Goal: Task Accomplishment & Management: Use online tool/utility

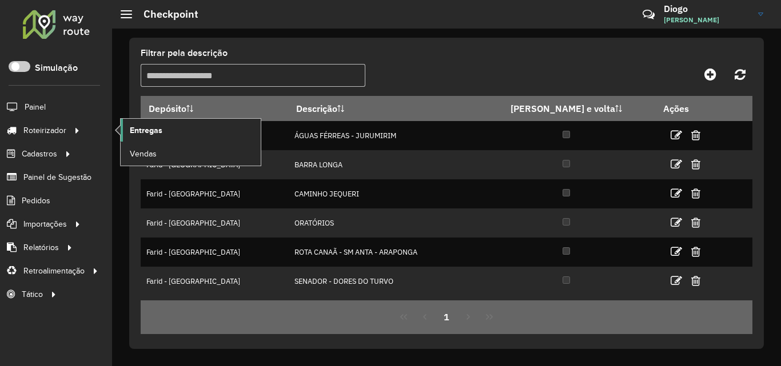
click at [139, 130] on span "Entregas" at bounding box center [146, 131] width 33 height 12
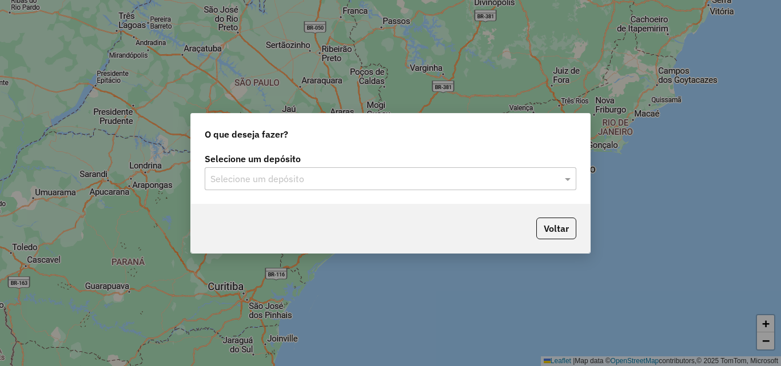
click at [468, 180] on input "text" at bounding box center [378, 180] width 337 height 14
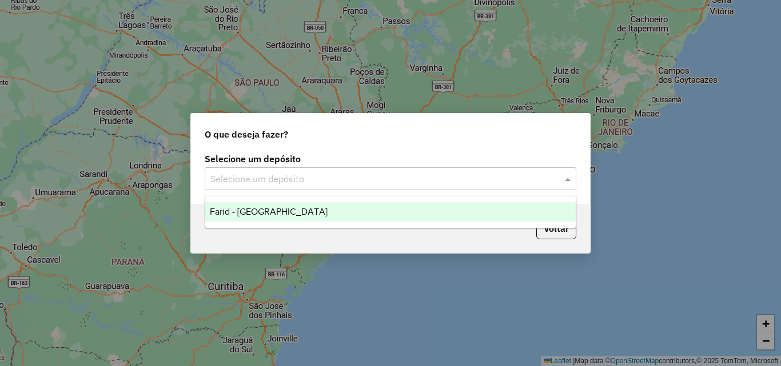
click at [332, 211] on div "Farid - [GEOGRAPHIC_DATA]" at bounding box center [390, 211] width 370 height 19
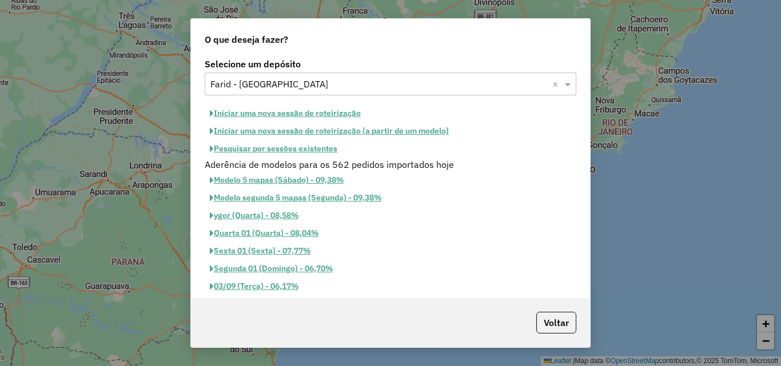
click at [282, 113] on button "Iniciar uma nova sessão de roteirização" at bounding box center [285, 114] width 161 height 18
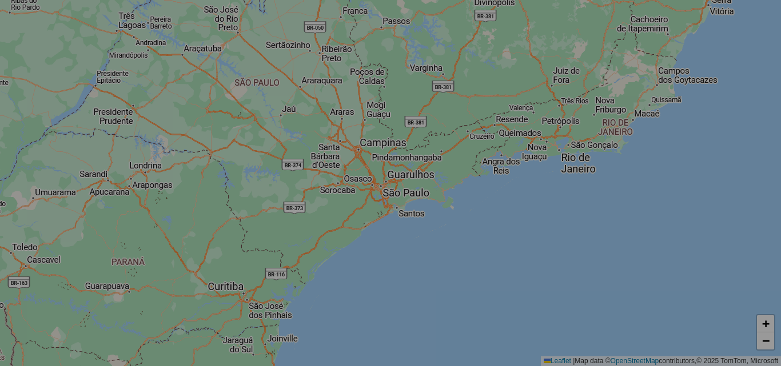
select select "*"
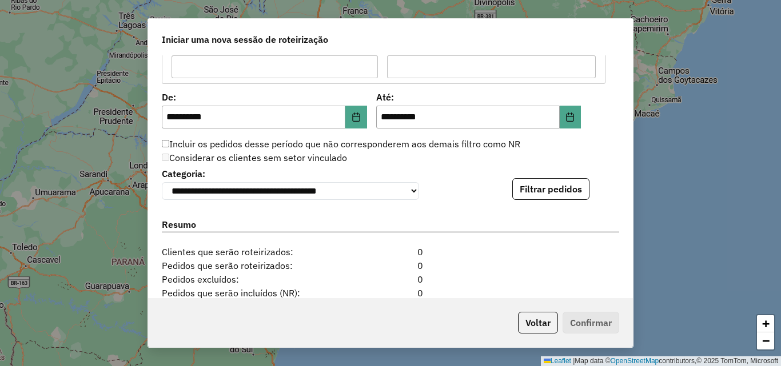
scroll to position [1086, 0]
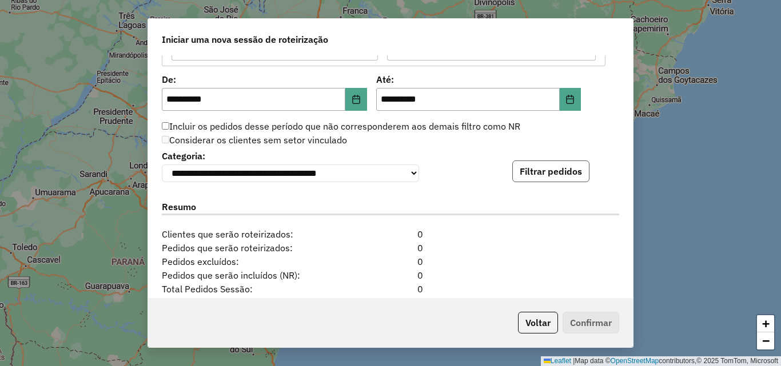
click at [548, 178] on button "Filtrar pedidos" at bounding box center [550, 172] width 77 height 22
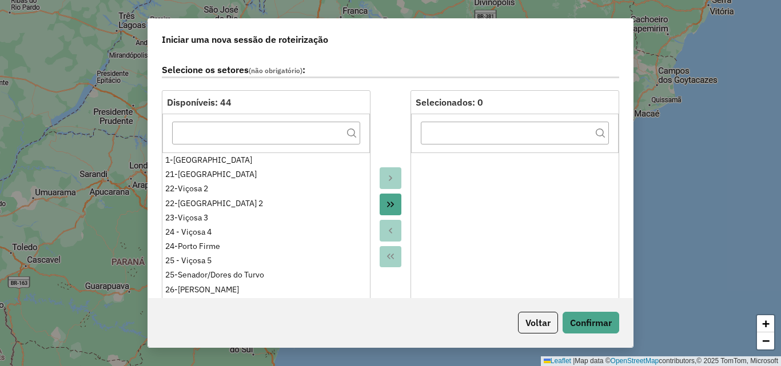
scroll to position [0, 0]
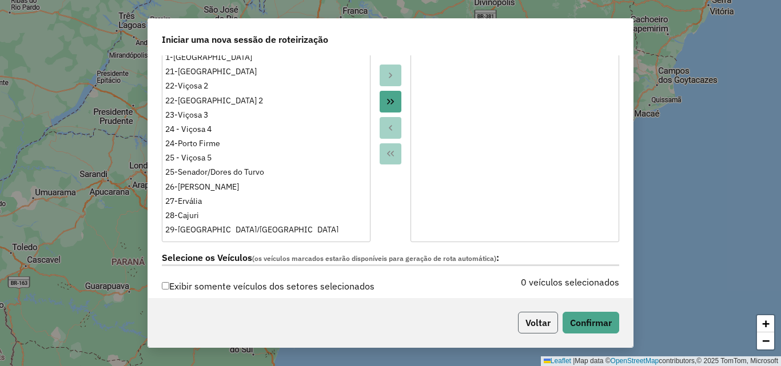
click at [528, 317] on button "Voltar" at bounding box center [538, 323] width 40 height 22
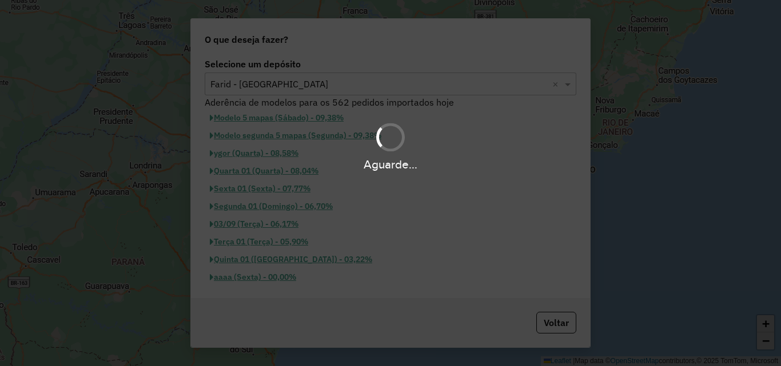
scroll to position [158, 0]
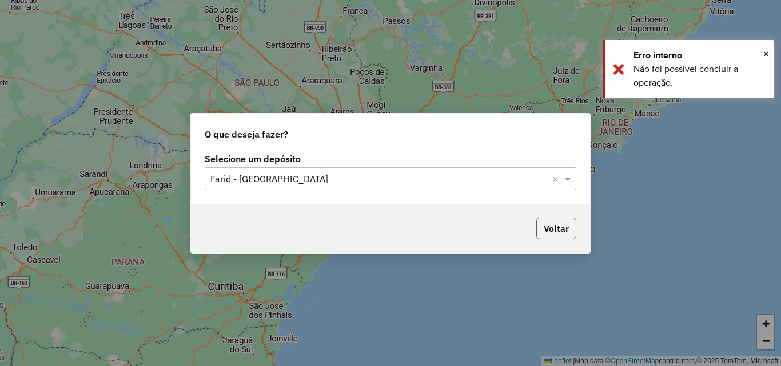
click at [559, 233] on button "Voltar" at bounding box center [556, 229] width 40 height 22
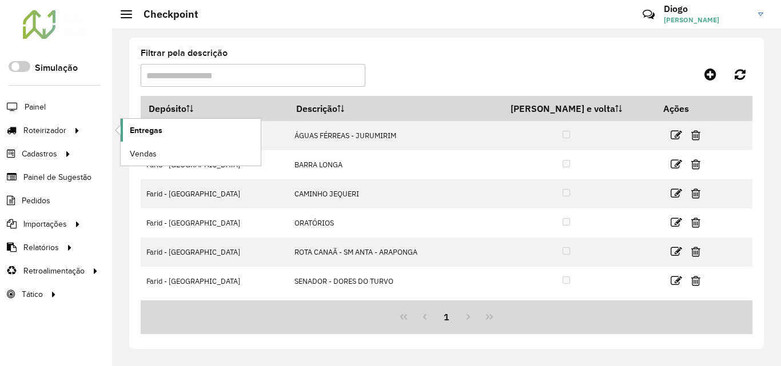
click at [123, 134] on link "Entregas" at bounding box center [191, 130] width 140 height 23
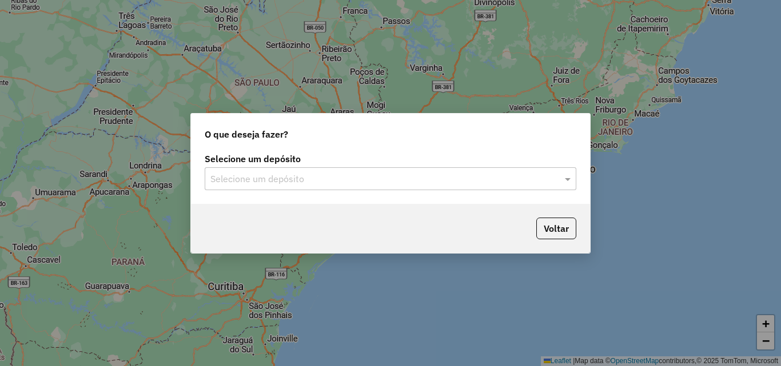
click at [560, 176] on div at bounding box center [391, 179] width 372 height 15
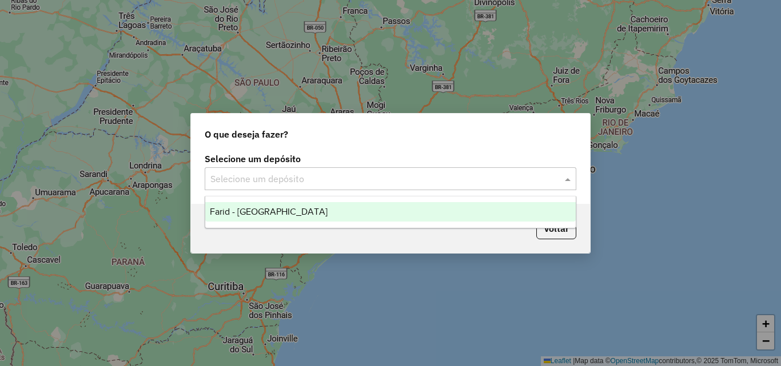
click at [418, 211] on div "Farid - [GEOGRAPHIC_DATA]" at bounding box center [390, 211] width 370 height 19
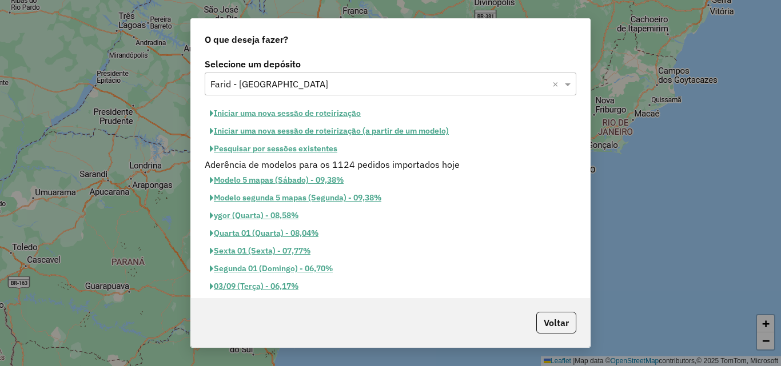
click at [301, 115] on button "Iniciar uma nova sessão de roteirização" at bounding box center [285, 114] width 161 height 18
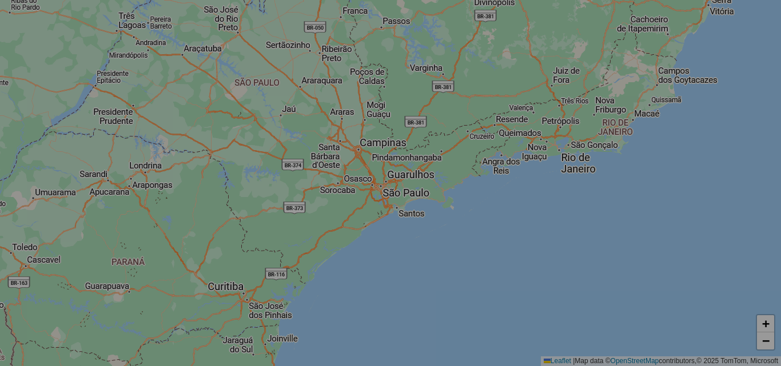
select select "*"
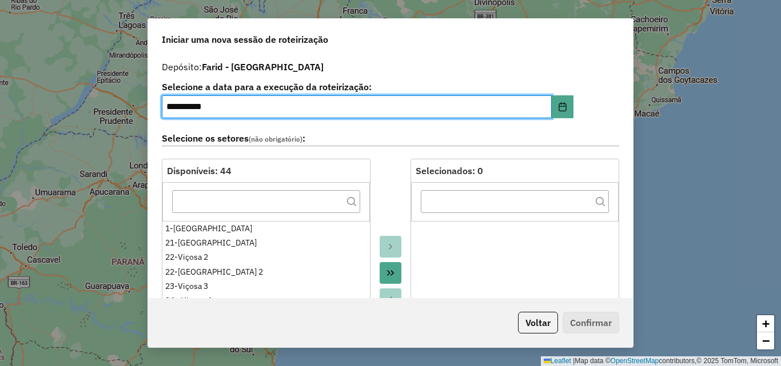
click at [173, 105] on input "**********" at bounding box center [357, 106] width 390 height 23
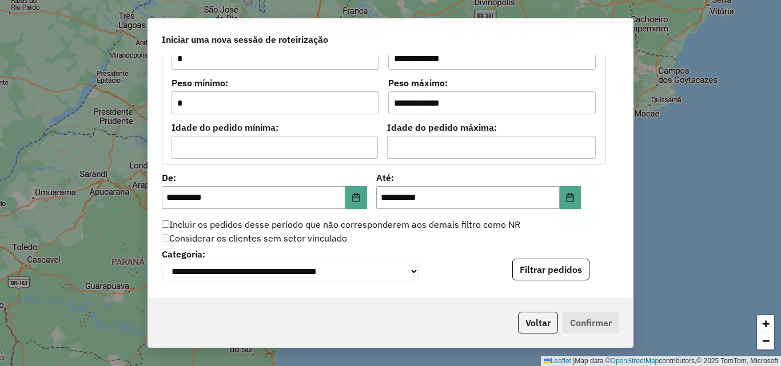
scroll to position [1086, 0]
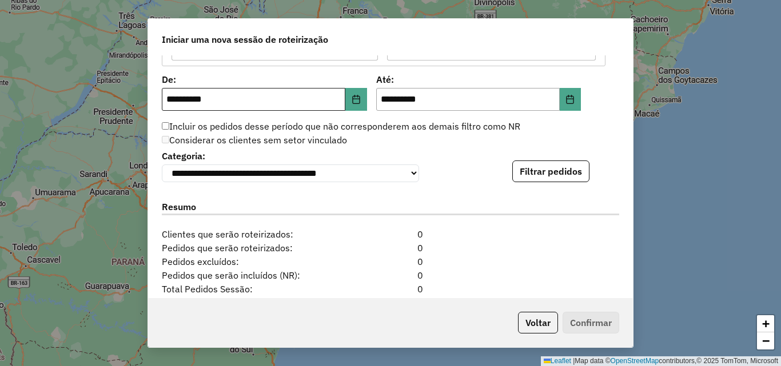
type input "**********"
click at [173, 99] on input "**********" at bounding box center [254, 99] width 184 height 23
type input "**********"
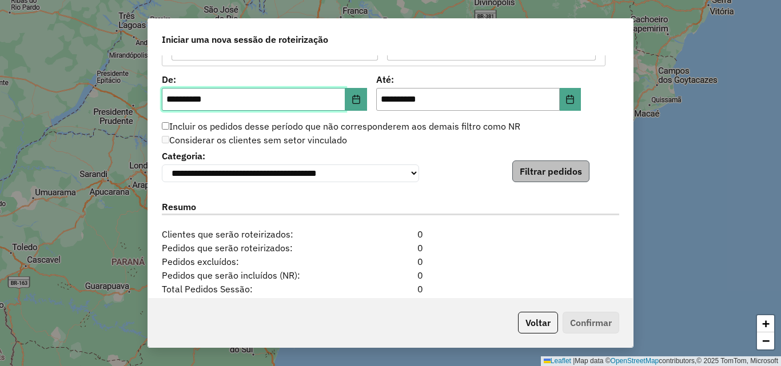
type input "**********"
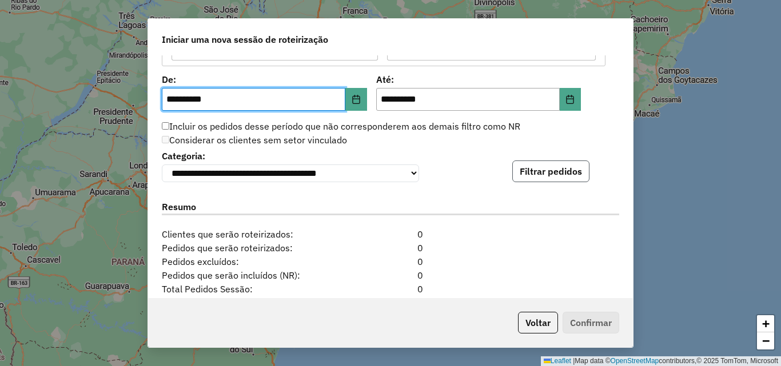
click at [558, 169] on button "Filtrar pedidos" at bounding box center [550, 172] width 77 height 22
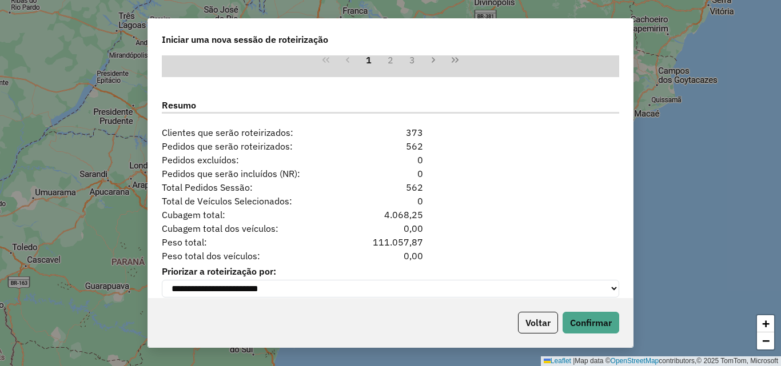
scroll to position [1443, 0]
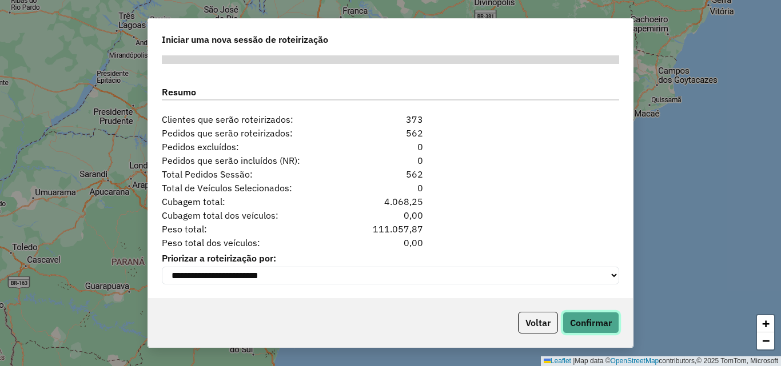
click at [580, 317] on button "Confirmar" at bounding box center [591, 323] width 57 height 22
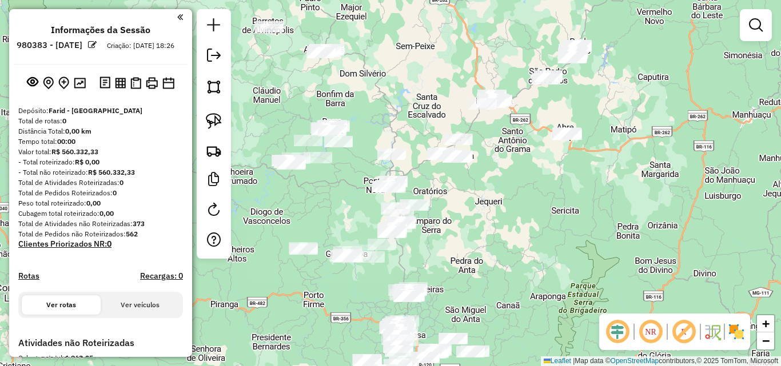
click at [742, 337] on img at bounding box center [736, 332] width 18 height 18
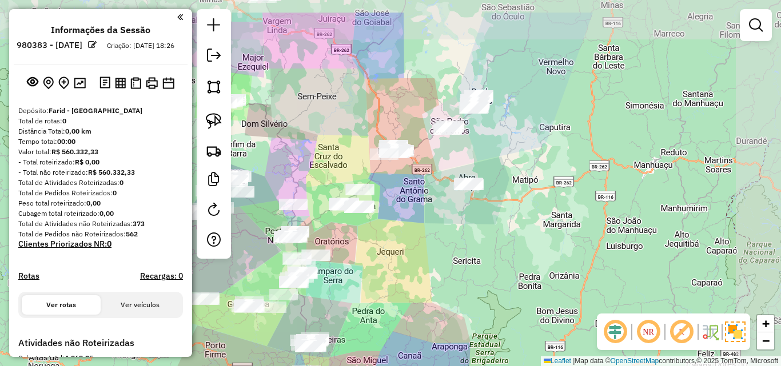
drag, startPoint x: 579, startPoint y: 166, endPoint x: 424, endPoint y: 224, distance: 165.5
click at [424, 224] on div "Janela de atendimento Grade de atendimento Capacidade Transportadoras Veículos …" at bounding box center [390, 183] width 781 height 366
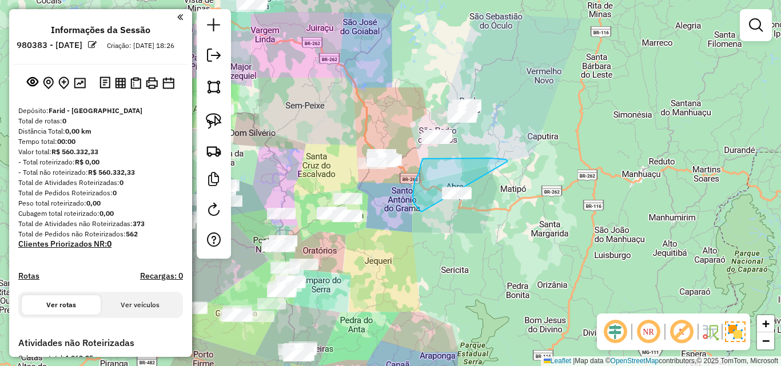
drag, startPoint x: 505, startPoint y: 160, endPoint x: 523, endPoint y: 225, distance: 67.5
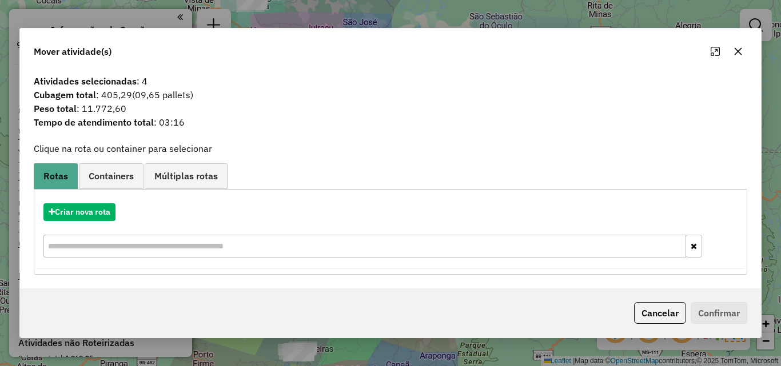
click at [737, 49] on icon "button" at bounding box center [737, 51] width 9 height 9
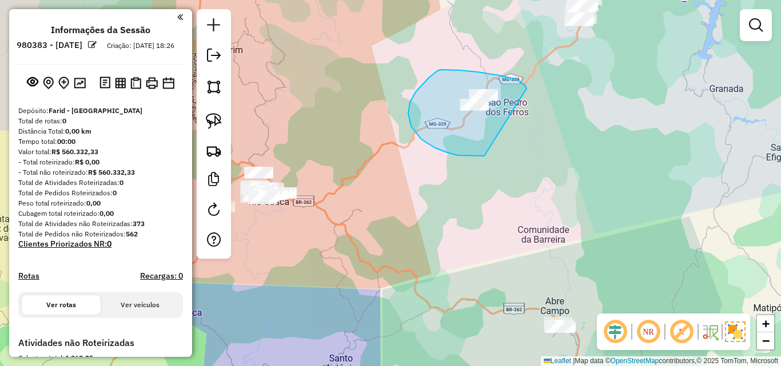
drag, startPoint x: 527, startPoint y: 89, endPoint x: 501, endPoint y: 156, distance: 71.7
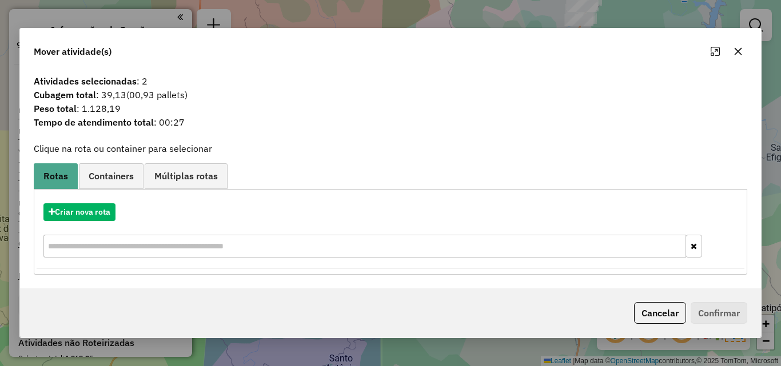
click at [734, 55] on icon "button" at bounding box center [737, 51] width 9 height 9
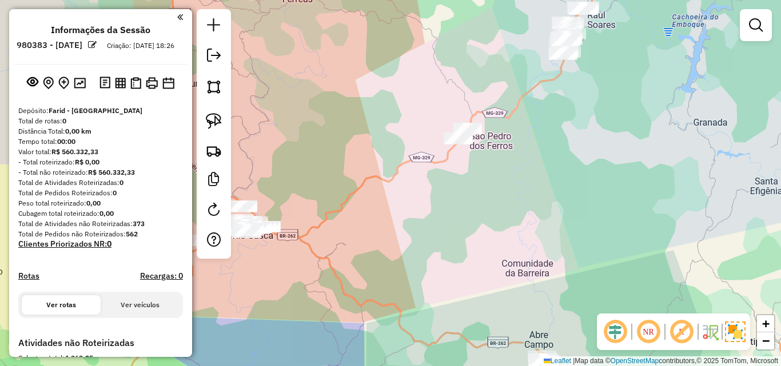
drag, startPoint x: 605, startPoint y: 74, endPoint x: 541, endPoint y: 207, distance: 147.8
click at [541, 211] on div "Janela de atendimento Grade de atendimento Capacidade Transportadoras Veículos …" at bounding box center [390, 183] width 781 height 366
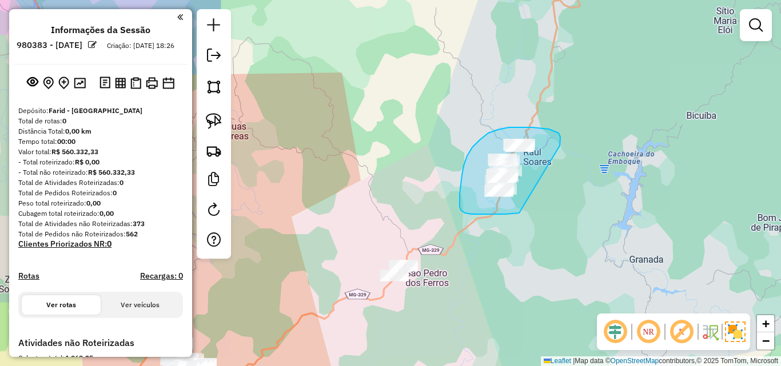
drag, startPoint x: 560, startPoint y: 146, endPoint x: 555, endPoint y: 204, distance: 58.5
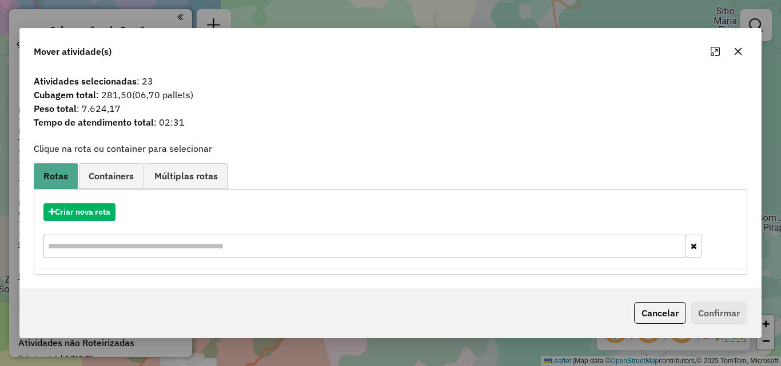
click at [742, 48] on icon "button" at bounding box center [737, 51] width 9 height 9
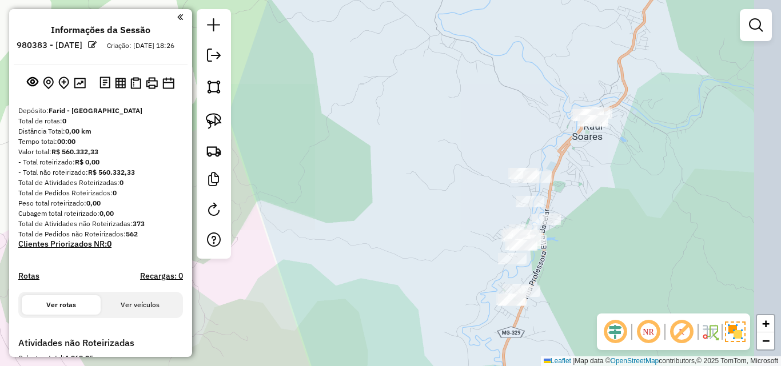
drag, startPoint x: 649, startPoint y: 182, endPoint x: 561, endPoint y: 204, distance: 90.1
click at [561, 204] on div "Janela de atendimento Grade de atendimento Capacidade Transportadoras Veículos …" at bounding box center [390, 183] width 781 height 366
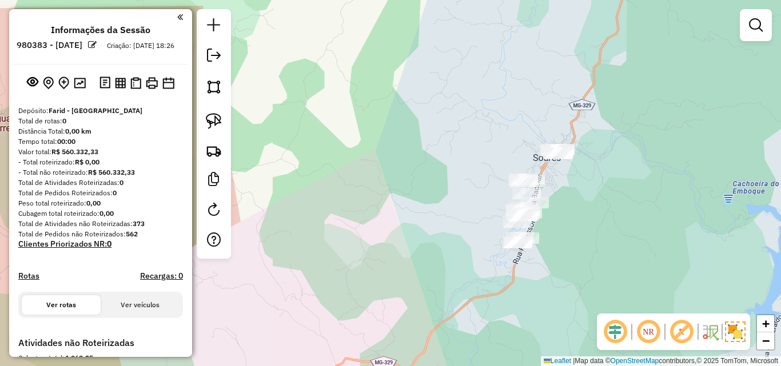
drag, startPoint x: 363, startPoint y: 256, endPoint x: 371, endPoint y: 141, distance: 114.6
click at [371, 141] on div "Janela de atendimento Grade de atendimento Capacidade Transportadoras Veículos …" at bounding box center [390, 183] width 781 height 366
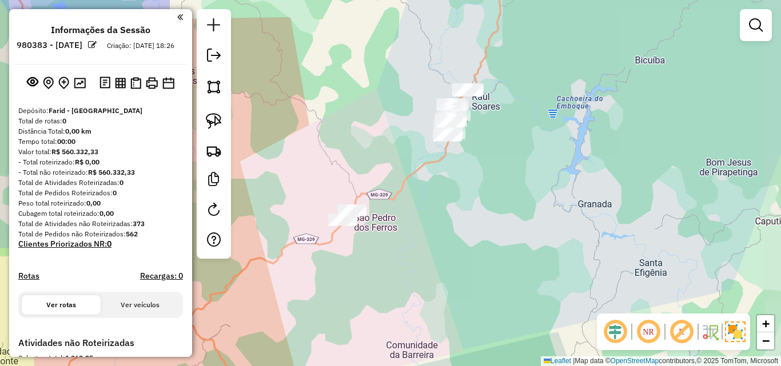
drag, startPoint x: 391, startPoint y: 244, endPoint x: 479, endPoint y: 186, distance: 104.8
click at [479, 186] on div "Janela de atendimento Grade de atendimento Capacidade Transportadoras Veículos …" at bounding box center [390, 183] width 781 height 366
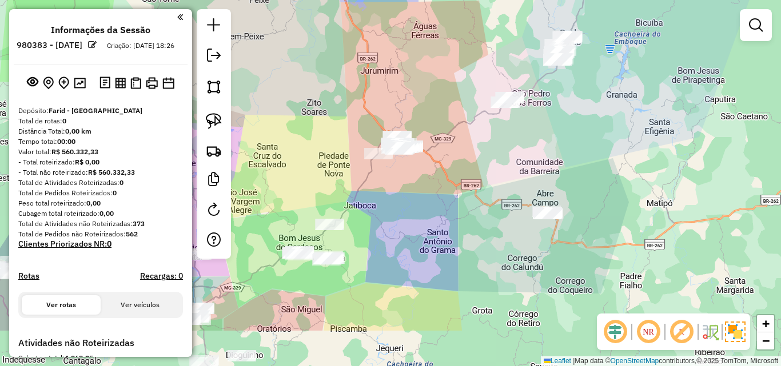
drag, startPoint x: 457, startPoint y: 218, endPoint x: 508, endPoint y: 146, distance: 88.2
click at [508, 146] on div "Janela de atendimento Grade de atendimento Capacidade Transportadoras Veículos …" at bounding box center [390, 183] width 781 height 366
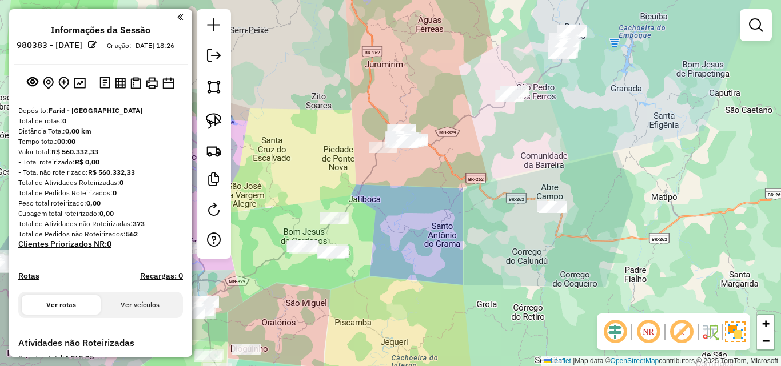
drag, startPoint x: 382, startPoint y: 273, endPoint x: 452, endPoint y: 219, distance: 88.0
click at [452, 219] on div "Janela de atendimento Grade de atendimento Capacidade Transportadoras Veículos …" at bounding box center [390, 183] width 781 height 366
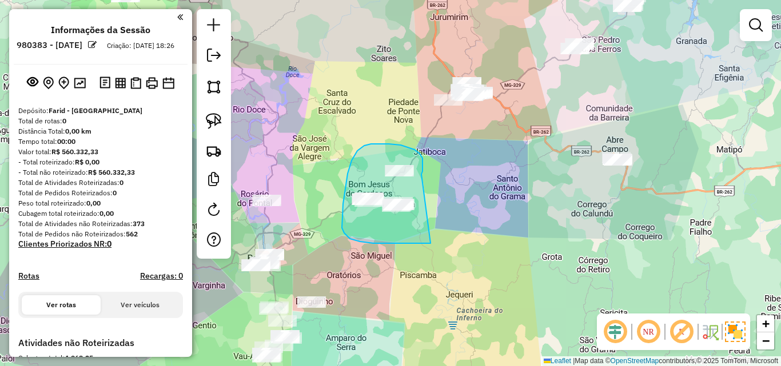
drag, startPoint x: 422, startPoint y: 172, endPoint x: 441, endPoint y: 241, distance: 71.6
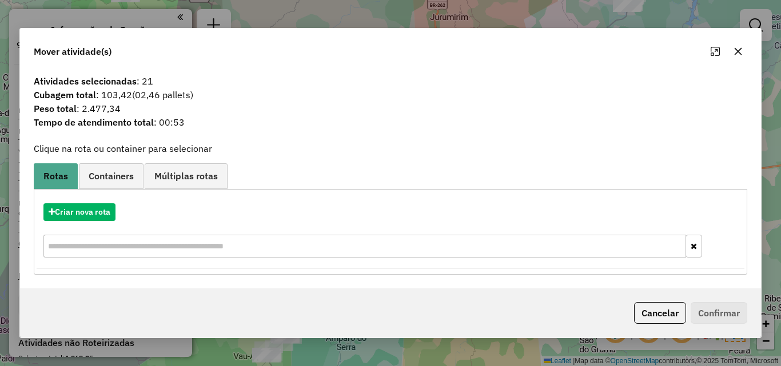
click at [741, 55] on icon "button" at bounding box center [737, 51] width 9 height 9
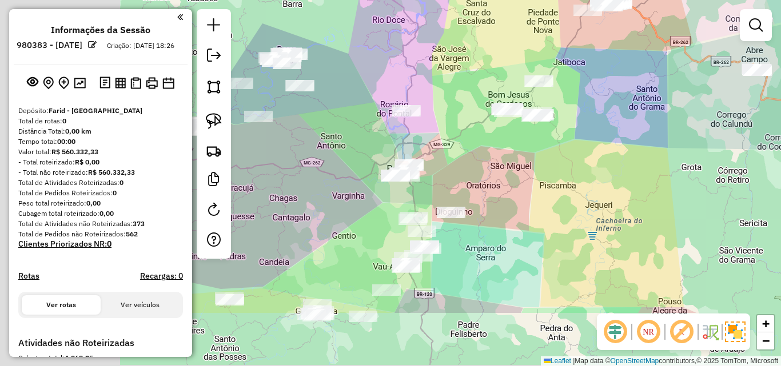
drag, startPoint x: 391, startPoint y: 260, endPoint x: 531, endPoint y: 170, distance: 165.9
click at [531, 170] on div "Janela de atendimento Grade de atendimento Capacidade Transportadoras Veículos …" at bounding box center [390, 183] width 781 height 366
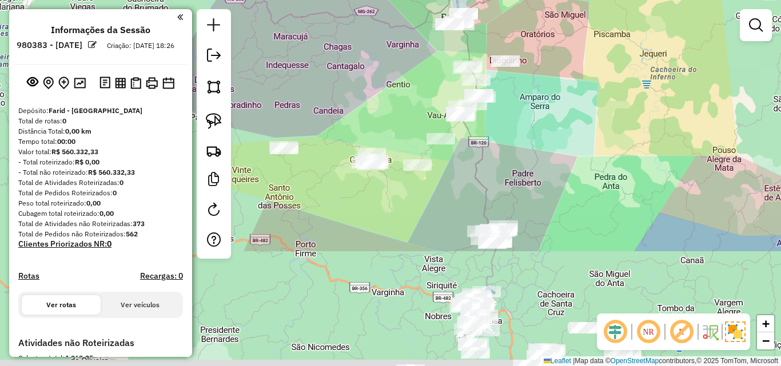
drag, startPoint x: 464, startPoint y: 269, endPoint x: 520, endPoint y: 107, distance: 171.2
click at [520, 107] on div "Janela de atendimento Grade de atendimento Capacidade Transportadoras Veículos …" at bounding box center [390, 183] width 781 height 366
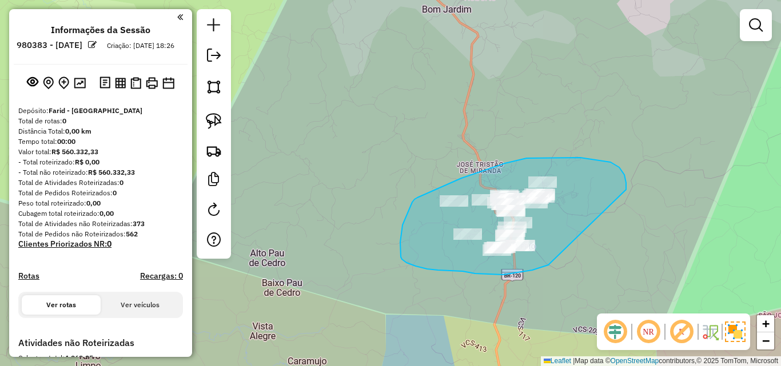
drag, startPoint x: 595, startPoint y: 160, endPoint x: 549, endPoint y: 264, distance: 114.2
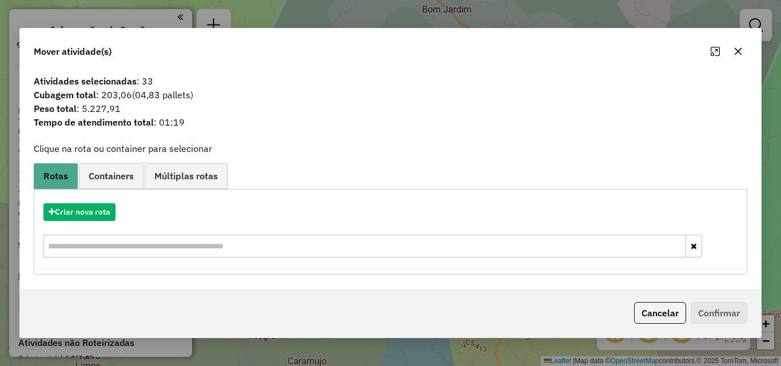
click at [735, 50] on icon "button" at bounding box center [737, 51] width 9 height 9
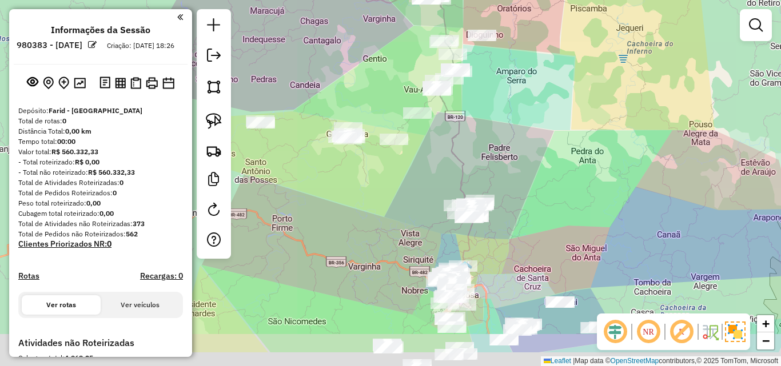
drag, startPoint x: 435, startPoint y: 294, endPoint x: 434, endPoint y: 202, distance: 92.0
click at [434, 202] on div "Janela de atendimento Grade de atendimento Capacidade Transportadoras Veículos …" at bounding box center [390, 183] width 781 height 366
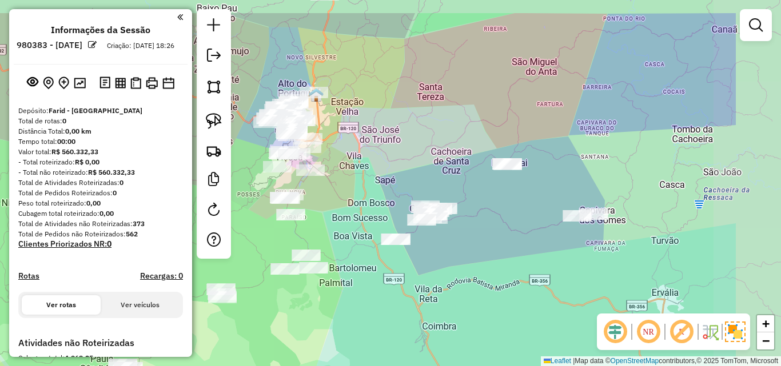
drag, startPoint x: 588, startPoint y: 221, endPoint x: 465, endPoint y: 270, distance: 132.6
click at [465, 270] on div "Janela de atendimento Grade de atendimento Capacidade Transportadoras Veículos …" at bounding box center [390, 183] width 781 height 366
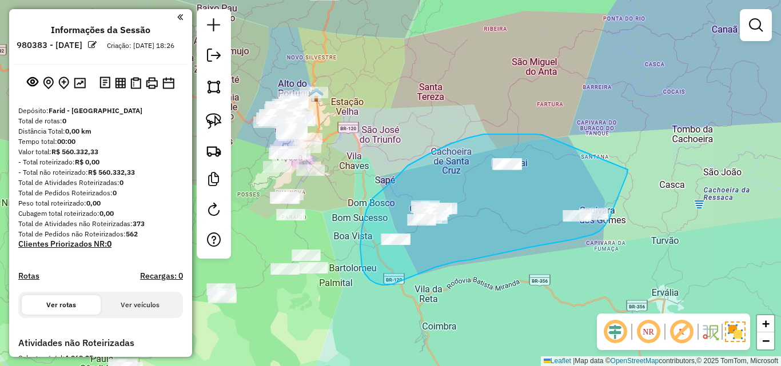
drag, startPoint x: 545, startPoint y: 136, endPoint x: 628, endPoint y: 170, distance: 89.5
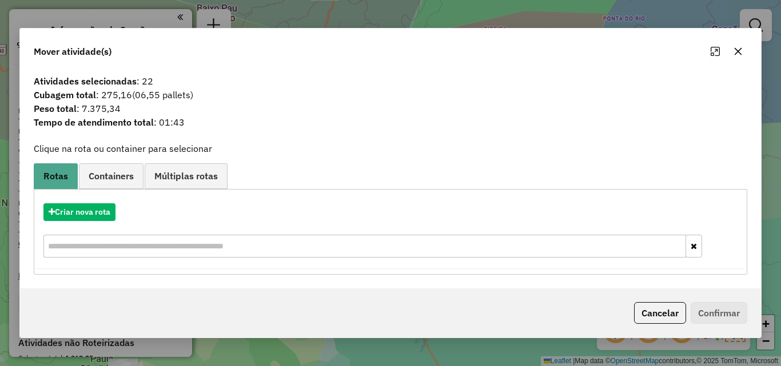
click at [737, 46] on button "button" at bounding box center [738, 51] width 18 height 18
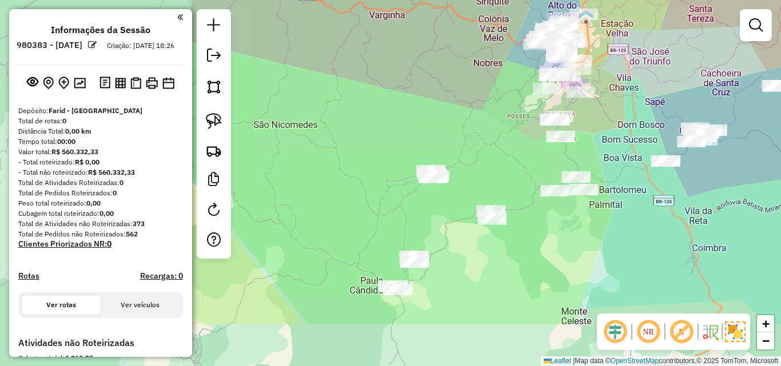
drag, startPoint x: 365, startPoint y: 293, endPoint x: 609, endPoint y: 280, distance: 245.1
click at [609, 280] on div "Janela de atendimento Grade de atendimento Capacidade Transportadoras Veículos …" at bounding box center [390, 183] width 781 height 366
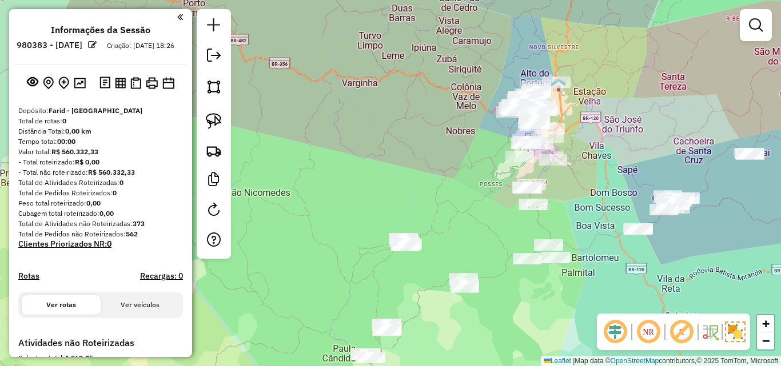
drag, startPoint x: 611, startPoint y: 151, endPoint x: 583, endPoint y: 248, distance: 100.0
click at [583, 248] on div "Janela de atendimento Grade de atendimento Capacidade Transportadoras Veículos …" at bounding box center [390, 183] width 781 height 366
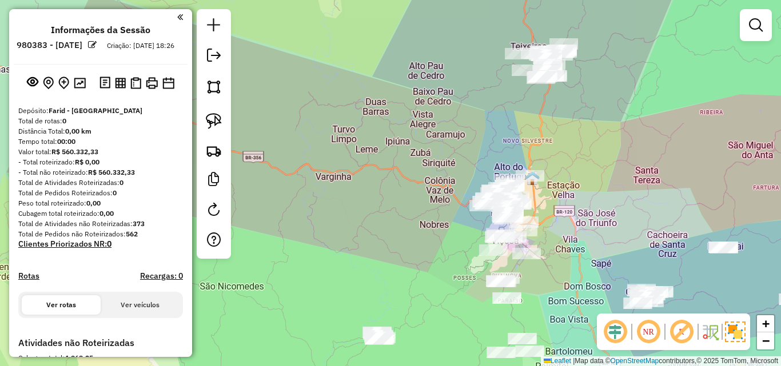
drag, startPoint x: 570, startPoint y: 184, endPoint x: 570, endPoint y: 249, distance: 65.2
click at [570, 249] on div "Janela de atendimento Grade de atendimento Capacidade Transportadoras Veículos …" at bounding box center [390, 183] width 781 height 366
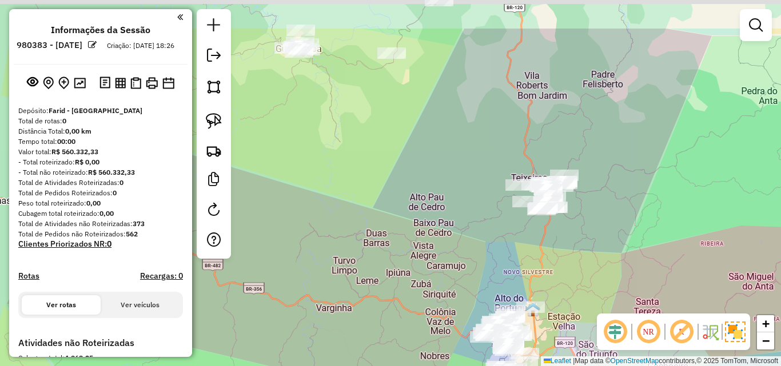
drag, startPoint x: 570, startPoint y: 197, endPoint x: 571, endPoint y: 268, distance: 70.9
click at [571, 268] on div "Janela de atendimento Grade de atendimento Capacidade Transportadoras Veículos …" at bounding box center [390, 183] width 781 height 366
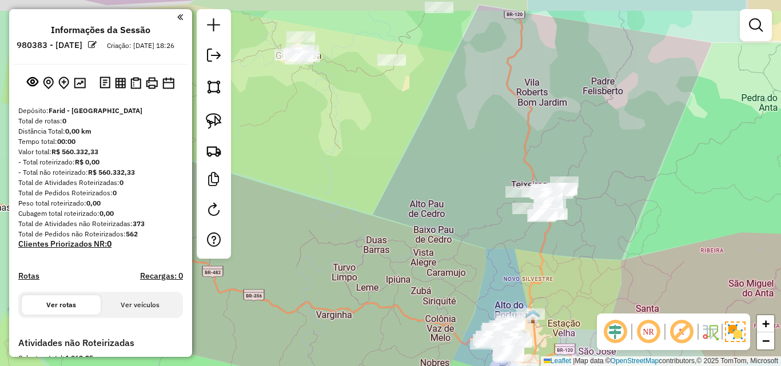
drag, startPoint x: 576, startPoint y: 246, endPoint x: 603, endPoint y: 294, distance: 55.3
click at [603, 296] on div "Janela de atendimento Grade de atendimento Capacidade Transportadoras Veículos …" at bounding box center [390, 183] width 781 height 366
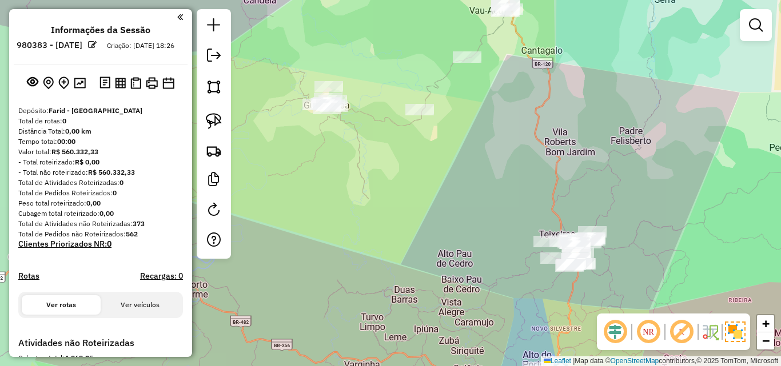
drag, startPoint x: 633, startPoint y: 203, endPoint x: 641, endPoint y: 263, distance: 60.6
click at [641, 267] on div "Janela de atendimento Grade de atendimento Capacidade Transportadoras Veículos …" at bounding box center [390, 183] width 781 height 366
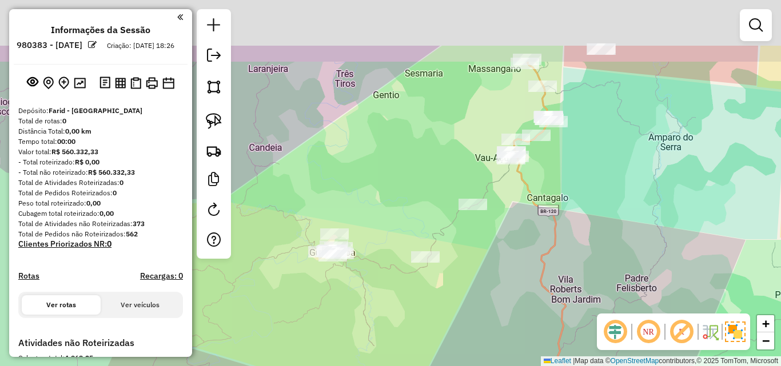
drag, startPoint x: 623, startPoint y: 161, endPoint x: 621, endPoint y: 260, distance: 98.9
click at [621, 260] on div "Janela de atendimento Grade de atendimento Capacidade Transportadoras Veículos …" at bounding box center [390, 183] width 781 height 366
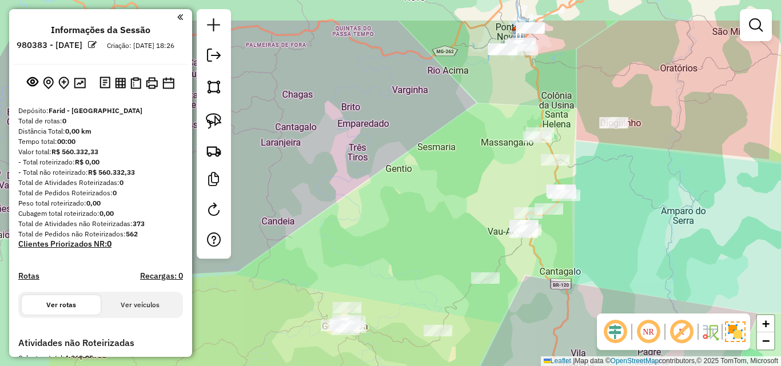
drag, startPoint x: 582, startPoint y: 269, endPoint x: 576, endPoint y: 268, distance: 6.4
click at [585, 286] on div "Janela de atendimento Grade de atendimento Capacidade Transportadoras Veículos …" at bounding box center [390, 183] width 781 height 366
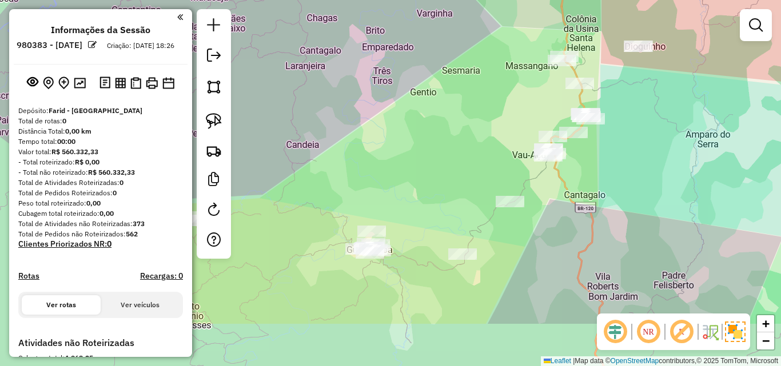
drag, startPoint x: 426, startPoint y: 277, endPoint x: 454, endPoint y: 177, distance: 103.5
click at [454, 177] on div "Janela de atendimento Grade de atendimento Capacidade Transportadoras Veículos …" at bounding box center [390, 183] width 781 height 366
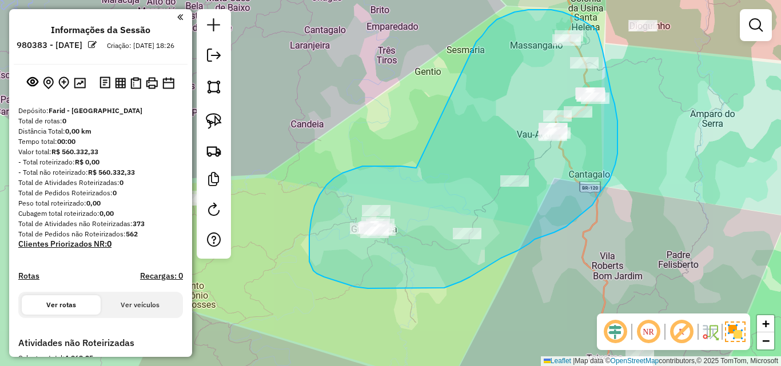
drag, startPoint x: 416, startPoint y: 168, endPoint x: 475, endPoint y: 43, distance: 137.6
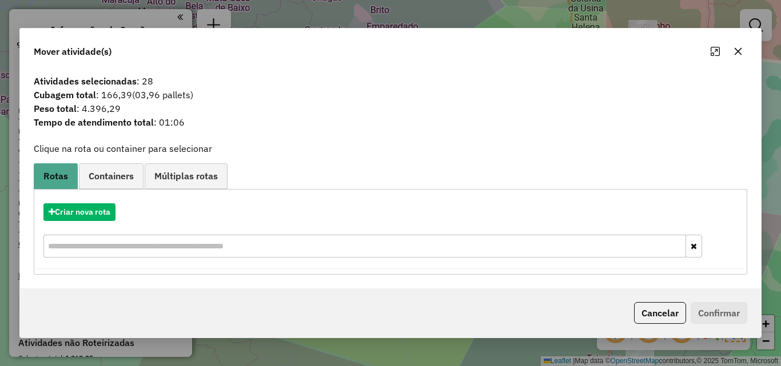
click at [737, 50] on icon "button" at bounding box center [737, 51] width 9 height 9
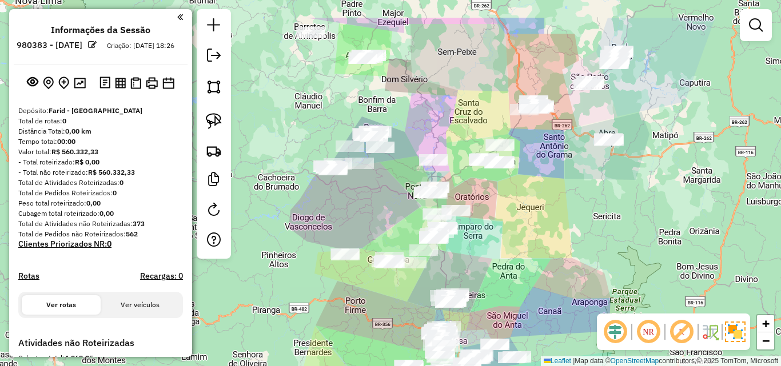
drag, startPoint x: 383, startPoint y: 167, endPoint x: 366, endPoint y: 211, distance: 47.0
click at [379, 221] on div "Janela de atendimento Grade de atendimento Capacidade Transportadoras Veículos …" at bounding box center [390, 183] width 781 height 366
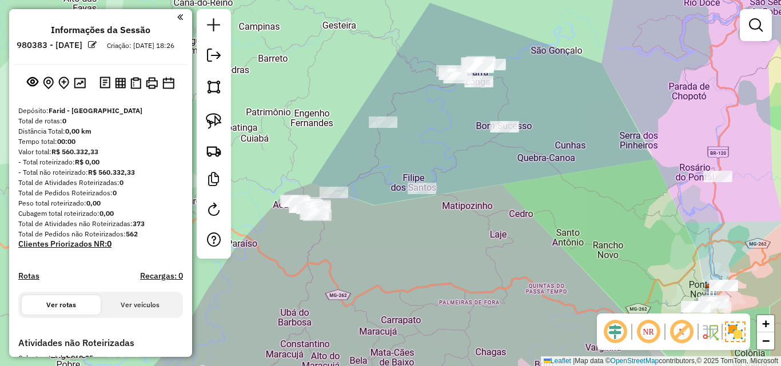
drag, startPoint x: 533, startPoint y: 153, endPoint x: 412, endPoint y: 164, distance: 122.2
click at [409, 169] on div "Janela de atendimento Grade de atendimento Capacidade Transportadoras Veículos …" at bounding box center [390, 183] width 781 height 366
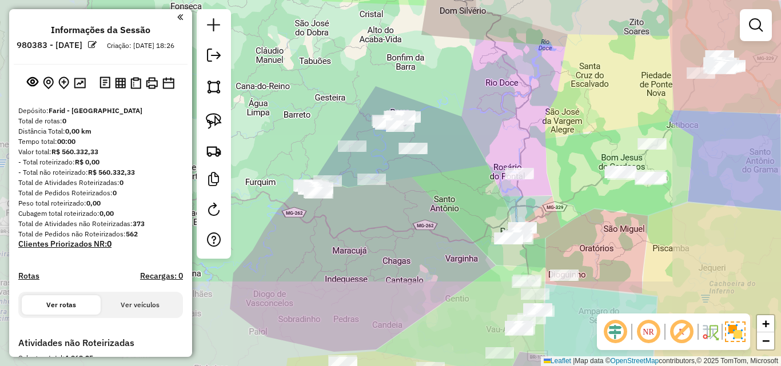
drag, startPoint x: 480, startPoint y: 115, endPoint x: 449, endPoint y: 224, distance: 113.1
click at [449, 226] on div "Janela de atendimento Grade de atendimento Capacidade Transportadoras Veículos …" at bounding box center [390, 183] width 781 height 366
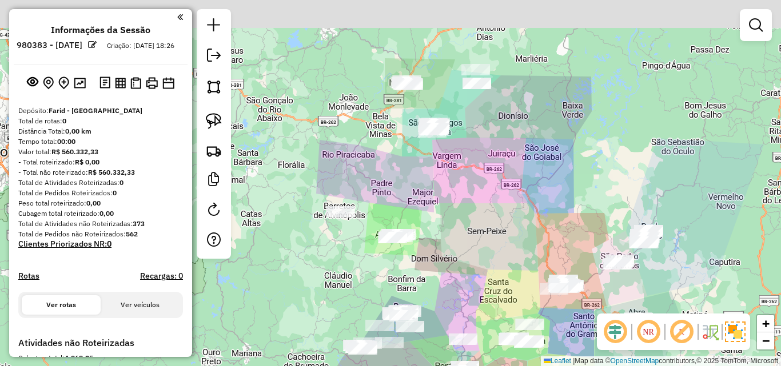
drag
click at [480, 254] on div "Janela de atendimento Grade de atendimento Capacidade Transportadoras Veículos …" at bounding box center [390, 183] width 781 height 366
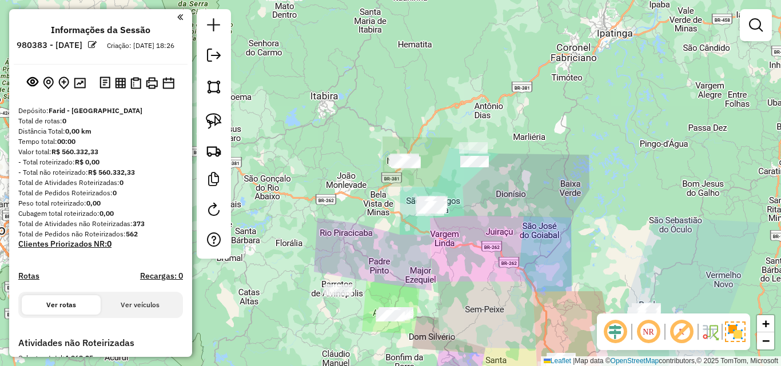
click at [472, 245] on div "Janela de atendimento Grade de atendimento Capacidade Transportadoras Veículos …" at bounding box center [390, 183] width 781 height 366
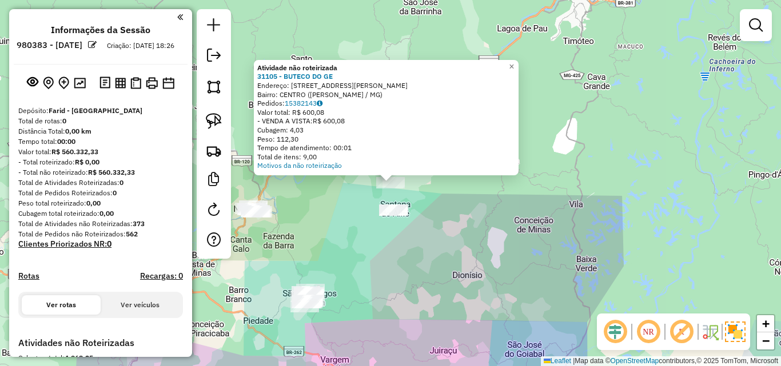
click at [388, 249] on div "Atividade não roteirizada 31105 - BUTECO DO GE Endereço: Rua Cristiano Morais 8…" at bounding box center [390, 183] width 781 height 366
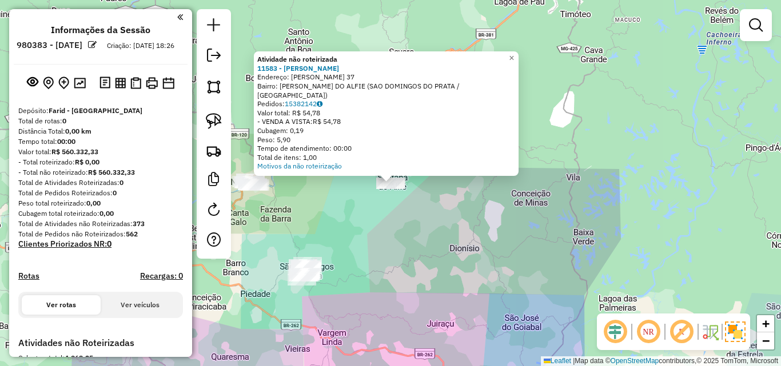
click at [384, 228] on div "Atividade não roteirizada 11583 - MERCEARIA SANTANA Endereço: Antonio Martins d…" at bounding box center [390, 183] width 781 height 366
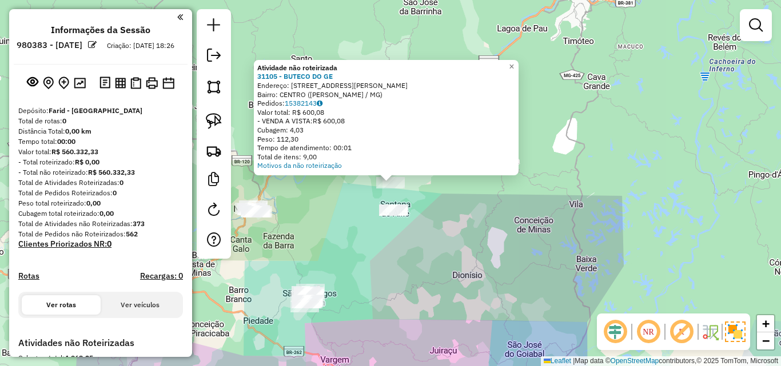
click at [365, 261] on div "Atividade não roteirizada 31105 - BUTECO DO GE Endereço: Rua Cristiano Morais 8…" at bounding box center [390, 183] width 781 height 366
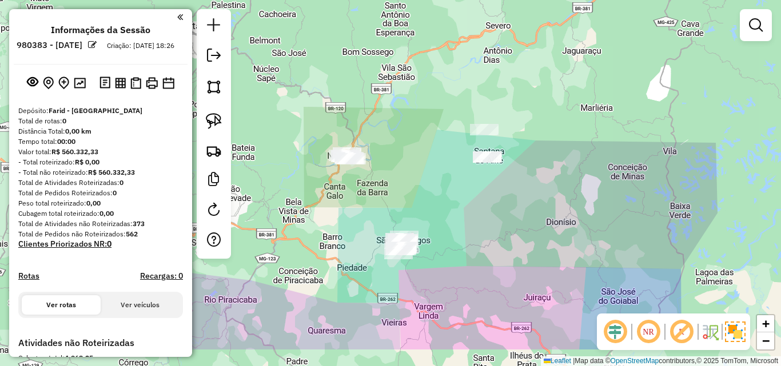
drag, startPoint x: 364, startPoint y: 261, endPoint x: 457, endPoint y: 208, distance: 107.8
click at [457, 208] on div "Janela de atendimento Grade de atendimento Capacidade Transportadoras Veículos …" at bounding box center [390, 183] width 781 height 366
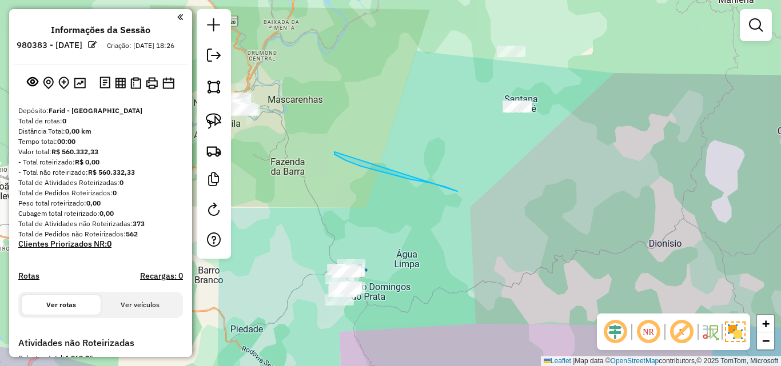
drag, startPoint x: 334, startPoint y: 152, endPoint x: 458, endPoint y: 192, distance: 129.8
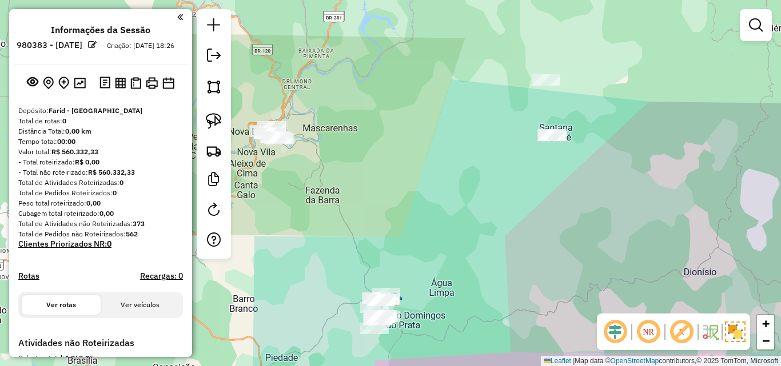
drag, startPoint x: 408, startPoint y: 169, endPoint x: 576, endPoint y: 227, distance: 178.4
click at [576, 227] on div "Janela de atendimento Grade de atendimento Capacidade Transportadoras Veículos …" at bounding box center [390, 183] width 781 height 366
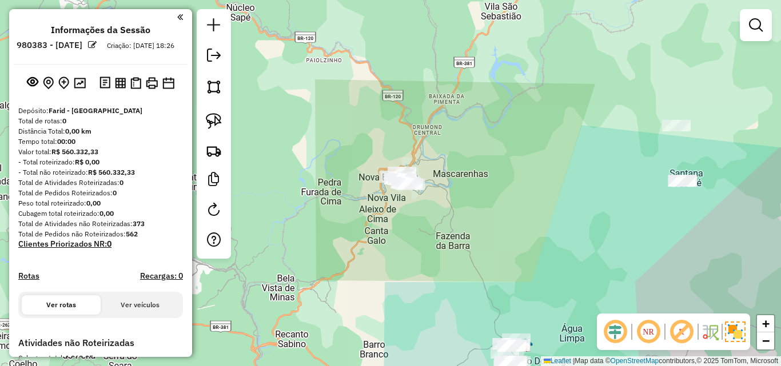
drag, startPoint x: 343, startPoint y: 224, endPoint x: 394, endPoint y: 210, distance: 53.3
click at [394, 210] on div "Janela de atendimento Grade de atendimento Capacidade Transportadoras Veículos …" at bounding box center [390, 183] width 781 height 366
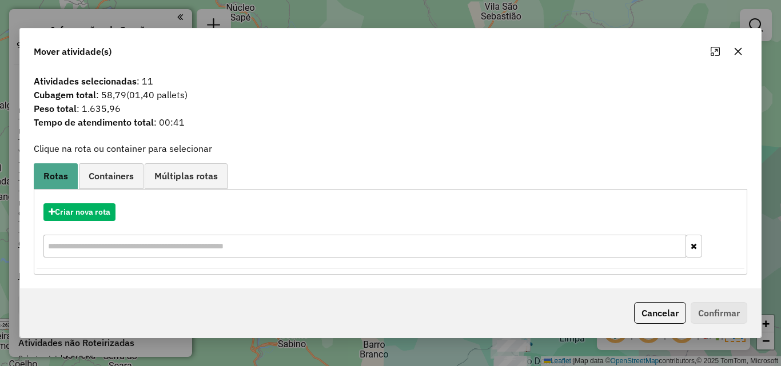
click at [739, 55] on icon "button" at bounding box center [737, 51] width 9 height 9
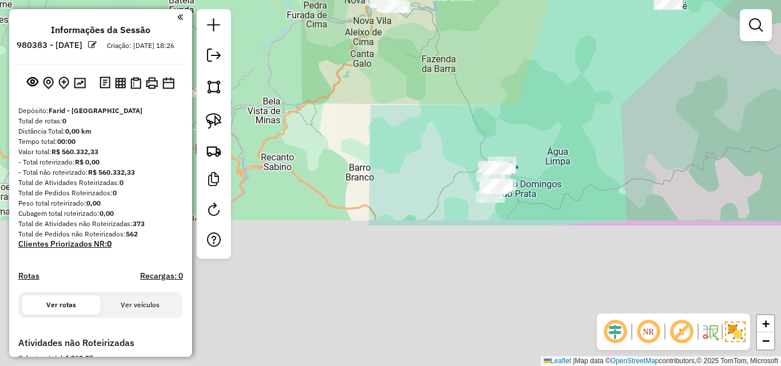
drag, startPoint x: 445, startPoint y: 267, endPoint x: 464, endPoint y: 176, distance: 93.4
click at [429, 82] on div "Janela de atendimento Grade de atendimento Capacidade Transportadoras Veículos …" at bounding box center [390, 183] width 781 height 366
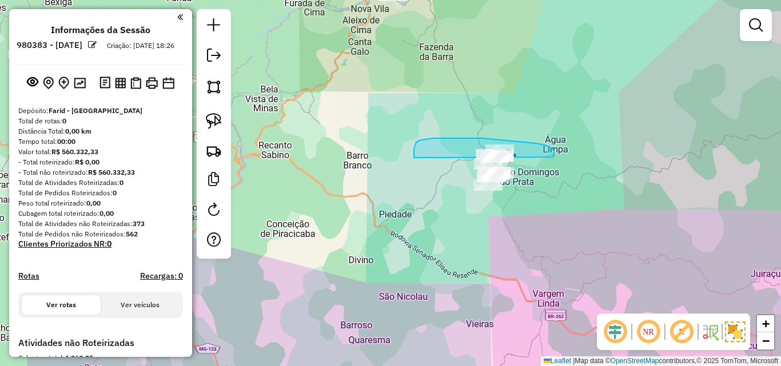
drag, startPoint x: 550, startPoint y: 147, endPoint x: 575, endPoint y: 213, distance: 69.9
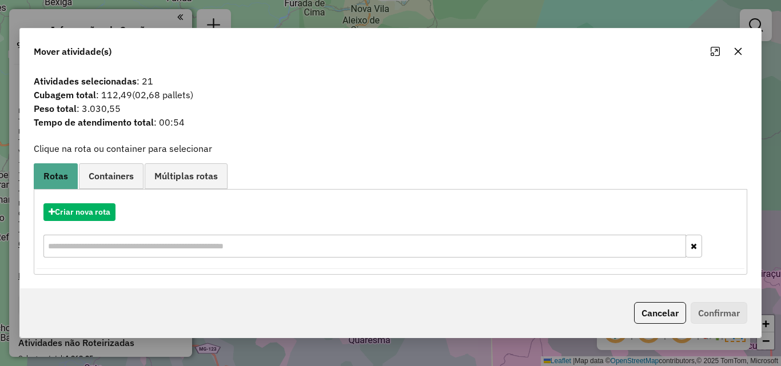
click at [738, 54] on icon "button" at bounding box center [737, 51] width 9 height 9
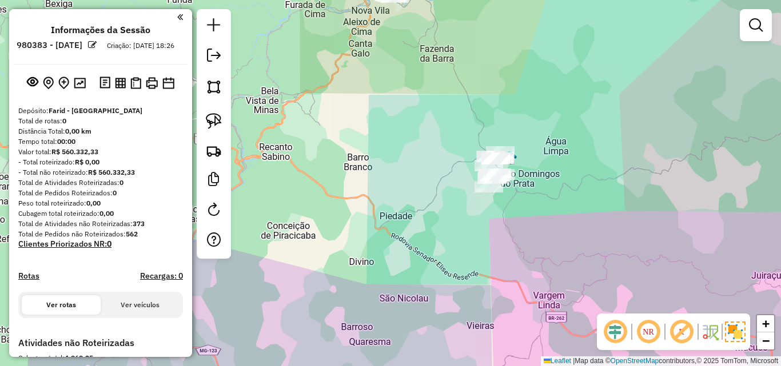
drag, startPoint x: 400, startPoint y: 95, endPoint x: 442, endPoint y: 166, distance: 82.8
click at [464, 232] on div "Janela de atendimento Grade de atendimento Capacidade Transportadoras Veículos …" at bounding box center [390, 183] width 781 height 366
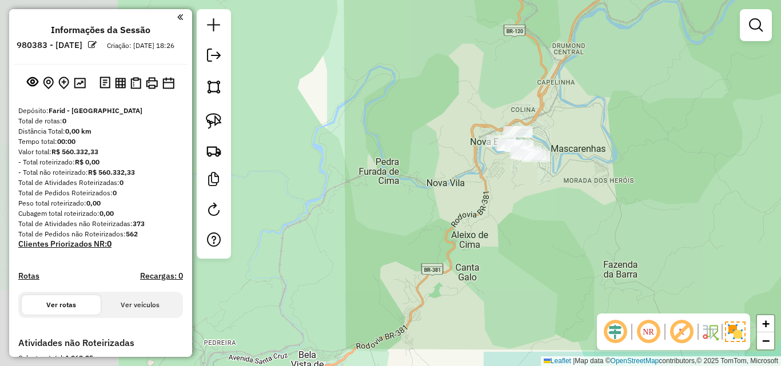
drag, startPoint x: 564, startPoint y: 197, endPoint x: 494, endPoint y: 165, distance: 77.3
click at [498, 165] on div "Janela de atendimento Grade de atendimento Capacidade Transportadoras Veículos …" at bounding box center [390, 183] width 781 height 366
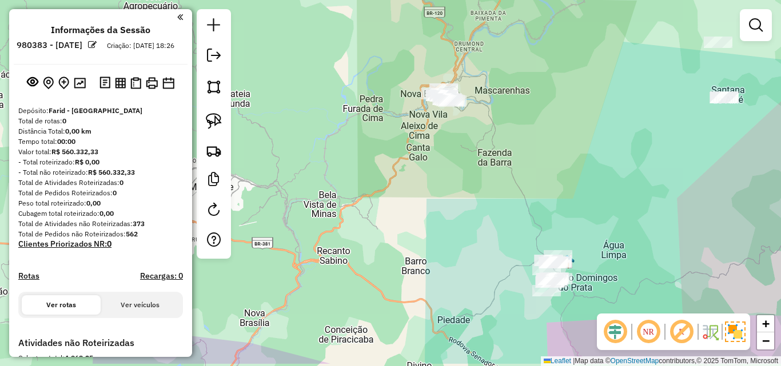
drag, startPoint x: 541, startPoint y: 186, endPoint x: 530, endPoint y: 153, distance: 35.6
click at [530, 153] on div "Janela de atendimento Grade de atendimento Capacidade Transportadoras Veículos …" at bounding box center [390, 183] width 781 height 366
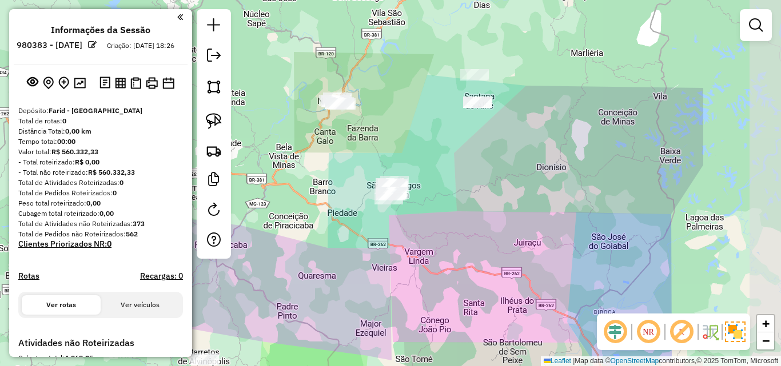
drag, startPoint x: 568, startPoint y: 173, endPoint x: 438, endPoint y: 144, distance: 132.9
click at [438, 144] on div "Janela de atendimento Grade de atendimento Capacidade Transportadoras Veículos …" at bounding box center [390, 183] width 781 height 366
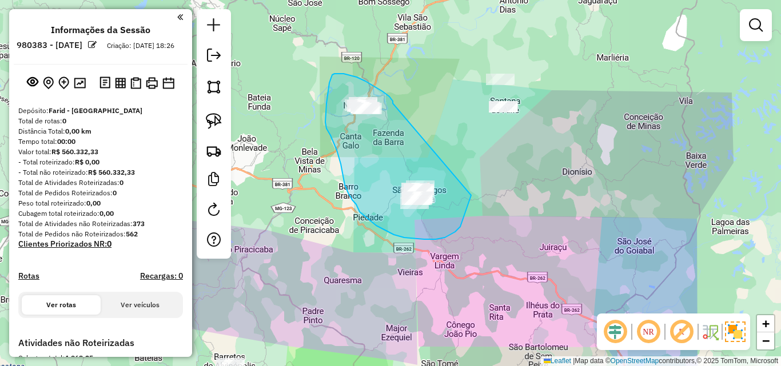
drag, startPoint x: 393, startPoint y: 103, endPoint x: 471, endPoint y: 193, distance: 119.1
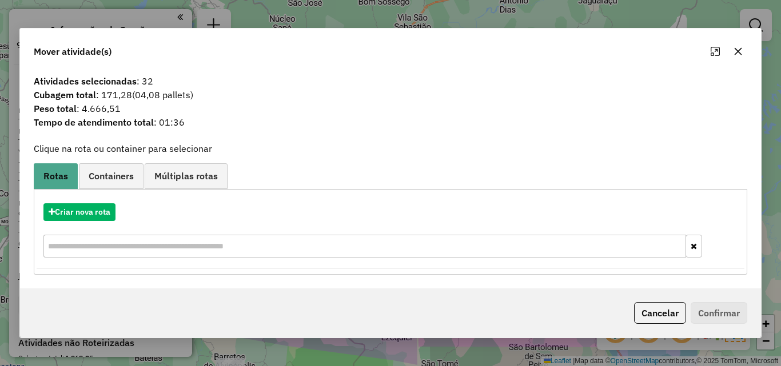
click at [739, 55] on icon "button" at bounding box center [737, 51] width 9 height 9
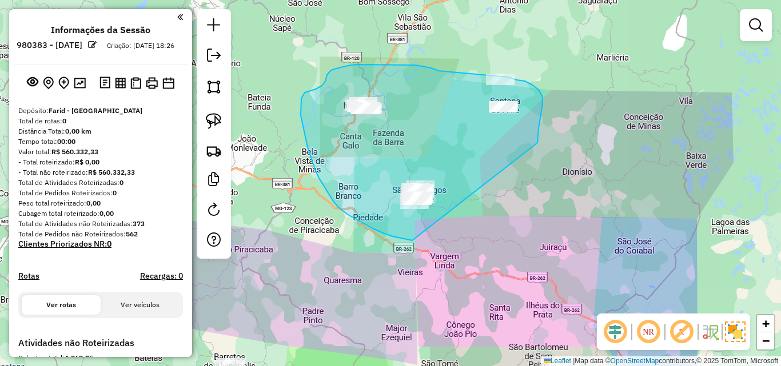
drag, startPoint x: 537, startPoint y: 143, endPoint x: 473, endPoint y: 239, distance: 115.4
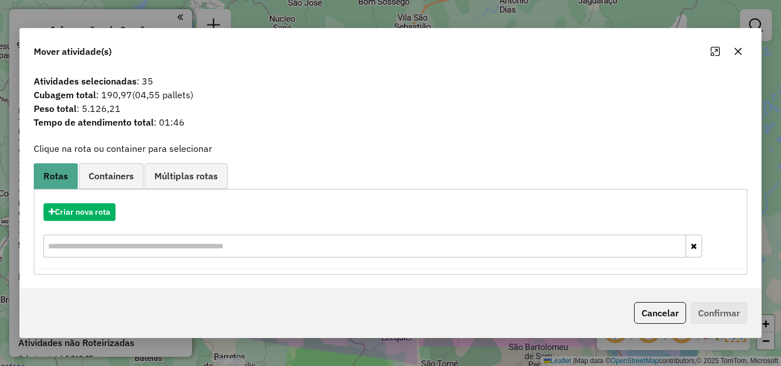
click at [739, 55] on icon "button" at bounding box center [737, 51] width 9 height 9
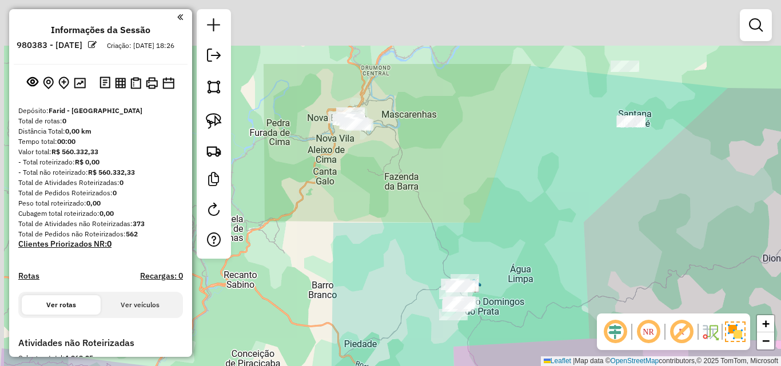
drag, startPoint x: 376, startPoint y: 124, endPoint x: 421, endPoint y: 126, distance: 44.7
click at [429, 227] on div "Janela de atendimento Grade de atendimento Capacidade Transportadoras Veículos …" at bounding box center [390, 183] width 781 height 366
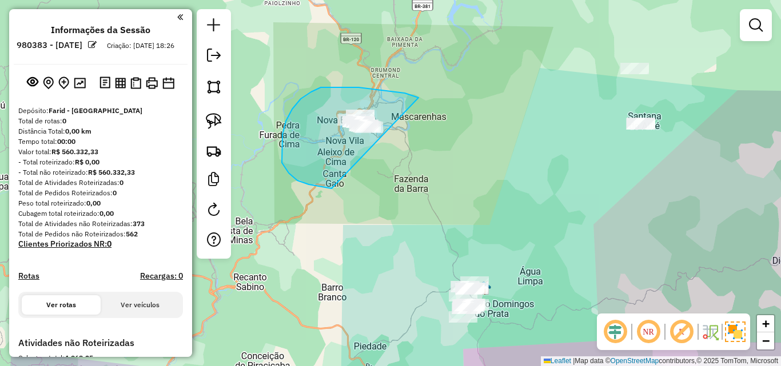
drag, startPoint x: 416, startPoint y: 97, endPoint x: 405, endPoint y: 182, distance: 85.9
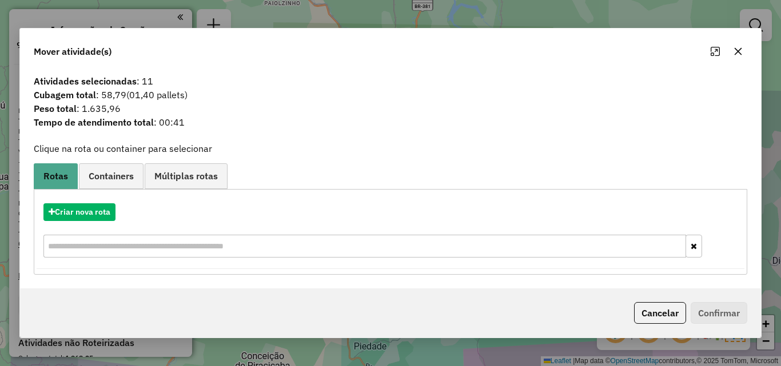
click at [732, 54] on button "button" at bounding box center [738, 51] width 18 height 18
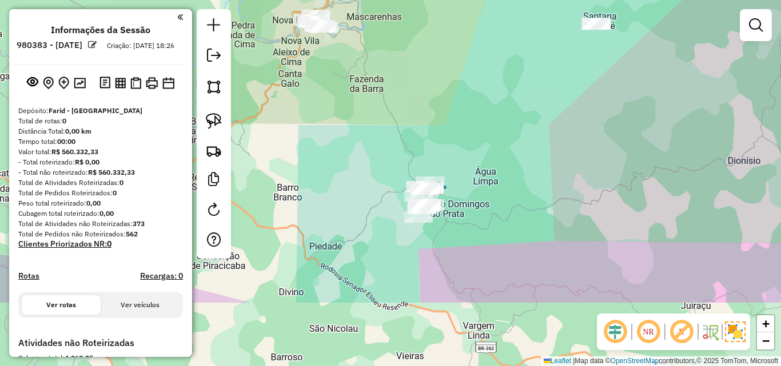
drag, startPoint x: 569, startPoint y: 294, endPoint x: 518, endPoint y: 192, distance: 114.8
click at [523, 192] on div "Janela de atendimento Grade de atendimento Capacidade Transportadoras Veículos …" at bounding box center [390, 183] width 781 height 366
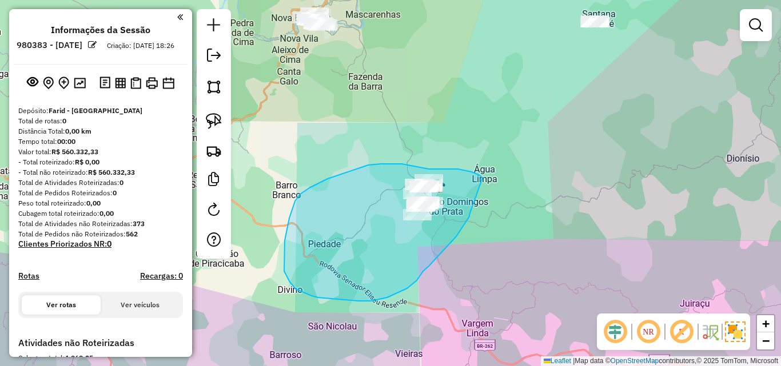
drag, startPoint x: 472, startPoint y: 172, endPoint x: 469, endPoint y: 215, distance: 42.9
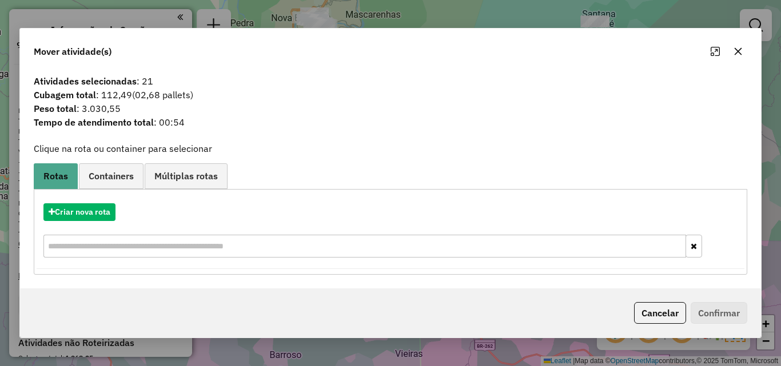
click at [739, 53] on icon "button" at bounding box center [737, 51] width 9 height 9
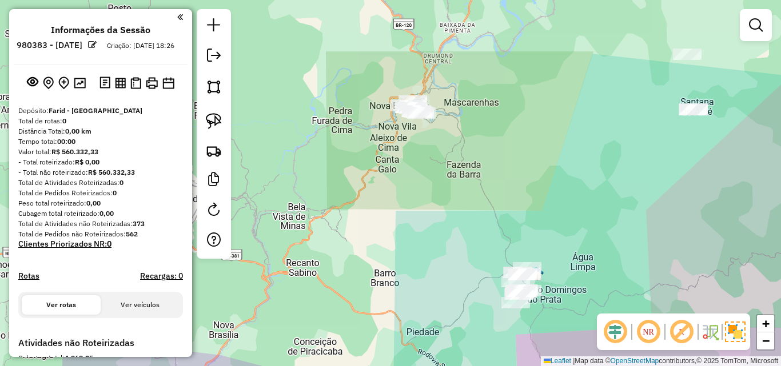
drag, startPoint x: 412, startPoint y: 111, endPoint x: 511, endPoint y: 200, distance: 132.4
click at [511, 200] on div "Janela de atendimento Grade de atendimento Capacidade Transportadoras Veículos …" at bounding box center [390, 183] width 781 height 366
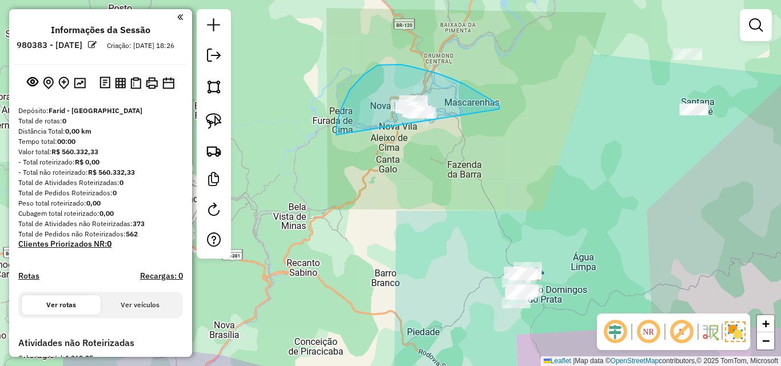
drag, startPoint x: 498, startPoint y: 104, endPoint x: 440, endPoint y: 182, distance: 97.3
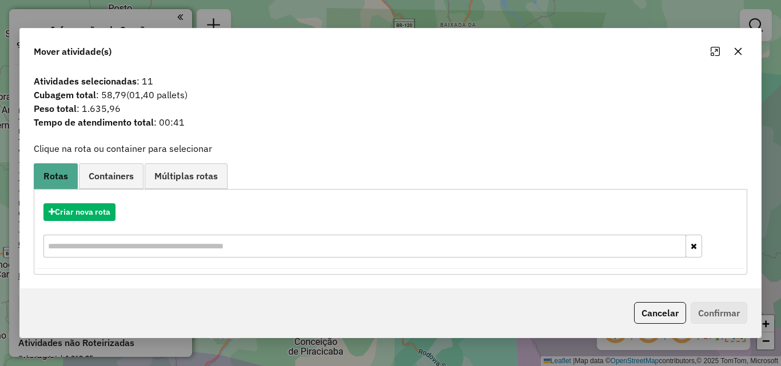
click at [733, 51] on icon "button" at bounding box center [737, 51] width 9 height 9
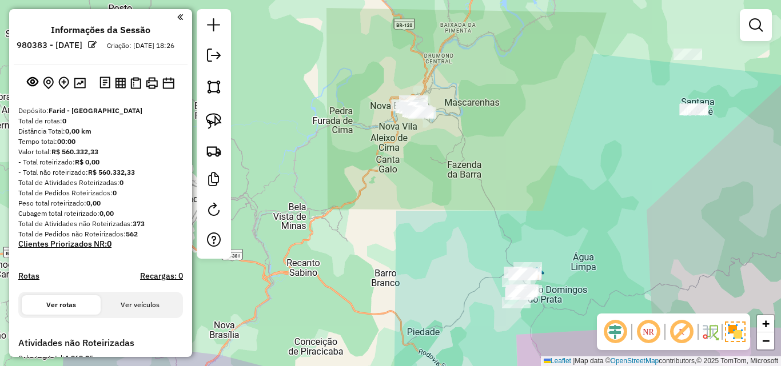
drag, startPoint x: 605, startPoint y: 245, endPoint x: 555, endPoint y: 133, distance: 122.8
click at [555, 133] on div "Janela de atendimento Grade de atendimento Capacidade Transportadoras Veículos …" at bounding box center [390, 183] width 781 height 366
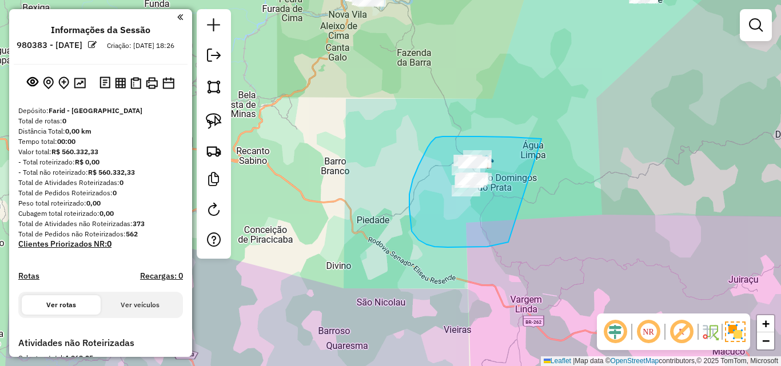
drag, startPoint x: 541, startPoint y: 139, endPoint x: 533, endPoint y: 235, distance: 96.4
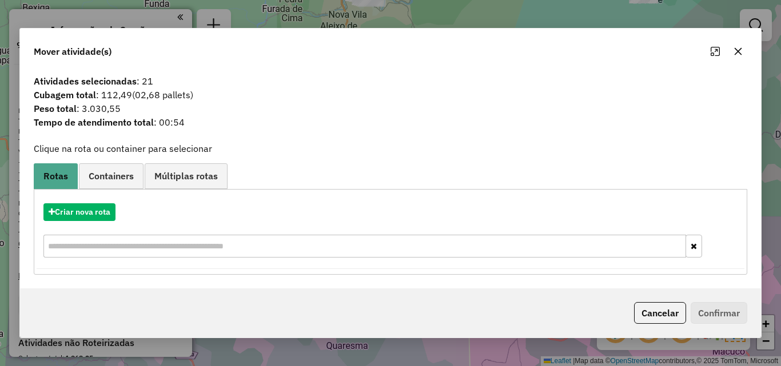
click at [739, 47] on icon "button" at bounding box center [737, 51] width 9 height 9
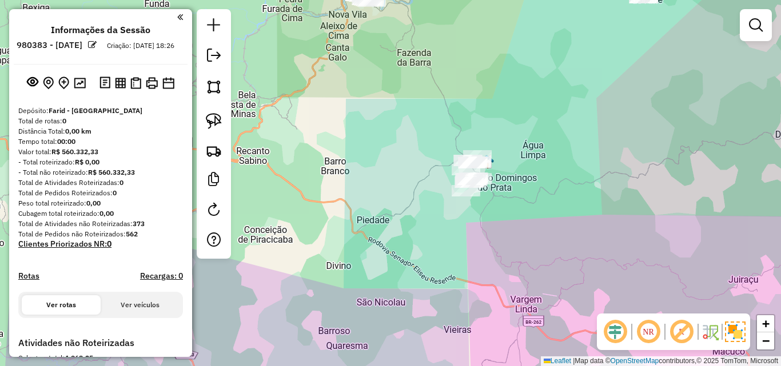
drag, startPoint x: 520, startPoint y: 229, endPoint x: 500, endPoint y: 125, distance: 106.5
click at [501, 131] on div "Janela de atendimento Grade de atendimento Capacidade Transportadoras Veículos …" at bounding box center [390, 183] width 781 height 366
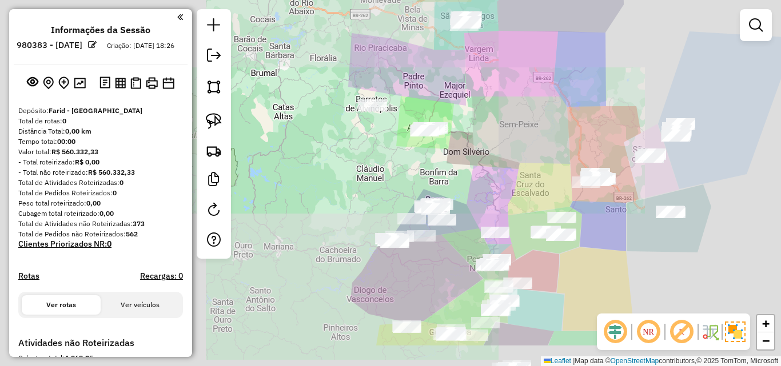
drag, startPoint x: 483, startPoint y: 198, endPoint x: 468, endPoint y: 140, distance: 59.6
click at [468, 140] on div "Janela de atendimento Grade de atendimento Capacidade Transportadoras Veículos …" at bounding box center [390, 183] width 781 height 366
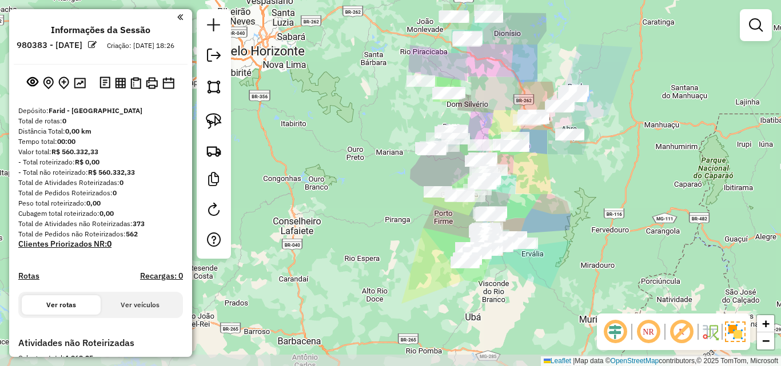
drag, startPoint x: 477, startPoint y: 147, endPoint x: 478, endPoint y: 106, distance: 41.2
click at [478, 106] on div "Janela de atendimento Grade de atendimento Capacidade Transportadoras Veículos …" at bounding box center [390, 183] width 781 height 366
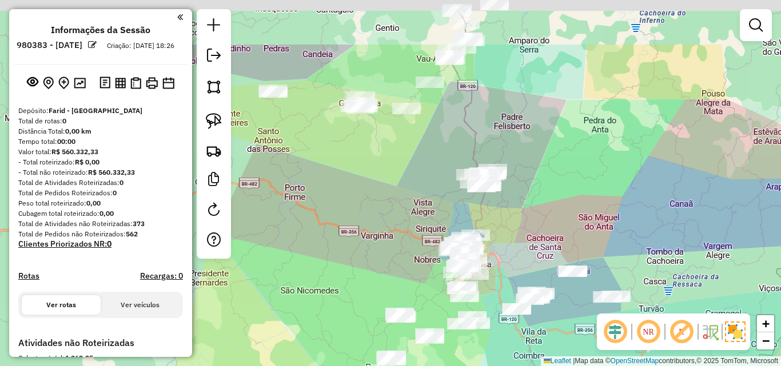
drag, startPoint x: 487, startPoint y: 201, endPoint x: 483, endPoint y: 334, distance: 133.3
click at [483, 334] on div "Janela de atendimento Grade de atendimento Capacidade Transportadoras Veículos …" at bounding box center [390, 183] width 781 height 366
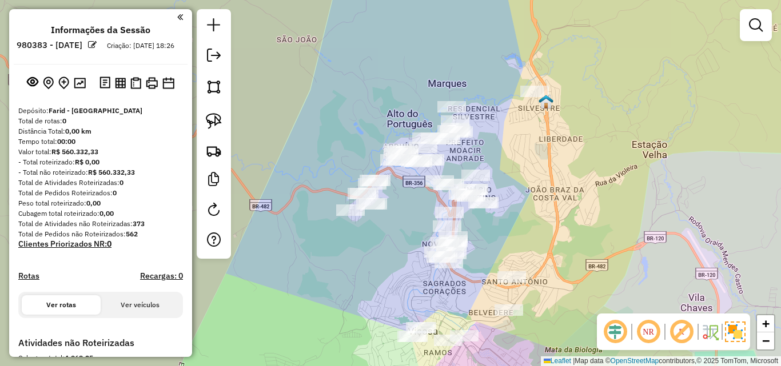
drag, startPoint x: 450, startPoint y: 210, endPoint x: 537, endPoint y: 236, distance: 90.2
click at [563, 254] on div "Janela de atendimento Grade de atendimento Capacidade Transportadoras Veículos …" at bounding box center [390, 183] width 781 height 366
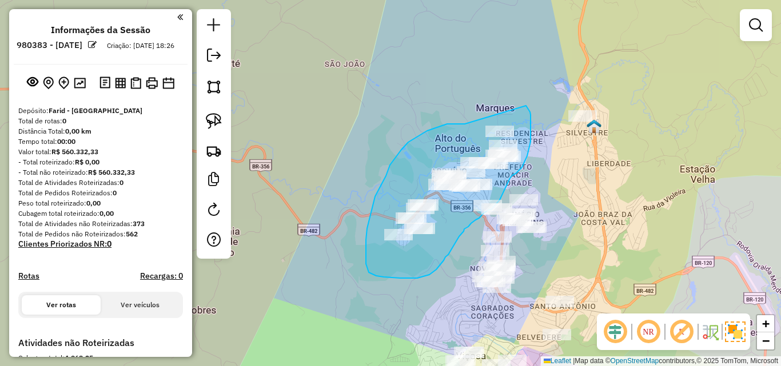
drag, startPoint x: 460, startPoint y: 124, endPoint x: 526, endPoint y: 106, distance: 68.8
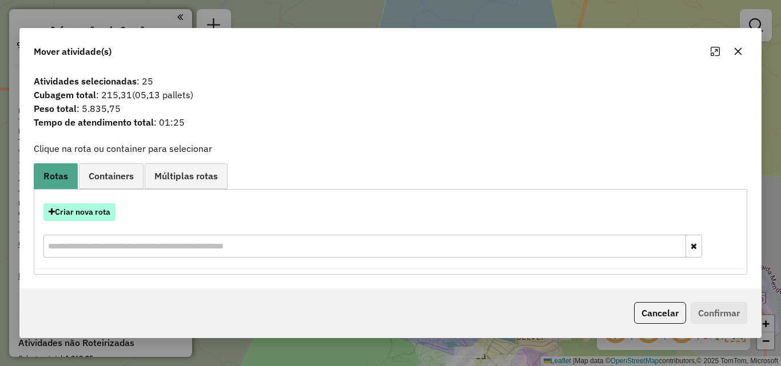
click at [90, 213] on button "Criar nova rota" at bounding box center [79, 213] width 72 height 18
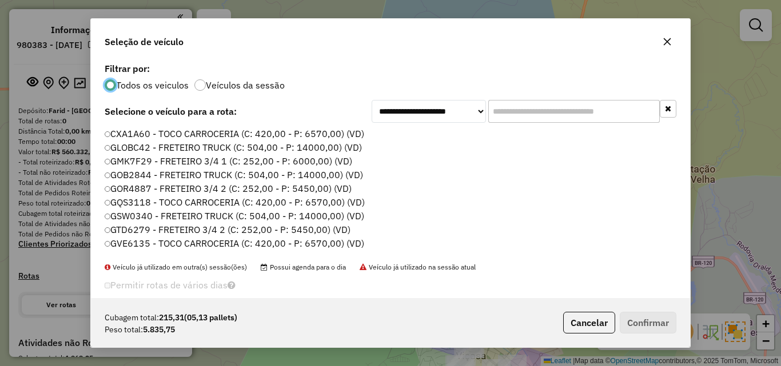
scroll to position [6, 3]
click at [538, 105] on input "text" at bounding box center [574, 111] width 172 height 23
drag, startPoint x: 673, startPoint y: 42, endPoint x: 615, endPoint y: 42, distance: 58.3
click at [673, 42] on button "button" at bounding box center [667, 42] width 18 height 18
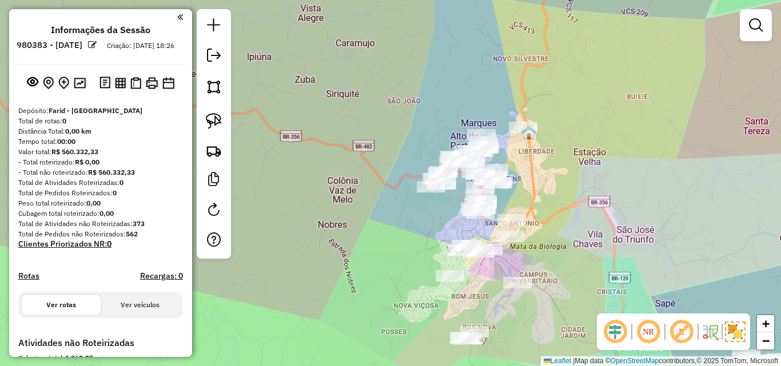
drag, startPoint x: 451, startPoint y: 225, endPoint x: 449, endPoint y: 218, distance: 7.2
click at [451, 225] on div "Janela de atendimento Grade de atendimento Capacidade Transportadoras Veículos …" at bounding box center [390, 183] width 781 height 366
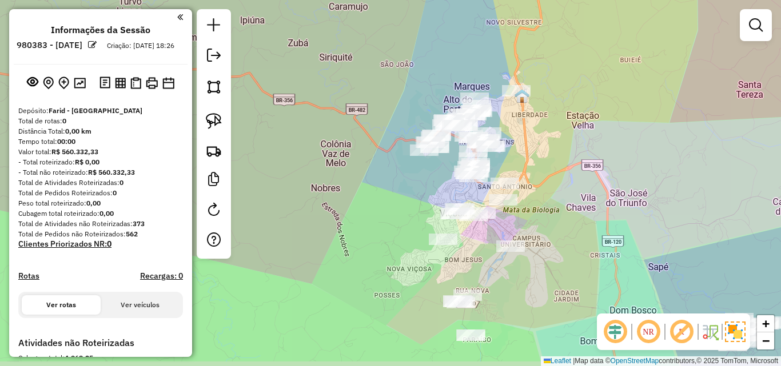
drag, startPoint x: 432, startPoint y: 234, endPoint x: 414, endPoint y: 131, distance: 104.3
click at [421, 113] on div "Janela de atendimento Grade de atendimento Capacidade Transportadoras Veículos …" at bounding box center [390, 183] width 781 height 366
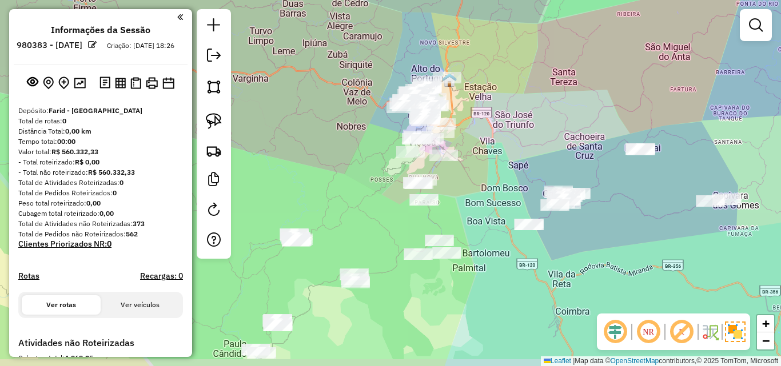
drag, startPoint x: 386, startPoint y: 230, endPoint x: 352, endPoint y: 194, distance: 49.7
click at [329, 197] on div "Janela de atendimento Grade de atendimento Capacidade Transportadoras Veículos …" at bounding box center [390, 183] width 781 height 366
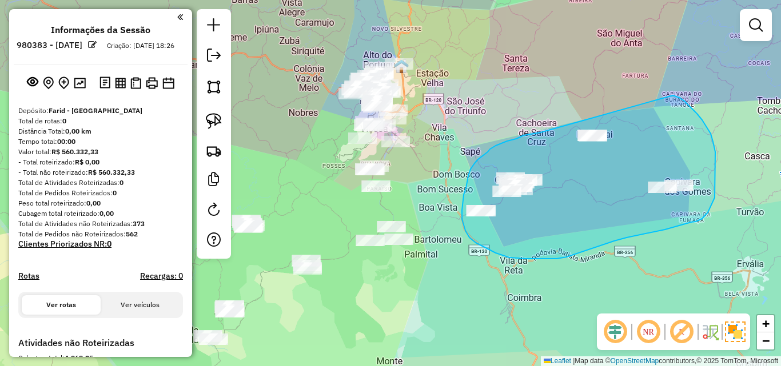
drag, startPoint x: 536, startPoint y: 134, endPoint x: 672, endPoint y: 95, distance: 141.4
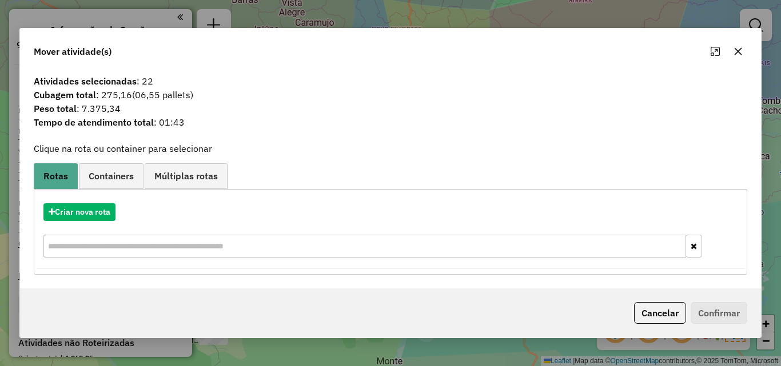
click at [741, 50] on icon "button" at bounding box center [737, 51] width 9 height 9
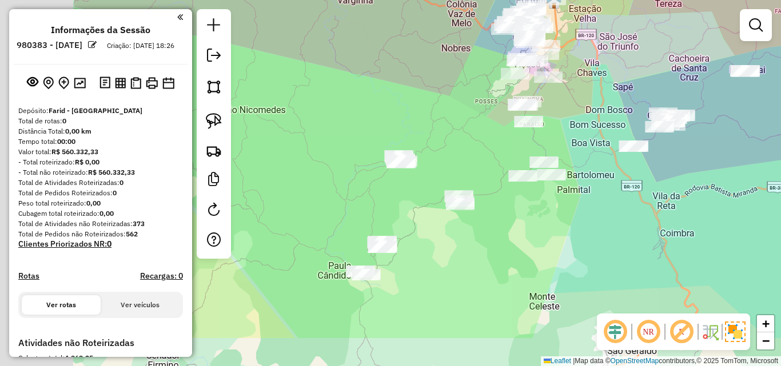
drag, startPoint x: 396, startPoint y: 266, endPoint x: 549, endPoint y: 201, distance: 165.7
click at [549, 201] on div "Janela de atendimento Grade de atendimento Capacidade Transportadoras Veículos …" at bounding box center [390, 183] width 781 height 366
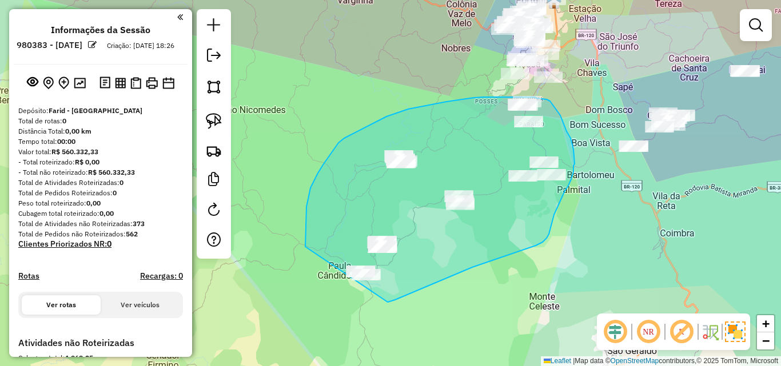
drag, startPoint x: 460, startPoint y: 273, endPoint x: 312, endPoint y: 296, distance: 149.8
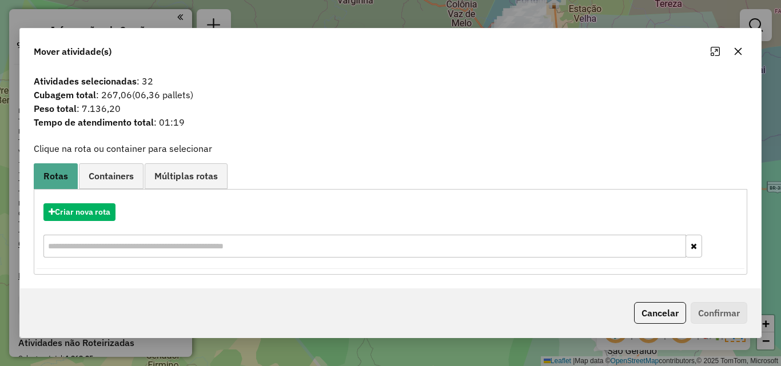
click at [734, 53] on icon "button" at bounding box center [737, 51] width 9 height 9
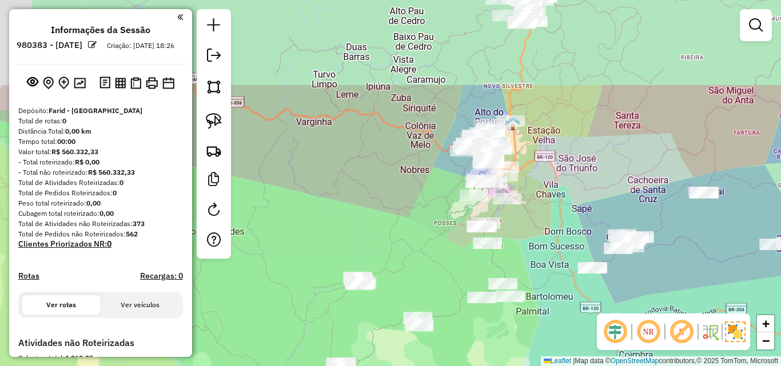
drag, startPoint x: 585, startPoint y: 87, endPoint x: 535, endPoint y: 248, distance: 168.3
click at [535, 248] on div "Janela de atendimento Grade de atendimento Capacidade Transportadoras Veículos …" at bounding box center [390, 183] width 781 height 366
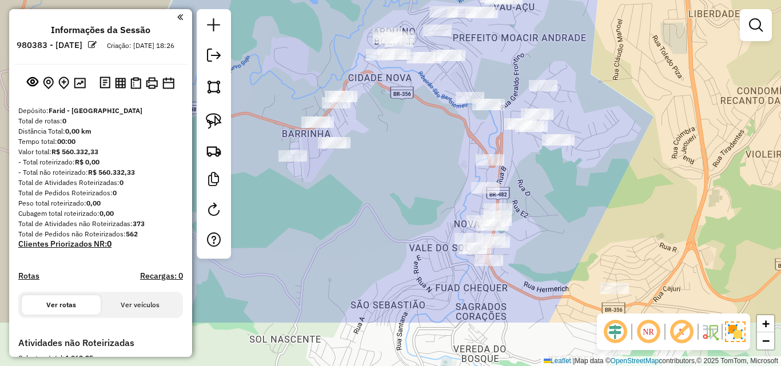
drag, startPoint x: 491, startPoint y: 224, endPoint x: 454, endPoint y: 143, distance: 88.8
click at [454, 143] on div "Janela de atendimento Grade de atendimento Capacidade Transportadoras Veículos …" at bounding box center [390, 183] width 781 height 366
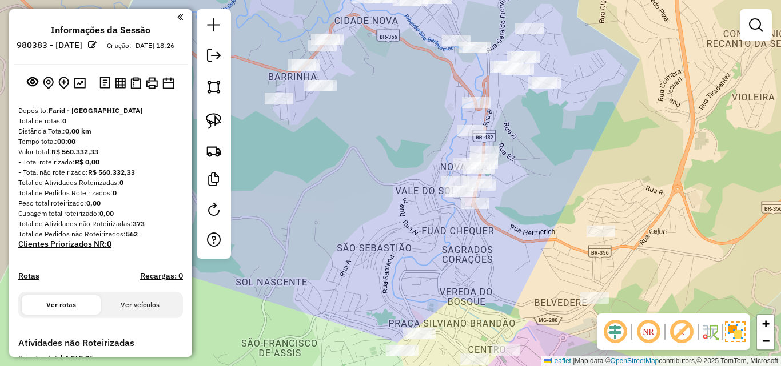
drag, startPoint x: 464, startPoint y: 154, endPoint x: 428, endPoint y: 118, distance: 50.9
click at [428, 118] on div "Janela de atendimento Grade de atendimento Capacidade Transportadoras Veículos …" at bounding box center [390, 183] width 781 height 366
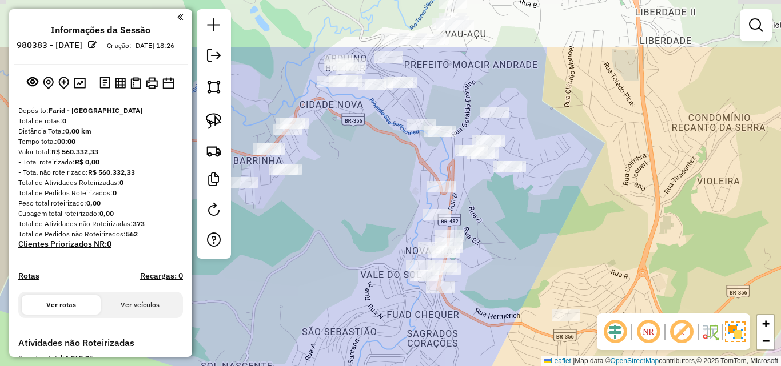
drag, startPoint x: 408, startPoint y: 125, endPoint x: 373, endPoint y: 206, distance: 88.4
click at [373, 206] on div "Janela de atendimento Grade de atendimento Capacidade Transportadoras Veículos …" at bounding box center [390, 183] width 781 height 366
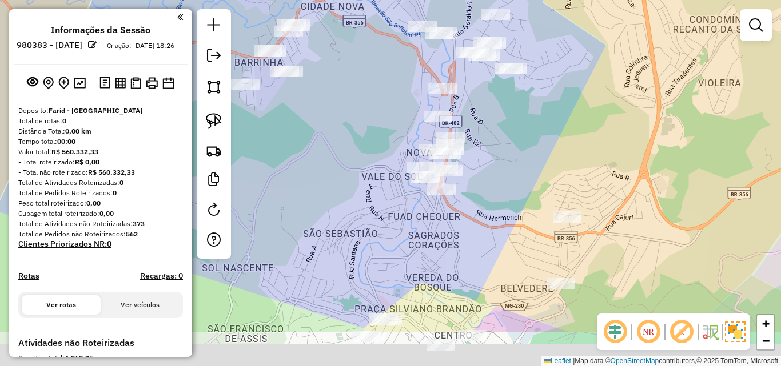
drag, startPoint x: 371, startPoint y: 285, endPoint x: 372, endPoint y: 213, distance: 72.6
click at [372, 213] on div "Janela de atendimento Grade de atendimento Capacidade Transportadoras Veículos …" at bounding box center [390, 183] width 781 height 366
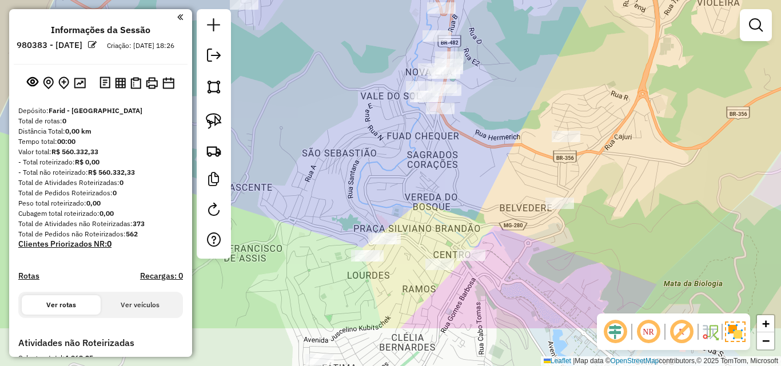
drag, startPoint x: 369, startPoint y: 207, endPoint x: 365, endPoint y: 109, distance: 98.4
click at [365, 109] on div "Janela de atendimento Grade de atendimento Capacidade Transportadoras Veículos …" at bounding box center [390, 183] width 781 height 366
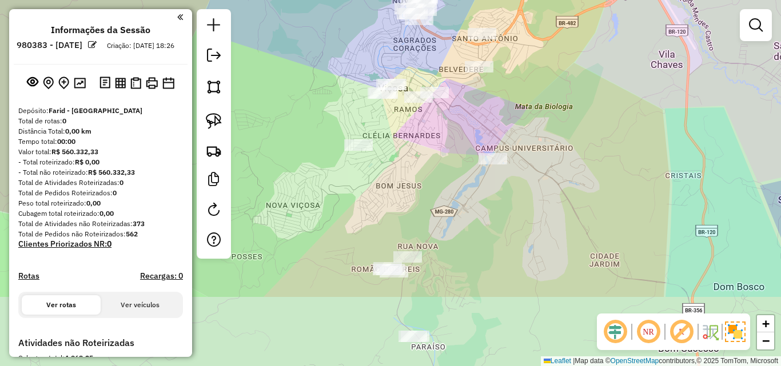
drag, startPoint x: 298, startPoint y: 178, endPoint x: 330, endPoint y: 37, distance: 144.9
click at [330, 37] on div "Janela de atendimento Grade de atendimento Capacidade Transportadoras Veículos …" at bounding box center [390, 183] width 781 height 366
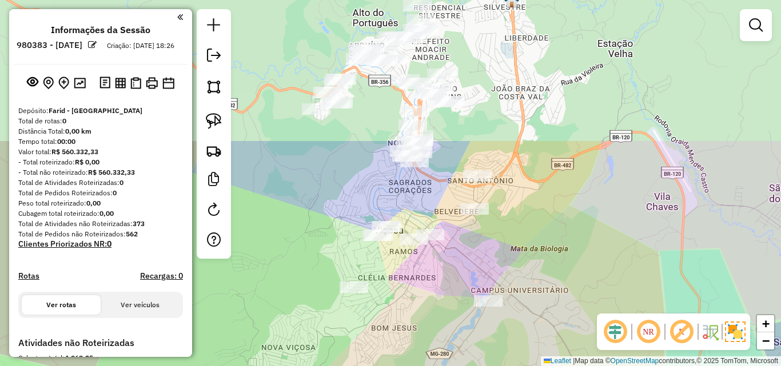
drag, startPoint x: 328, startPoint y: 62, endPoint x: 316, endPoint y: 254, distance: 192.4
click at [315, 258] on div "Janela de atendimento Grade de atendimento Capacidade Transportadoras Veículos …" at bounding box center [390, 183] width 781 height 366
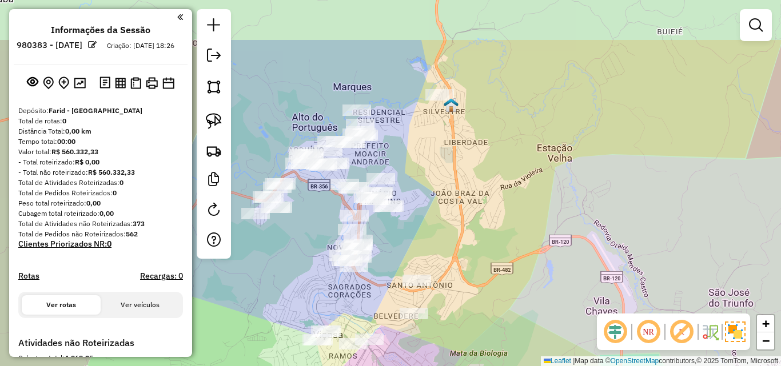
drag, startPoint x: 377, startPoint y: 144, endPoint x: 317, endPoint y: 221, distance: 97.3
click at [317, 221] on div "Janela de atendimento Grade de atendimento Capacidade Transportadoras Veículos …" at bounding box center [390, 183] width 781 height 366
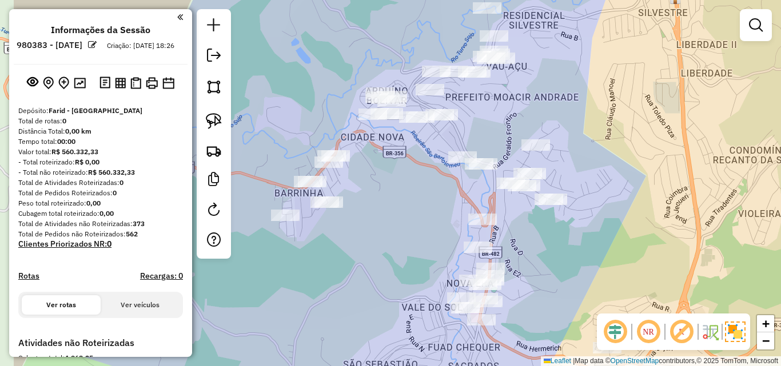
drag, startPoint x: 317, startPoint y: 214, endPoint x: 409, endPoint y: 215, distance: 92.0
click at [409, 215] on div "Janela de atendimento Grade de atendimento Capacidade Transportadoras Veículos …" at bounding box center [390, 183] width 781 height 366
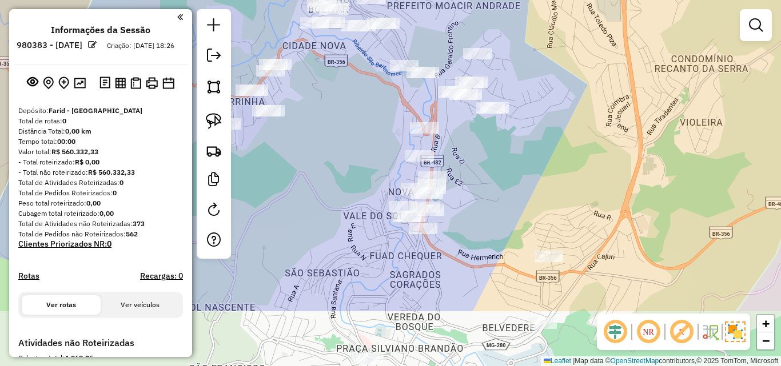
drag, startPoint x: 410, startPoint y: 211, endPoint x: 352, endPoint y: 119, distance: 109.0
click at [352, 119] on div "Janela de atendimento Grade de atendimento Capacidade Transportadoras Veículos …" at bounding box center [390, 183] width 781 height 366
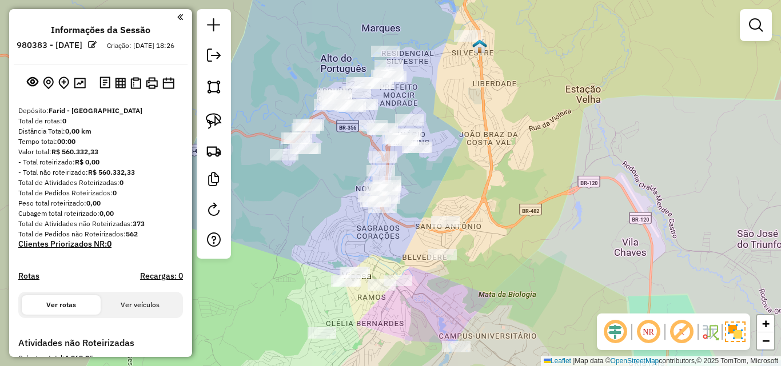
drag, startPoint x: 352, startPoint y: 119, endPoint x: 347, endPoint y: 159, distance: 40.3
click at [347, 159] on div "Janela de atendimento Grade de atendimento Capacidade Transportadoras Veículos …" at bounding box center [390, 183] width 781 height 366
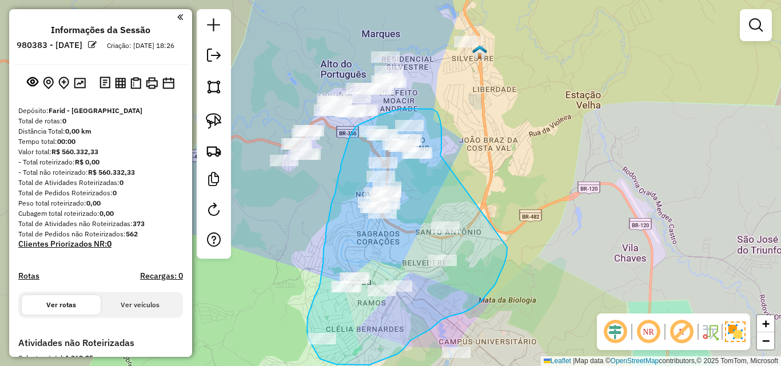
drag, startPoint x: 440, startPoint y: 156, endPoint x: 507, endPoint y: 248, distance: 113.8
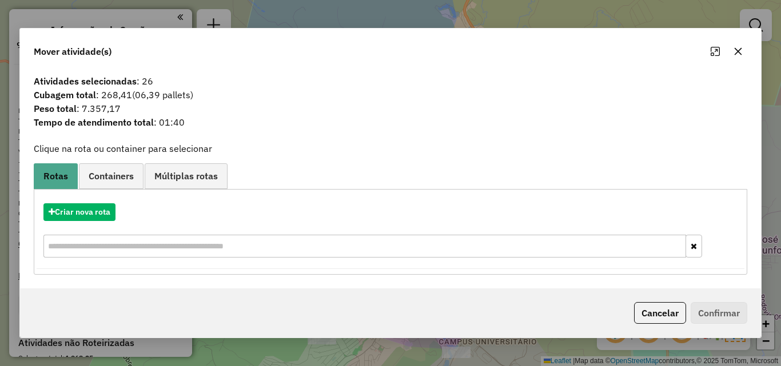
click at [738, 48] on icon "button" at bounding box center [737, 51] width 9 height 9
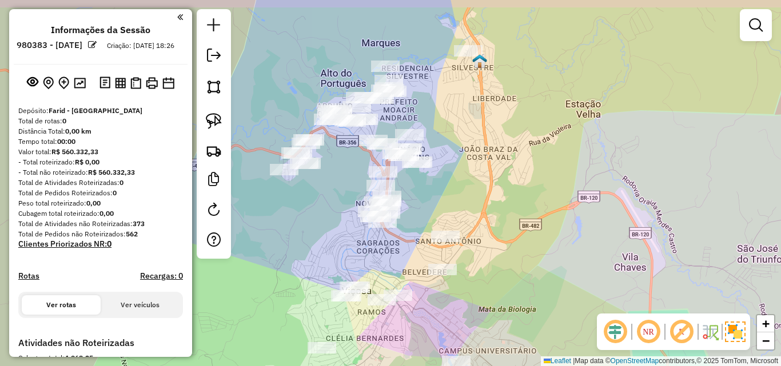
drag, startPoint x: 450, startPoint y: 105, endPoint x: 482, endPoint y: 174, distance: 76.0
click at [487, 182] on div "Janela de atendimento Grade de atendimento Capacidade Transportadoras Veículos …" at bounding box center [390, 183] width 781 height 366
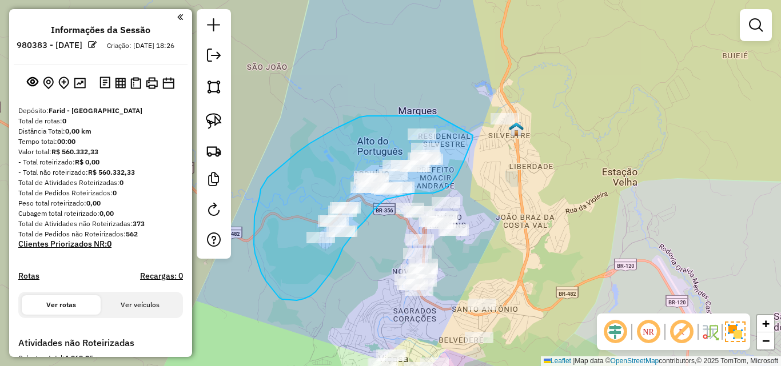
drag, startPoint x: 437, startPoint y: 116, endPoint x: 473, endPoint y: 135, distance: 40.4
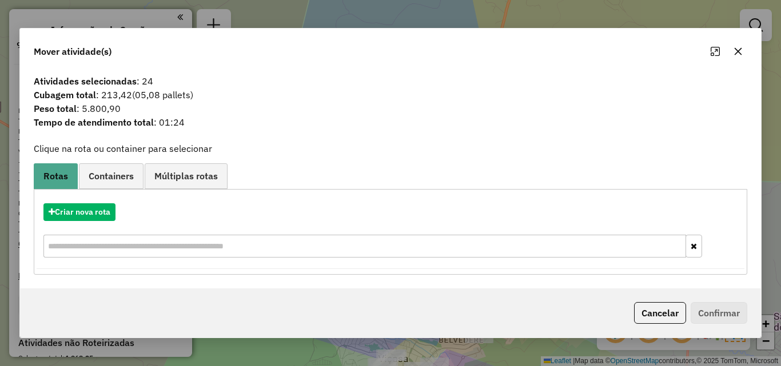
click at [740, 57] on button "button" at bounding box center [738, 51] width 18 height 18
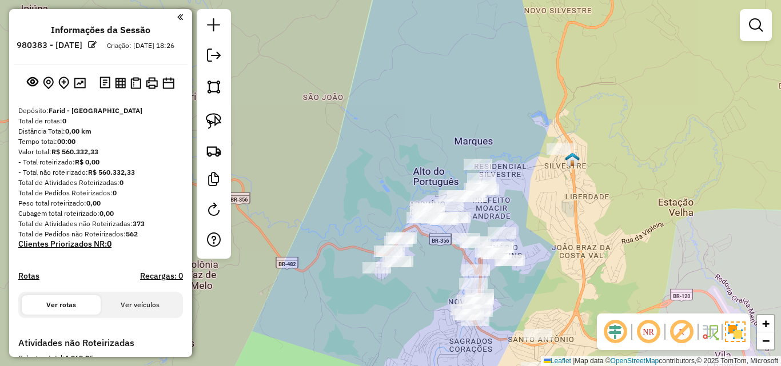
drag, startPoint x: 461, startPoint y: 186, endPoint x: 517, endPoint y: 216, distance: 63.7
click at [517, 216] on div "Janela de atendimento Grade de atendimento Capacidade Transportadoras Veículos …" at bounding box center [390, 183] width 781 height 366
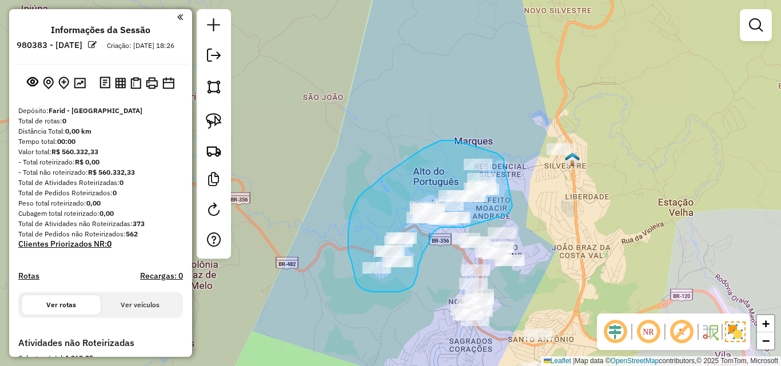
drag, startPoint x: 504, startPoint y: 166, endPoint x: 515, endPoint y: 200, distance: 35.4
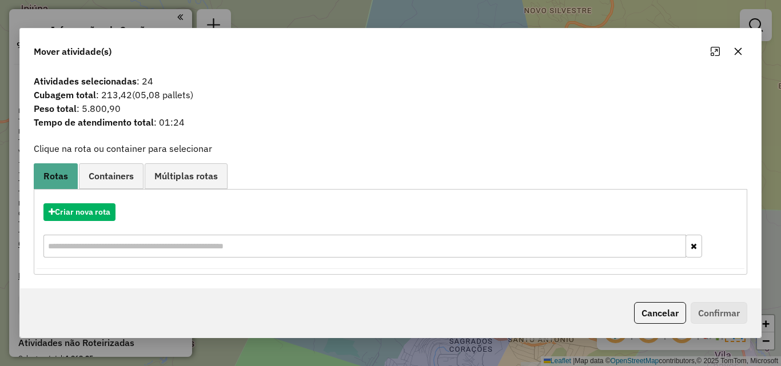
click at [737, 61] on div "Mover atividade(s)" at bounding box center [390, 49] width 741 height 41
click at [737, 51] on icon "button" at bounding box center [738, 50] width 7 height 7
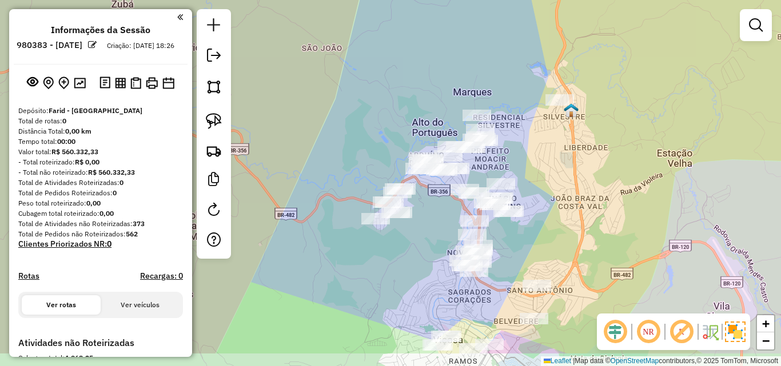
drag, startPoint x: 544, startPoint y: 229, endPoint x: 543, endPoint y: 180, distance: 49.2
click at [543, 180] on div "Janela de atendimento Grade de atendimento Capacidade Transportadoras Veículos …" at bounding box center [390, 183] width 781 height 366
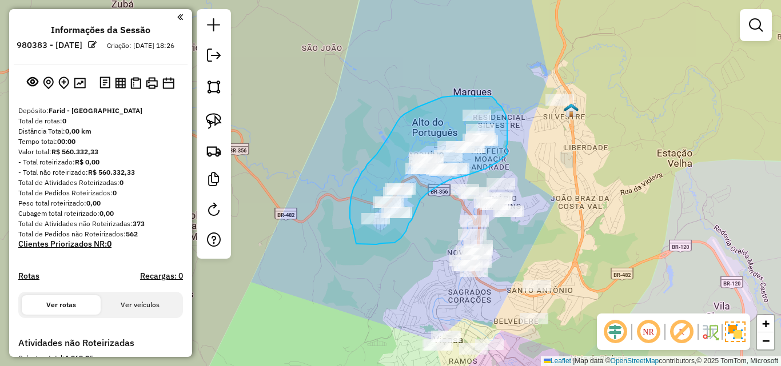
drag, startPoint x: 506, startPoint y: 146, endPoint x: 508, endPoint y: 154, distance: 7.6
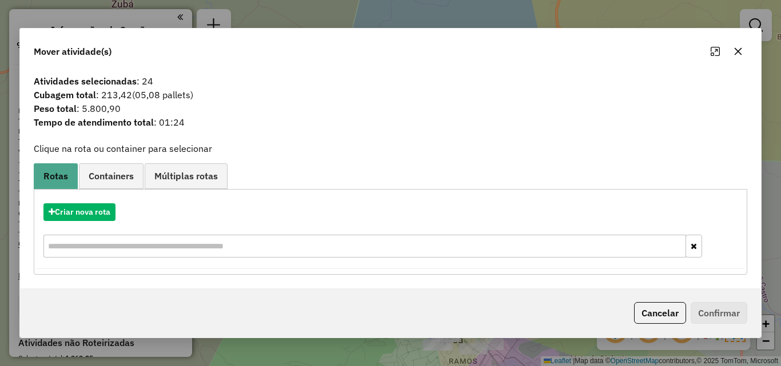
click at [740, 51] on icon "button" at bounding box center [737, 51] width 9 height 9
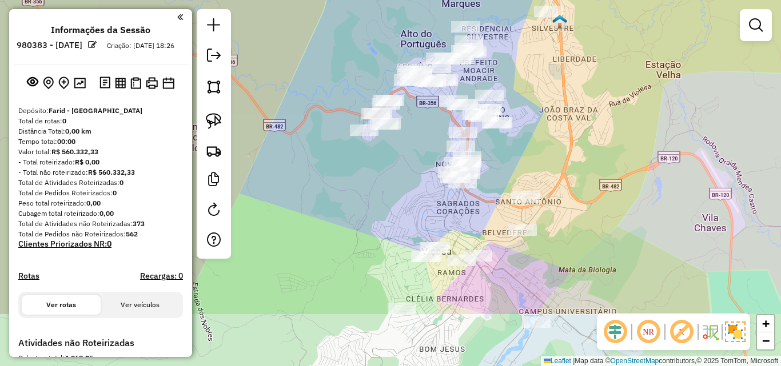
drag, startPoint x: 553, startPoint y: 184, endPoint x: 542, endPoint y: 95, distance: 89.3
click at [542, 95] on div "Janela de atendimento Grade de atendimento Capacidade Transportadoras Veículos …" at bounding box center [390, 183] width 781 height 366
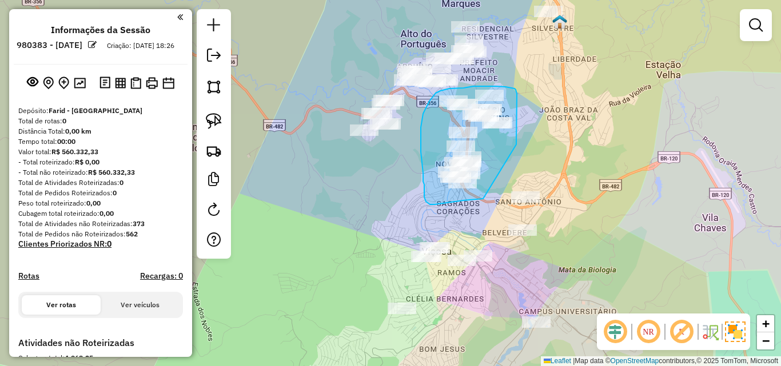
drag, startPoint x: 516, startPoint y: 145, endPoint x: 485, endPoint y: 199, distance: 62.8
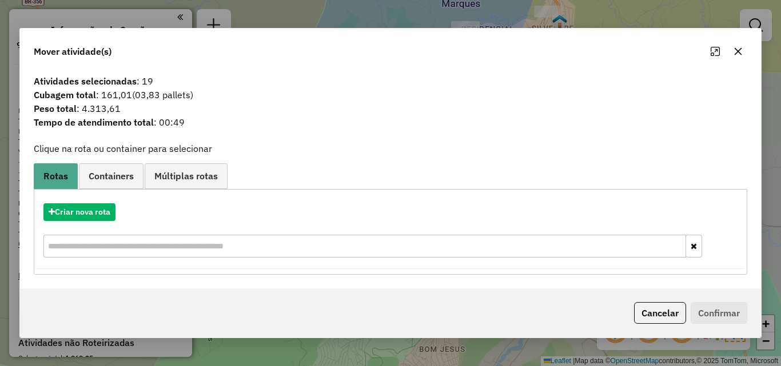
click at [741, 53] on icon "button" at bounding box center [737, 51] width 9 height 9
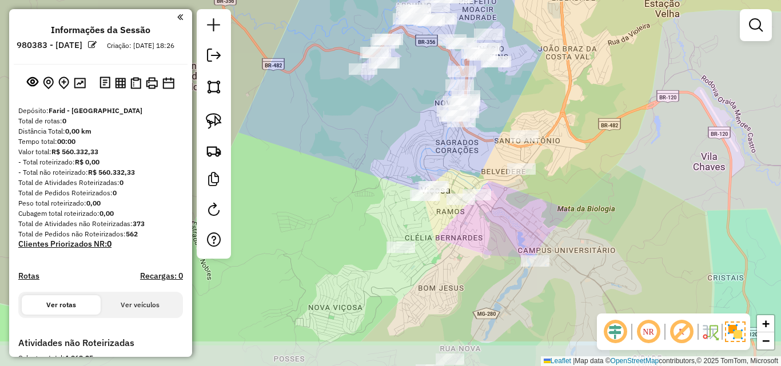
drag, startPoint x: 624, startPoint y: 169, endPoint x: 623, endPoint y: 107, distance: 61.2
click at [623, 107] on div "Janela de atendimento Grade de atendimento Capacidade Transportadoras Veículos …" at bounding box center [390, 183] width 781 height 366
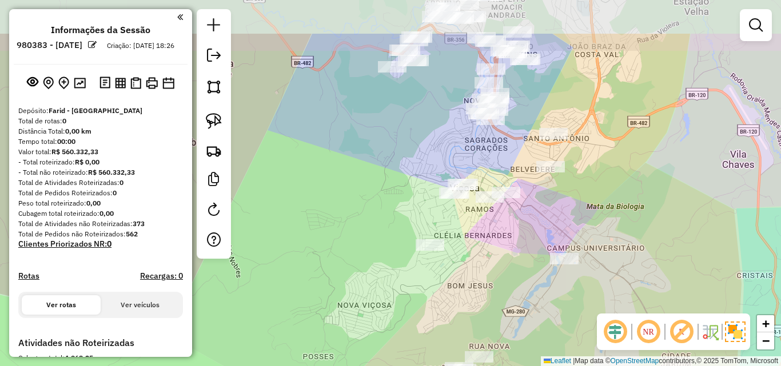
drag, startPoint x: 583, startPoint y: 143, endPoint x: 572, endPoint y: 127, distance: 18.9
click at [583, 211] on div "Janela de atendimento Grade de atendimento Capacidade Transportadoras Veículos …" at bounding box center [390, 183] width 781 height 366
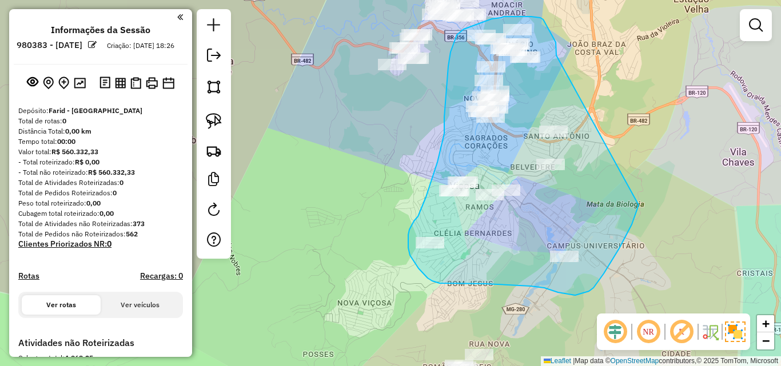
drag, startPoint x: 556, startPoint y: 55, endPoint x: 644, endPoint y: 187, distance: 157.9
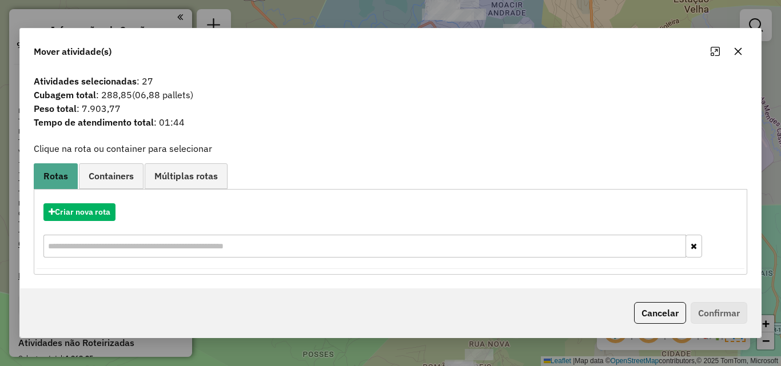
click at [737, 47] on icon "button" at bounding box center [737, 51] width 9 height 9
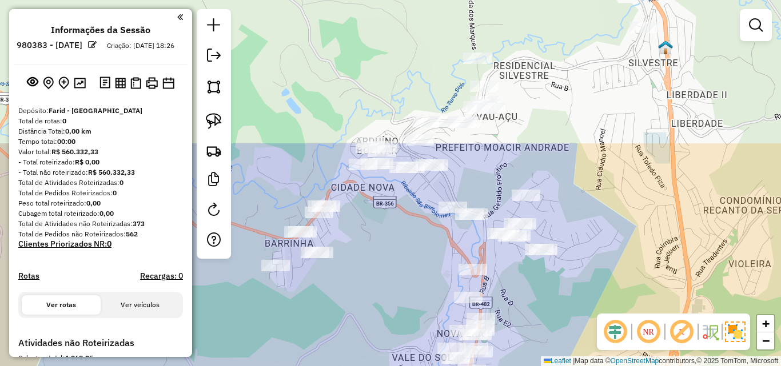
drag, startPoint x: 464, startPoint y: 57, endPoint x: 458, endPoint y: 188, distance: 131.0
click at [393, 236] on div "Janela de atendimento Grade de atendimento Capacidade Transportadoras Veículos …" at bounding box center [390, 183] width 781 height 366
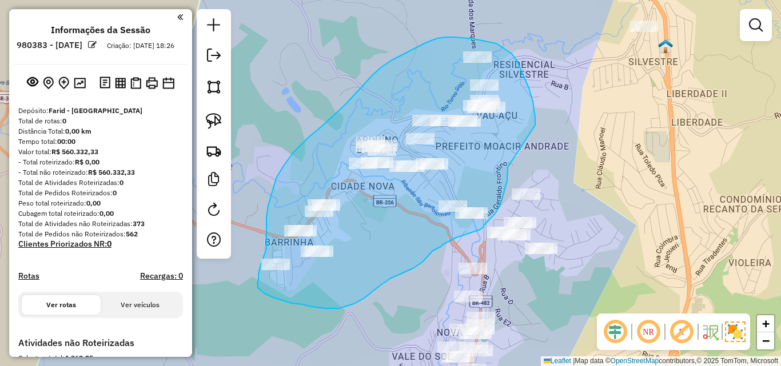
drag, startPoint x: 529, startPoint y: 88, endPoint x: 508, endPoint y: 163, distance: 77.7
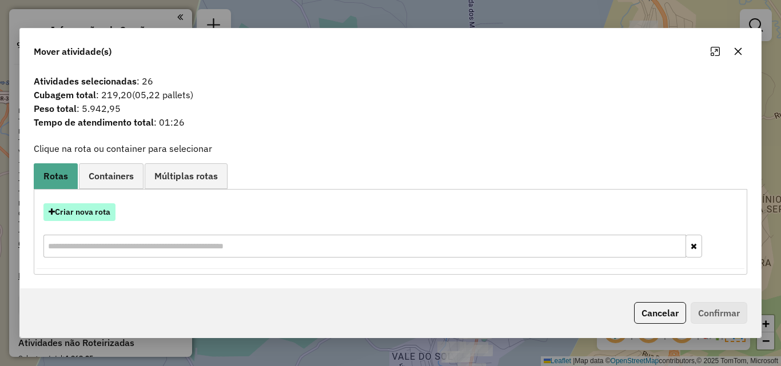
click at [82, 211] on button "Criar nova rota" at bounding box center [79, 213] width 72 height 18
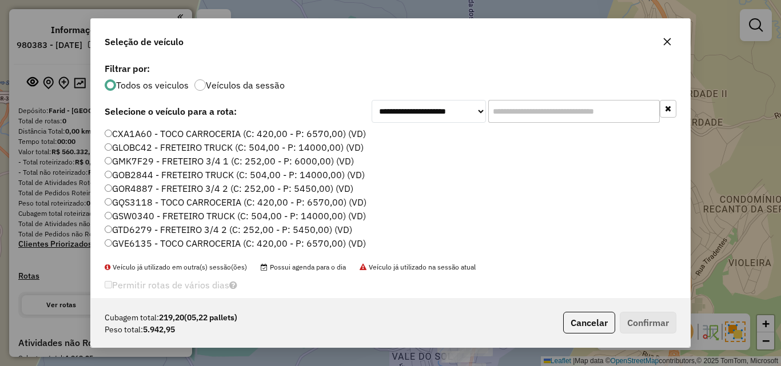
click at [567, 110] on input "text" at bounding box center [574, 111] width 172 height 23
click at [501, 114] on input "text" at bounding box center [574, 111] width 172 height 23
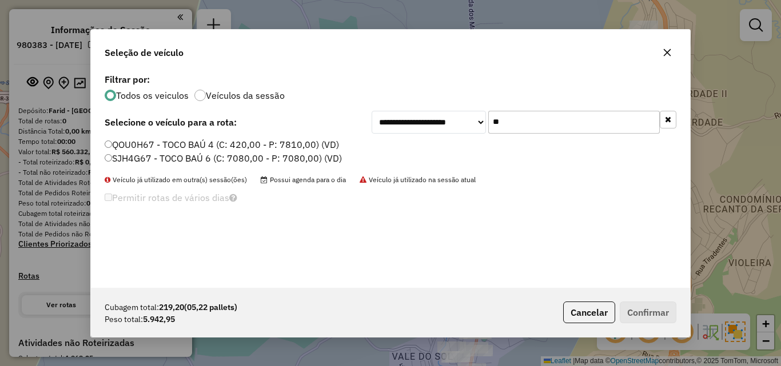
type input "**"
click at [220, 141] on label "QOU0H67 - TOCO BAÚ 4 (C: 420,00 - P: 7810,00) (VD)" at bounding box center [222, 145] width 234 height 14
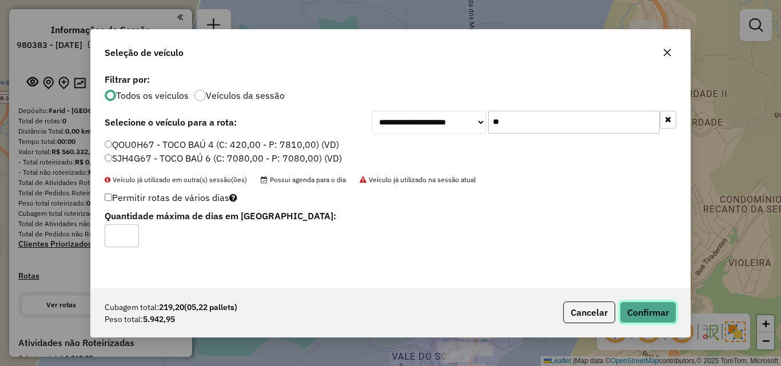
click at [648, 319] on button "Confirmar" at bounding box center [648, 313] width 57 height 22
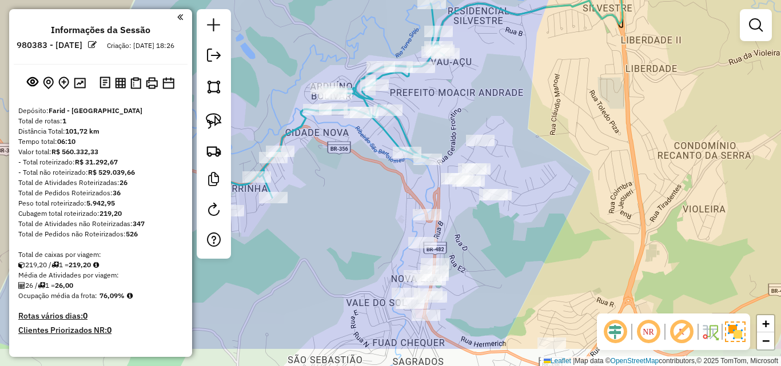
drag, startPoint x: 421, startPoint y: 241, endPoint x: 375, endPoint y: 187, distance: 70.6
click at [375, 187] on div "Janela de atendimento Grade de atendimento Capacidade Transportadoras Veículos …" at bounding box center [390, 183] width 781 height 366
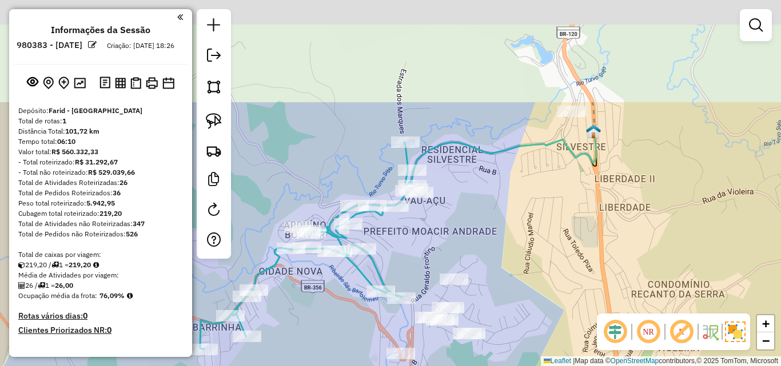
drag, startPoint x: 375, startPoint y: 187, endPoint x: 349, endPoint y: 326, distance: 141.4
click at [349, 326] on div "Janela de atendimento Grade de atendimento Capacidade Transportadoras Veículos …" at bounding box center [390, 183] width 781 height 366
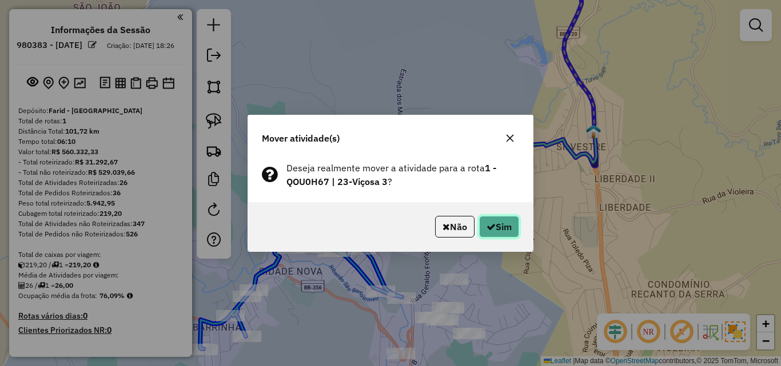
click at [503, 222] on button "Sim" at bounding box center [499, 227] width 40 height 22
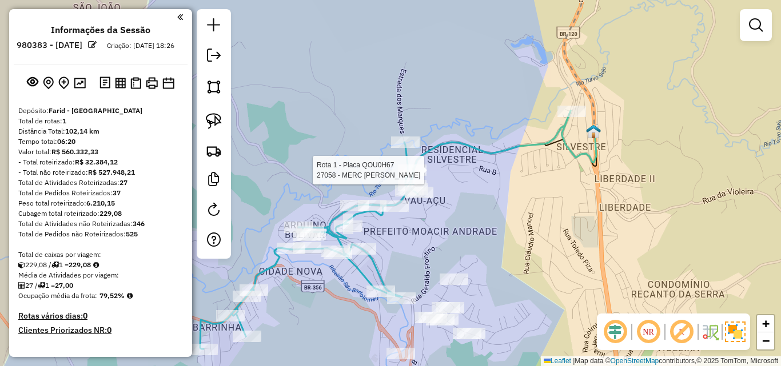
select select "**********"
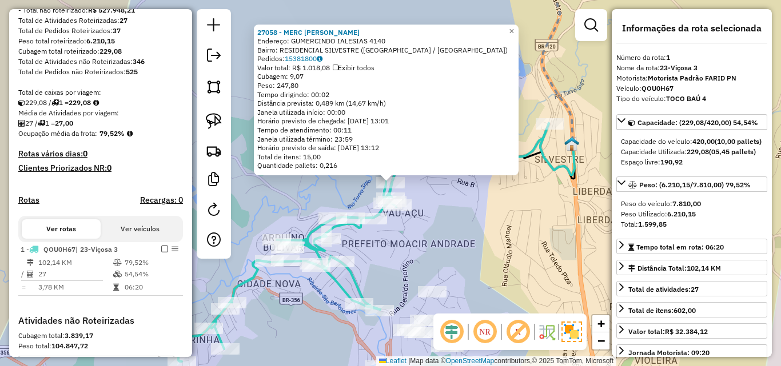
scroll to position [336, 0]
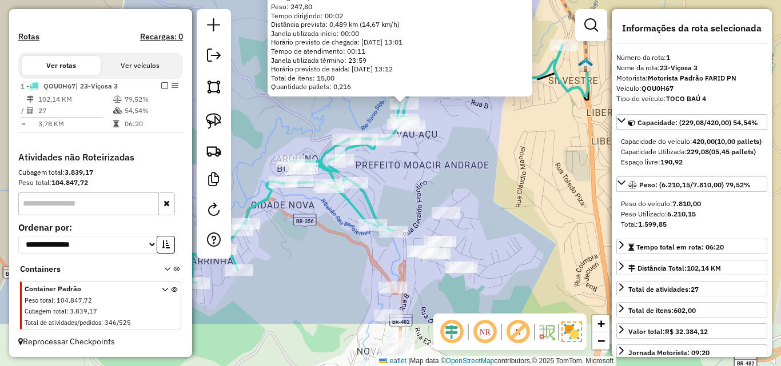
drag, startPoint x: 456, startPoint y: 221, endPoint x: 470, endPoint y: 142, distance: 80.1
click at [470, 142] on div "27058 - MERC JOSE LUCIO Endereço: GUMERCINDO IALESIAS 4140 Bairro: RESIDENCIAL …" at bounding box center [390, 183] width 781 height 366
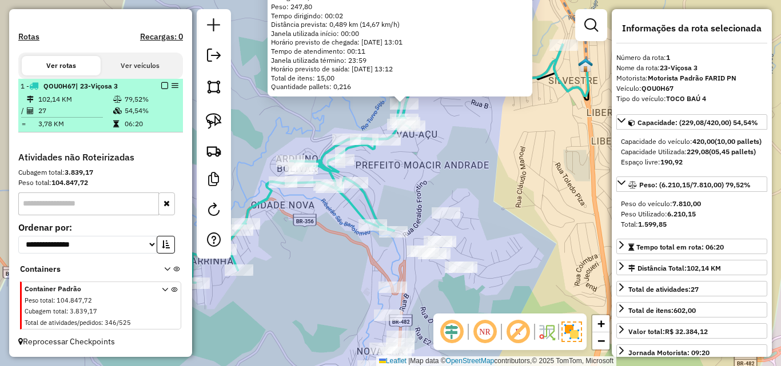
click at [133, 109] on td "54,54%" at bounding box center [151, 110] width 54 height 11
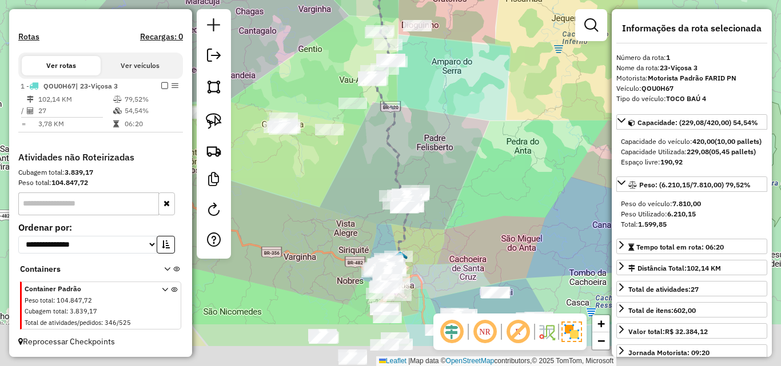
drag, startPoint x: 442, startPoint y: 299, endPoint x: 440, endPoint y: 181, distance: 118.4
click at [440, 181] on div "Janela de atendimento Grade de atendimento Capacidade Transportadoras Veículos …" at bounding box center [390, 183] width 781 height 366
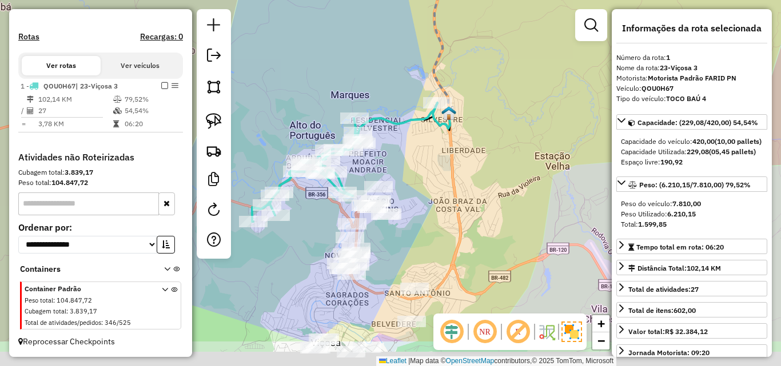
drag, startPoint x: 403, startPoint y: 264, endPoint x: 416, endPoint y: 203, distance: 62.5
click at [416, 203] on div "Janela de atendimento Grade de atendimento Capacidade Transportadoras Veículos …" at bounding box center [390, 183] width 781 height 366
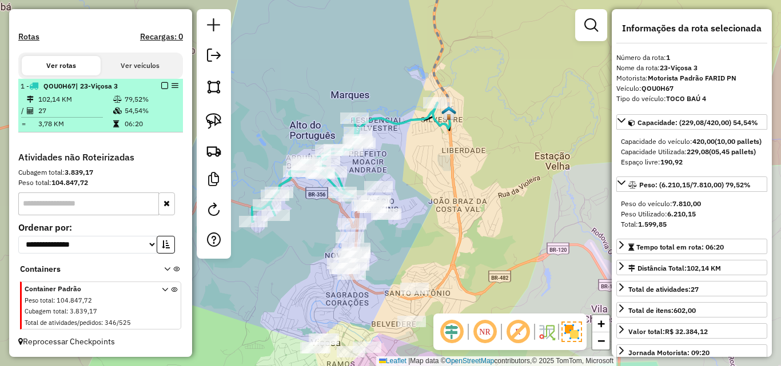
click at [161, 86] on em at bounding box center [164, 85] width 7 height 7
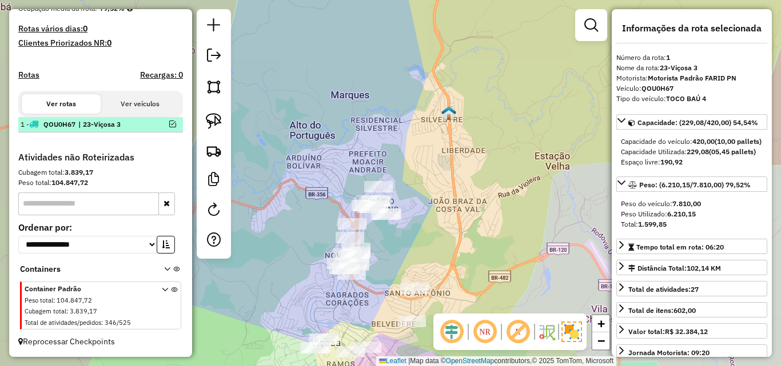
scroll to position [298, 0]
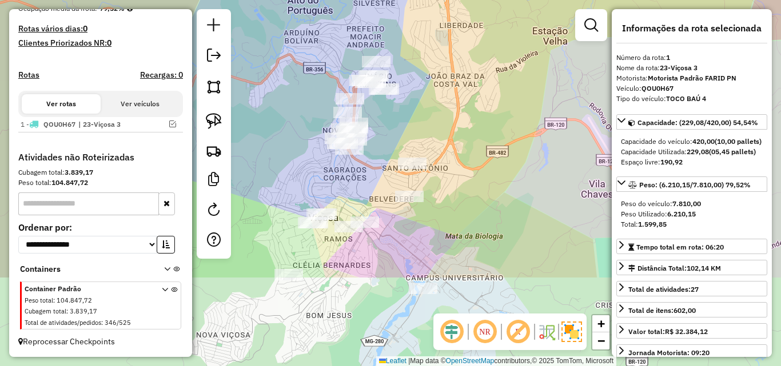
drag, startPoint x: 400, startPoint y: 256, endPoint x: 397, endPoint y: 126, distance: 129.8
click at [397, 126] on div "Janela de atendimento Grade de atendimento Capacidade Transportadoras Veículos …" at bounding box center [390, 183] width 781 height 366
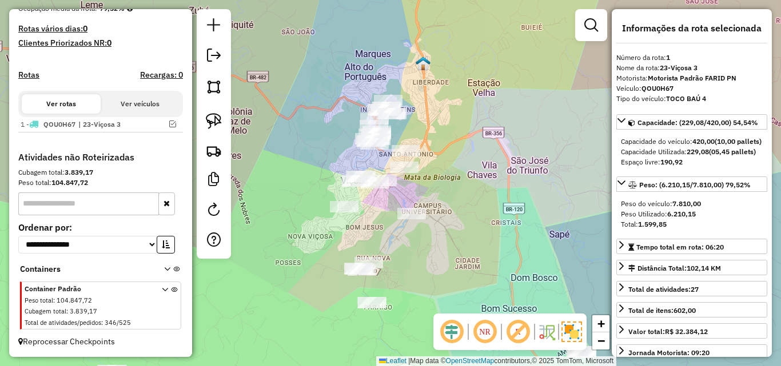
drag, startPoint x: 433, startPoint y: 115, endPoint x: 434, endPoint y: 123, distance: 8.7
click at [434, 123] on div "Janela de atendimento Grade de atendimento Capacidade Transportadoras Veículos …" at bounding box center [390, 183] width 781 height 366
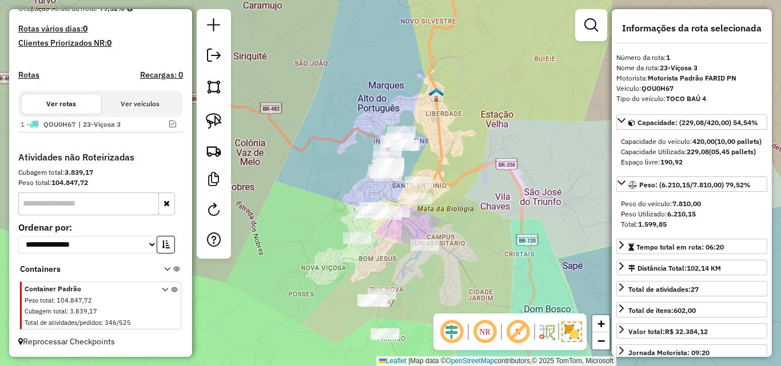
drag, startPoint x: 460, startPoint y: 147, endPoint x: 473, endPoint y: 178, distance: 34.1
click at [473, 178] on div "Janela de atendimento Grade de atendimento Capacidade Transportadoras Veículos …" at bounding box center [390, 183] width 781 height 366
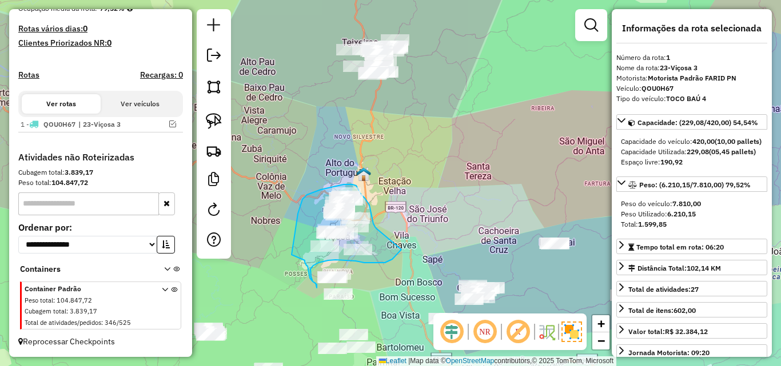
drag, startPoint x: 460, startPoint y: 202, endPoint x: 401, endPoint y: 250, distance: 75.5
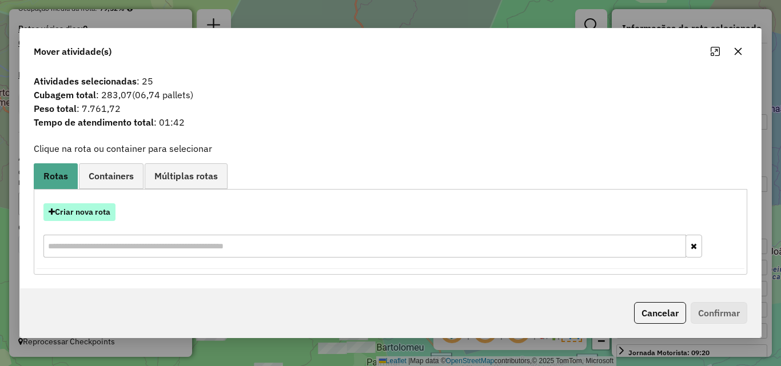
click at [91, 213] on button "Criar nova rota" at bounding box center [79, 213] width 72 height 18
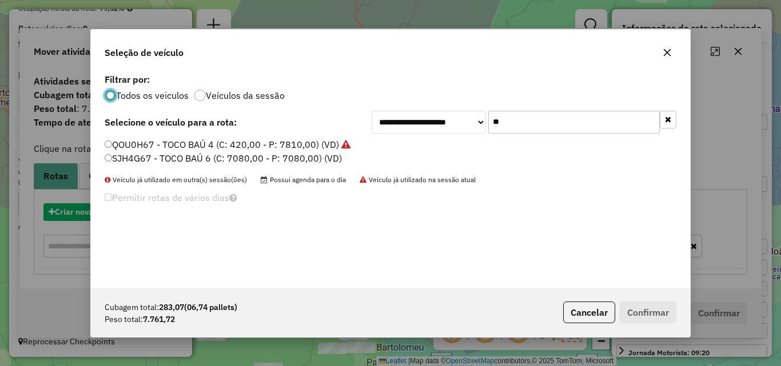
scroll to position [6, 3]
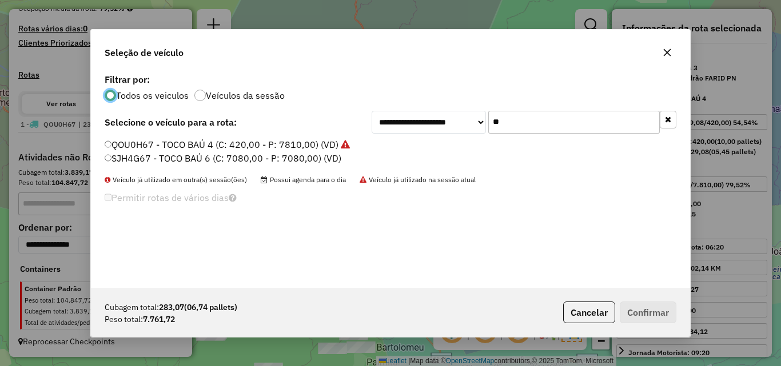
drag, startPoint x: 540, startPoint y: 128, endPoint x: 410, endPoint y: 129, distance: 129.2
click at [410, 129] on div "**********" at bounding box center [524, 122] width 305 height 23
type input "**"
drag, startPoint x: 227, startPoint y: 156, endPoint x: 235, endPoint y: 161, distance: 9.2
click at [227, 156] on label "QOZ6C61 - TOCO BAÚ 4 (C: 420,00 - P: 7810,00) (VD)" at bounding box center [221, 158] width 233 height 14
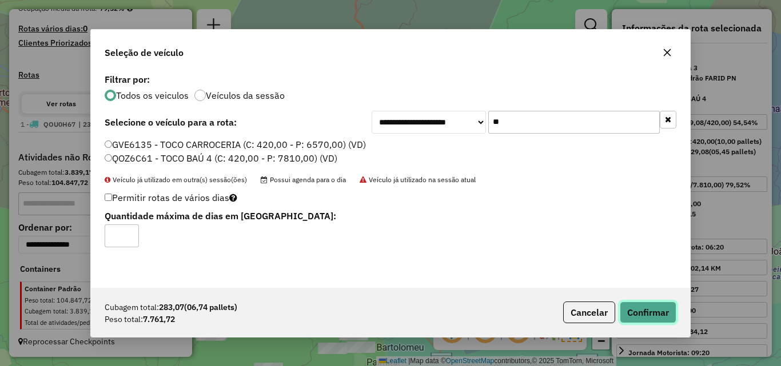
click at [634, 313] on button "Confirmar" at bounding box center [648, 313] width 57 height 22
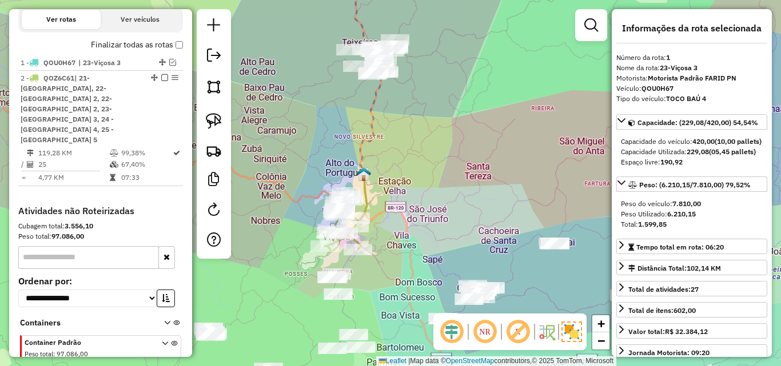
scroll to position [395, 0]
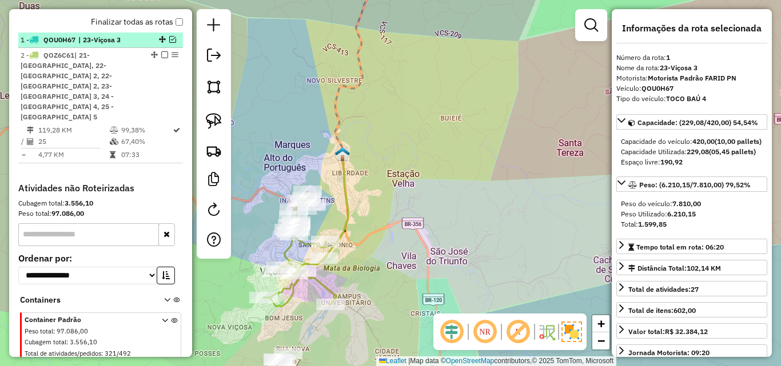
click at [169, 43] on em at bounding box center [172, 39] width 7 height 7
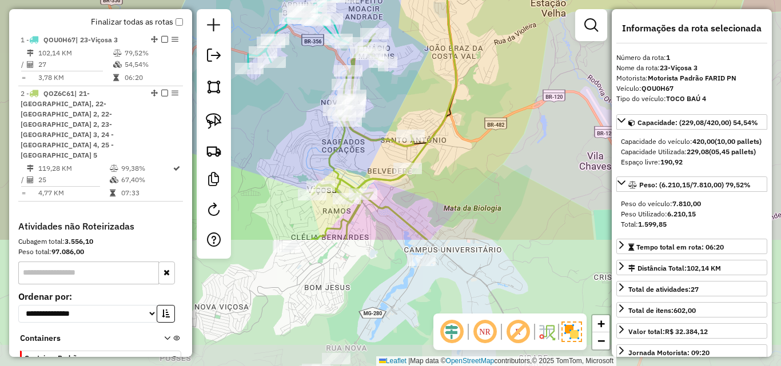
drag, startPoint x: 382, startPoint y: 231, endPoint x: 420, endPoint y: 47, distance: 187.2
click at [420, 47] on div "Janela de atendimento Grade de atendimento Capacidade Transportadoras Veículos …" at bounding box center [390, 183] width 781 height 366
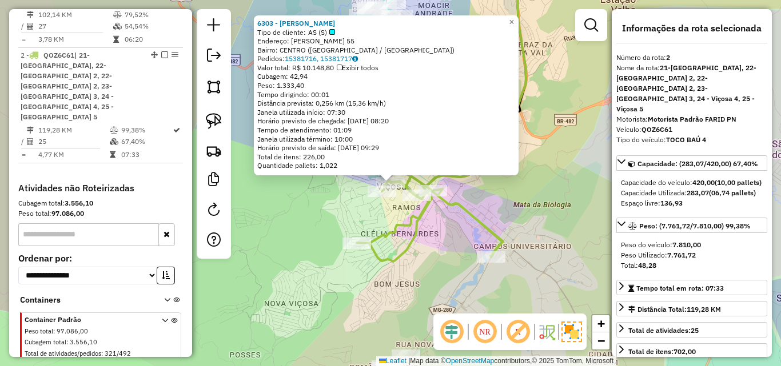
scroll to position [433, 0]
click at [316, 213] on div "6303 - MERCADINHO VILELA Tipo de cliente: AS (S) Endereço: EMILIO JARDIM 55 Bai…" at bounding box center [390, 183] width 781 height 366
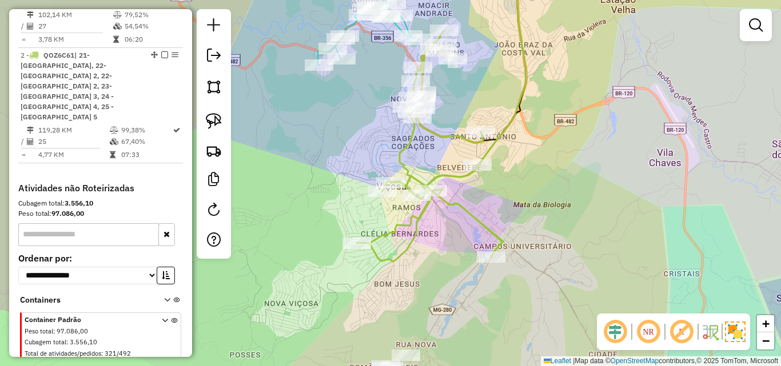
drag, startPoint x: 324, startPoint y: 214, endPoint x: 297, endPoint y: 210, distance: 27.2
click at [297, 212] on div "Janela de atendimento Grade de atendimento Capacidade Transportadoras Veículos …" at bounding box center [390, 183] width 781 height 366
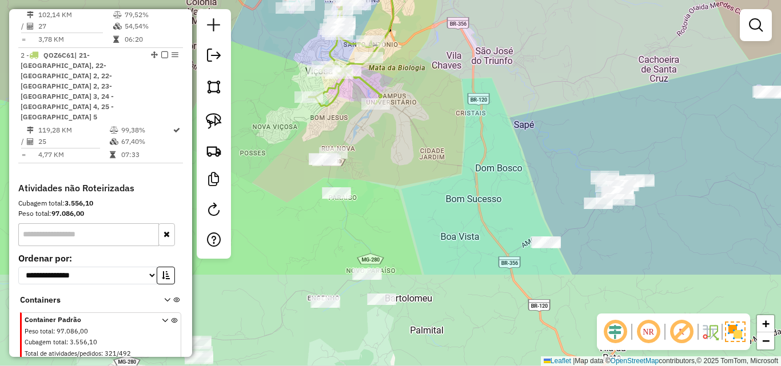
drag, startPoint x: 457, startPoint y: 273, endPoint x: 449, endPoint y: 142, distance: 131.7
click at [449, 142] on div "Janela de atendimento Grade de atendimento Capacidade Transportadoras Veículos …" at bounding box center [390, 183] width 781 height 366
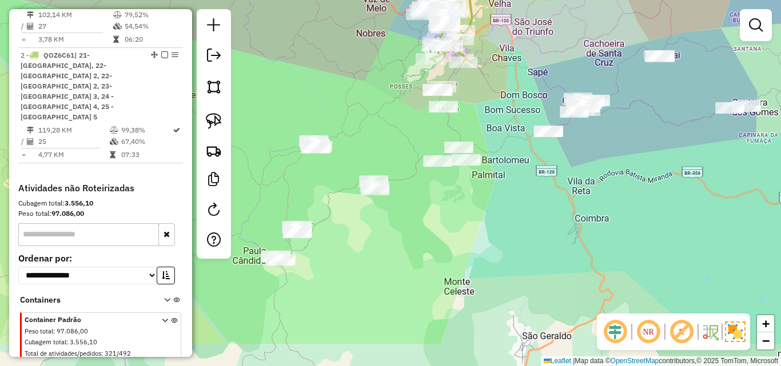
drag, startPoint x: 439, startPoint y: 184, endPoint x: 490, endPoint y: 125, distance: 77.8
click at [490, 125] on div "Janela de atendimento Grade de atendimento Capacidade Transportadoras Veículos …" at bounding box center [390, 183] width 781 height 366
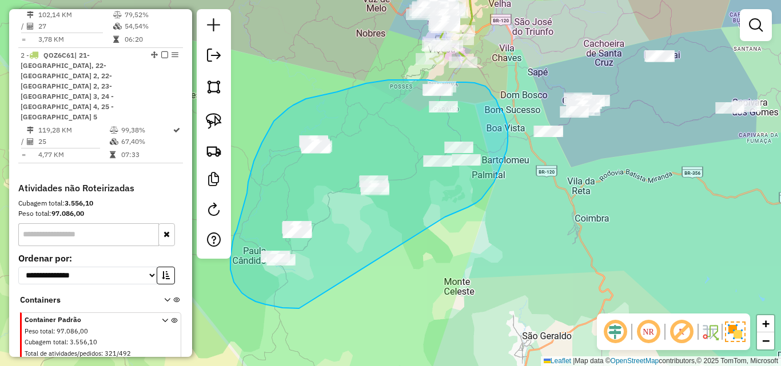
drag, startPoint x: 445, startPoint y: 217, endPoint x: 363, endPoint y: 306, distance: 120.6
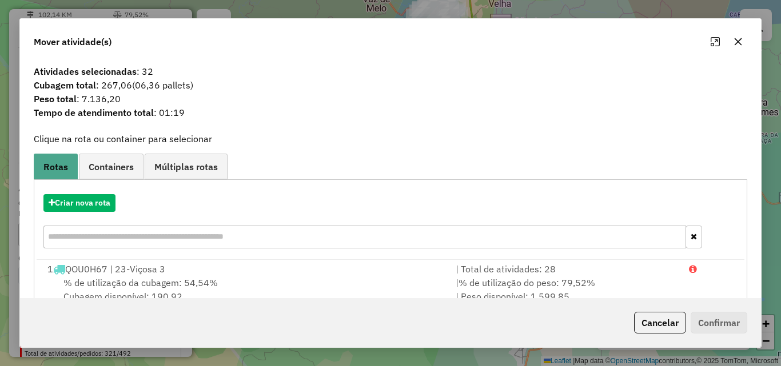
click at [744, 47] on button "button" at bounding box center [738, 42] width 18 height 18
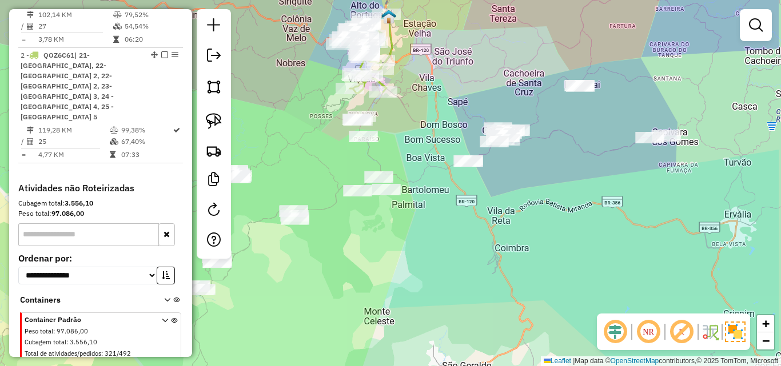
drag, startPoint x: 626, startPoint y: 192, endPoint x: 450, endPoint y: 269, distance: 192.3
click at [450, 269] on div "Janela de atendimento Grade de atendimento Capacidade Transportadoras Veículos …" at bounding box center [390, 183] width 781 height 366
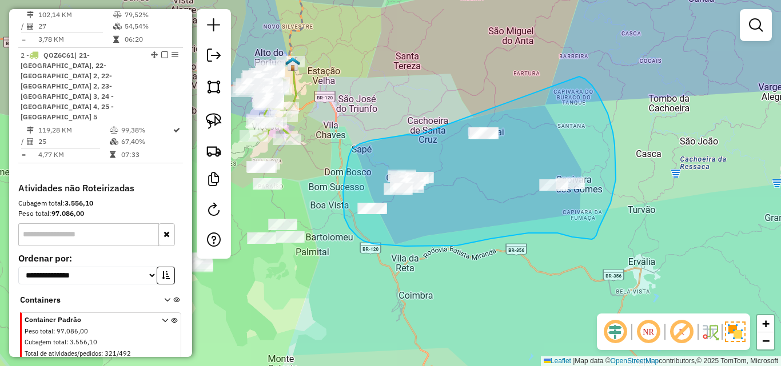
drag, startPoint x: 417, startPoint y: 135, endPoint x: 579, endPoint y: 77, distance: 172.2
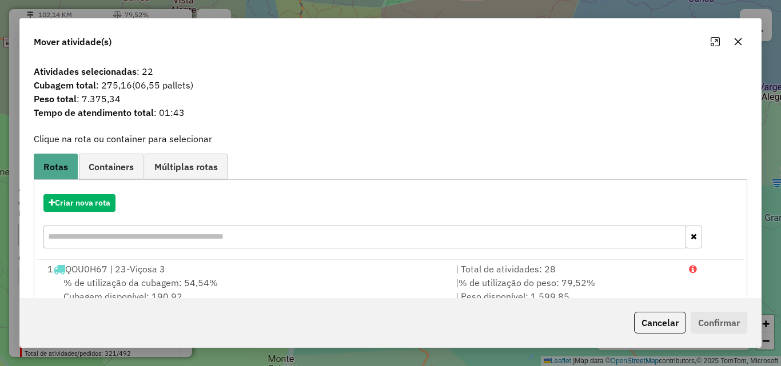
click at [733, 39] on icon "button" at bounding box center [737, 41] width 9 height 9
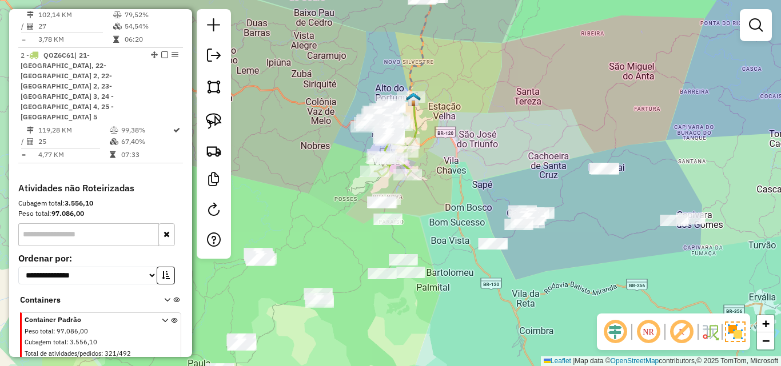
drag, startPoint x: 397, startPoint y: 99, endPoint x: 532, endPoint y: 146, distance: 142.3
click at [532, 146] on div "Janela de atendimento Grade de atendimento Capacidade Transportadoras Veículos …" at bounding box center [390, 183] width 781 height 366
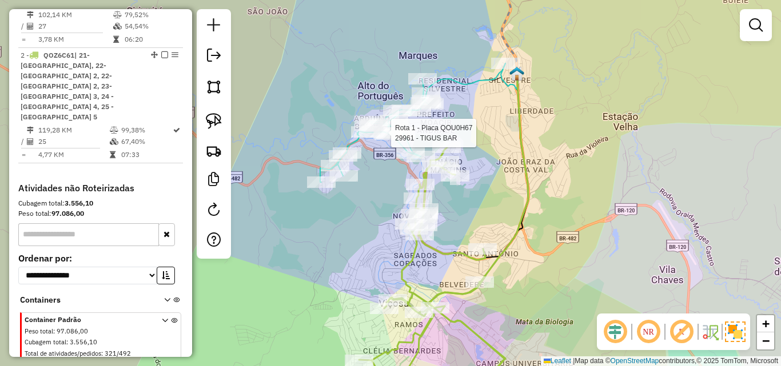
select select "**********"
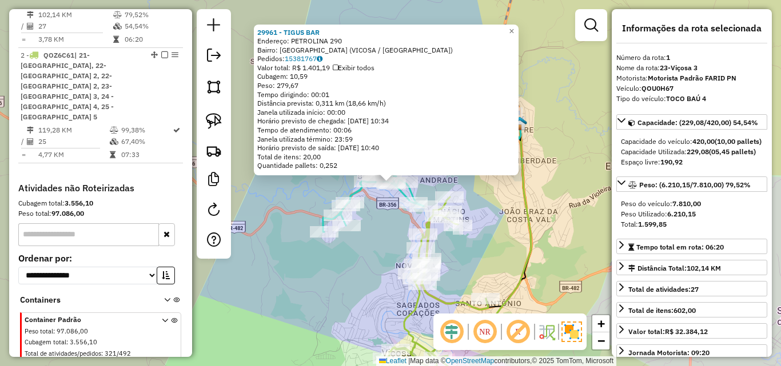
scroll to position [429, 0]
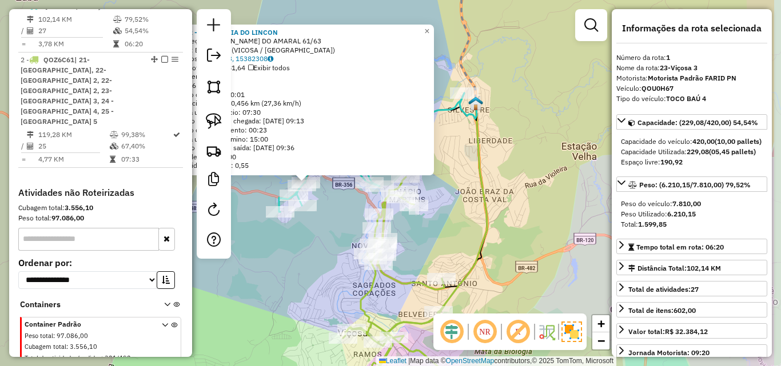
drag, startPoint x: 375, startPoint y: 257, endPoint x: 290, endPoint y: 256, distance: 84.6
click at [290, 256] on div "22362 - MERCEARIA DO LINCON Endereço: JOSE EDMAR DO AMARAL 61/63 Bairro: BARRIN…" at bounding box center [390, 183] width 781 height 366
click at [310, 256] on div "22362 - MERCEARIA DO LINCON Endereço: JOSE EDMAR DO AMARAL 61/63 Bairro: BARRIN…" at bounding box center [390, 183] width 781 height 366
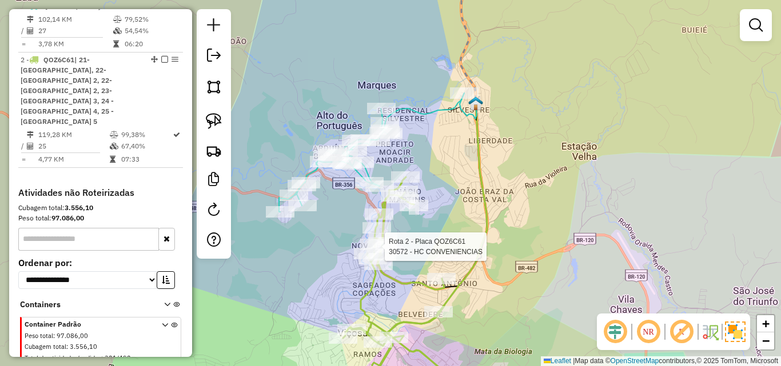
select select "**********"
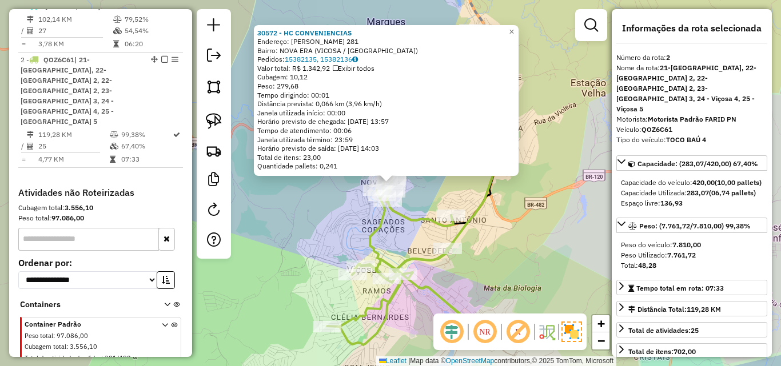
scroll to position [433, 0]
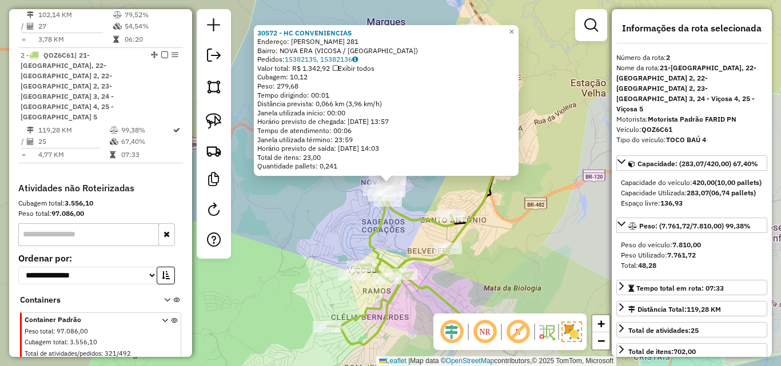
click at [307, 249] on div "30572 - HC CONVENIENCIAS Endereço: JACOB LOPES DE CASTRO 281 Bairro: NOVA ERA (…" at bounding box center [390, 183] width 781 height 366
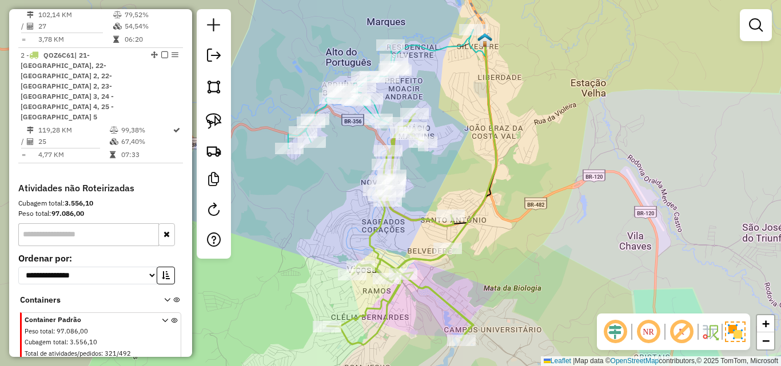
drag, startPoint x: 306, startPoint y: 249, endPoint x: 362, endPoint y: 47, distance: 209.8
click at [362, 47] on div "Janela de atendimento Grade de atendimento Capacidade Transportadoras Veículos …" at bounding box center [390, 183] width 781 height 366
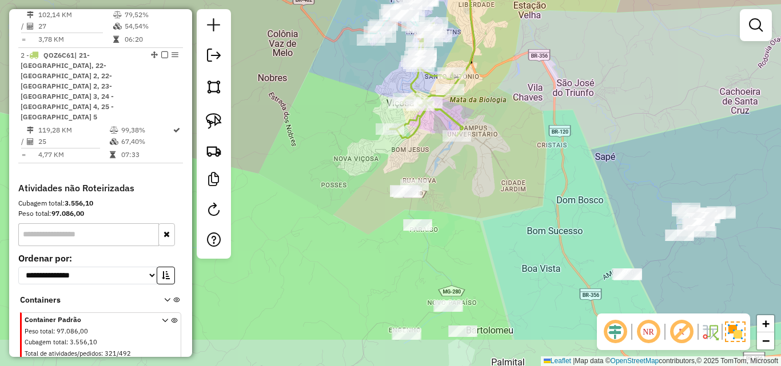
drag, startPoint x: 393, startPoint y: 215, endPoint x: 388, endPoint y: 96, distance: 119.0
click at [388, 96] on div "Janela de atendimento Grade de atendimento Capacidade Transportadoras Veículos …" at bounding box center [390, 183] width 781 height 366
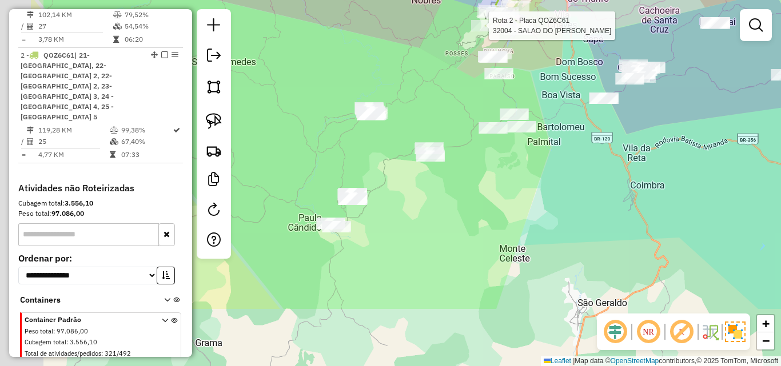
drag, startPoint x: 343, startPoint y: 192, endPoint x: 496, endPoint y: 75, distance: 192.1
click at [496, 75] on div "Rota 2 - Placa QOZ6C61 32004 - SALAO DO DARIO Janela de atendimento Grade de at…" at bounding box center [390, 183] width 781 height 366
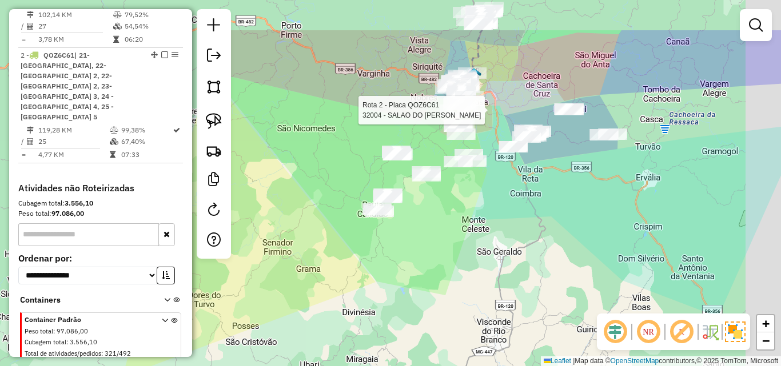
drag, startPoint x: 469, startPoint y: 87, endPoint x: 420, endPoint y: 156, distance: 84.4
click at [420, 156] on div "Rota 2 - Placa QOZ6C61 32004 - SALAO DO DARIO Janela de atendimento Grade de at…" at bounding box center [390, 183] width 781 height 366
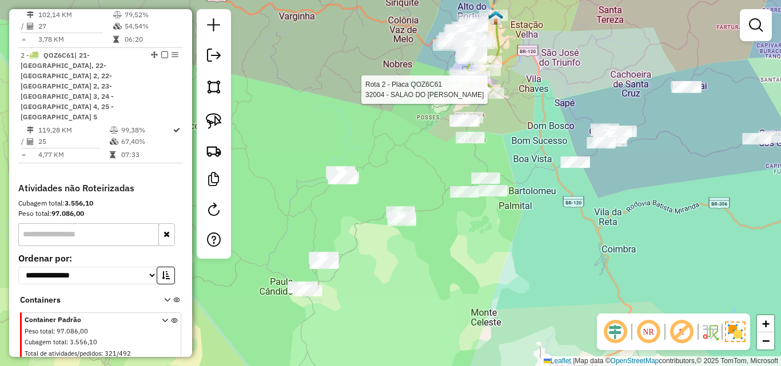
drag, startPoint x: 412, startPoint y: 159, endPoint x: 394, endPoint y: 148, distance: 21.3
click at [394, 148] on div "Rota 2 - Placa QOZ6C61 32004 - SALAO DO DARIO Janela de atendimento Grade de at…" at bounding box center [390, 183] width 781 height 366
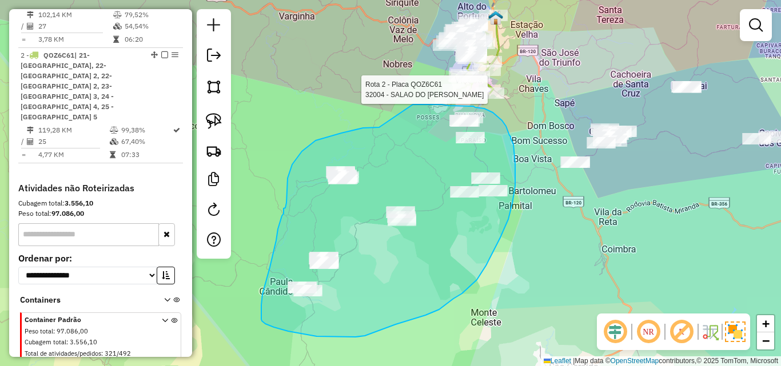
drag, startPoint x: 379, startPoint y: 127, endPoint x: 412, endPoint y: 105, distance: 40.3
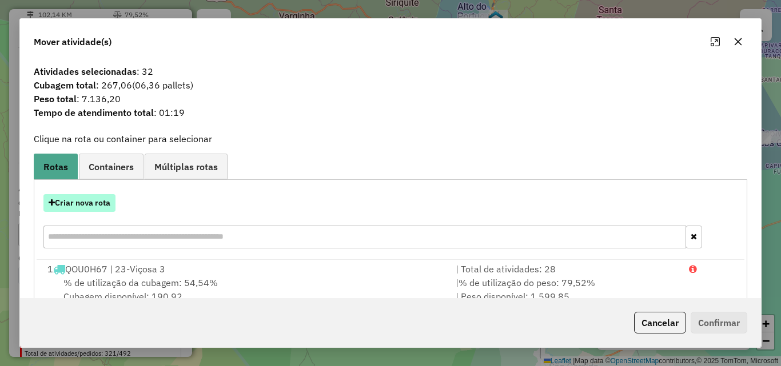
click at [86, 205] on button "Criar nova rota" at bounding box center [79, 203] width 72 height 18
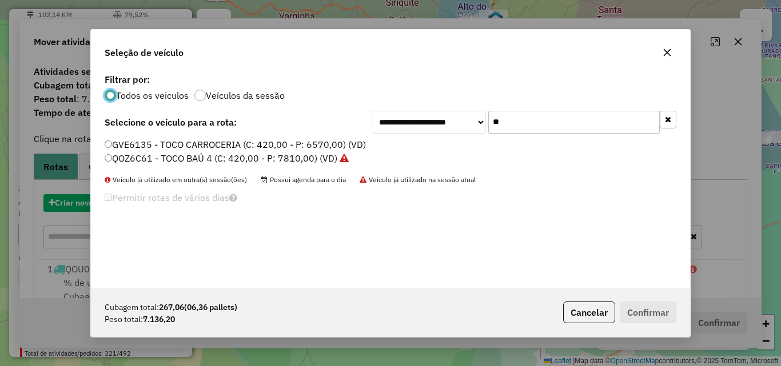
scroll to position [6, 3]
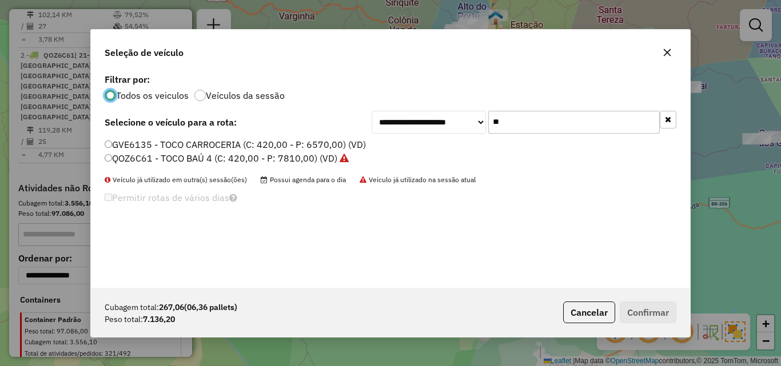
drag, startPoint x: 536, startPoint y: 126, endPoint x: 366, endPoint y: 126, distance: 169.8
click at [370, 126] on div "**********" at bounding box center [391, 122] width 572 height 23
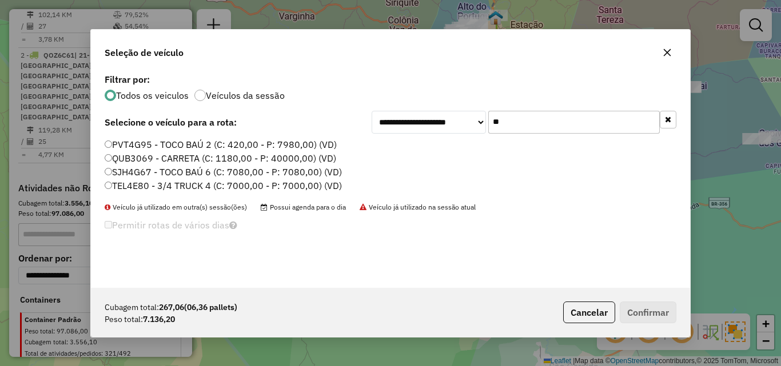
type input "**"
click at [193, 184] on label "TEL4E80 - 3/4 TRUCK 4 (C: 7000,00 - P: 7000,00) (VD)" at bounding box center [223, 186] width 237 height 14
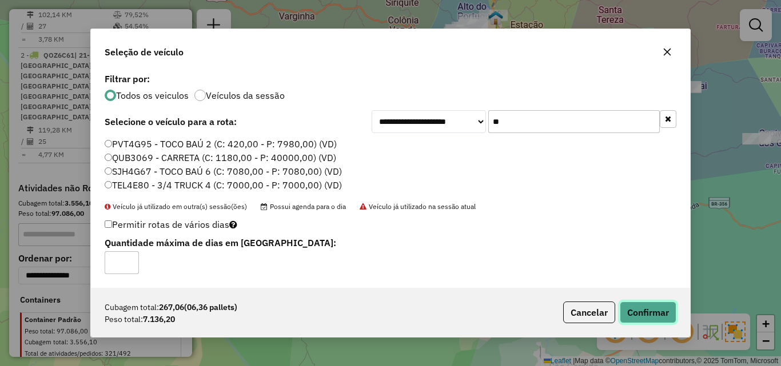
click at [651, 320] on button "Confirmar" at bounding box center [648, 313] width 57 height 22
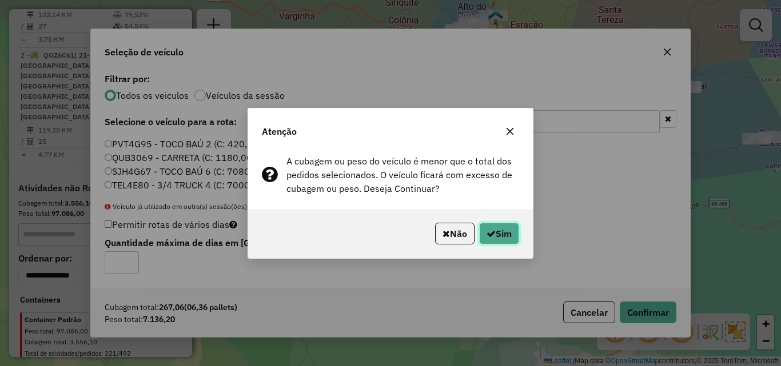
click at [507, 230] on button "Sim" at bounding box center [499, 234] width 40 height 22
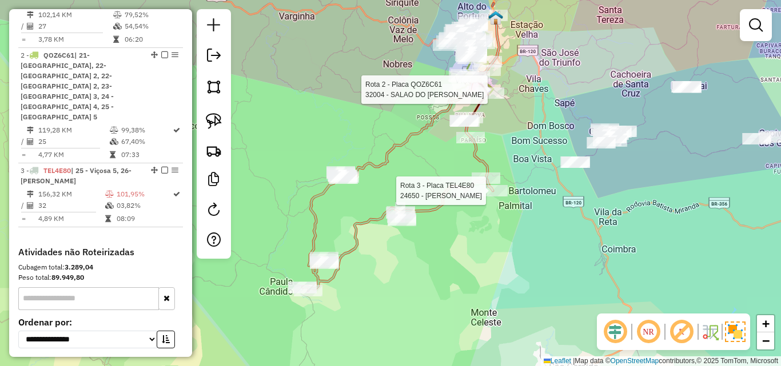
click at [481, 197] on div at bounding box center [493, 190] width 29 height 11
select select "**********"
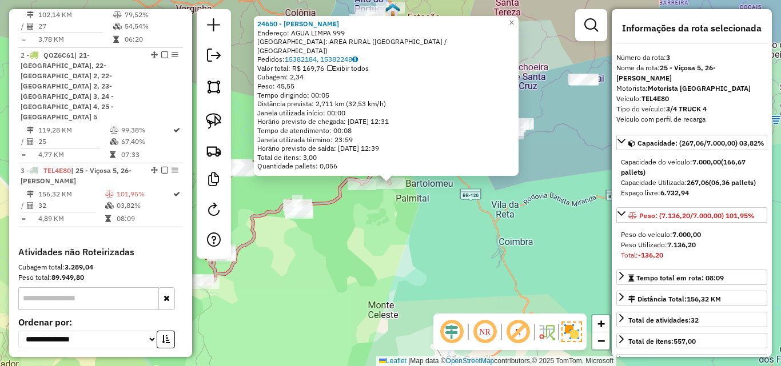
scroll to position [497, 0]
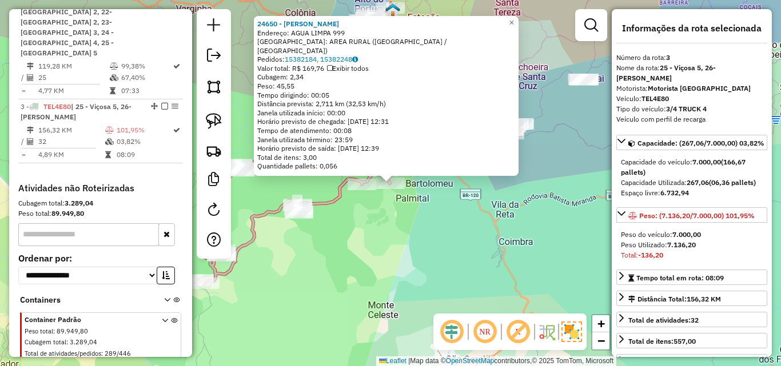
click at [420, 245] on div "24650 - NIRLAINE GALVAO Endereço: AGUA LIMPA 999 Bairro: AREA RURAL (VICOSA / M…" at bounding box center [390, 183] width 781 height 366
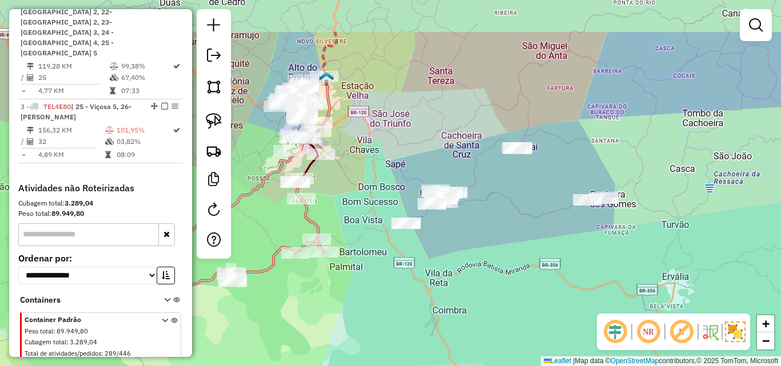
drag, startPoint x: 407, startPoint y: 245, endPoint x: 341, endPoint y: 314, distance: 95.4
click at [341, 314] on div "Janela de atendimento Grade de atendimento Capacidade Transportadoras Veículos …" at bounding box center [390, 183] width 781 height 366
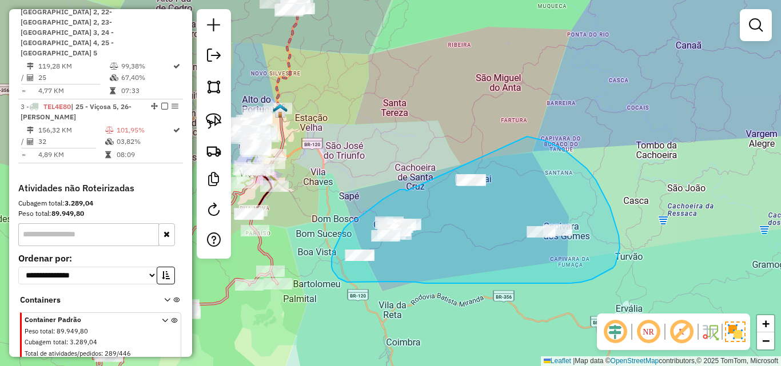
drag, startPoint x: 407, startPoint y: 191, endPoint x: 493, endPoint y: 129, distance: 105.7
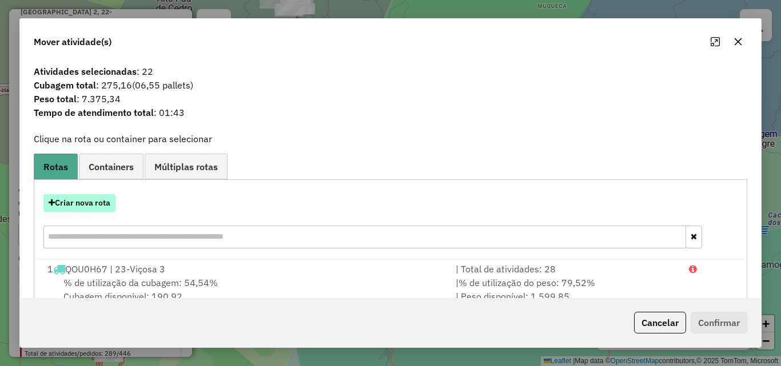
click at [98, 206] on button "Criar nova rota" at bounding box center [79, 203] width 72 height 18
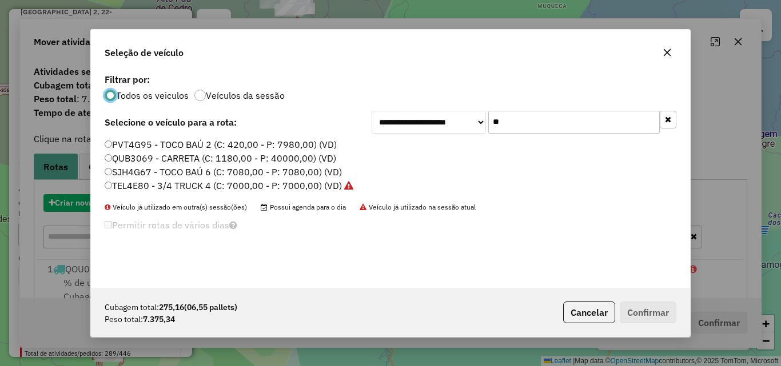
scroll to position [6, 3]
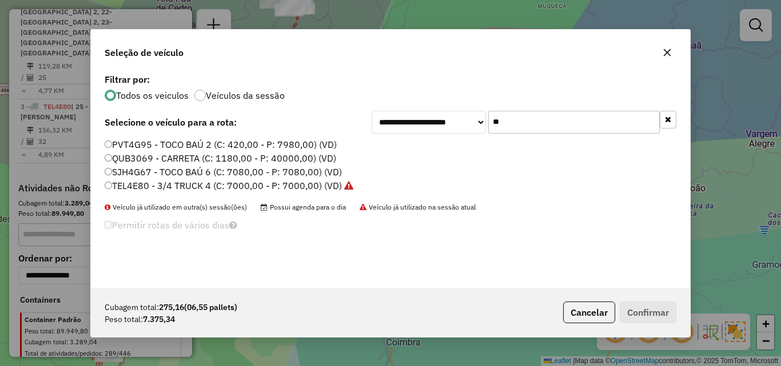
drag, startPoint x: 539, startPoint y: 119, endPoint x: 408, endPoint y: 114, distance: 130.4
click at [409, 114] on div "**********" at bounding box center [524, 122] width 305 height 23
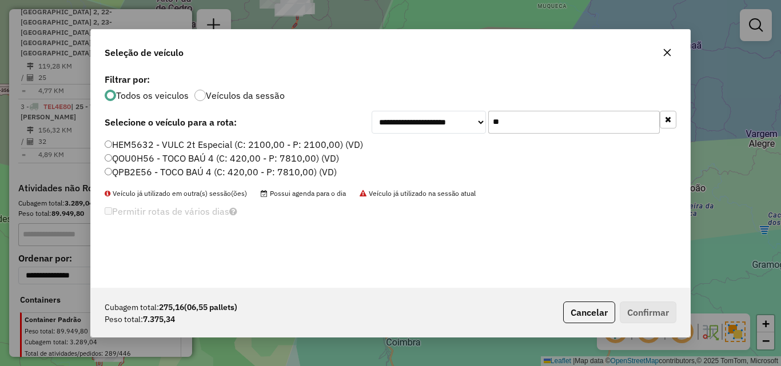
type input "**"
click at [161, 160] on label "QOU0H56 - TOCO BAÚ 4 (C: 420,00 - P: 7810,00) (VD)" at bounding box center [222, 158] width 234 height 14
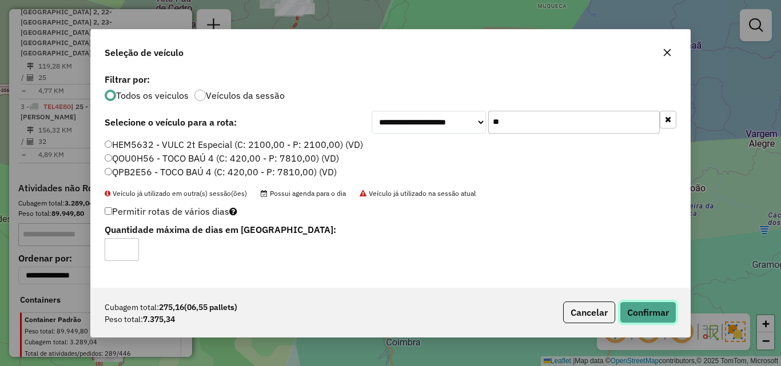
click at [655, 309] on button "Confirmar" at bounding box center [648, 313] width 57 height 22
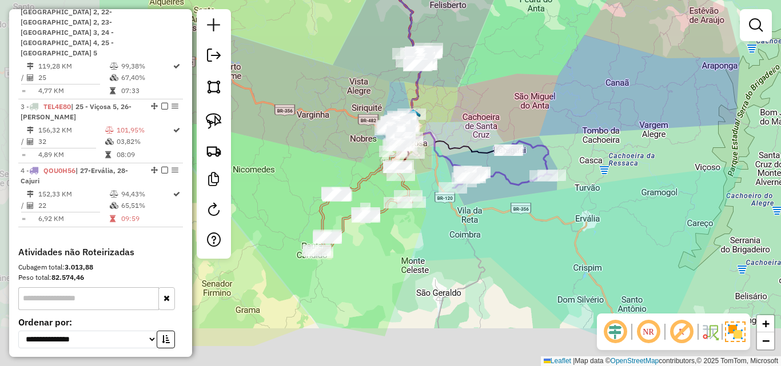
drag, startPoint x: 358, startPoint y: 165, endPoint x: 492, endPoint y: 78, distance: 159.5
click at [492, 79] on div "Janela de atendimento Grade de atendimento Capacidade Transportadoras Veículos …" at bounding box center [390, 183] width 781 height 366
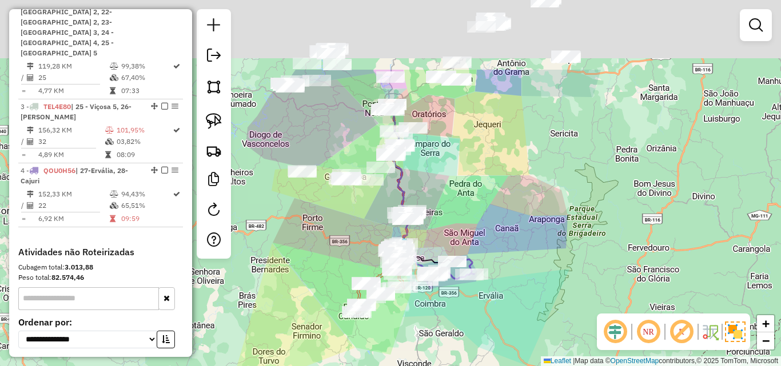
drag, startPoint x: 442, startPoint y: 237, endPoint x: 409, endPoint y: 319, distance: 88.2
click at [409, 319] on div "Janela de atendimento Grade de atendimento Capacidade Transportadoras Veículos …" at bounding box center [390, 183] width 781 height 366
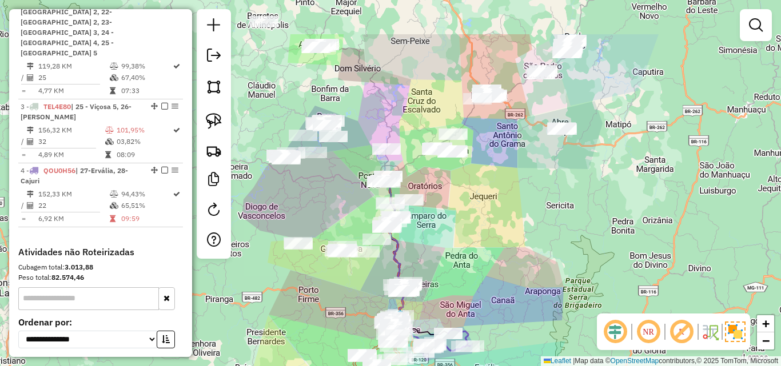
drag, startPoint x: 442, startPoint y: 176, endPoint x: 450, endPoint y: 237, distance: 61.6
click at [436, 268] on div "Janela de atendimento Grade de atendimento Capacidade Transportadoras Veículos …" at bounding box center [390, 183] width 781 height 366
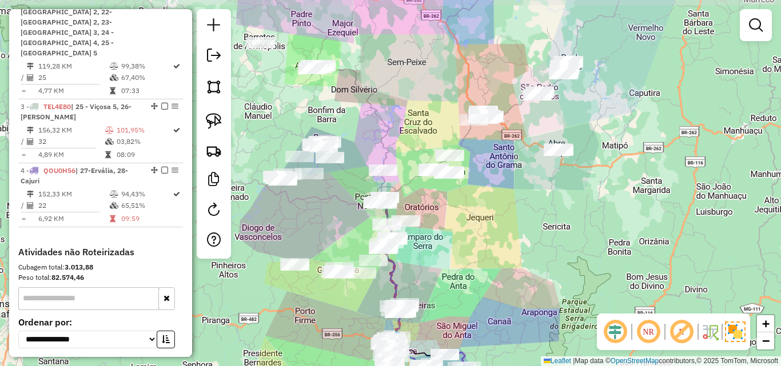
drag, startPoint x: 450, startPoint y: 235, endPoint x: 414, endPoint y: 334, distance: 105.8
click at [414, 334] on div "Janela de atendimento Grade de atendimento Capacidade Transportadoras Veículos …" at bounding box center [390, 183] width 781 height 366
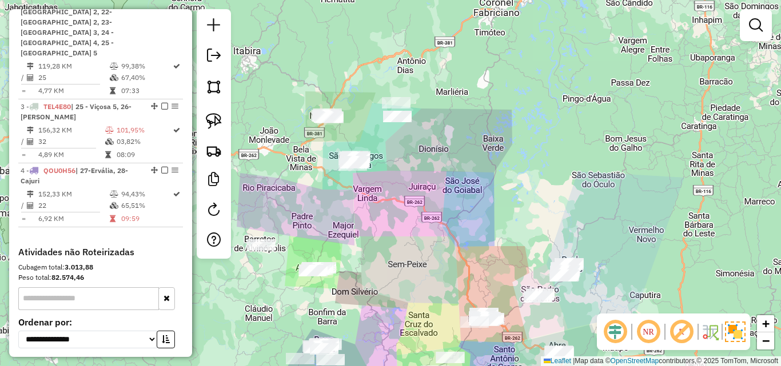
drag, startPoint x: 386, startPoint y: 126, endPoint x: 424, endPoint y: 229, distance: 108.9
click at [424, 229] on div "Janela de atendimento Grade de atendimento Capacidade Transportadoras Veículos …" at bounding box center [390, 183] width 781 height 366
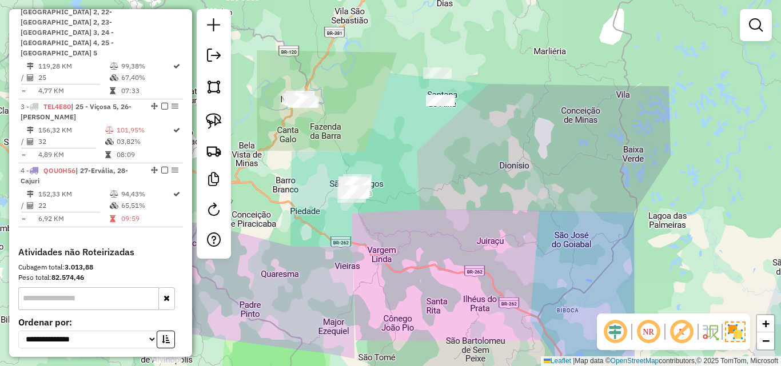
drag, startPoint x: 361, startPoint y: 142, endPoint x: 382, endPoint y: 169, distance: 34.2
click at [382, 169] on div "Janela de atendimento Grade de atendimento Capacidade Transportadoras Veículos …" at bounding box center [390, 183] width 781 height 366
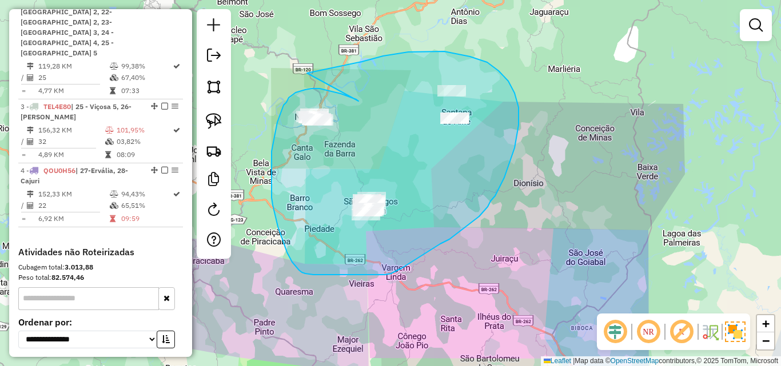
drag, startPoint x: 358, startPoint y: 101, endPoint x: 307, endPoint y: 73, distance: 58.6
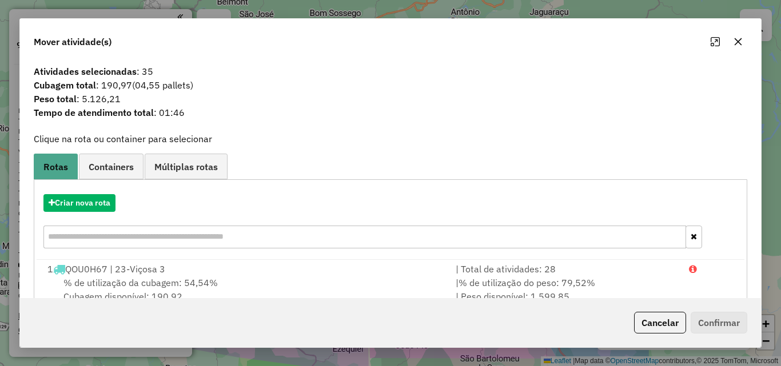
scroll to position [497, 0]
click at [735, 47] on button "button" at bounding box center [738, 42] width 18 height 18
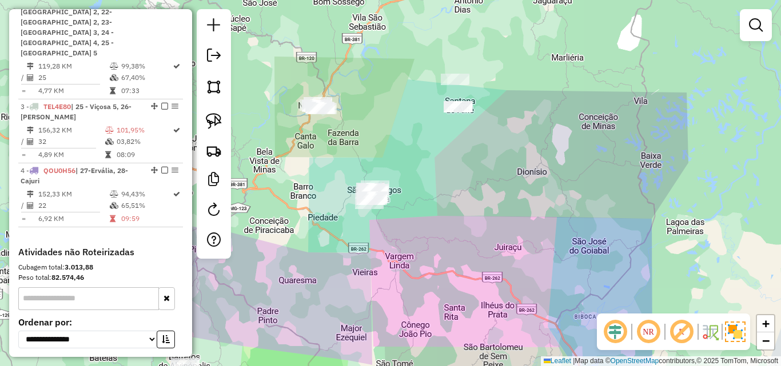
drag, startPoint x: 466, startPoint y: 232, endPoint x: 485, endPoint y: 142, distance: 92.4
click at [474, 193] on div "Janela de atendimento Grade de atendimento Capacidade Transportadoras Veículos …" at bounding box center [390, 183] width 781 height 366
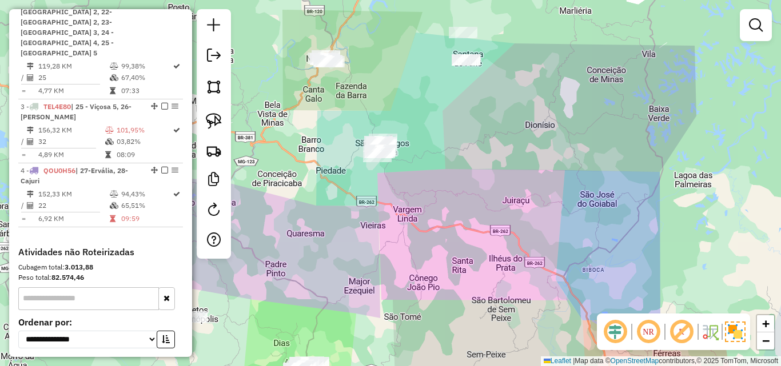
drag, startPoint x: 488, startPoint y: 133, endPoint x: 465, endPoint y: 192, distance: 63.7
click at [465, 193] on div "Janela de atendimento Grade de atendimento Capacidade Transportadoras Veículos …" at bounding box center [390, 183] width 781 height 366
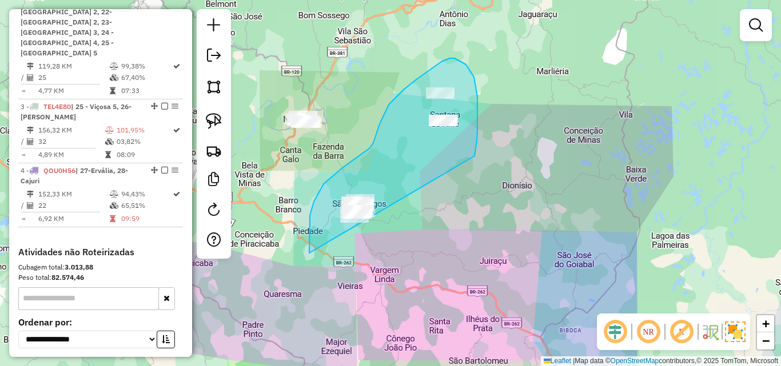
drag, startPoint x: 475, startPoint y: 156, endPoint x: 464, endPoint y: 235, distance: 79.6
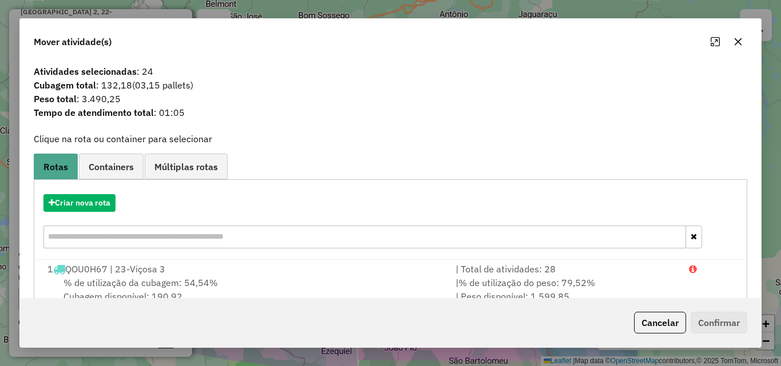
click at [739, 46] on icon "button" at bounding box center [737, 41] width 9 height 9
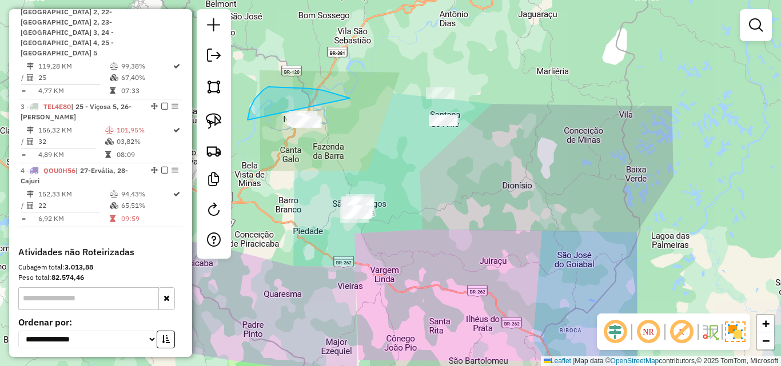
drag, startPoint x: 345, startPoint y: 97, endPoint x: 354, endPoint y: 139, distance: 43.2
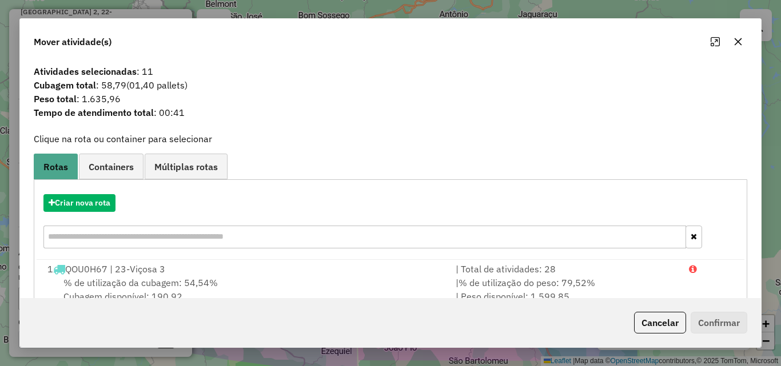
click at [740, 42] on icon "button" at bounding box center [737, 41] width 9 height 9
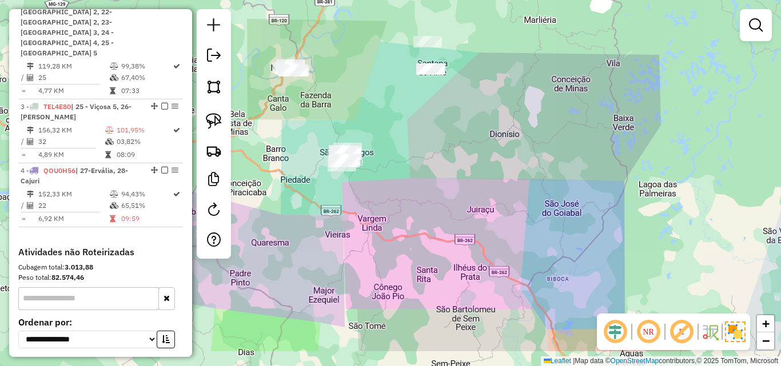
drag, startPoint x: 422, startPoint y: 280, endPoint x: 409, endPoint y: 228, distance: 53.0
click at [409, 228] on div "Janela de atendimento Grade de atendimento Capacidade Transportadoras Veículos …" at bounding box center [390, 183] width 781 height 366
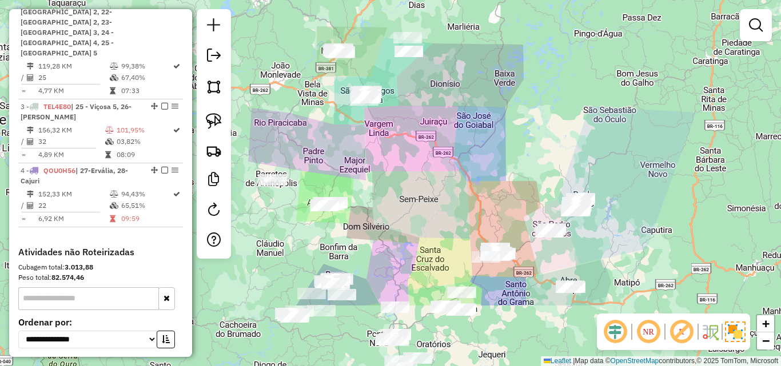
drag, startPoint x: 414, startPoint y: 262, endPoint x: 403, endPoint y: 165, distance: 97.8
click at [403, 165] on div "Janela de atendimento Grade de atendimento Capacidade Transportadoras Veículos …" at bounding box center [390, 183] width 781 height 366
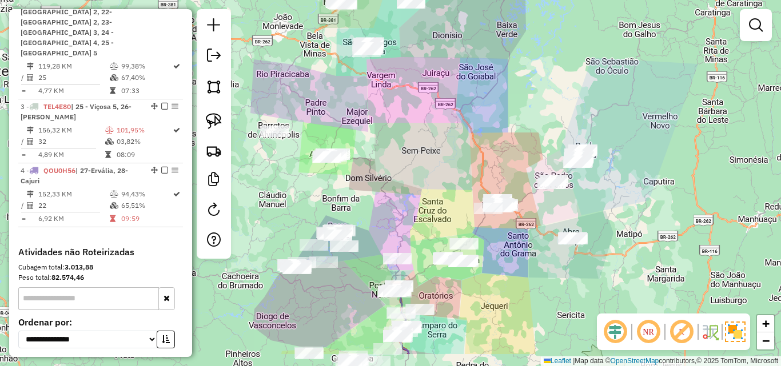
drag, startPoint x: 406, startPoint y: 225, endPoint x: 408, endPoint y: 139, distance: 85.2
click at [408, 139] on div "Janela de atendimento Grade de atendimento Capacidade Transportadoras Veículos …" at bounding box center [390, 183] width 781 height 366
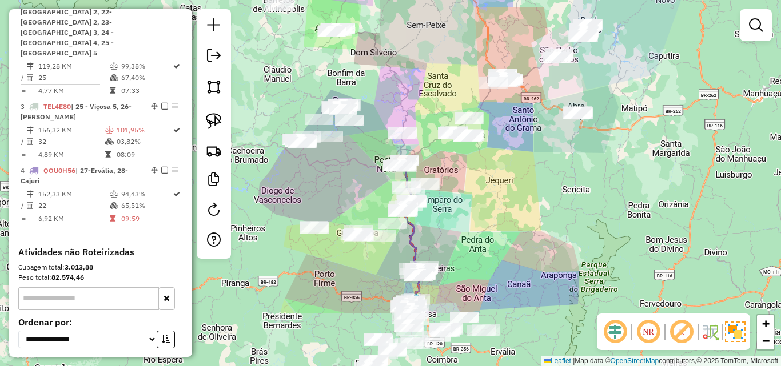
drag, startPoint x: 467, startPoint y: 280, endPoint x: 472, endPoint y: 189, distance: 91.1
click at [472, 189] on div "Janela de atendimento Grade de atendimento Capacidade Transportadoras Veículos …" at bounding box center [390, 183] width 781 height 366
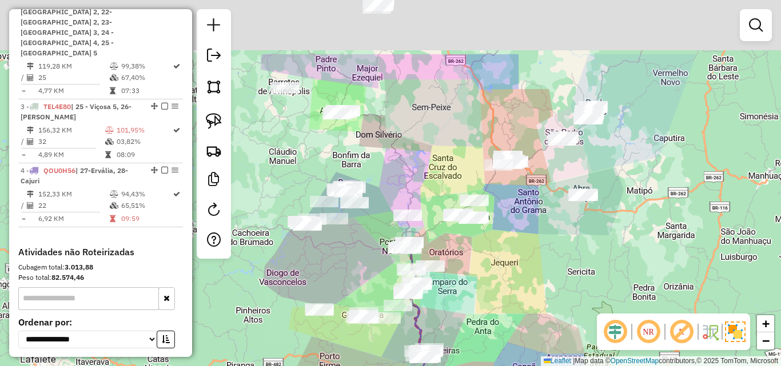
drag, startPoint x: 478, startPoint y: 181, endPoint x: 477, endPoint y: 271, distance: 90.3
click at [478, 273] on div "Janela de atendimento Grade de atendimento Capacidade Transportadoras Veículos …" at bounding box center [390, 183] width 781 height 366
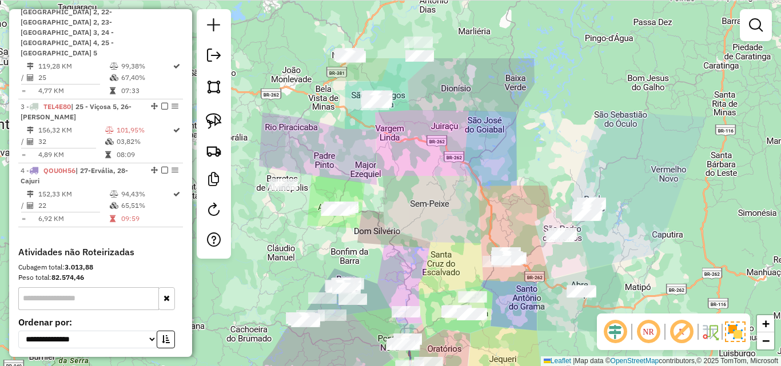
drag, startPoint x: 440, startPoint y: 161, endPoint x: 437, endPoint y: 272, distance: 110.9
click at [437, 272] on div "Janela de atendimento Grade de atendimento Capacidade Transportadoras Veículos …" at bounding box center [390, 183] width 781 height 366
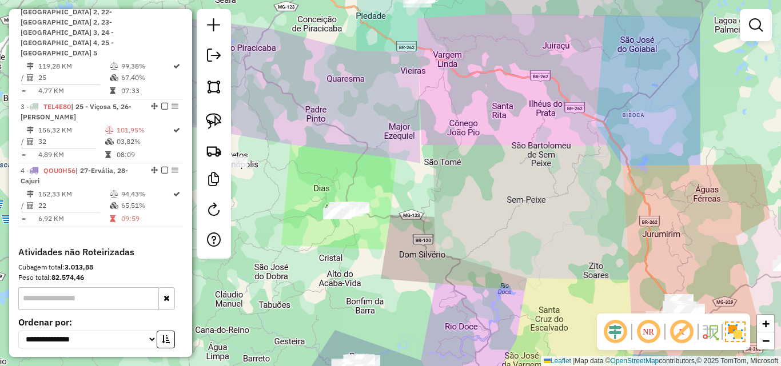
drag, startPoint x: 460, startPoint y: 275, endPoint x: 424, endPoint y: 212, distance: 73.0
click at [424, 212] on div "Janela de atendimento Grade de atendimento Capacidade Transportadoras Veículos …" at bounding box center [390, 183] width 781 height 366
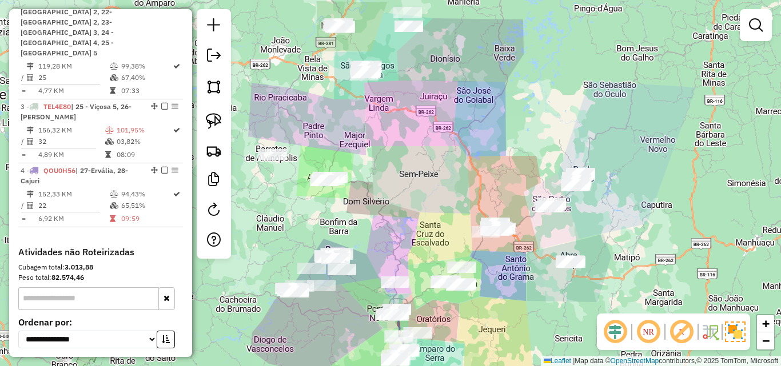
drag, startPoint x: 460, startPoint y: 217, endPoint x: 380, endPoint y: 218, distance: 80.0
click at [380, 218] on div "Janela de atendimento Grade de atendimento Capacidade Transportadoras Veículos …" at bounding box center [390, 183] width 781 height 366
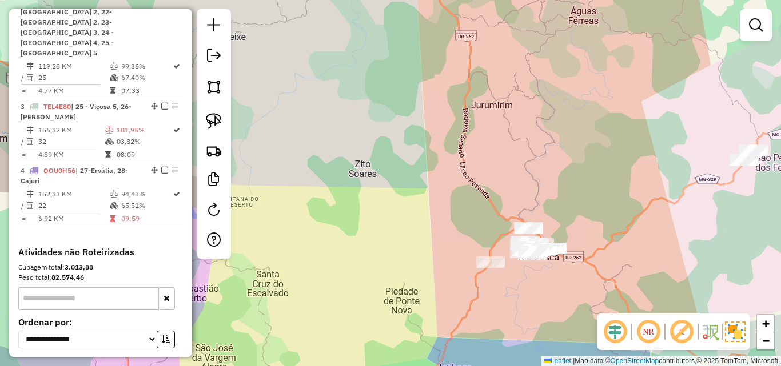
drag, startPoint x: 438, startPoint y: 225, endPoint x: 324, endPoint y: 225, distance: 114.3
click at [324, 225] on div "Janela de atendimento Grade de atendimento Capacidade Transportadoras Veículos …" at bounding box center [390, 183] width 781 height 366
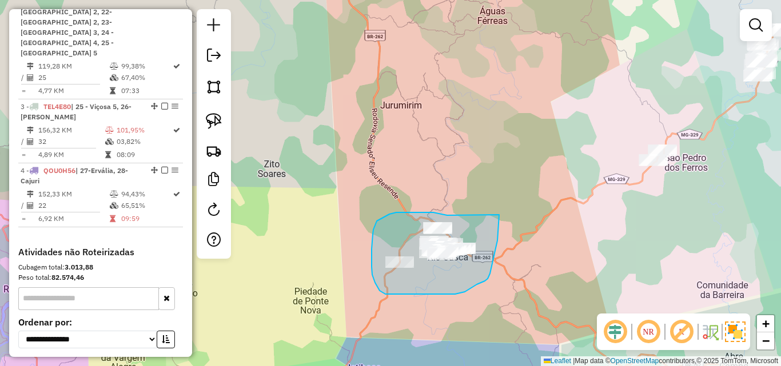
drag, startPoint x: 440, startPoint y: 214, endPoint x: 499, endPoint y: 213, distance: 59.5
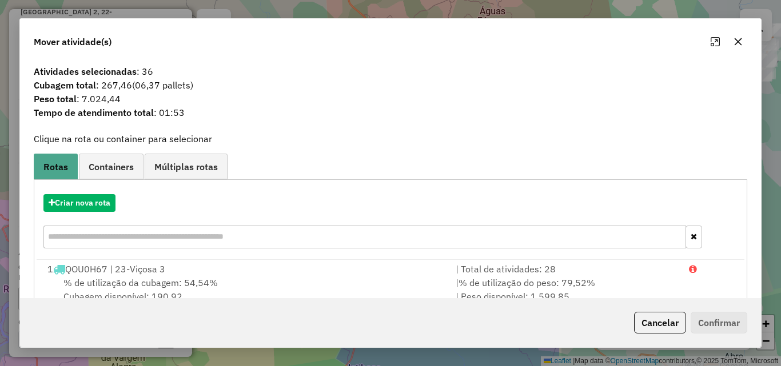
click at [735, 46] on icon "button" at bounding box center [737, 41] width 9 height 9
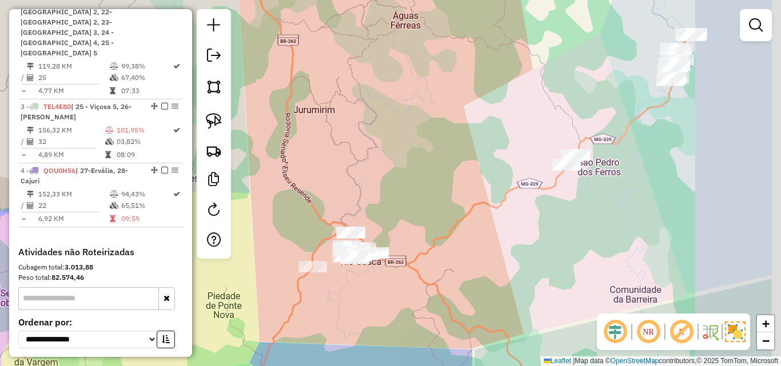
drag, startPoint x: 588, startPoint y: 172, endPoint x: 561, endPoint y: 135, distance: 45.9
click at [561, 135] on div "Janela de atendimento Grade de atendimento Capacidade Transportadoras Veículos …" at bounding box center [390, 183] width 781 height 366
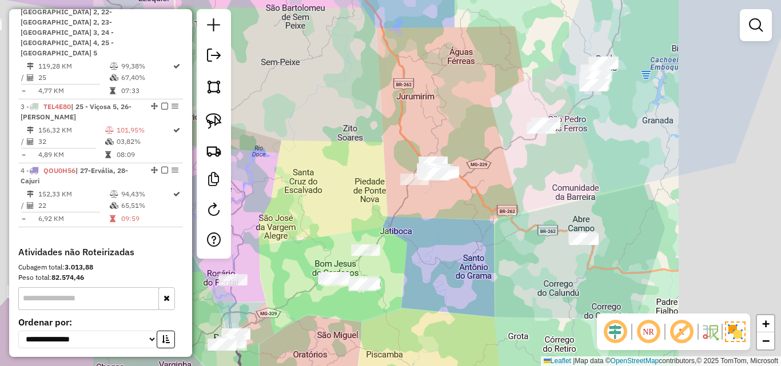
drag, startPoint x: 572, startPoint y: 198, endPoint x: 500, endPoint y: 156, distance: 83.5
click at [500, 156] on div "Janela de atendimento Grade de atendimento Capacidade Transportadoras Veículos …" at bounding box center [390, 183] width 781 height 366
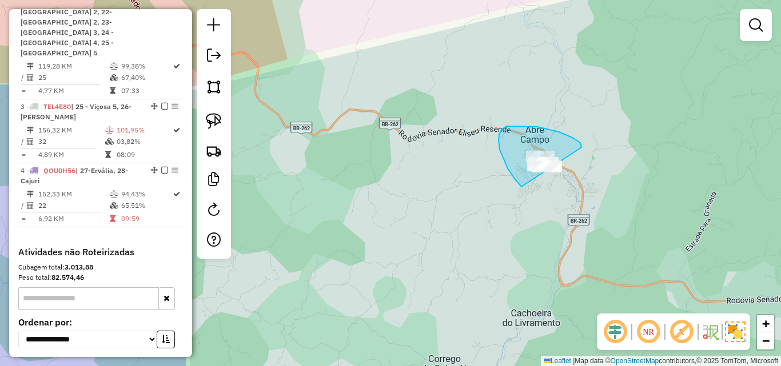
drag, startPoint x: 580, startPoint y: 143, endPoint x: 632, endPoint y: 186, distance: 67.4
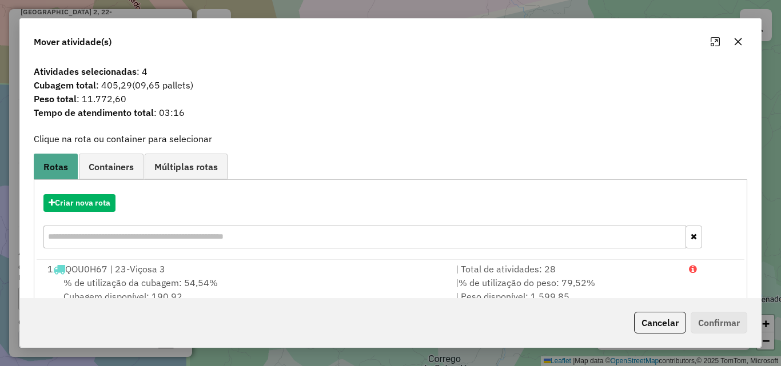
click at [732, 49] on button "button" at bounding box center [738, 42] width 18 height 18
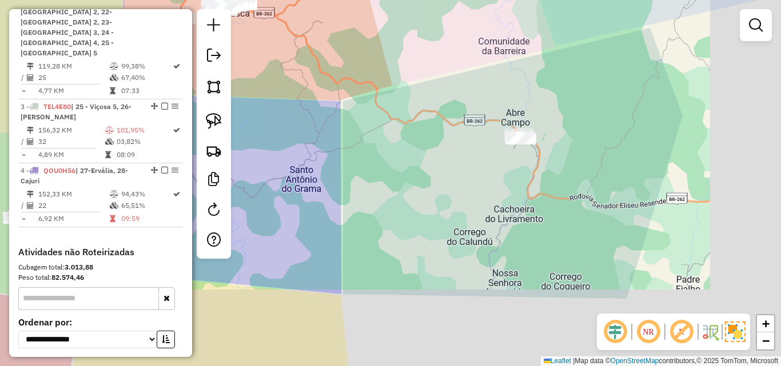
drag, startPoint x: 500, startPoint y: 87, endPoint x: 411, endPoint y: 240, distance: 176.5
click at [411, 240] on div "Janela de atendimento Grade de atendimento Capacidade Transportadoras Veículos …" at bounding box center [390, 183] width 781 height 366
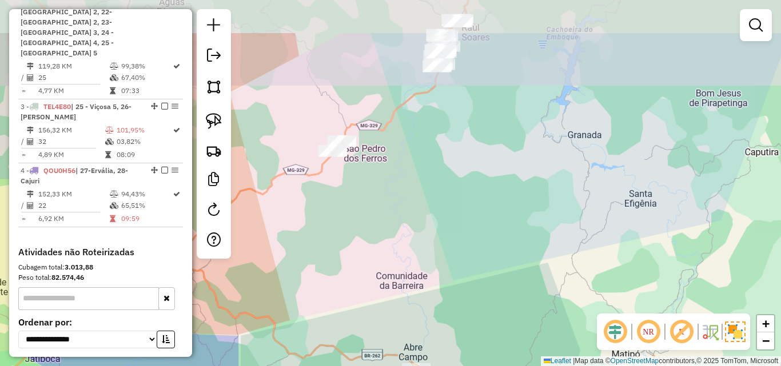
drag, startPoint x: 428, startPoint y: 174, endPoint x: 392, endPoint y: 245, distance: 79.0
click at [416, 257] on div "Janela de atendimento Grade de atendimento Capacidade Transportadoras Veículos …" at bounding box center [390, 183] width 781 height 366
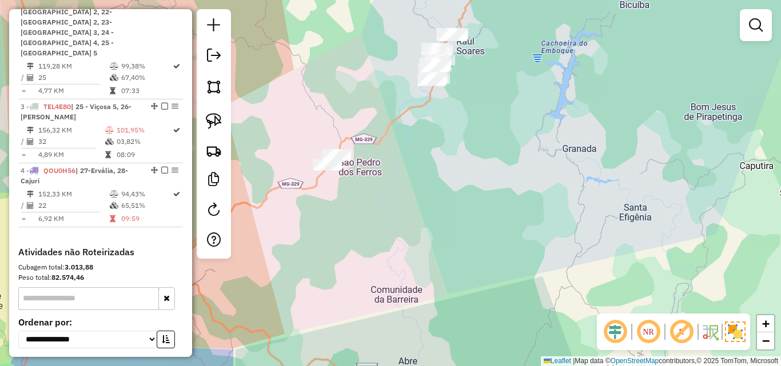
drag, startPoint x: 385, startPoint y: 223, endPoint x: 366, endPoint y: 307, distance: 86.1
click at [365, 312] on div "Janela de atendimento Grade de atendimento Capacidade Transportadoras Veículos …" at bounding box center [390, 183] width 781 height 366
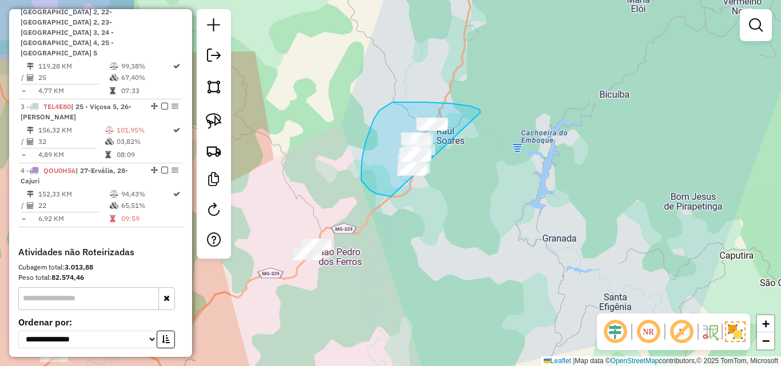
drag, startPoint x: 480, startPoint y: 113, endPoint x: 464, endPoint y: 201, distance: 90.0
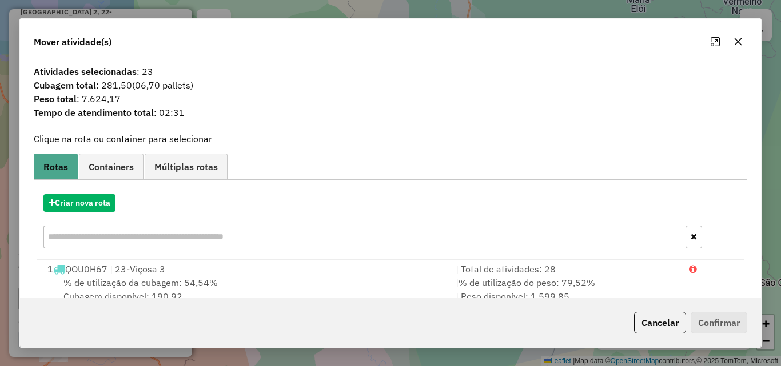
click at [736, 47] on button "button" at bounding box center [738, 42] width 18 height 18
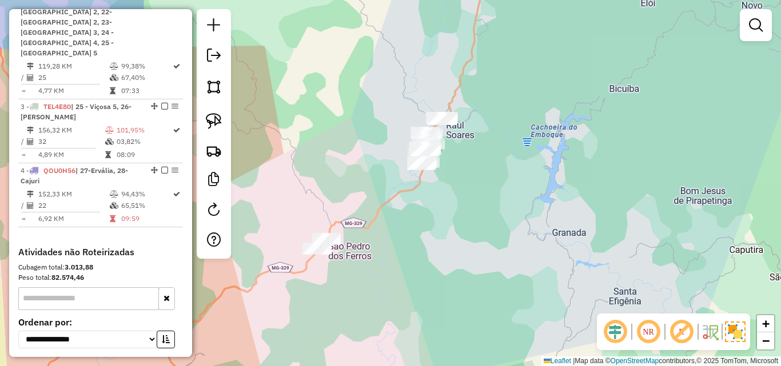
drag, startPoint x: 358, startPoint y: 268, endPoint x: 551, endPoint y: 203, distance: 203.2
click at [551, 203] on div "Janela de atendimento Grade de atendimento Capacidade Transportadoras Veículos …" at bounding box center [390, 183] width 781 height 366
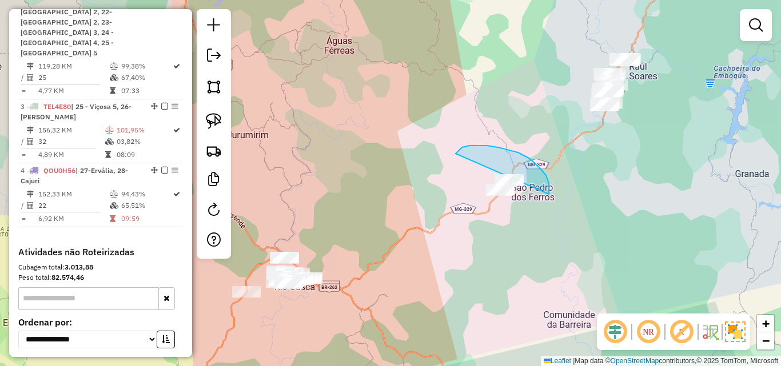
drag, startPoint x: 549, startPoint y: 194, endPoint x: 571, endPoint y: 208, distance: 26.2
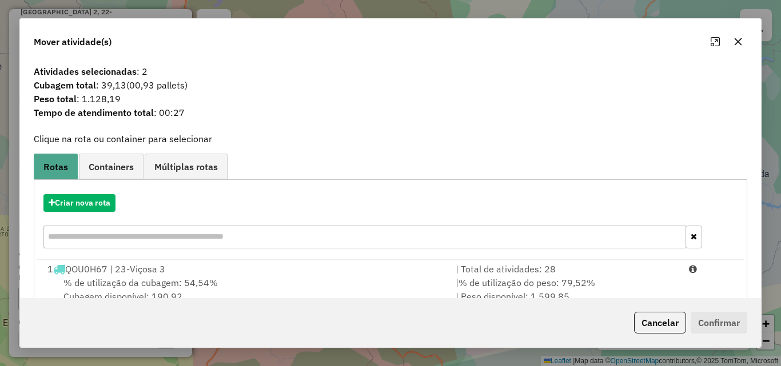
drag, startPoint x: 737, startPoint y: 47, endPoint x: 519, endPoint y: 249, distance: 298.2
click at [729, 54] on div "Mover atividade(s)" at bounding box center [390, 39] width 741 height 41
click at [736, 46] on icon "button" at bounding box center [737, 41] width 9 height 9
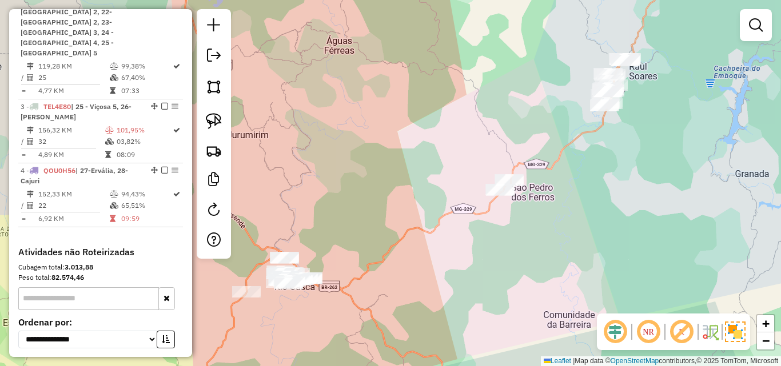
drag, startPoint x: 433, startPoint y: 241, endPoint x: 510, endPoint y: 123, distance: 140.3
click at [508, 129] on div "Janela de atendimento Grade de atendimento Capacidade Transportadoras Veículos …" at bounding box center [390, 183] width 781 height 366
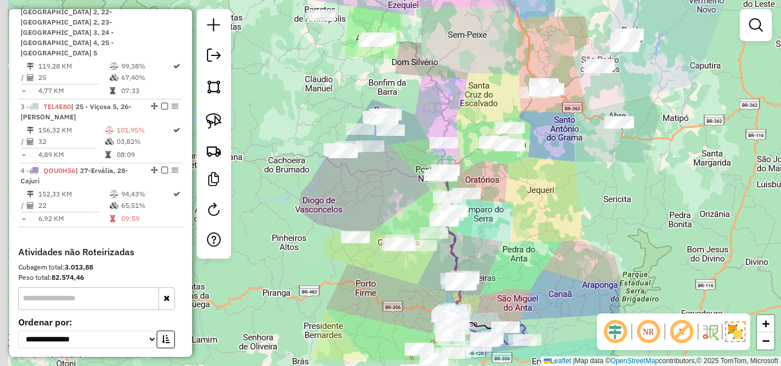
drag, startPoint x: 474, startPoint y: 196, endPoint x: 551, endPoint y: 129, distance: 102.5
click at [551, 129] on div "Janela de atendimento Grade de atendimento Capacidade Transportadoras Veículos …" at bounding box center [390, 183] width 781 height 366
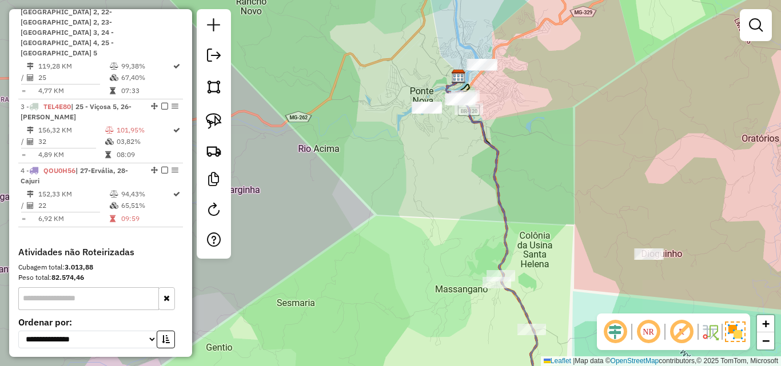
drag, startPoint x: 423, startPoint y: 86, endPoint x: 441, endPoint y: 217, distance: 132.1
click at [441, 217] on div "Janela de atendimento Grade de atendimento Capacidade Transportadoras Veículos …" at bounding box center [390, 183] width 781 height 366
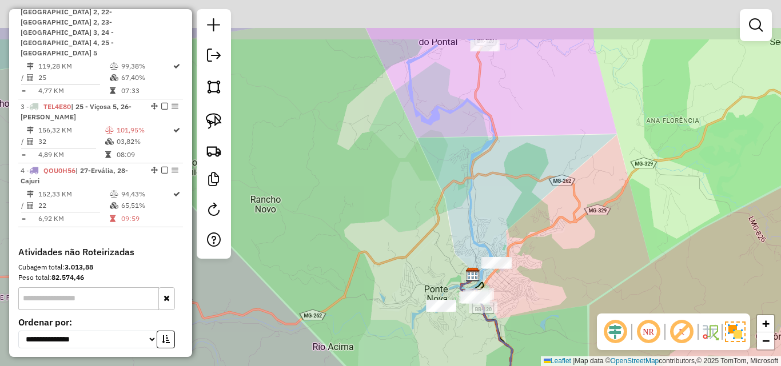
drag, startPoint x: 429, startPoint y: 199, endPoint x: 425, endPoint y: 220, distance: 21.5
click at [426, 239] on div "Janela de atendimento Grade de atendimento Capacidade Transportadoras Veículos …" at bounding box center [390, 183] width 781 height 366
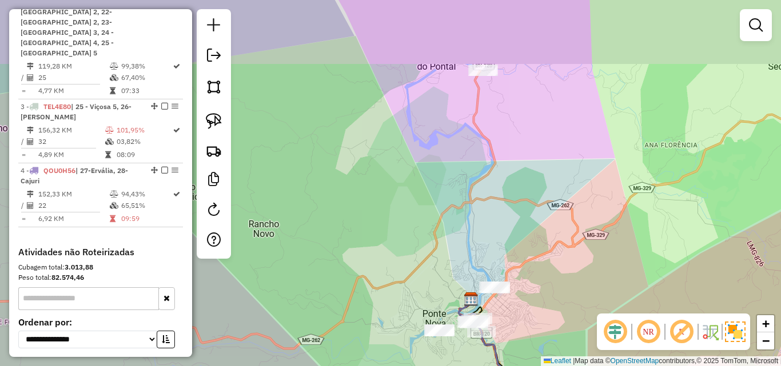
drag, startPoint x: 425, startPoint y: 225, endPoint x: 428, endPoint y: 257, distance: 32.1
click at [425, 264] on div "Janela de atendimento Grade de atendimento Capacidade Transportadoras Veículos …" at bounding box center [390, 183] width 781 height 366
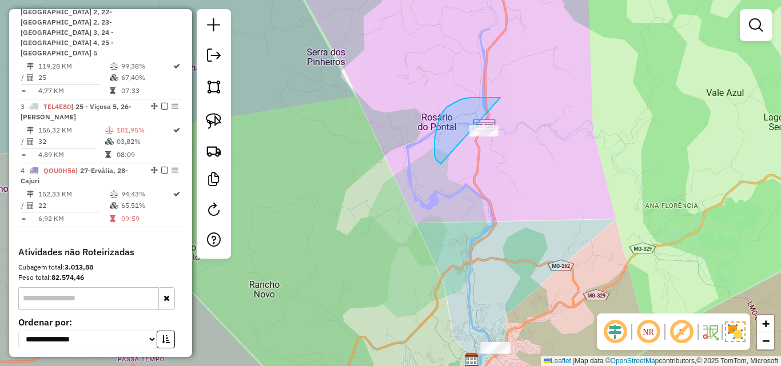
drag, startPoint x: 447, startPoint y: 107, endPoint x: 528, endPoint y: 154, distance: 93.5
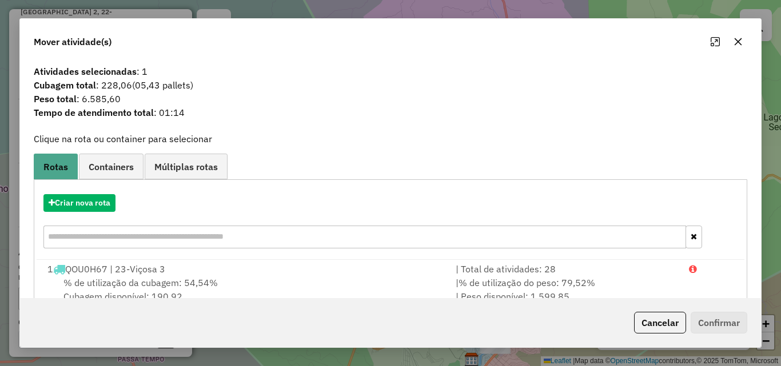
click at [736, 43] on icon "button" at bounding box center [737, 41] width 9 height 9
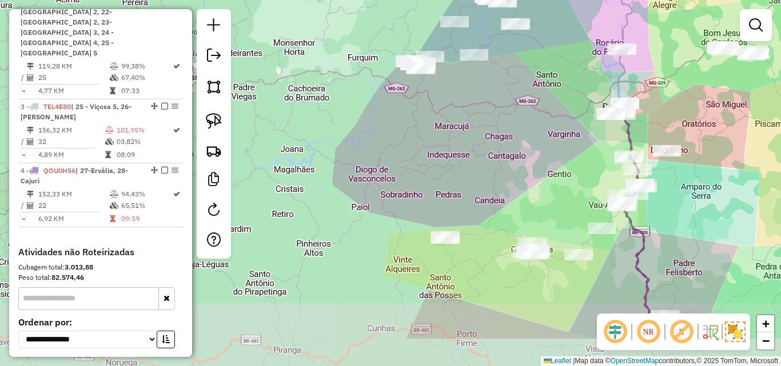
drag
click at [524, 117] on div "Janela de atendimento Grade de atendimento Capacidade Transportadoras Veículos …" at bounding box center [390, 183] width 781 height 366
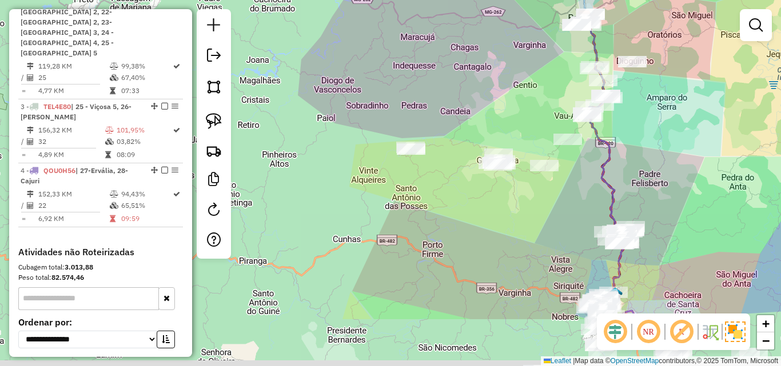
click at [475, 109] on div "Janela de atendimento Grade de atendimento Capacidade Transportadoras Veículos …" at bounding box center [390, 183] width 781 height 366
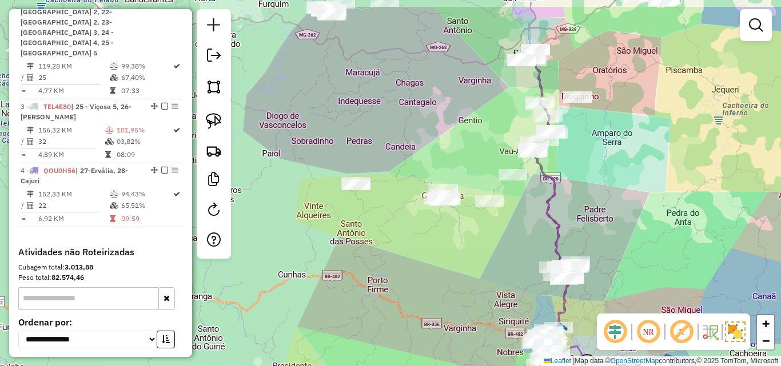
click at [473, 143] on div "Janela de atendimento Grade de atendimento Capacidade Transportadoras Veículos …" at bounding box center [390, 183] width 781 height 366
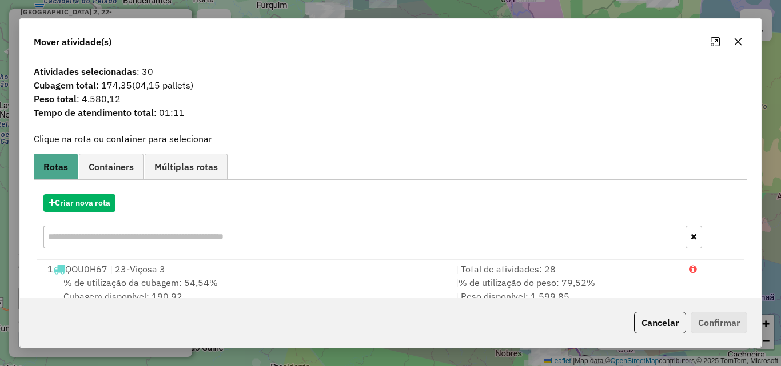
click at [731, 38] on button "button" at bounding box center [738, 42] width 18 height 18
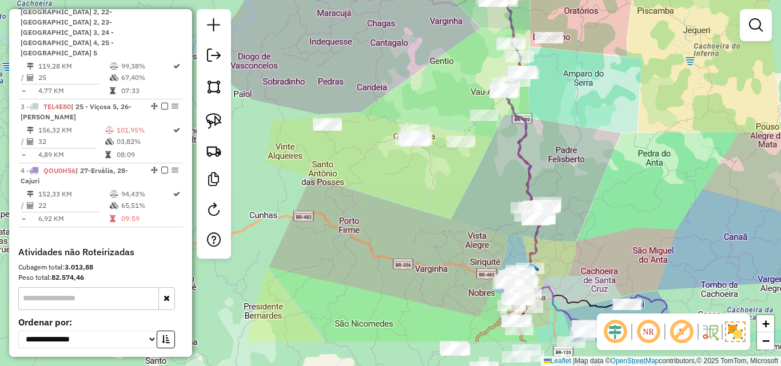
click at [615, 126] on div "Janela de atendimento Grade de atendimento Capacidade Transportadoras Veículos …" at bounding box center [390, 183] width 781 height 366
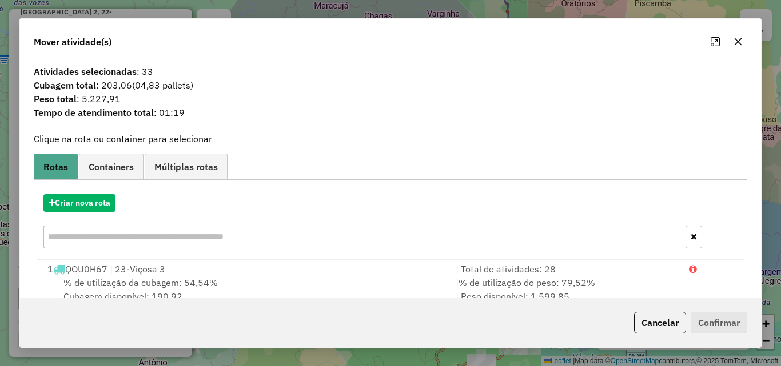
click at [732, 47] on button "button" at bounding box center [738, 42] width 18 height 18
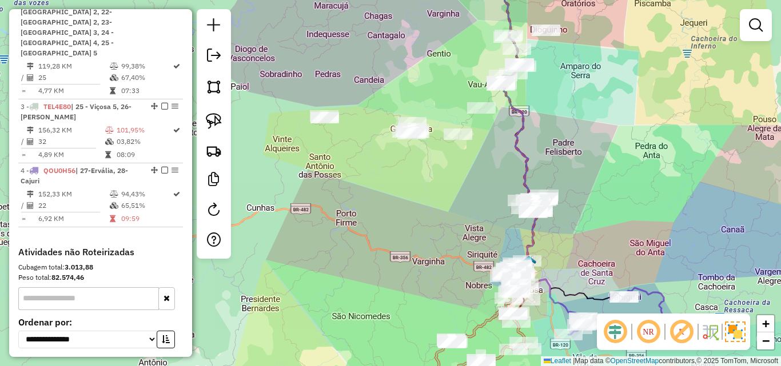
click at [552, 53] on div "Janela de atendimento Grade de atendimento Capacidade Transportadoras Veículos …" at bounding box center [390, 183] width 781 height 366
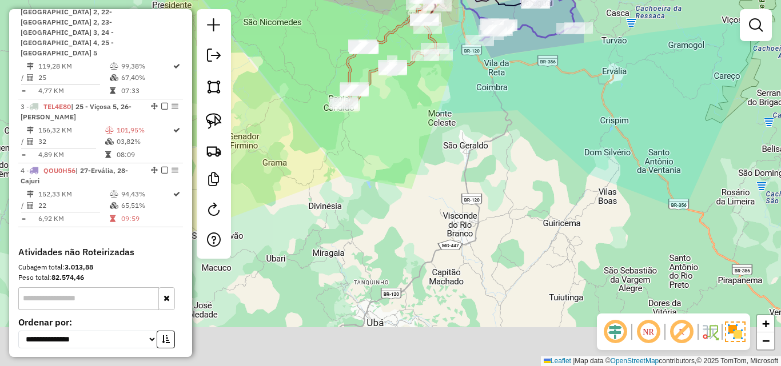
click at [547, 123] on div "Janela de atendimento Grade de atendimento Capacidade Transportadoras Veículos …" at bounding box center [390, 183] width 781 height 366
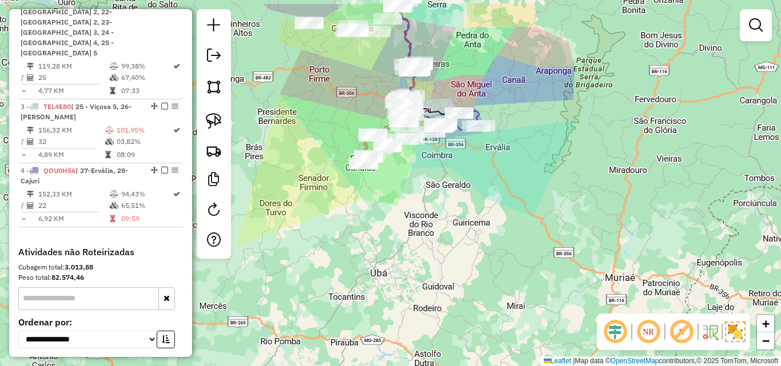
click at [468, 196] on div "Janela de atendimento Grade de atendimento Capacidade Transportadoras Veículos …" at bounding box center [390, 183] width 781 height 366
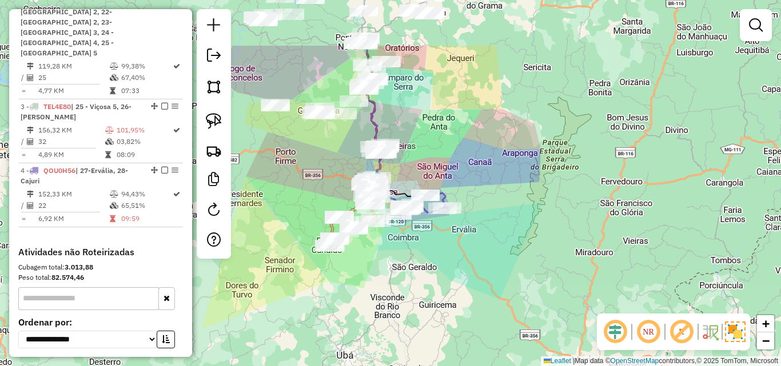
click at [542, 214] on div "Janela de atendimento Grade de atendimento Capacidade Transportadoras Veículos …" at bounding box center [390, 183] width 781 height 366
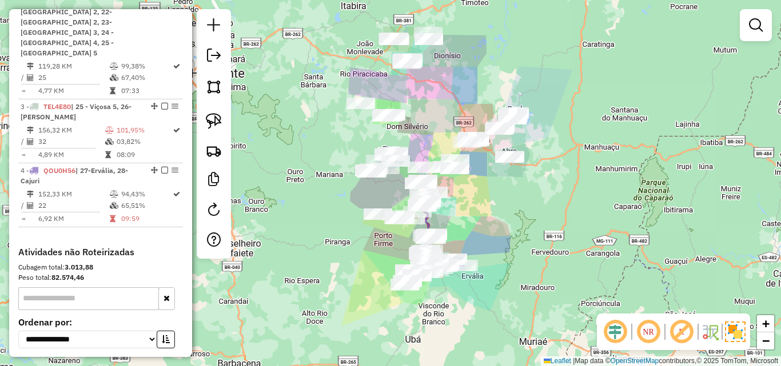
click at [533, 218] on div "Janela de atendimento Grade de atendimento Capacidade Transportadoras Veículos …" at bounding box center [390, 183] width 781 height 366
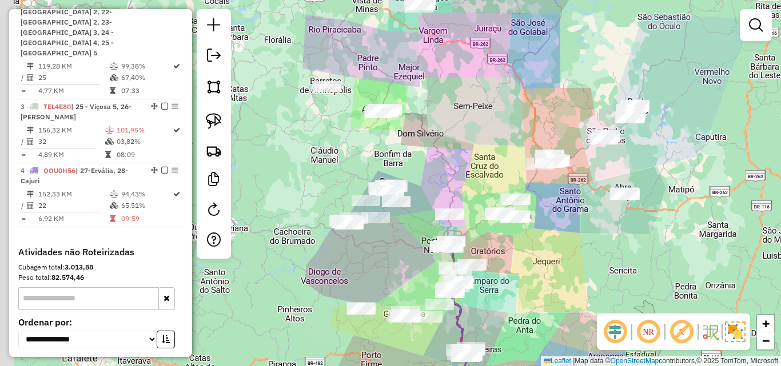
click at [640, 212] on div "Janela de atendimento Grade de atendimento Capacidade Transportadoras Veículos …" at bounding box center [390, 183] width 781 height 366
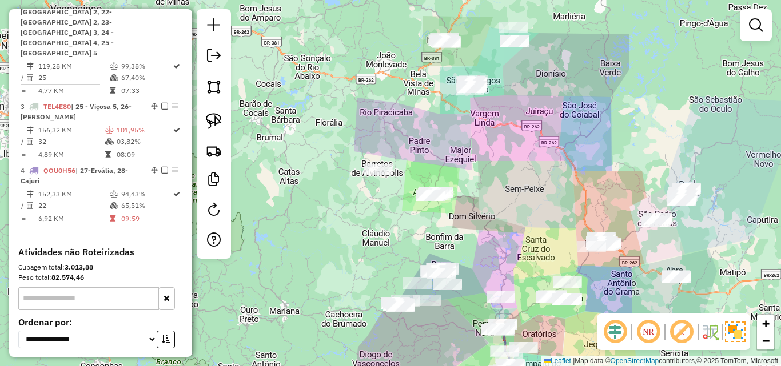
click at [527, 221] on div "Janela de atendimento Grade de atendimento Capacidade Transportadoras Veículos …" at bounding box center [390, 183] width 781 height 366
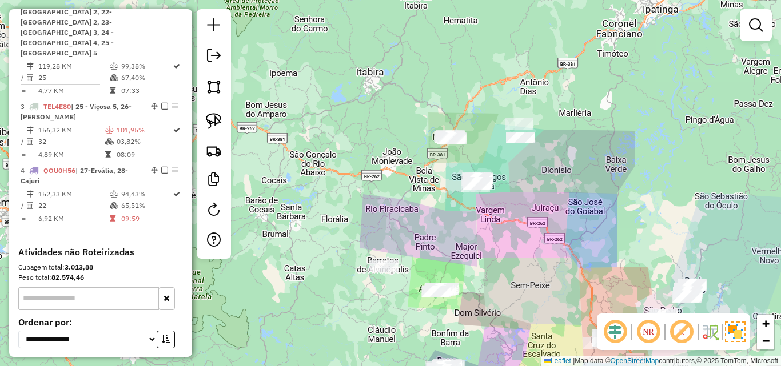
click at [486, 229] on div "Janela de atendimento Grade de atendimento Capacidade Transportadoras Veículos …" at bounding box center [390, 183] width 781 height 366
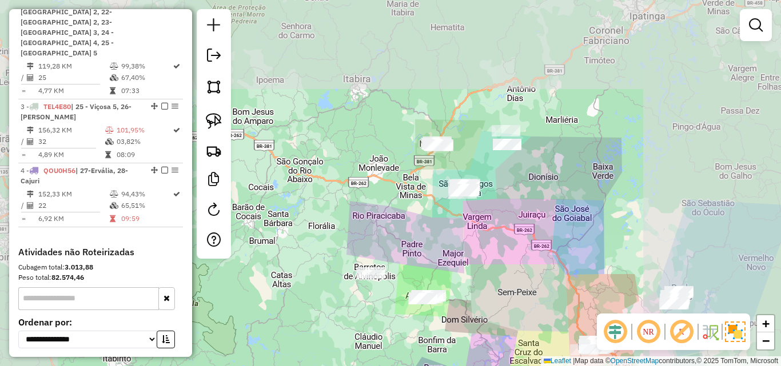
drag, startPoint x: 449, startPoint y: 246, endPoint x: 427, endPoint y: 123, distance: 124.3
click at [427, 125] on div "Janela de atendimento Grade de atendimento Capacidade Transportadoras Veículos …" at bounding box center [390, 183] width 781 height 366
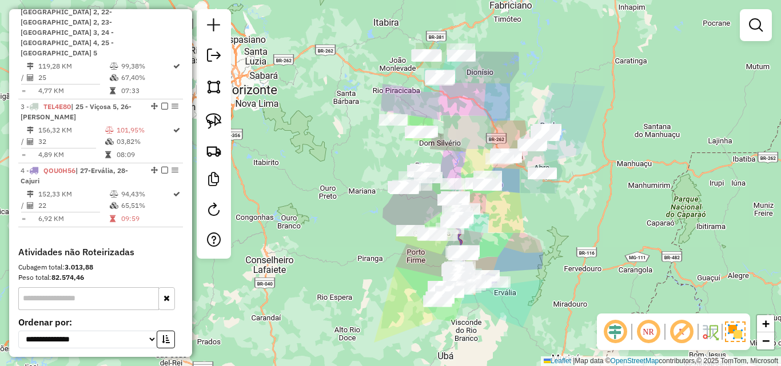
drag, startPoint x: 459, startPoint y: 173, endPoint x: 460, endPoint y: 134, distance: 38.9
click at [460, 113] on div "Janela de atendimento Grade de atendimento Capacidade Transportadoras Veículos …" at bounding box center [390, 183] width 781 height 366
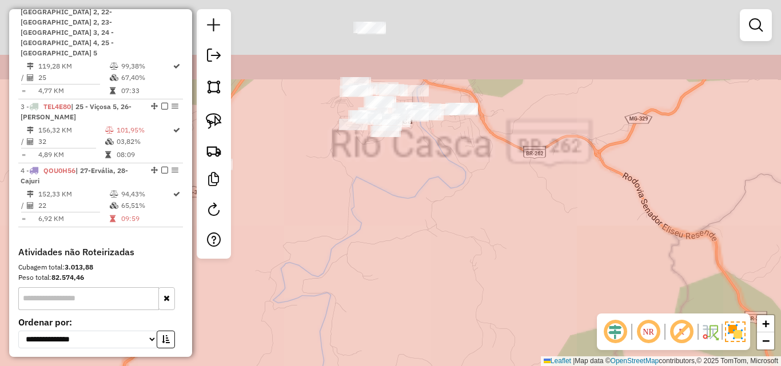
drag, startPoint x: 460, startPoint y: 111, endPoint x: 524, endPoint y: 193, distance: 103.5
click at [524, 193] on div "Janela de atendimento Grade de atendimento Capacidade Transportadoras Veículos …" at bounding box center [390, 183] width 781 height 366
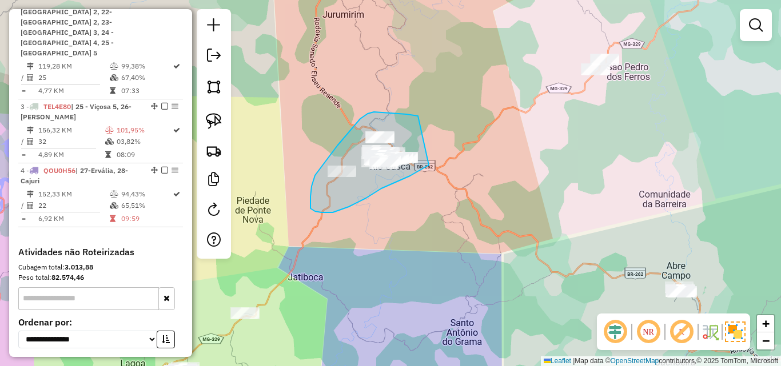
drag, startPoint x: 418, startPoint y: 116, endPoint x: 432, endPoint y: 164, distance: 49.4
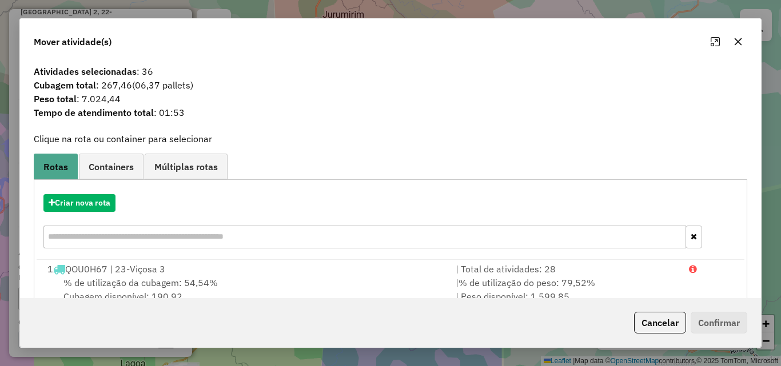
click at [737, 41] on icon "button" at bounding box center [738, 41] width 7 height 7
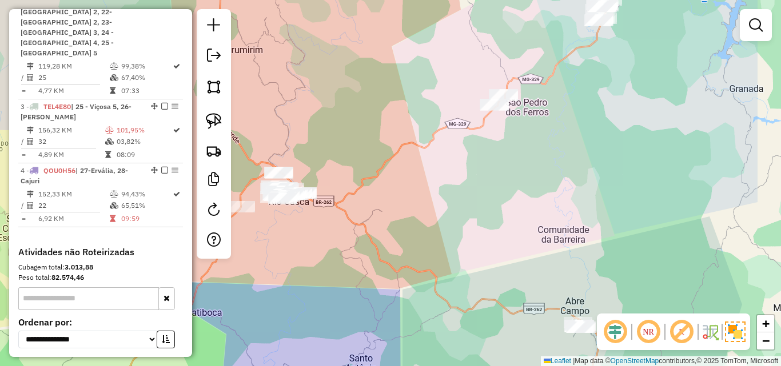
drag, startPoint x: 651, startPoint y: 166, endPoint x: 581, endPoint y: 97, distance: 97.8
click at [581, 97] on div "Janela de atendimento Grade de atendimento Capacidade Transportadoras Veículos …" at bounding box center [390, 183] width 781 height 366
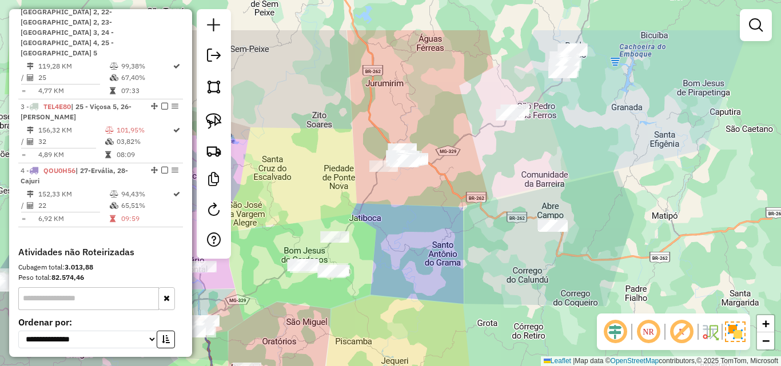
drag, startPoint x: 547, startPoint y: 102, endPoint x: 483, endPoint y: 197, distance: 115.0
click at [476, 210] on div "Janela de atendimento Grade de atendimento Capacidade Transportadoras Veículos …" at bounding box center [390, 183] width 781 height 366
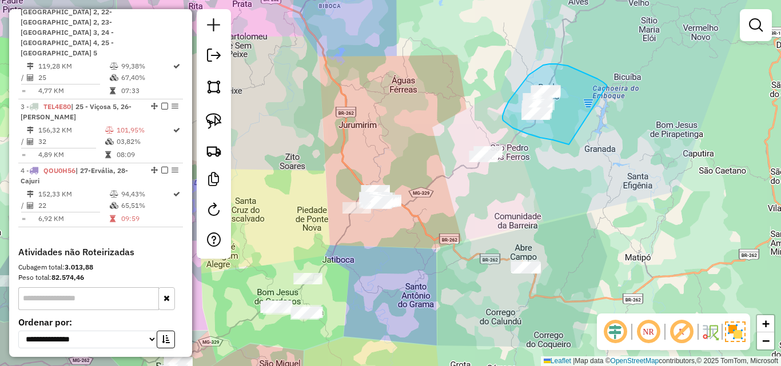
drag, startPoint x: 591, startPoint y: 76, endPoint x: 570, endPoint y: 145, distance: 72.2
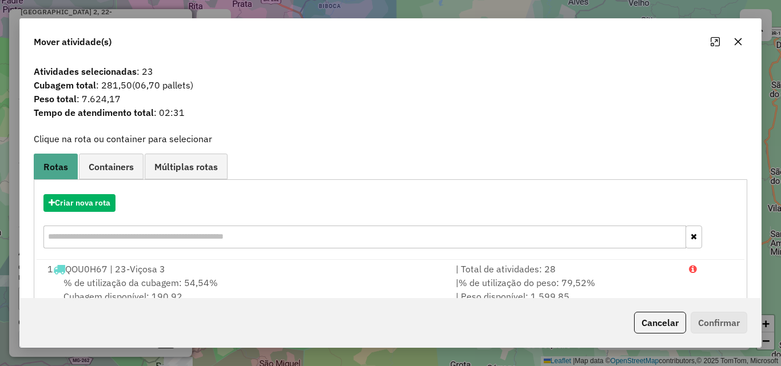
click at [740, 44] on icon "button" at bounding box center [738, 41] width 7 height 7
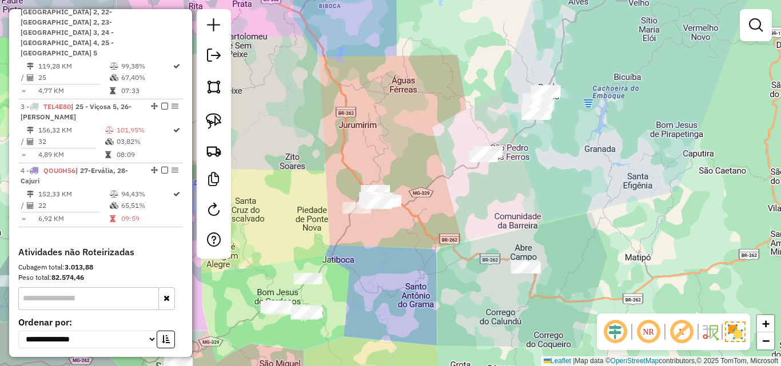
drag, startPoint x: 452, startPoint y: 239, endPoint x: 635, endPoint y: 101, distance: 229.8
click at [635, 101] on div "Janela de atendimento Grade de atendimento Capacidade Transportadoras Veículos …" at bounding box center [390, 183] width 781 height 366
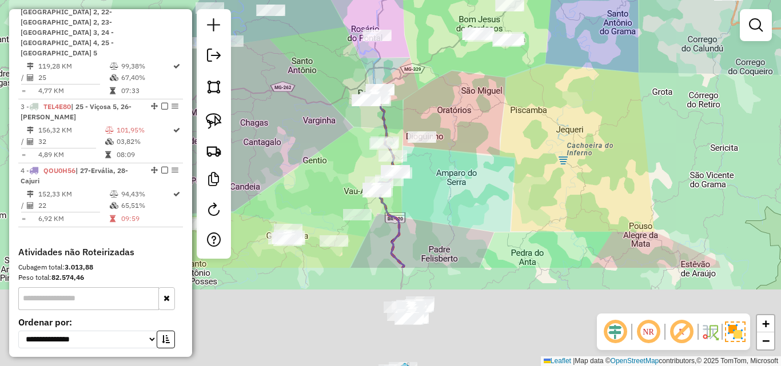
drag, startPoint x: 536, startPoint y: 231, endPoint x: 554, endPoint y: 92, distance: 140.1
click at [554, 92] on div "Janela de atendimento Grade de atendimento Capacidade Transportadoras Veículos …" at bounding box center [390, 183] width 781 height 366
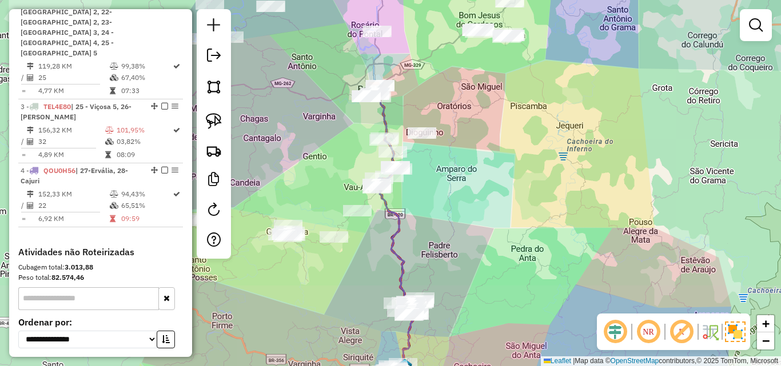
drag, startPoint x: 519, startPoint y: 135, endPoint x: 517, endPoint y: 97, distance: 37.8
click at [518, 99] on div "Janela de atendimento Grade de atendimento Capacidade Transportadoras Veículos …" at bounding box center [390, 183] width 781 height 366
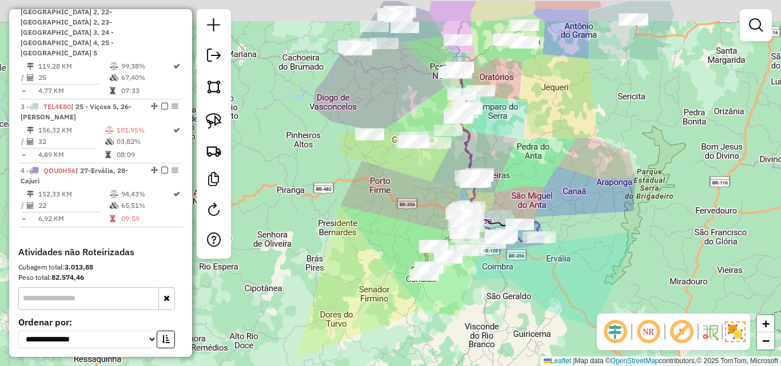
drag, startPoint x: 548, startPoint y: 114, endPoint x: 575, endPoint y: 180, distance: 71.0
click at [572, 213] on div "Janela de atendimento Grade de atendimento Capacidade Transportadoras Veículos …" at bounding box center [390, 183] width 781 height 366
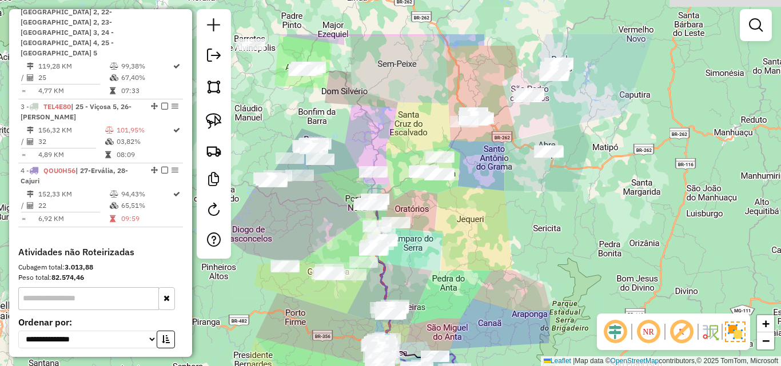
drag, startPoint x: 578, startPoint y: 161, endPoint x: 481, endPoint y: 232, distance: 119.8
click at [481, 232] on div "Janela de atendimento Grade de atendimento Capacidade Transportadoras Veículos …" at bounding box center [390, 183] width 781 height 366
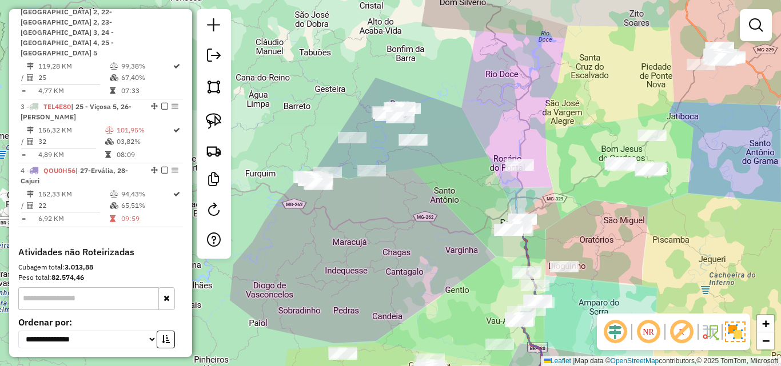
drag, startPoint x: 426, startPoint y: 190, endPoint x: 566, endPoint y: 214, distance: 141.5
click at [566, 214] on div "Janela de atendimento Grade de atendimento Capacidade Transportadoras Veículos …" at bounding box center [390, 183] width 781 height 366
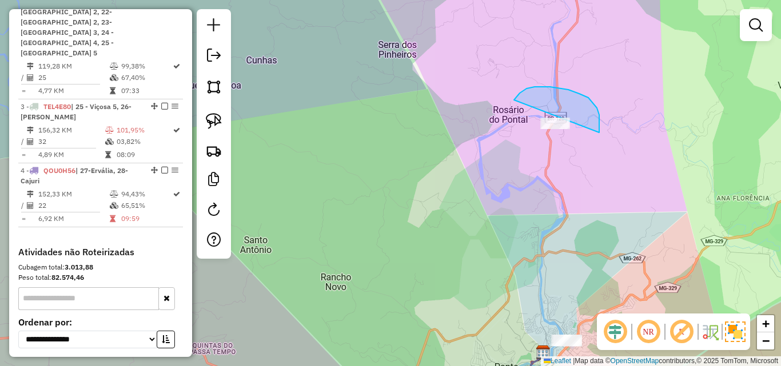
drag, startPoint x: 599, startPoint y: 129, endPoint x: 625, endPoint y: 154, distance: 35.6
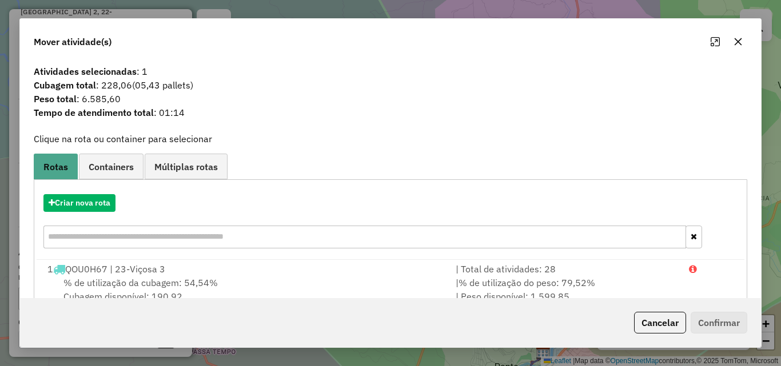
drag, startPoint x: 743, startPoint y: 36, endPoint x: 694, endPoint y: 94, distance: 75.9
click at [740, 37] on button "button" at bounding box center [738, 42] width 18 height 18
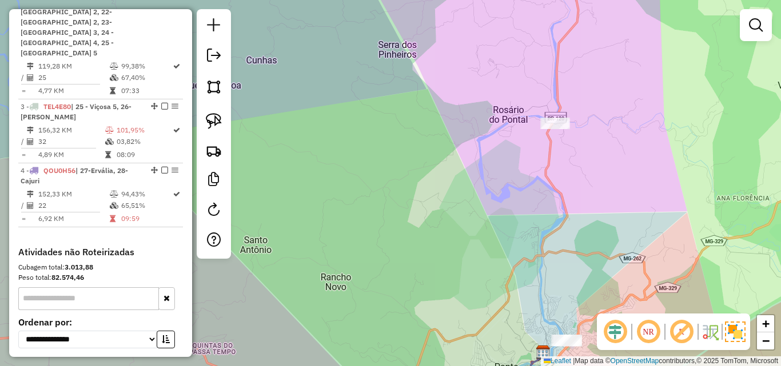
drag, startPoint x: 640, startPoint y: 186, endPoint x: 461, endPoint y: 120, distance: 190.8
click at [461, 120] on div "Janela de atendimento Grade de atendimento Capacidade Transportadoras Veículos …" at bounding box center [390, 183] width 781 height 366
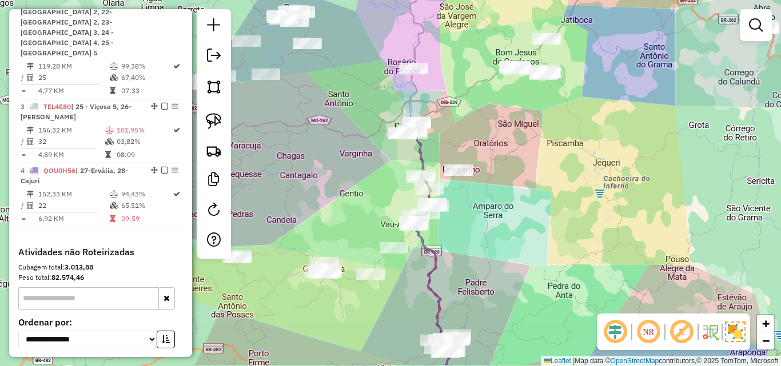
drag, startPoint x: 564, startPoint y: 206, endPoint x: 538, endPoint y: 169, distance: 45.5
click at [538, 169] on div "Janela de atendimento Grade de atendimento Capacidade Transportadoras Veículos …" at bounding box center [390, 183] width 781 height 366
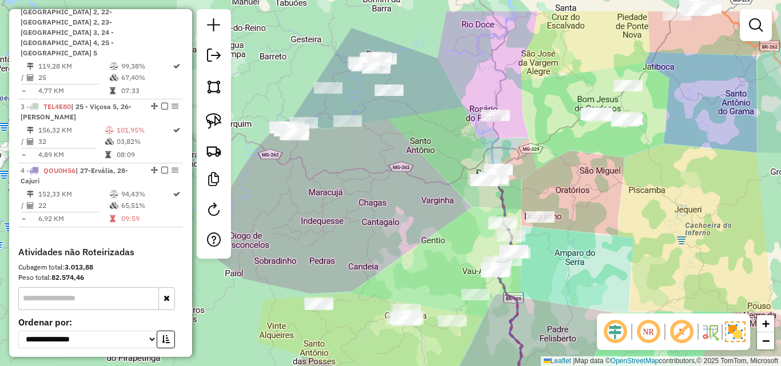
drag, startPoint x: 520, startPoint y: 149, endPoint x: 603, endPoint y: 197, distance: 95.8
click at [603, 197] on div "Janela de atendimento Grade de atendimento Capacidade Transportadoras Veículos …" at bounding box center [390, 183] width 781 height 366
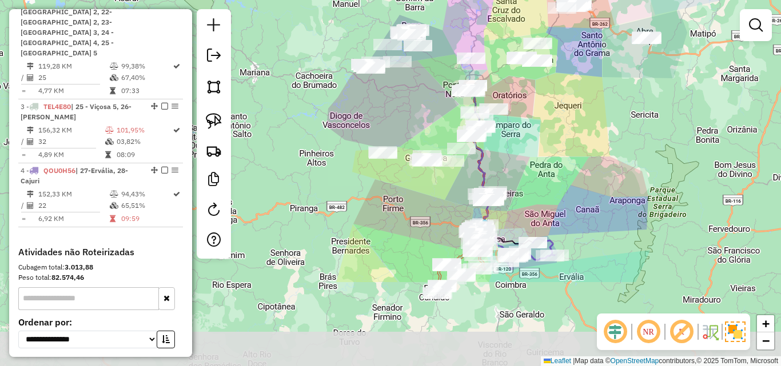
drag, startPoint x: 425, startPoint y: 232, endPoint x: 428, endPoint y: 111, distance: 120.7
click at [428, 111] on div "Janela de atendimento Grade de atendimento Capacidade Transportadoras Veículos …" at bounding box center [390, 183] width 781 height 366
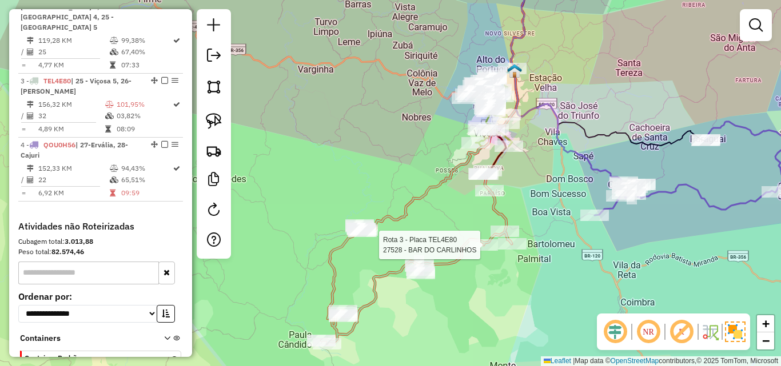
select select "**********"
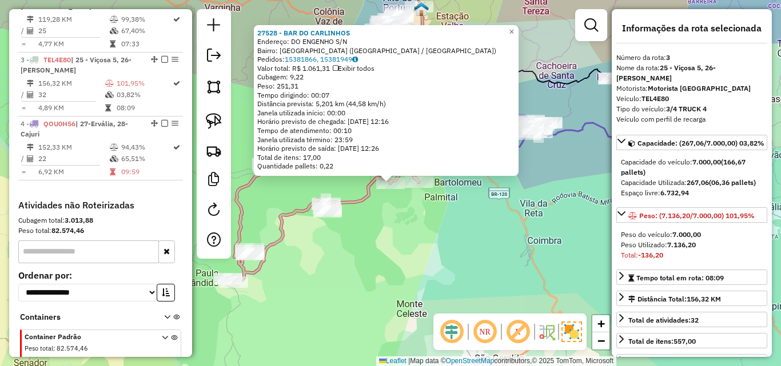
scroll to position [557, 0]
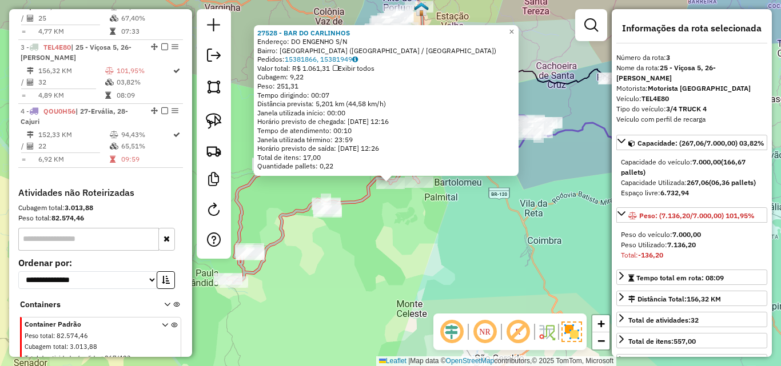
click at [397, 258] on div "27528 - BAR DO CARLINHOS Endereço: DO ENGENHO S/N Bairro: JARDIM MOLLON (VICOSA…" at bounding box center [390, 183] width 781 height 366
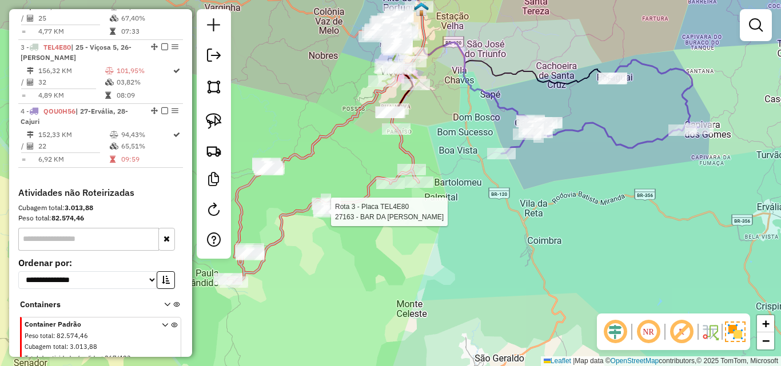
select select "**********"
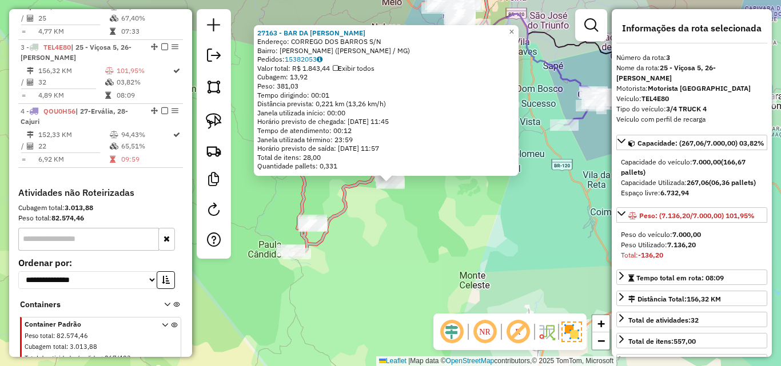
click at [392, 242] on div "27163 - BAR DA KARLA Endereço: CORREGO DOS BARROS S/N Bairro: BARROS (PAULA CAN…" at bounding box center [390, 183] width 781 height 366
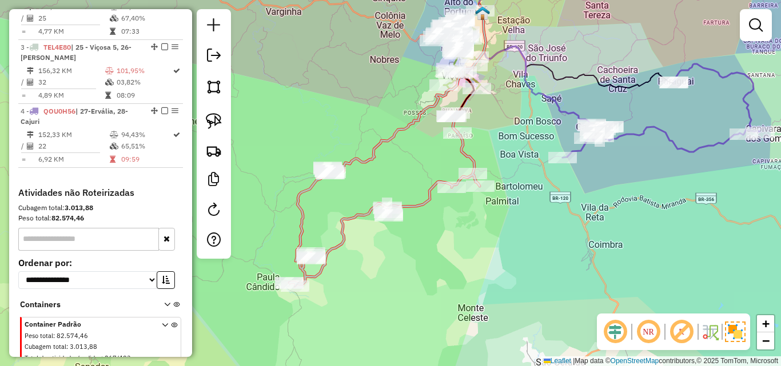
drag, startPoint x: 400, startPoint y: 220, endPoint x: 398, endPoint y: 252, distance: 32.6
click at [398, 252] on div "Janela de atendimento Grade de atendimento Capacidade Transportadoras Veículos …" at bounding box center [390, 183] width 781 height 366
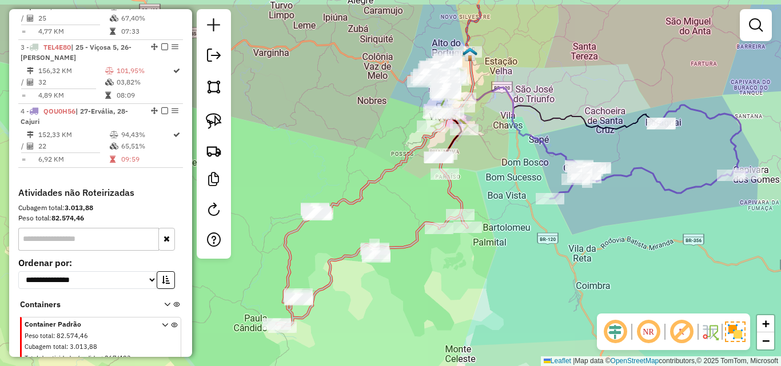
drag, startPoint x: 467, startPoint y: 223, endPoint x: 450, endPoint y: 282, distance: 61.0
click at [450, 282] on div "Janela de atendimento Grade de atendimento Capacidade Transportadoras Veículos …" at bounding box center [390, 183] width 781 height 366
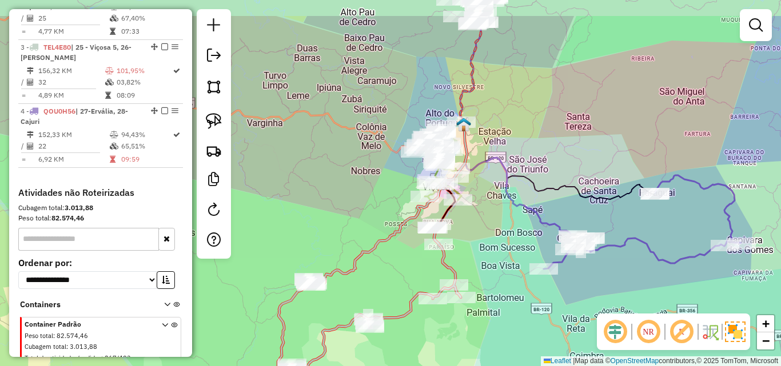
drag, startPoint x: 492, startPoint y: 200, endPoint x: 488, endPoint y: 273, distance: 73.3
click at [488, 273] on div "Janela de atendimento Grade de atendimento Capacidade Transportadoras Veículos …" at bounding box center [390, 183] width 781 height 366
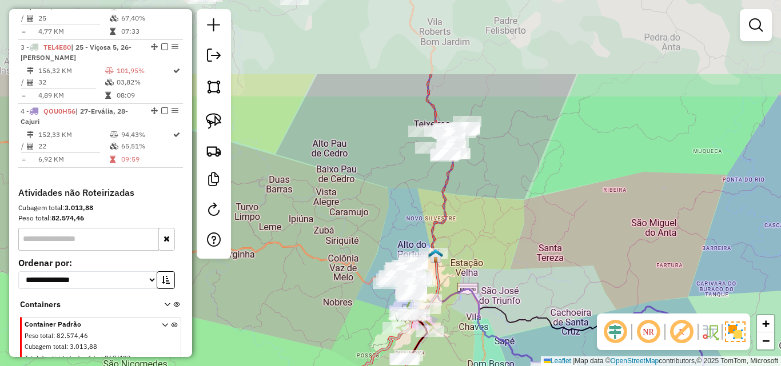
drag, startPoint x: 519, startPoint y: 145, endPoint x: 492, endPoint y: 256, distance: 114.1
click at [492, 256] on div "Janela de atendimento Grade de atendimento Capacidade Transportadoras Veículos …" at bounding box center [390, 183] width 781 height 366
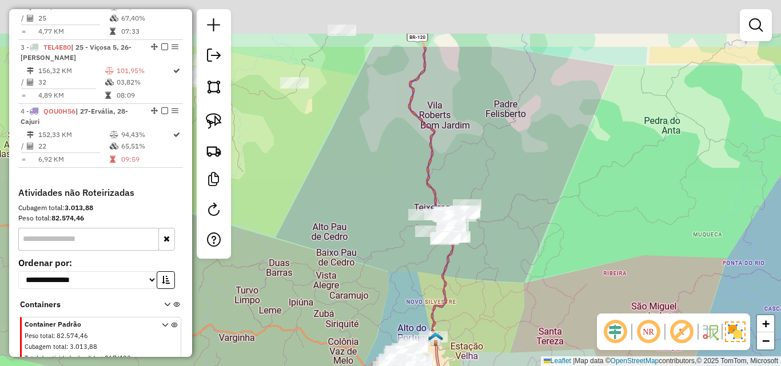
drag, startPoint x: 514, startPoint y: 173, endPoint x: 514, endPoint y: 263, distance: 90.3
click at [514, 263] on div "Janela de atendimento Grade de atendimento Capacidade Transportadoras Veículos …" at bounding box center [390, 183] width 781 height 366
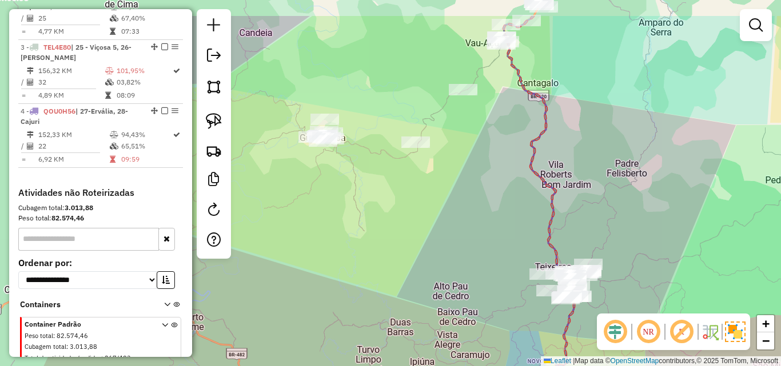
drag, startPoint x: 340, startPoint y: 147, endPoint x: 452, endPoint y: 269, distance: 165.1
click at [452, 269] on div "Janela de atendimento Grade de atendimento Capacidade Transportadoras Veículos …" at bounding box center [390, 183] width 781 height 366
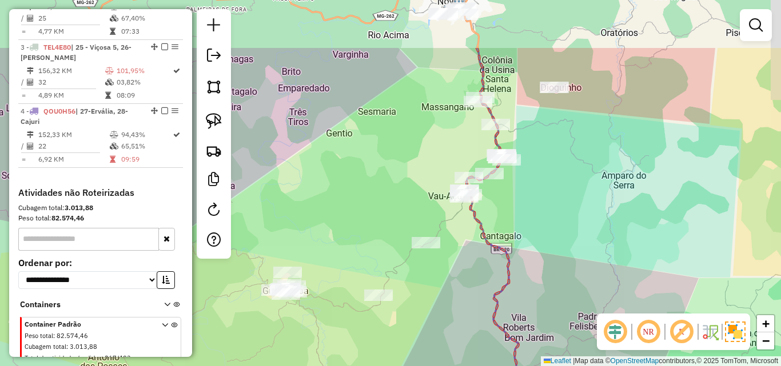
drag, startPoint x: 545, startPoint y: 193, endPoint x: 516, endPoint y: 267, distance: 79.1
click at [516, 272] on div "Janela de atendimento Grade de atendimento Capacidade Transportadoras Veículos …" at bounding box center [390, 183] width 781 height 366
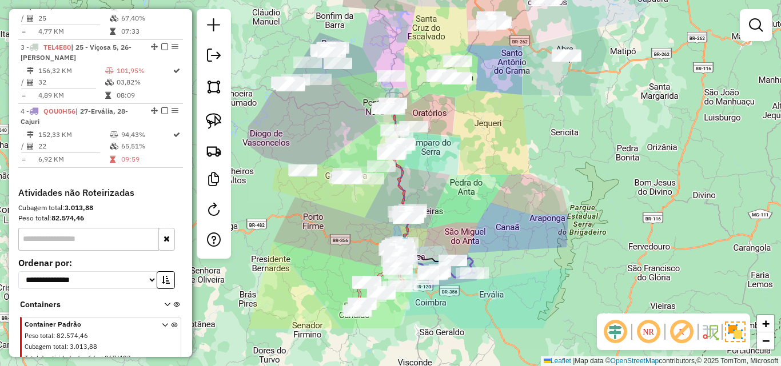
drag, startPoint x: 354, startPoint y: 303, endPoint x: 348, endPoint y: 308, distance: 8.1
click at [348, 308] on div "Janela de atendimento Grade de atendimento Capacidade Transportadoras Veículos …" at bounding box center [390, 183] width 781 height 366
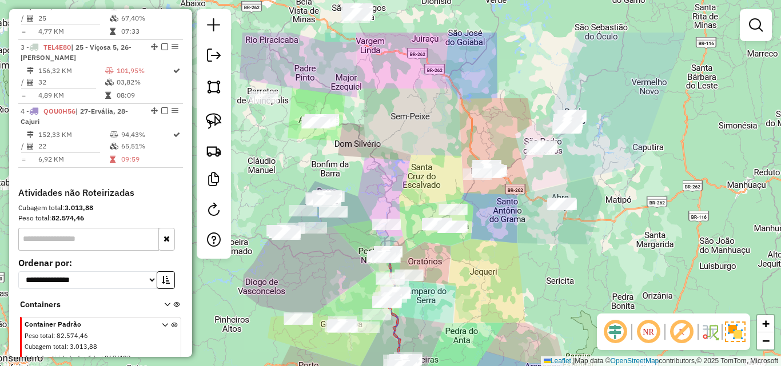
drag, startPoint x: 325, startPoint y: 197, endPoint x: 335, endPoint y: 294, distance: 97.7
click at [335, 294] on div "Janela de atendimento Grade de atendimento Capacidade Transportadoras Veículos …" at bounding box center [390, 183] width 781 height 366
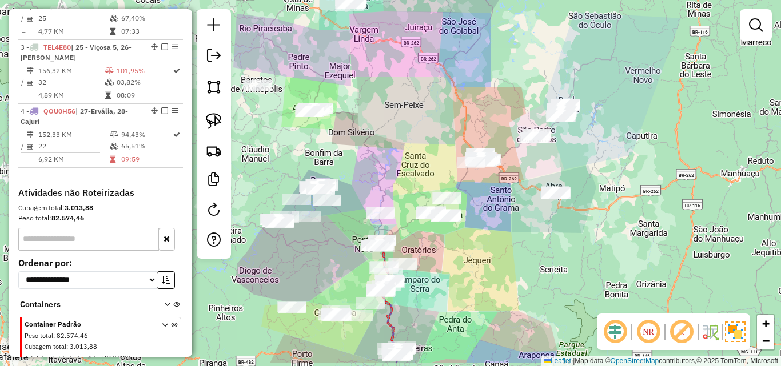
drag, startPoint x: 476, startPoint y: 289, endPoint x: 463, endPoint y: 193, distance: 96.3
click at [463, 193] on div "Janela de atendimento Grade de atendimento Capacidade Transportadoras Veículos …" at bounding box center [390, 183] width 781 height 366
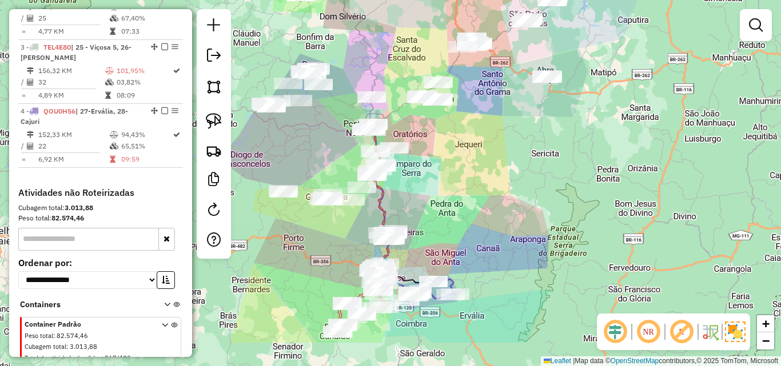
drag, startPoint x: 454, startPoint y: 272, endPoint x: 453, endPoint y: 213, distance: 59.5
click at [453, 213] on div "Janela de atendimento Grade de atendimento Capacidade Transportadoras Veículos …" at bounding box center [390, 183] width 781 height 366
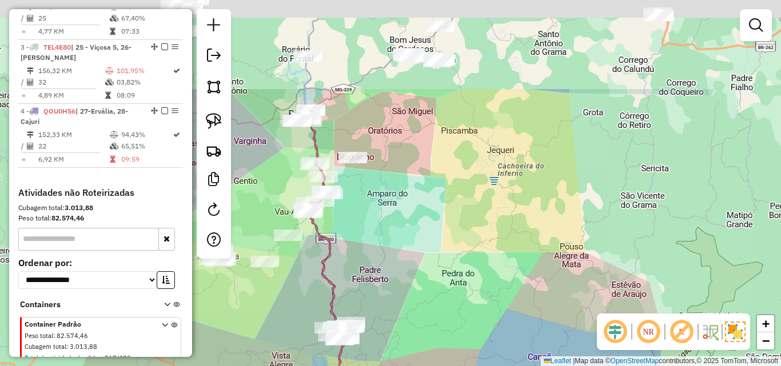
drag, startPoint x: 495, startPoint y: 157, endPoint x: 462, endPoint y: 283, distance: 129.9
click at [462, 283] on div "Janela de atendimento Grade de atendimento Capacidade Transportadoras Veículos …" at bounding box center [390, 183] width 781 height 366
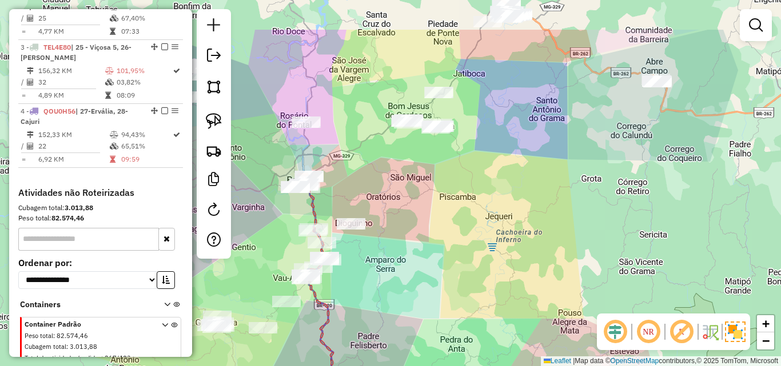
drag, startPoint x: 460, startPoint y: 178, endPoint x: 458, endPoint y: 244, distance: 66.3
click at [458, 244] on div "Janela de atendimento Grade de atendimento Capacidade Transportadoras Veículos …" at bounding box center [390, 183] width 781 height 366
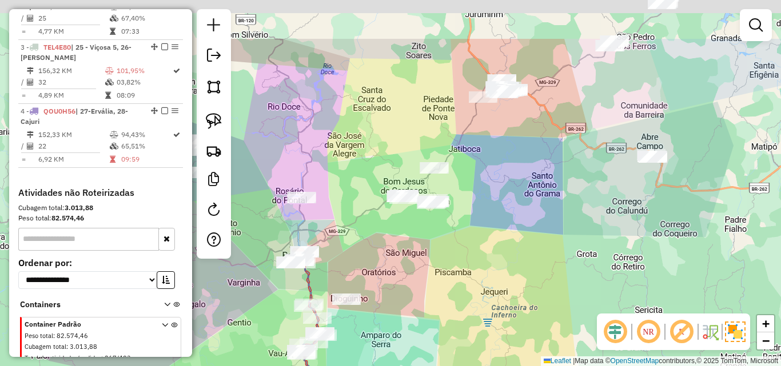
drag, startPoint x: 480, startPoint y: 154, endPoint x: 475, endPoint y: 236, distance: 81.3
click at [475, 236] on div "Janela de atendimento Grade de atendimento Capacidade Transportadoras Veículos …" at bounding box center [390, 183] width 781 height 366
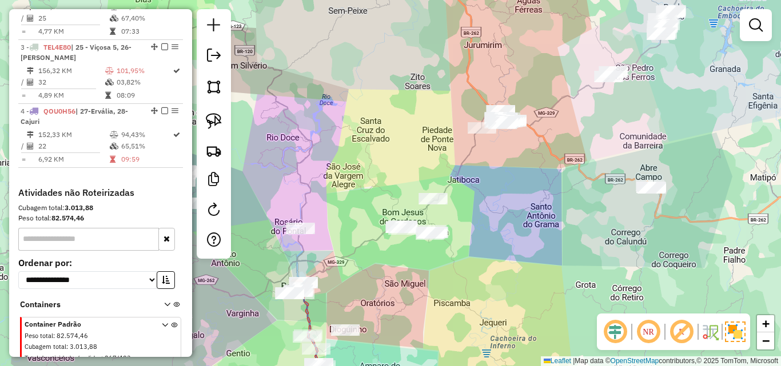
drag, startPoint x: 486, startPoint y: 157, endPoint x: 484, endPoint y: 185, distance: 27.5
click at [484, 185] on div "Janela de atendimento Grade de atendimento Capacidade Transportadoras Veículos …" at bounding box center [390, 183] width 781 height 366
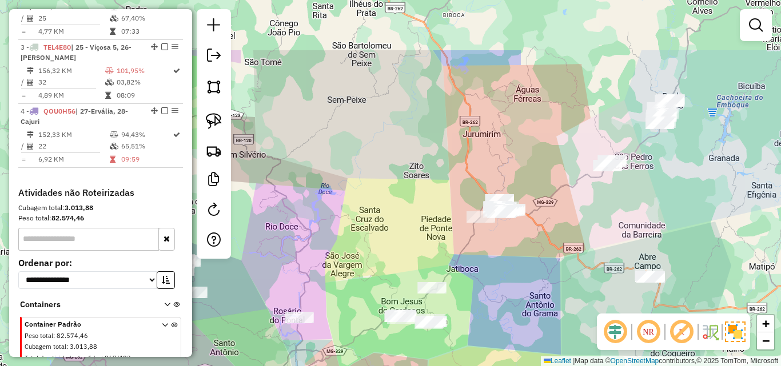
drag, startPoint x: 483, startPoint y: 168, endPoint x: 483, endPoint y: 254, distance: 86.9
click at [483, 254] on div "Janela de atendimento Grade de atendimento Capacidade Transportadoras Veículos …" at bounding box center [390, 183] width 781 height 366
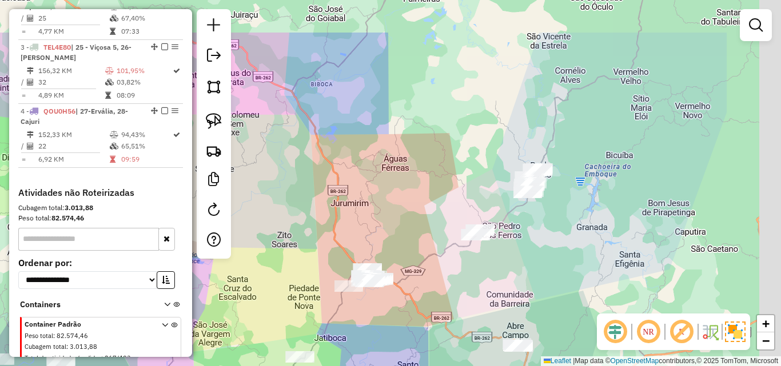
drag, startPoint x: 519, startPoint y: 143, endPoint x: 386, endPoint y: 212, distance: 149.1
click at [386, 212] on div "Janela de atendimento Grade de atendimento Capacidade Transportadoras Veículos …" at bounding box center [390, 183] width 781 height 366
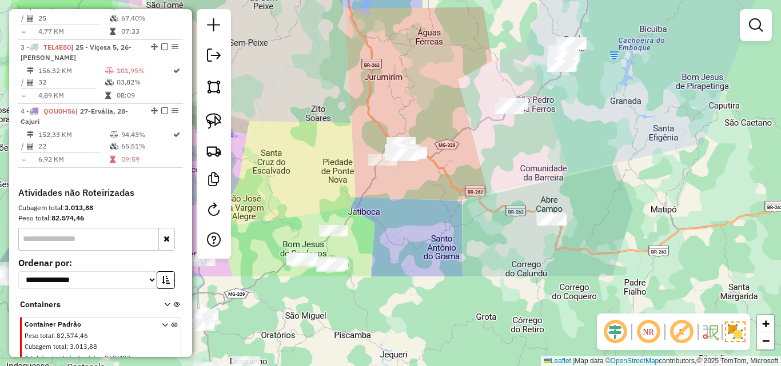
drag, startPoint x: 376, startPoint y: 231, endPoint x: 410, endPoint y: 105, distance: 130.8
click at [410, 105] on div "Janela de atendimento Grade de atendimento Capacidade Transportadoras Veículos …" at bounding box center [390, 183] width 781 height 366
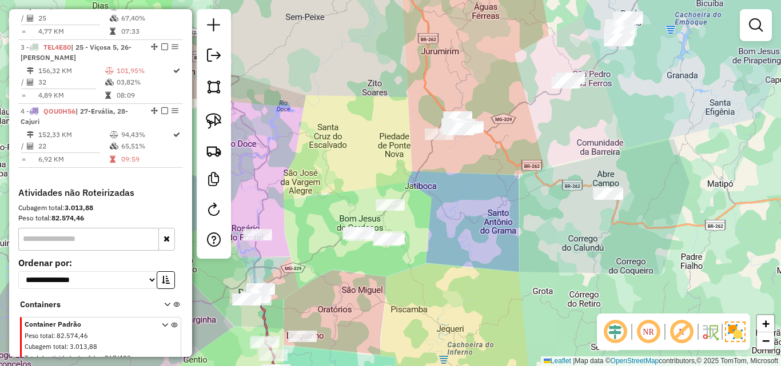
drag, startPoint x: 385, startPoint y: 246, endPoint x: 490, endPoint y: 199, distance: 114.6
click at [490, 199] on div "Janela de atendimento Grade de atendimento Capacidade Transportadoras Veículos …" at bounding box center [390, 183] width 781 height 366
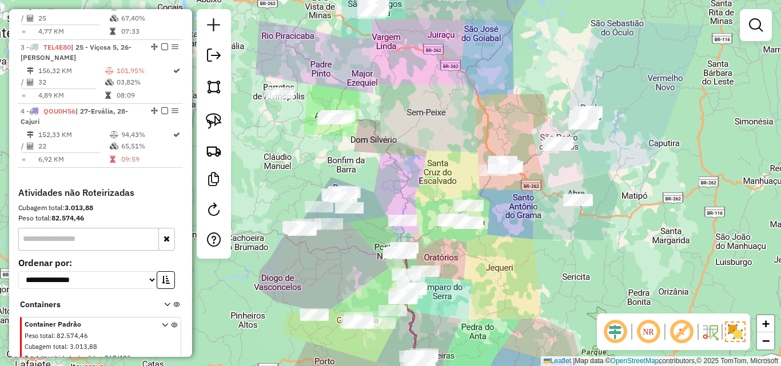
drag, startPoint x: 331, startPoint y: 194, endPoint x: 416, endPoint y: 130, distance: 106.1
click at [416, 130] on div "Janela de atendimento Grade de atendimento Capacidade Transportadoras Veículos …" at bounding box center [390, 183] width 781 height 366
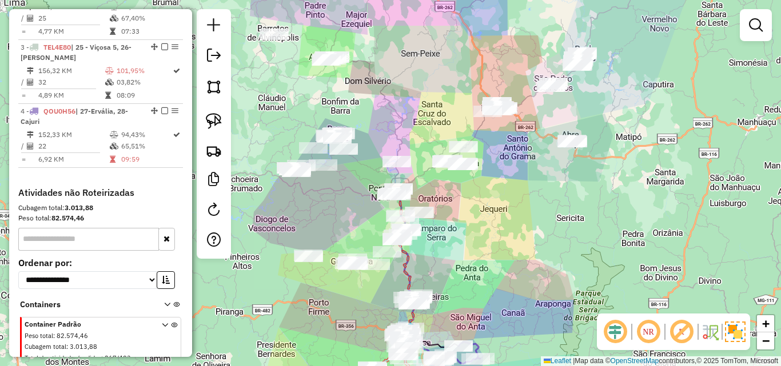
drag, startPoint x: 464, startPoint y: 293, endPoint x: 444, endPoint y: 190, distance: 104.8
click at [444, 190] on div "Janela de atendimento Grade de atendimento Capacidade Transportadoras Veículos …" at bounding box center [390, 183] width 781 height 366
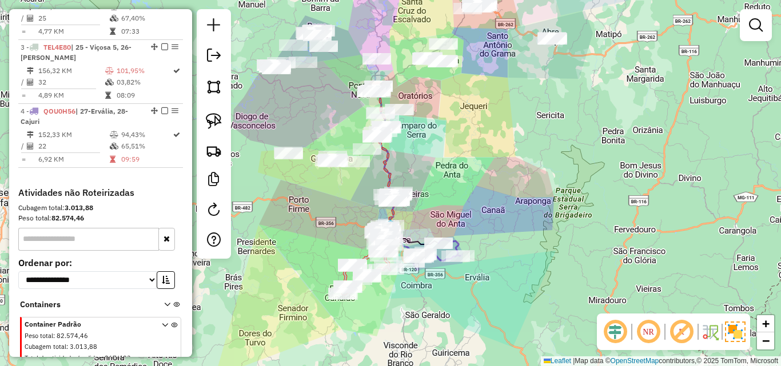
drag, startPoint x: 413, startPoint y: 318, endPoint x: 425, endPoint y: 234, distance: 84.8
click at [425, 234] on div "Janela de atendimento Grade de atendimento Capacidade Transportadoras Veículos …" at bounding box center [390, 183] width 781 height 366
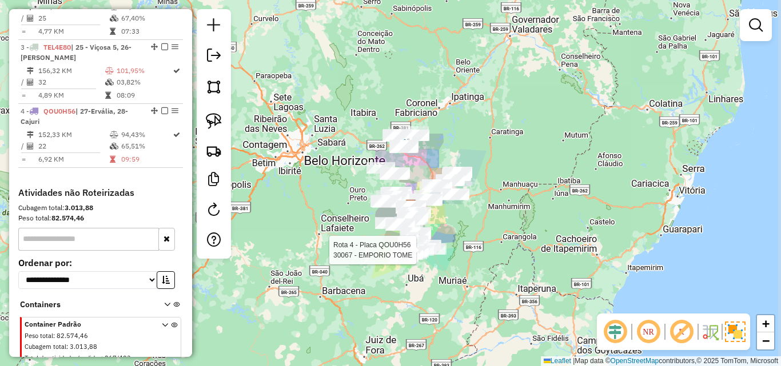
drag, startPoint x: 419, startPoint y: 277, endPoint x: 415, endPoint y: 308, distance: 31.1
click at [415, 308] on div "Rota 4 - Placa QOU0H56 30067 - EMPORIO TOME Janela de atendimento Grade de aten…" at bounding box center [390, 183] width 781 height 366
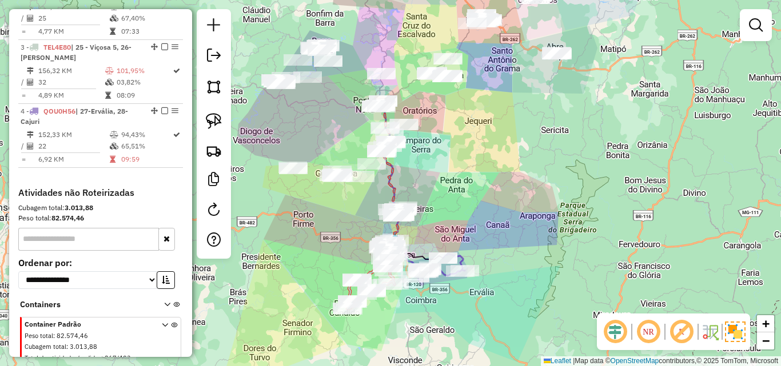
drag, startPoint x: 432, startPoint y: 190, endPoint x: 452, endPoint y: 176, distance: 24.3
click at [452, 176] on div "Janela de atendimento Grade de atendimento Capacidade Transportadoras Veículos …" at bounding box center [390, 183] width 781 height 366
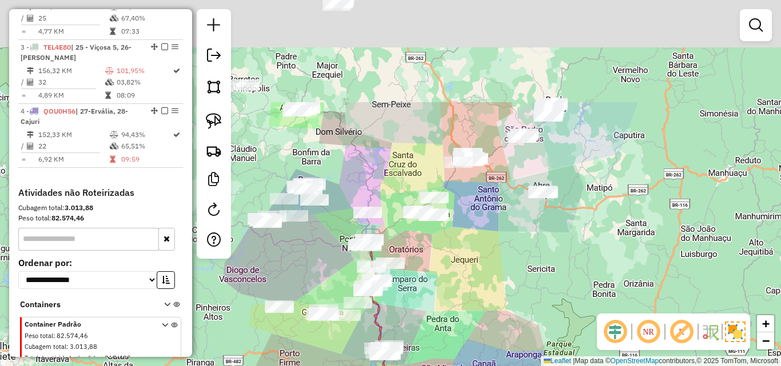
drag, startPoint x: 460, startPoint y: 157, endPoint x: 418, endPoint y: 241, distance: 94.1
click at [445, 312] on div "Janela de atendimento Grade de atendimento Capacidade Transportadoras Veículos …" at bounding box center [390, 183] width 781 height 366
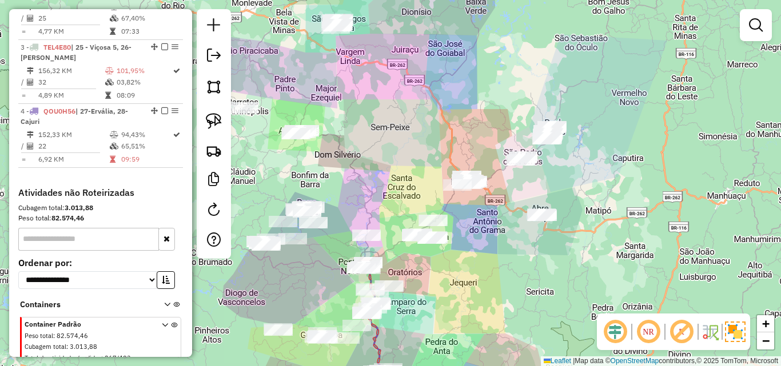
drag, startPoint x: 406, startPoint y: 150, endPoint x: 406, endPoint y: 278, distance: 127.5
click at [406, 281] on div "Janela de atendimento Grade de atendimento Capacidade Transportadoras Veículos …" at bounding box center [390, 183] width 781 height 366
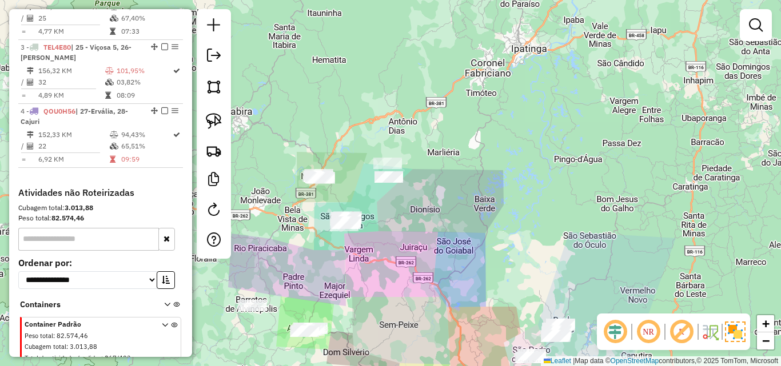
click at [414, 266] on div "Janela de atendimento Grade de atendimento Capacidade Transportadoras Veículos …" at bounding box center [390, 183] width 781 height 366
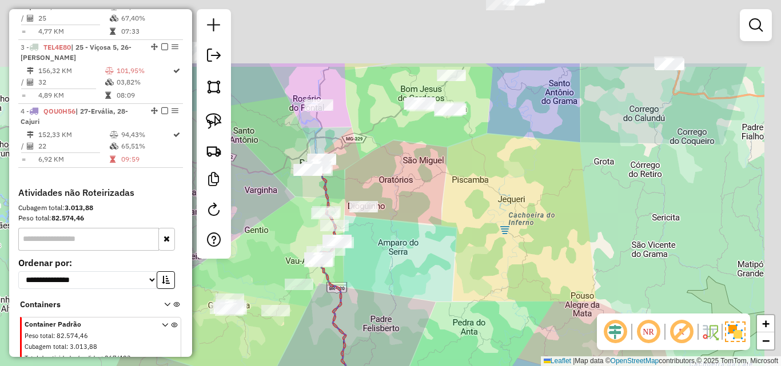
drag, startPoint x: 421, startPoint y: 189, endPoint x: 396, endPoint y: 293, distance: 106.5
click at [392, 299] on div "Janela de atendimento Grade de atendimento Capacidade Transportadoras Veículos …" at bounding box center [390, 183] width 781 height 366
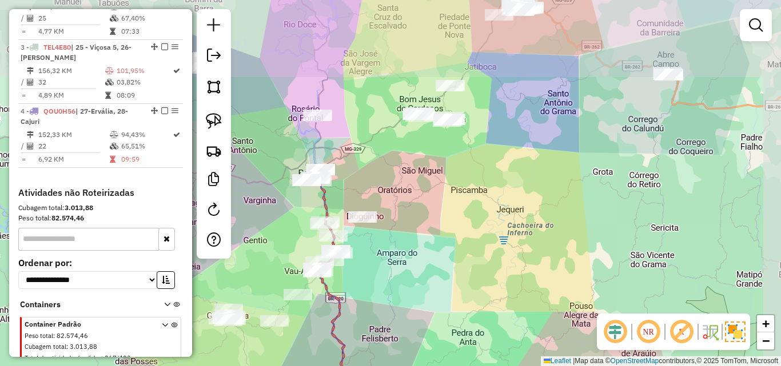
drag, startPoint x: 464, startPoint y: 259, endPoint x: 441, endPoint y: 310, distance: 56.3
click at [441, 311] on div "Janela de atendimento Grade de atendimento Capacidade Transportadoras Veículos …" at bounding box center [390, 183] width 781 height 366
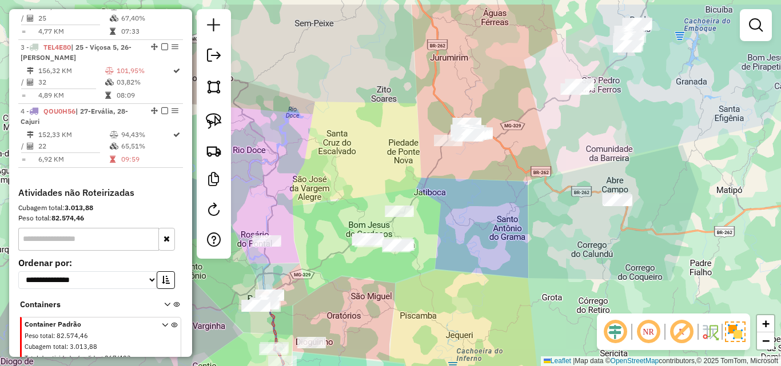
drag, startPoint x: 465, startPoint y: 302, endPoint x: 447, endPoint y: 324, distance: 28.4
click at [448, 326] on div "Janela de atendimento Grade de atendimento Capacidade Transportadoras Veículos …" at bounding box center [390, 183] width 781 height 366
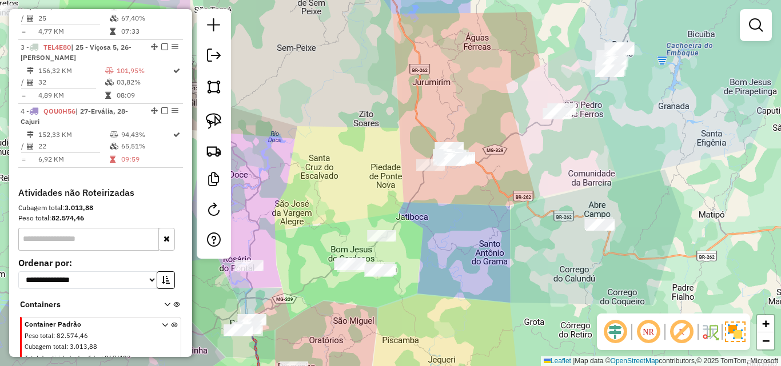
drag, startPoint x: 386, startPoint y: 193, endPoint x: 414, endPoint y: 253, distance: 66.2
click at [414, 253] on div "Janela de atendimento Grade de atendimento Capacidade Transportadoras Veículos …" at bounding box center [390, 183] width 781 height 366
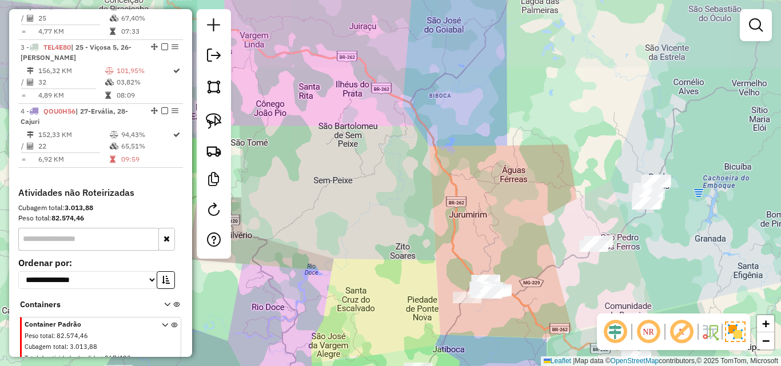
drag, startPoint x: 396, startPoint y: 204, endPoint x: 397, endPoint y: 273, distance: 68.6
click at [397, 273] on div "Janela de atendimento Grade de atendimento Capacidade Transportadoras Veículos …" at bounding box center [390, 183] width 781 height 366
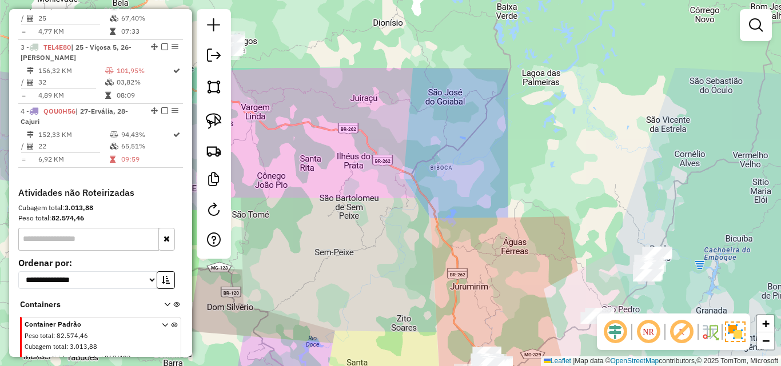
drag, startPoint x: 404, startPoint y: 265, endPoint x: 416, endPoint y: 316, distance: 51.7
click at [416, 316] on div "Janela de atendimento Grade de atendimento Capacidade Transportadoras Veículos …" at bounding box center [390, 183] width 781 height 366
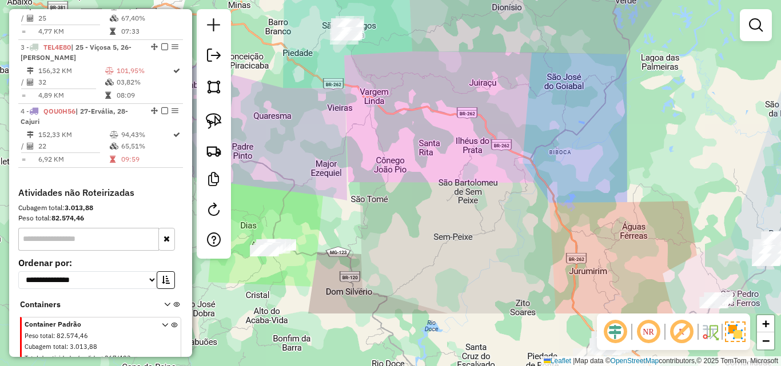
drag, startPoint x: 370, startPoint y: 241, endPoint x: 453, endPoint y: 110, distance: 155.3
click at [453, 114] on div "Janela de atendimento Grade de atendimento Capacidade Transportadoras Veículos …" at bounding box center [390, 183] width 781 height 366
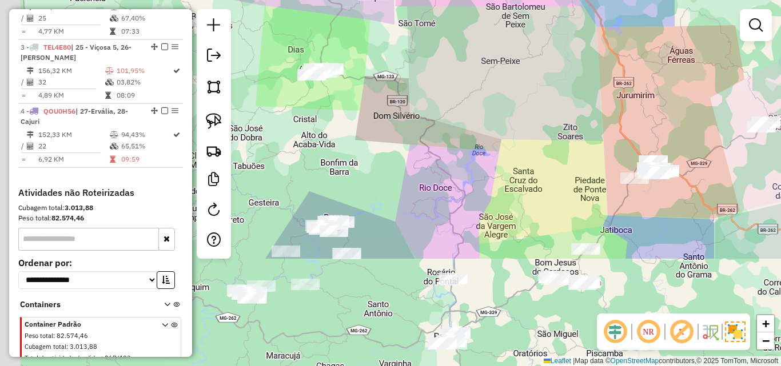
drag, startPoint x: 429, startPoint y: 233, endPoint x: 476, endPoint y: 89, distance: 151.7
click at [476, 89] on div "Janela de atendimento Grade de atendimento Capacidade Transportadoras Veículos …" at bounding box center [390, 183] width 781 height 366
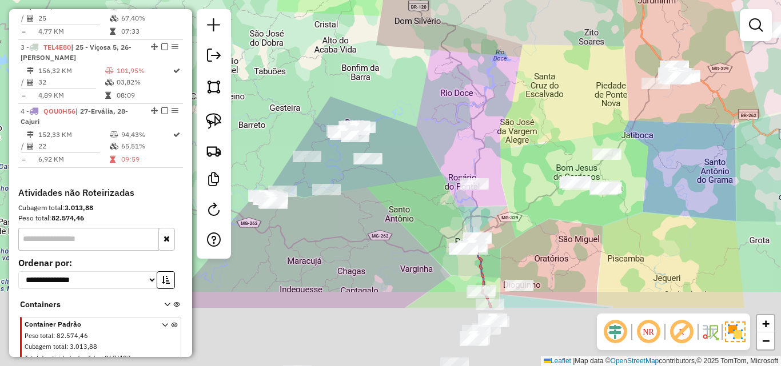
drag, startPoint x: 446, startPoint y: 147, endPoint x: 468, endPoint y: 47, distance: 102.4
click at [468, 48] on div "Janela de atendimento Grade de atendimento Capacidade Transportadoras Veículos …" at bounding box center [390, 183] width 781 height 366
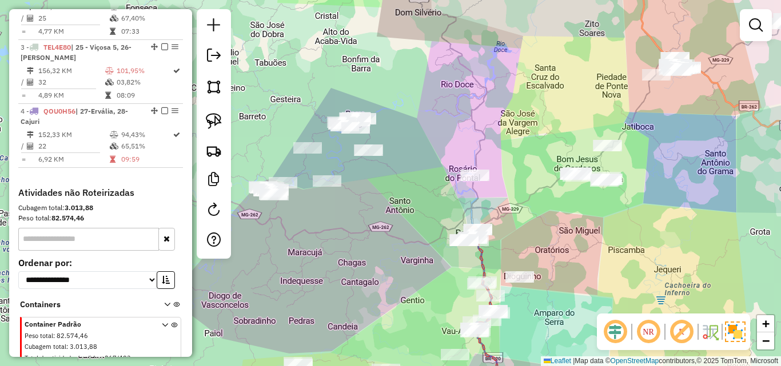
drag, startPoint x: 412, startPoint y: 225, endPoint x: 412, endPoint y: 95, distance: 129.8
click at [412, 95] on div "Janela de atendimento Grade de atendimento Capacidade Transportadoras Veículos …" at bounding box center [390, 183] width 781 height 366
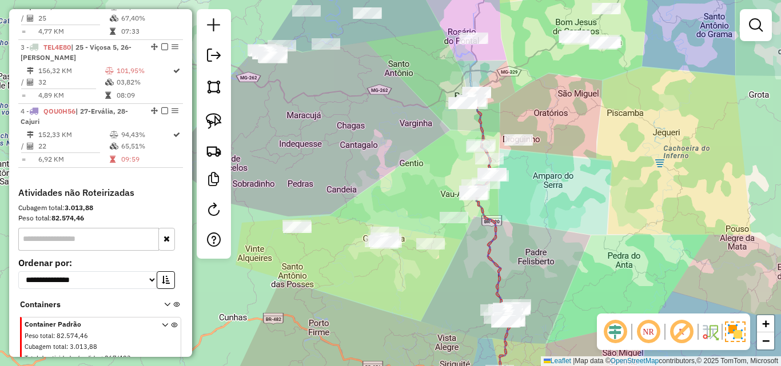
drag, startPoint x: 398, startPoint y: 162, endPoint x: 394, endPoint y: 151, distance: 11.9
click at [396, 154] on div "Janela de atendimento Grade de atendimento Capacidade Transportadoras Veículos …" at bounding box center [390, 183] width 781 height 366
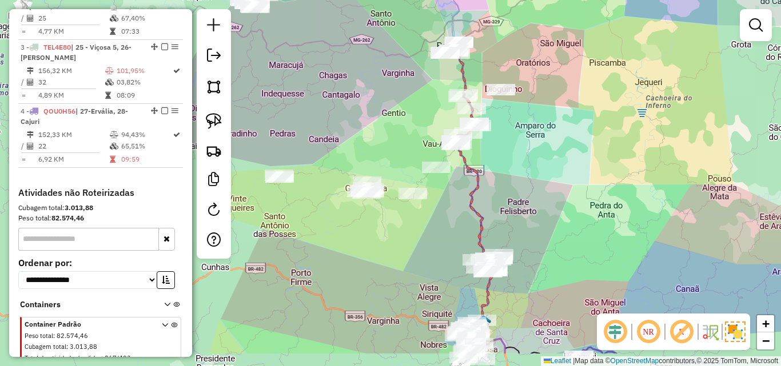
drag, startPoint x: 394, startPoint y: 150, endPoint x: 376, endPoint y: 95, distance: 58.0
click at [376, 95] on div "Janela de atendimento Grade de atendimento Capacidade Transportadoras Veículos …" at bounding box center [390, 183] width 781 height 366
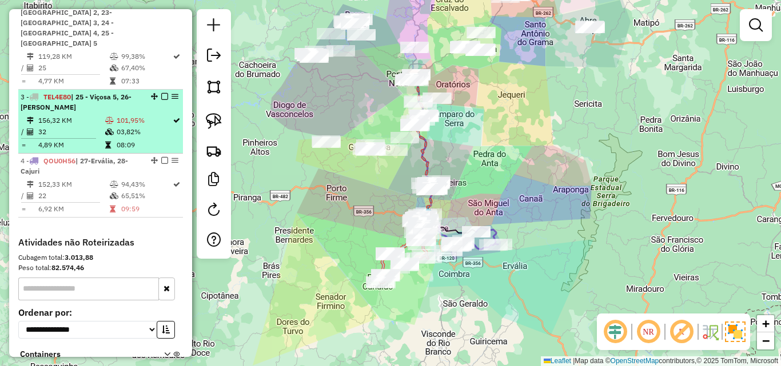
scroll to position [442, 0]
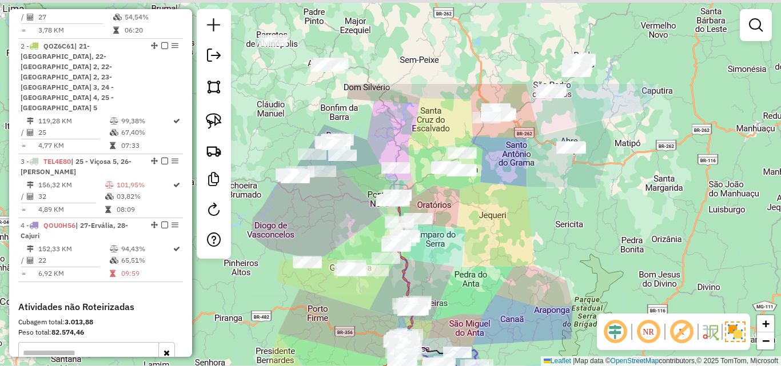
drag, startPoint x: 377, startPoint y: 93, endPoint x: 358, endPoint y: 214, distance: 122.1
click at [358, 214] on div "Janela de atendimento Grade de atendimento Capacidade Transportadoras Veículos …" at bounding box center [390, 183] width 781 height 366
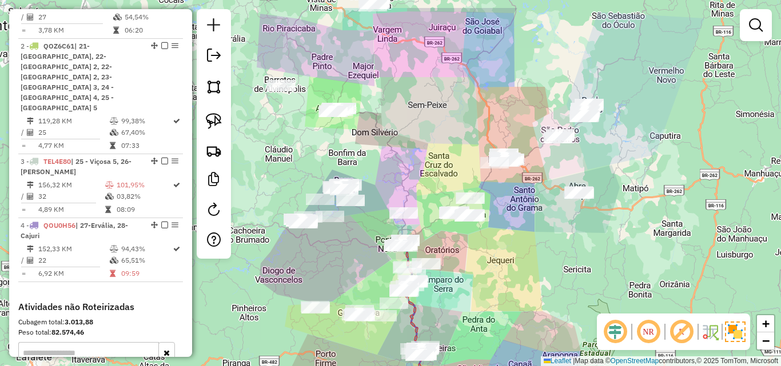
drag, startPoint x: 394, startPoint y: 109, endPoint x: 406, endPoint y: 187, distance: 78.6
click at [406, 187] on div "Janela de atendimento Grade de atendimento Capacidade Transportadoras Veículos …" at bounding box center [390, 183] width 781 height 366
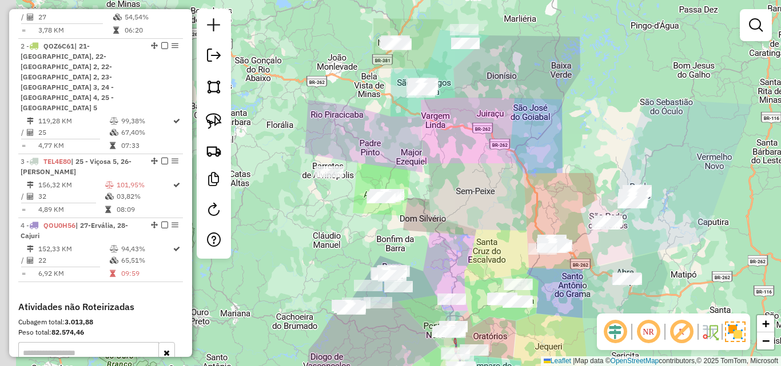
drag, startPoint x: 416, startPoint y: 182, endPoint x: 453, endPoint y: 181, distance: 37.2
click at [456, 207] on div "Janela de atendimento Grade de atendimento Capacidade Transportadoras Veículos …" at bounding box center [390, 183] width 781 height 366
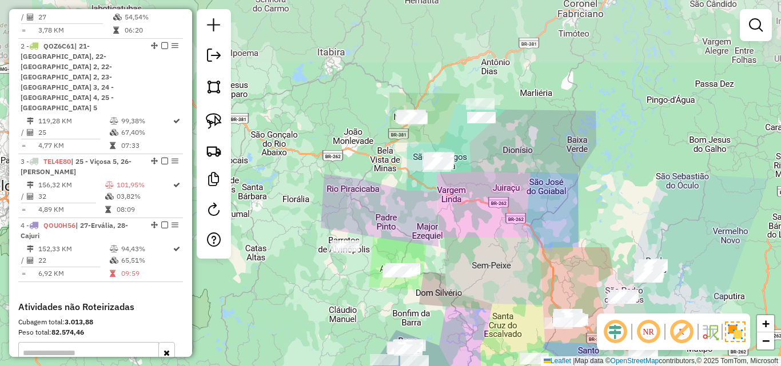
drag, startPoint x: 446, startPoint y: 153, endPoint x: 449, endPoint y: 222, distance: 69.3
click at [449, 222] on div "Janela de atendimento Grade de atendimento Capacidade Transportadoras Veículos …" at bounding box center [390, 183] width 781 height 366
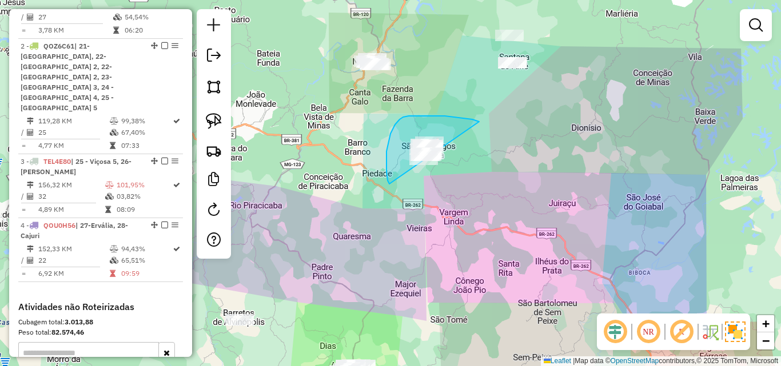
drag, startPoint x: 479, startPoint y: 122, endPoint x: 476, endPoint y: 198, distance: 76.1
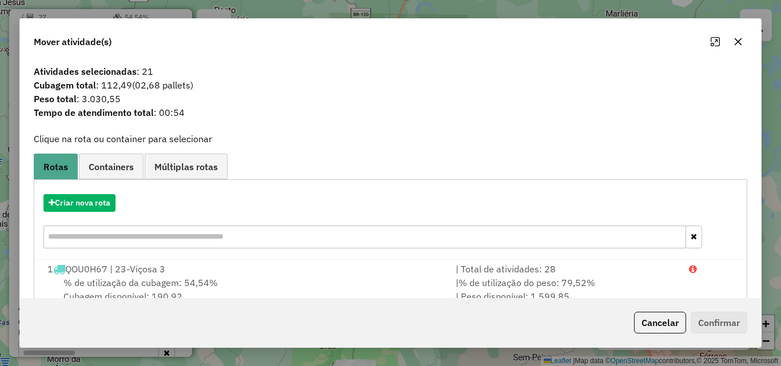
click at [741, 45] on icon "button" at bounding box center [737, 41] width 9 height 9
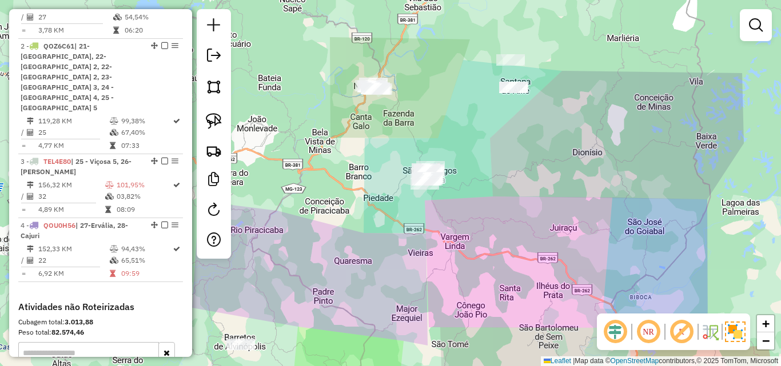
drag, startPoint x: 498, startPoint y: 137, endPoint x: 505, endPoint y: 176, distance: 38.9
click at [504, 180] on div "Janela de atendimento Grade de atendimento Capacidade Transportadoras Veículos …" at bounding box center [390, 183] width 781 height 366
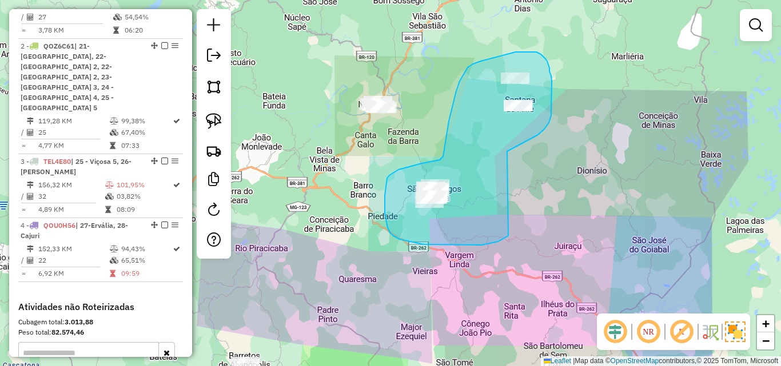
drag, startPoint x: 507, startPoint y: 151, endPoint x: 510, endPoint y: 233, distance: 81.8
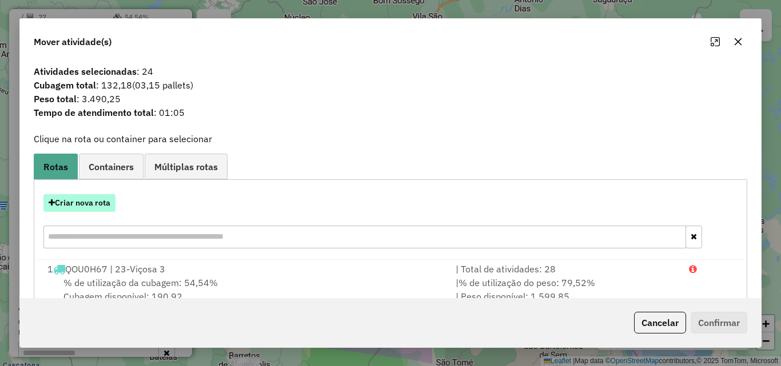
click at [107, 201] on button "Criar nova rota" at bounding box center [79, 203] width 72 height 18
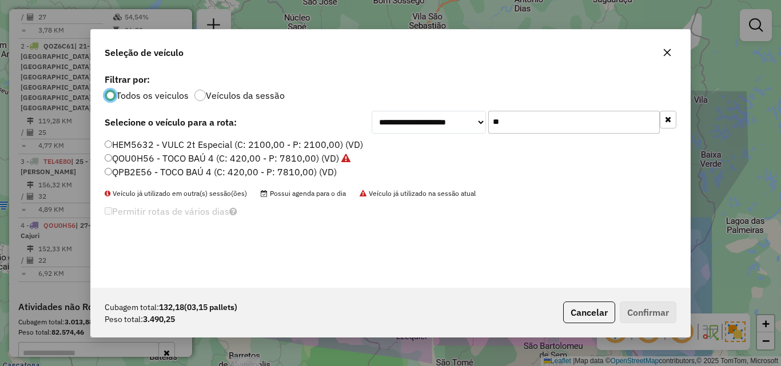
scroll to position [6, 3]
drag, startPoint x: 527, startPoint y: 116, endPoint x: 415, endPoint y: 127, distance: 112.1
click at [421, 126] on div "**********" at bounding box center [524, 122] width 305 height 23
type input "**"
click at [217, 174] on label "QPB2E56 - TOCO BAÚ 4 (C: 420,00 - P: 7810,00) (VD)" at bounding box center [221, 172] width 232 height 14
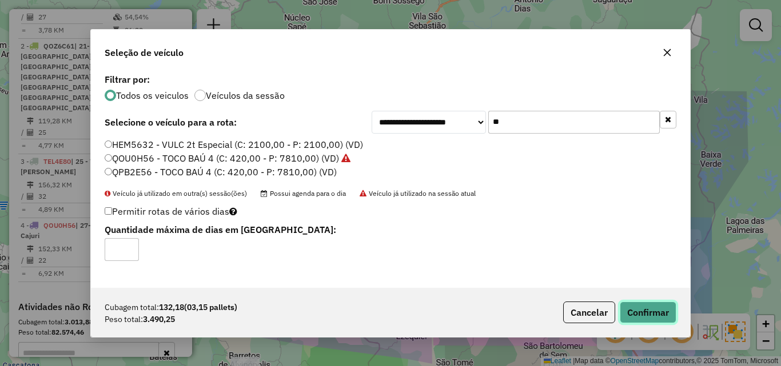
click at [635, 307] on button "Confirmar" at bounding box center [648, 313] width 57 height 22
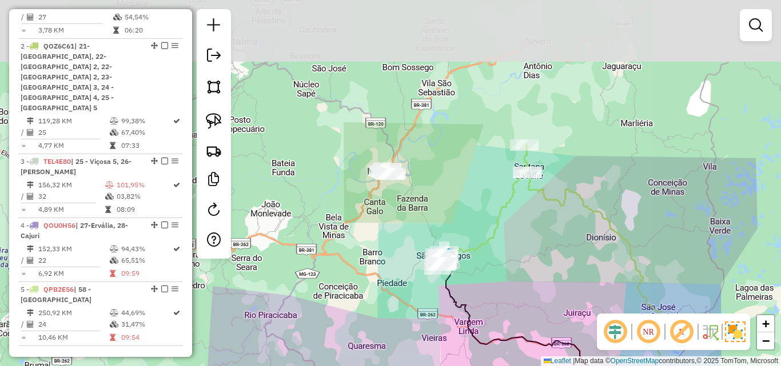
drag, startPoint x: 355, startPoint y: 159, endPoint x: 364, endPoint y: 226, distance: 68.0
click at [364, 226] on div "Janela de atendimento Grade de atendimento Capacidade Transportadoras Veículos …" at bounding box center [390, 183] width 781 height 366
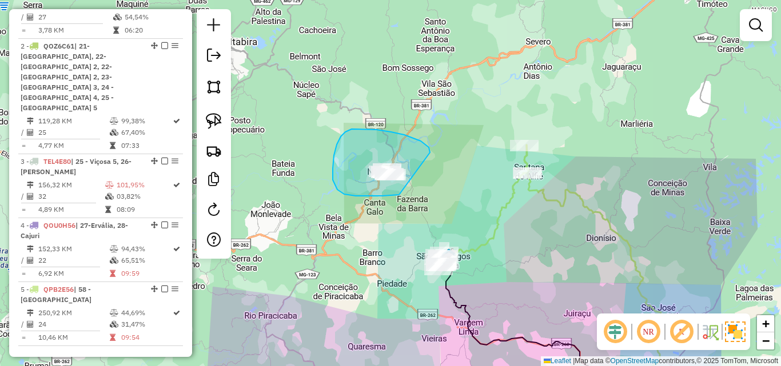
drag, startPoint x: 430, startPoint y: 151, endPoint x: 436, endPoint y: 189, distance: 38.3
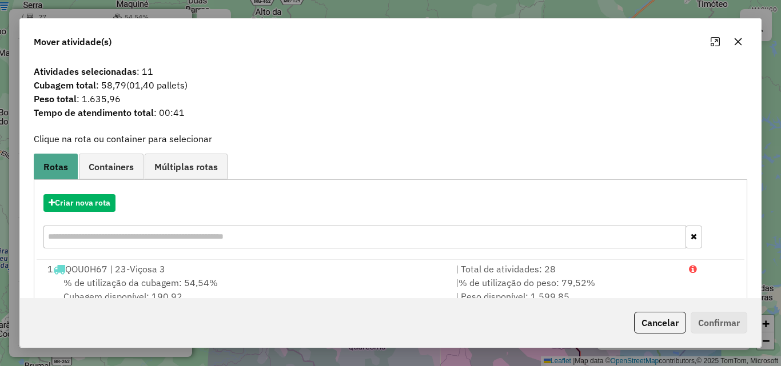
click at [739, 46] on icon "button" at bounding box center [737, 41] width 9 height 9
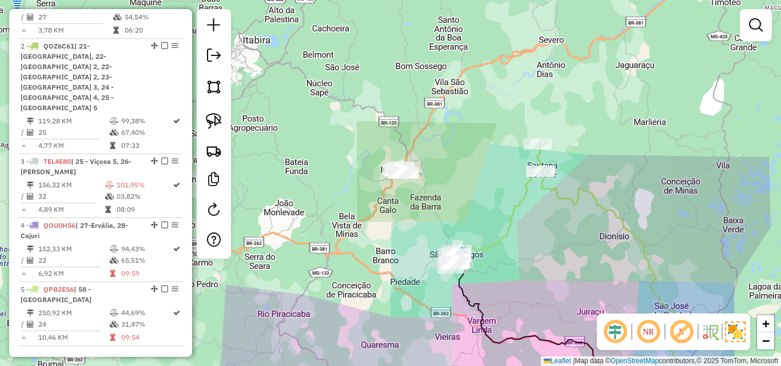
drag, startPoint x: 394, startPoint y: 134, endPoint x: 413, endPoint y: 131, distance: 19.2
click at [413, 131] on div "Janela de atendimento Grade de atendimento Capacidade Transportadoras Veículos …" at bounding box center [390, 183] width 781 height 366
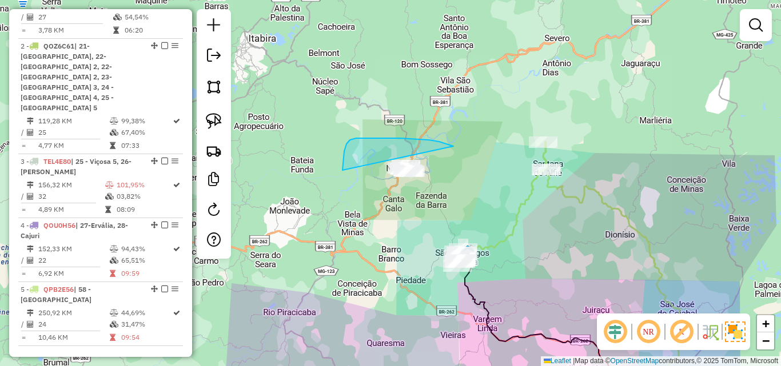
drag, startPoint x: 453, startPoint y: 146, endPoint x: 472, endPoint y: 186, distance: 43.5
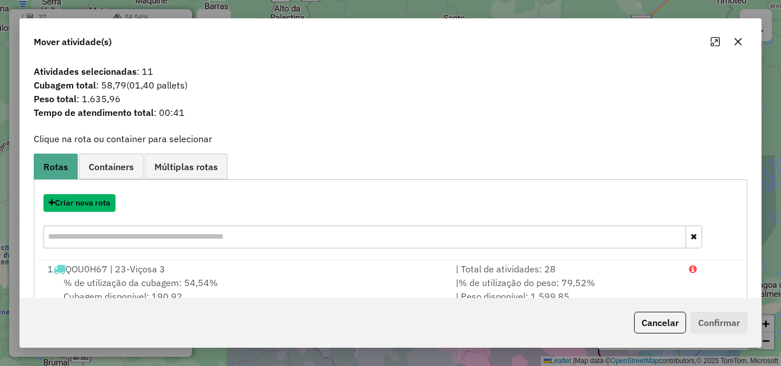
click at [95, 203] on button "Criar nova rota" at bounding box center [79, 203] width 72 height 18
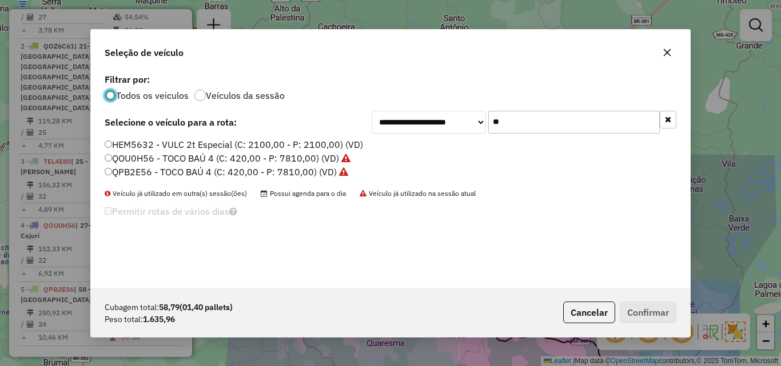
click at [380, 125] on div "**********" at bounding box center [524, 122] width 305 height 23
type input "**"
click at [230, 180] on div "HDF7696 - toco carroceria 1 (C: 7630,00 - P: 7630,00) (VD) QUB3069 - CARRETA (C…" at bounding box center [390, 163] width 585 height 50
click at [208, 173] on label "QUQ3H69 - FRETEIRO 3/4 2 (C: 252,00 - P: 5450,00) (VD)" at bounding box center [230, 172] width 250 height 14
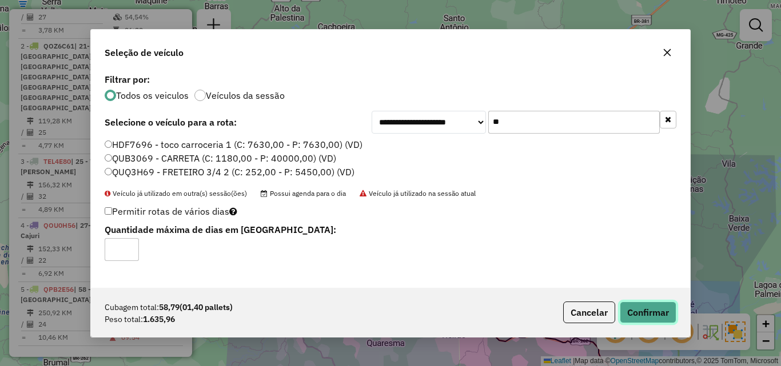
click at [665, 322] on button "Confirmar" at bounding box center [648, 313] width 57 height 22
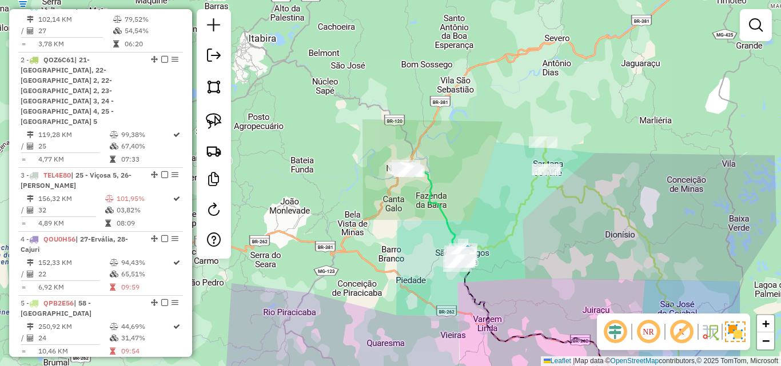
scroll to position [456, 0]
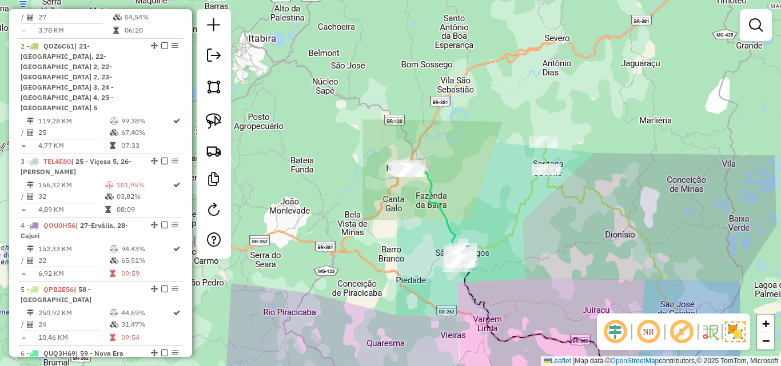
drag, startPoint x: 418, startPoint y: 283, endPoint x: 413, endPoint y: 147, distance: 135.6
click at [413, 166] on div "Rota 5 - Placa QPB2E56 11210 - BAR DO Ze MOCHO Janela de atendimento Grade de a…" at bounding box center [390, 183] width 781 height 366
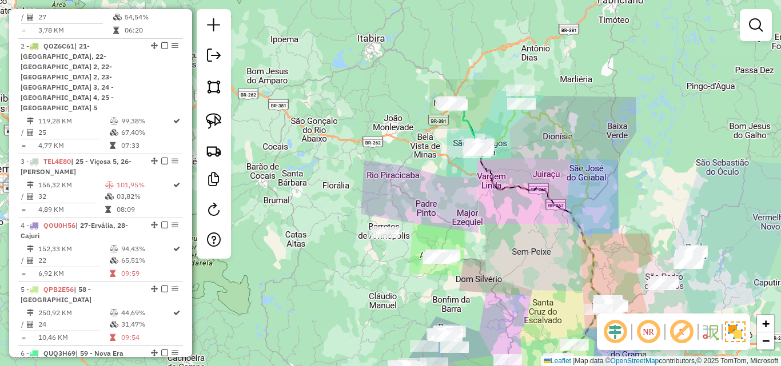
drag, startPoint x: 406, startPoint y: 163, endPoint x: 456, endPoint y: 140, distance: 54.7
click at [437, 97] on div "Janela de atendimento Grade de atendimento Capacidade Transportadoras Veículos …" at bounding box center [390, 183] width 781 height 366
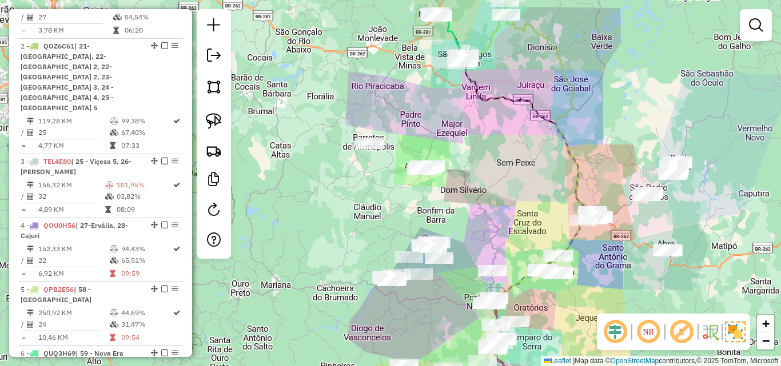
drag, startPoint x: 496, startPoint y: 185, endPoint x: 491, endPoint y: 22, distance: 162.4
click at [491, 27] on div "Janela de atendimento Grade de atendimento Capacidade Transportadoras Veículos …" at bounding box center [390, 183] width 781 height 366
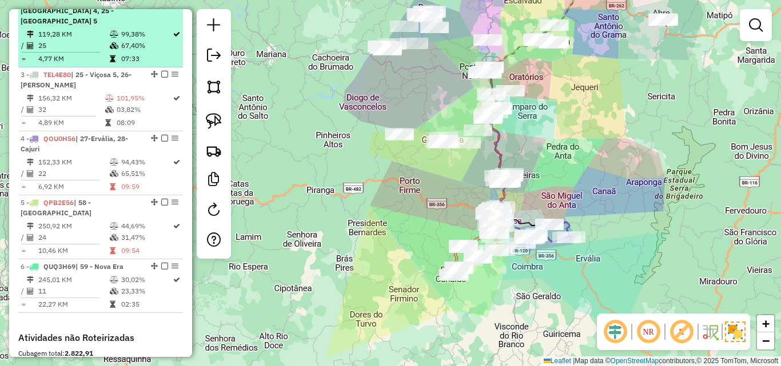
scroll to position [571, 0]
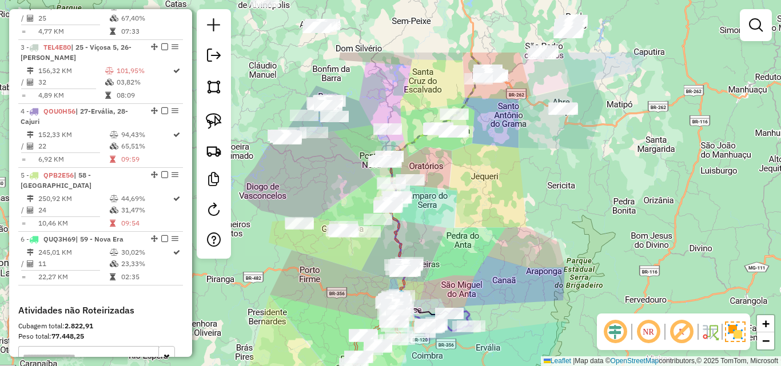
drag, startPoint x: 393, startPoint y: 241, endPoint x: 319, endPoint y: 328, distance: 113.9
click at [288, 347] on div "Janela de atendimento Grade de atendimento Capacidade Transportadoras Veículos …" at bounding box center [390, 183] width 781 height 366
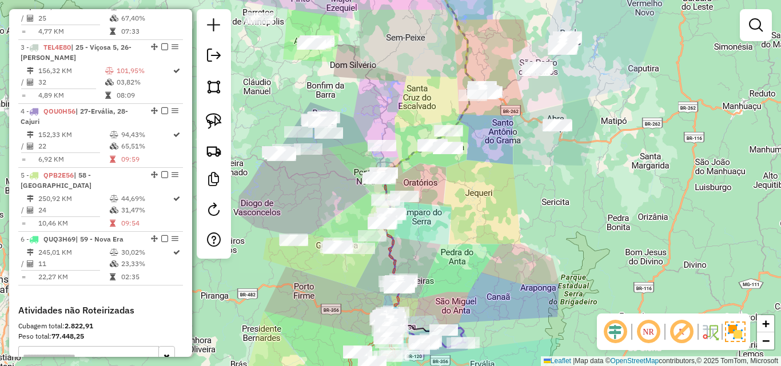
drag, startPoint x: 585, startPoint y: 199, endPoint x: 545, endPoint y: 334, distance: 140.9
click at [550, 334] on div "Janela de atendimento Grade de atendimento Capacidade Transportadoras Veículos …" at bounding box center [390, 183] width 781 height 366
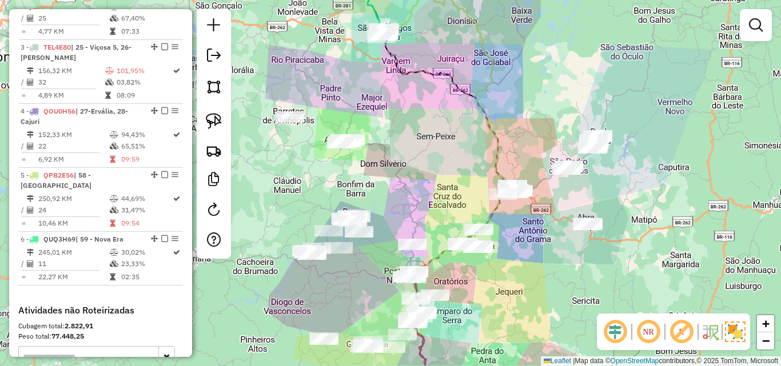
drag, startPoint x: 405, startPoint y: 166, endPoint x: 460, endPoint y: 63, distance: 116.4
click at [460, 63] on div "Janela de atendimento Grade de atendimento Capacidade Transportadoras Veículos …" at bounding box center [390, 183] width 781 height 366
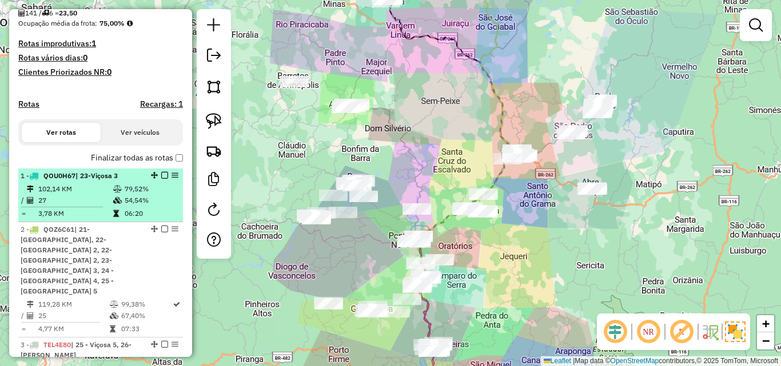
scroll to position [399, 0]
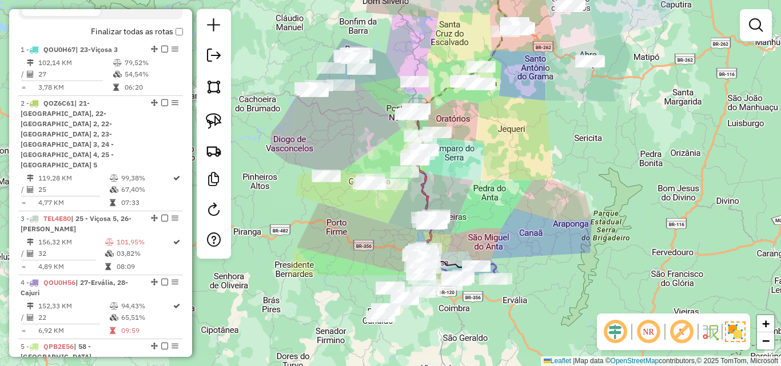
drag, startPoint x: 284, startPoint y: 267, endPoint x: 281, endPoint y: 131, distance: 135.5
click at [281, 131] on div "Janela de atendimento Grade de atendimento Capacidade Transportadoras Veículos …" at bounding box center [390, 183] width 781 height 366
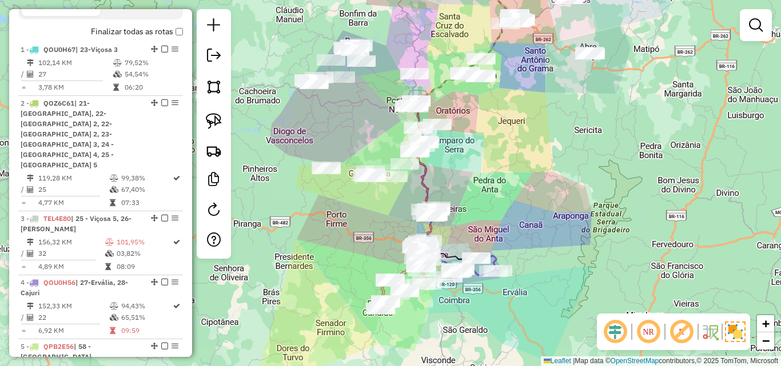
drag, startPoint x: 281, startPoint y: 236, endPoint x: 272, endPoint y: 174, distance: 62.5
click at [272, 174] on div "Janela de atendimento Grade de atendimento Capacidade Transportadoras Veículos …" at bounding box center [390, 183] width 781 height 366
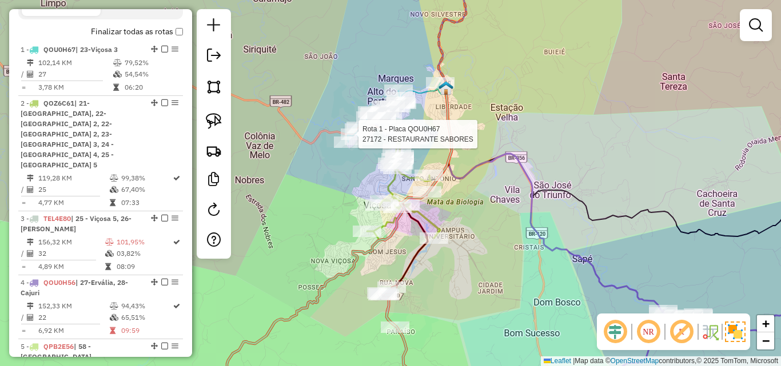
select select "**********"
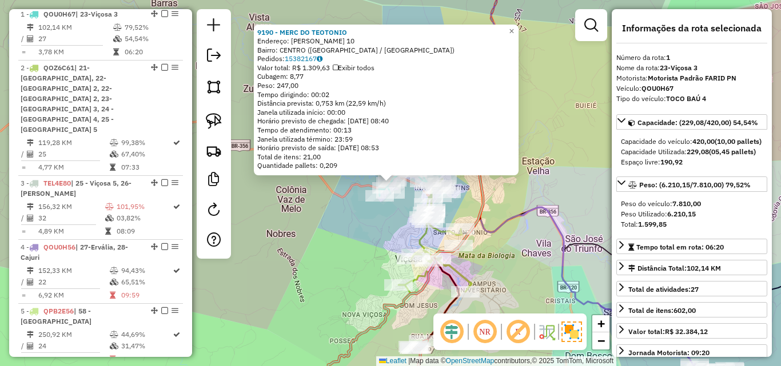
scroll to position [442, 0]
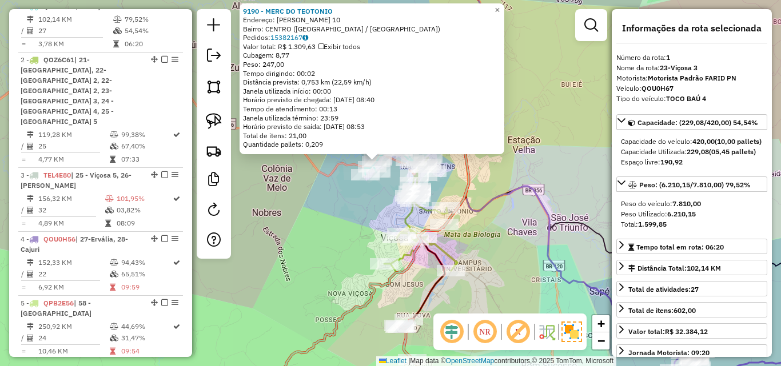
drag, startPoint x: 317, startPoint y: 239, endPoint x: 281, endPoint y: 210, distance: 46.0
click at [282, 212] on div "9190 - MERC DO TEOTONIO Endereço: ARTHUR BERNARDES 10 Bairro: CENTRO (VICOSA / …" at bounding box center [390, 183] width 781 height 366
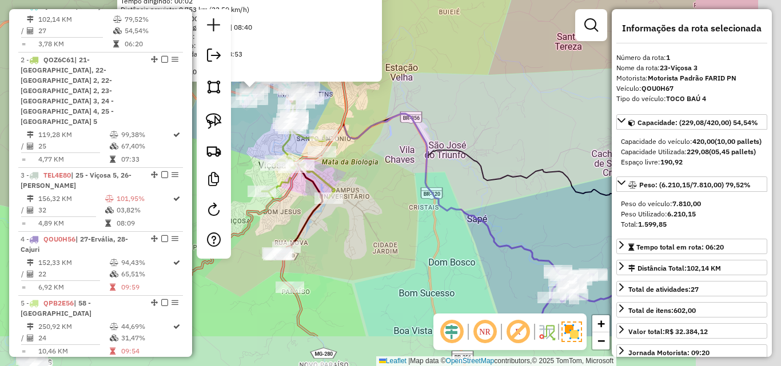
drag, startPoint x: 468, startPoint y: 248, endPoint x: 344, endPoint y: 174, distance: 145.1
click at [343, 171] on div "9190 - MERC DO TEOTONIO Endereço: ARTHUR BERNARDES 10 Bairro: CENTRO (VICOSA / …" at bounding box center [390, 183] width 781 height 366
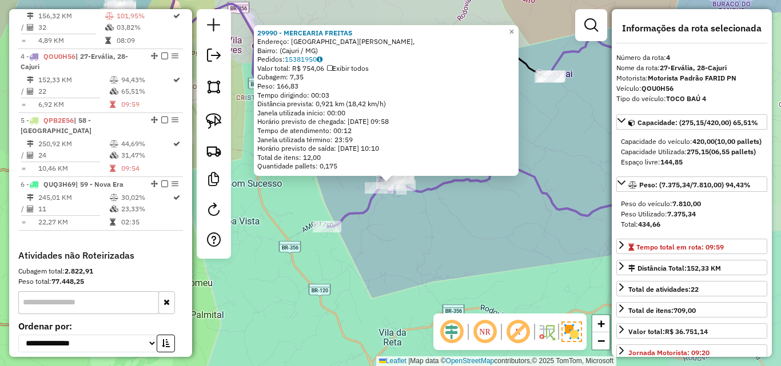
scroll to position [635, 0]
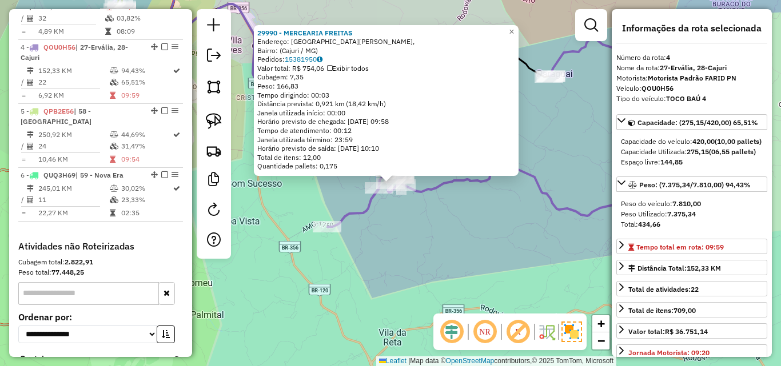
click at [458, 251] on div "29990 - MERCEARIA FREITAS Endereço: Rua João José de Araújo, Bairro: (Cajuri / …" at bounding box center [390, 183] width 781 height 366
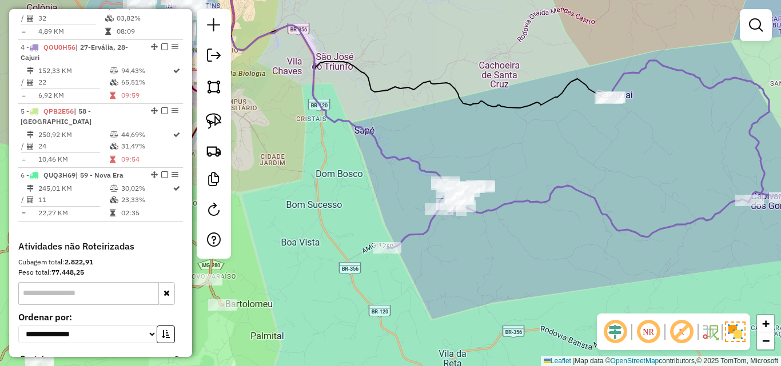
drag, startPoint x: 444, startPoint y: 250, endPoint x: 576, endPoint y: 280, distance: 135.5
click at [631, 308] on div "Janela de atendimento Grade de atendimento Capacidade Transportadoras Veículos …" at bounding box center [390, 183] width 781 height 366
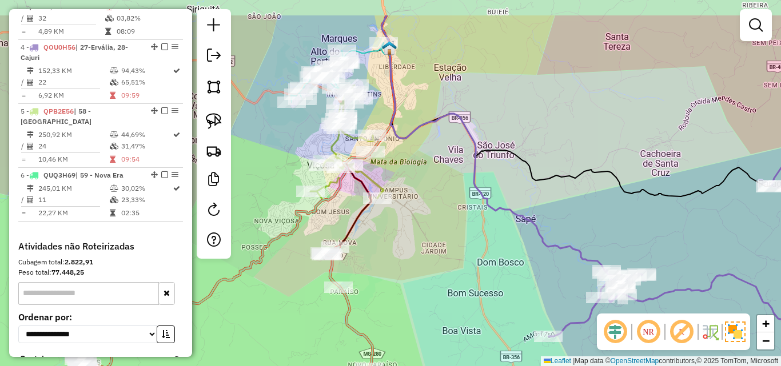
drag, startPoint x: 432, startPoint y: 235, endPoint x: 448, endPoint y: 262, distance: 31.6
click at [448, 262] on div "Janela de atendimento Grade de atendimento Capacidade Transportadoras Veículos …" at bounding box center [390, 183] width 781 height 366
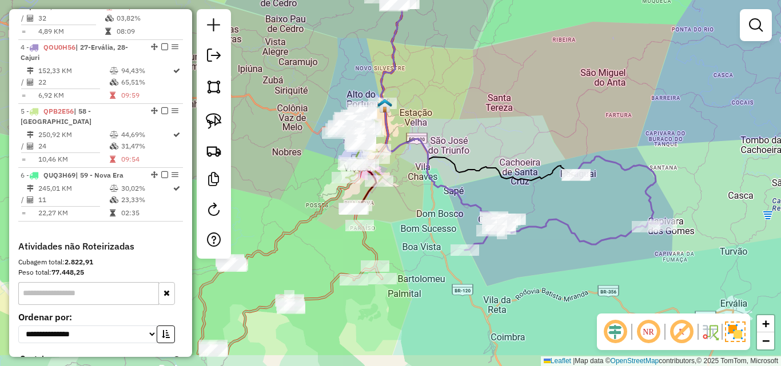
drag, startPoint x: 409, startPoint y: 280, endPoint x: 409, endPoint y: 233, distance: 47.5
click at [409, 233] on div "Janela de atendimento Grade de atendimento Capacidade Transportadoras Veículos …" at bounding box center [390, 183] width 781 height 366
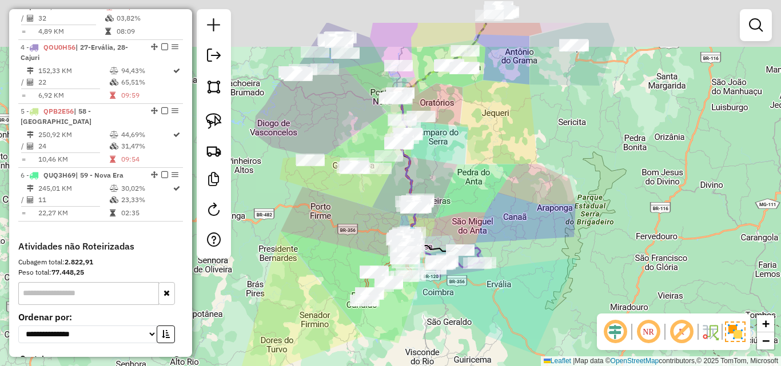
drag, startPoint x: 564, startPoint y: 61, endPoint x: 527, endPoint y: 191, distance: 135.0
click at [525, 249] on div "Janela de atendimento Grade de atendimento Capacidade Transportadoras Veículos …" at bounding box center [390, 183] width 781 height 366
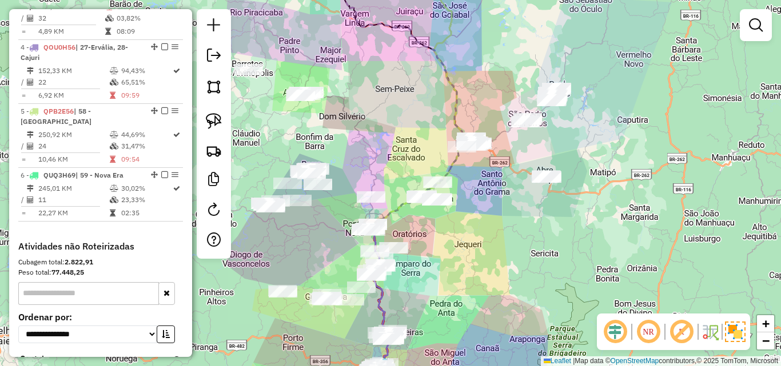
drag, startPoint x: 488, startPoint y: 86, endPoint x: 487, endPoint y: 201, distance: 115.5
click at [488, 208] on div "Janela de atendimento Grade de atendimento Capacidade Transportadoras Veículos …" at bounding box center [390, 183] width 781 height 366
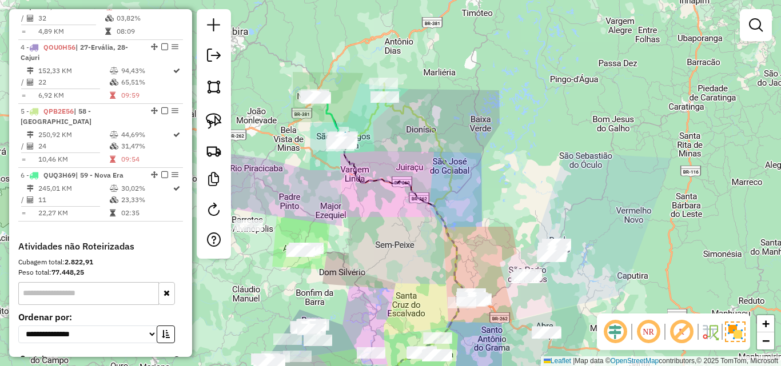
drag, startPoint x: 485, startPoint y: 172, endPoint x: 487, endPoint y: 242, distance: 70.9
click at [487, 242] on div "Janela de atendimento Grade de atendimento Capacidade Transportadoras Veículos …" at bounding box center [390, 183] width 781 height 366
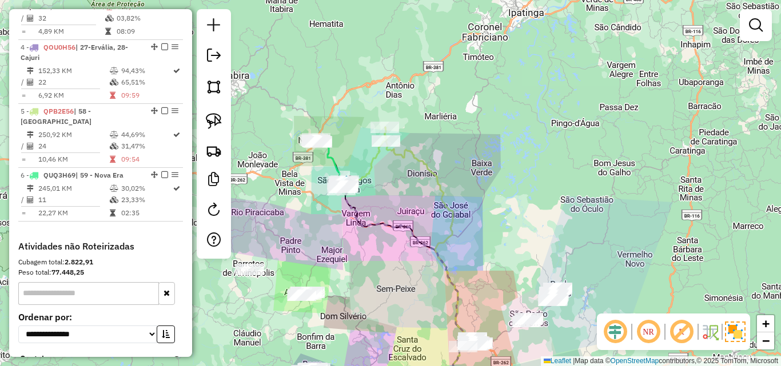
click at [502, 266] on div "Janela de atendimento Grade de atendimento Capacidade Transportadoras Veículos …" at bounding box center [390, 183] width 781 height 366
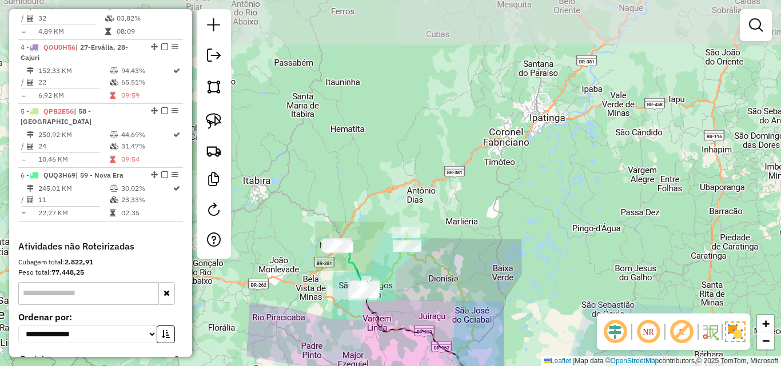
drag, startPoint x: 487, startPoint y: 181, endPoint x: 513, endPoint y: 250, distance: 74.0
click at [513, 250] on div "Janela de atendimento Grade de atendimento Capacidade Transportadoras Veículos …" at bounding box center [390, 183] width 781 height 366
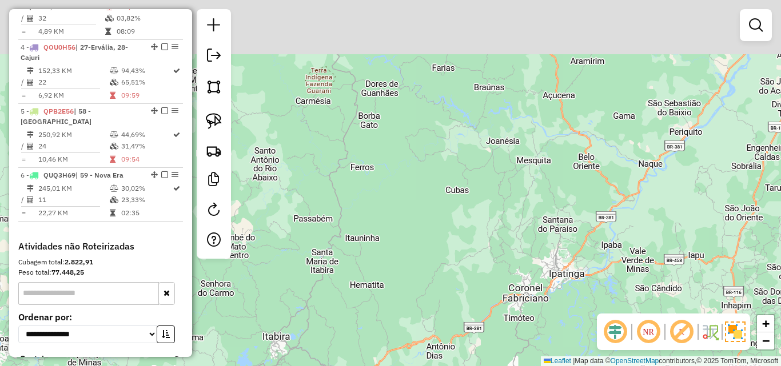
drag, startPoint x: 478, startPoint y: 226, endPoint x: 499, endPoint y: 152, distance: 77.3
click at [471, 245] on div "Janela de atendimento Grade de atendimento Capacidade Transportadoras Veículos …" at bounding box center [390, 183] width 781 height 366
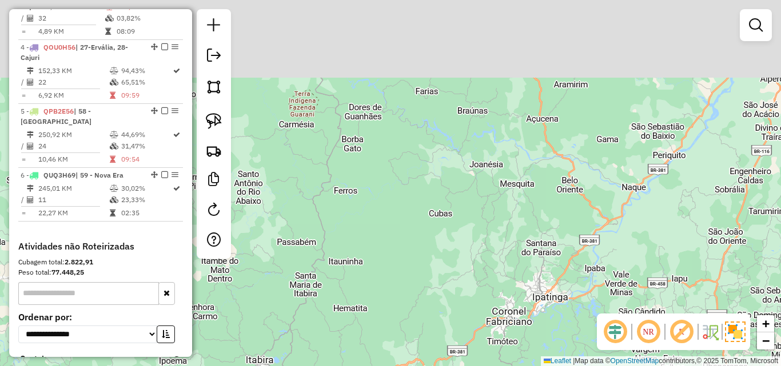
drag, startPoint x: 481, startPoint y: 174, endPoint x: 372, endPoint y: 208, distance: 114.3
click at [370, 236] on div "Janela de atendimento Grade de atendimento Capacidade Transportadoras Veículos …" at bounding box center [390, 183] width 781 height 366
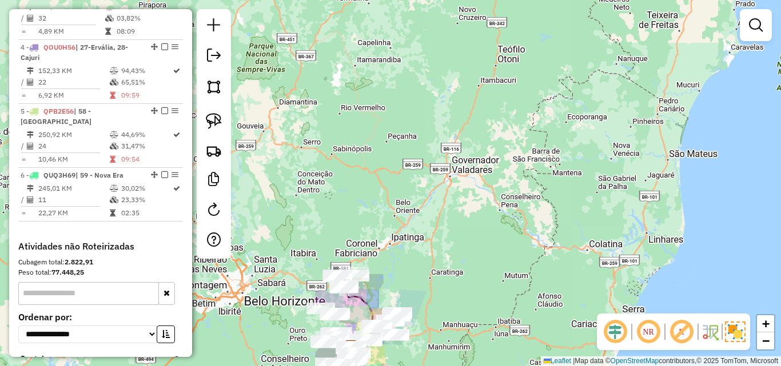
drag, startPoint x: 374, startPoint y: 203, endPoint x: 378, endPoint y: 113, distance: 90.4
click at [377, 111] on div "Janela de atendimento Grade de atendimento Capacidade Transportadoras Veículos …" at bounding box center [390, 183] width 781 height 366
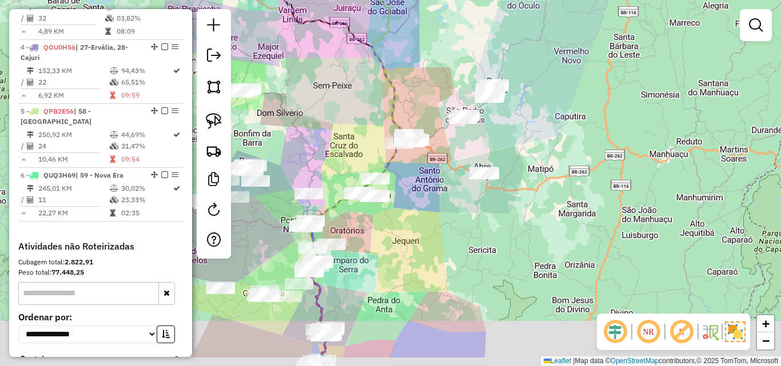
drag, startPoint x: 406, startPoint y: 269, endPoint x: 405, endPoint y: 172, distance: 96.6
click at [405, 172] on div "Janela de atendimento Grade de atendimento Capacidade Transportadoras Veículos …" at bounding box center [390, 183] width 781 height 366
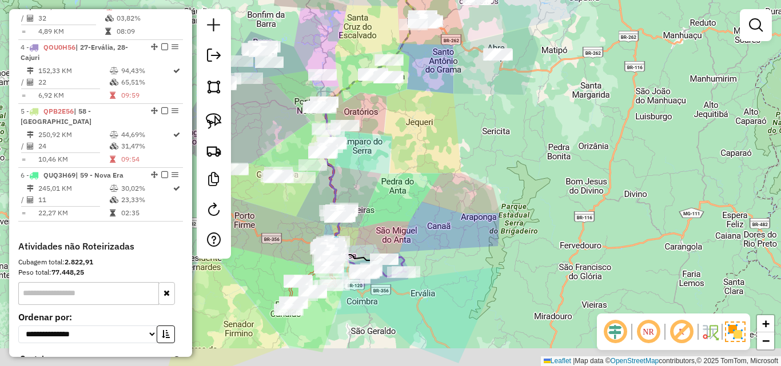
drag, startPoint x: 405, startPoint y: 243, endPoint x: 465, endPoint y: 141, distance: 118.4
click at [465, 141] on div "Janela de atendimento Grade de atendimento Capacidade Transportadoras Veículos …" at bounding box center [390, 183] width 781 height 366
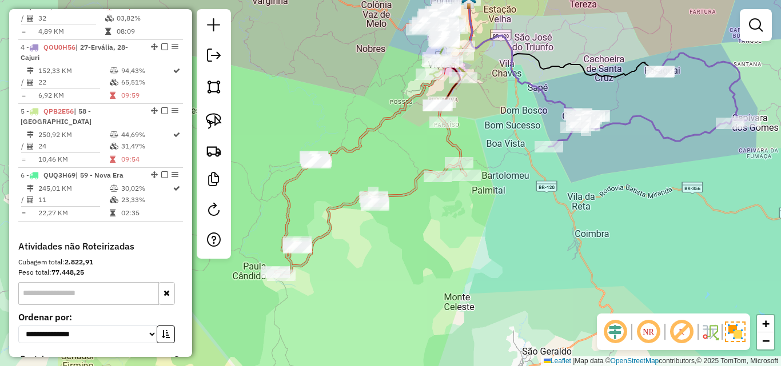
drag, startPoint x: 398, startPoint y: 232, endPoint x: 520, endPoint y: 229, distance: 121.8
click at [520, 229] on div "Janela de atendimento Grade de atendimento Capacidade Transportadoras Veículos …" at bounding box center [390, 183] width 781 height 366
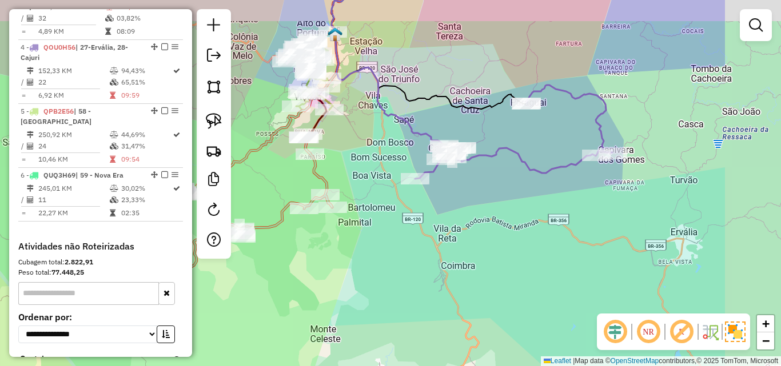
drag, startPoint x: 431, startPoint y: 241, endPoint x: 296, endPoint y: 274, distance: 139.4
click at [296, 274] on div "Janela de atendimento Grade de atendimento Capacidade Transportadoras Veículos …" at bounding box center [390, 183] width 781 height 366
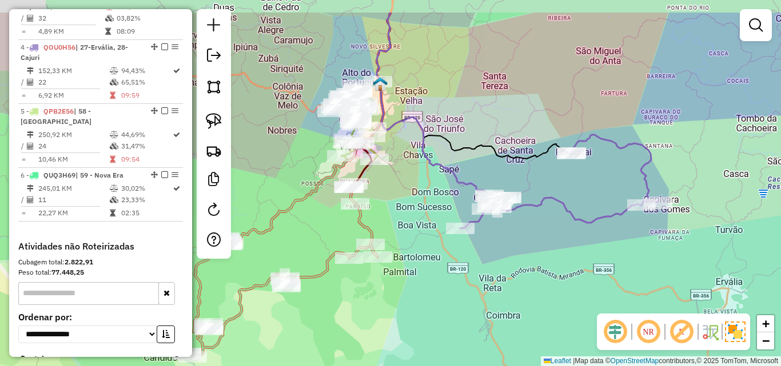
drag, startPoint x: 460, startPoint y: 239, endPoint x: 507, endPoint y: 288, distance: 67.9
click at [507, 288] on div "Janela de atendimento Grade de atendimento Capacidade Transportadoras Veículos …" at bounding box center [390, 183] width 781 height 366
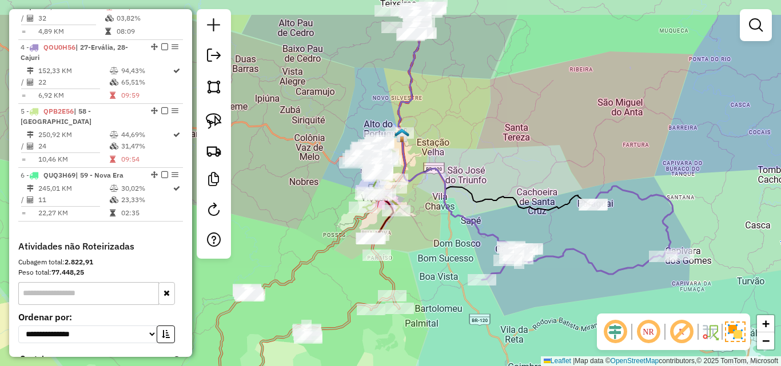
drag, startPoint x: 397, startPoint y: 187, endPoint x: 365, endPoint y: 224, distance: 48.6
click at [415, 236] on div "Janela de atendimento Grade de atendimento Capacidade Transportadoras Veículos …" at bounding box center [390, 183] width 781 height 366
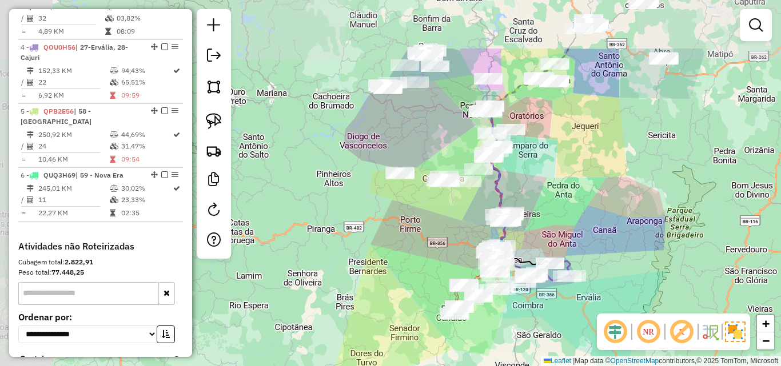
drag, startPoint x: 468, startPoint y: 103, endPoint x: 569, endPoint y: 189, distance: 132.7
click at [569, 189] on div "Janela de atendimento Grade de atendimento Capacidade Transportadoras Veículos …" at bounding box center [390, 183] width 781 height 366
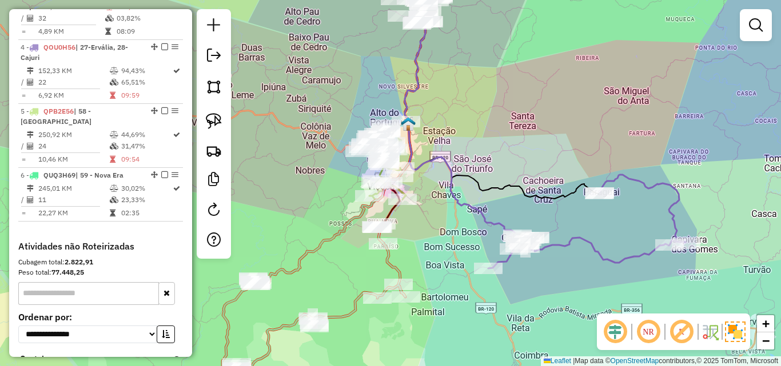
drag, startPoint x: 426, startPoint y: 238, endPoint x: 451, endPoint y: 310, distance: 75.6
click at [444, 317] on div "Janela de atendimento Grade de atendimento Capacidade Transportadoras Veículos …" at bounding box center [390, 183] width 781 height 366
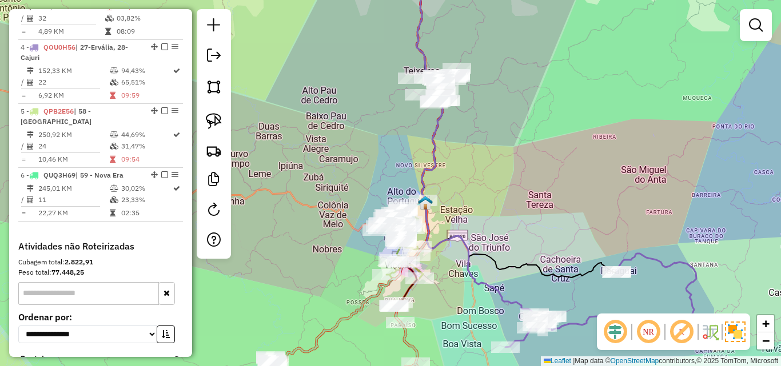
drag, startPoint x: 500, startPoint y: 188, endPoint x: 492, endPoint y: 297, distance: 109.5
click at [492, 297] on div "Janela de atendimento Grade de atendimento Capacidade Transportadoras Veículos …" at bounding box center [390, 183] width 781 height 366
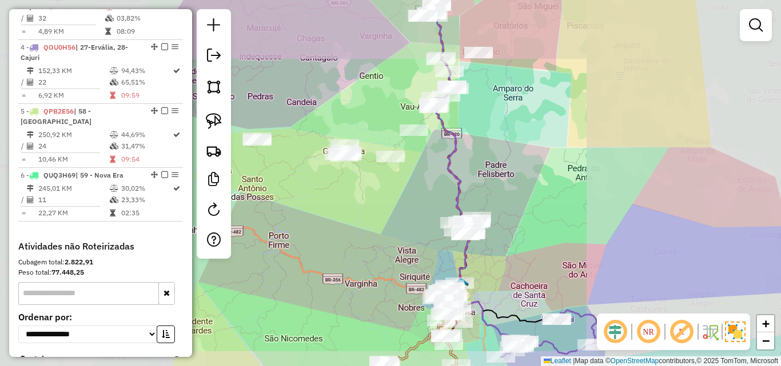
drag, startPoint x: 532, startPoint y: 186, endPoint x: 532, endPoint y: 255, distance: 68.6
click at [532, 255] on div "Janela de atendimento Grade de atendimento Capacidade Transportadoras Veículos …" at bounding box center [390, 183] width 781 height 366
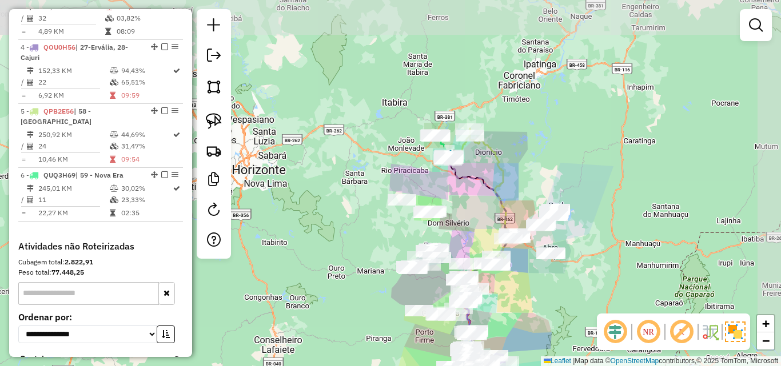
drag, startPoint x: 553, startPoint y: 208, endPoint x: 501, endPoint y: 302, distance: 107.7
click at [501, 302] on div "Janela de atendimento Grade de atendimento Capacidade Transportadoras Veículos …" at bounding box center [390, 183] width 781 height 366
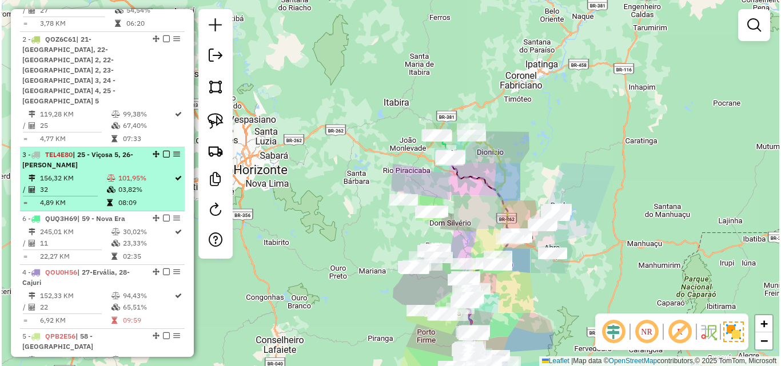
scroll to position [349, 0]
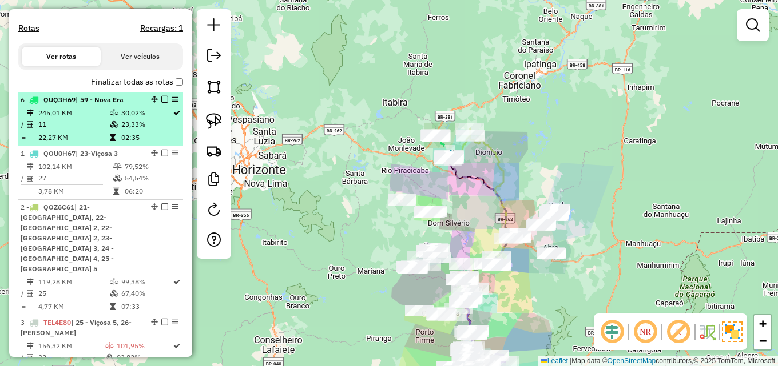
drag, startPoint x: 150, startPoint y: 204, endPoint x: 141, endPoint y: 111, distance: 93.0
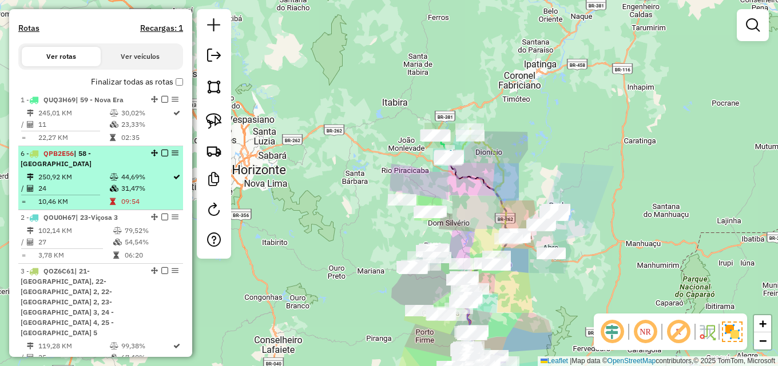
drag, startPoint x: 150, startPoint y: 135, endPoint x: 146, endPoint y: 158, distance: 23.8
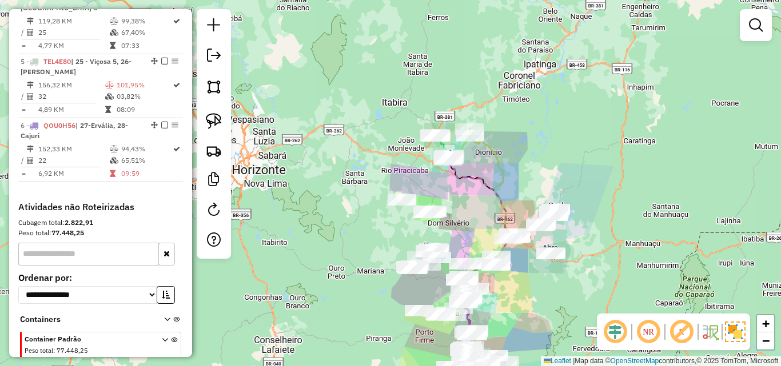
scroll to position [692, 0]
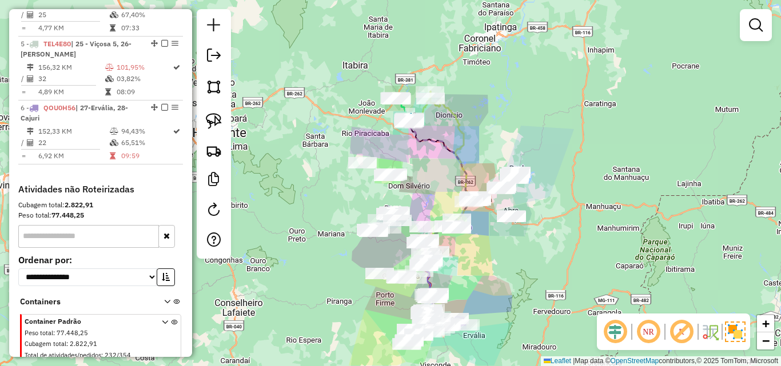
drag, startPoint x: 342, startPoint y: 265, endPoint x: 294, endPoint y: 217, distance: 67.5
click at [293, 218] on div "Janela de atendimento Grade de atendimento Capacidade Transportadoras Veículos …" at bounding box center [390, 183] width 781 height 366
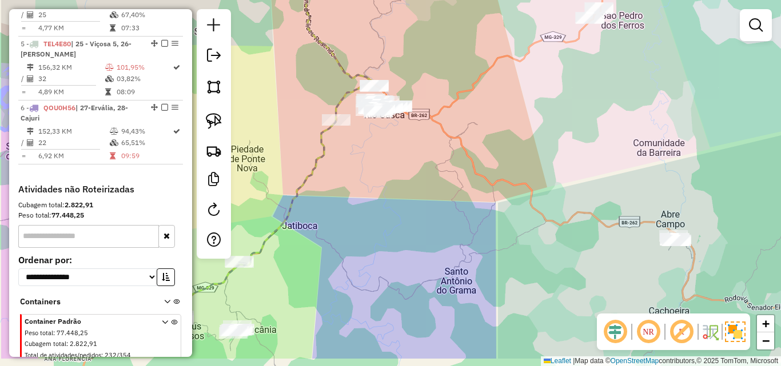
drag, startPoint x: 369, startPoint y: 204, endPoint x: 449, endPoint y: 160, distance: 90.8
click at [449, 160] on div "Janela de atendimento Grade de atendimento Capacidade Transportadoras Veículos …" at bounding box center [390, 183] width 781 height 366
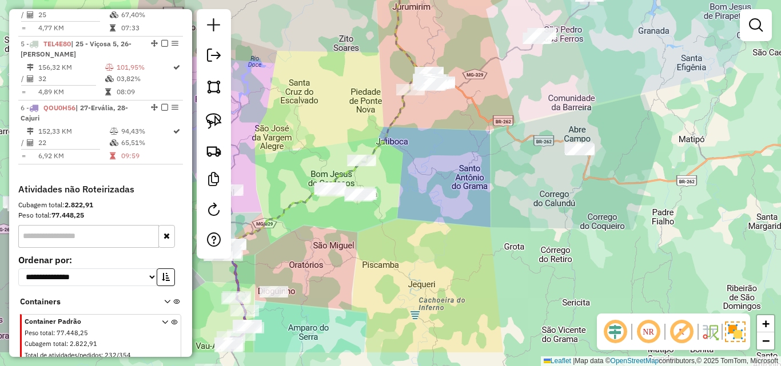
drag, startPoint x: 437, startPoint y: 205, endPoint x: 455, endPoint y: 154, distance: 53.3
click at [455, 154] on div "Janela de atendimento Grade de atendimento Capacidade Transportadoras Veículos …" at bounding box center [390, 183] width 781 height 366
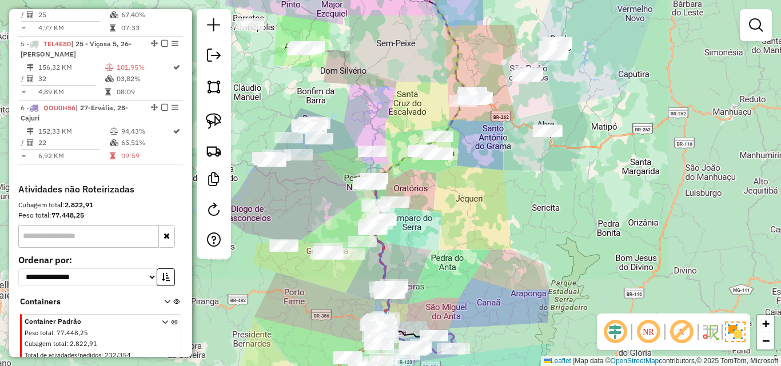
drag, startPoint x: 426, startPoint y: 206, endPoint x: 465, endPoint y: 177, distance: 49.4
click at [465, 177] on div "Janela de atendimento Grade de atendimento Capacidade Transportadoras Veículos …" at bounding box center [390, 183] width 781 height 366
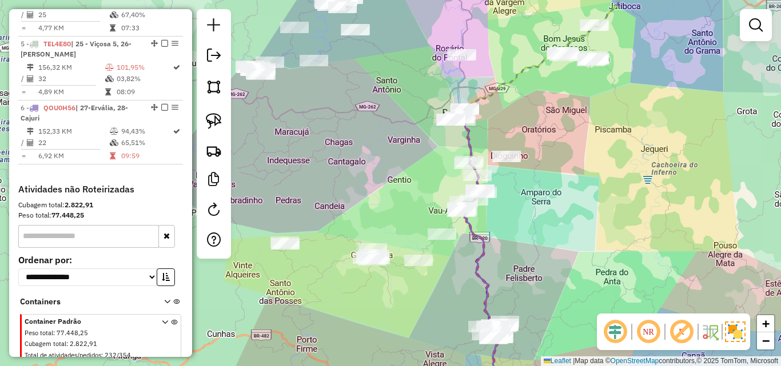
drag, startPoint x: 403, startPoint y: 249, endPoint x: 512, endPoint y: 311, distance: 125.2
click at [512, 311] on div "Janela de atendimento Grade de atendimento Capacidade Transportadoras Veículos …" at bounding box center [390, 183] width 781 height 366
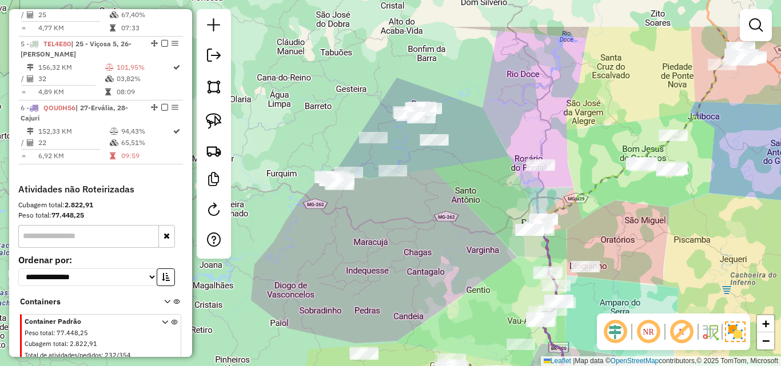
drag, startPoint x: 393, startPoint y: 191, endPoint x: 480, endPoint y: 254, distance: 108.1
click at [480, 254] on div "Janela de atendimento Grade de atendimento Capacidade Transportadoras Veículos …" at bounding box center [390, 183] width 781 height 366
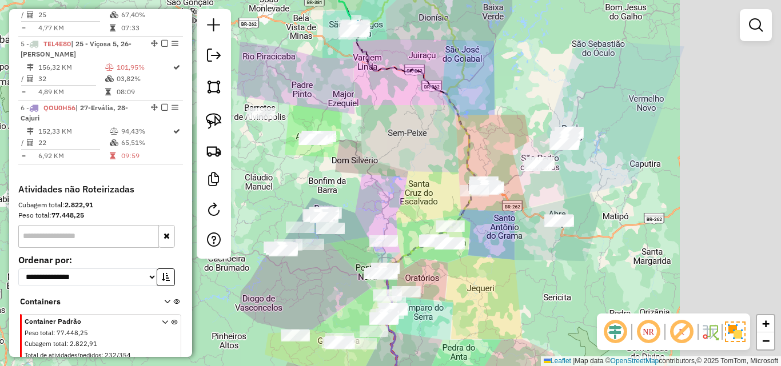
drag, startPoint x: 467, startPoint y: 252, endPoint x: 344, endPoint y: 286, distance: 127.1
click at [344, 286] on div "Janela de atendimento Grade de atendimento Capacidade Transportadoras Veículos …" at bounding box center [390, 183] width 781 height 366
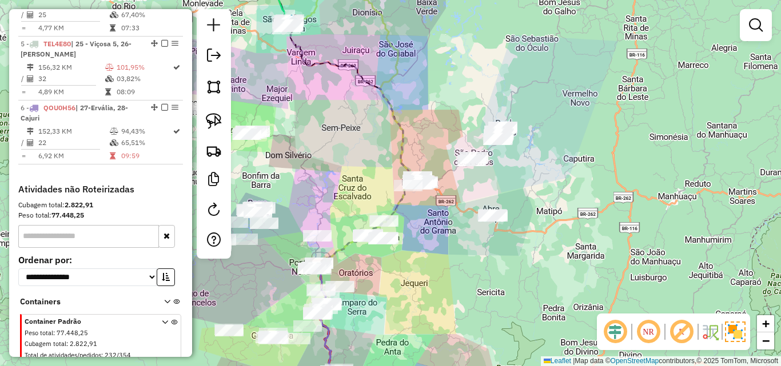
drag, startPoint x: 493, startPoint y: 297, endPoint x: 429, endPoint y: 290, distance: 64.3
click at [429, 290] on div "Janela de atendimento Grade de atendimento Capacidade Transportadoras Veículos …" at bounding box center [390, 183] width 781 height 366
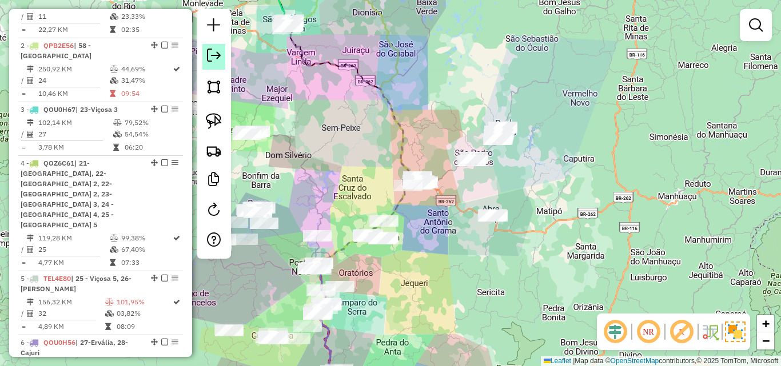
scroll to position [406, 0]
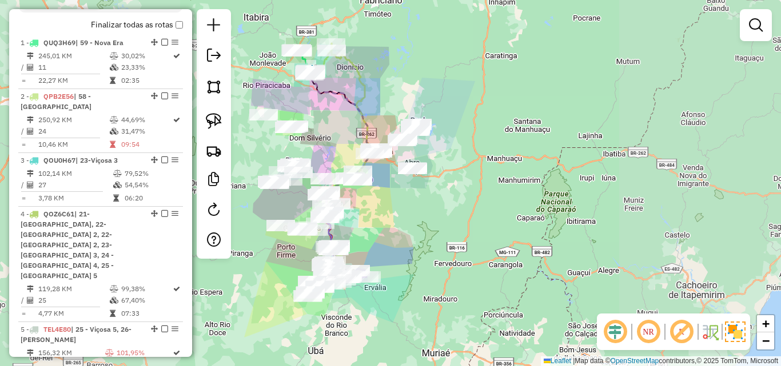
drag, startPoint x: 340, startPoint y: 126, endPoint x: 343, endPoint y: 71, distance: 54.4
click at [345, 55] on div "Janela de atendimento Grade de atendimento Capacidade Transportadoras Veículos …" at bounding box center [390, 183] width 781 height 366
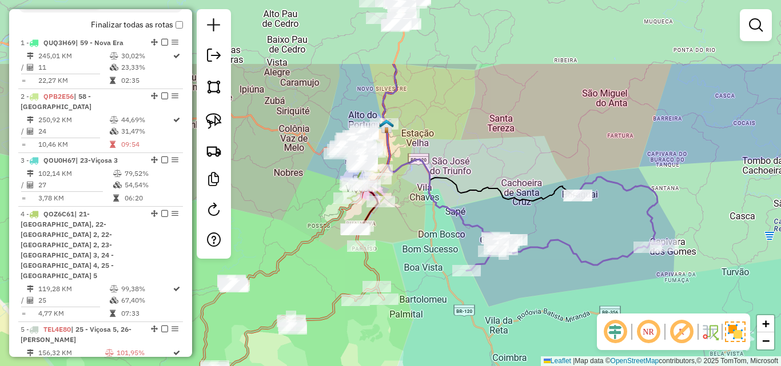
drag, startPoint x: 382, startPoint y: 151, endPoint x: 319, endPoint y: 252, distance: 118.7
click at [319, 252] on div "Janela de atendimento Grade de atendimento Capacidade Transportadoras Veículos …" at bounding box center [390, 183] width 781 height 366
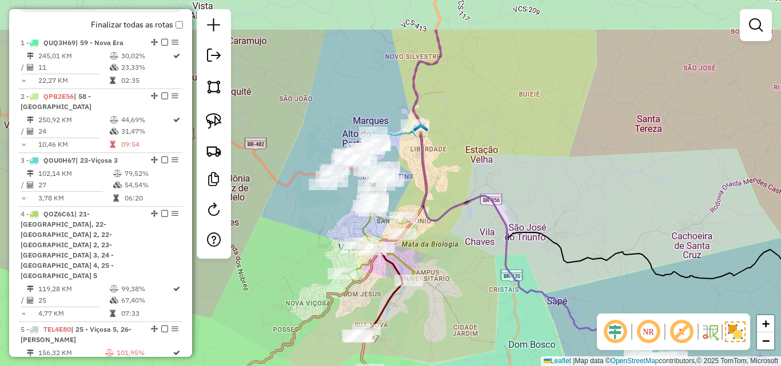
drag, startPoint x: 318, startPoint y: 151, endPoint x: 324, endPoint y: 211, distance: 60.2
click at [320, 218] on div "Janela de atendimento Grade de atendimento Capacidade Transportadoras Veículos …" at bounding box center [390, 183] width 781 height 366
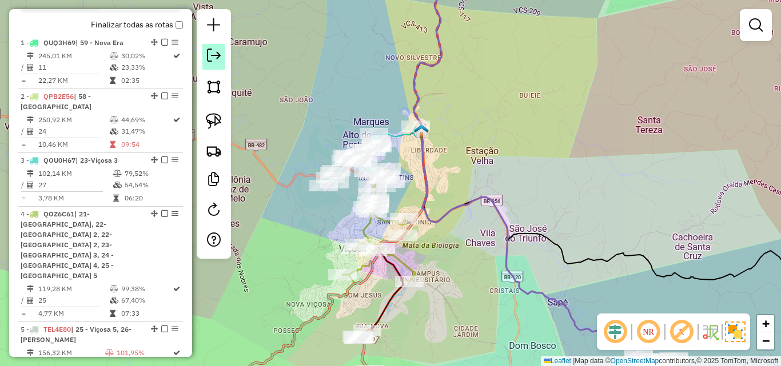
click at [220, 49] on em at bounding box center [214, 56] width 14 height 14
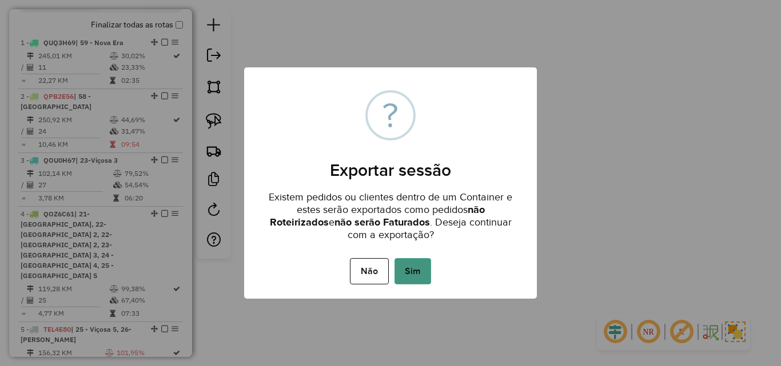
click at [407, 273] on button "Sim" at bounding box center [412, 271] width 37 height 26
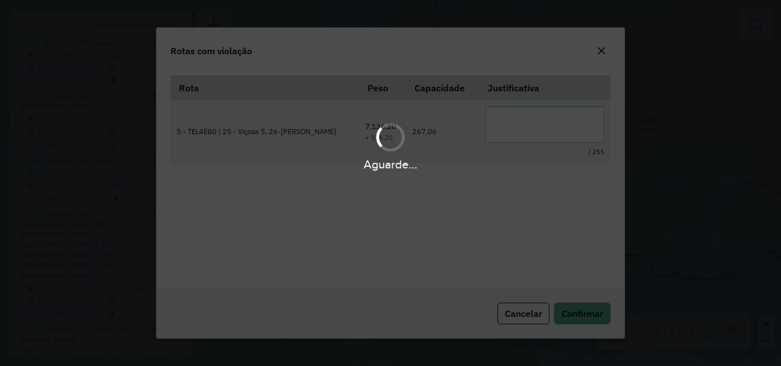
scroll to position [21, 0]
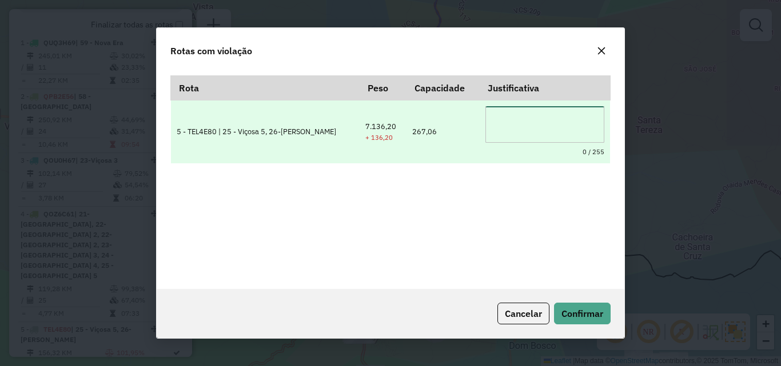
click at [515, 127] on textarea at bounding box center [544, 124] width 119 height 37
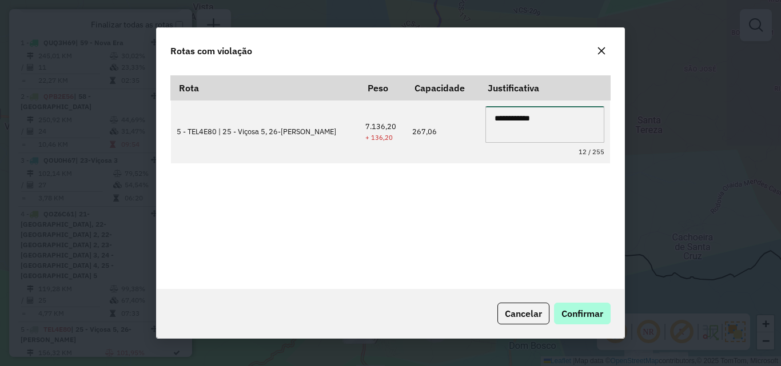
type textarea "**********"
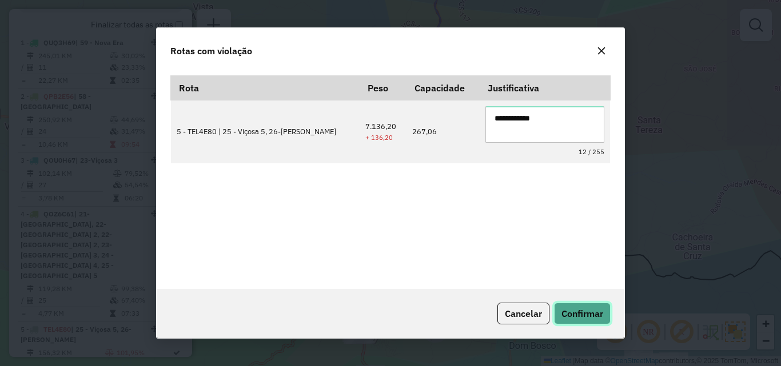
click at [573, 317] on span "Confirmar" at bounding box center [582, 313] width 42 height 11
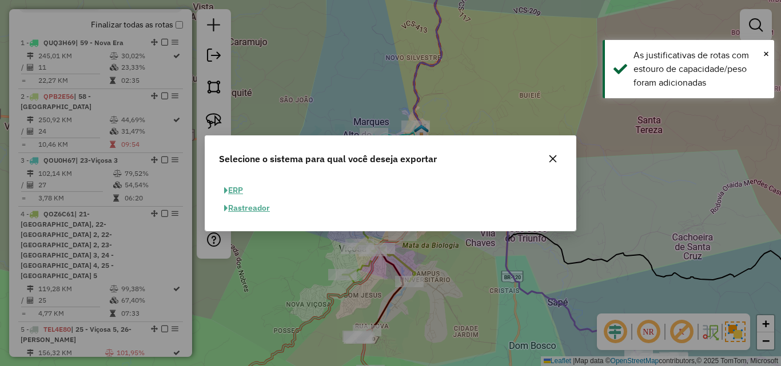
click at [239, 192] on button "ERP" at bounding box center [233, 191] width 29 height 18
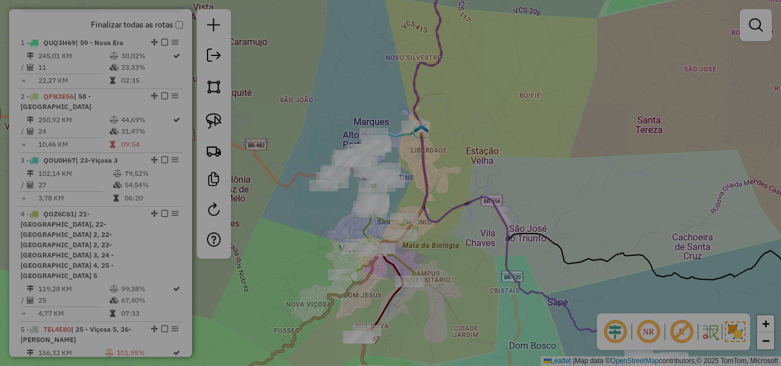
select select "**"
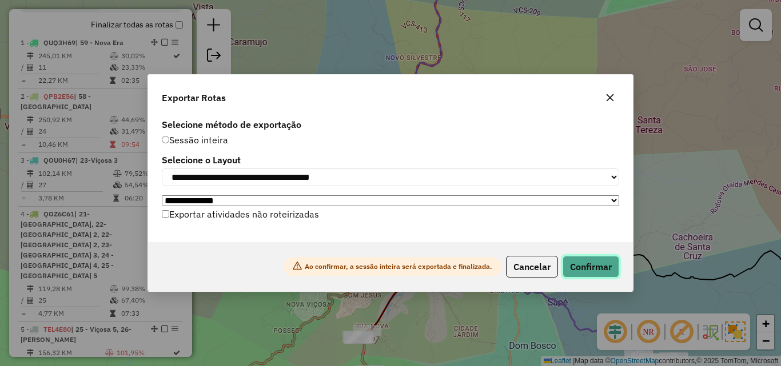
click at [599, 264] on button "Confirmar" at bounding box center [591, 267] width 57 height 22
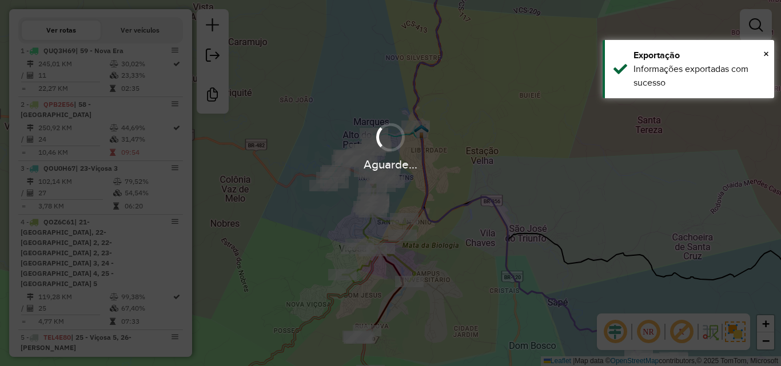
scroll to position [437, 0]
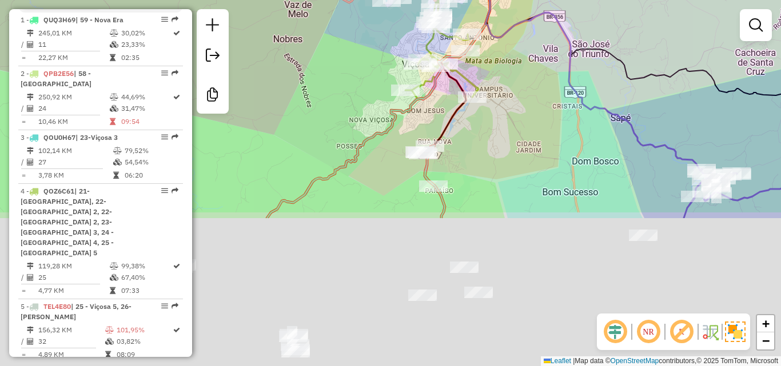
drag, startPoint x: 430, startPoint y: 317, endPoint x: 493, endPoint y: 132, distance: 195.1
click at [493, 132] on div "Janela de atendimento Grade de atendimento Capacidade Transportadoras Veículos …" at bounding box center [390, 183] width 781 height 366
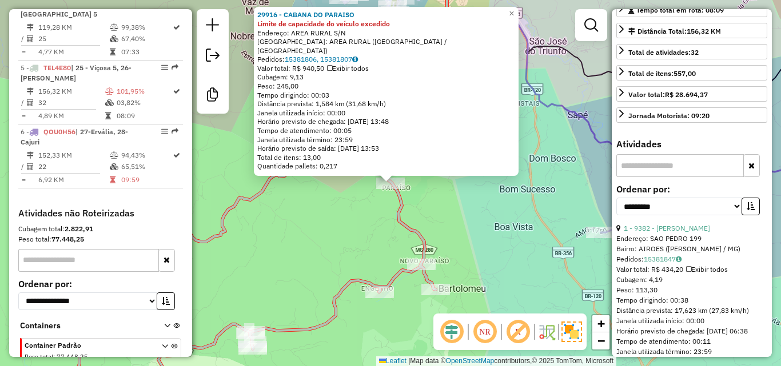
scroll to position [343, 0]
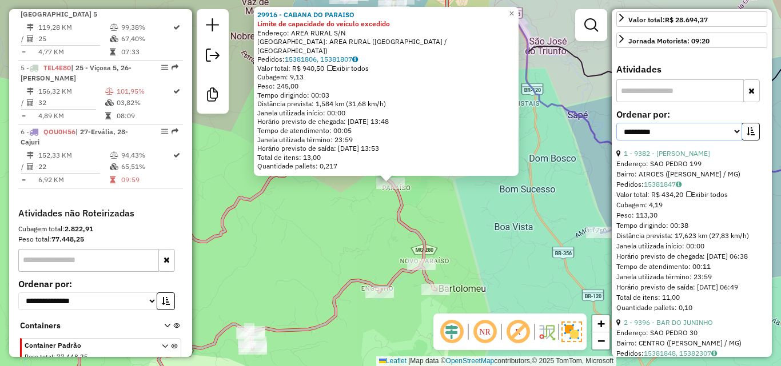
click at [732, 141] on select "**********" at bounding box center [679, 132] width 126 height 18
click at [748, 135] on icon "button" at bounding box center [751, 131] width 8 height 8
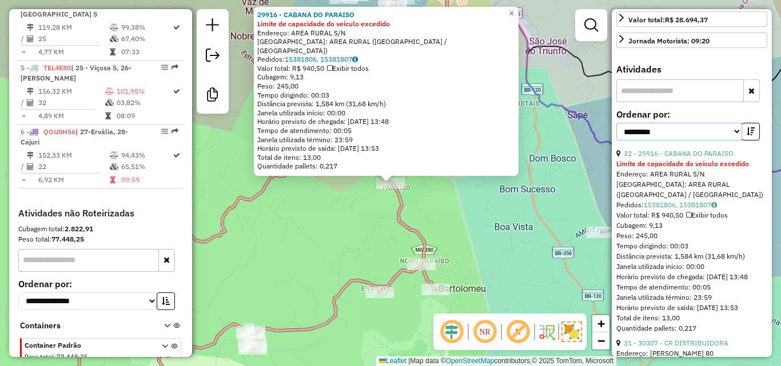
click at [735, 138] on select "**********" at bounding box center [679, 132] width 126 height 18
select select "*********"
click at [616, 133] on select "**********" at bounding box center [679, 132] width 126 height 18
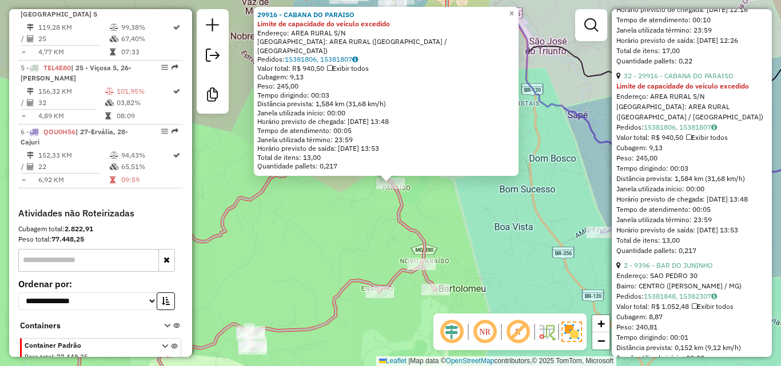
scroll to position [2630, 0]
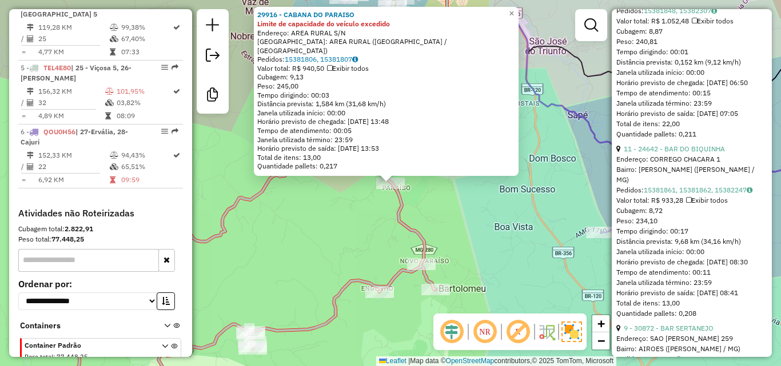
click at [354, 243] on div "Rota 5 - Placa TEL4E80 23758 - VALDIR MENDES DE FRE 29916 - CABANA DO PARAISO L…" at bounding box center [390, 183] width 781 height 366
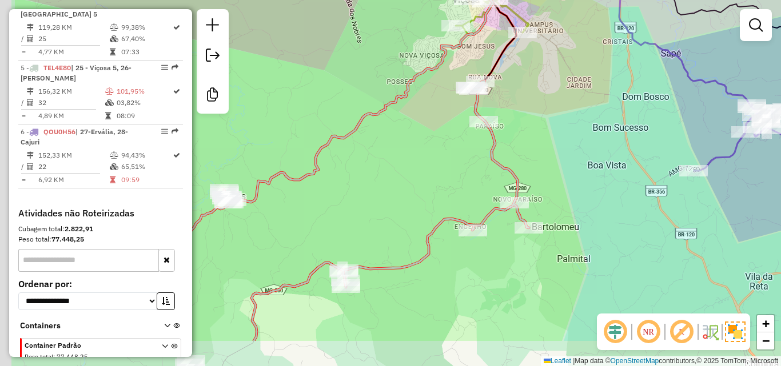
drag, startPoint x: 345, startPoint y: 243, endPoint x: 438, endPoint y: 181, distance: 111.8
click at [438, 181] on div "Janela de atendimento Grade de atendimento Capacidade Transportadoras Veículos …" at bounding box center [390, 183] width 781 height 366
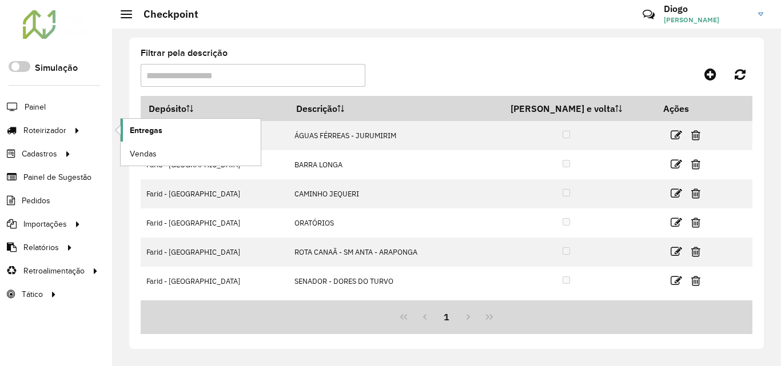
click at [156, 130] on span "Entregas" at bounding box center [146, 131] width 33 height 12
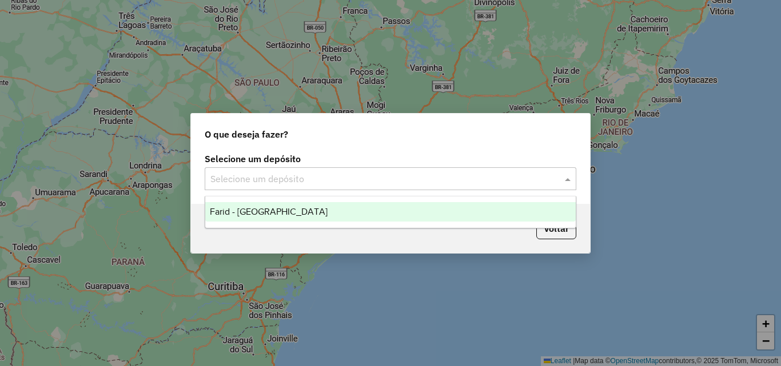
click at [557, 177] on div at bounding box center [391, 179] width 372 height 15
click at [427, 222] on ng-dropdown-panel "Farid - [GEOGRAPHIC_DATA]" at bounding box center [391, 212] width 372 height 33
click at [421, 208] on div "Farid - [GEOGRAPHIC_DATA]" at bounding box center [390, 211] width 370 height 19
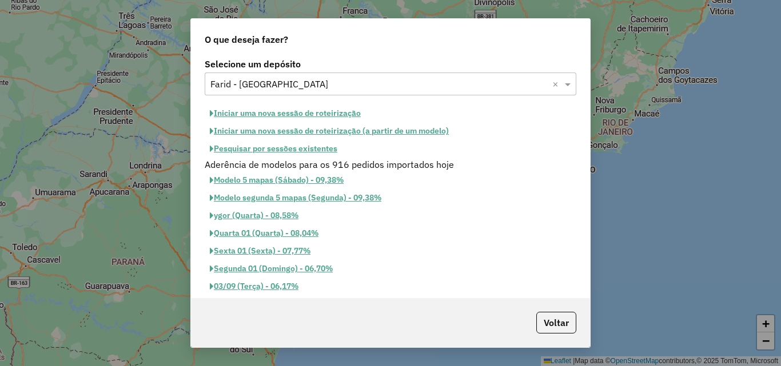
click at [299, 114] on button "Iniciar uma nova sessão de roteirização" at bounding box center [285, 114] width 161 height 18
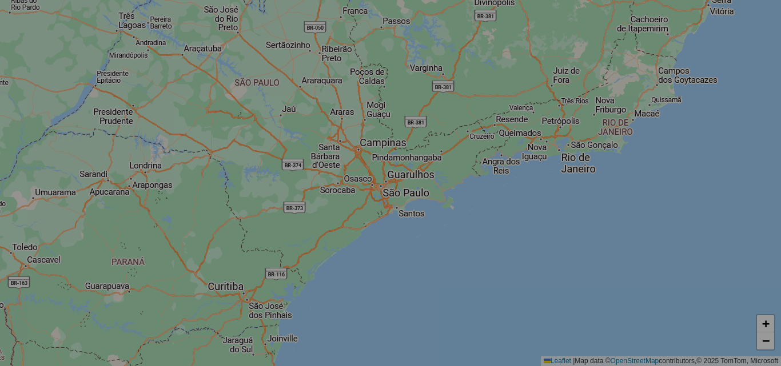
select select "*"
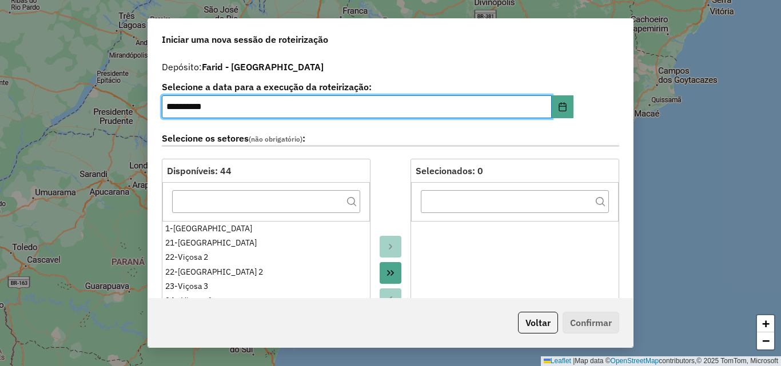
click at [170, 106] on input "**********" at bounding box center [357, 106] width 390 height 23
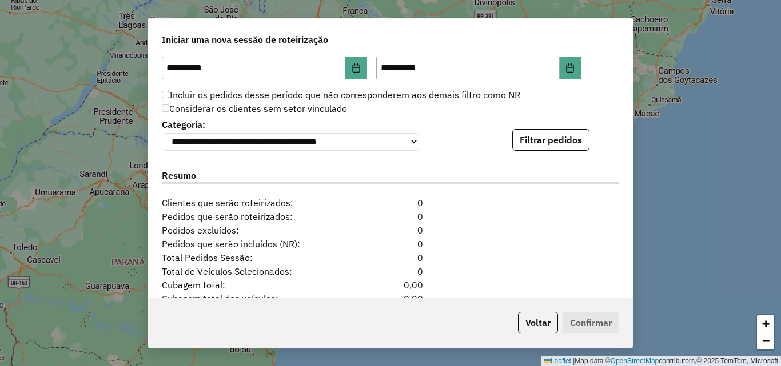
scroll to position [1035, 0]
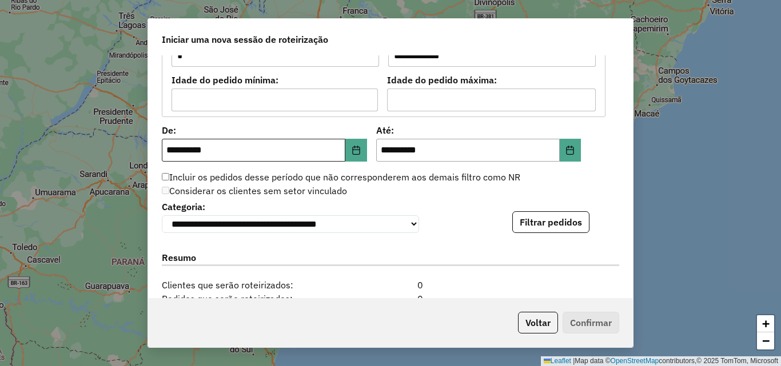
type input "**********"
click at [173, 147] on input "**********" at bounding box center [254, 150] width 184 height 23
type input "**********"
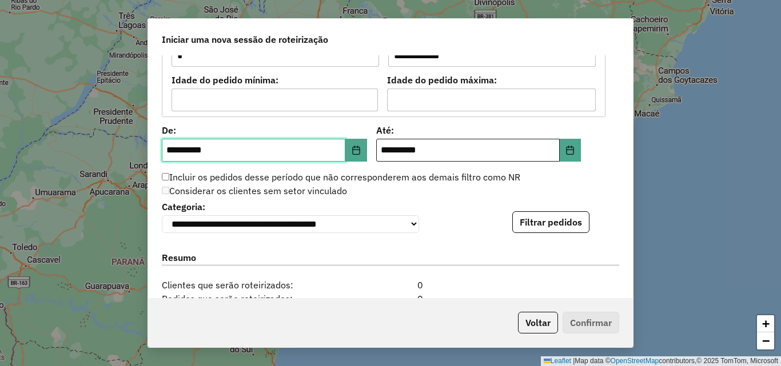
type input "**********"
click at [378, 150] on input "**********" at bounding box center [468, 150] width 184 height 23
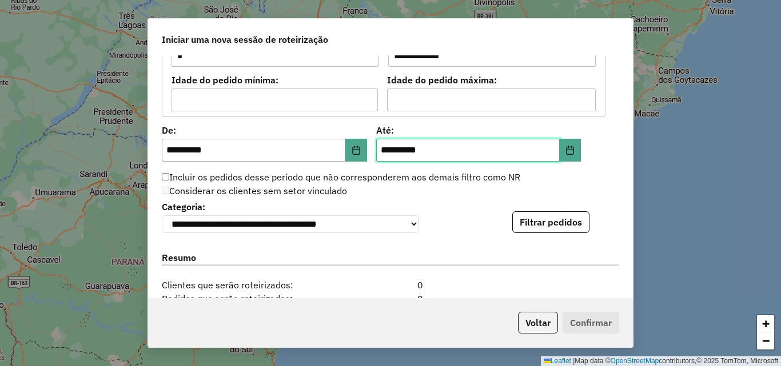
click at [378, 150] on input "**********" at bounding box center [468, 150] width 184 height 23
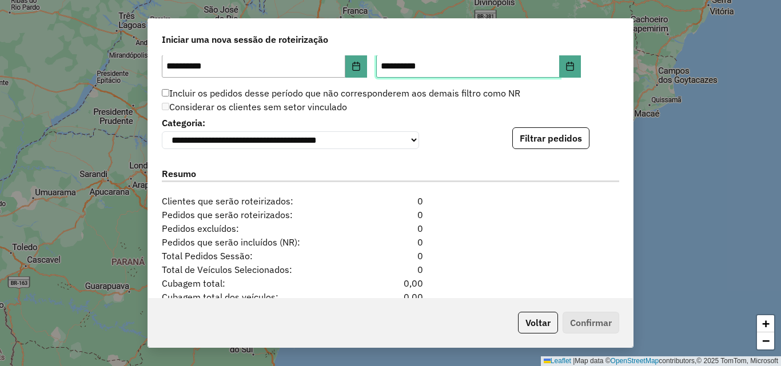
scroll to position [1093, 0]
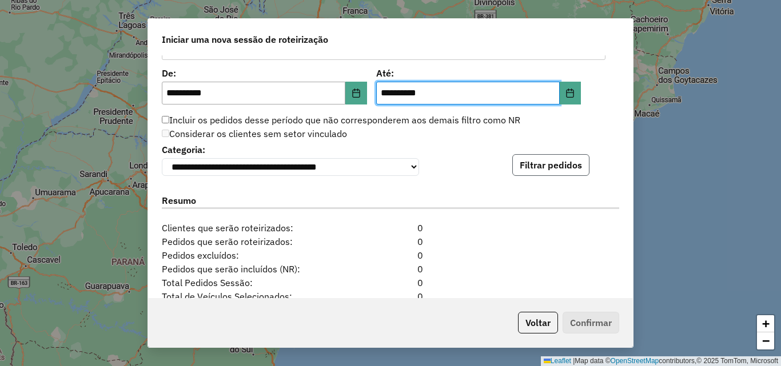
click at [568, 164] on button "Filtrar pedidos" at bounding box center [550, 165] width 77 height 22
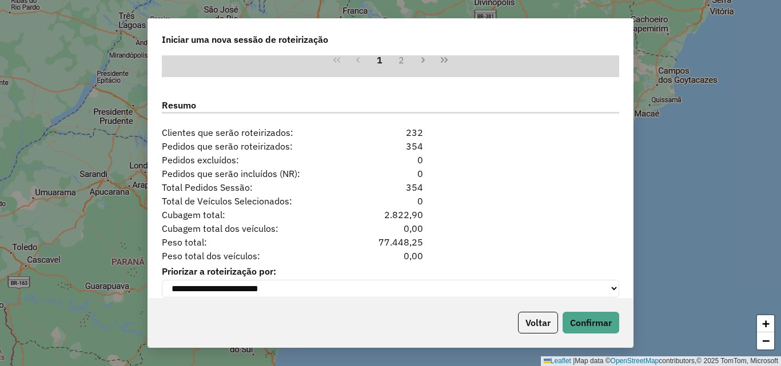
scroll to position [1443, 0]
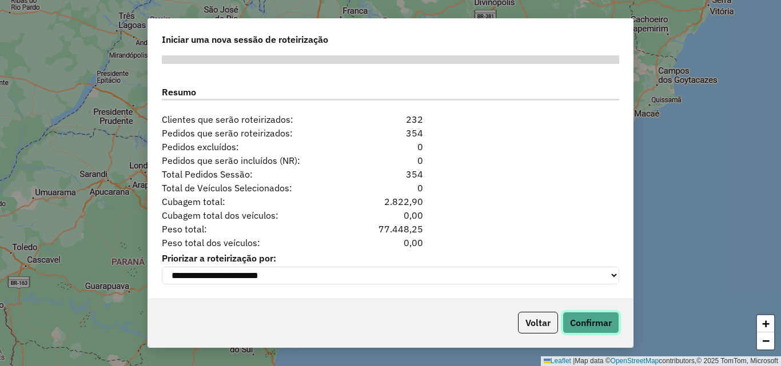
click at [579, 322] on button "Confirmar" at bounding box center [591, 323] width 57 height 22
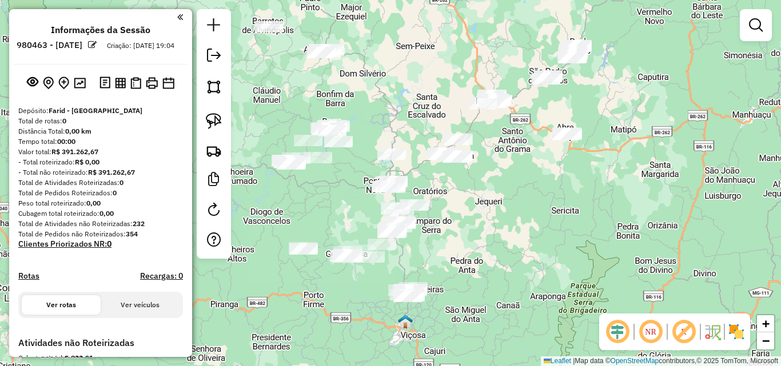
click at [736, 337] on img at bounding box center [736, 332] width 18 height 18
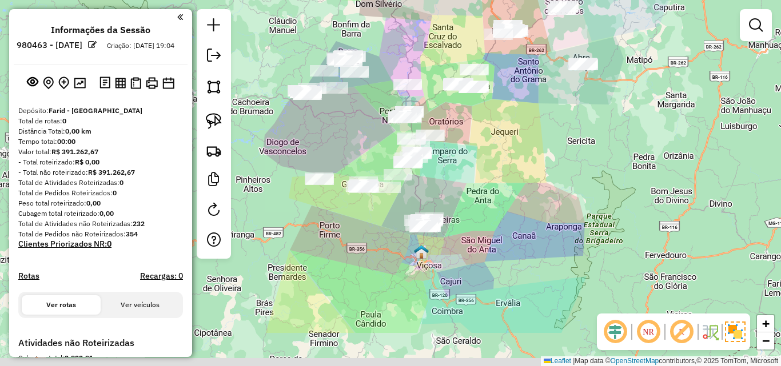
drag, startPoint x: 481, startPoint y: 280, endPoint x: 497, endPoint y: 209, distance: 72.7
click at [497, 209] on div "Janela de atendimento Grade de atendimento Capacidade Transportadoras Veículos …" at bounding box center [390, 183] width 781 height 366
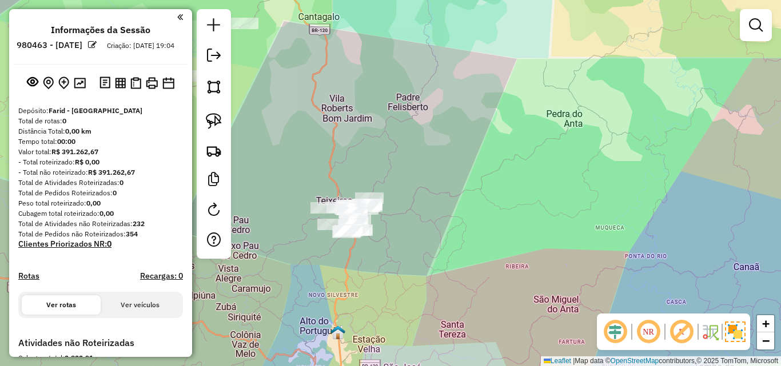
drag, startPoint x: 444, startPoint y: 173, endPoint x: 539, endPoint y: 208, distance: 101.1
click at [537, 208] on div "Janela de atendimento Grade de atendimento Capacidade Transportadoras Veículos …" at bounding box center [390, 183] width 781 height 366
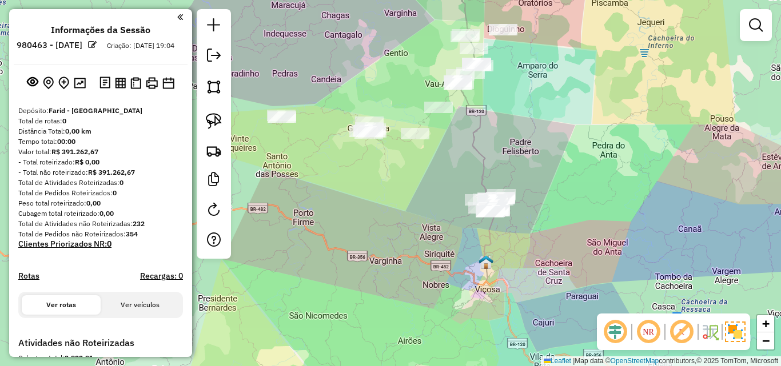
drag, startPoint x: 535, startPoint y: 256, endPoint x: 534, endPoint y: 232, distance: 24.0
click at [534, 232] on div "Janela de atendimento Grade de atendimento Capacidade Transportadoras Veículos …" at bounding box center [390, 183] width 781 height 366
drag, startPoint x: 521, startPoint y: 185, endPoint x: 522, endPoint y: 227, distance: 41.7
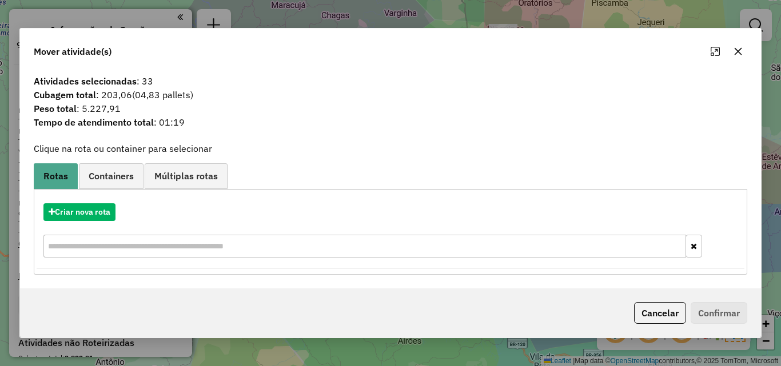
click at [737, 51] on icon "button" at bounding box center [737, 51] width 9 height 9
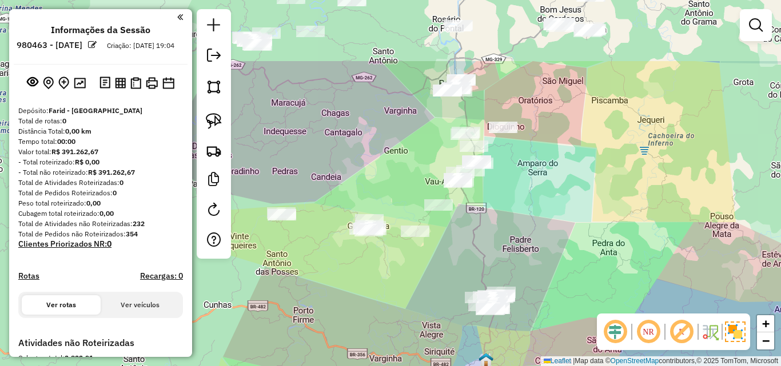
drag, startPoint x: 600, startPoint y: 75, endPoint x: 596, endPoint y: 202, distance: 127.0
click at [596, 202] on div "Janela de atendimento Grade de atendimento Capacidade Transportadoras Veículos …" at bounding box center [390, 183] width 781 height 366
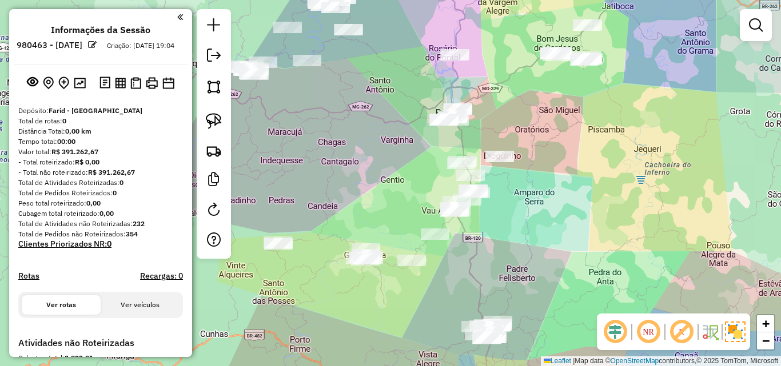
drag, startPoint x: 624, startPoint y: 162, endPoint x: 571, endPoint y: 236, distance: 90.1
click at [571, 236] on div "Janela de atendimento Grade de atendimento Capacidade Transportadoras Veículos …" at bounding box center [390, 183] width 781 height 366
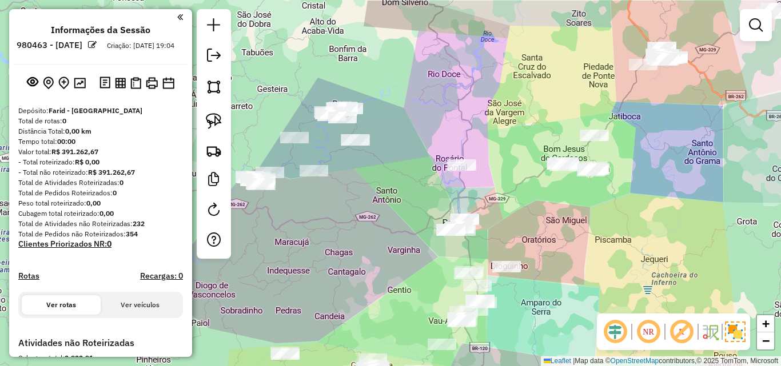
drag, startPoint x: 568, startPoint y: 220, endPoint x: 628, endPoint y: 257, distance: 70.1
click at [628, 257] on div "Janela de atendimento Grade de atendimento Capacidade Transportadoras Veículos …" at bounding box center [390, 183] width 781 height 366
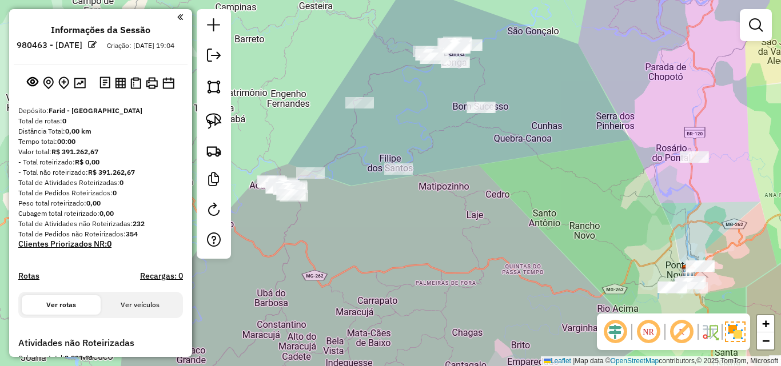
drag, startPoint x: 311, startPoint y: 205, endPoint x: 385, endPoint y: 202, distance: 74.4
click at [385, 202] on div "Janela de atendimento Grade de atendimento Capacidade Transportadoras Veículos …" at bounding box center [390, 183] width 781 height 366
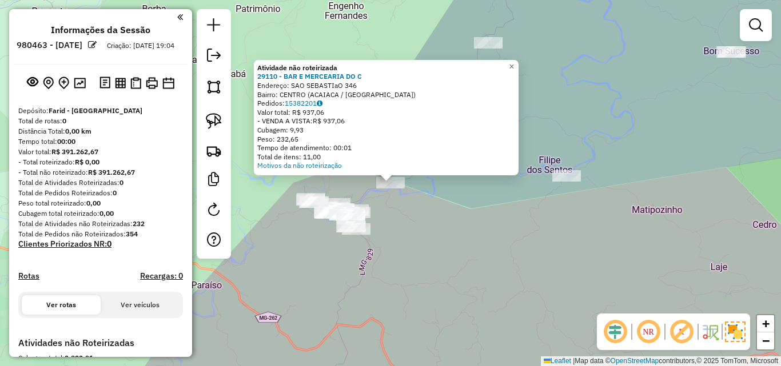
click at [385, 244] on div "Atividade não roteirizada 29110 - BAR E MERCEARIA DO C Endereço: SAO SEBASTIaO …" at bounding box center [390, 183] width 781 height 366
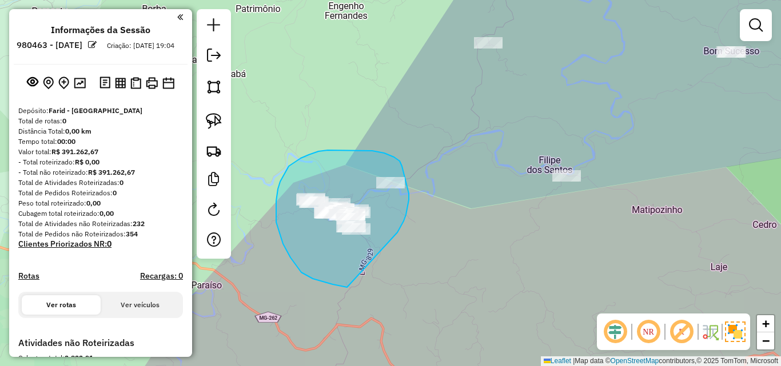
drag, startPoint x: 398, startPoint y: 231, endPoint x: 396, endPoint y: 289, distance: 57.8
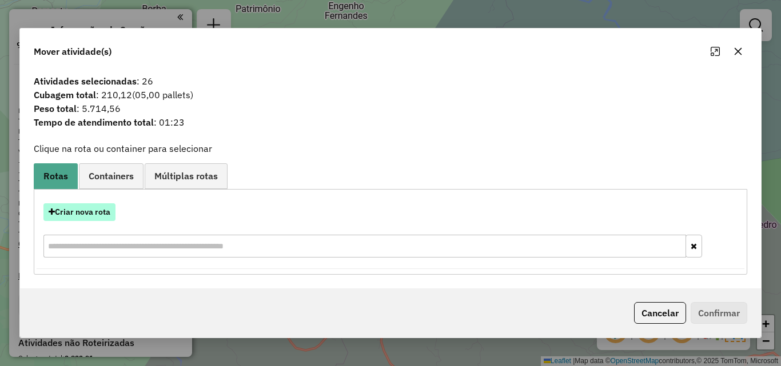
click at [82, 214] on button "Criar nova rota" at bounding box center [79, 213] width 72 height 18
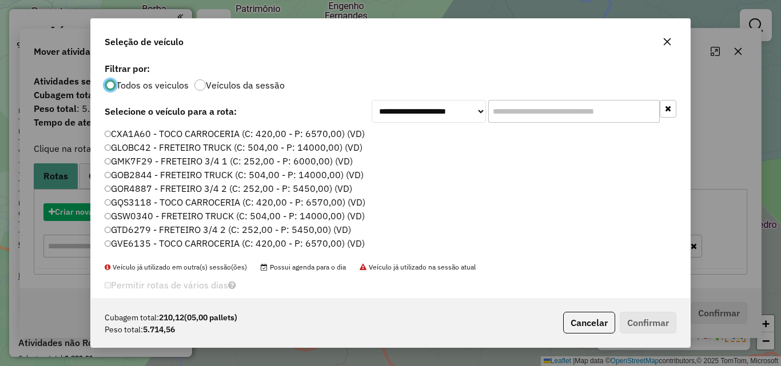
scroll to position [6, 3]
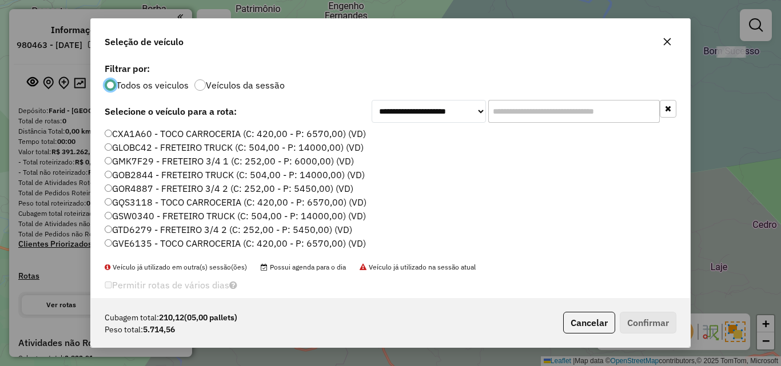
click at [545, 112] on input "text" at bounding box center [574, 111] width 172 height 23
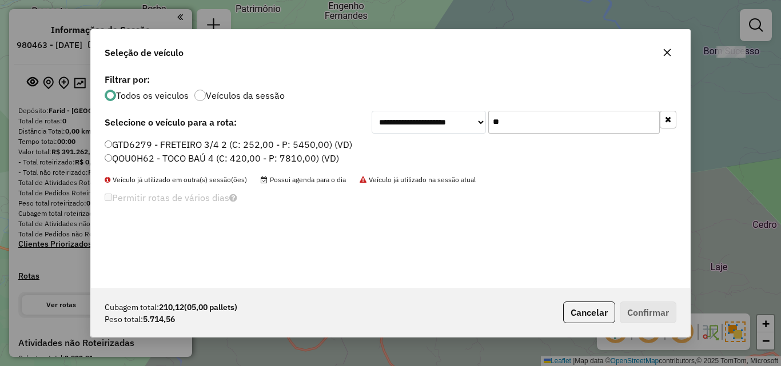
type input "**"
click at [285, 158] on label "QOU0H62 - TOCO BAÚ 4 (C: 420,00 - P: 7810,00) (VD)" at bounding box center [222, 158] width 234 height 14
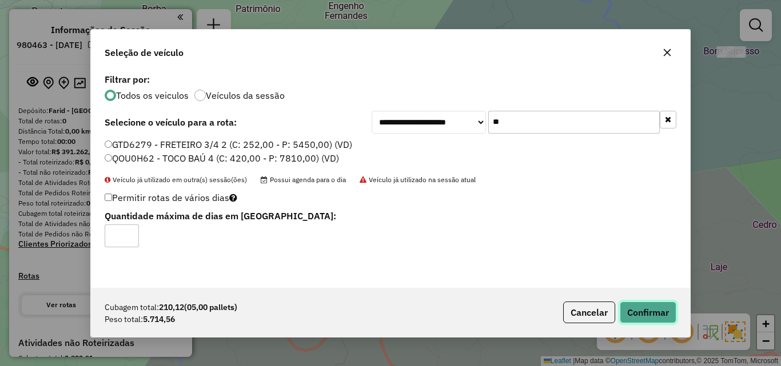
click at [651, 316] on button "Confirmar" at bounding box center [648, 313] width 57 height 22
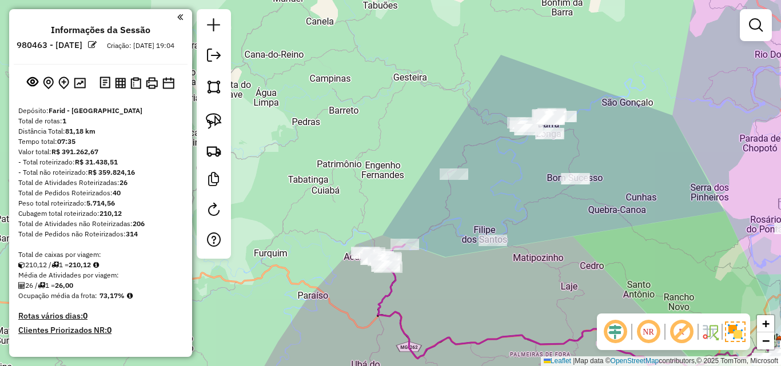
drag, startPoint x: 436, startPoint y: 304, endPoint x: 401, endPoint y: 309, distance: 35.3
click at [397, 312] on div "Janela de atendimento Grade de atendimento Capacidade Transportadoras Veículos …" at bounding box center [390, 183] width 781 height 366
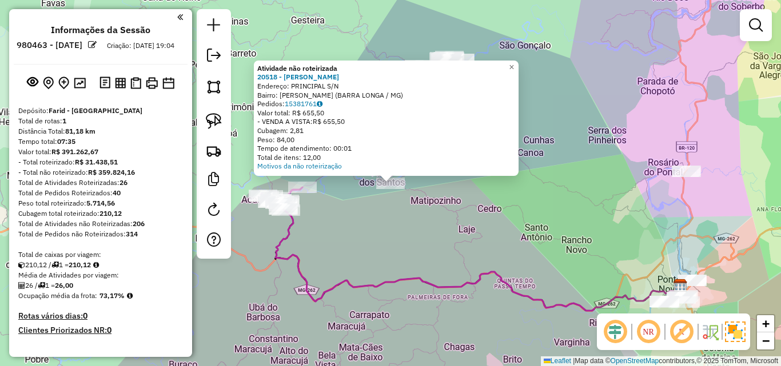
click at [366, 224] on div "Atividade não roteirizada 20518 - HELIO MARTINS Endereço: PRINCIPAL S/N Bairro:…" at bounding box center [390, 183] width 781 height 366
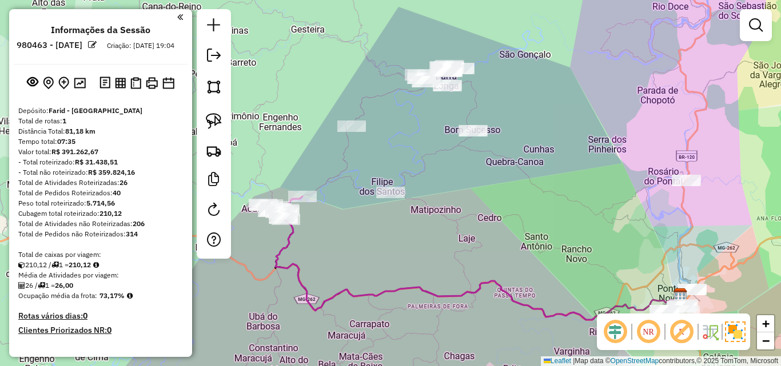
drag, startPoint x: 366, startPoint y: 224, endPoint x: 363, endPoint y: 276, distance: 52.1
click at [363, 276] on div "Janela de atendimento Grade de atendimento Capacidade Transportadoras Veículos …" at bounding box center [390, 183] width 781 height 366
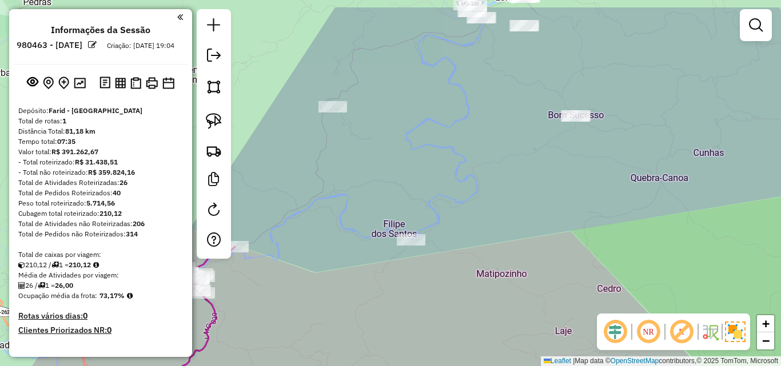
drag, startPoint x: 340, startPoint y: 142, endPoint x: 340, endPoint y: 162, distance: 19.4
click at [340, 162] on div "Janela de atendimento Grade de atendimento Capacidade Transportadoras Veículos …" at bounding box center [390, 183] width 781 height 366
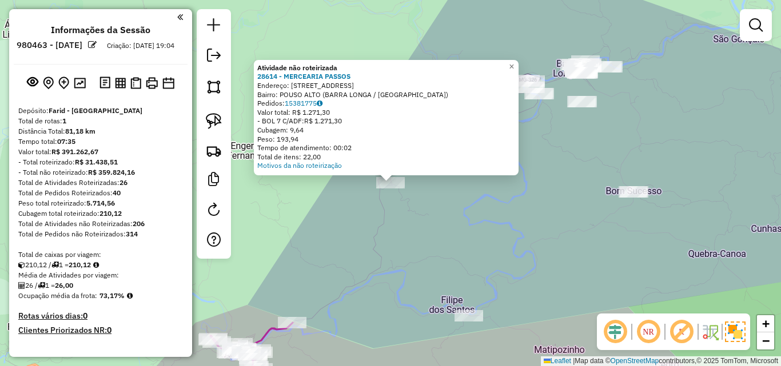
click at [358, 239] on div "Atividade não roteirizada 28614 - MERCEARIA PASSOS Endereço: RUA PRINCIPAL POUS…" at bounding box center [390, 183] width 781 height 366
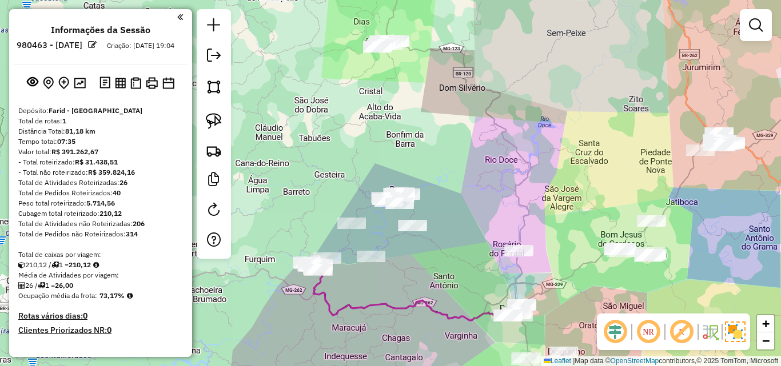
drag, startPoint x: 406, startPoint y: 238, endPoint x: 391, endPoint y: 237, distance: 14.9
click at [391, 237] on div "Janela de atendimento Grade de atendimento Capacidade Transportadoras Veículos …" at bounding box center [390, 183] width 781 height 366
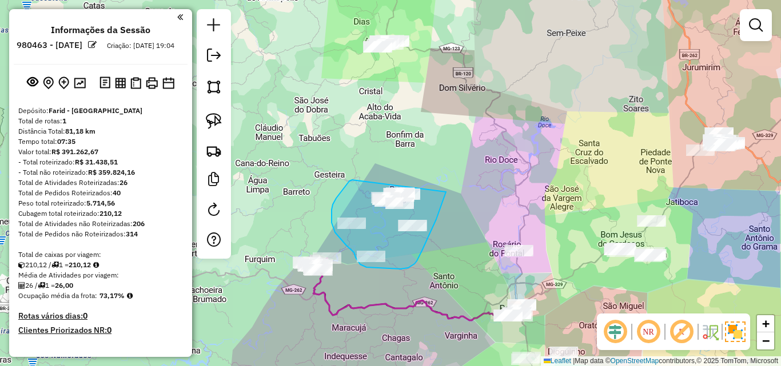
drag, startPoint x: 352, startPoint y: 180, endPoint x: 448, endPoint y: 148, distance: 101.2
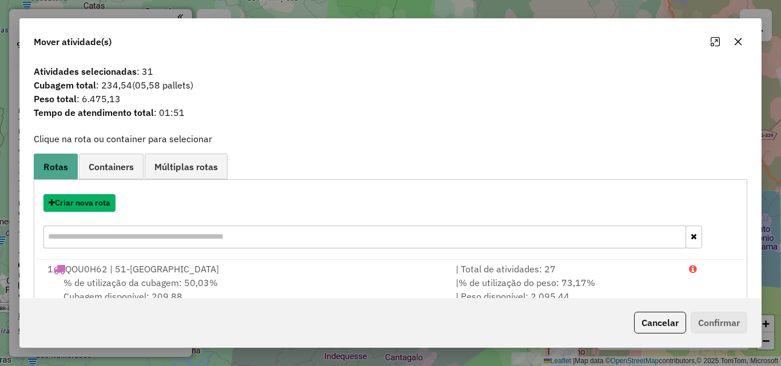
click at [87, 206] on button "Criar nova rota" at bounding box center [79, 203] width 72 height 18
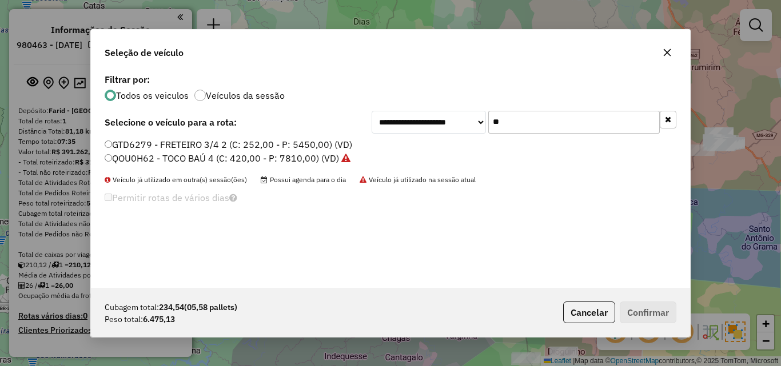
drag, startPoint x: 499, startPoint y: 125, endPoint x: 422, endPoint y: 126, distance: 77.2
click at [442, 125] on div "**********" at bounding box center [524, 122] width 305 height 23
type input "**"
click at [234, 160] on label "SJH4G67 - TOCO BAÚ 6 (C: 7080,00 - P: 7080,00) (VD)" at bounding box center [223, 158] width 237 height 14
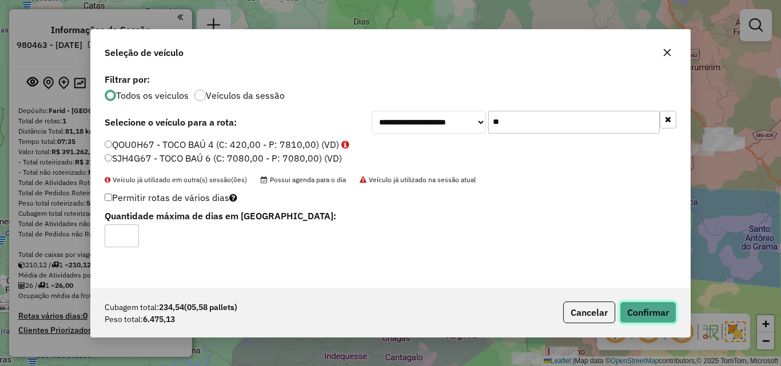
click at [655, 308] on button "Confirmar" at bounding box center [648, 313] width 57 height 22
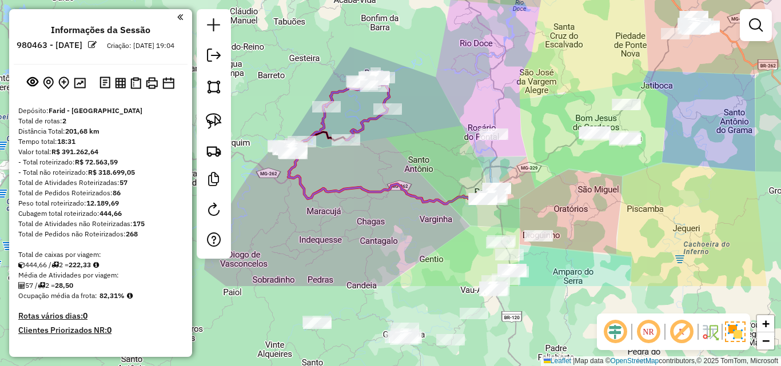
drag, startPoint x: 542, startPoint y: 320, endPoint x: 516, endPoint y: 198, distance: 124.0
click at [516, 198] on div "Janela de atendimento Grade de atendimento Capacidade Transportadoras Veículos …" at bounding box center [390, 183] width 781 height 366
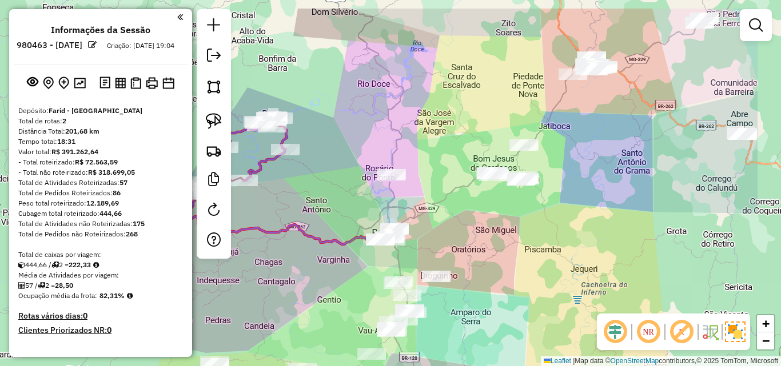
drag, startPoint x: 649, startPoint y: 202, endPoint x: 548, endPoint y: 247, distance: 110.8
click at [548, 247] on div "Janela de atendimento Grade de atendimento Capacidade Transportadoras Veículos …" at bounding box center [390, 183] width 781 height 366
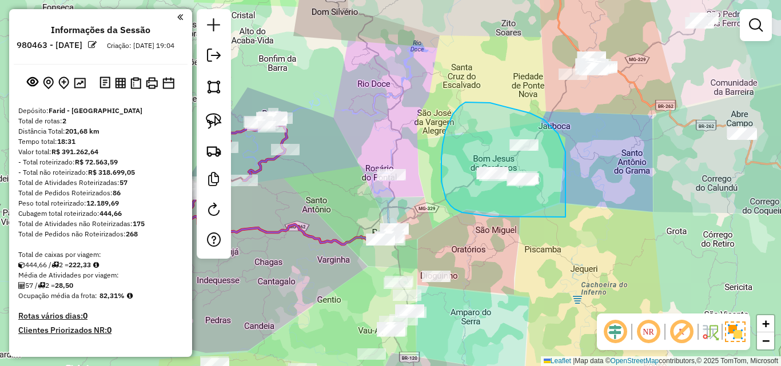
drag, startPoint x: 565, startPoint y: 164, endPoint x: 569, endPoint y: 217, distance: 53.8
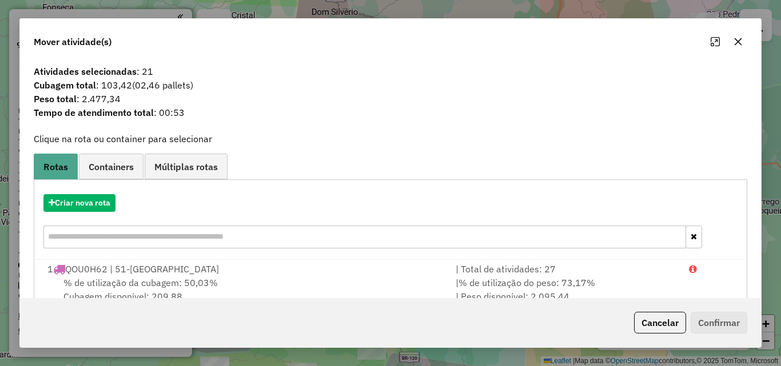
click at [743, 42] on button "button" at bounding box center [738, 42] width 18 height 18
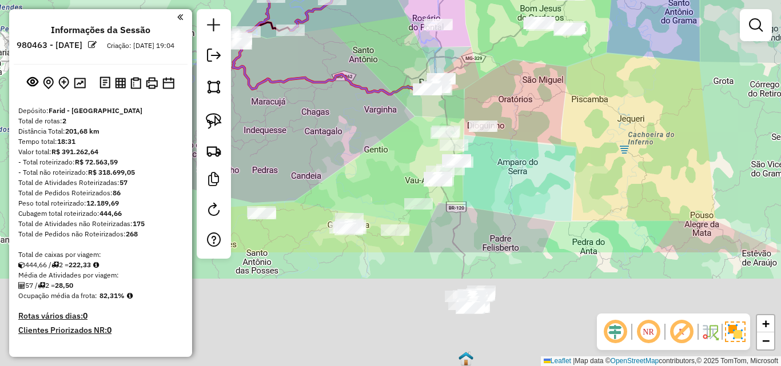
drag, startPoint x: 513, startPoint y: 275, endPoint x: 560, endPoint y: 125, distance: 157.5
click at [560, 125] on div "Janela de atendimento Grade de atendimento Capacidade Transportadoras Veículos …" at bounding box center [390, 183] width 781 height 366
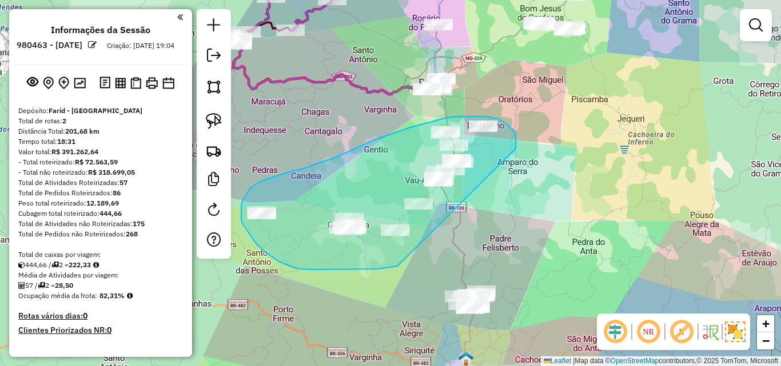
drag, startPoint x: 516, startPoint y: 149, endPoint x: 423, endPoint y: 254, distance: 140.2
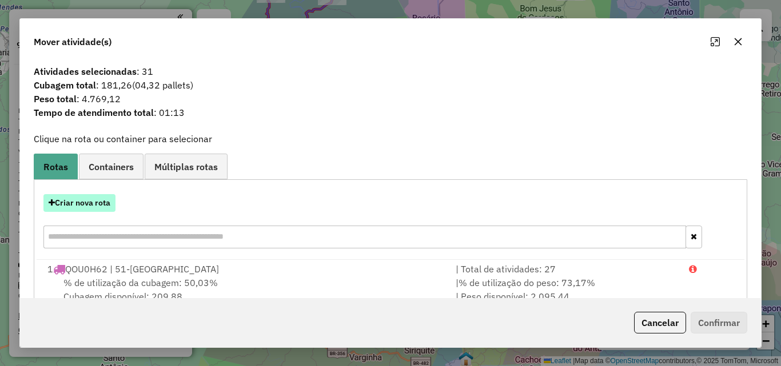
click at [81, 209] on button "Criar nova rota" at bounding box center [79, 203] width 72 height 18
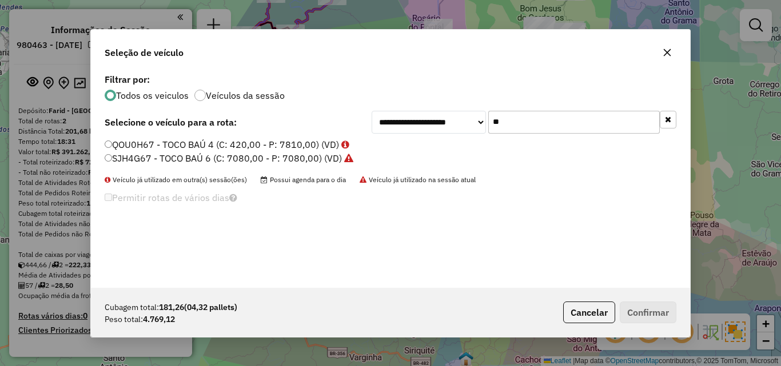
drag, startPoint x: 517, startPoint y: 122, endPoint x: 437, endPoint y: 122, distance: 80.6
click at [440, 122] on div "**********" at bounding box center [524, 122] width 305 height 23
type input "**"
click at [150, 145] on label "PVZ8I94 - TOCO BAÚ 3 (C: 420,00 - P: 7750,00) (VD)" at bounding box center [219, 145] width 229 height 14
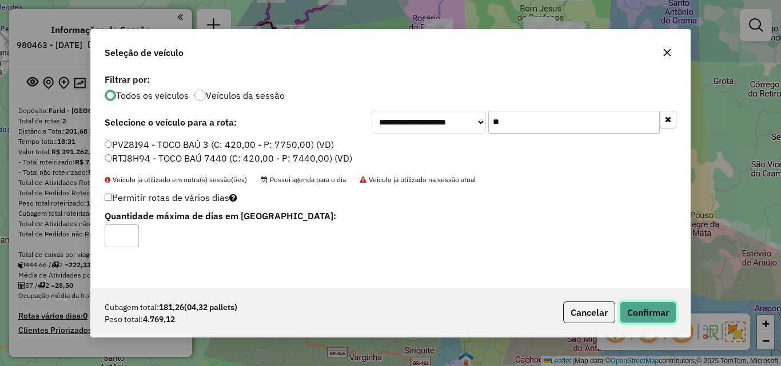
click at [649, 307] on button "Confirmar" at bounding box center [648, 313] width 57 height 22
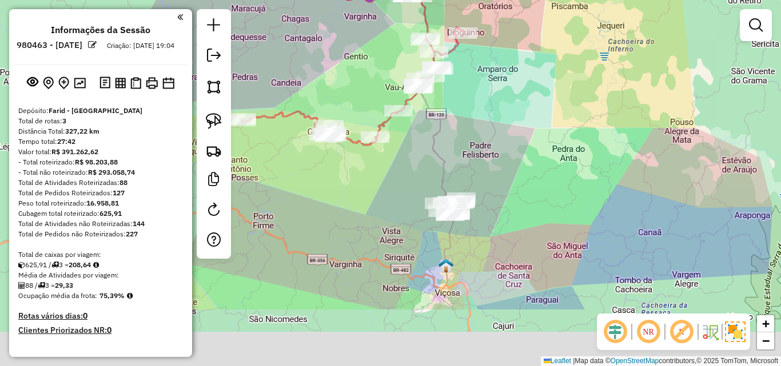
drag, startPoint x: 524, startPoint y: 162, endPoint x: 504, endPoint y: 69, distance: 95.3
click at [504, 69] on div "Janela de atendimento Grade de atendimento Capacidade Transportadoras Veículos …" at bounding box center [390, 183] width 781 height 366
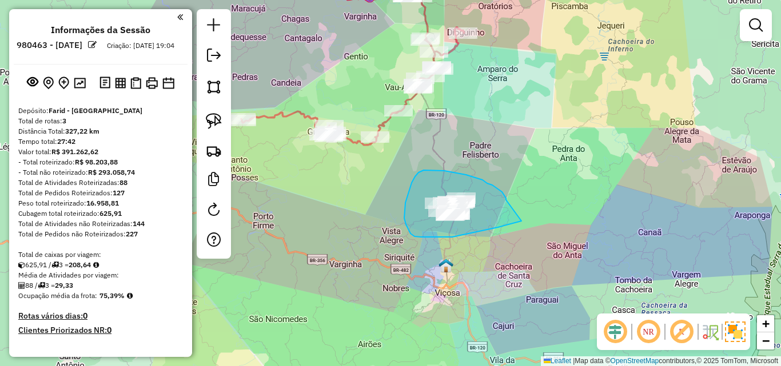
drag, startPoint x: 506, startPoint y: 198, endPoint x: 521, endPoint y: 221, distance: 27.1
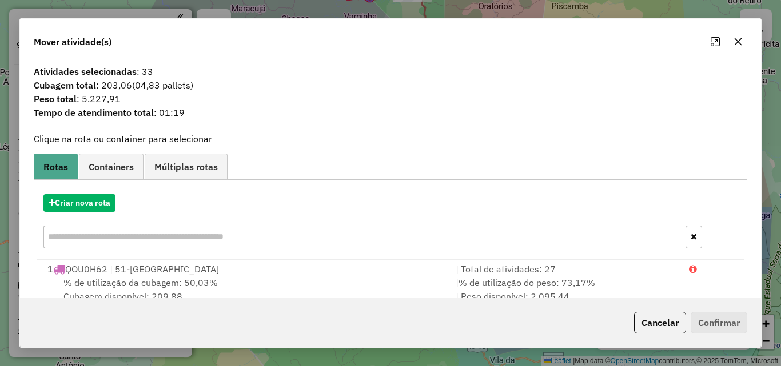
click at [737, 37] on button "button" at bounding box center [738, 42] width 18 height 18
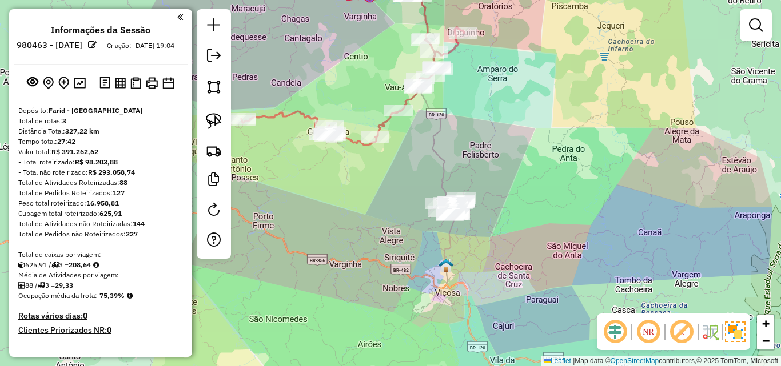
drag, startPoint x: 411, startPoint y: 308, endPoint x: 411, endPoint y: 336, distance: 28.0
click at [411, 336] on div "Janela de atendimento Grade de atendimento Capacidade Transportadoras Veículos …" at bounding box center [390, 183] width 781 height 366
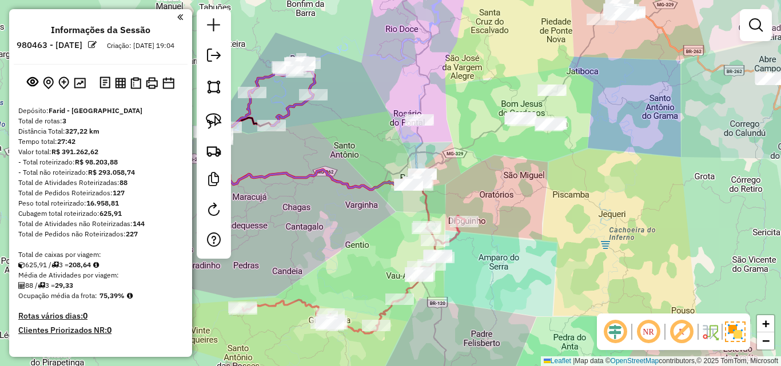
drag, startPoint x: 356, startPoint y: 203, endPoint x: 474, endPoint y: 309, distance: 158.7
click at [474, 309] on div "Rota 3 - Placa PVZ8I94 27747 - RECANTO AMIGOS Janela de atendimento Grade de at…" at bounding box center [390, 183] width 781 height 366
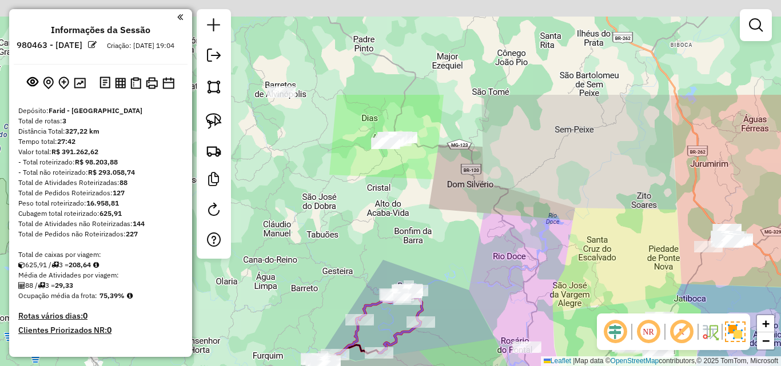
drag, startPoint x: 500, startPoint y: 177, endPoint x: 462, endPoint y: 11, distance: 170.2
click at [462, 11] on div "Janela de atendimento Grade de atendimento Capacidade Transportadoras Veículos …" at bounding box center [390, 183] width 781 height 366
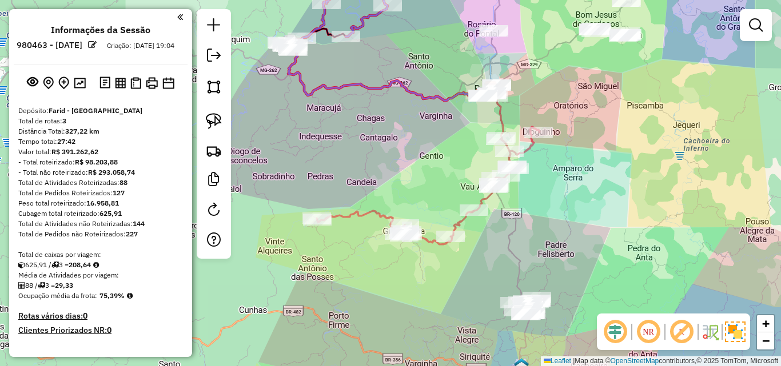
drag, startPoint x: 444, startPoint y: 181, endPoint x: 455, endPoint y: 250, distance: 70.0
click at [454, 289] on div "Janela de atendimento Grade de atendimento Capacidade Transportadoras Veículos …" at bounding box center [390, 183] width 781 height 366
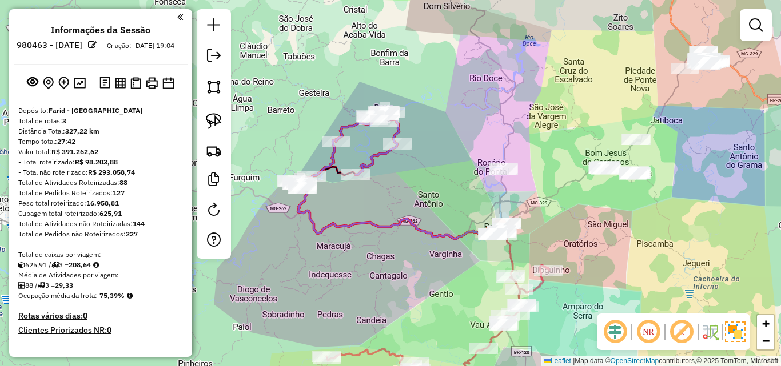
drag, startPoint x: 448, startPoint y: 168, endPoint x: 448, endPoint y: 300, distance: 132.1
click at [448, 301] on div "Janela de atendimento Grade de atendimento Capacidade Transportadoras Veículos …" at bounding box center [390, 183] width 781 height 366
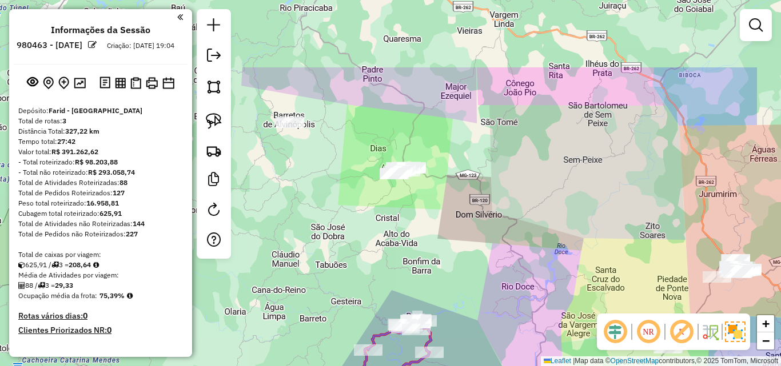
drag, startPoint x: 444, startPoint y: 202, endPoint x: 477, endPoint y: 267, distance: 72.4
click at [480, 312] on div "Janela de atendimento Grade de atendimento Capacidade Transportadoras Veículos …" at bounding box center [390, 183] width 781 height 366
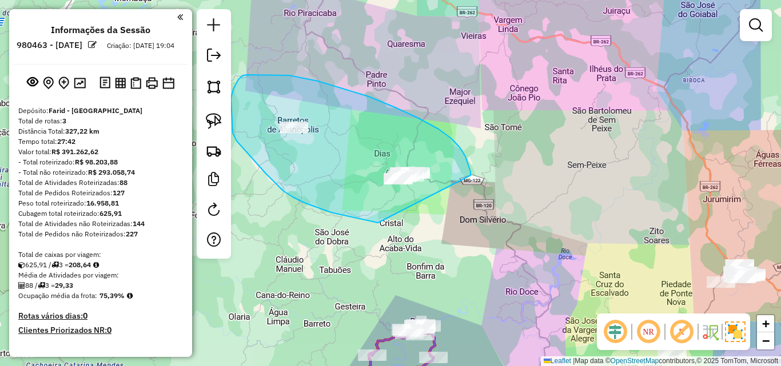
drag, startPoint x: 471, startPoint y: 176, endPoint x: 465, endPoint y: 229, distance: 53.5
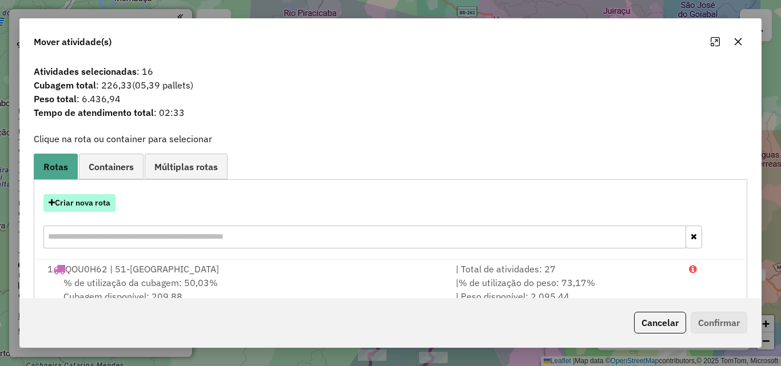
click at [87, 206] on button "Criar nova rota" at bounding box center [79, 203] width 72 height 18
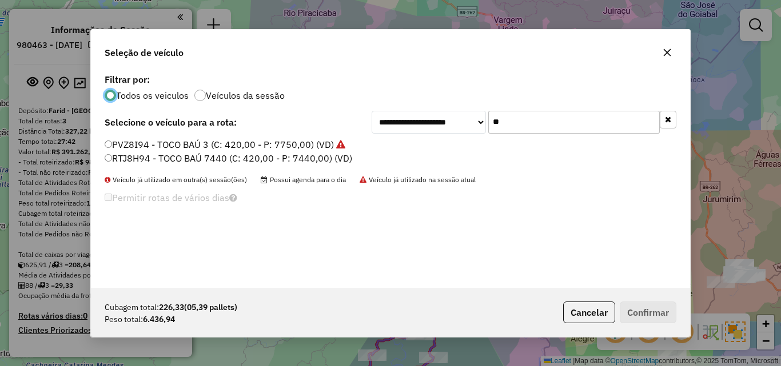
drag, startPoint x: 542, startPoint y: 123, endPoint x: 422, endPoint y: 131, distance: 120.3
click at [428, 131] on div "**********" at bounding box center [524, 122] width 305 height 23
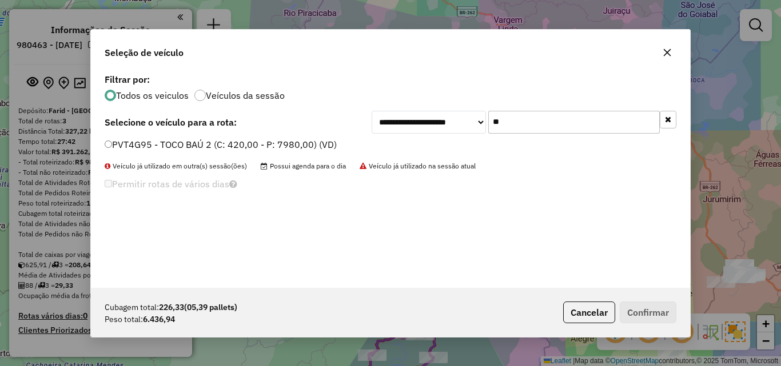
type input "**"
click at [232, 142] on label "PVT4G95 - TOCO BAÚ 2 (C: 420,00 - P: 7980,00) (VD)" at bounding box center [221, 145] width 232 height 14
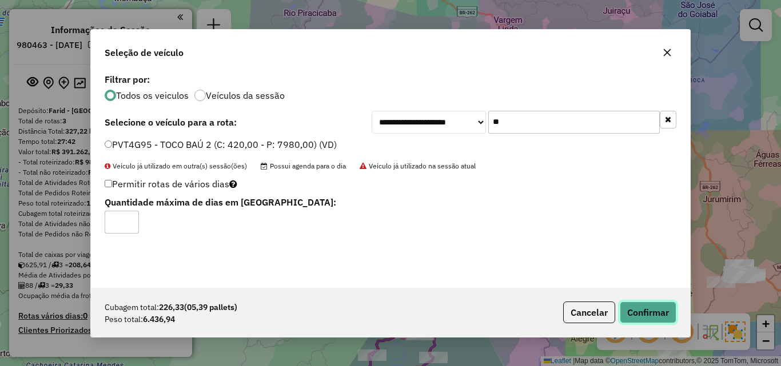
click at [631, 303] on button "Confirmar" at bounding box center [648, 313] width 57 height 22
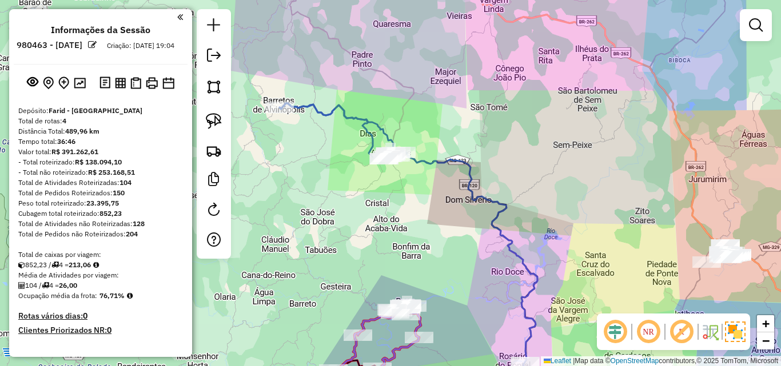
drag, startPoint x: 615, startPoint y: 269, endPoint x: 467, endPoint y: 135, distance: 199.1
click at [467, 135] on div "Janela de atendimento Grade de atendimento Capacidade Transportadoras Veículos …" at bounding box center [390, 183] width 781 height 366
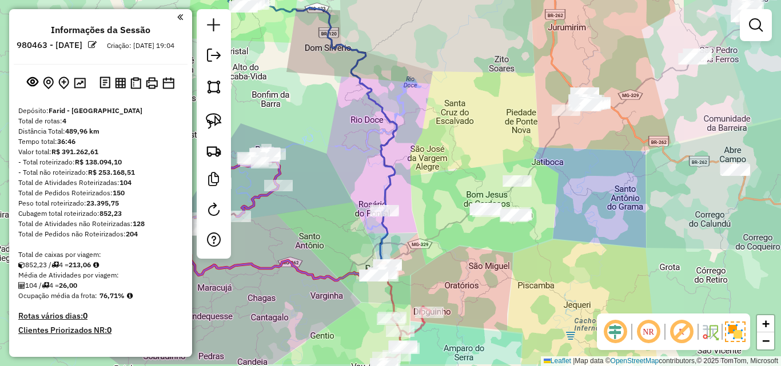
drag, startPoint x: 479, startPoint y: 190, endPoint x: 456, endPoint y: 86, distance: 106.4
click at [456, 85] on div "Janela de atendimento Grade de atendimento Capacidade Transportadoras Veículos …" at bounding box center [390, 183] width 781 height 366
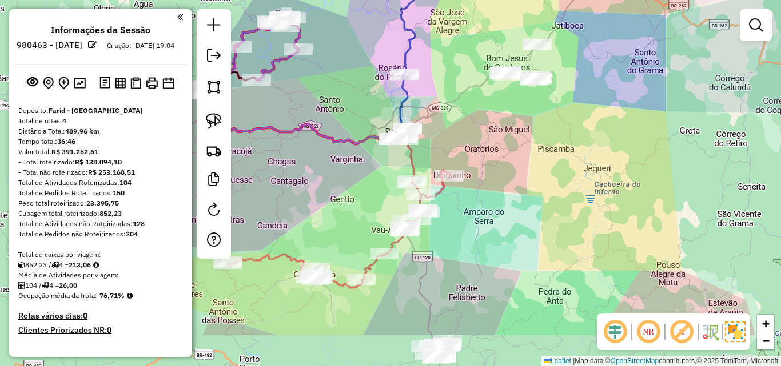
drag, startPoint x: 439, startPoint y: 222, endPoint x: 475, endPoint y: 154, distance: 77.0
click at [475, 154] on div "Janela de atendimento Grade de atendimento Capacidade Transportadoras Veículos …" at bounding box center [390, 183] width 781 height 366
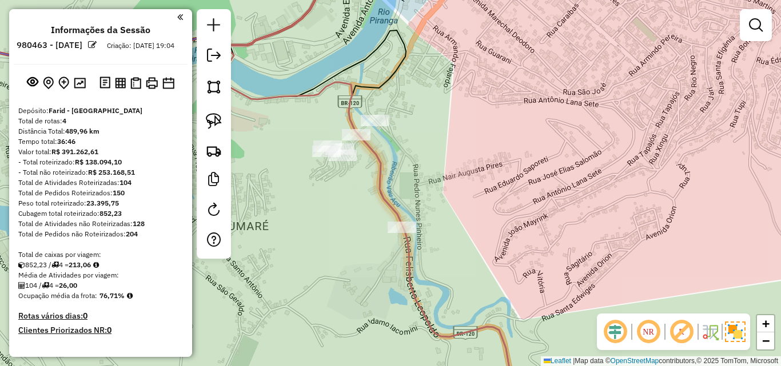
drag, startPoint x: 404, startPoint y: 154, endPoint x: 463, endPoint y: 176, distance: 62.8
click at [463, 176] on div "Janela de atendimento Grade de atendimento Capacidade Transportadoras Veículos …" at bounding box center [390, 183] width 781 height 366
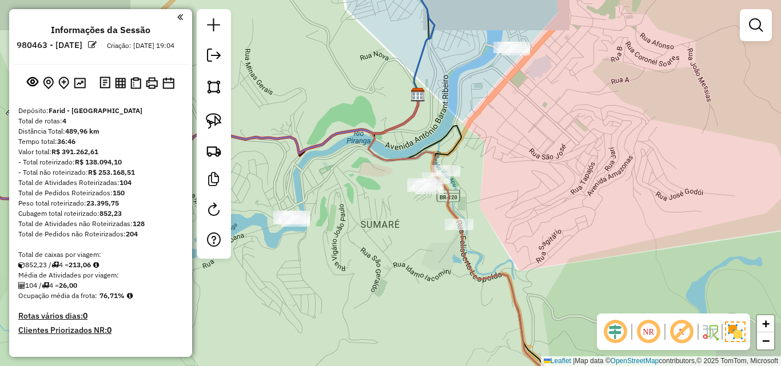
drag, startPoint x: 471, startPoint y: 170, endPoint x: 479, endPoint y: 190, distance: 21.0
click at [479, 190] on div "Janela de atendimento Grade de atendimento Capacidade Transportadoras Veículos …" at bounding box center [390, 183] width 781 height 366
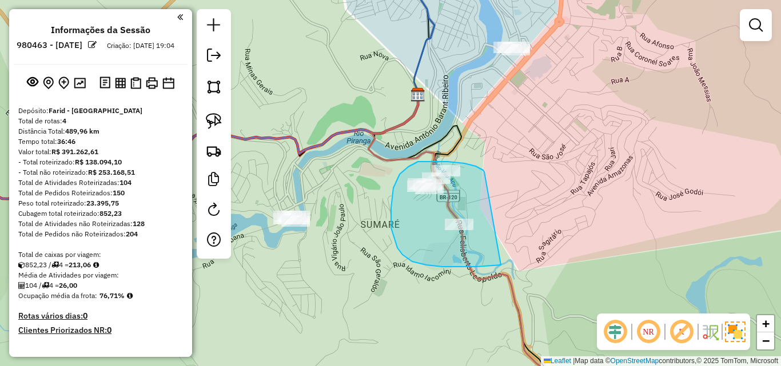
drag, startPoint x: 484, startPoint y: 172, endPoint x: 513, endPoint y: 254, distance: 86.6
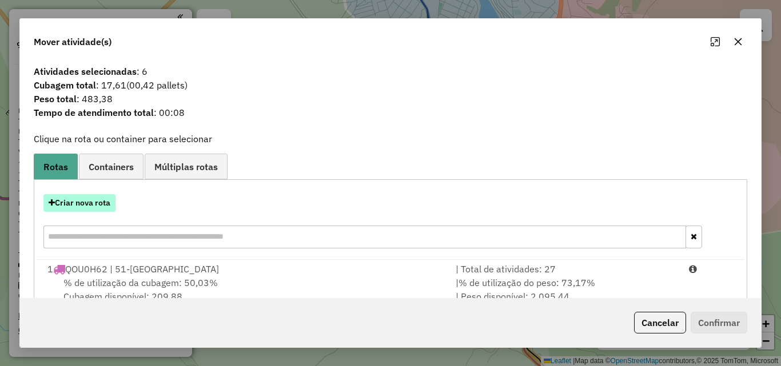
click at [89, 204] on button "Criar nova rota" at bounding box center [79, 203] width 72 height 18
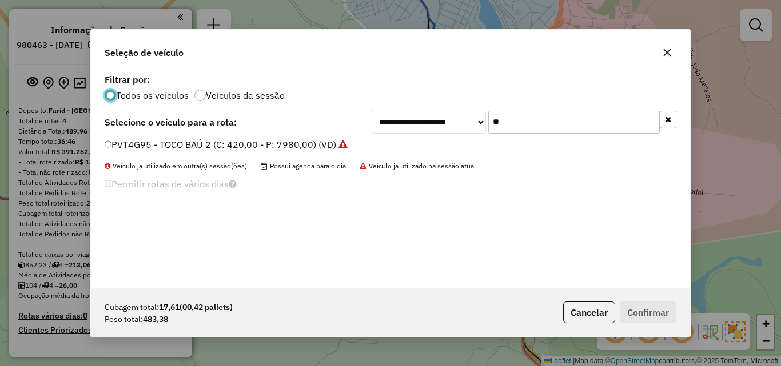
click at [392, 124] on div "**********" at bounding box center [524, 122] width 305 height 23
type input "***"
drag, startPoint x: 169, startPoint y: 142, endPoint x: 186, endPoint y: 146, distance: 17.5
click at [169, 142] on label "PUM9218 - MOTO (C: 84,00 - P: 2300,00)" at bounding box center [196, 145] width 182 height 14
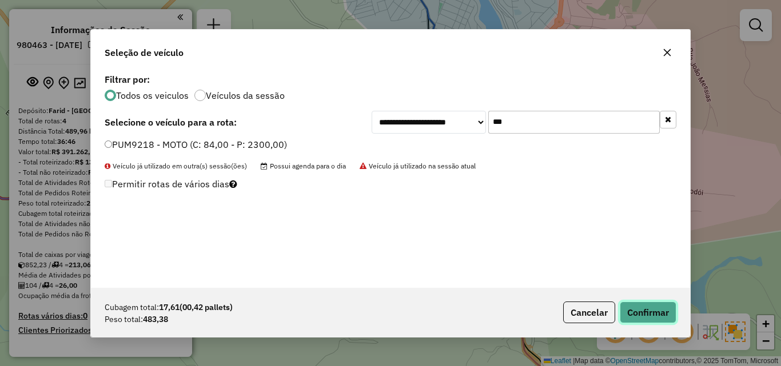
click at [654, 313] on button "Confirmar" at bounding box center [648, 313] width 57 height 22
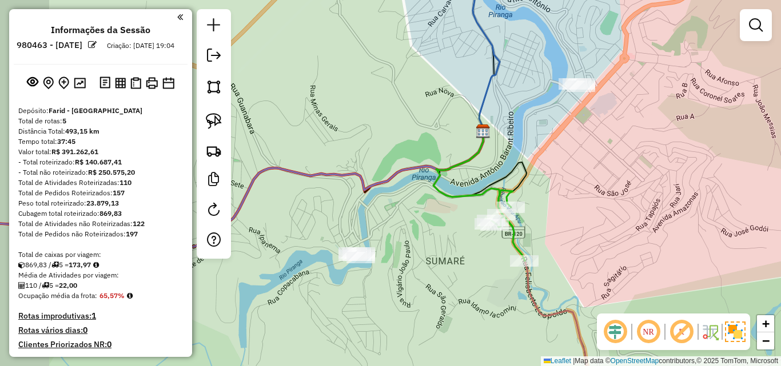
drag, startPoint x: 355, startPoint y: 252, endPoint x: 471, endPoint y: 246, distance: 116.2
click at [425, 285] on div "Janela de atendimento Grade de atendimento Capacidade Transportadoras Veículos …" at bounding box center [390, 183] width 781 height 366
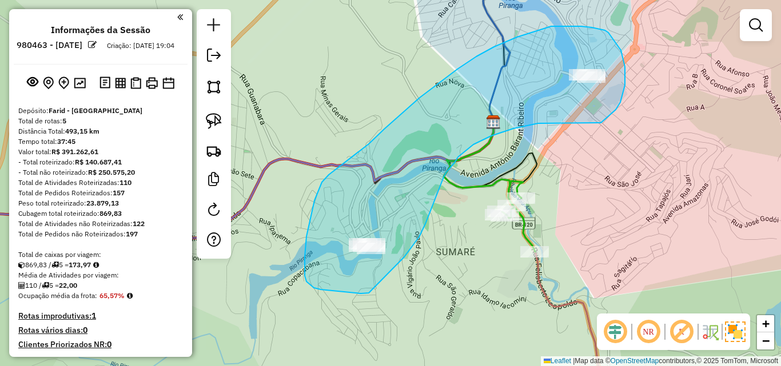
drag, startPoint x: 598, startPoint y: 123, endPoint x: 544, endPoint y: 122, distance: 53.8
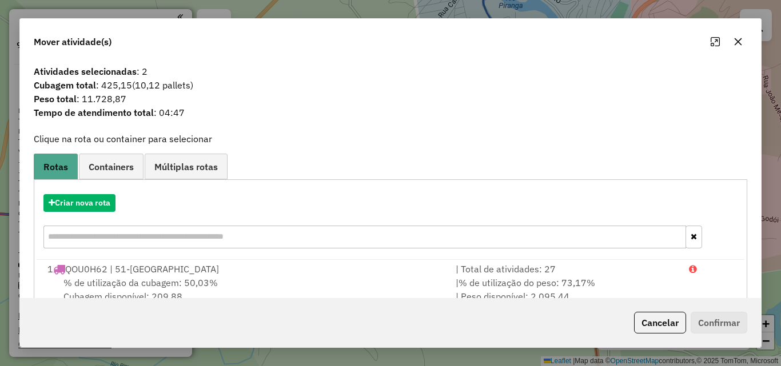
click at [741, 46] on icon "button" at bounding box center [737, 41] width 9 height 9
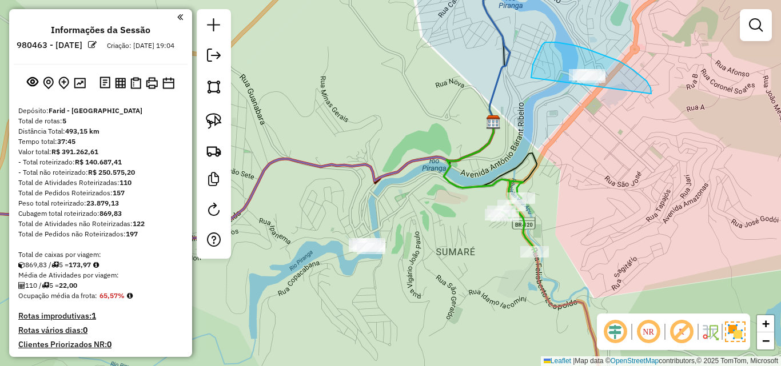
drag, startPoint x: 651, startPoint y: 94, endPoint x: 619, endPoint y: 90, distance: 32.8
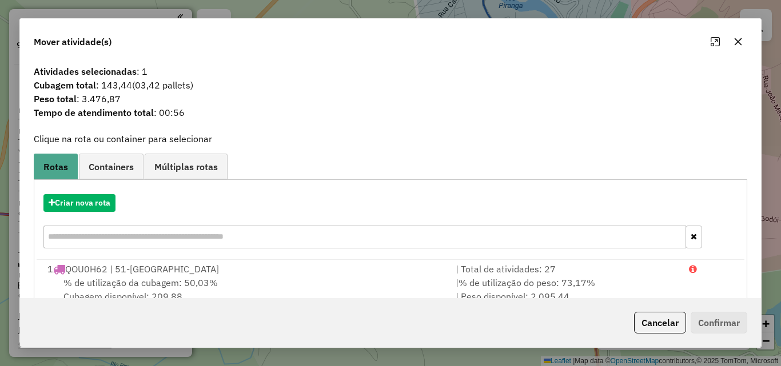
click at [741, 43] on icon "button" at bounding box center [737, 41] width 9 height 9
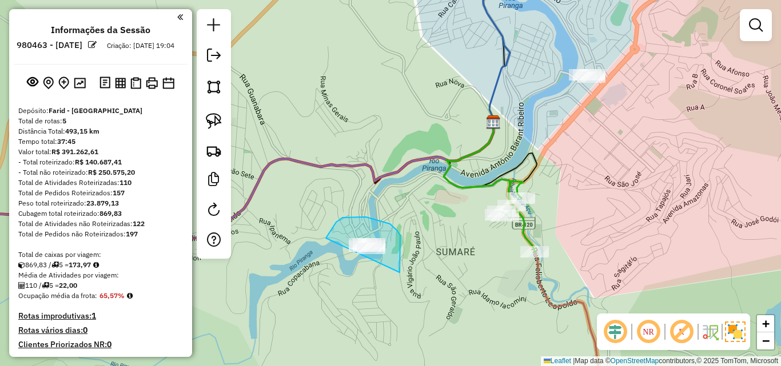
drag, startPoint x: 400, startPoint y: 269, endPoint x: 433, endPoint y: 265, distance: 33.4
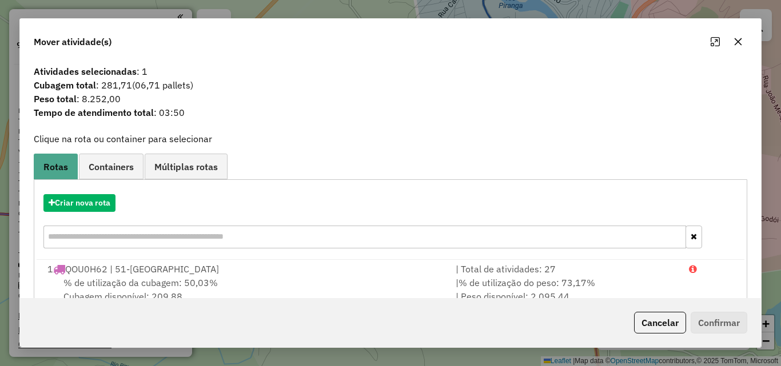
click at [742, 41] on icon "button" at bounding box center [737, 41] width 9 height 9
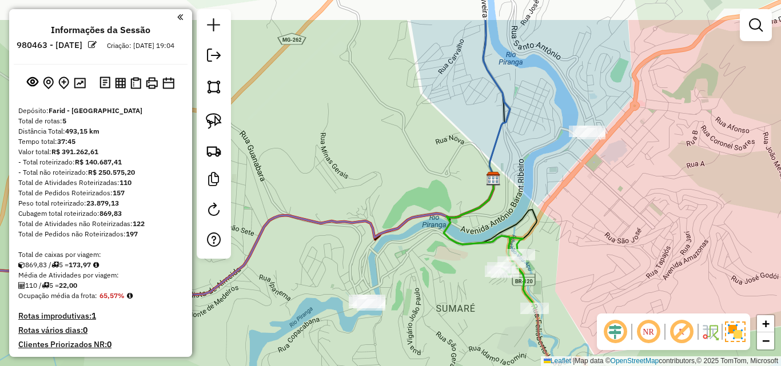
drag, startPoint x: 421, startPoint y: 160, endPoint x: 421, endPoint y: 182, distance: 22.3
click at [421, 182] on div "Janela de atendimento Grade de atendimento Capacidade Transportadoras Veículos …" at bounding box center [390, 183] width 781 height 366
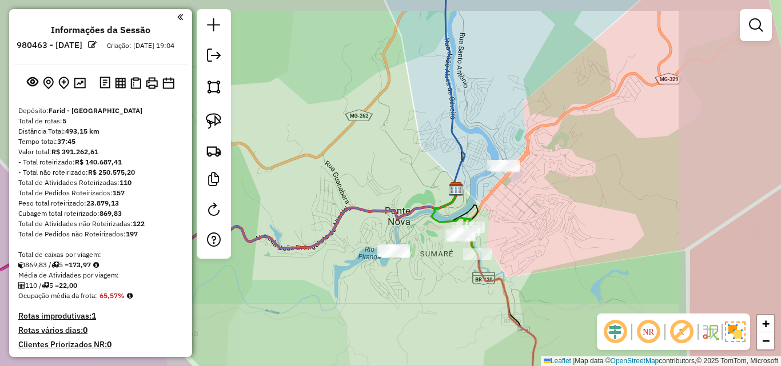
drag, startPoint x: 408, startPoint y: 149, endPoint x: 410, endPoint y: 219, distance: 70.4
click at [410, 219] on div "Janela de atendimento Grade de atendimento Capacidade Transportadoras Veículos …" at bounding box center [390, 183] width 781 height 366
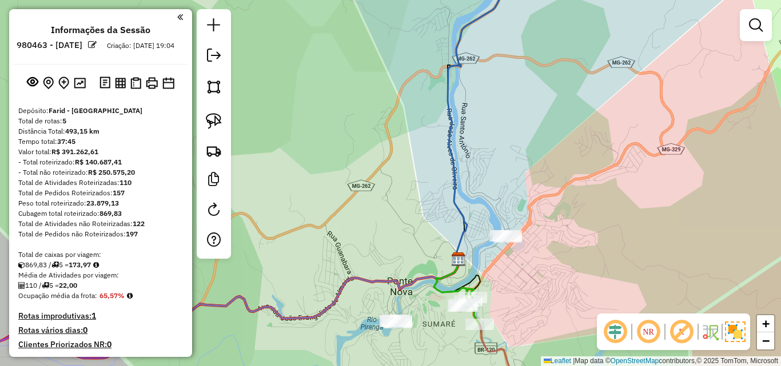
drag, startPoint x: 406, startPoint y: 247, endPoint x: 404, endPoint y: 145, distance: 101.8
click at [404, 145] on div "Janela de atendimento Grade de atendimento Capacidade Transportadoras Veículos …" at bounding box center [390, 183] width 781 height 366
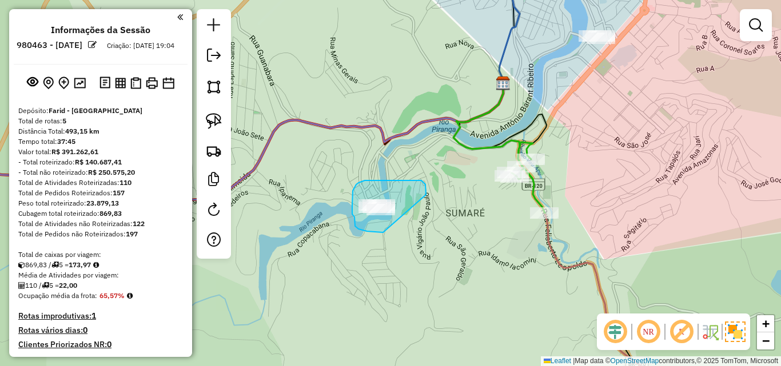
drag, startPoint x: 426, startPoint y: 189, endPoint x: 397, endPoint y: 233, distance: 52.8
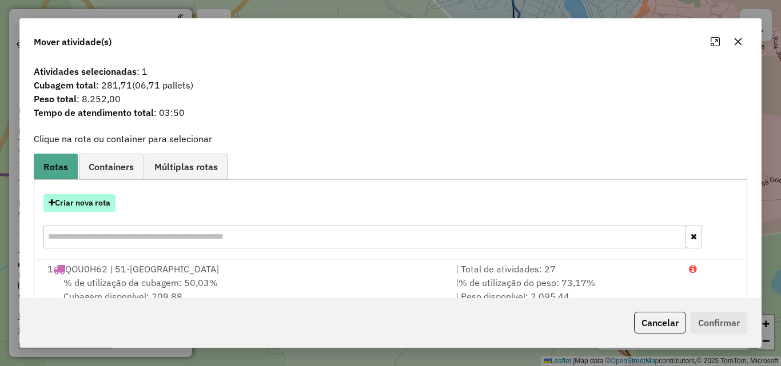
click at [76, 206] on button "Criar nova rota" at bounding box center [79, 203] width 72 height 18
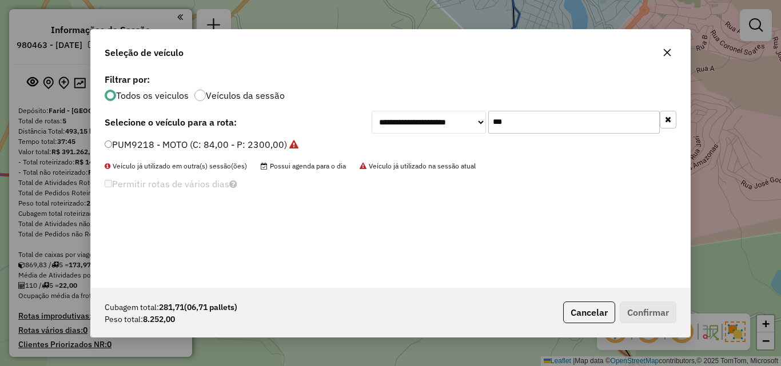
drag, startPoint x: 531, startPoint y: 128, endPoint x: 435, endPoint y: 127, distance: 96.1
click at [436, 127] on div "**********" at bounding box center [524, 122] width 305 height 23
type input "***"
click at [225, 145] on label "PVK4B31 - TOCO CARROCERIA 2 (C: 6500,00 - P: 6500,00) (VD)" at bounding box center [242, 145] width 275 height 14
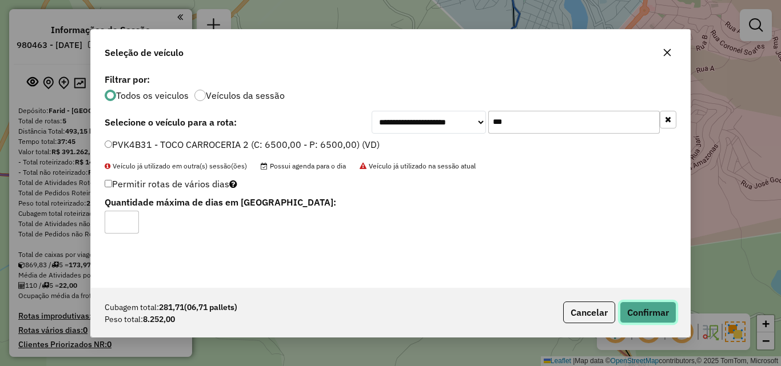
click at [629, 319] on button "Confirmar" at bounding box center [648, 313] width 57 height 22
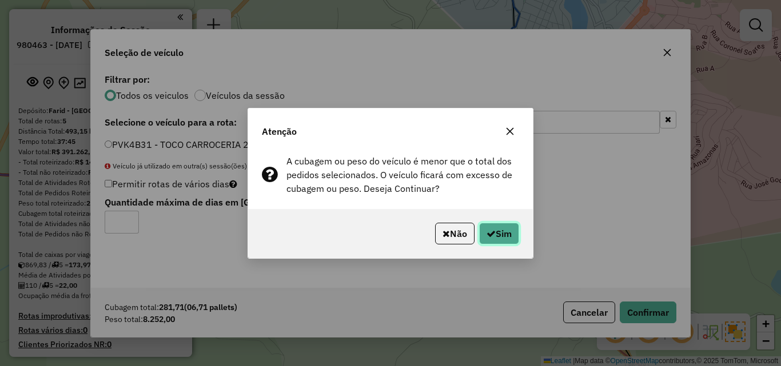
click at [511, 225] on button "Sim" at bounding box center [499, 234] width 40 height 22
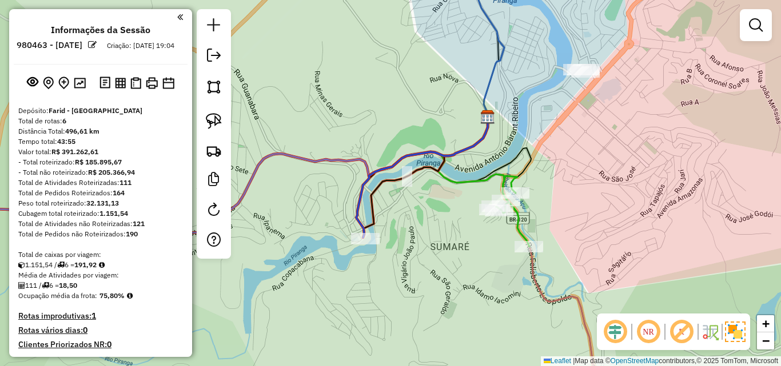
drag, startPoint x: 609, startPoint y: 84, endPoint x: 593, endPoint y: 118, distance: 37.6
click at [593, 118] on div "Janela de atendimento Grade de atendimento Capacidade Transportadoras Veículos …" at bounding box center [390, 183] width 781 height 366
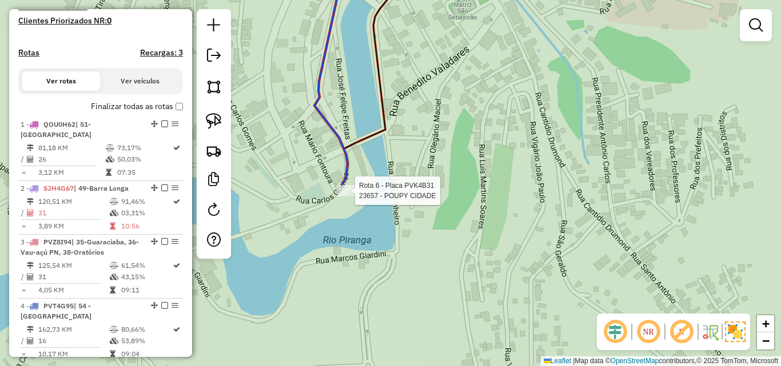
select select "**********"
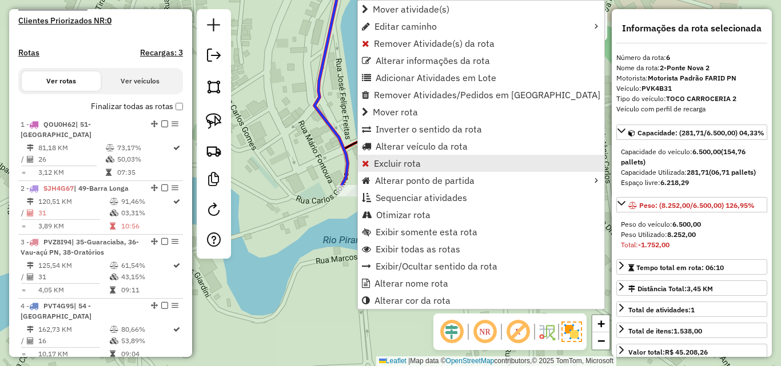
scroll to position [652, 0]
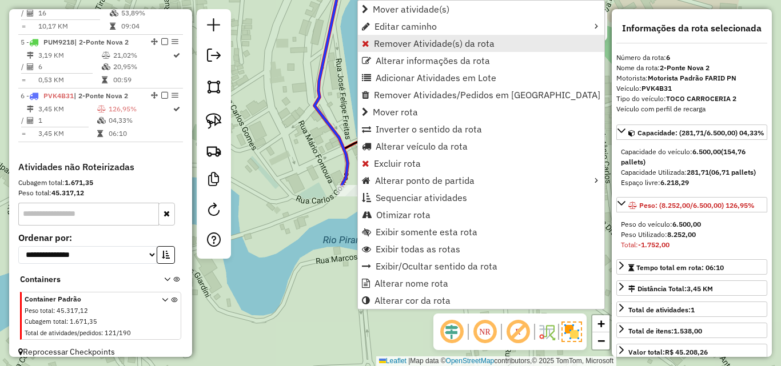
click at [376, 50] on link "Remover Atividade(s) da rota" at bounding box center [481, 43] width 246 height 17
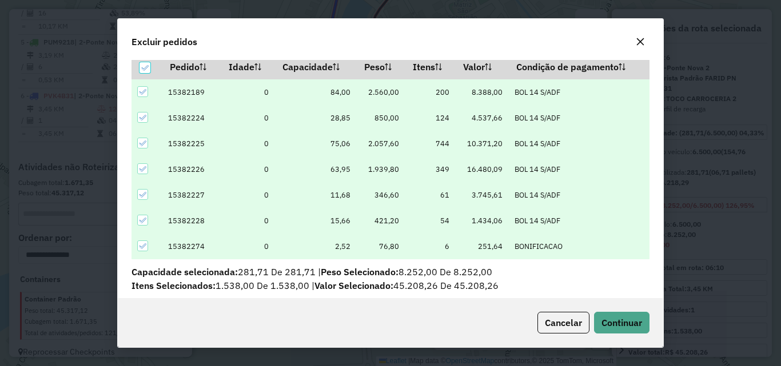
scroll to position [40, 0]
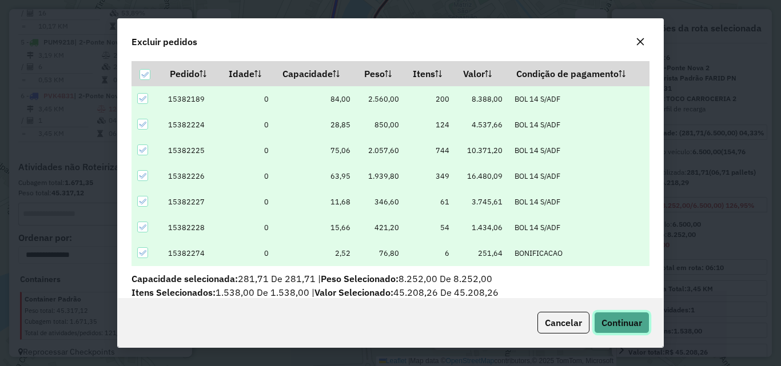
click at [619, 315] on button "Continuar" at bounding box center [621, 323] width 55 height 22
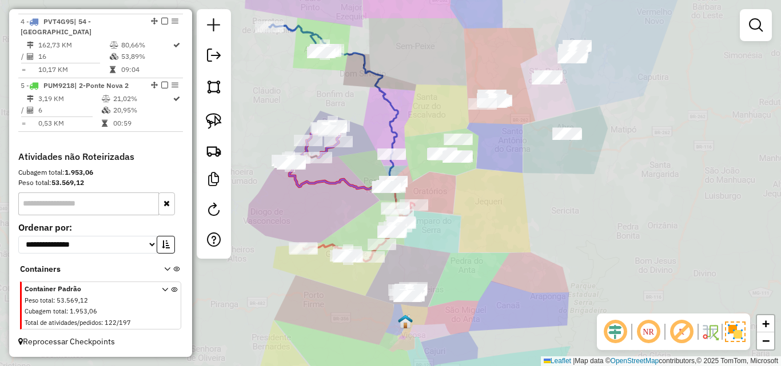
scroll to position [599, 0]
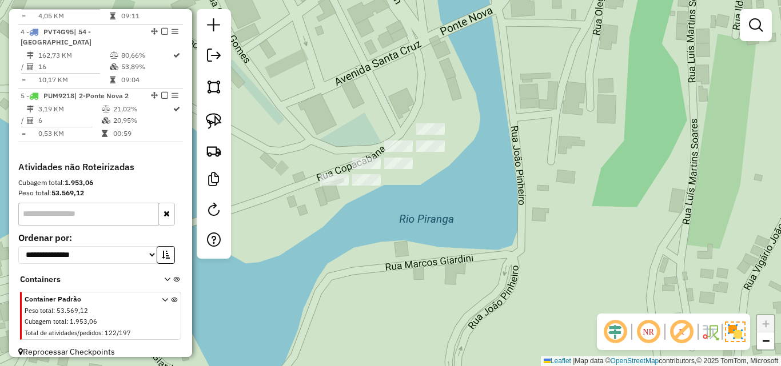
drag, startPoint x: 396, startPoint y: 190, endPoint x: 379, endPoint y: 225, distance: 38.9
click at [379, 225] on div "Janela de atendimento Grade de atendimento Capacidade Transportadoras Veículos …" at bounding box center [390, 183] width 781 height 366
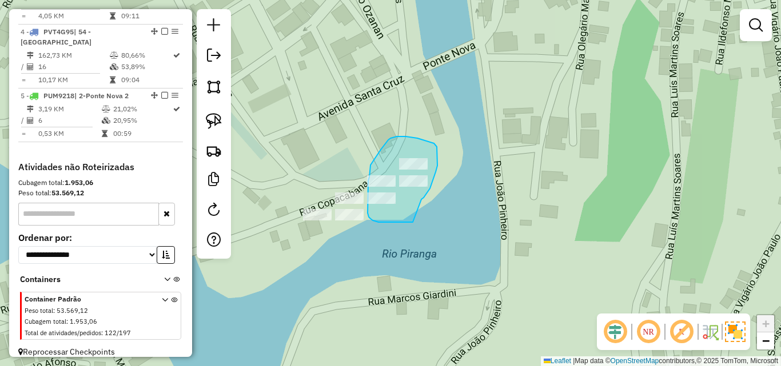
drag, startPoint x: 421, startPoint y: 200, endPoint x: 413, endPoint y: 222, distance: 24.4
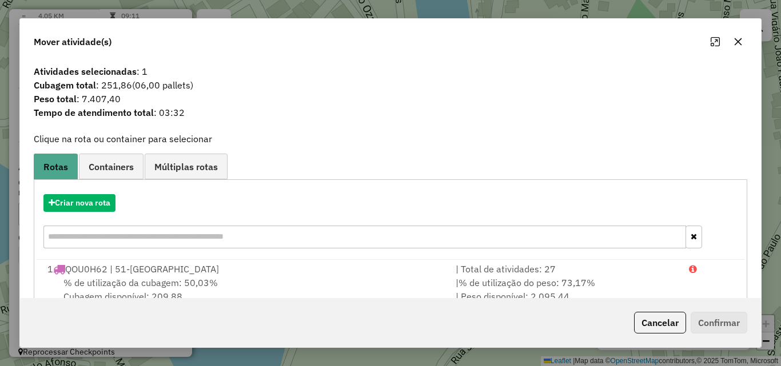
click at [743, 39] on button "button" at bounding box center [738, 42] width 18 height 18
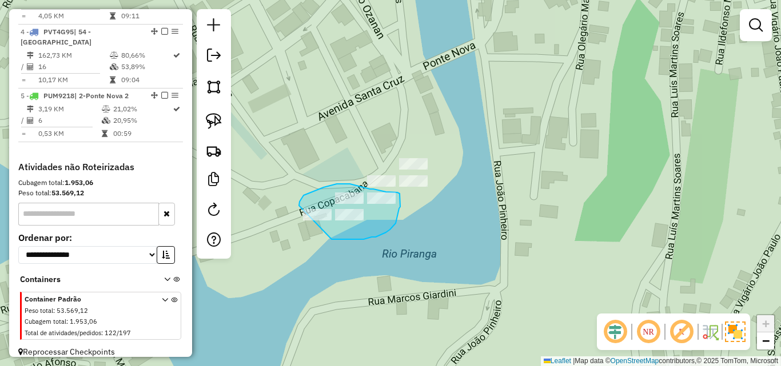
drag, startPoint x: 332, startPoint y: 240, endPoint x: 318, endPoint y: 224, distance: 21.1
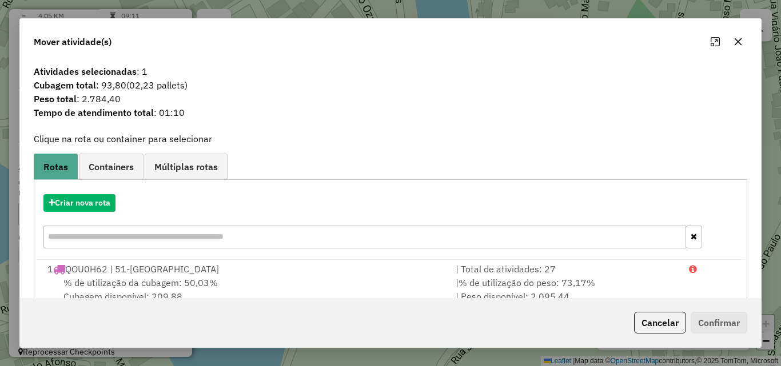
click at [741, 46] on icon "button" at bounding box center [737, 41] width 9 height 9
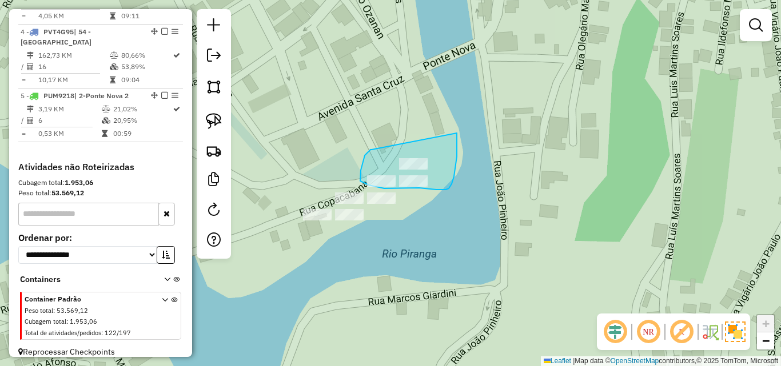
drag, startPoint x: 369, startPoint y: 152, endPoint x: 457, endPoint y: 130, distance: 90.7
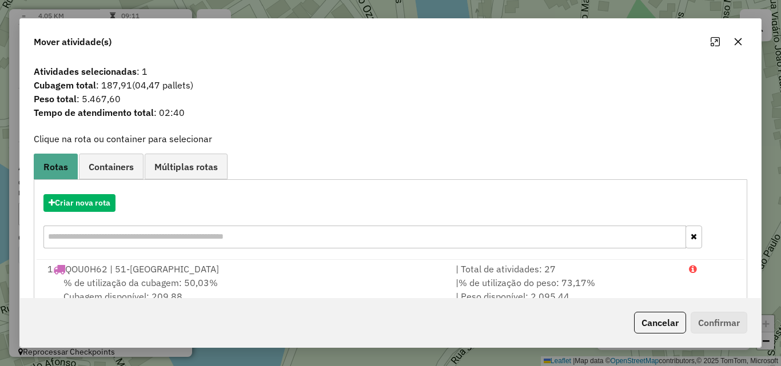
click at [741, 45] on icon "button" at bounding box center [737, 41] width 9 height 9
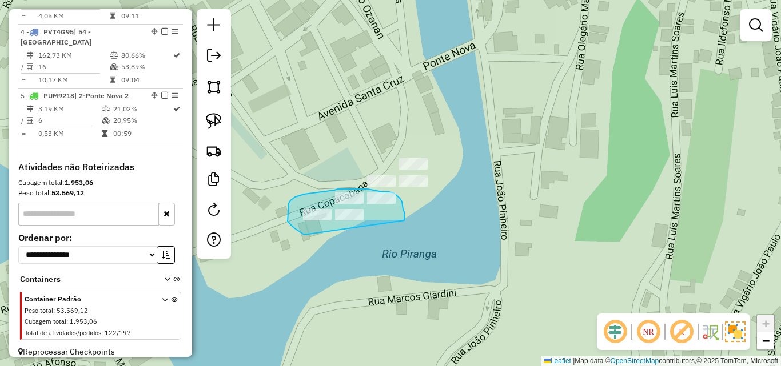
drag, startPoint x: 404, startPoint y: 221, endPoint x: 389, endPoint y: 238, distance: 23.1
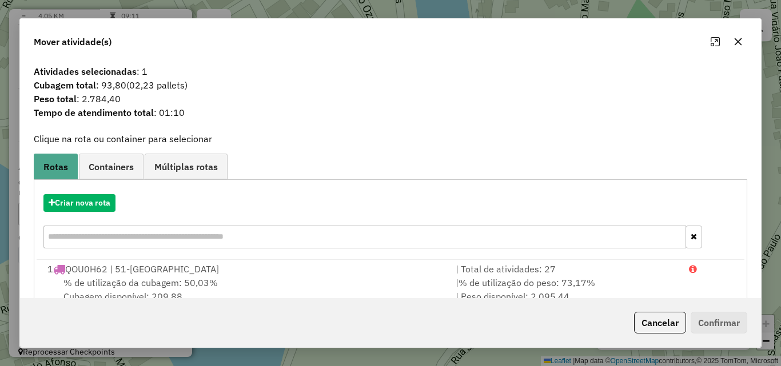
click at [737, 45] on icon "button" at bounding box center [737, 41] width 9 height 9
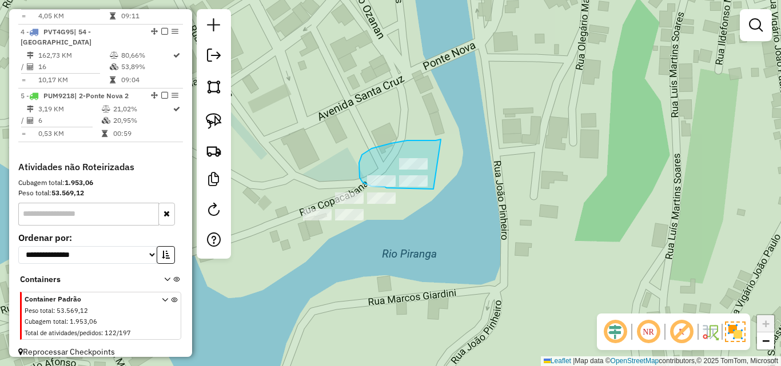
drag, startPoint x: 433, startPoint y: 189, endPoint x: 441, endPoint y: 139, distance: 50.3
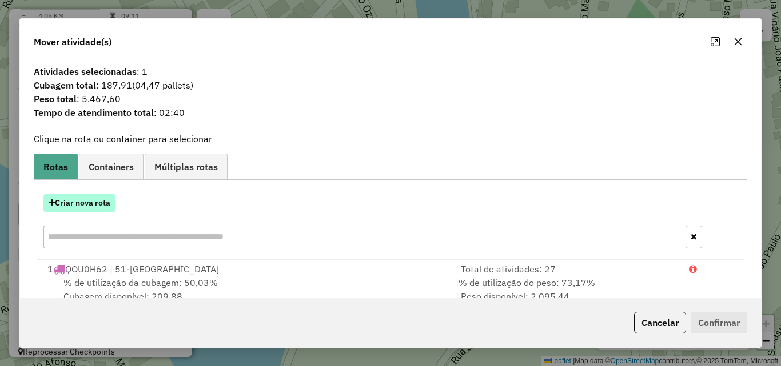
click at [103, 201] on button "Criar nova rota" at bounding box center [79, 203] width 72 height 18
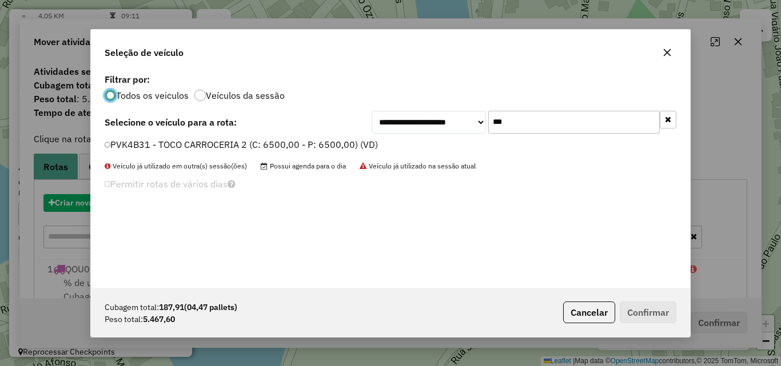
scroll to position [6, 3]
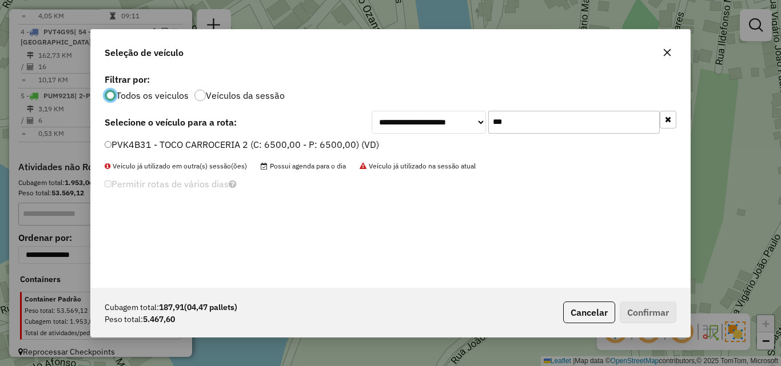
click at [236, 140] on label "PVK4B31 - TOCO CARROCERIA 2 (C: 6500,00 - P: 6500,00) (VD)" at bounding box center [242, 145] width 274 height 14
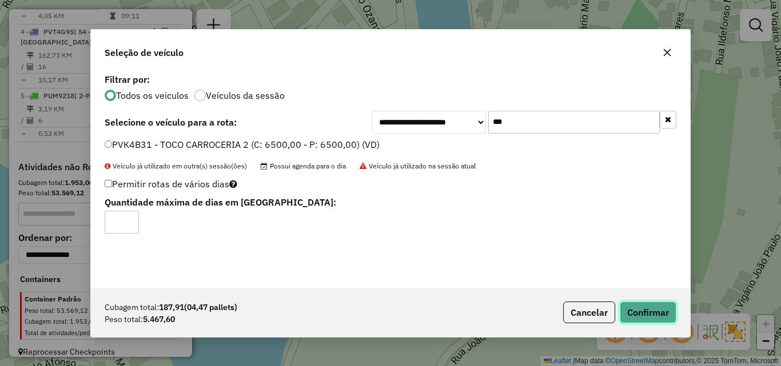
click at [639, 305] on button "Confirmar" at bounding box center [648, 313] width 57 height 22
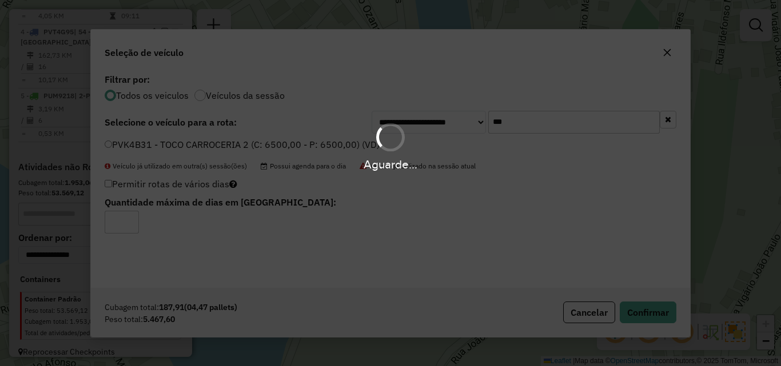
scroll to position [652, 0]
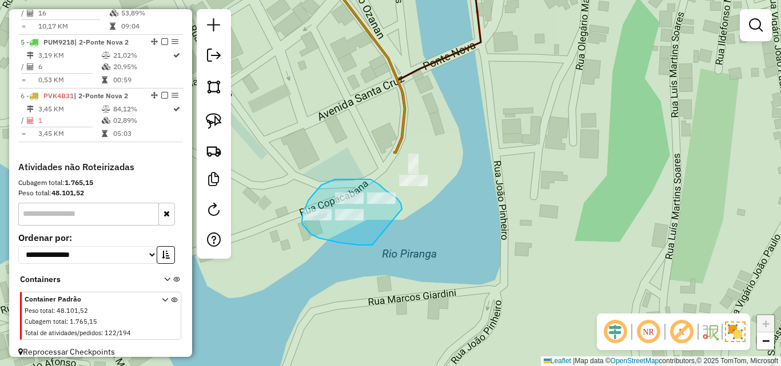
drag, startPoint x: 402, startPoint y: 209, endPoint x: 390, endPoint y: 245, distance: 37.4
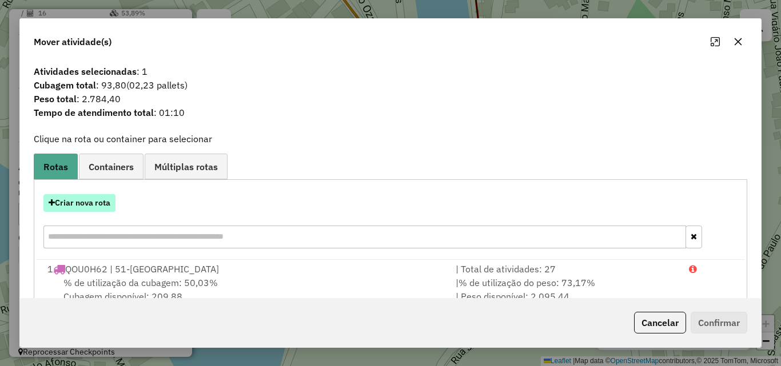
click at [99, 202] on button "Criar nova rota" at bounding box center [79, 203] width 72 height 18
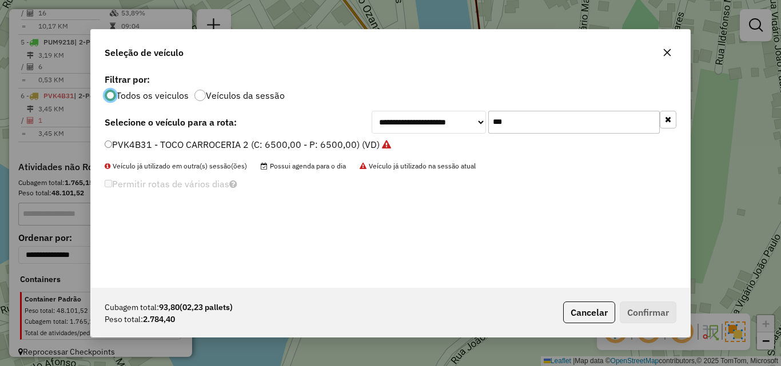
scroll to position [6, 3]
click at [176, 146] on label "PVK4B31 - TOCO CARROCERIA 2 (C: 6500,00 - P: 6500,00) (VD)" at bounding box center [248, 145] width 286 height 14
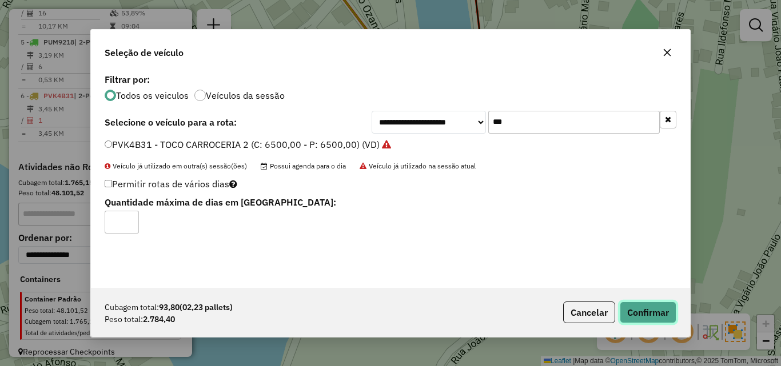
click at [635, 305] on button "Confirmar" at bounding box center [648, 313] width 57 height 22
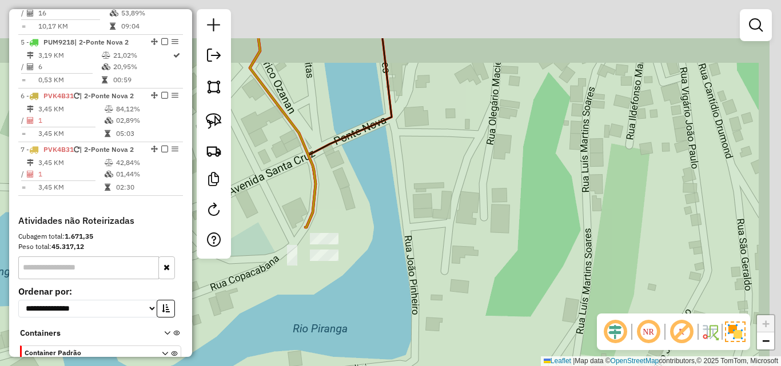
drag, startPoint x: 527, startPoint y: 130, endPoint x: 420, endPoint y: 217, distance: 137.4
click at [420, 217] on div "Janela de atendimento Grade de atendimento Capacidade Transportadoras Veículos …" at bounding box center [390, 183] width 781 height 366
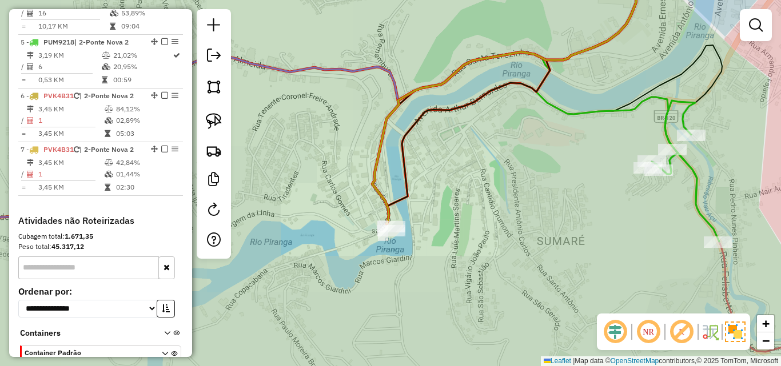
drag, startPoint x: 503, startPoint y: 189, endPoint x: 442, endPoint y: 251, distance: 86.9
click at [442, 251] on div "Janela de atendimento Grade de atendimento Capacidade Transportadoras Veículos …" at bounding box center [390, 183] width 781 height 366
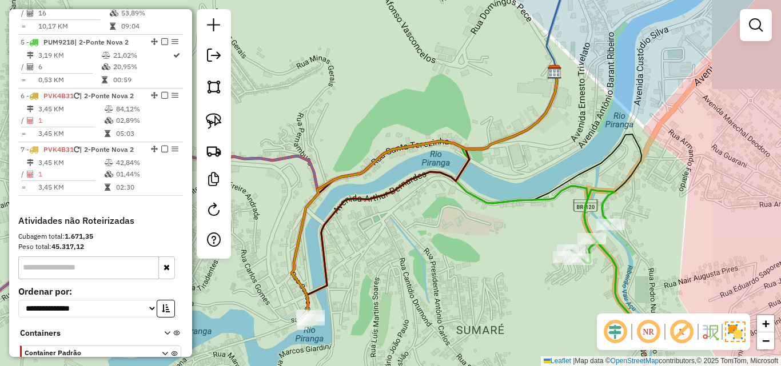
drag, startPoint x: 489, startPoint y: 206, endPoint x: 416, endPoint y: 282, distance: 105.9
click at [416, 282] on div "Janela de atendimento Grade de atendimento Capacidade Transportadoras Veículos …" at bounding box center [390, 183] width 781 height 366
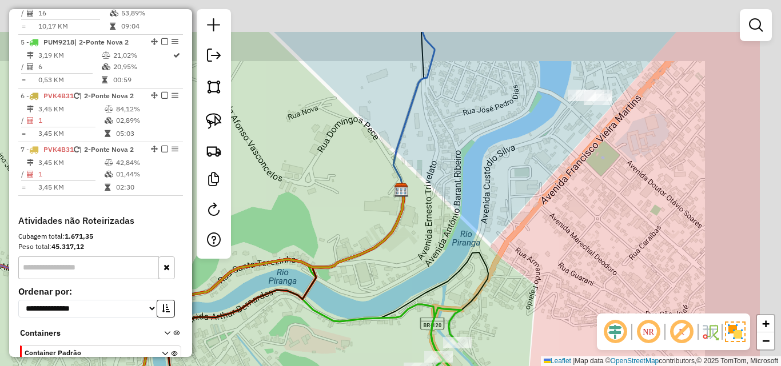
drag, startPoint x: 420, startPoint y: 228, endPoint x: 446, endPoint y: 206, distance: 33.7
click at [386, 244] on div "Janela de atendimento Grade de atendimento Capacidade Transportadoras Veículos …" at bounding box center [390, 183] width 781 height 366
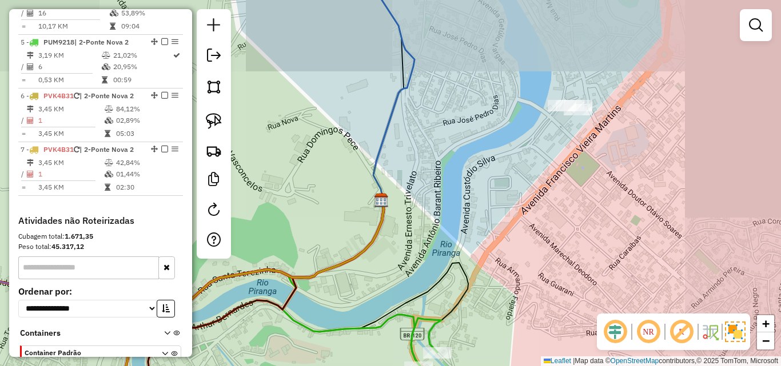
drag, startPoint x: 481, startPoint y: 179, endPoint x: 417, endPoint y: 237, distance: 87.0
click at [417, 238] on div "Janela de atendimento Grade de atendimento Capacidade Transportadoras Veículos …" at bounding box center [390, 183] width 781 height 366
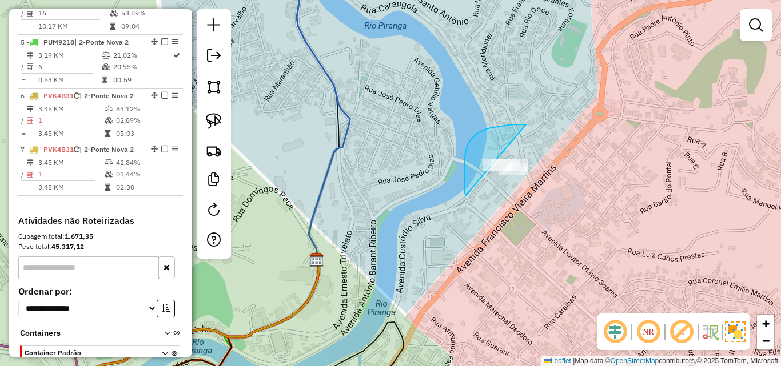
drag, startPoint x: 465, startPoint y: 152, endPoint x: 573, endPoint y: 188, distance: 113.7
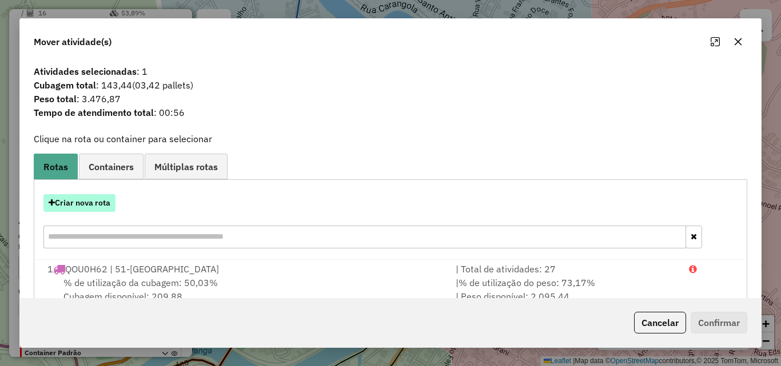
click at [90, 204] on button "Criar nova rota" at bounding box center [79, 203] width 72 height 18
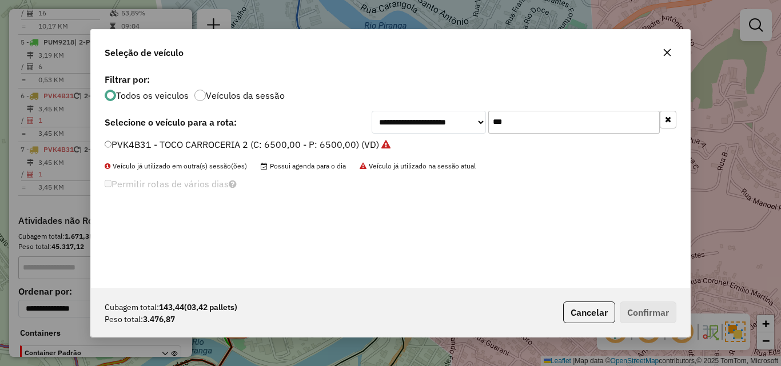
drag, startPoint x: 563, startPoint y: 121, endPoint x: 360, endPoint y: 121, distance: 203.0
click at [366, 121] on div "**********" at bounding box center [391, 122] width 572 height 23
click at [186, 141] on label "PVK4B31 - TOCO CARROCERIA 2 (C: 6500,00 - P: 6500,00) (VD)" at bounding box center [248, 145] width 286 height 14
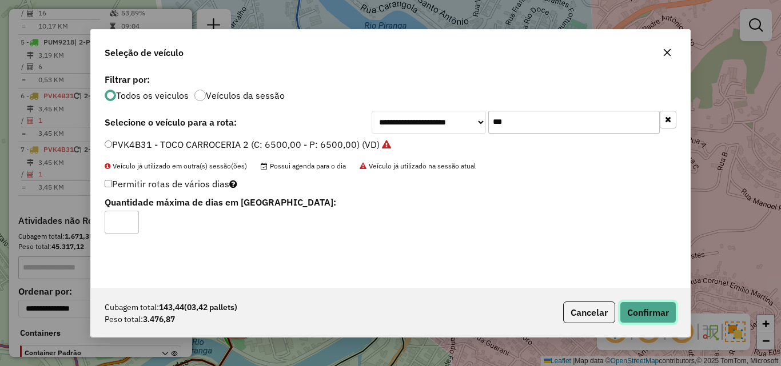
click at [633, 304] on button "Confirmar" at bounding box center [648, 313] width 57 height 22
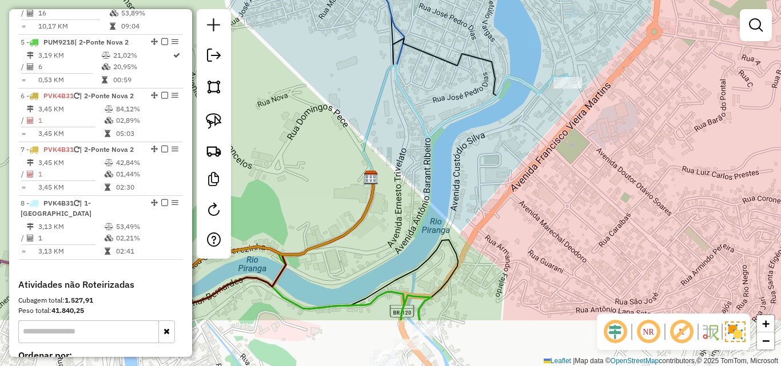
drag, startPoint x: 326, startPoint y: 309, endPoint x: 396, endPoint y: 196, distance: 133.0
click at [396, 196] on div "Janela de atendimento Grade de atendimento Capacidade Transportadoras Veículos …" at bounding box center [390, 183] width 781 height 366
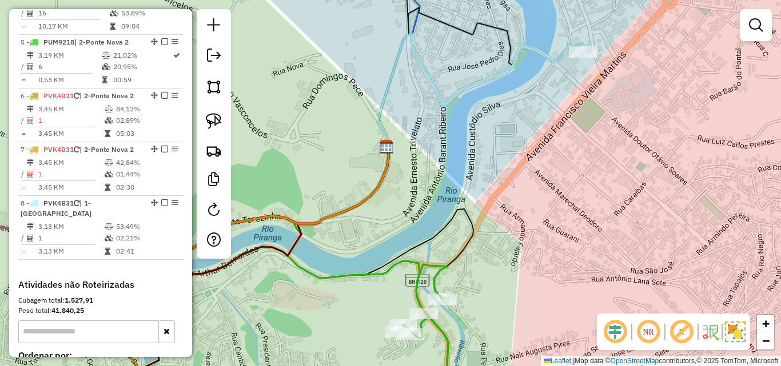
drag, startPoint x: 297, startPoint y: 291, endPoint x: 397, endPoint y: 237, distance: 114.1
click at [397, 237] on div "Janela de atendimento Grade de atendimento Capacidade Transportadoras Veículos …" at bounding box center [390, 183] width 781 height 366
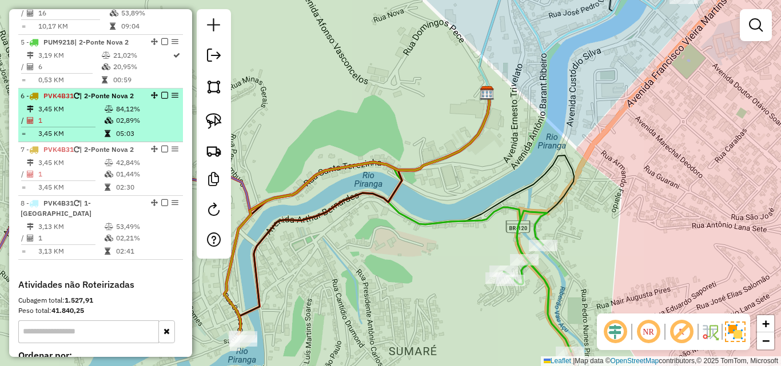
click at [128, 115] on td "02,89%" at bounding box center [146, 120] width 62 height 11
select select "**********"
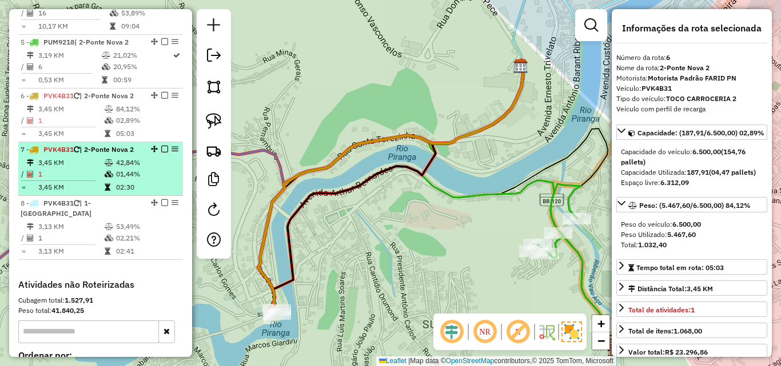
click at [120, 157] on td "42,84%" at bounding box center [146, 162] width 62 height 11
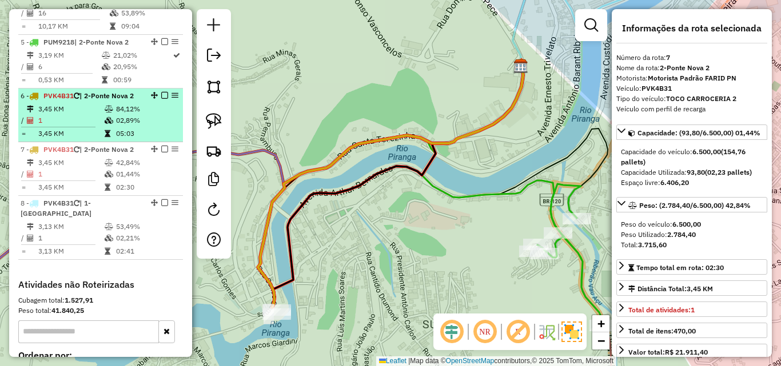
click at [115, 115] on td "02,89%" at bounding box center [146, 120] width 62 height 11
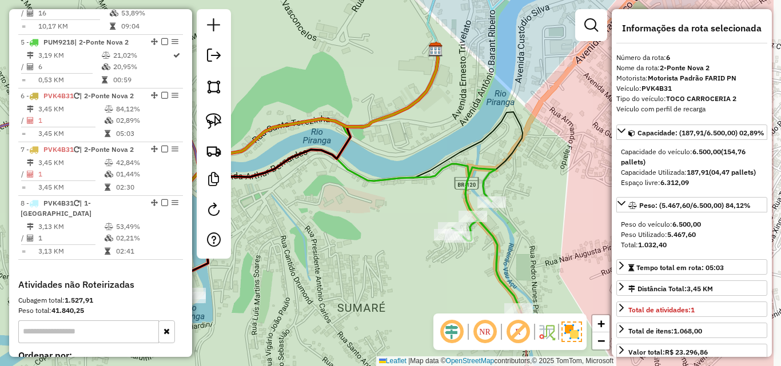
drag, startPoint x: 398, startPoint y: 272, endPoint x: 313, endPoint y: 255, distance: 86.8
click at [313, 255] on div "Janela de atendimento Grade de atendimento Capacidade Transportadoras Veículos …" at bounding box center [390, 183] width 781 height 366
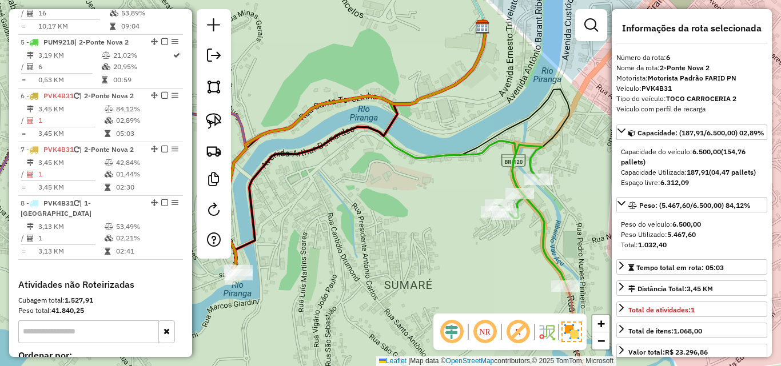
drag, startPoint x: 322, startPoint y: 248, endPoint x: 369, endPoint y: 225, distance: 52.2
click at [369, 225] on div "Janela de atendimento Grade de atendimento Capacidade Transportadoras Veículos …" at bounding box center [390, 183] width 781 height 366
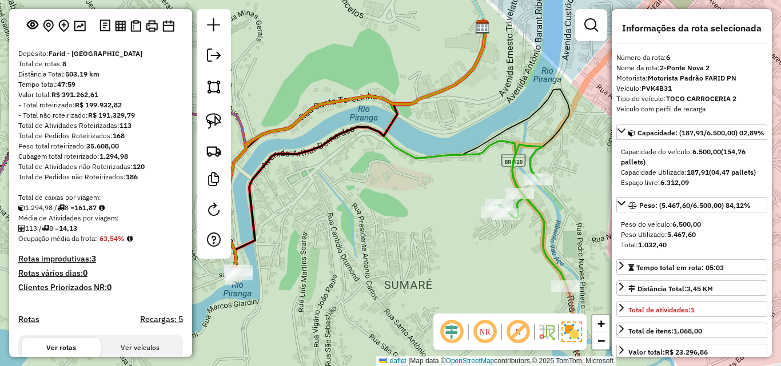
scroll to position [114, 0]
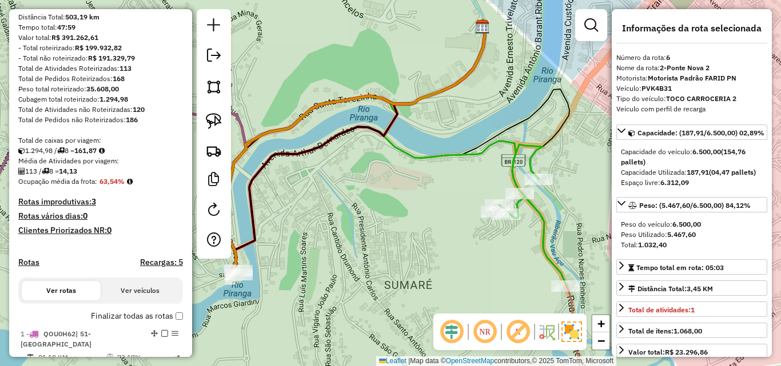
drag, startPoint x: 358, startPoint y: 240, endPoint x: 385, endPoint y: 224, distance: 30.8
click at [384, 225] on div "Janela de atendimento Grade de atendimento Capacidade Transportadoras Veículos …" at bounding box center [390, 183] width 781 height 366
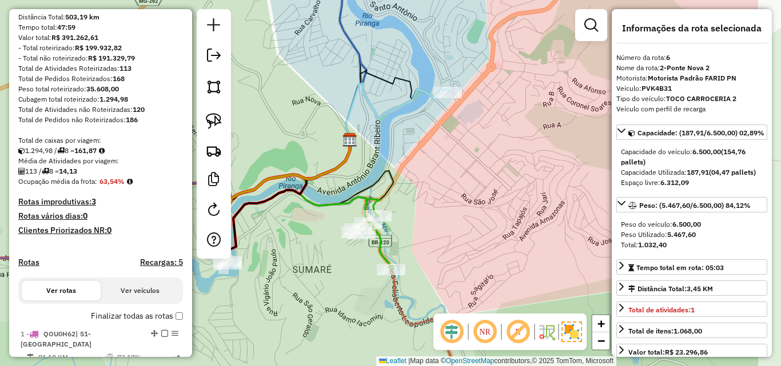
drag, startPoint x: 411, startPoint y: 228, endPoint x: 310, endPoint y: 253, distance: 103.6
click at [310, 253] on div "Janela de atendimento Grade de atendimento Capacidade Transportadoras Veículos …" at bounding box center [390, 183] width 781 height 366
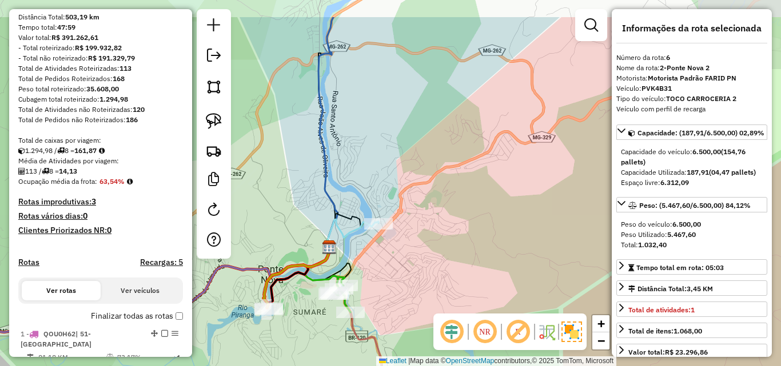
drag, startPoint x: 455, startPoint y: 206, endPoint x: 441, endPoint y: 277, distance: 71.8
click at [441, 277] on div "Janela de atendimento Grade de atendimento Capacidade Transportadoras Veículos …" at bounding box center [390, 183] width 781 height 366
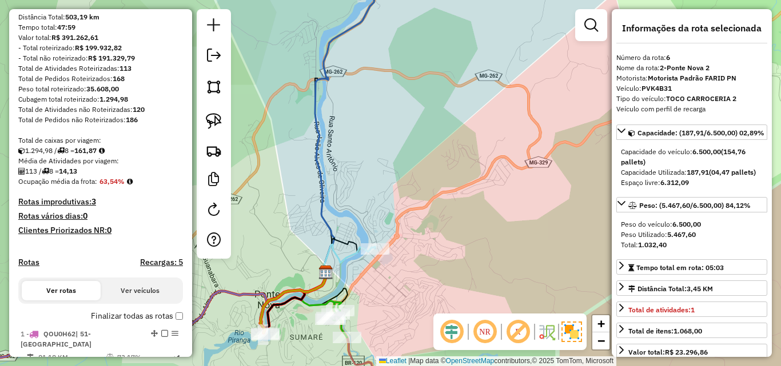
drag, startPoint x: 385, startPoint y: 213, endPoint x: 385, endPoint y: 270, distance: 57.2
click at [385, 270] on div "Janela de atendimento Grade de atendimento Capacidade Transportadoras Veículos …" at bounding box center [390, 183] width 781 height 366
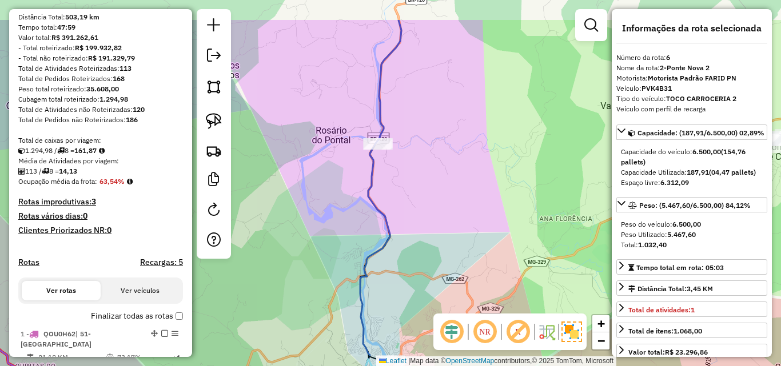
drag, startPoint x: 364, startPoint y: 183, endPoint x: 376, endPoint y: 237, distance: 54.9
click at [376, 237] on div "Janela de atendimento Grade de atendimento Capacidade Transportadoras Veículos …" at bounding box center [390, 183] width 781 height 366
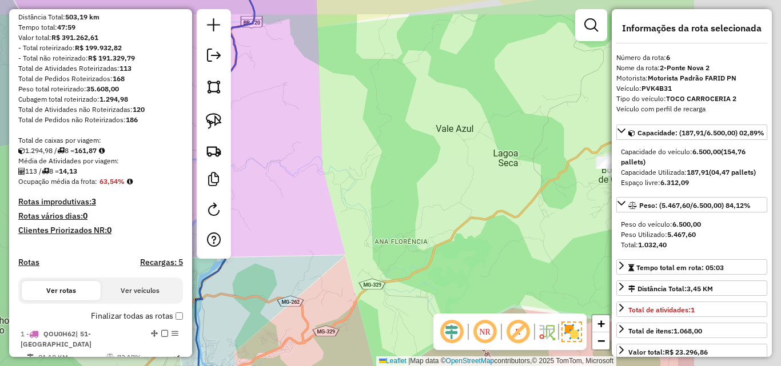
drag, startPoint x: 465, startPoint y: 184, endPoint x: 337, endPoint y: 209, distance: 131.1
click at [300, 208] on div "Janela de atendimento Grade de atendimento Capacidade Transportadoras Veículos …" at bounding box center [390, 183] width 781 height 366
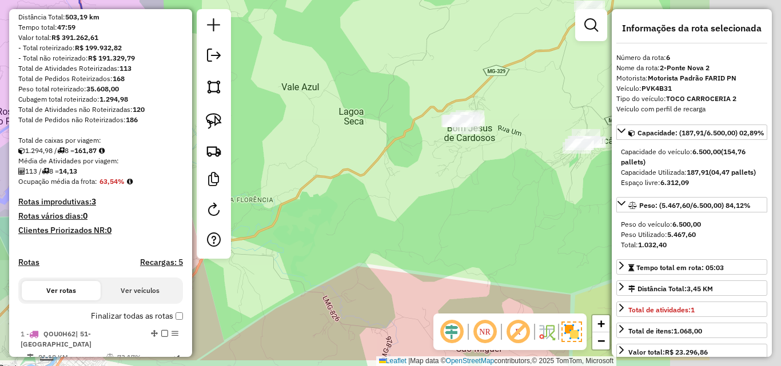
drag, startPoint x: 453, startPoint y: 214, endPoint x: 392, endPoint y: 174, distance: 73.3
click at [303, 172] on div "Janela de atendimento Grade de atendimento Capacidade Transportadoras Veículos …" at bounding box center [390, 183] width 781 height 366
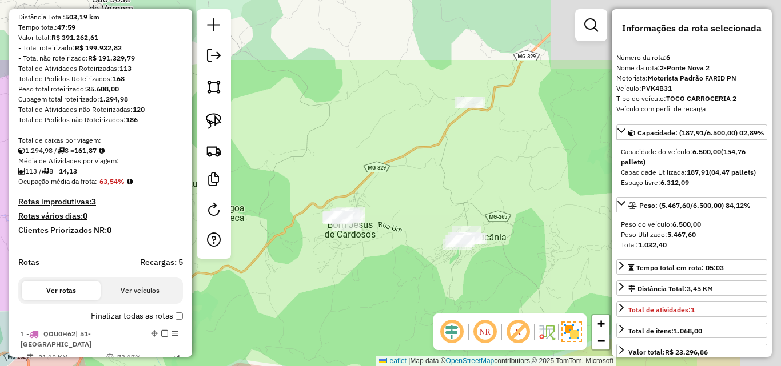
drag, startPoint x: 461, startPoint y: 201, endPoint x: 340, endPoint y: 291, distance: 150.7
click at [340, 298] on div "Janela de atendimento Grade de atendimento Capacidade Transportadoras Veículos …" at bounding box center [390, 183] width 781 height 366
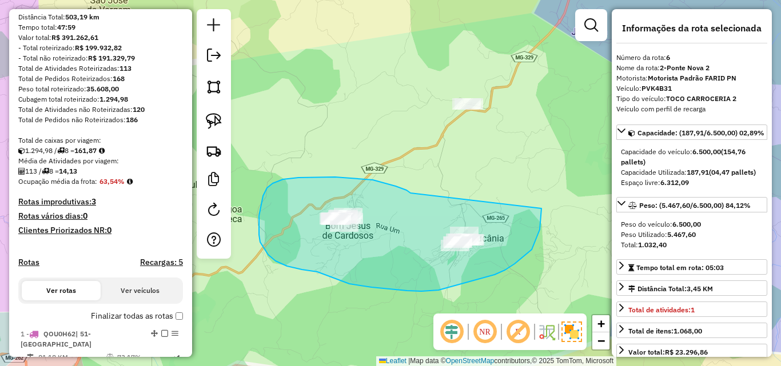
drag, startPoint x: 410, startPoint y: 193, endPoint x: 541, endPoint y: 204, distance: 131.4
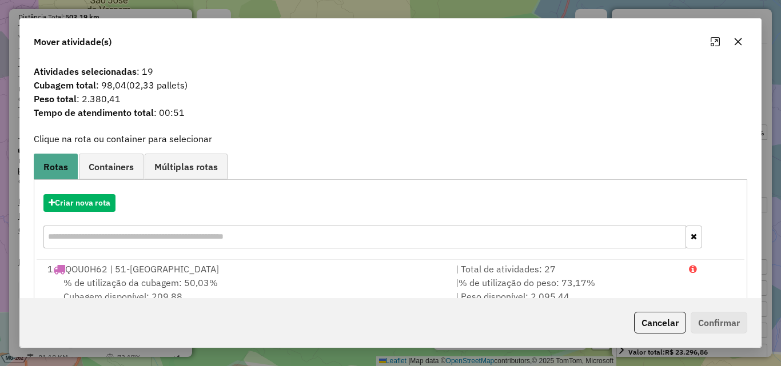
click at [736, 42] on icon "button" at bounding box center [737, 41] width 9 height 9
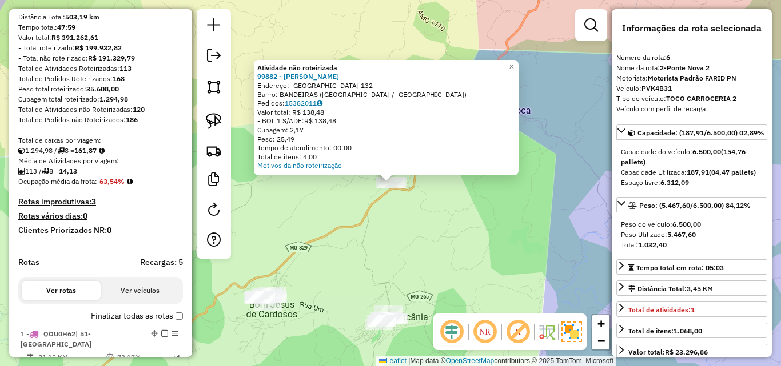
click at [396, 246] on div "Atividade não roteirizada 99882 - MARIA CRISTINA SOBRI Endereço: VILA BANDEIRAS…" at bounding box center [390, 183] width 781 height 366
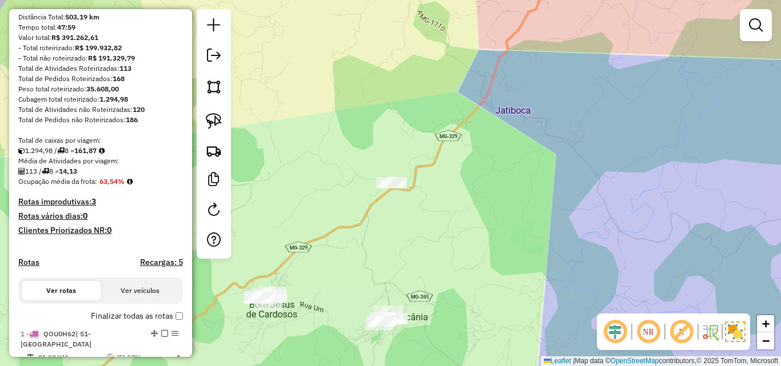
drag, startPoint x: 480, startPoint y: 237, endPoint x: 431, endPoint y: 204, distance: 59.3
click at [445, 222] on div "Janela de atendimento Grade de atendimento Capacidade Transportadoras Veículos …" at bounding box center [390, 183] width 781 height 366
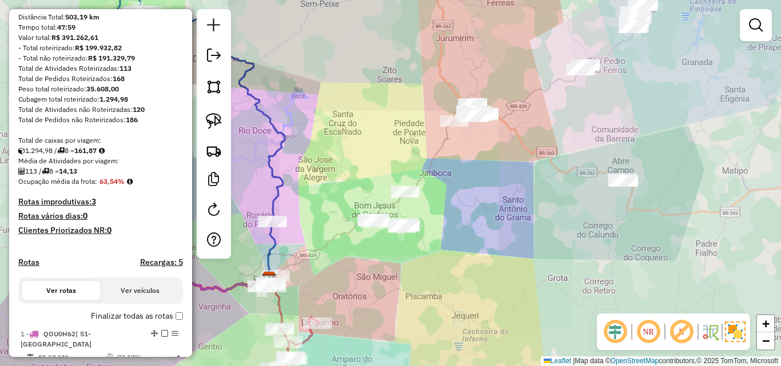
drag, startPoint x: 490, startPoint y: 218, endPoint x: 452, endPoint y: 147, distance: 81.1
click at [452, 147] on div "Janela de atendimento Grade de atendimento Capacidade Transportadoras Veículos …" at bounding box center [390, 183] width 781 height 366
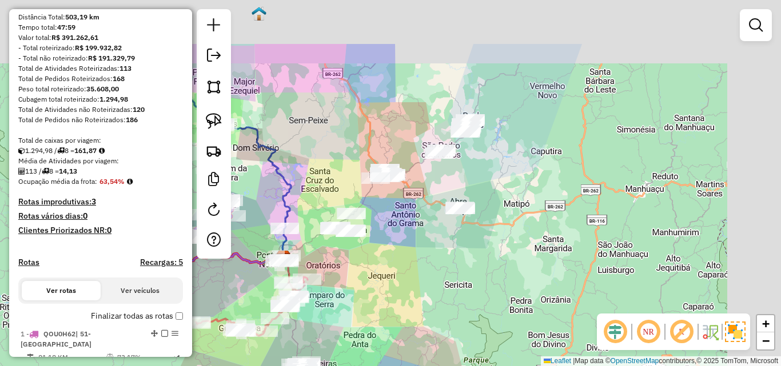
drag, startPoint x: 463, startPoint y: 138, endPoint x: 405, endPoint y: 219, distance: 99.2
click at [405, 219] on div "Janela de atendimento Grade de atendimento Capacidade Transportadoras Veículos …" at bounding box center [390, 183] width 781 height 366
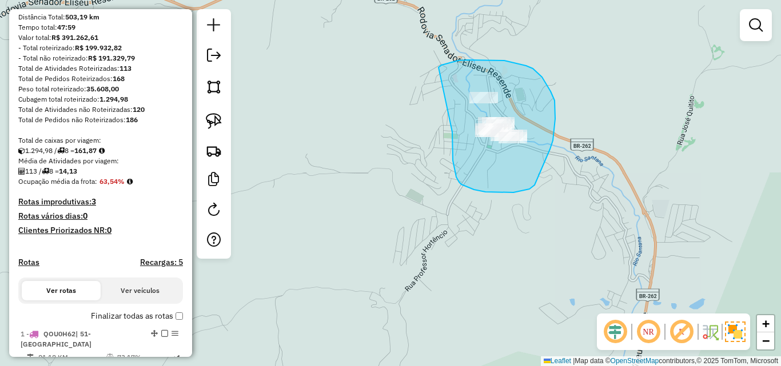
drag, startPoint x: 452, startPoint y: 132, endPoint x: 433, endPoint y: 72, distance: 63.1
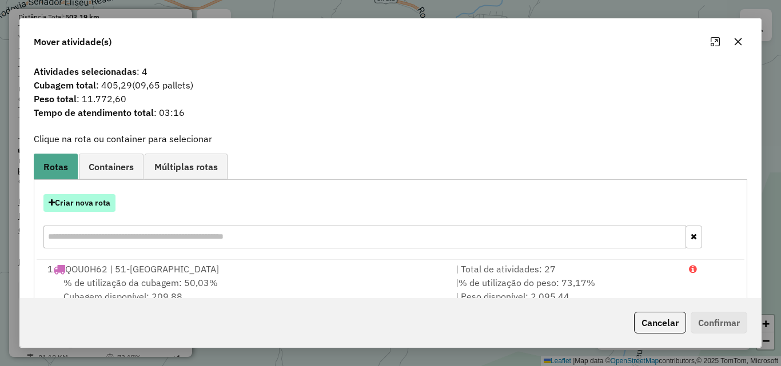
click at [85, 199] on button "Criar nova rota" at bounding box center [79, 203] width 72 height 18
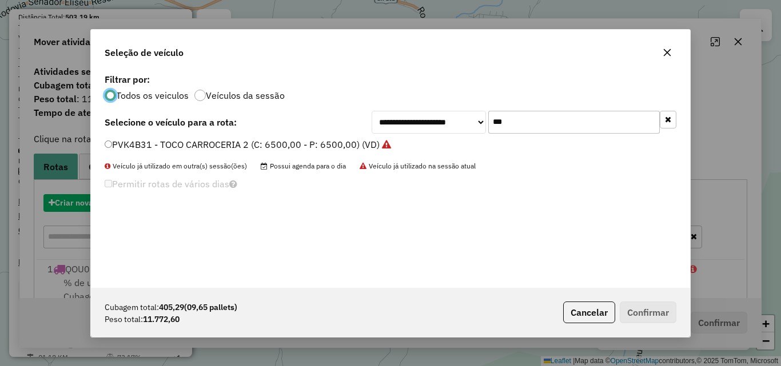
scroll to position [6, 3]
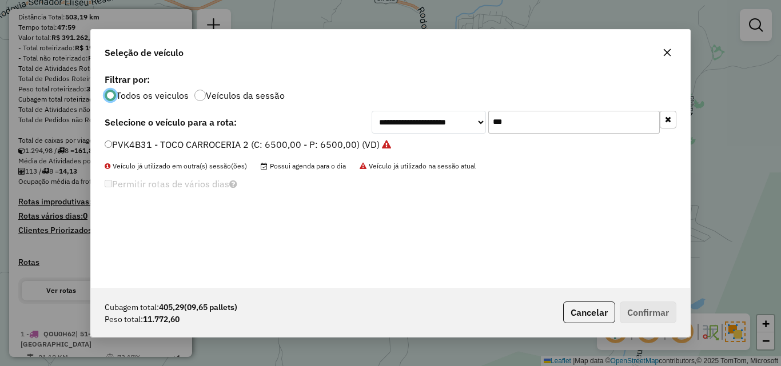
drag, startPoint x: 436, startPoint y: 127, endPoint x: 400, endPoint y: 126, distance: 36.0
click at [408, 127] on div "**********" at bounding box center [524, 122] width 305 height 23
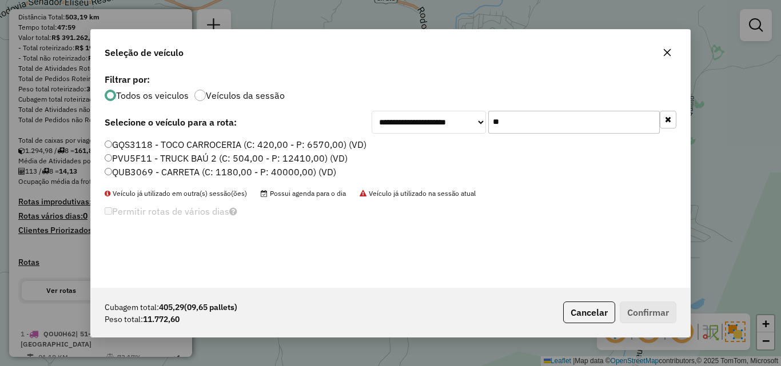
type input "**"
click at [153, 156] on label "PVU5F11 - TRUCK BAÚ 2 (C: 504,00 - P: 12410,00) (VD)" at bounding box center [226, 158] width 243 height 14
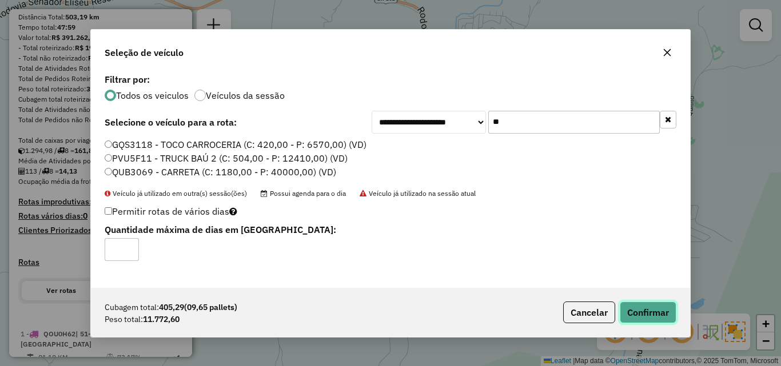
click at [661, 314] on button "Confirmar" at bounding box center [648, 313] width 57 height 22
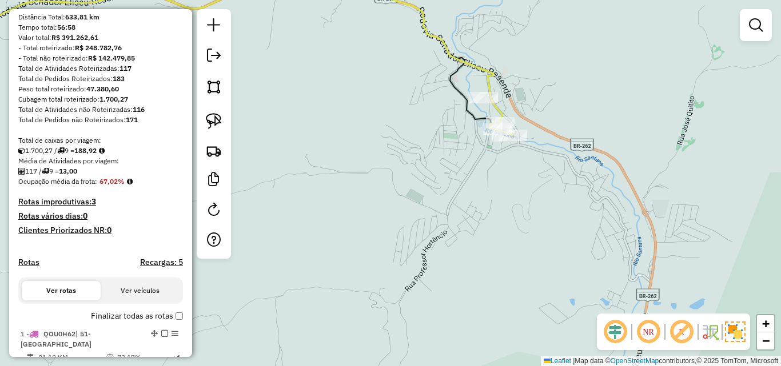
drag, startPoint x: 321, startPoint y: 160, endPoint x: 338, endPoint y: 252, distance: 93.5
click at [338, 252] on div "Janela de atendimento Grade de atendimento Capacidade Transportadoras Veículos …" at bounding box center [390, 183] width 781 height 366
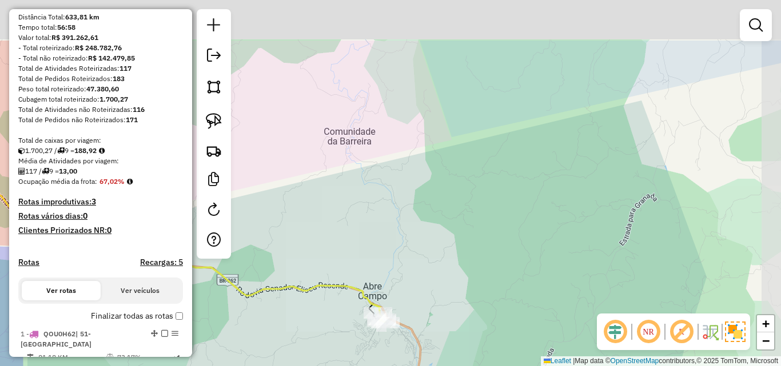
drag, startPoint x: 338, startPoint y: 228, endPoint x: 346, endPoint y: 276, distance: 48.0
click at [338, 306] on div "Janela de atendimento Grade de atendimento Capacidade Transportadoras Veículos …" at bounding box center [390, 183] width 781 height 366
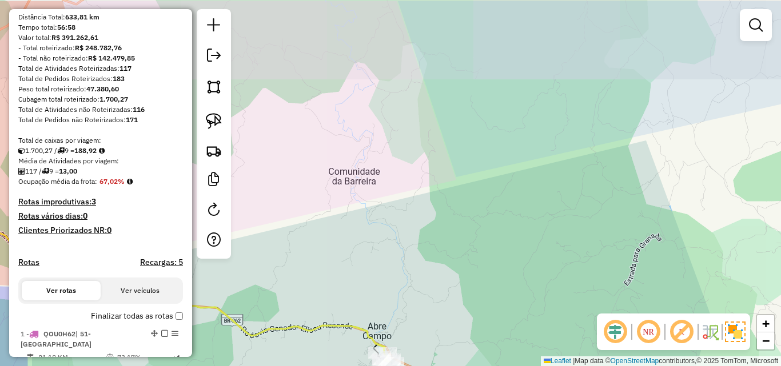
drag, startPoint x: 371, startPoint y: 146, endPoint x: 389, endPoint y: 205, distance: 61.5
click at [391, 233] on div "Janela de atendimento Grade de atendimento Capacidade Transportadoras Veículos …" at bounding box center [390, 183] width 781 height 366
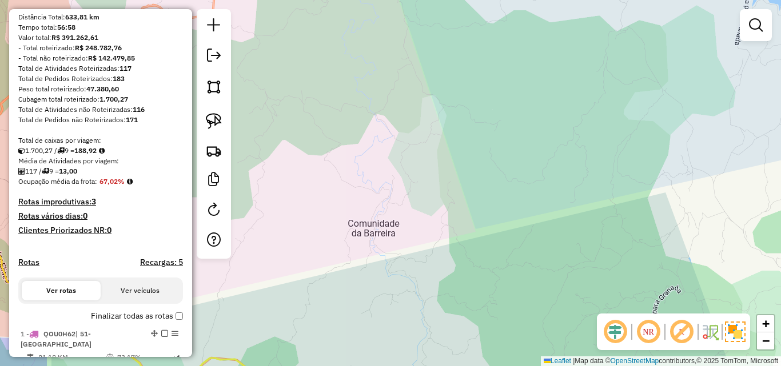
drag, startPoint x: 340, startPoint y: 148, endPoint x: 469, endPoint y: 232, distance: 154.1
click at [471, 236] on div "Janela de atendimento Grade de atendimento Capacidade Transportadoras Veículos …" at bounding box center [390, 183] width 781 height 366
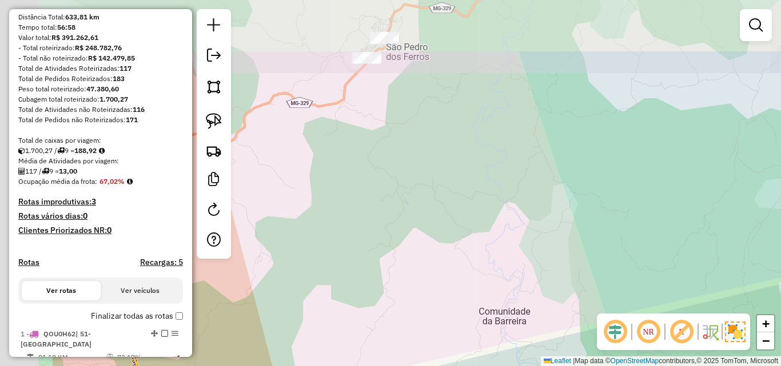
drag, startPoint x: 431, startPoint y: 193, endPoint x: 458, endPoint y: 266, distance: 78.7
click at [458, 266] on div "Janela de atendimento Grade de atendimento Capacidade Transportadoras Veículos …" at bounding box center [390, 183] width 781 height 366
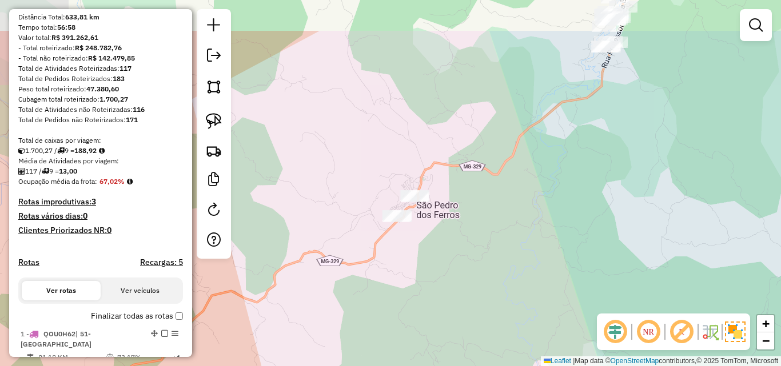
drag, startPoint x: 457, startPoint y: 235, endPoint x: 457, endPoint y: 268, distance: 33.2
click at [457, 268] on div "Janela de atendimento Grade de atendimento Capacidade Transportadoras Veículos …" at bounding box center [390, 183] width 781 height 366
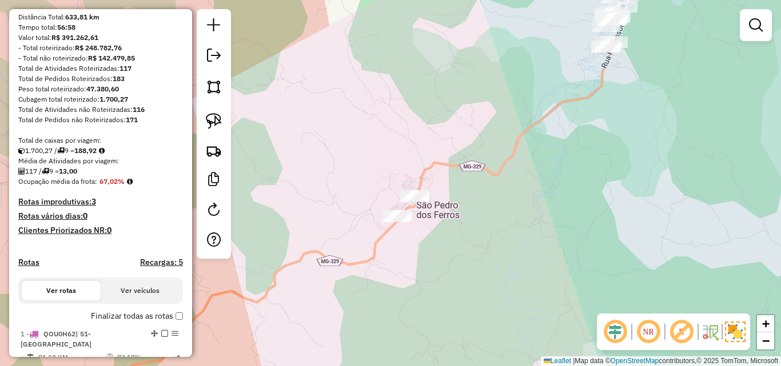
drag, startPoint x: 553, startPoint y: 169, endPoint x: 526, endPoint y: 235, distance: 71.8
click at [496, 280] on div "Janela de atendimento Grade de atendimento Capacidade Transportadoras Veículos …" at bounding box center [390, 183] width 781 height 366
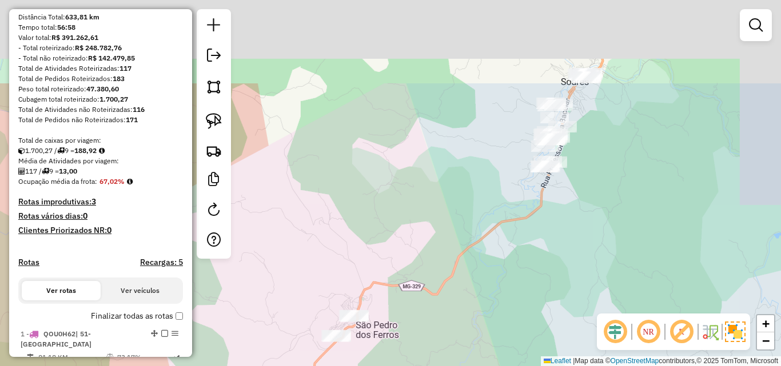
drag, startPoint x: 516, startPoint y: 260, endPoint x: 508, endPoint y: 279, distance: 20.5
click at [505, 286] on div "Janela de atendimento Grade de atendimento Capacidade Transportadoras Veículos …" at bounding box center [390, 183] width 781 height 366
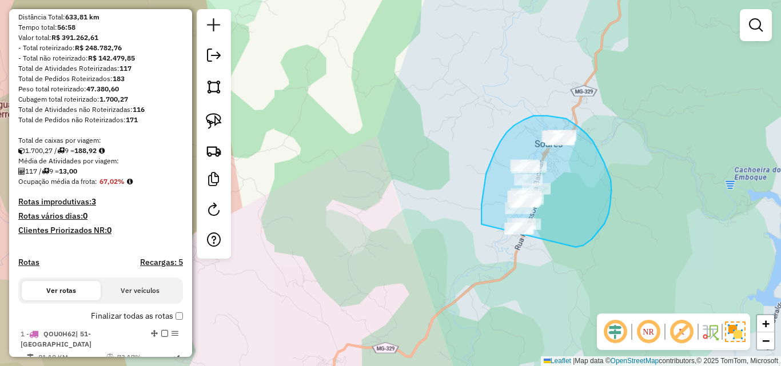
drag, startPoint x: 583, startPoint y: 246, endPoint x: 576, endPoint y: 249, distance: 7.4
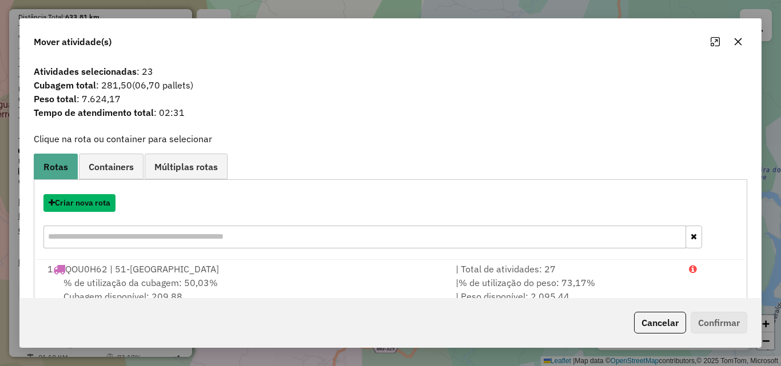
click at [83, 205] on button "Criar nova rota" at bounding box center [79, 203] width 72 height 18
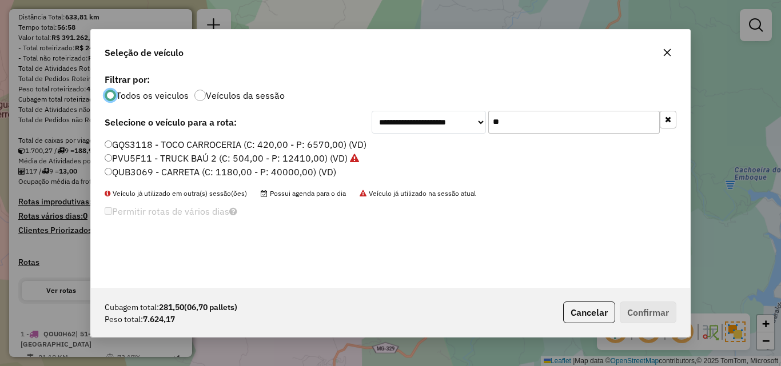
drag, startPoint x: 611, startPoint y: 120, endPoint x: 382, endPoint y: 120, distance: 228.7
click at [384, 120] on div "**********" at bounding box center [524, 122] width 305 height 23
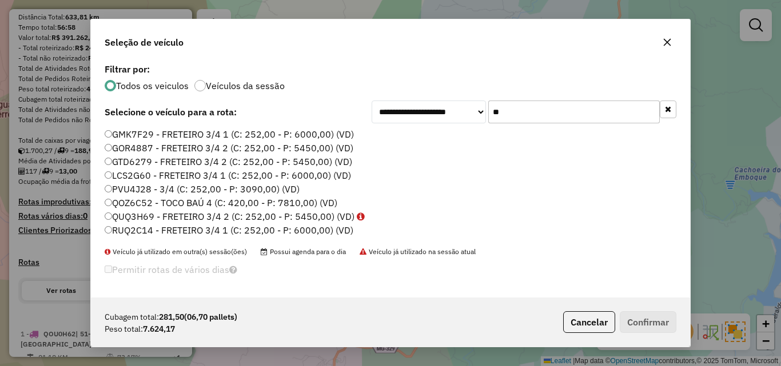
type input "**"
click at [233, 204] on label "QOZ6C52 - TOCO BAÚ 4 (C: 420,00 - P: 7810,00) (VD)" at bounding box center [221, 203] width 233 height 14
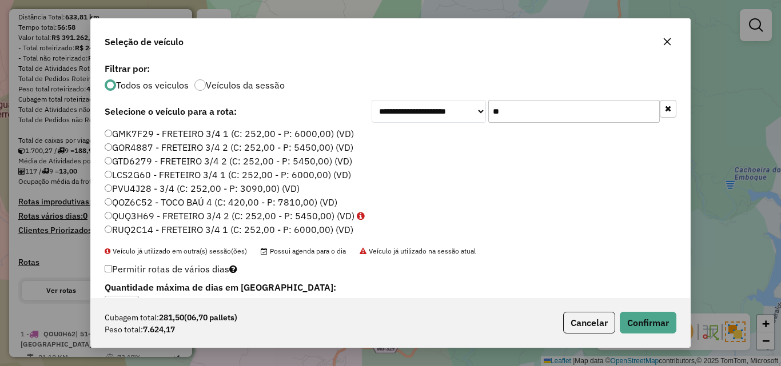
click at [690, 328] on div "**********" at bounding box center [390, 183] width 600 height 330
click at [645, 322] on button "Confirmar" at bounding box center [648, 323] width 57 height 22
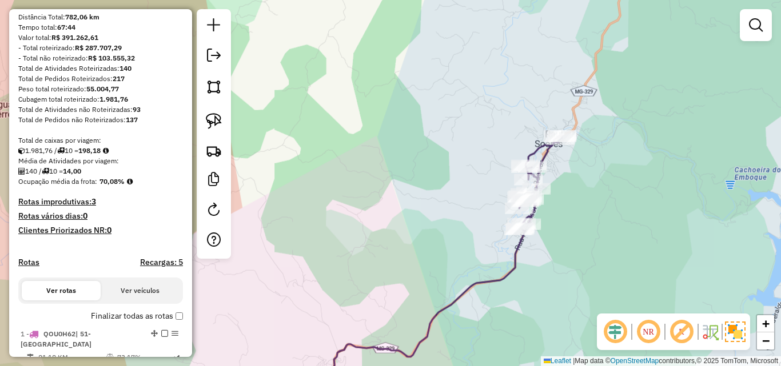
drag, startPoint x: 408, startPoint y: 225, endPoint x: 501, endPoint y: 145, distance: 122.5
click at [501, 145] on div "Janela de atendimento Grade de atendimento Capacidade Transportadoras Veículos …" at bounding box center [390, 183] width 781 height 366
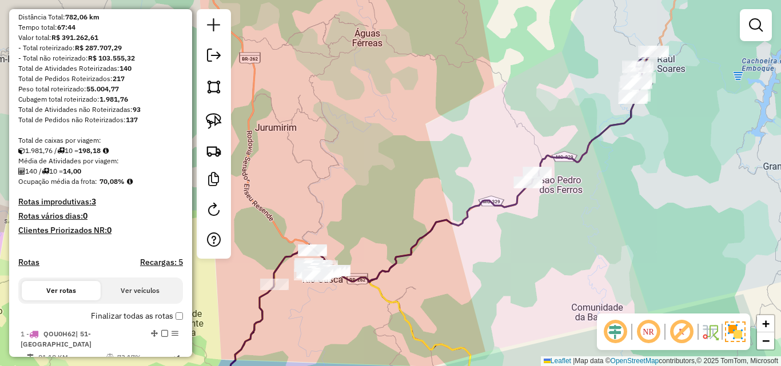
drag, startPoint x: 429, startPoint y: 156, endPoint x: 497, endPoint y: 121, distance: 75.9
click at [497, 121] on div "Janela de atendimento Grade de atendimento Capacidade Transportadoras Veículos …" at bounding box center [390, 183] width 781 height 366
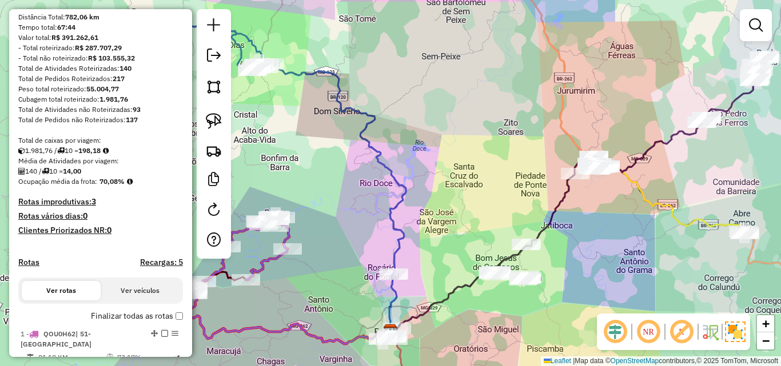
drag, startPoint x: 453, startPoint y: 137, endPoint x: 645, endPoint y: 107, distance: 194.9
click at [645, 107] on div "Janela de atendimento Grade de atendimento Capacidade Transportadoras Veículos …" at bounding box center [390, 183] width 781 height 366
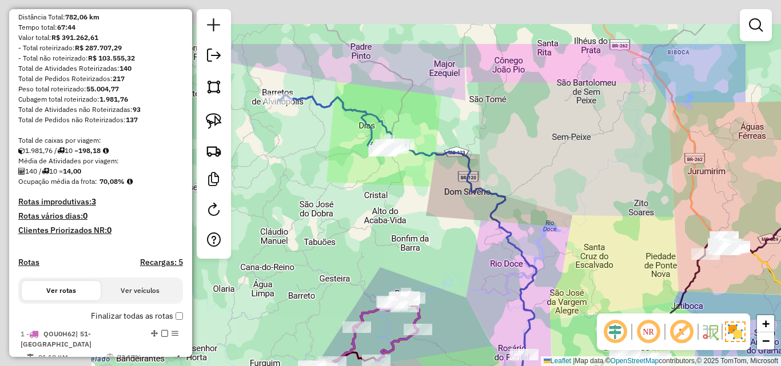
drag, startPoint x: 507, startPoint y: 108, endPoint x: 600, endPoint y: 166, distance: 109.1
click at [640, 191] on div "Janela de atendimento Grade de atendimento Capacidade Transportadoras Veículos …" at bounding box center [390, 183] width 781 height 366
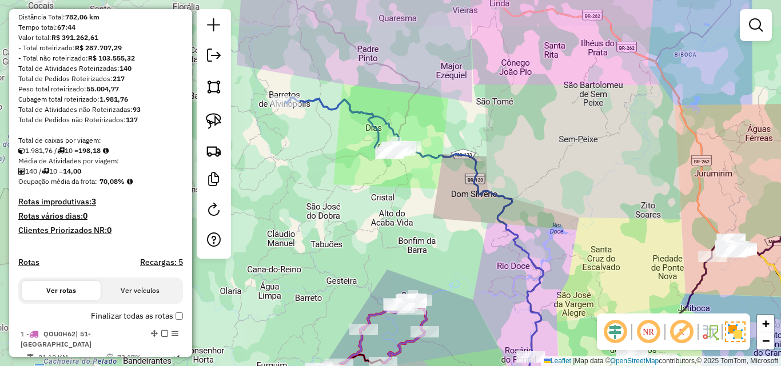
drag
click at [593, 254] on div "Janela de atendimento Grade de atendimento Capacidade Transportadoras Veículos …" at bounding box center [390, 183] width 781 height 366
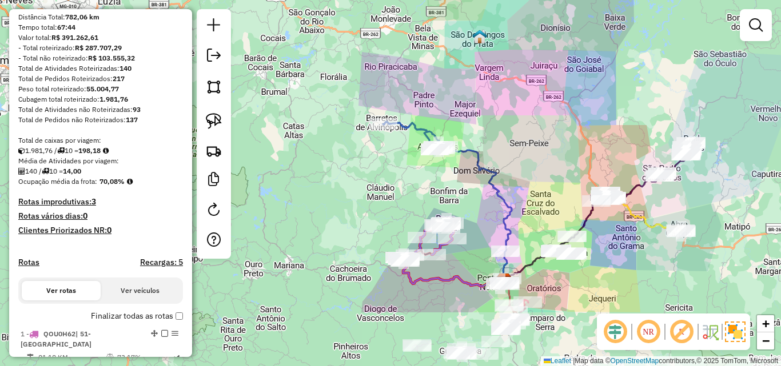
click at [522, 135] on div "Janela de atendimento Grade de atendimento Capacidade Transportadoras Veículos …" at bounding box center [390, 183] width 781 height 366
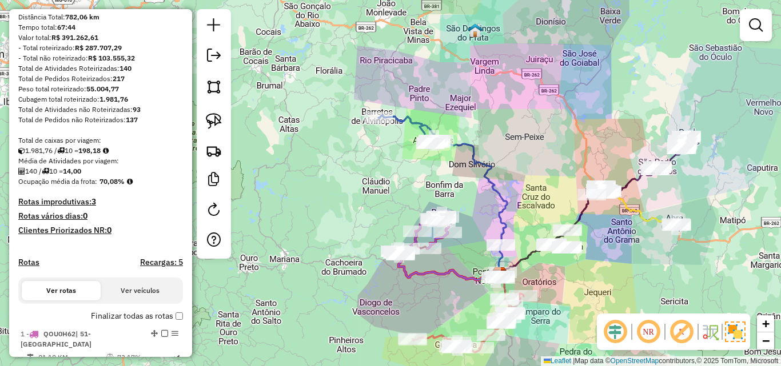
click at [514, 124] on div "Janela de atendimento Grade de atendimento Capacidade Transportadoras Veículos …" at bounding box center [390, 183] width 781 height 366
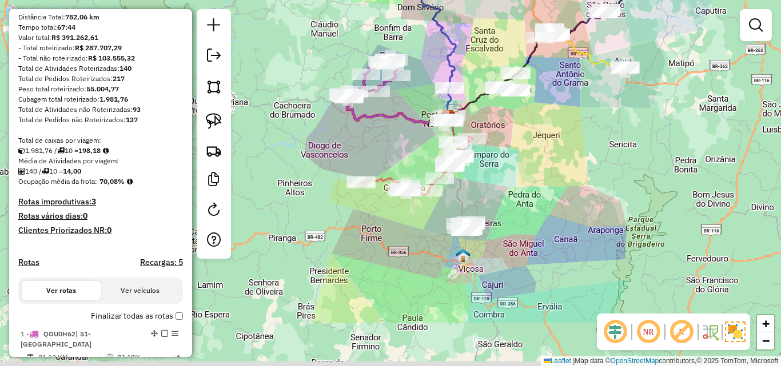
click at [518, 187] on div "Janela de atendimento Grade de atendimento Capacidade Transportadoras Veículos …" at bounding box center [390, 183] width 781 height 366
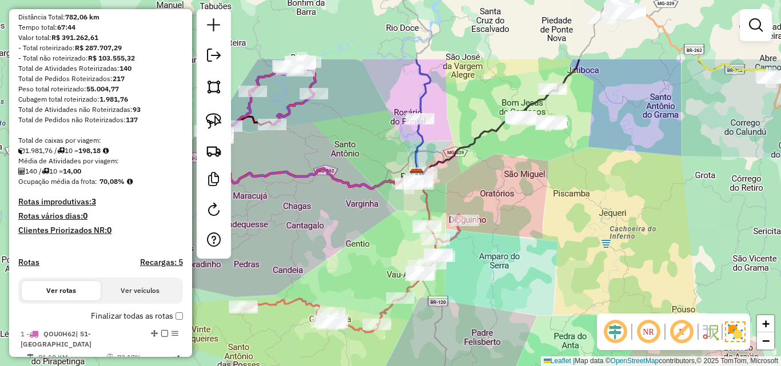
drag, startPoint x: 422, startPoint y: 113, endPoint x: 359, endPoint y: 265, distance: 164.3
click at [359, 265] on div "Janela de atendimento Grade de atendimento Capacidade Transportadoras Veículos …" at bounding box center [390, 183] width 781 height 366
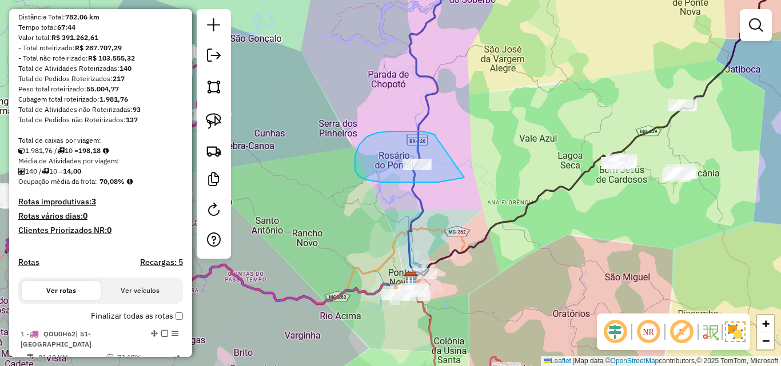
drag, startPoint x: 435, startPoint y: 136, endPoint x: 464, endPoint y: 178, distance: 50.9
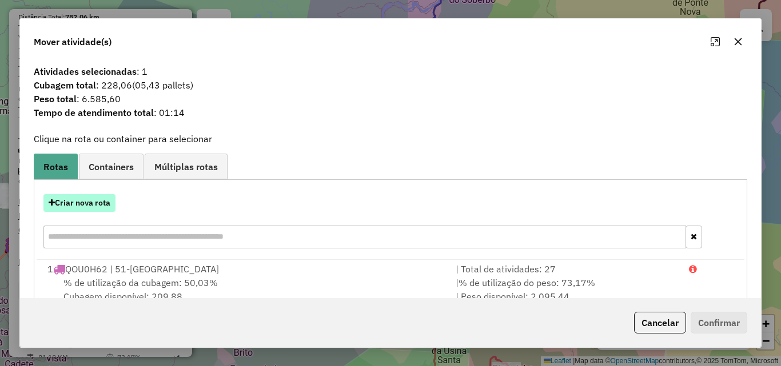
click at [91, 206] on button "Criar nova rota" at bounding box center [79, 203] width 72 height 18
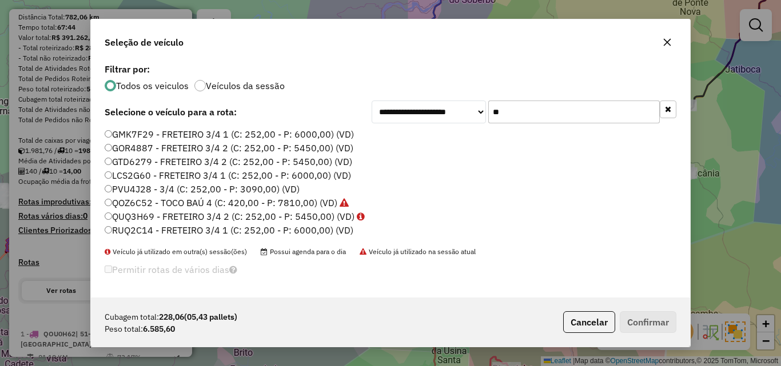
drag, startPoint x: 482, startPoint y: 106, endPoint x: 361, endPoint y: 108, distance: 121.2
click at [361, 107] on div "**********" at bounding box center [391, 112] width 572 height 23
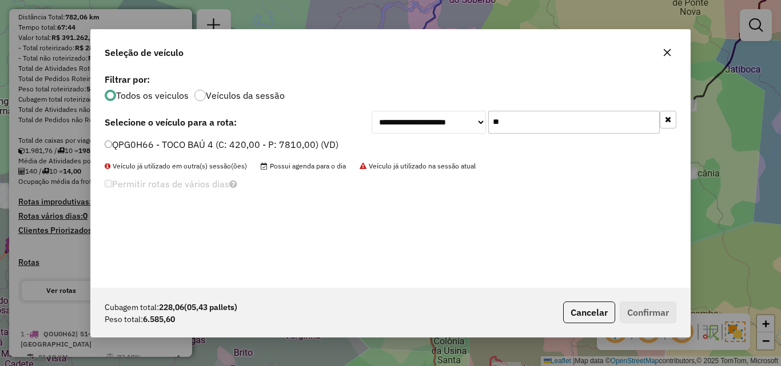
type input "**"
click at [318, 143] on label "QPG0H66 - TOCO BAÚ 4 (C: 420,00 - P: 7810,00) (VD)" at bounding box center [222, 145] width 234 height 14
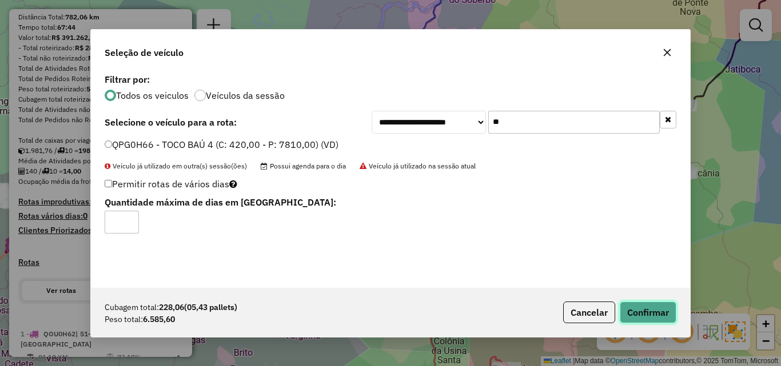
click at [645, 306] on button "Confirmar" at bounding box center [648, 313] width 57 height 22
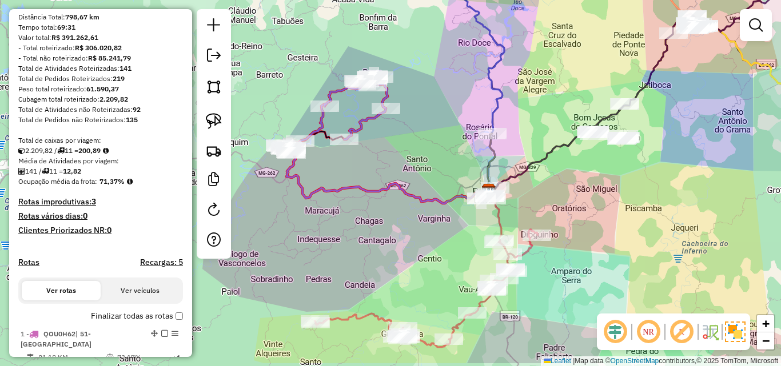
drag, startPoint x: 341, startPoint y: 280, endPoint x: 339, endPoint y: 263, distance: 16.7
click at [326, 270] on div "Janela de atendimento Grade de atendimento Capacidade Transportadoras Veículos …" at bounding box center [390, 183] width 781 height 366
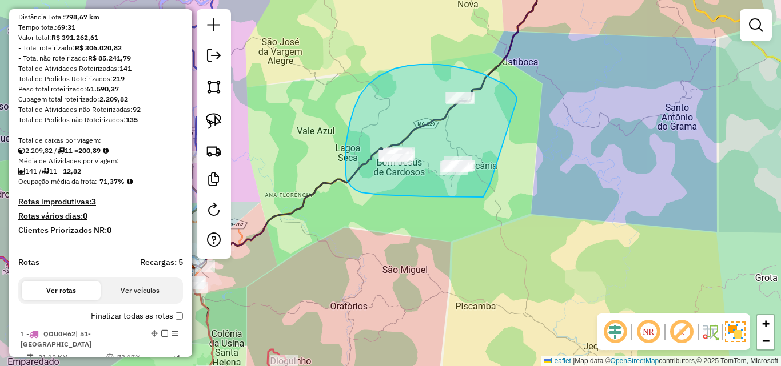
drag, startPoint x: 517, startPoint y: 100, endPoint x: 495, endPoint y: 177, distance: 80.2
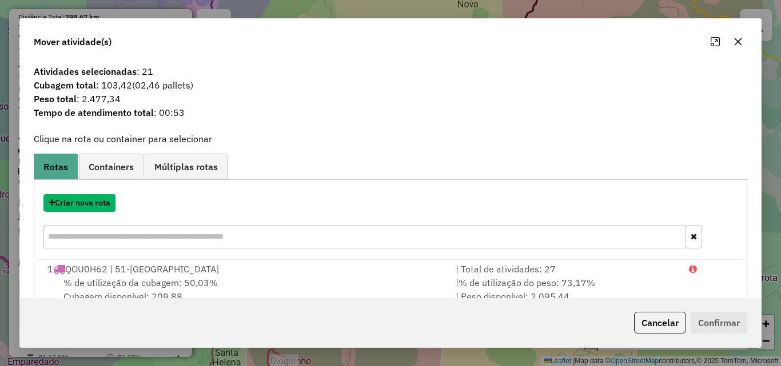
click at [79, 205] on button "Criar nova rota" at bounding box center [79, 203] width 72 height 18
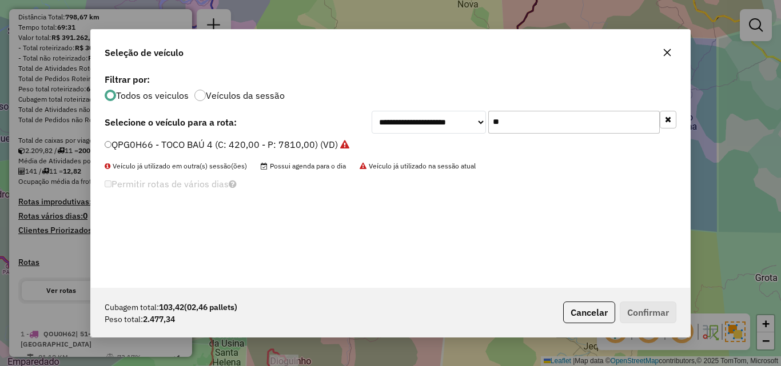
drag, startPoint x: 549, startPoint y: 122, endPoint x: 317, endPoint y: 125, distance: 232.1
click at [318, 125] on div "**********" at bounding box center [391, 122] width 572 height 23
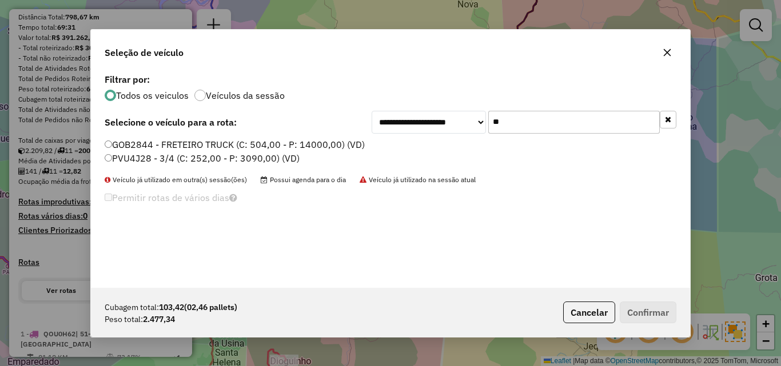
type input "**"
click at [258, 157] on label "PVU4J28 - 3/4 (C: 252,00 - P: 3090,00) (VD)" at bounding box center [202, 158] width 195 height 14
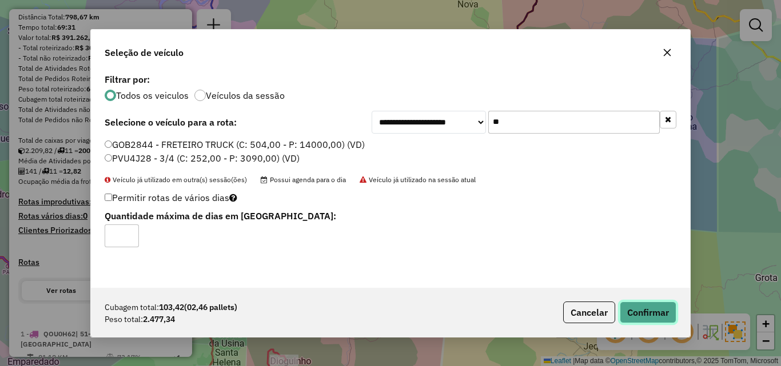
click at [643, 304] on button "Confirmar" at bounding box center [648, 313] width 57 height 22
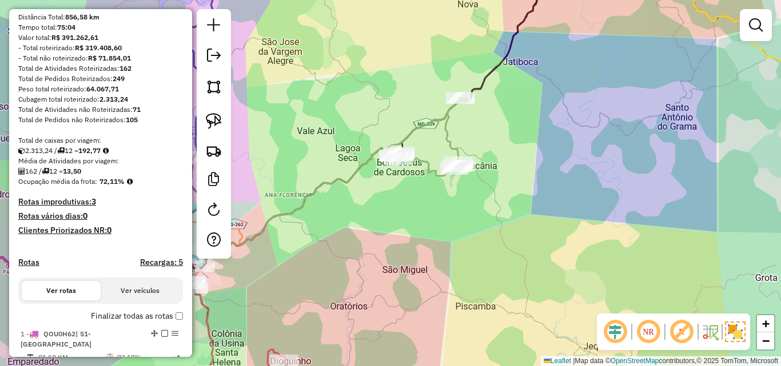
drag, startPoint x: 360, startPoint y: 277, endPoint x: 401, endPoint y: 198, distance: 89.5
click at [401, 200] on div "Janela de atendimento Grade de atendimento Capacidade Transportadoras Veículos …" at bounding box center [390, 183] width 781 height 366
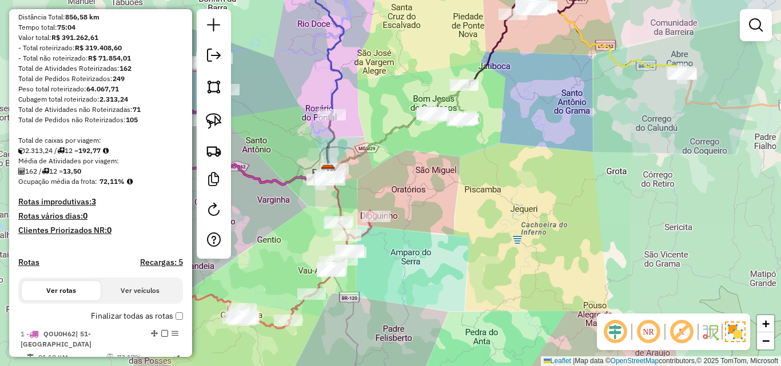
drag, startPoint x: 410, startPoint y: 218, endPoint x: 419, endPoint y: 196, distance: 23.9
click at [419, 196] on div "Janela de atendimento Grade de atendimento Capacidade Transportadoras Veículos …" at bounding box center [390, 183] width 781 height 366
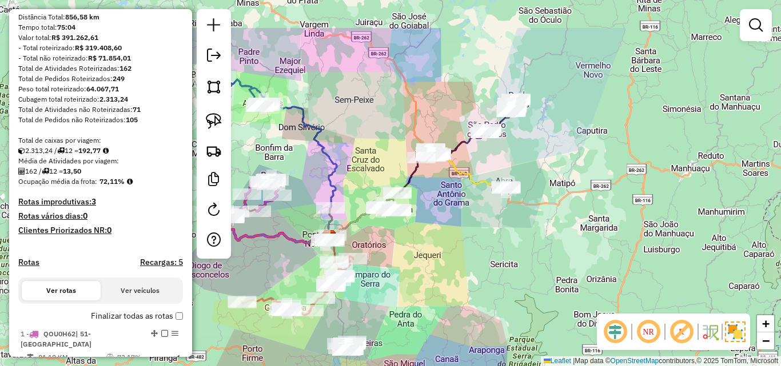
drag, startPoint x: 445, startPoint y: 232, endPoint x: 396, endPoint y: 297, distance: 80.8
click at [396, 297] on div "Janela de atendimento Grade de atendimento Capacidade Transportadoras Veículos …" at bounding box center [390, 183] width 781 height 366
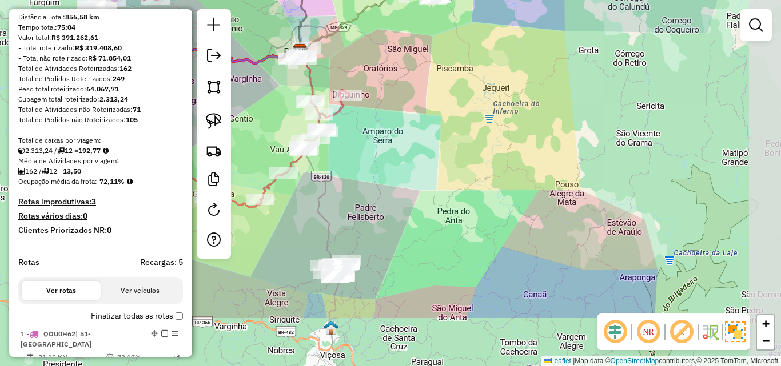
drag, startPoint x: 329, startPoint y: 346, endPoint x: 283, endPoint y: 261, distance: 96.7
click at [283, 261] on div "Janela de atendimento Grade de atendimento Capacidade Transportadoras Veículos …" at bounding box center [390, 183] width 781 height 366
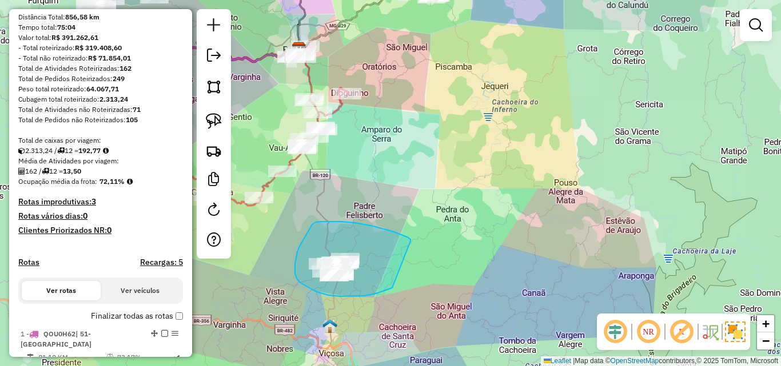
drag, startPoint x: 385, startPoint y: 229, endPoint x: 392, endPoint y: 288, distance: 59.4
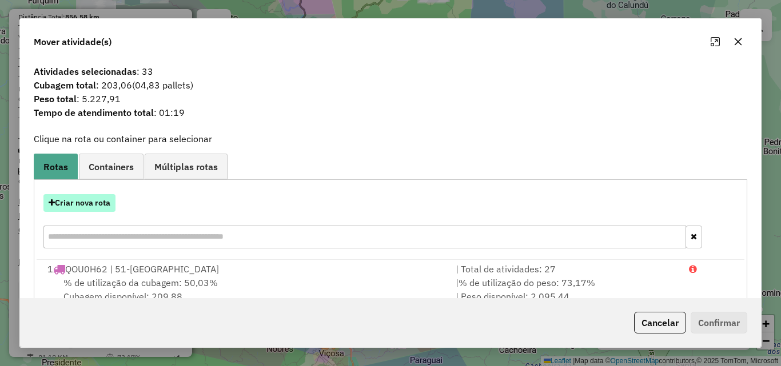
click at [83, 205] on button "Criar nova rota" at bounding box center [79, 203] width 72 height 18
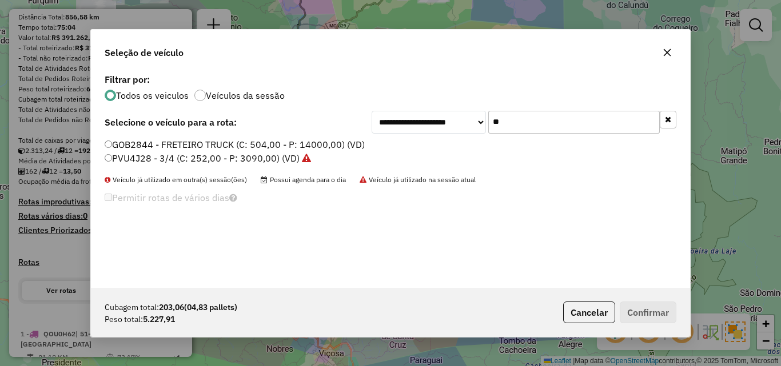
drag, startPoint x: 532, startPoint y: 121, endPoint x: 366, endPoint y: 121, distance: 166.4
click at [366, 121] on div "**********" at bounding box center [391, 122] width 572 height 23
type input "**"
click at [197, 171] on div "RTD6J74 - TOCO BAÚ 1 (C: 420,00 - P: 7900,00) (VD) RTJ8H94 - TOCO BAÚ 7440 (C: …" at bounding box center [390, 156] width 585 height 37
click at [186, 161] on label "RTJ8H94 - TOCO BAÚ 7440 (C: 420,00 - P: 7440,00) (VD)" at bounding box center [229, 158] width 248 height 14
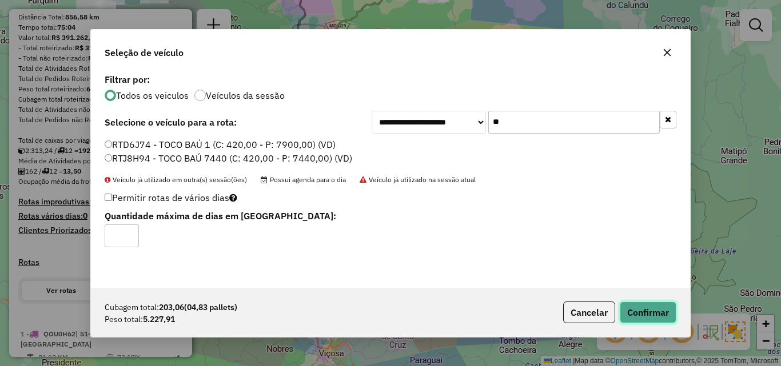
click at [639, 305] on button "Confirmar" at bounding box center [648, 313] width 57 height 22
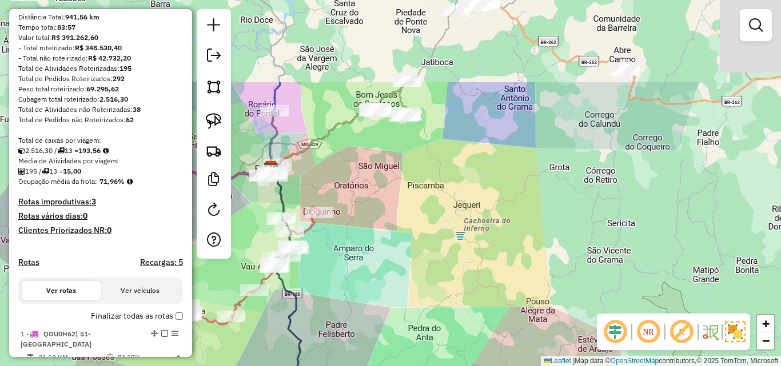
drag, startPoint x: 430, startPoint y: 157, endPoint x: 402, endPoint y: 276, distance: 122.2
click at [402, 276] on div "Janela de atendimento Grade de atendimento Capacidade Transportadoras Veículos …" at bounding box center [390, 183] width 781 height 366
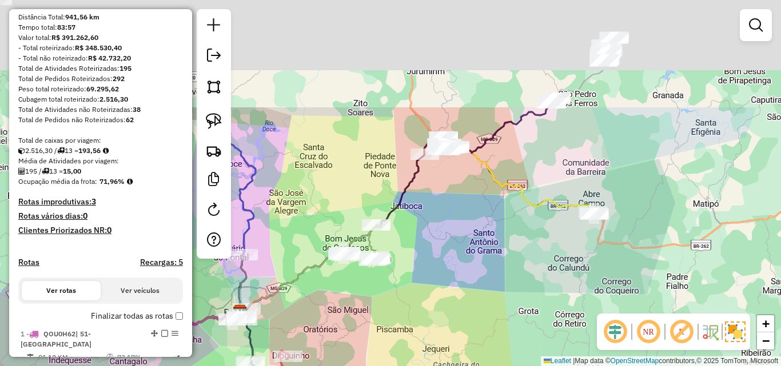
drag, startPoint x: 393, startPoint y: 302, endPoint x: 364, endPoint y: 370, distance: 74.0
click at [364, 366] on html "Aguarde... Pop-up bloqueado! Seu navegador bloqueou automáticamente a abertura …" at bounding box center [390, 183] width 781 height 366
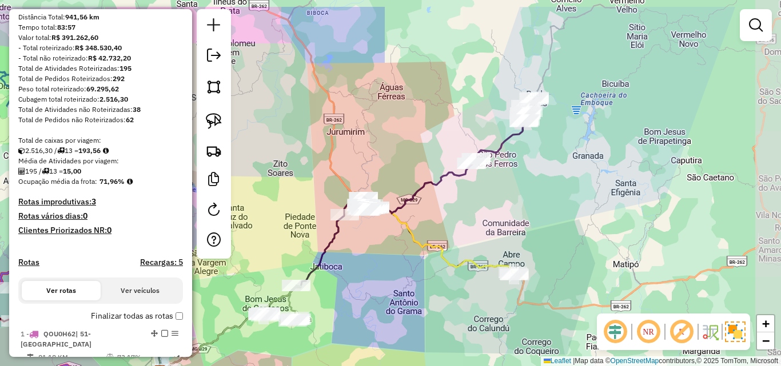
drag, startPoint x: 461, startPoint y: 296, endPoint x: 367, endPoint y: 341, distance: 104.3
click at [370, 344] on div "Janela de atendimento Grade de atendimento Capacidade Transportadoras Veículos …" at bounding box center [390, 183] width 781 height 366
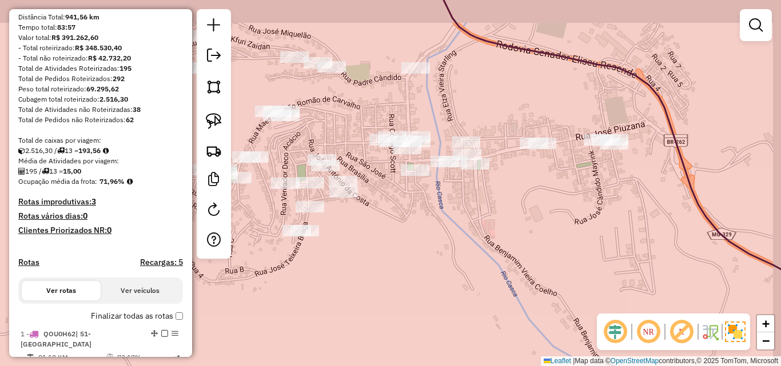
drag, startPoint x: 511, startPoint y: 166, endPoint x: 464, endPoint y: 202, distance: 59.9
click at [464, 202] on div "Janela de atendimento Grade de atendimento Capacidade Transportadoras Veículos …" at bounding box center [390, 183] width 781 height 366
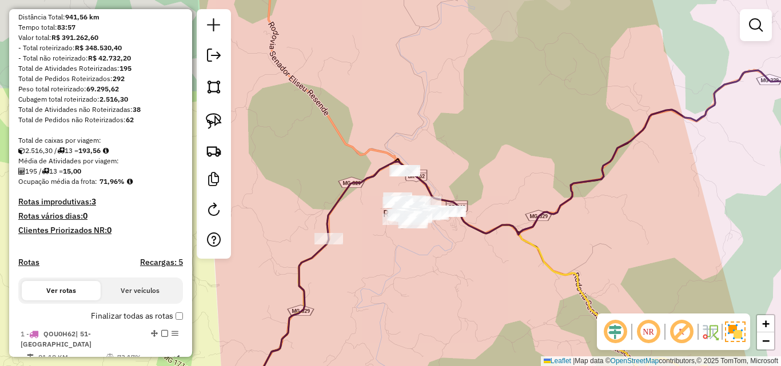
drag, startPoint x: 357, startPoint y: 250, endPoint x: 385, endPoint y: 245, distance: 29.0
click at [385, 245] on div "Janela de atendimento Grade de atendimento Capacidade Transportadoras Veículos …" at bounding box center [390, 183] width 781 height 366
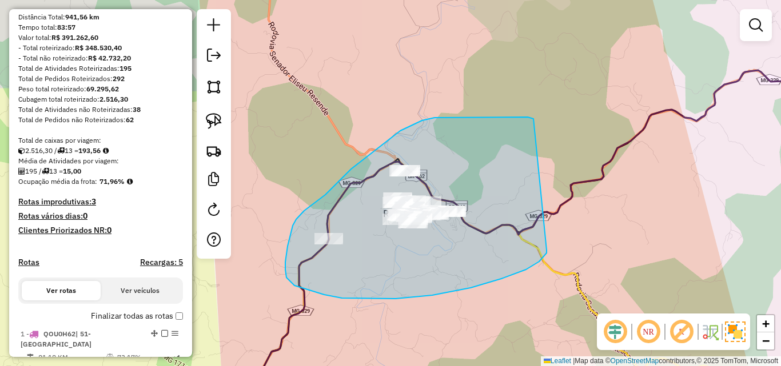
drag, startPoint x: 533, startPoint y: 119, endPoint x: 545, endPoint y: 248, distance: 129.7
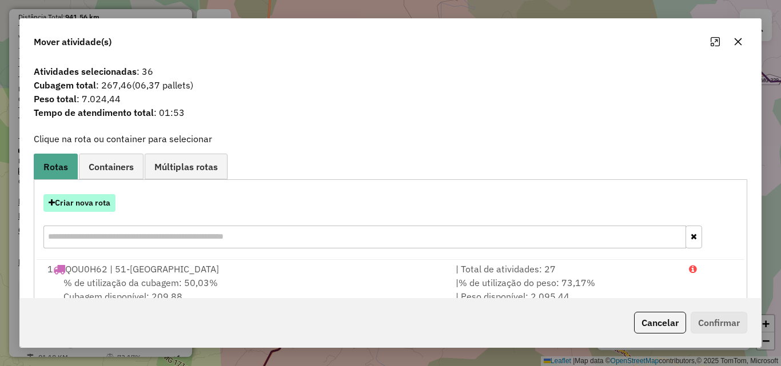
click at [109, 205] on button "Criar nova rota" at bounding box center [79, 203] width 72 height 18
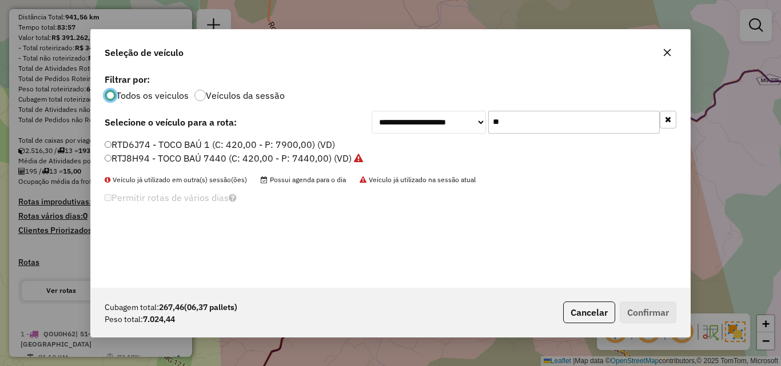
click at [413, 127] on div "**********" at bounding box center [524, 122] width 305 height 23
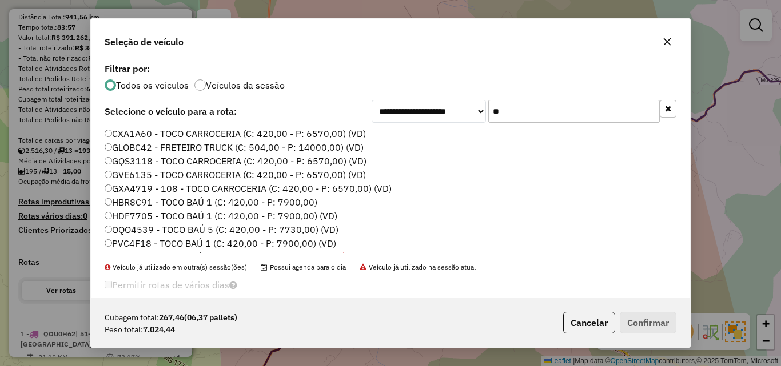
type input "*"
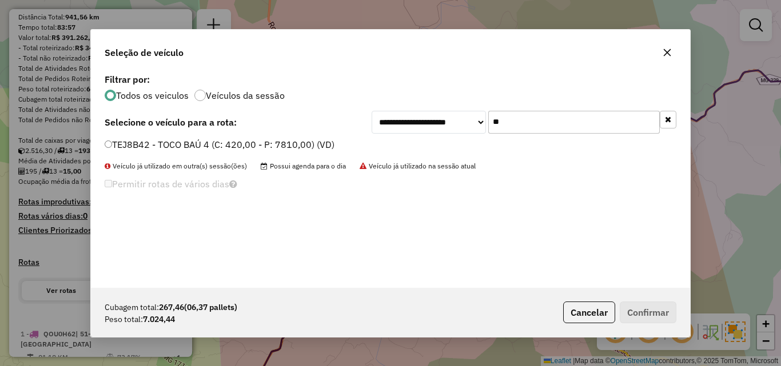
type input "**"
click at [183, 145] on label "TEJ8B42 - TOCO BAÚ 4 (C: 420,00 - P: 7810,00) (VD)" at bounding box center [220, 145] width 230 height 14
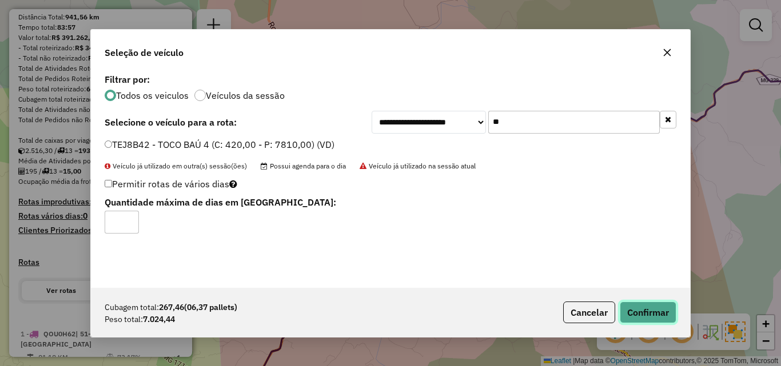
click at [653, 302] on button "Confirmar" at bounding box center [648, 313] width 57 height 22
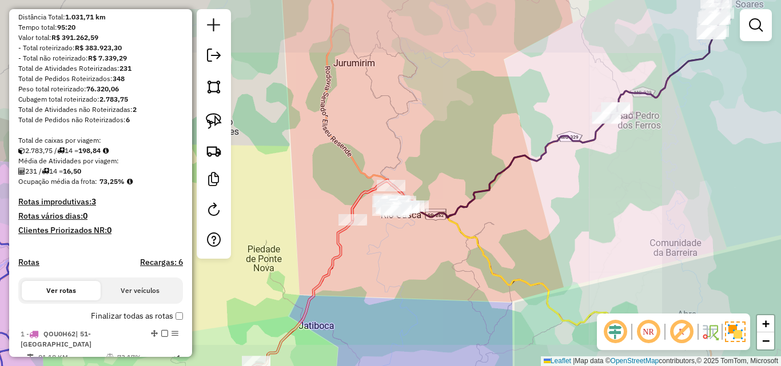
drag, startPoint x: 388, startPoint y: 250, endPoint x: 433, endPoint y: 224, distance: 52.6
click at [433, 224] on div "Janela de atendimento Grade de atendimento Capacidade Transportadoras Veículos …" at bounding box center [390, 183] width 781 height 366
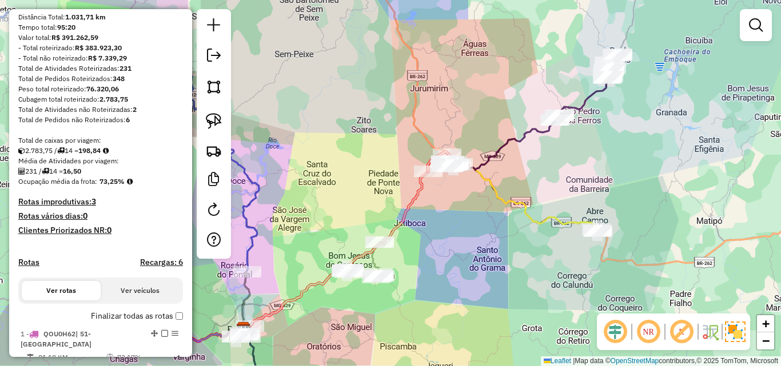
drag, startPoint x: 437, startPoint y: 249, endPoint x: 452, endPoint y: 201, distance: 50.3
click at [452, 201] on div "Janela de atendimento Grade de atendimento Capacidade Transportadoras Veículos …" at bounding box center [390, 183] width 781 height 366
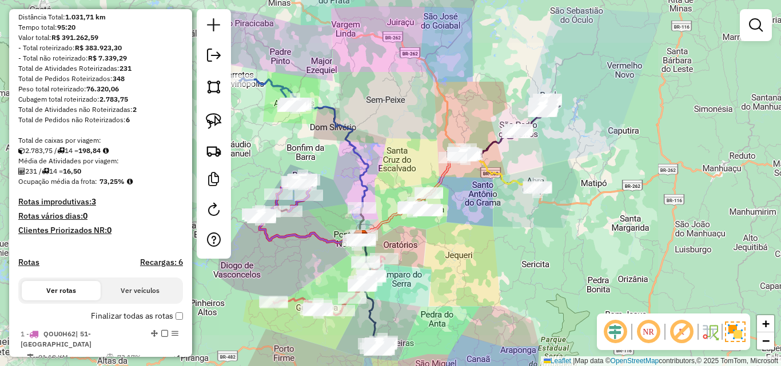
drag, startPoint x: 445, startPoint y: 240, endPoint x: 512, endPoint y: 174, distance: 93.8
click at [512, 174] on div "Janela de atendimento Grade de atendimento Capacidade Transportadoras Veículos …" at bounding box center [390, 183] width 781 height 366
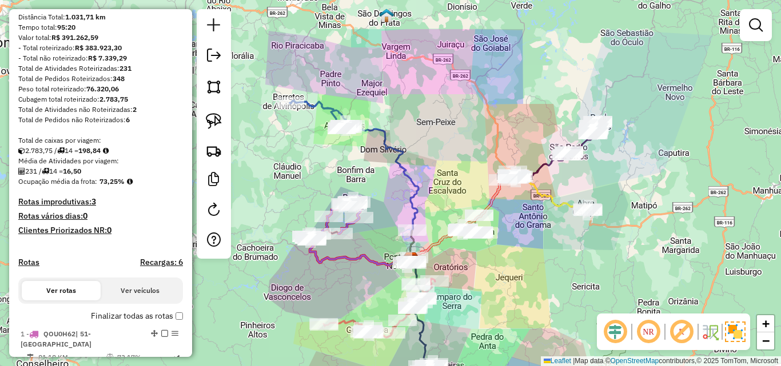
drag, startPoint x: 502, startPoint y: 228, endPoint x: 467, endPoint y: 177, distance: 62.0
click at [496, 291] on div "Janela de atendimento Grade de atendimento Capacidade Transportadoras Veículos …" at bounding box center [390, 183] width 781 height 366
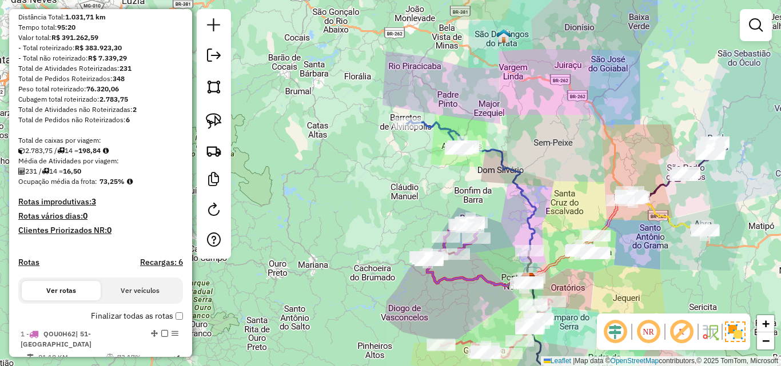
drag, startPoint x: 446, startPoint y: 98, endPoint x: 544, endPoint y: 97, distance: 98.3
click at [541, 39] on div "Janela de atendimento Grade de atendimento Capacidade Transportadoras Veículos …" at bounding box center [390, 183] width 781 height 366
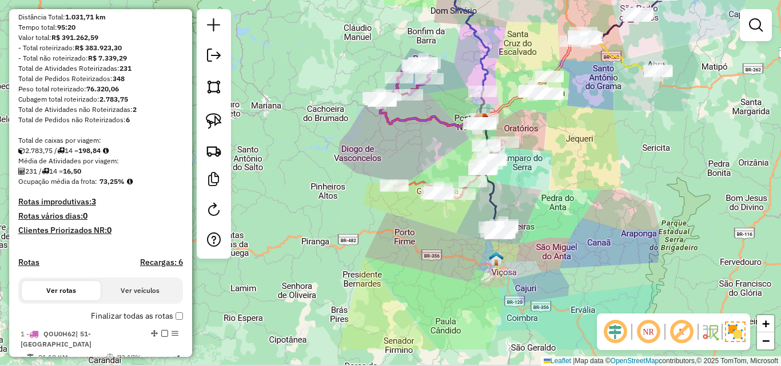
drag, startPoint x: 612, startPoint y: 208, endPoint x: 571, endPoint y: 136, distance: 83.2
click at [571, 137] on div "Janela de atendimento Grade de atendimento Capacidade Transportadoras Veículos …" at bounding box center [390, 183] width 781 height 366
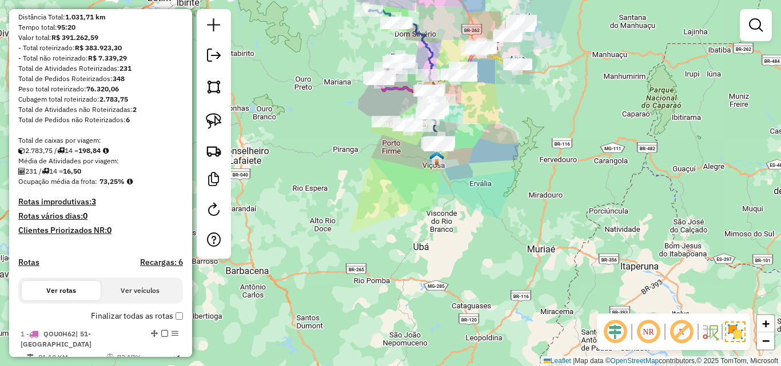
drag, startPoint x: 574, startPoint y: 160, endPoint x: 480, endPoint y: 180, distance: 96.3
click at [480, 186] on div "Janela de atendimento Grade de atendimento Capacidade Transportadoras Veículos …" at bounding box center [390, 183] width 781 height 366
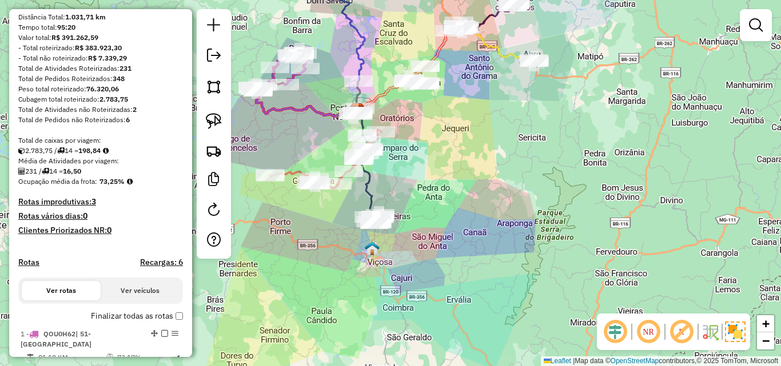
drag, startPoint x: 473, startPoint y: 146, endPoint x: 474, endPoint y: 210, distance: 64.0
click at [474, 210] on div "Janela de atendimento Grade de atendimento Capacidade Transportadoras Veículos …" at bounding box center [390, 183] width 781 height 366
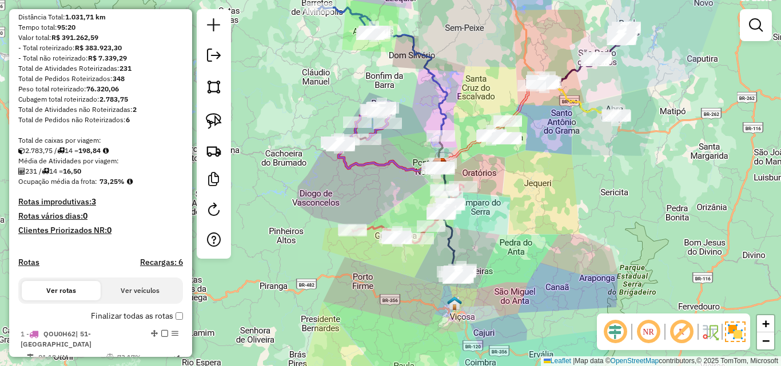
drag, startPoint x: 477, startPoint y: 131, endPoint x: 559, endPoint y: 122, distance: 82.3
click at [559, 122] on div "Janela de atendimento Grade de atendimento Capacidade Transportadoras Veículos …" at bounding box center [390, 183] width 781 height 366
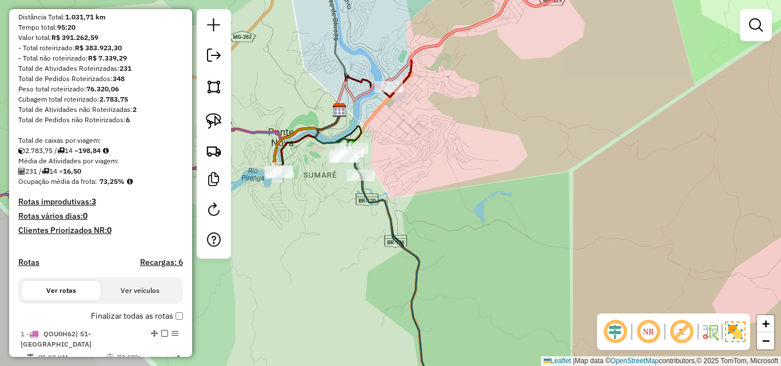
drag, startPoint x: 304, startPoint y: 190, endPoint x: 371, endPoint y: 206, distance: 69.2
click at [371, 206] on div "Janela de atendimento Grade de atendimento Capacidade Transportadoras Veículos …" at bounding box center [390, 183] width 781 height 366
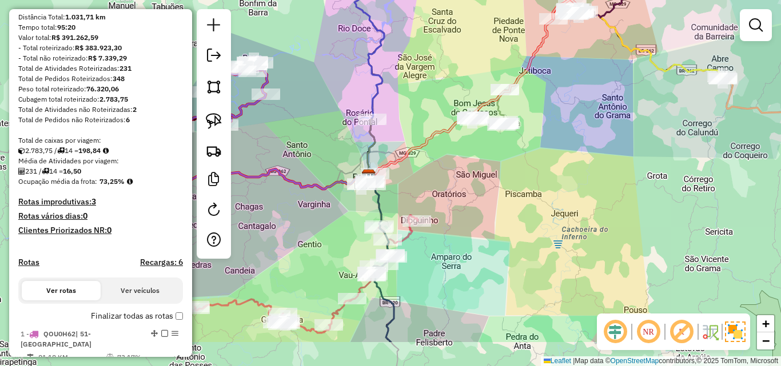
drag, startPoint x: 401, startPoint y: 268, endPoint x: 341, endPoint y: 195, distance: 94.6
click at [341, 195] on div "Janela de atendimento Grade de atendimento Capacidade Transportadoras Veículos …" at bounding box center [390, 183] width 781 height 366
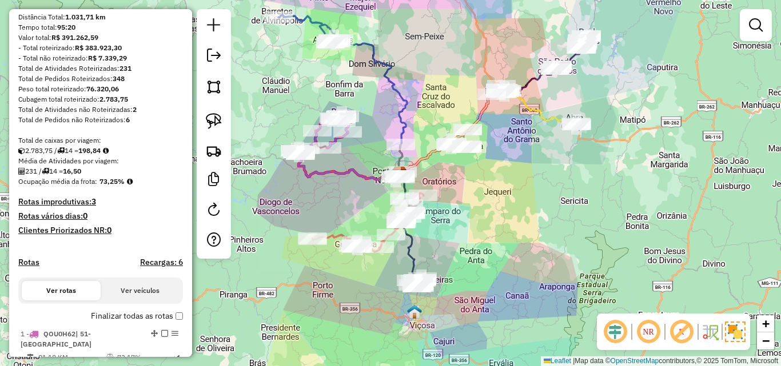
drag, startPoint x: 391, startPoint y: 242, endPoint x: 415, endPoint y: 280, distance: 44.7
click at [415, 280] on div "Janela de atendimento Grade de atendimento Capacidade Transportadoras Veículos …" at bounding box center [390, 183] width 781 height 366
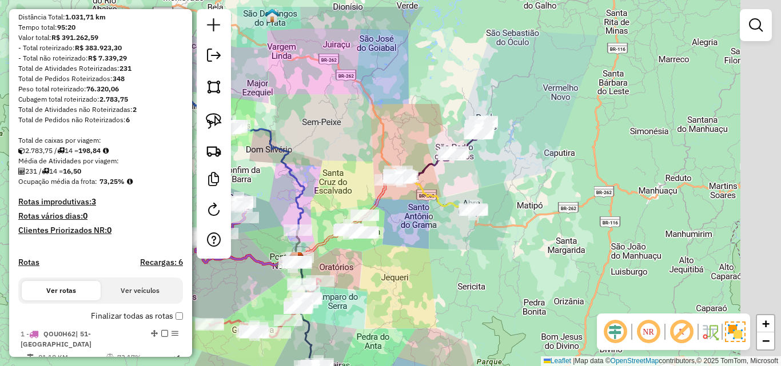
drag, startPoint x: 468, startPoint y: 209, endPoint x: 396, endPoint y: 253, distance: 84.1
click at [396, 253] on div "Janela de atendimento Grade de atendimento Capacidade Transportadoras Veículos …" at bounding box center [390, 183] width 781 height 366
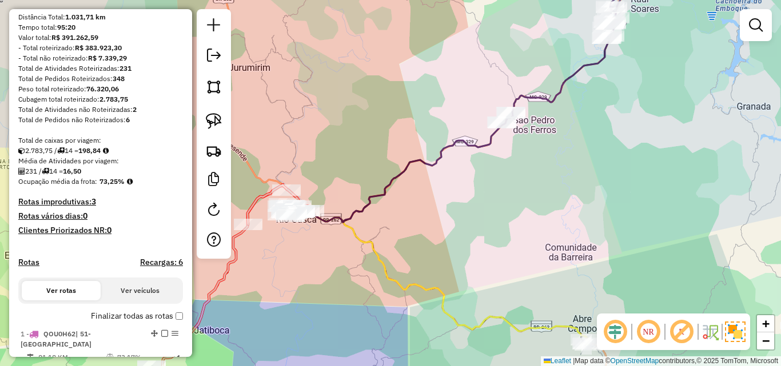
drag, startPoint x: 430, startPoint y: 164, endPoint x: 467, endPoint y: 165, distance: 36.6
click at [467, 165] on div "Janela de atendimento Grade de atendimento Capacidade Transportadoras Veículos …" at bounding box center [390, 183] width 781 height 366
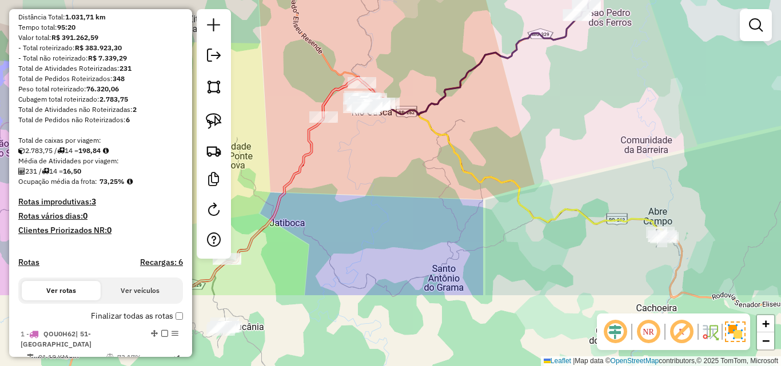
drag, startPoint x: 322, startPoint y: 271, endPoint x: 435, endPoint y: 121, distance: 187.9
click at [433, 124] on div "Janela de atendimento Grade de atendimento Capacidade Transportadoras Veículos …" at bounding box center [390, 183] width 781 height 366
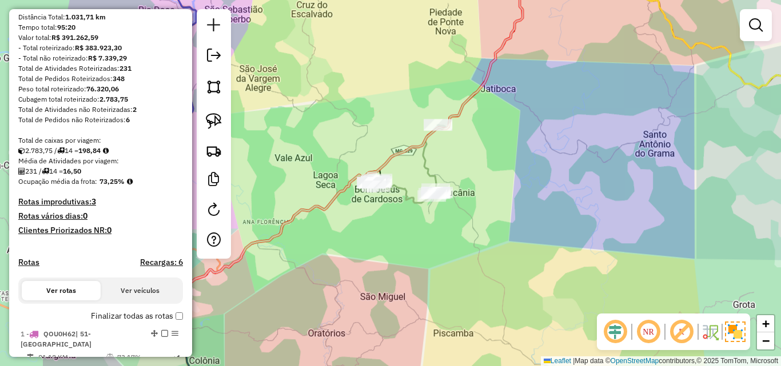
drag, startPoint x: 393, startPoint y: 221, endPoint x: 518, endPoint y: 180, distance: 131.3
click at [515, 193] on div "Janela de atendimento Grade de atendimento Capacidade Transportadoras Veículos …" at bounding box center [390, 183] width 781 height 366
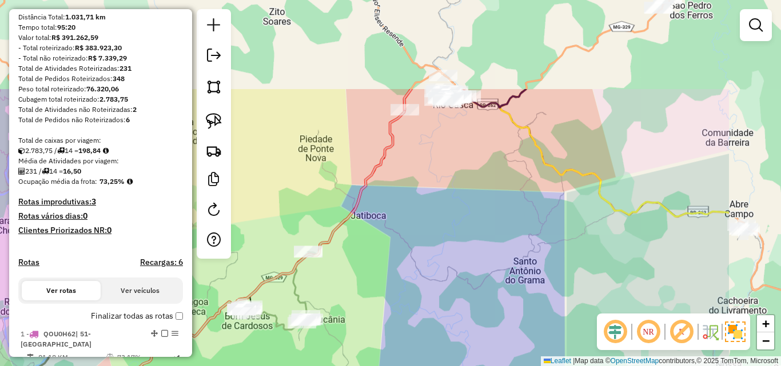
drag, startPoint x: 571, startPoint y: 122, endPoint x: 442, endPoint y: 233, distance: 169.0
click at [442, 233] on div "Janela de atendimento Grade de atendimento Capacidade Transportadoras Veículos …" at bounding box center [390, 183] width 781 height 366
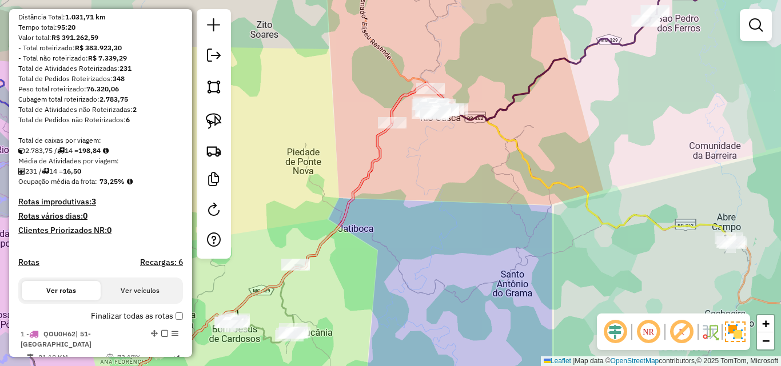
drag, startPoint x: 569, startPoint y: 137, endPoint x: 425, endPoint y: 253, distance: 185.0
click at [425, 253] on div "Janela de atendimento Grade de atendimento Capacidade Transportadoras Veículos …" at bounding box center [390, 183] width 781 height 366
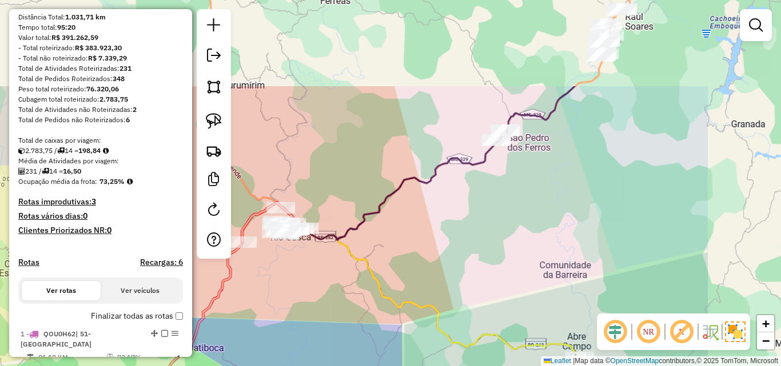
drag, startPoint x: 418, startPoint y: 274, endPoint x: 429, endPoint y: 269, distance: 12.3
click at [416, 275] on div "Janela de atendimento Grade de atendimento Capacidade Transportadoras Veículos …" at bounding box center [390, 183] width 781 height 366
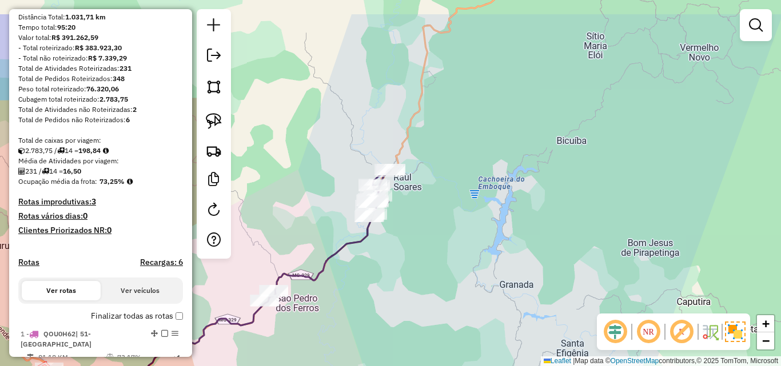
drag, startPoint x: 541, startPoint y: 235, endPoint x: 584, endPoint y: 164, distance: 82.8
click at [501, 252] on div "Janela de atendimento Grade de atendimento Capacidade Transportadoras Veículos …" at bounding box center [390, 183] width 781 height 366
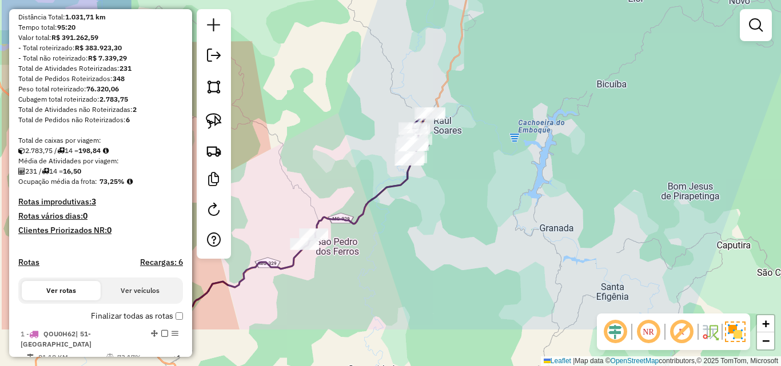
drag, startPoint x: 584, startPoint y: 164, endPoint x: 518, endPoint y: 185, distance: 69.2
click at [680, 79] on div "Janela de atendimento Grade de atendimento Capacidade Transportadoras Veículos …" at bounding box center [390, 183] width 781 height 366
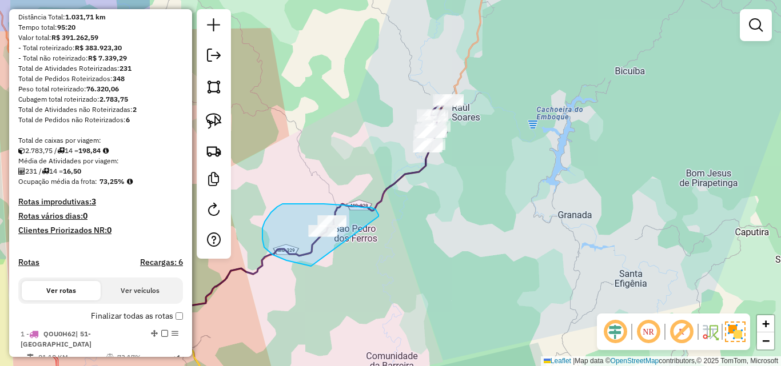
drag, startPoint x: 378, startPoint y: 217, endPoint x: 413, endPoint y: 269, distance: 62.6
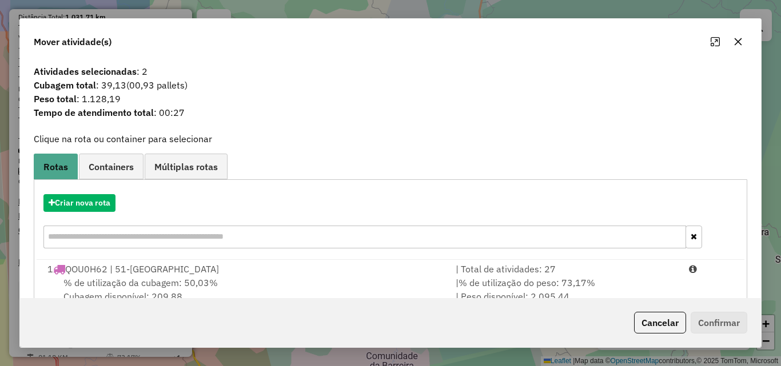
click at [744, 50] on div at bounding box center [726, 42] width 41 height 18
click at [740, 39] on icon "button" at bounding box center [738, 41] width 7 height 7
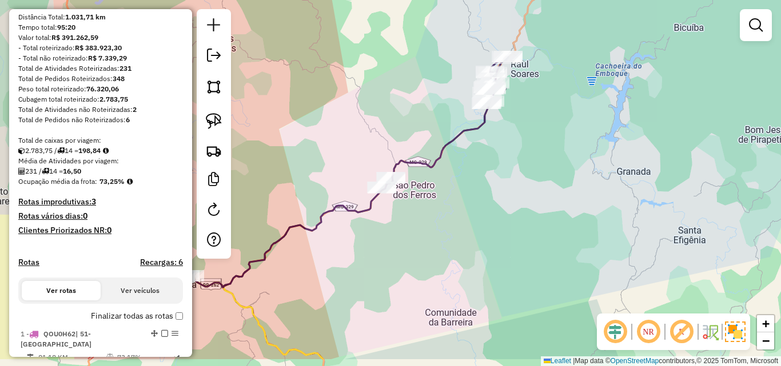
drag, startPoint x: 480, startPoint y: 275, endPoint x: 609, endPoint y: 177, distance: 162.0
click at [707, 162] on div "Janela de atendimento Grade de atendimento Capacidade Transportadoras Veículos …" at bounding box center [390, 183] width 781 height 366
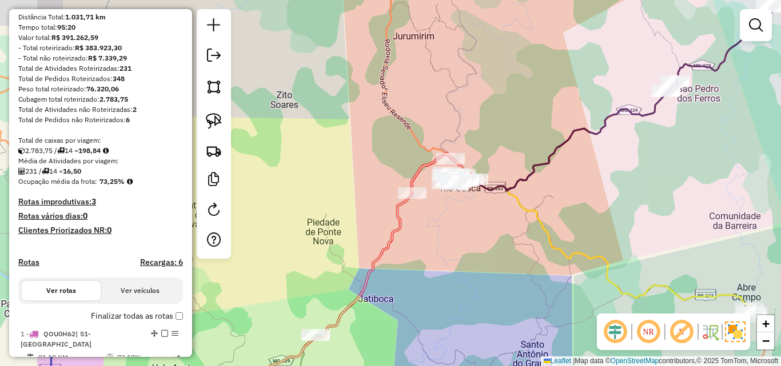
drag, startPoint x: 535, startPoint y: 211, endPoint x: 650, endPoint y: 184, distance: 118.6
click at [650, 184] on div "Janela de atendimento Grade de atendimento Capacidade Transportadoras Veículos …" at bounding box center [390, 183] width 781 height 366
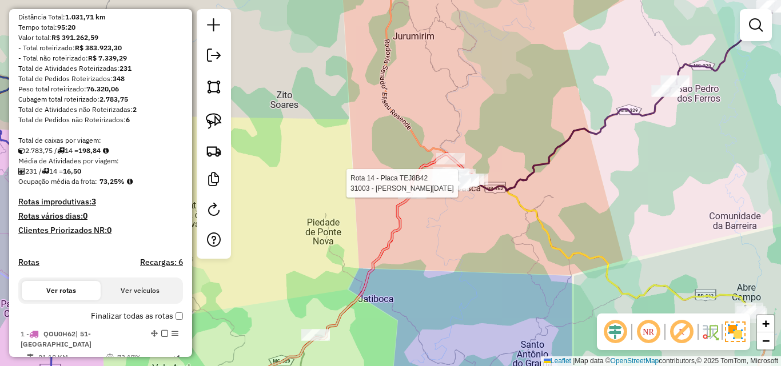
select select "**********"
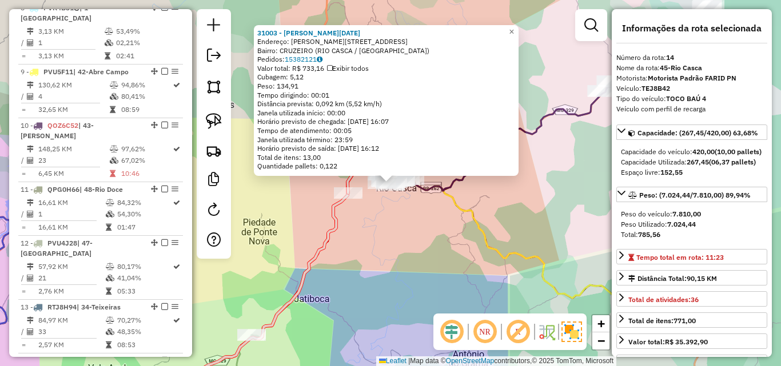
scroll to position [1093, 0]
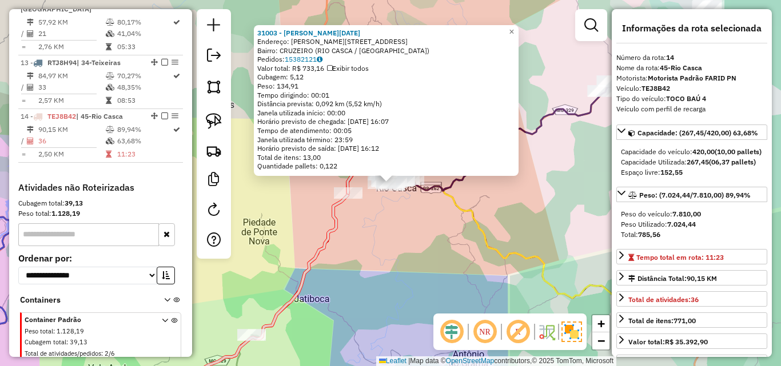
drag, startPoint x: 418, startPoint y: 234, endPoint x: 414, endPoint y: 221, distance: 13.9
click at [418, 233] on div "31003 - VERA LUCIA DA SILVA Endereço: JOSE TEIXEIRA BRAGA 175 Bairro: CRUZEIRO …" at bounding box center [390, 183] width 781 height 366
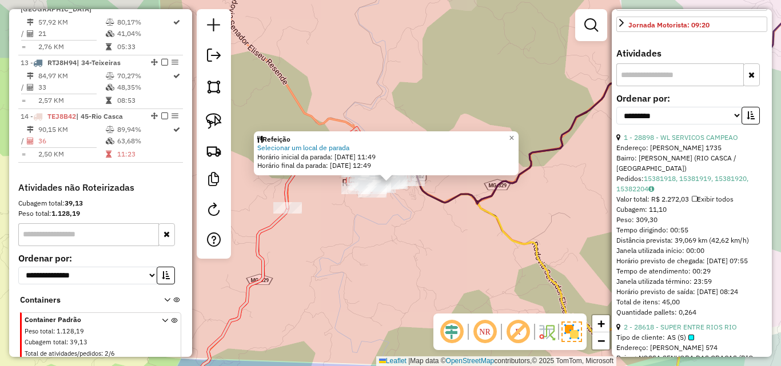
scroll to position [343, 0]
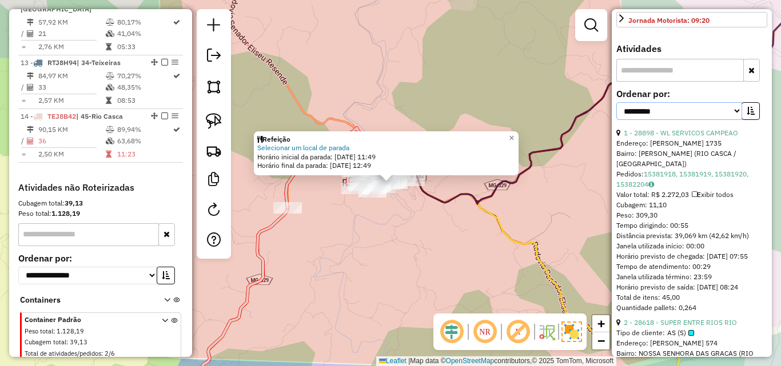
click at [736, 120] on select "**********" at bounding box center [679, 111] width 126 height 18
select select "*********"
click at [616, 120] on select "**********" at bounding box center [679, 111] width 126 height 18
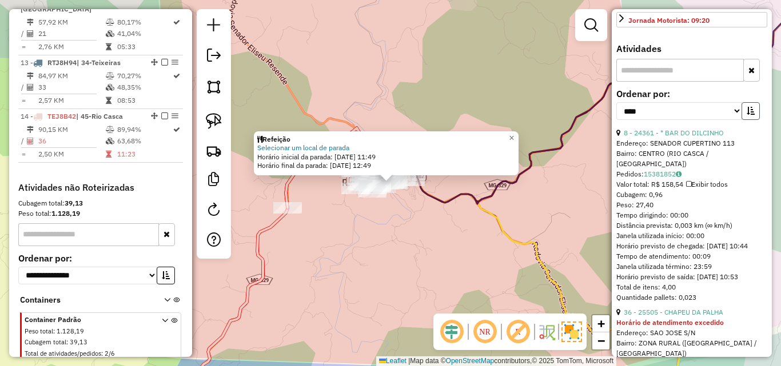
click at [748, 115] on icon "button" at bounding box center [751, 111] width 8 height 8
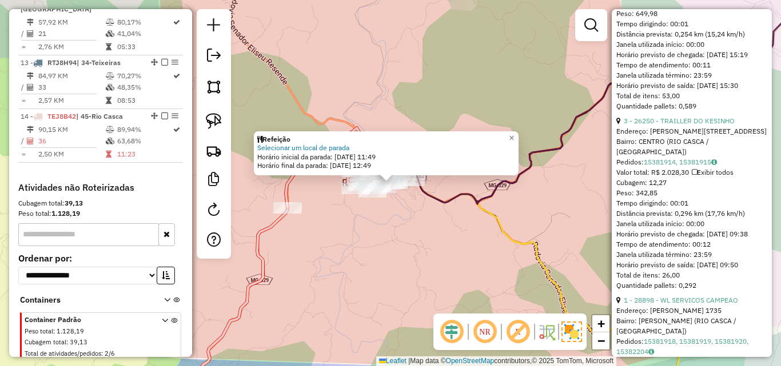
scroll to position [915, 0]
click at [696, 125] on link "3 - 26250 - TRAILLER DO KESINHO" at bounding box center [679, 120] width 111 height 9
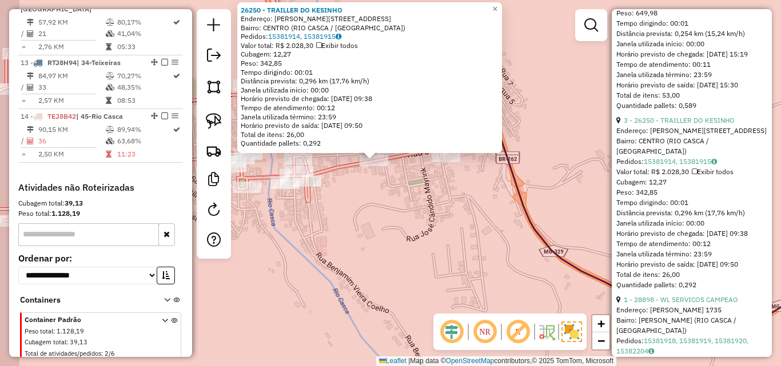
drag, startPoint x: 348, startPoint y: 189, endPoint x: 433, endPoint y: 181, distance: 85.0
click at [433, 181] on div "26250 - TRAILLER DO KESINHO Endereço: JOSE PIUZANA 419 Bairro: CENTRO (RIO CASC…" at bounding box center [390, 183] width 781 height 366
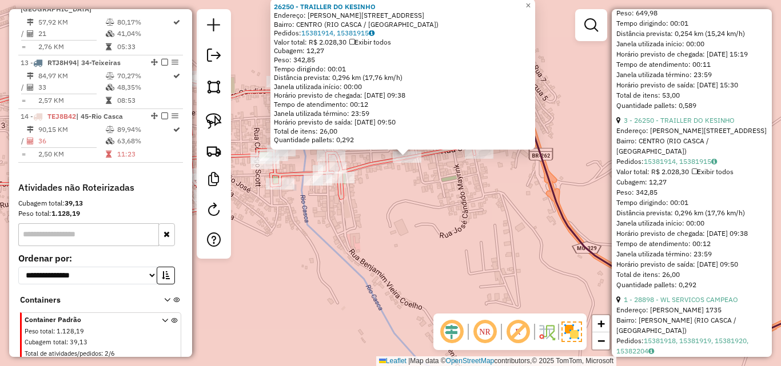
click at [370, 184] on div "26250 - TRAILLER DO KESINHO Endereço: JOSE PIUZANA 419 Bairro: CENTRO (RIO CASC…" at bounding box center [390, 183] width 781 height 366
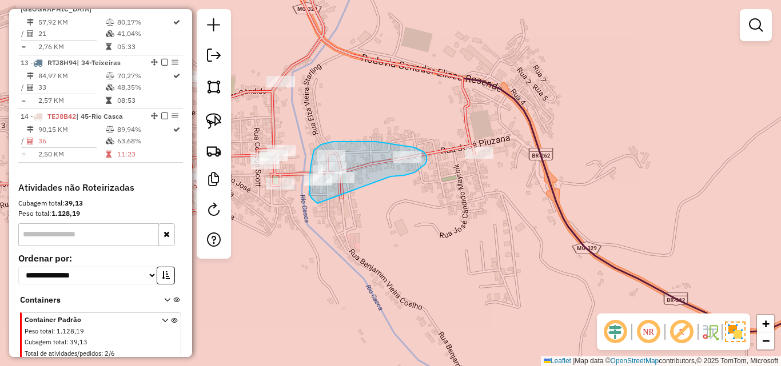
drag, startPoint x: 390, startPoint y: 177, endPoint x: 375, endPoint y: 202, distance: 30.0
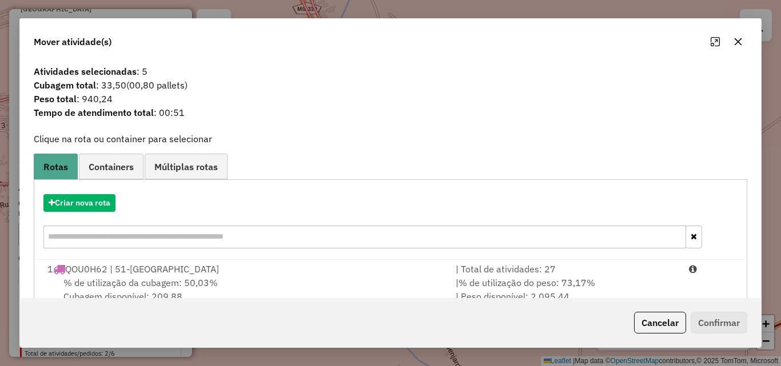
click at [741, 41] on icon "button" at bounding box center [737, 41] width 9 height 9
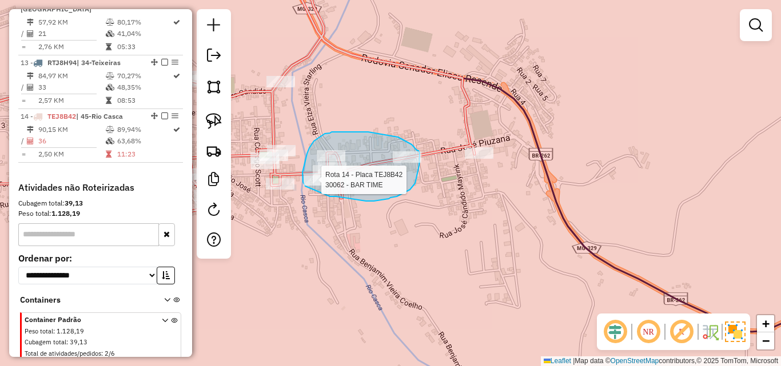
drag, startPoint x: 330, startPoint y: 197, endPoint x: 305, endPoint y: 187, distance: 26.4
click at [305, 187] on div "Rota 14 - Placa TEJ8B42 30062 - BAR TIME Janela de atendimento Grade de atendim…" at bounding box center [390, 183] width 781 height 366
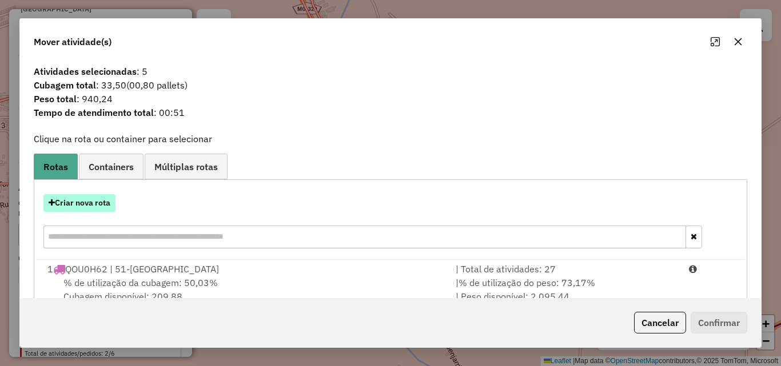
click at [93, 200] on button "Criar nova rota" at bounding box center [79, 203] width 72 height 18
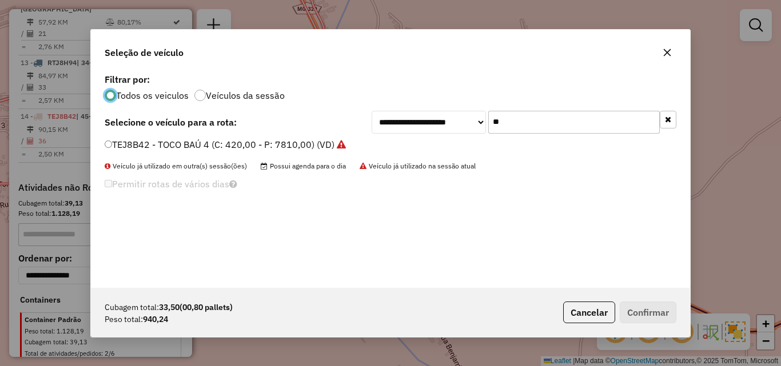
scroll to position [6, 3]
drag, startPoint x: 461, startPoint y: 122, endPoint x: 327, endPoint y: 122, distance: 134.3
click at [328, 122] on div "**********" at bounding box center [391, 122] width 572 height 23
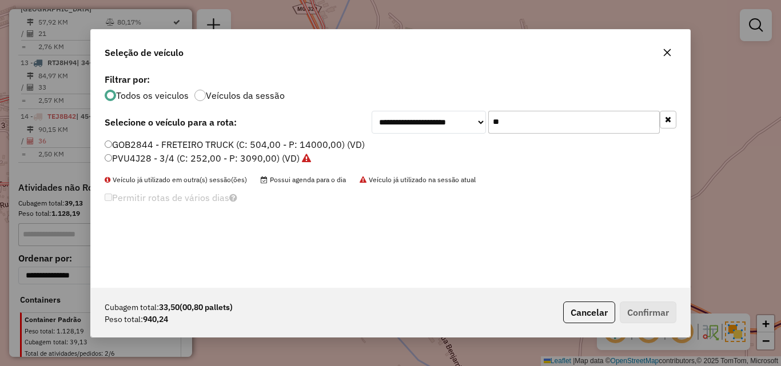
type input "**"
click at [232, 158] on label "PVU4J28 - 3/4 (C: 252,00 - P: 3090,00) (VD)" at bounding box center [208, 158] width 206 height 14
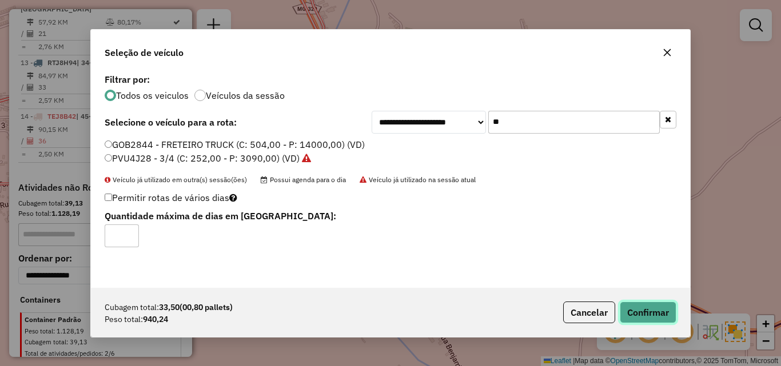
click at [648, 305] on button "Confirmar" at bounding box center [648, 313] width 57 height 22
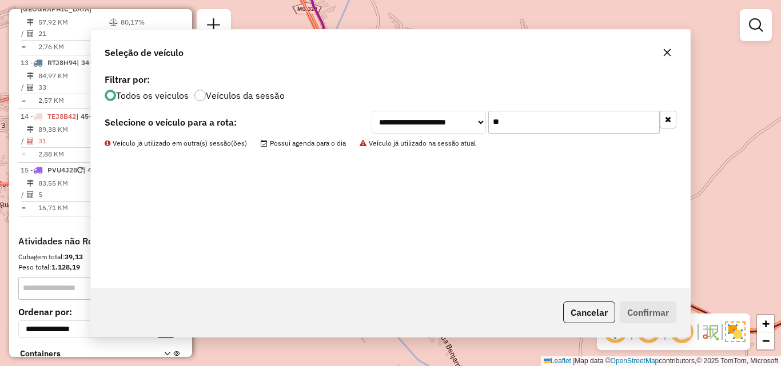
scroll to position [1039, 0]
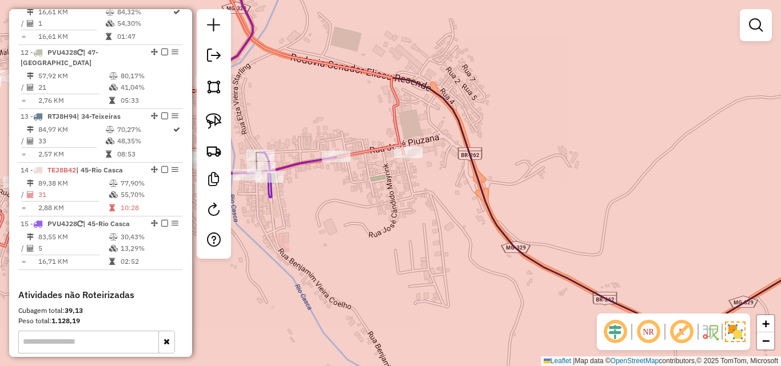
drag, startPoint x: 502, startPoint y: 232, endPoint x: 431, endPoint y: 232, distance: 70.9
click at [431, 232] on div "Janela de atendimento Grade de atendimento Capacidade Transportadoras Veículos …" at bounding box center [390, 183] width 781 height 366
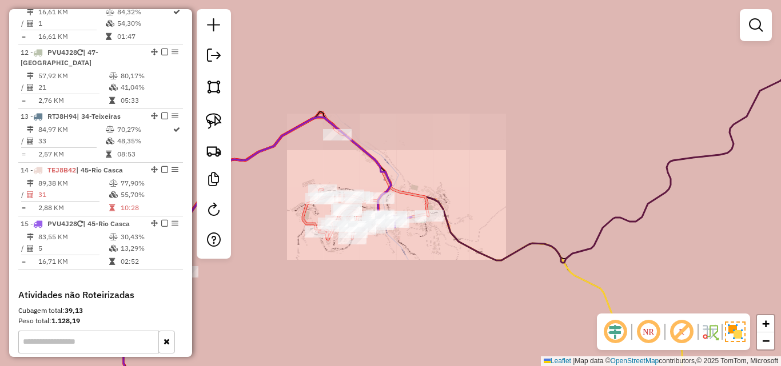
drag, startPoint x: 533, startPoint y: 197, endPoint x: 476, endPoint y: 209, distance: 58.3
click at [477, 208] on div "Janela de atendimento Grade de atendimento Capacidade Transportadoras Veículos …" at bounding box center [390, 183] width 781 height 366
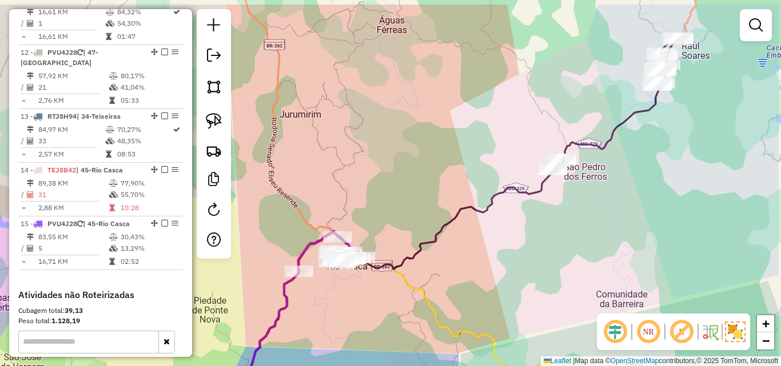
drag, startPoint x: 589, startPoint y: 192, endPoint x: 501, endPoint y: 241, distance: 100.3
click at [501, 242] on div "Janela de atendimento Grade de atendimento Capacidade Transportadoras Veículos …" at bounding box center [390, 183] width 781 height 366
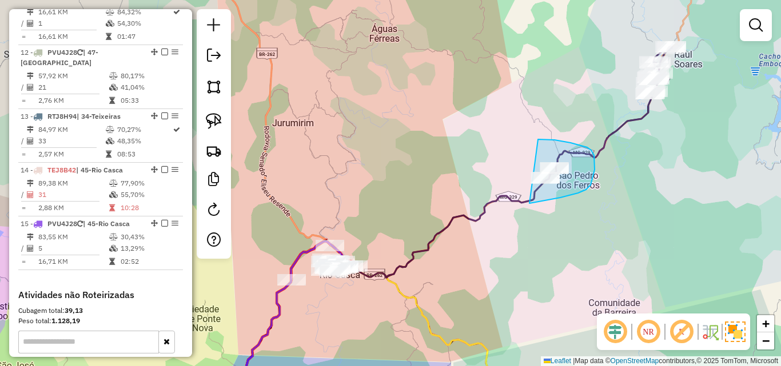
drag, startPoint x: 529, startPoint y: 204, endPoint x: 472, endPoint y: 161, distance: 71.9
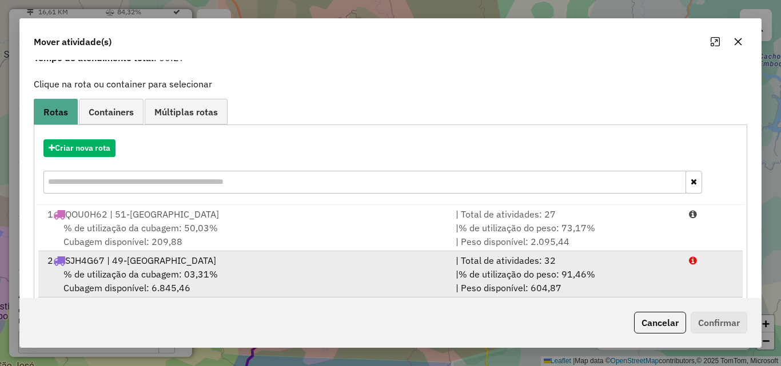
scroll to position [114, 0]
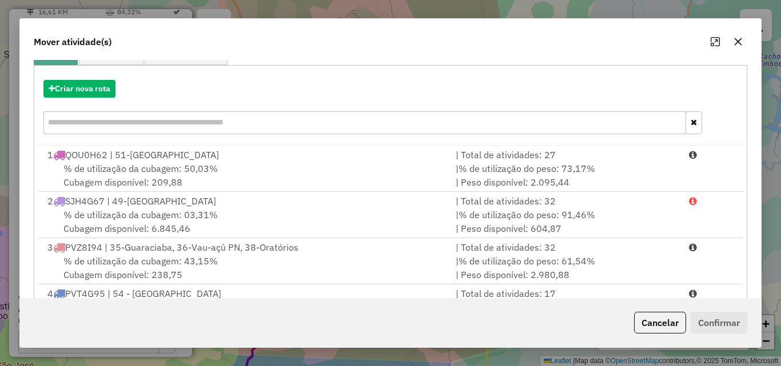
click at [186, 114] on input "text" at bounding box center [364, 122] width 643 height 23
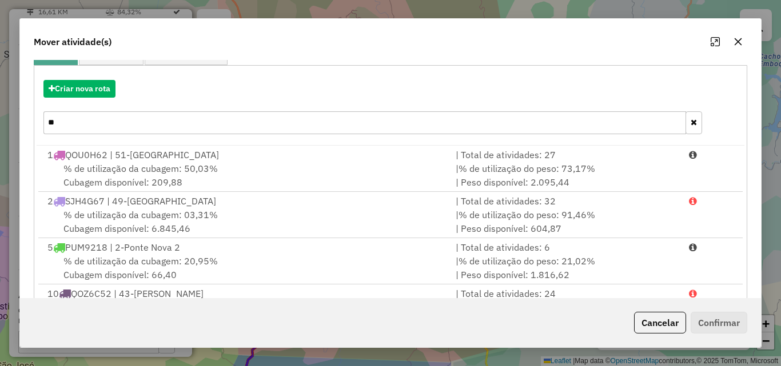
scroll to position [74, 0]
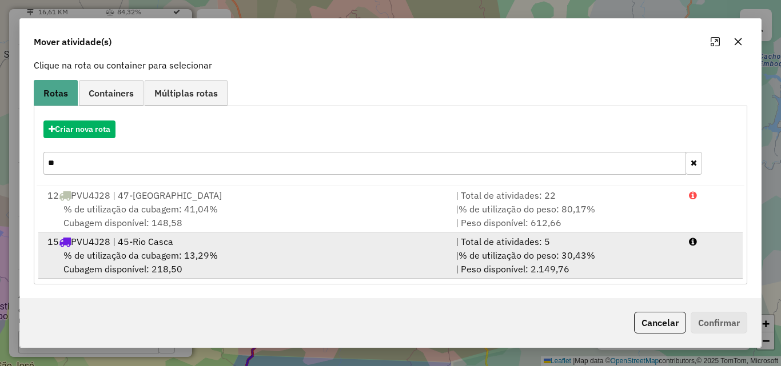
type input "**"
click at [329, 246] on div "15 PVU4J28 | 45-Rio Casca" at bounding box center [245, 242] width 408 height 14
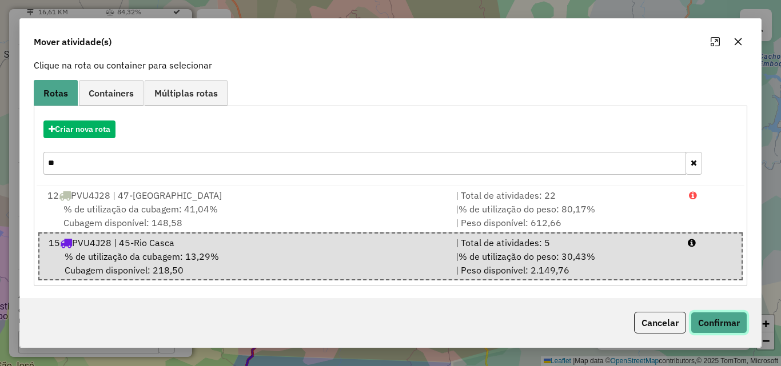
click at [725, 332] on button "Confirmar" at bounding box center [719, 323] width 57 height 22
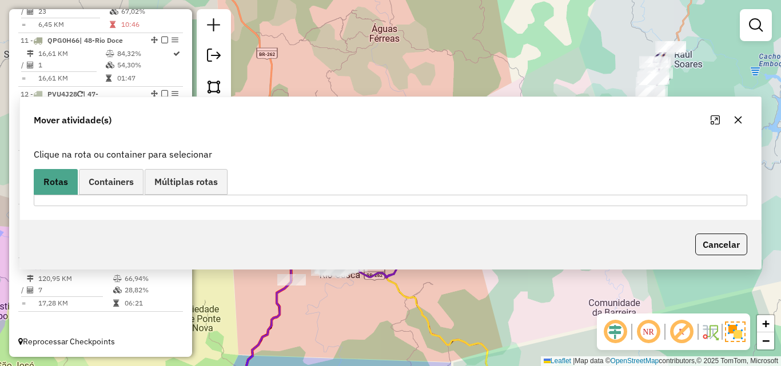
scroll to position [0, 0]
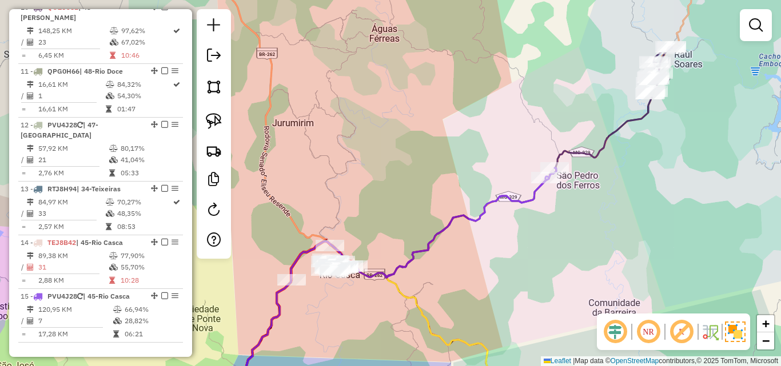
drag, startPoint x: 320, startPoint y: 320, endPoint x: 405, endPoint y: 185, distance: 159.4
click at [405, 185] on div "Janela de atendimento Grade de atendimento Capacidade Transportadoras Veículos …" at bounding box center [390, 183] width 781 height 366
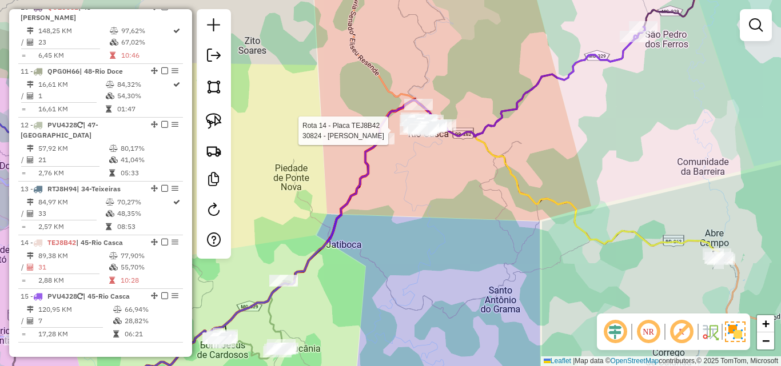
drag, startPoint x: 396, startPoint y: 249, endPoint x: 454, endPoint y: 168, distance: 100.4
click at [454, 168] on div "Rota 14 - Placa TEJ8B42 30824 - DARCI RODRIGUES MARQ Janela de atendimento Grad…" at bounding box center [390, 183] width 781 height 366
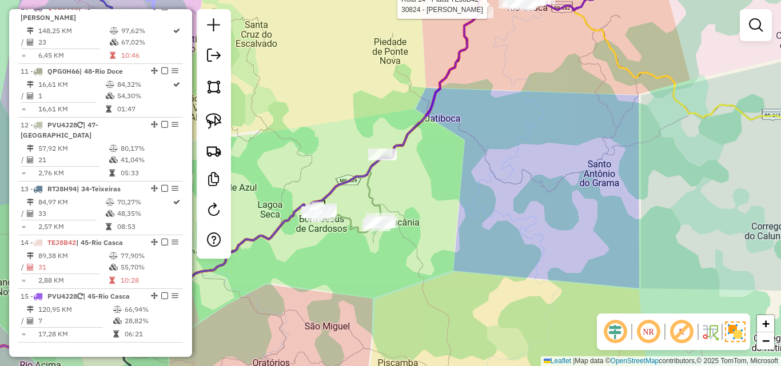
drag, startPoint x: 436, startPoint y: 193, endPoint x: 473, endPoint y: 180, distance: 39.4
click at [473, 180] on div "Rota 14 - Placa TEJ8B42 30824 - DARCI RODRIGUES MARQ Janela de atendimento Grad…" at bounding box center [390, 183] width 781 height 366
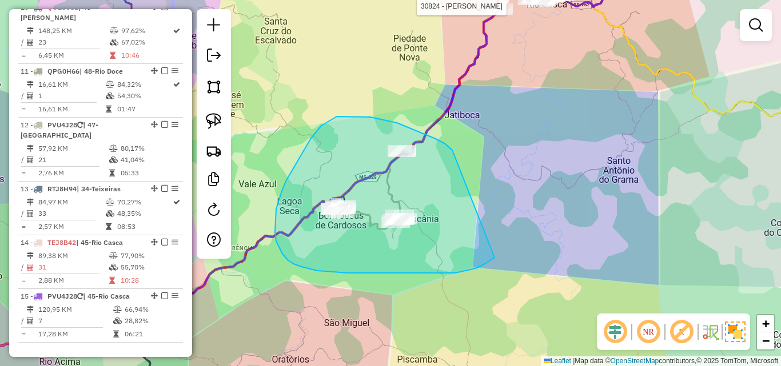
drag, startPoint x: 445, startPoint y: 144, endPoint x: 513, endPoint y: 246, distance: 122.1
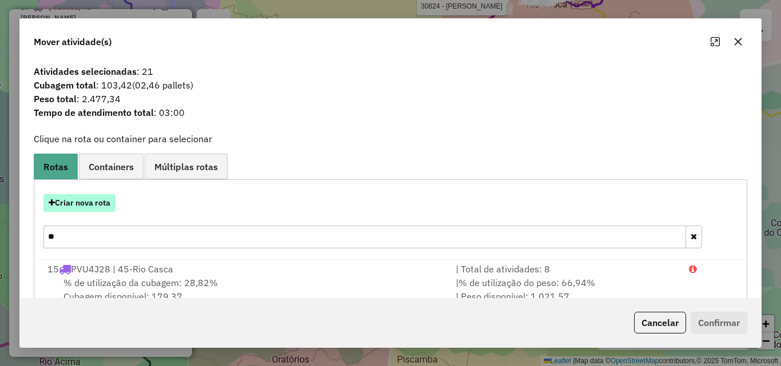
click at [96, 209] on button "Criar nova rota" at bounding box center [79, 203] width 72 height 18
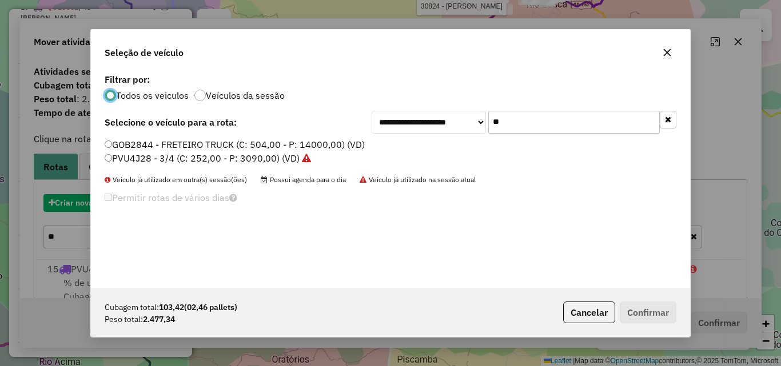
scroll to position [6, 3]
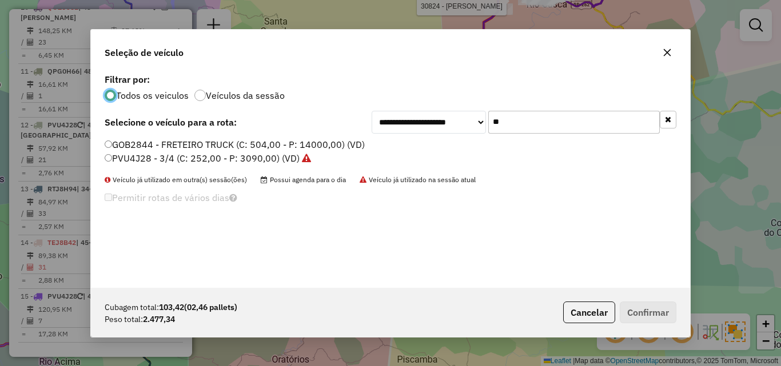
drag, startPoint x: 476, startPoint y: 125, endPoint x: 397, endPoint y: 125, distance: 78.9
click at [400, 125] on div "**********" at bounding box center [524, 122] width 305 height 23
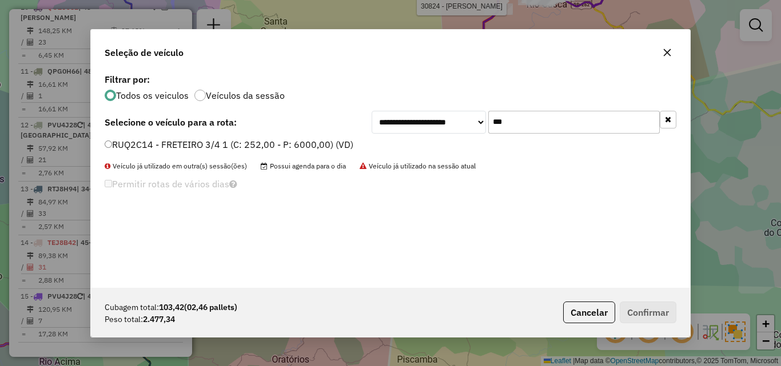
type input "***"
drag, startPoint x: 237, startPoint y: 147, endPoint x: 249, endPoint y: 147, distance: 12.0
click at [237, 147] on label "RUQ2C14 - FRETEIRO 3/4 1 (C: 252,00 - P: 6000,00) (VD)" at bounding box center [229, 145] width 249 height 14
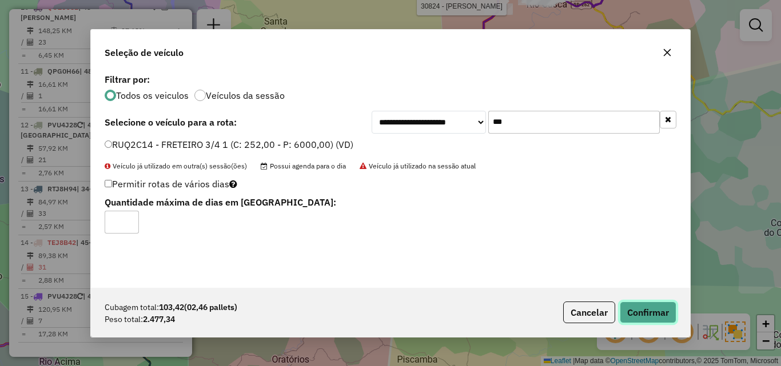
click at [649, 304] on button "Confirmar" at bounding box center [648, 313] width 57 height 22
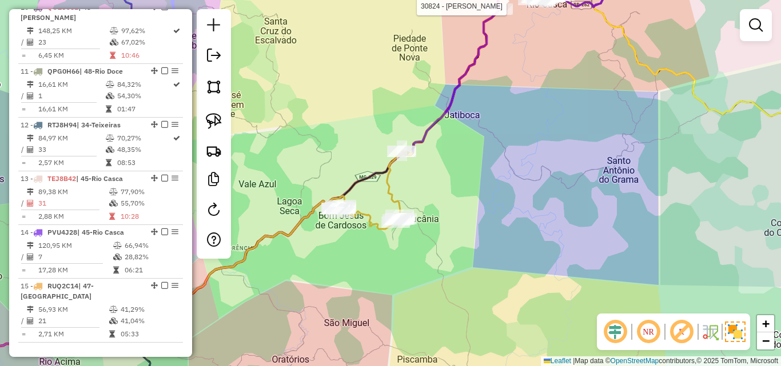
drag, startPoint x: 504, startPoint y: 155, endPoint x: 411, endPoint y: 294, distance: 167.0
click at [411, 294] on div "Rota 13 - Placa TEJ8B42 30824 - DARCI RODRIGUES MARQ Janela de atendimento Grad…" at bounding box center [390, 183] width 781 height 366
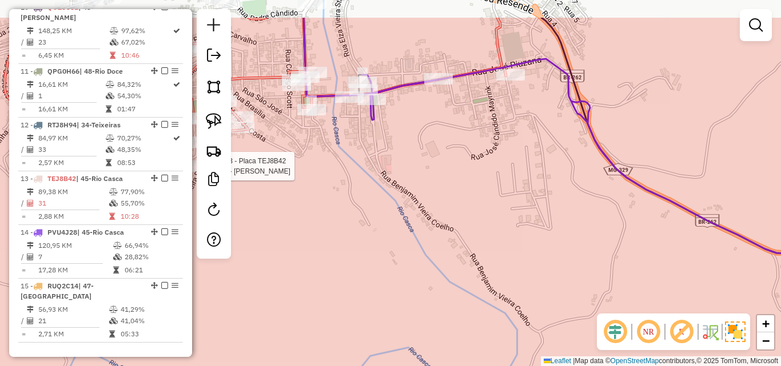
drag, startPoint x: 454, startPoint y: 118, endPoint x: 465, endPoint y: 209, distance: 91.6
click at [465, 209] on div "Rota 13 - Placa TEJ8B42 30824 - DARCI RODRIGUES MARQ Janela de atendimento Grad…" at bounding box center [390, 183] width 781 height 366
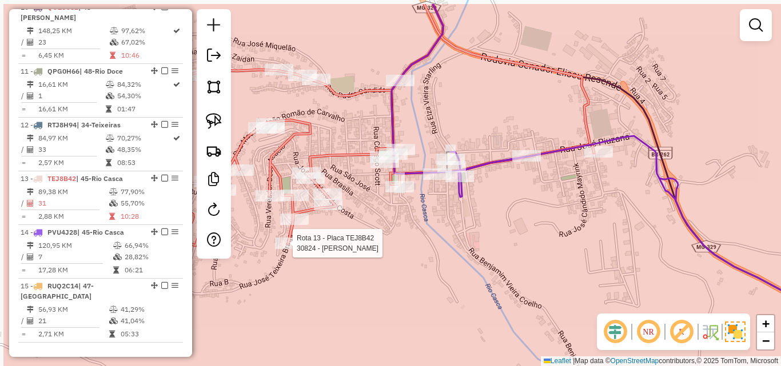
drag, startPoint x: 424, startPoint y: 172, endPoint x: 506, endPoint y: 213, distance: 91.3
click at [506, 213] on div "Rota 13 - Placa TEJ8B42 30824 - DARCI RODRIGUES MARQ Janela de atendimento Grad…" at bounding box center [390, 183] width 781 height 366
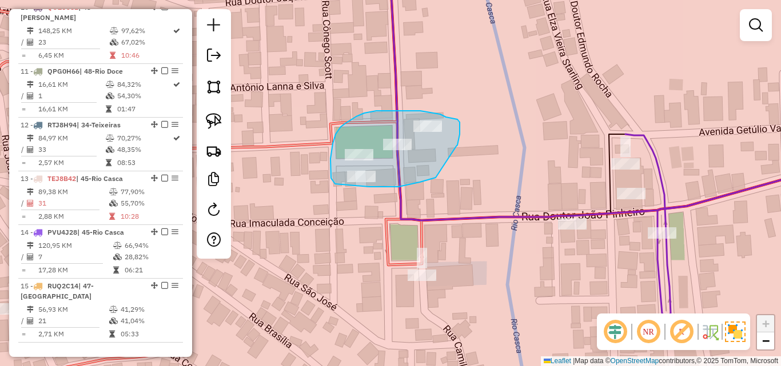
drag, startPoint x: 457, startPoint y: 145, endPoint x: 436, endPoint y: 178, distance: 39.2
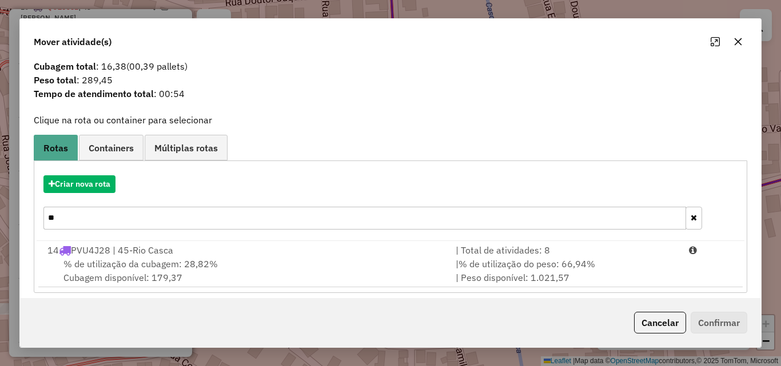
scroll to position [27, 0]
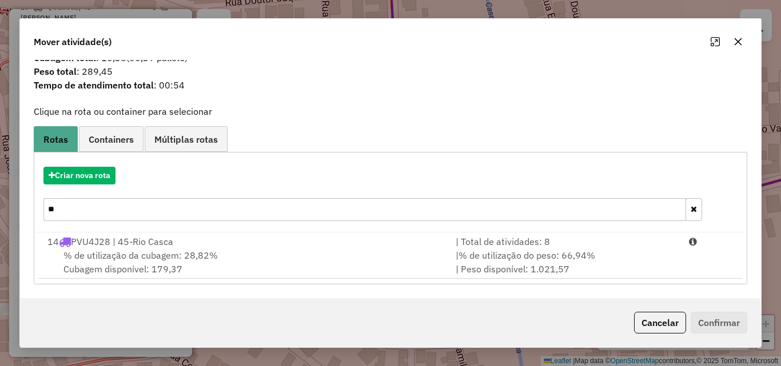
click at [732, 46] on button "button" at bounding box center [738, 42] width 18 height 18
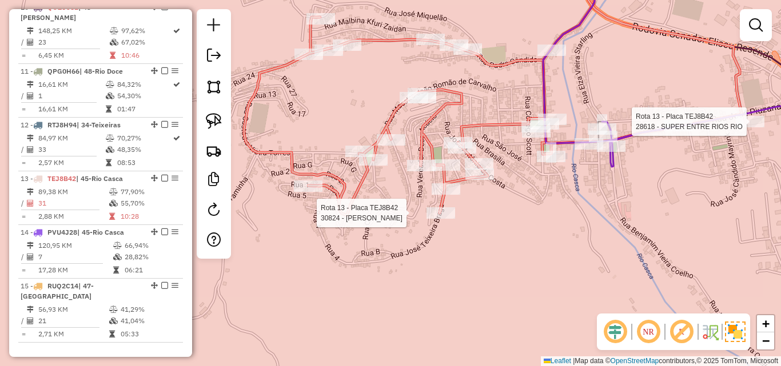
select select "*********"
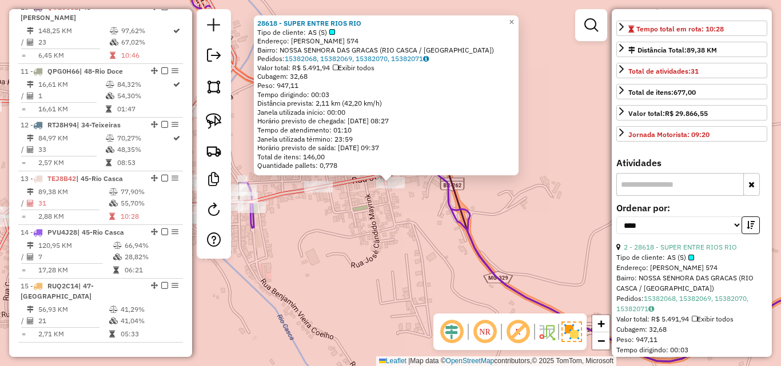
scroll to position [286, 0]
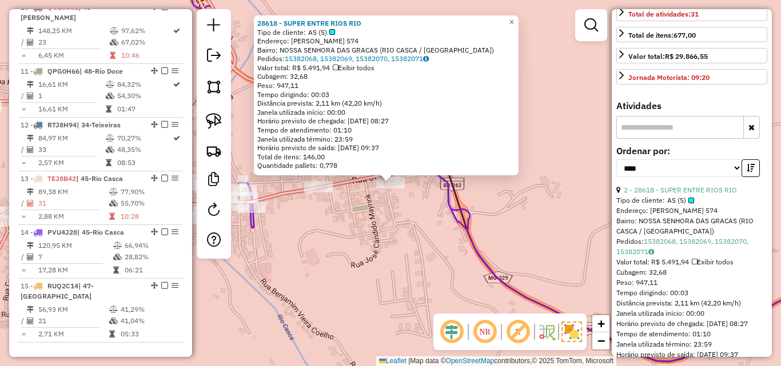
click at [505, 243] on div "28618 - SUPER ENTRE RIOS RIO Tipo de cliente: AS (S) Endereço: JOSE PIUZANA 574…" at bounding box center [390, 183] width 781 height 366
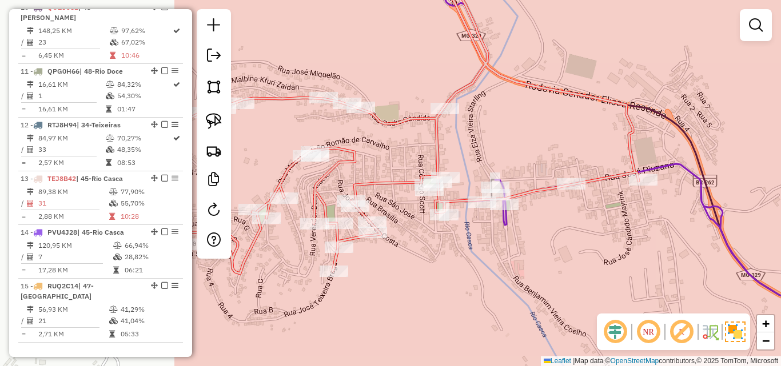
drag, startPoint x: 422, startPoint y: 248, endPoint x: 633, endPoint y: 245, distance: 211.0
click at [633, 245] on div "Janela de atendimento Grade de atendimento Capacidade Transportadoras Veículos …" at bounding box center [390, 183] width 781 height 366
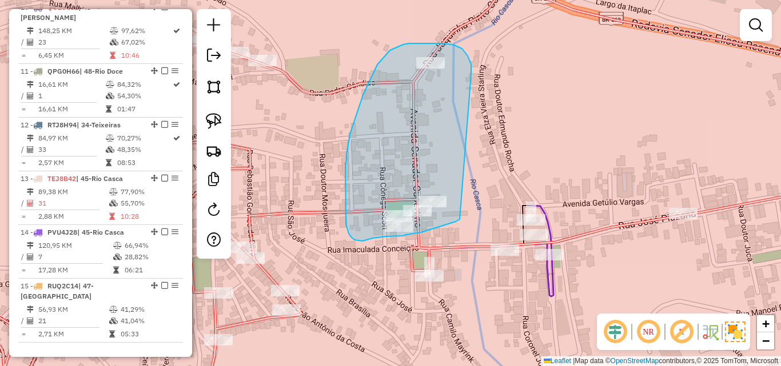
drag, startPoint x: 462, startPoint y: 49, endPoint x: 460, endPoint y: 219, distance: 170.4
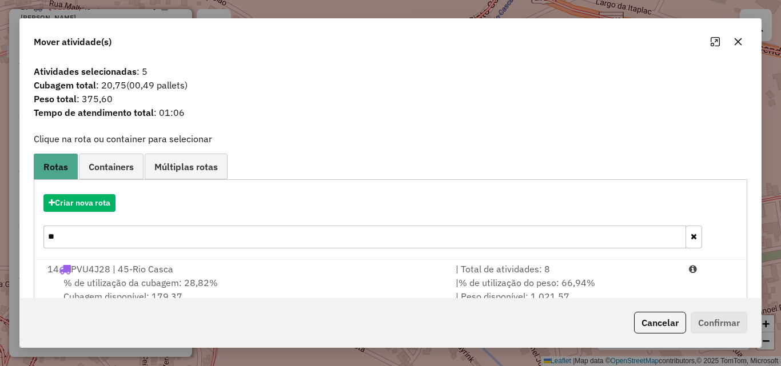
scroll to position [27, 0]
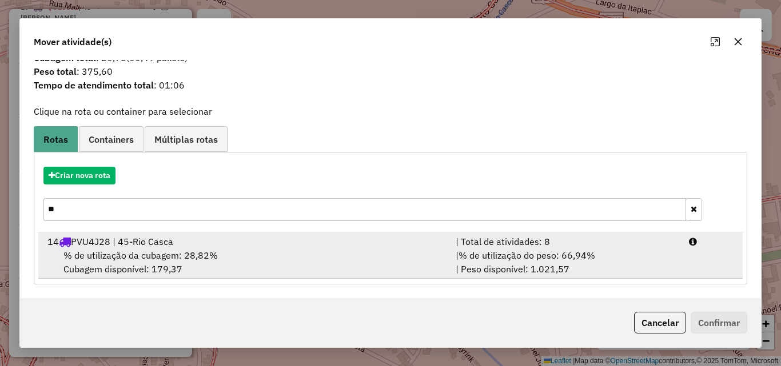
click at [388, 255] on div "% de utilização da cubagem: 28,82% Cubagem disponível: 179,37" at bounding box center [245, 262] width 408 height 27
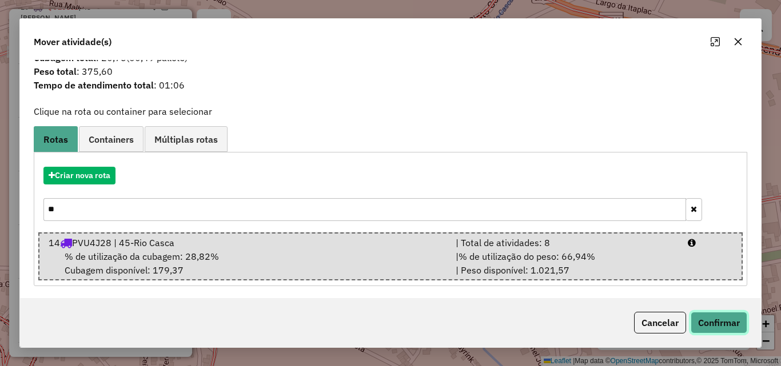
click at [715, 322] on button "Confirmar" at bounding box center [719, 323] width 57 height 22
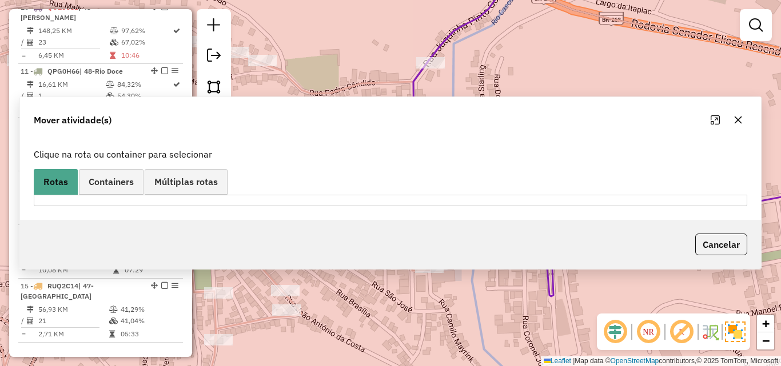
scroll to position [0, 0]
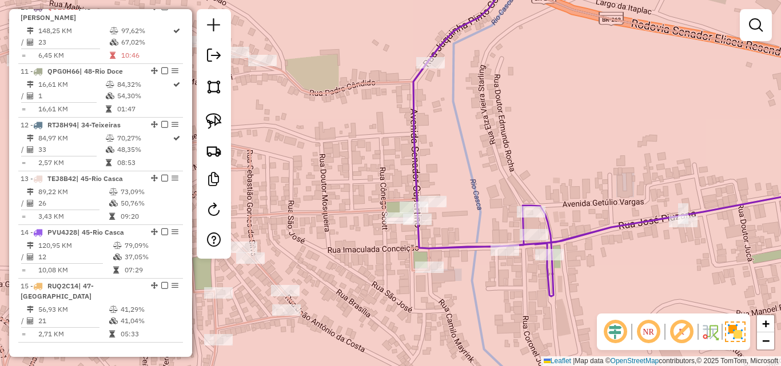
drag, startPoint x: 504, startPoint y: 307, endPoint x: 414, endPoint y: 304, distance: 89.8
click at [414, 304] on div "Janela de atendimento Grade de atendimento Capacidade Transportadoras Veículos …" at bounding box center [390, 183] width 781 height 366
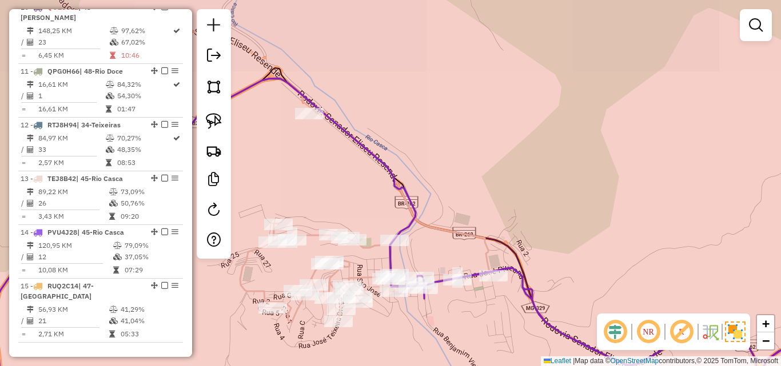
drag, startPoint x: 635, startPoint y: 164, endPoint x: 377, endPoint y: 215, distance: 263.5
click at [380, 214] on div "Janela de atendimento Grade de atendimento Capacidade Transportadoras Veículos …" at bounding box center [390, 183] width 781 height 366
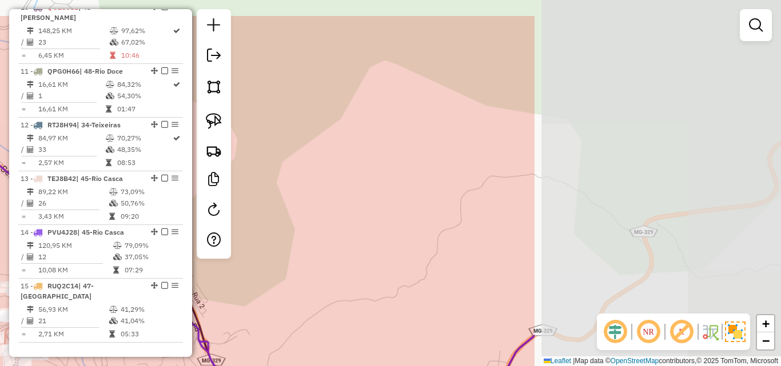
drag, startPoint x: 561, startPoint y: 197, endPoint x: 296, endPoint y: 211, distance: 266.2
click at [297, 211] on div "Janela de atendimento Grade de atendimento Capacidade Transportadoras Veículos …" at bounding box center [390, 183] width 781 height 366
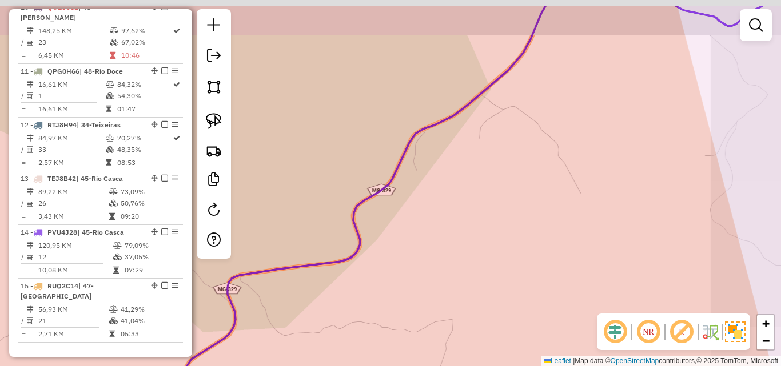
drag, startPoint x: 502, startPoint y: 181, endPoint x: 408, endPoint y: 292, distance: 145.2
click at [376, 305] on div "Janela de atendimento Grade de atendimento Capacidade Transportadoras Veículos …" at bounding box center [390, 183] width 781 height 366
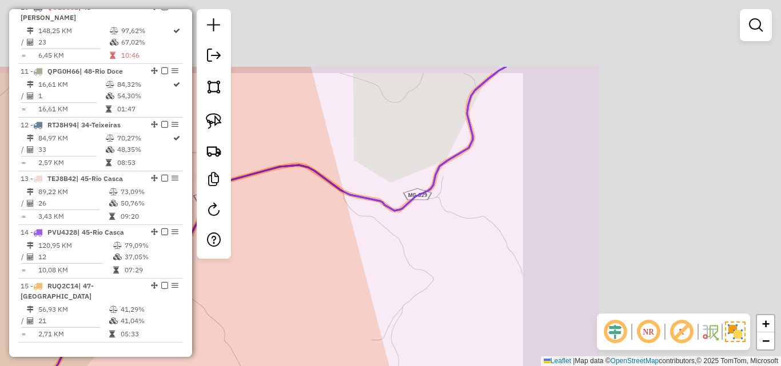
click at [290, 304] on div "Janela de atendimento Grade de atendimento Capacidade Transportadoras Veículos …" at bounding box center [390, 183] width 781 height 366
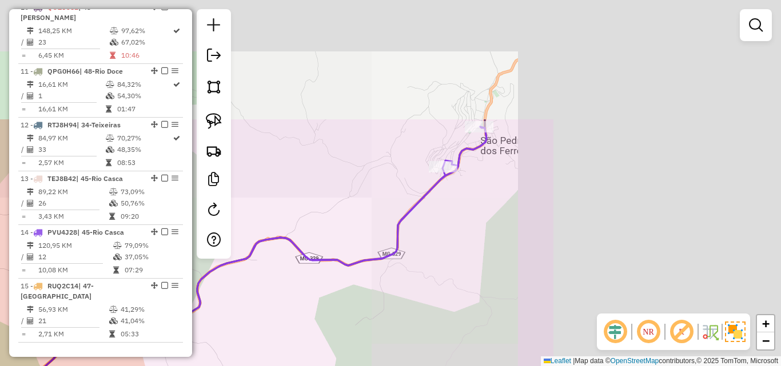
drag, startPoint x: 600, startPoint y: 150, endPoint x: 320, endPoint y: 297, distance: 316.8
click at [289, 313] on div "Janela de atendimento Grade de atendimento Capacidade Transportadoras Veículos …" at bounding box center [390, 183] width 781 height 366
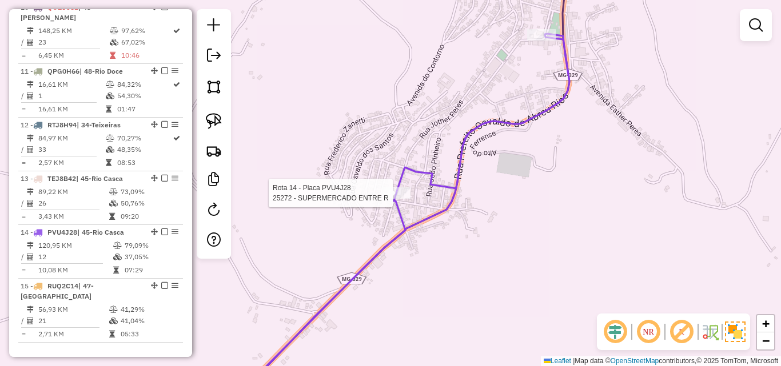
select select "*********"
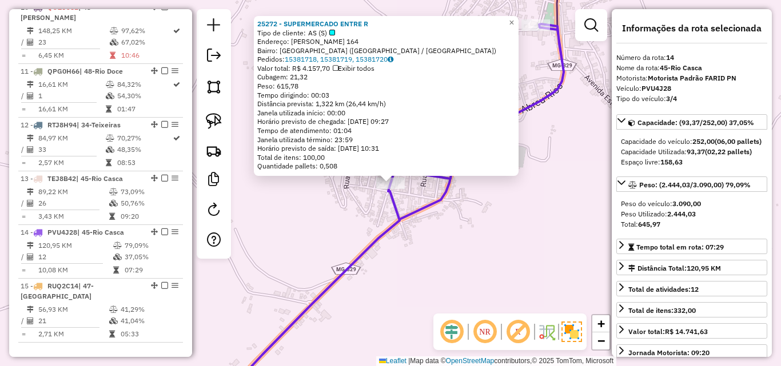
click at [481, 230] on div "25272 - SUPERMERCADO ENTRE R Tipo de cliente: AS (S) Endereço: MARECHAL DUTRA 1…" at bounding box center [390, 183] width 781 height 366
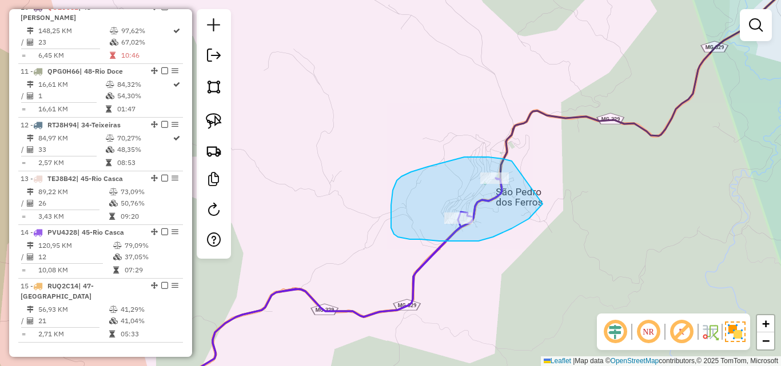
drag, startPoint x: 503, startPoint y: 159, endPoint x: 574, endPoint y: 165, distance: 71.7
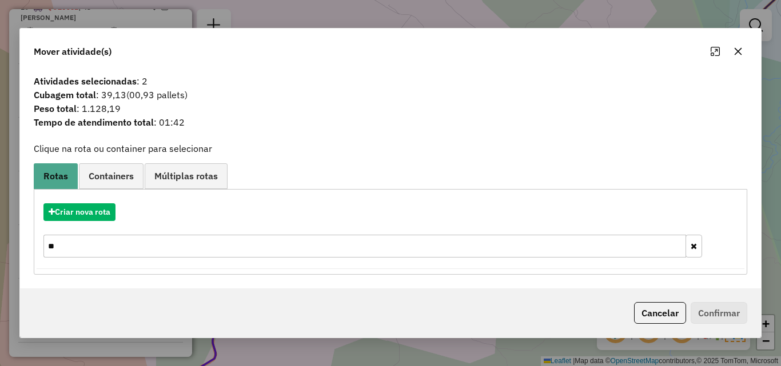
drag, startPoint x: 737, startPoint y: 53, endPoint x: 688, endPoint y: 154, distance: 112.3
click at [737, 55] on icon "button" at bounding box center [737, 51] width 9 height 9
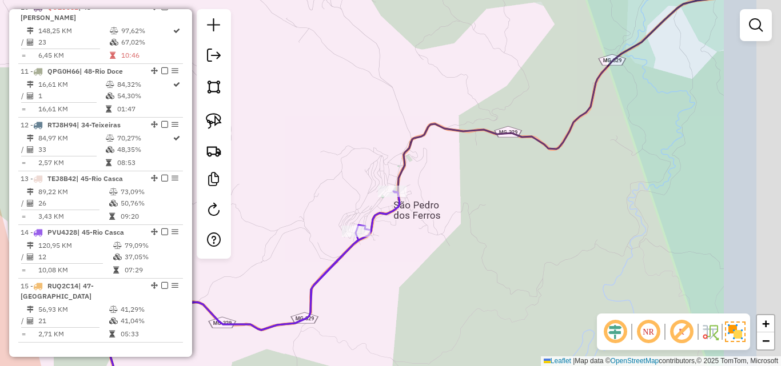
drag, startPoint x: 684, startPoint y: 164, endPoint x: 581, endPoint y: 177, distance: 103.7
click at [581, 177] on div "Janela de atendimento Grade de atendimento Capacidade Transportadoras Veículos …" at bounding box center [390, 183] width 781 height 366
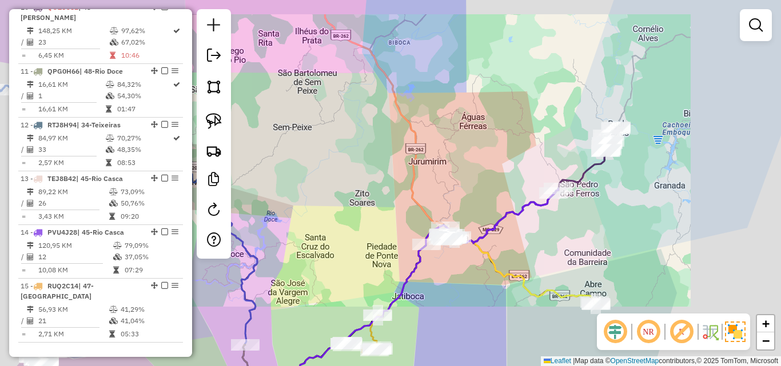
drag, startPoint x: 607, startPoint y: 184, endPoint x: 571, endPoint y: 202, distance: 39.9
click at [572, 202] on div "Janela de atendimento Grade de atendimento Capacidade Transportadoras Veículos …" at bounding box center [390, 183] width 781 height 366
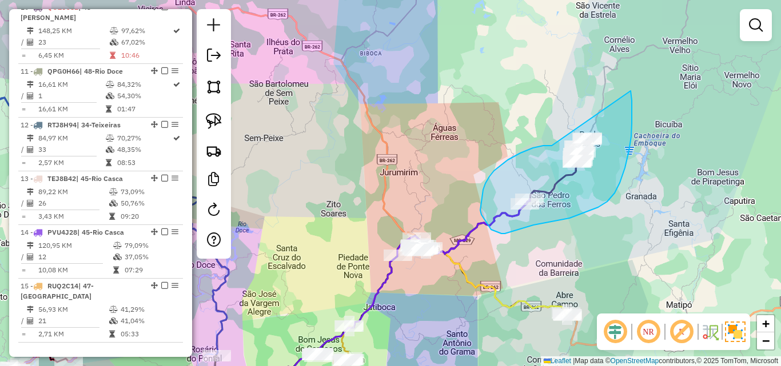
drag, startPoint x: 552, startPoint y: 146, endPoint x: 613, endPoint y: 67, distance: 99.4
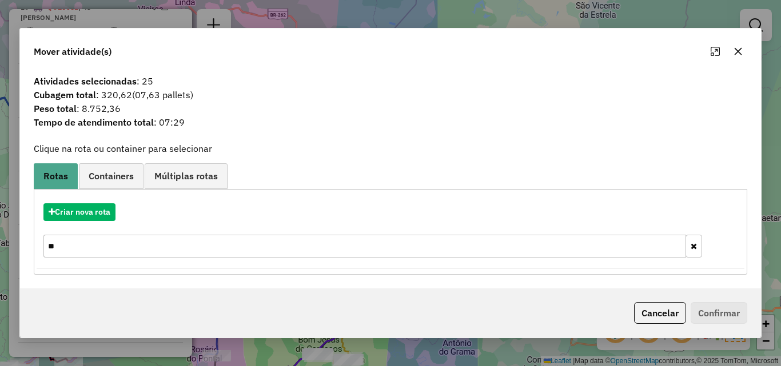
click at [737, 53] on icon "button" at bounding box center [737, 51] width 9 height 9
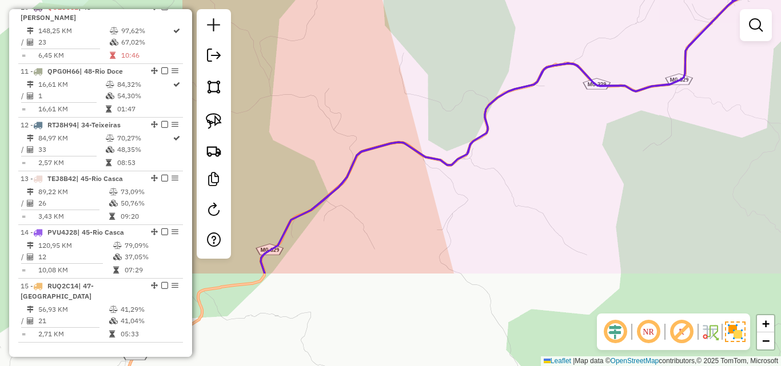
drag, startPoint x: 345, startPoint y: 290, endPoint x: 715, endPoint y: 109, distance: 411.6
click at [715, 109] on div "Janela de atendimento Grade de atendimento Capacidade Transportadoras Veículos …" at bounding box center [390, 183] width 781 height 366
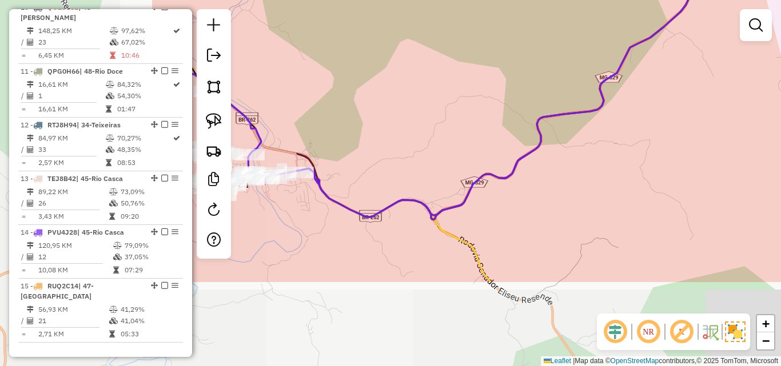
drag, startPoint x: 404, startPoint y: 251, endPoint x: 635, endPoint y: 130, distance: 260.1
click at [635, 130] on div "Janela de atendimento Grade de atendimento Capacidade Transportadoras Veículos …" at bounding box center [390, 183] width 781 height 366
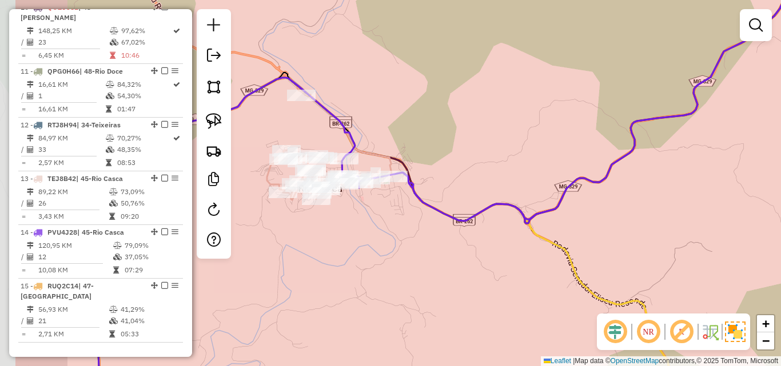
drag, startPoint x: 393, startPoint y: 229, endPoint x: 487, endPoint y: 230, distance: 93.2
click at [487, 230] on div "Janela de atendimento Grade de atendimento Capacidade Transportadoras Veículos …" at bounding box center [390, 183] width 781 height 366
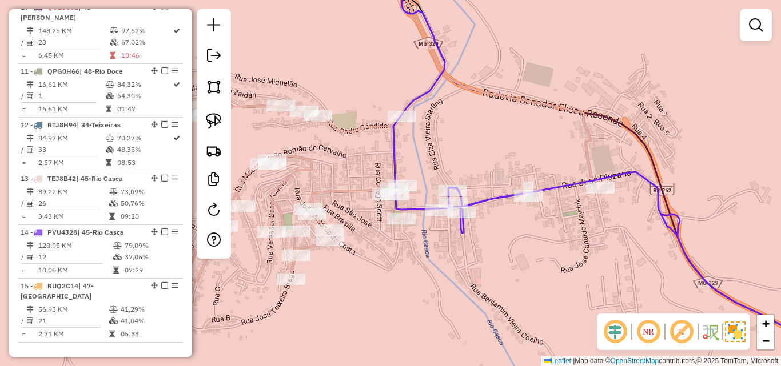
drag, startPoint x: 341, startPoint y: 236, endPoint x: 414, endPoint y: 253, distance: 75.2
click at [412, 253] on div "Janela de atendimento Grade de atendimento Capacidade Transportadoras Veículos …" at bounding box center [390, 183] width 781 height 366
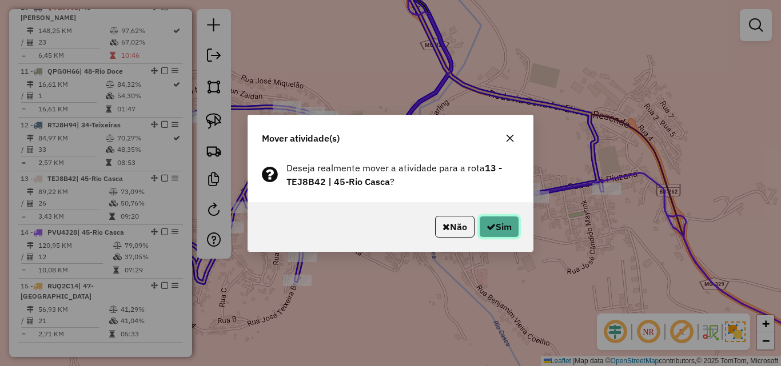
click at [490, 229] on icon "button" at bounding box center [491, 226] width 9 height 9
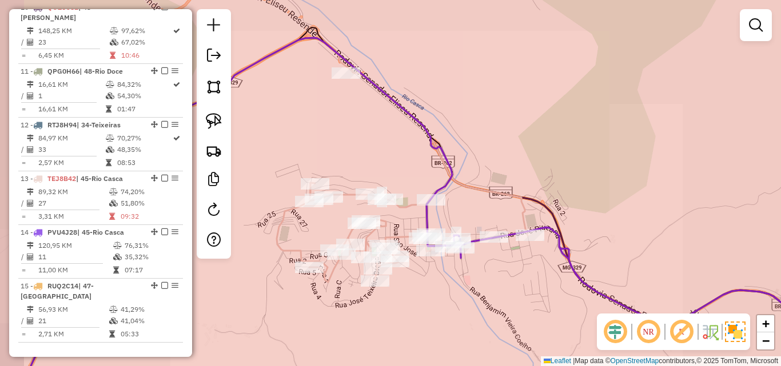
drag, startPoint x: 468, startPoint y: 302, endPoint x: 436, endPoint y: 290, distance: 33.7
click at [436, 290] on div "Janela de atendimento Grade de atendimento Capacidade Transportadoras Veículos …" at bounding box center [390, 183] width 781 height 366
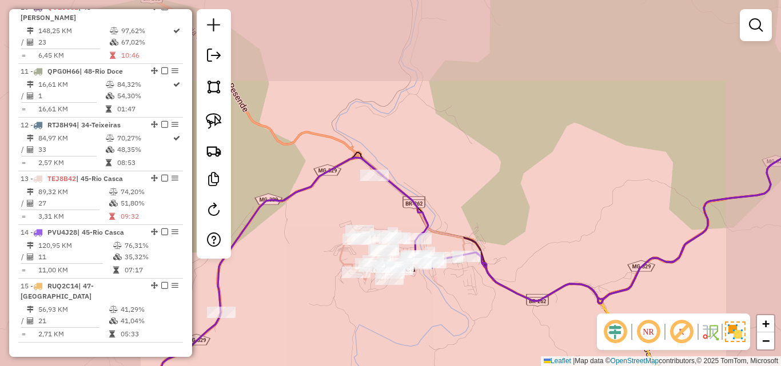
drag, startPoint x: 446, startPoint y: 305, endPoint x: 393, endPoint y: 238, distance: 85.5
click at [398, 239] on div "Janela de atendimento Grade de atendimento Capacidade Transportadoras Veículos …" at bounding box center [390, 183] width 781 height 366
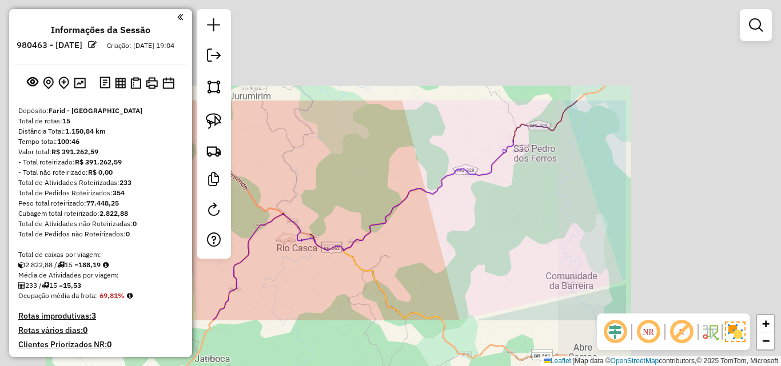
scroll to position [966, 0]
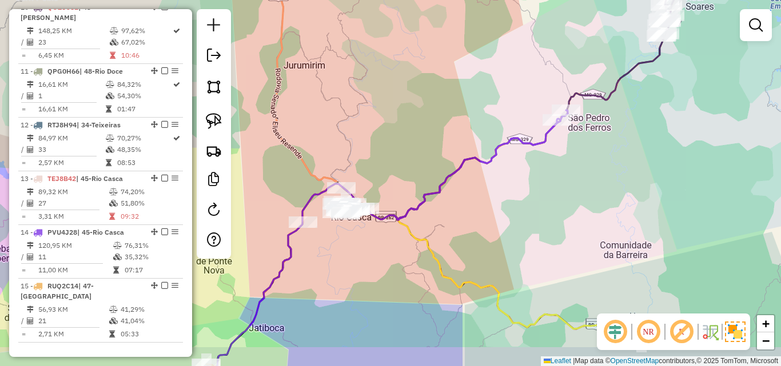
drag, startPoint x: 425, startPoint y: 256, endPoint x: 572, endPoint y: 143, distance: 185.6
click at [572, 138] on div "Janela de atendimento Grade de atendimento Capacidade Transportadoras Veículos …" at bounding box center [390, 183] width 781 height 366
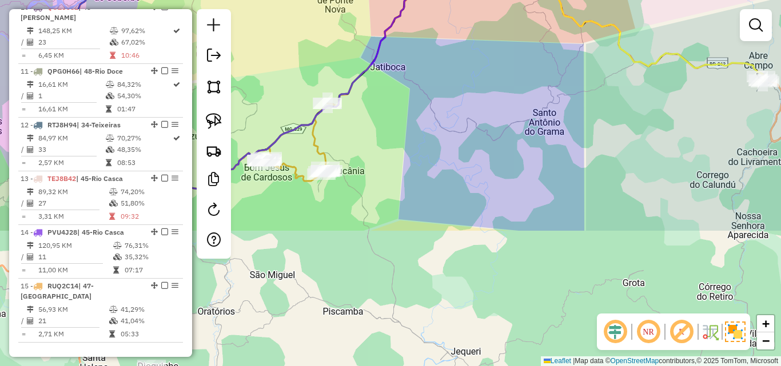
drag, startPoint x: 495, startPoint y: 250, endPoint x: 521, endPoint y: 78, distance: 174.1
click at [521, 78] on div "Janela de atendimento Grade de atendimento Capacidade Transportadoras Veículos …" at bounding box center [390, 183] width 781 height 366
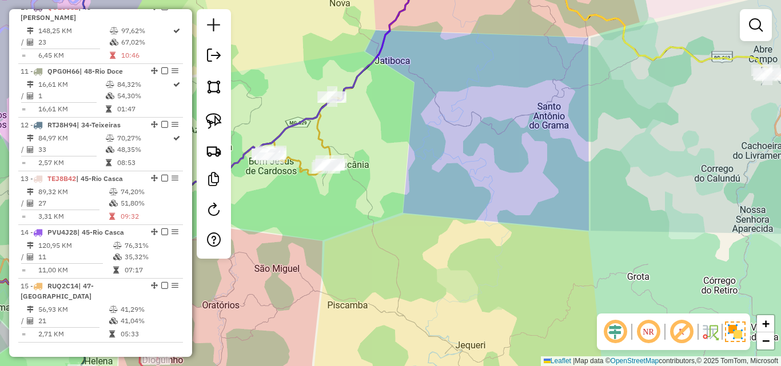
drag, startPoint x: 363, startPoint y: 236, endPoint x: 488, endPoint y: 143, distance: 155.3
click at [489, 137] on div "Janela de atendimento Grade de atendimento Capacidade Transportadoras Veículos …" at bounding box center [390, 183] width 781 height 366
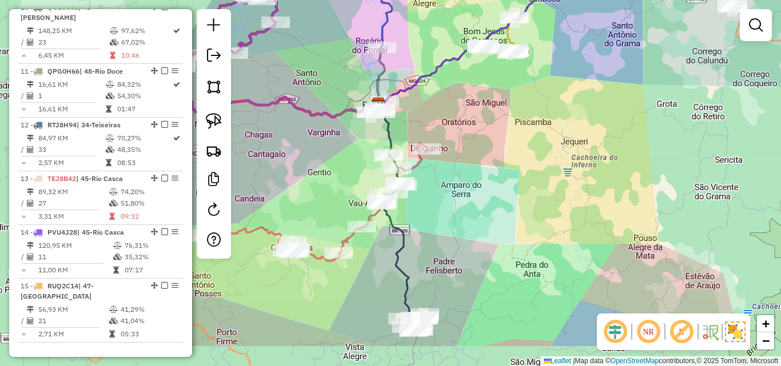
drag, startPoint x: 468, startPoint y: 210, endPoint x: 521, endPoint y: 135, distance: 92.3
click at [520, 137] on div "Janela de atendimento Grade de atendimento Capacidade Transportadoras Veículos …" at bounding box center [390, 183] width 781 height 366
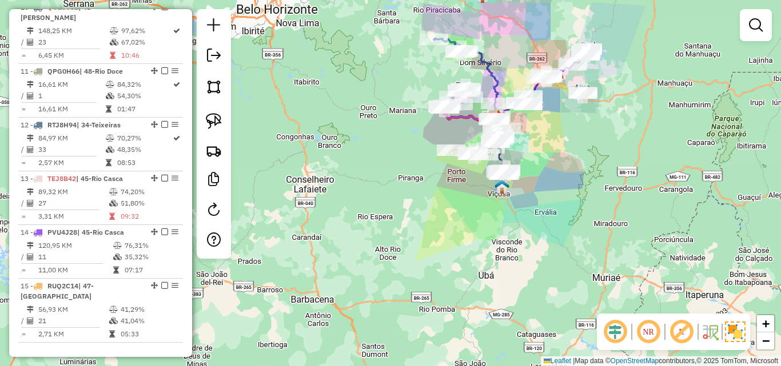
drag, startPoint x: 519, startPoint y: 174, endPoint x: 509, endPoint y: 174, distance: 10.3
click at [511, 174] on div "Janela de atendimento Grade de atendimento Capacidade Transportadoras Veículos …" at bounding box center [390, 183] width 781 height 366
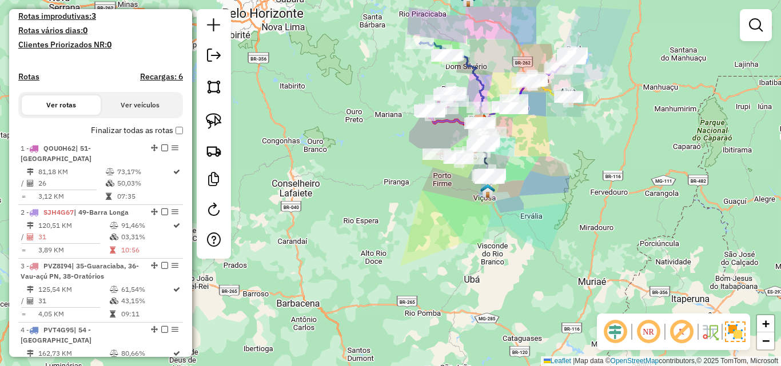
scroll to position [280, 0]
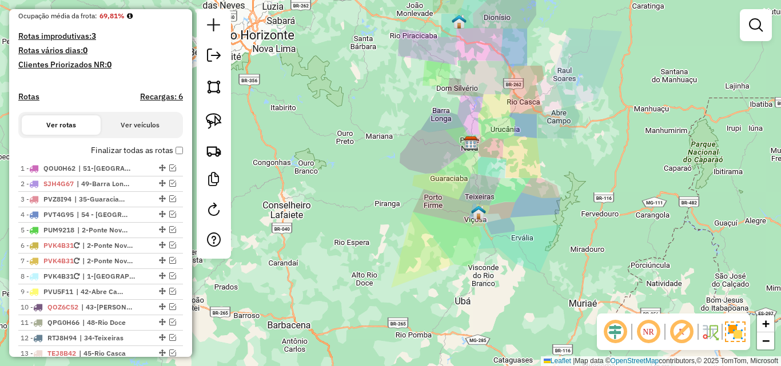
drag, startPoint x: 438, startPoint y: 175, endPoint x: 382, endPoint y: 205, distance: 63.7
click at [406, 206] on div "Janela de atendimento Grade de atendimento Capacidade Transportadoras Veículos …" at bounding box center [390, 183] width 781 height 366
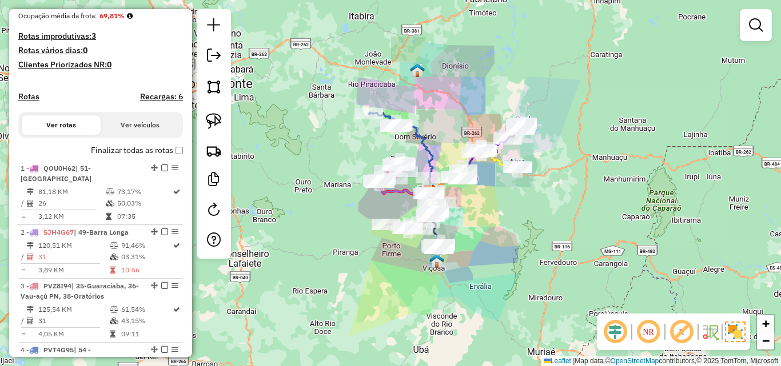
drag, startPoint x: 522, startPoint y: 199, endPoint x: 490, endPoint y: 287, distance: 93.7
click at [490, 287] on div "Janela de atendimento Grade de atendimento Capacidade Transportadoras Veículos …" at bounding box center [390, 183] width 781 height 366
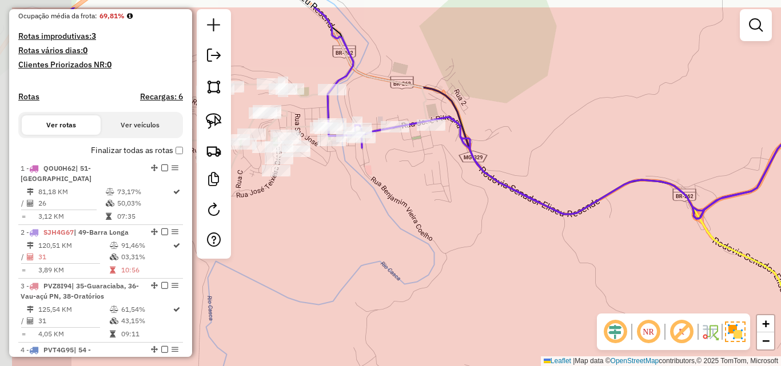
drag, startPoint x: 277, startPoint y: 143, endPoint x: 376, endPoint y: 192, distance: 110.7
click at [376, 192] on div "Janela de atendimento Grade de atendimento Capacidade Transportadoras Veículos …" at bounding box center [390, 183] width 781 height 366
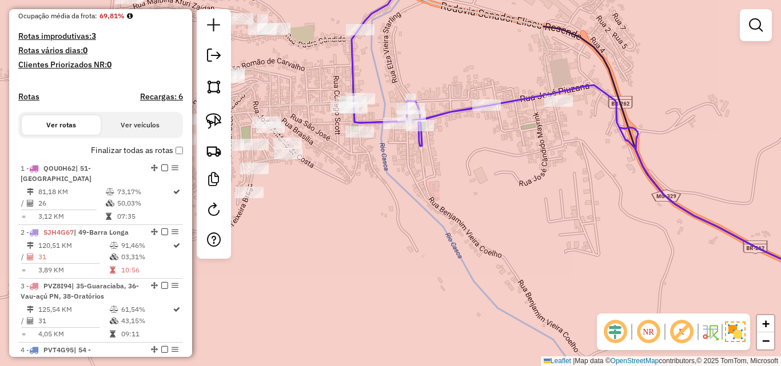
drag, startPoint x: 366, startPoint y: 170, endPoint x: 413, endPoint y: 182, distance: 48.9
click at [413, 182] on div "Janela de atendimento Grade de atendimento Capacidade Transportadoras Veículos …" at bounding box center [390, 183] width 781 height 366
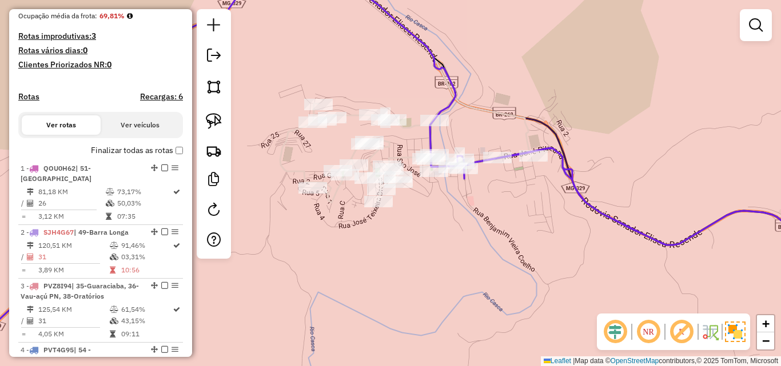
drag, startPoint x: 404, startPoint y: 182, endPoint x: 449, endPoint y: 197, distance: 47.0
click at [449, 197] on div "Janela de atendimento Grade de atendimento Capacidade Transportadoras Veículos …" at bounding box center [390, 183] width 781 height 366
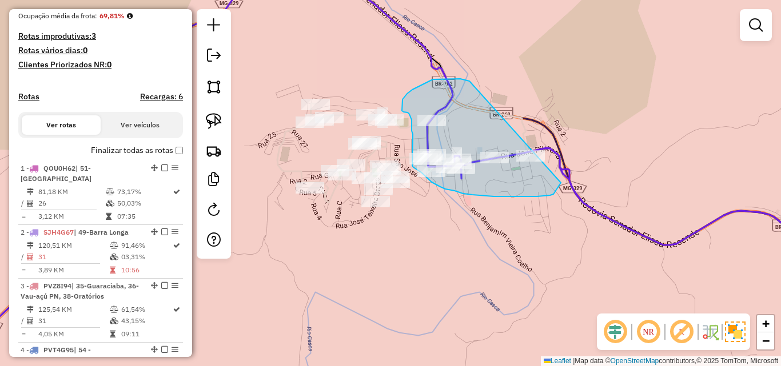
drag, startPoint x: 469, startPoint y: 81, endPoint x: 576, endPoint y: 129, distance: 116.4
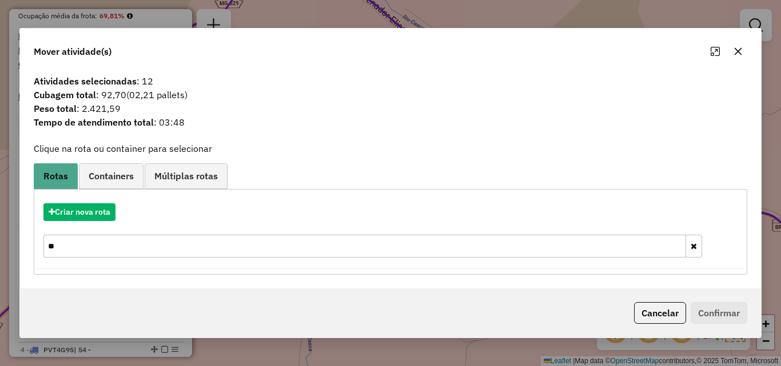
click at [736, 55] on icon "button" at bounding box center [737, 51] width 9 height 9
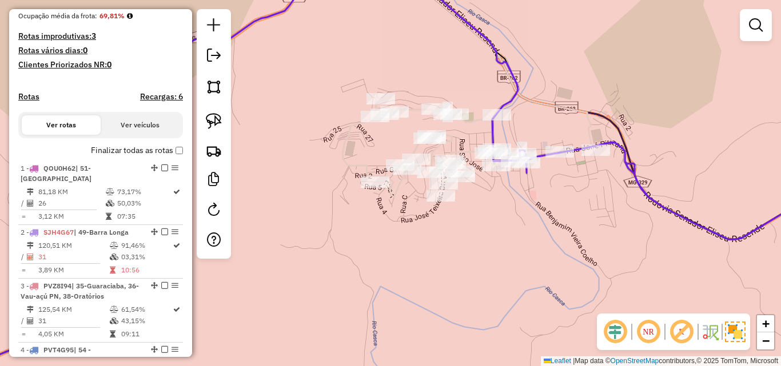
drag, startPoint x: 504, startPoint y: 241, endPoint x: 569, endPoint y: 234, distance: 65.5
click at [569, 234] on div "Janela de atendimento Grade de atendimento Capacidade Transportadoras Veículos …" at bounding box center [390, 183] width 781 height 366
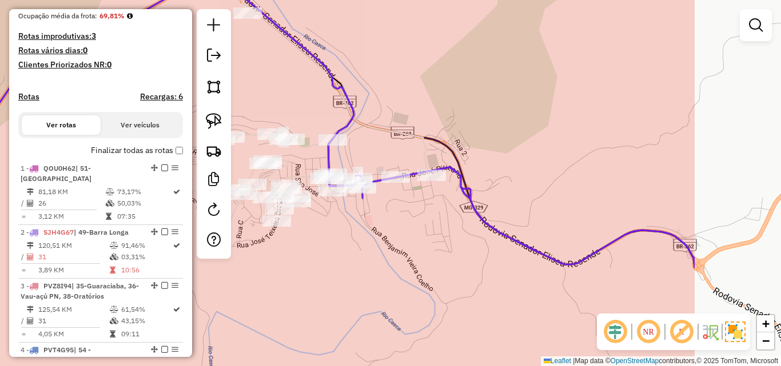
drag, startPoint x: 478, startPoint y: 258, endPoint x: 363, endPoint y: 278, distance: 116.7
click at [364, 278] on div "Janela de atendimento Grade de atendimento Capacidade Transportadoras Veículos …" at bounding box center [390, 183] width 781 height 366
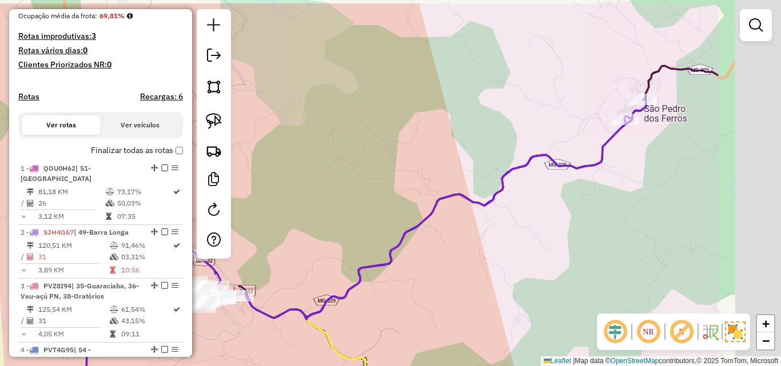
drag, startPoint x: 441, startPoint y: 185, endPoint x: 354, endPoint y: 263, distance: 116.6
click at [303, 263] on div "Janela de atendimento Grade de atendimento Capacidade Transportadoras Veículos …" at bounding box center [390, 183] width 781 height 366
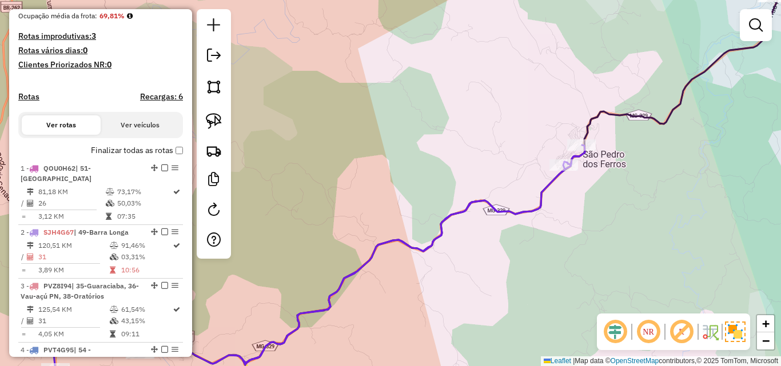
drag, startPoint x: 469, startPoint y: 253, endPoint x: 413, endPoint y: 296, distance: 70.1
click at [413, 296] on div "Janela de atendimento Grade de atendimento Capacidade Transportadoras Veículos …" at bounding box center [390, 183] width 781 height 366
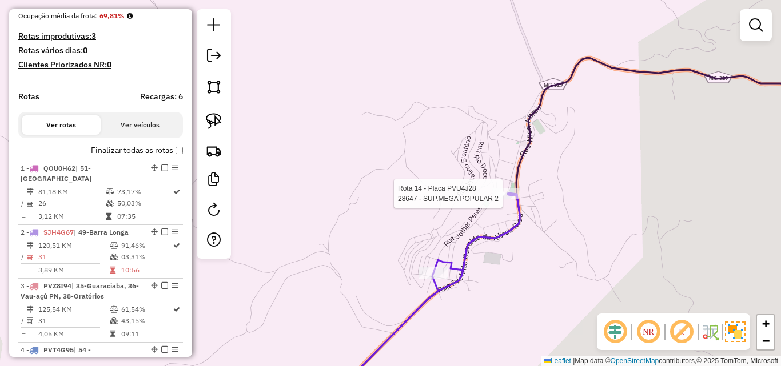
select select "*********"
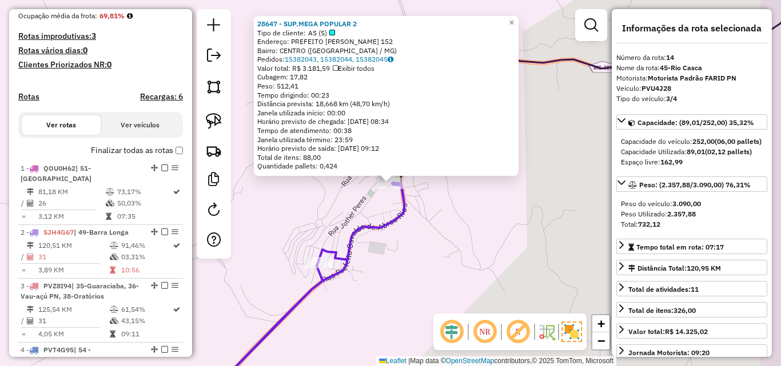
scroll to position [966, 0]
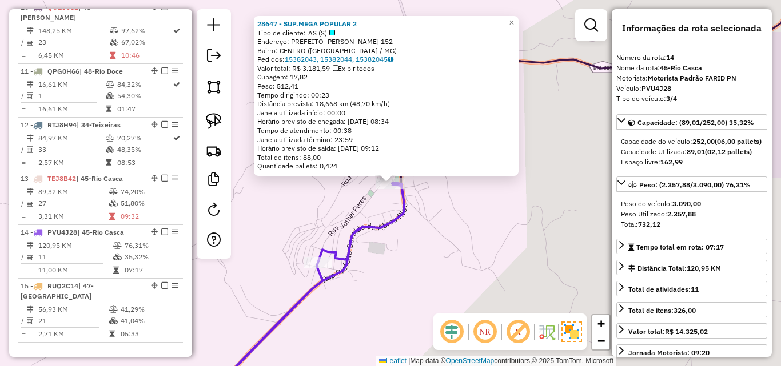
click at [377, 285] on div "28647 - SUP.MEGA POPULAR 2 Tipo de cliente: AS (S) Endereço: PREFEITO [PERSON_N…" at bounding box center [390, 183] width 781 height 366
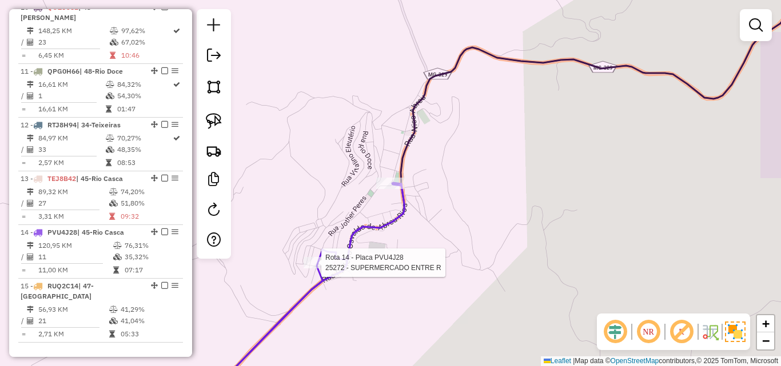
select select "*********"
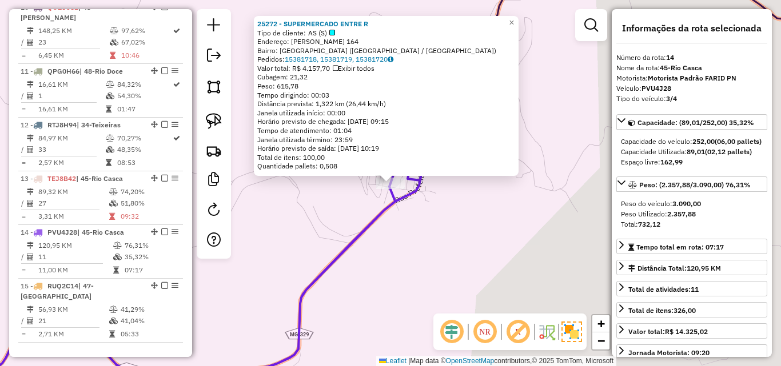
click at [372, 268] on div "25272 - SUPERMERCADO ENTRE R Tipo de cliente: AS (S) Endereço: [PERSON_NAME] 16…" at bounding box center [390, 183] width 781 height 366
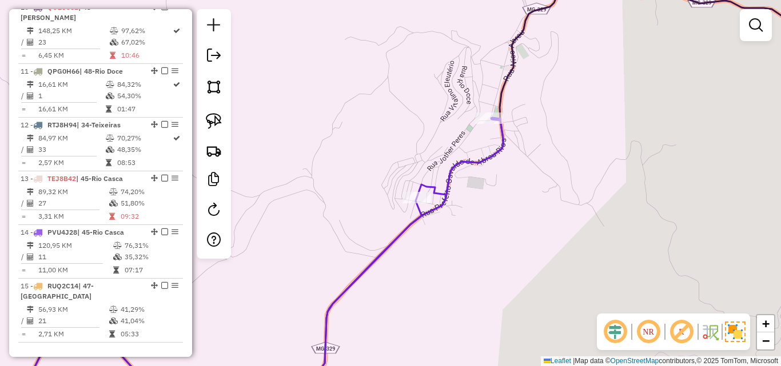
drag, startPoint x: 445, startPoint y: 200, endPoint x: 471, endPoint y: 214, distance: 29.9
click at [471, 214] on div "Janela de atendimento Grade de atendimento Capacidade Transportadoras Veículos …" at bounding box center [390, 183] width 781 height 366
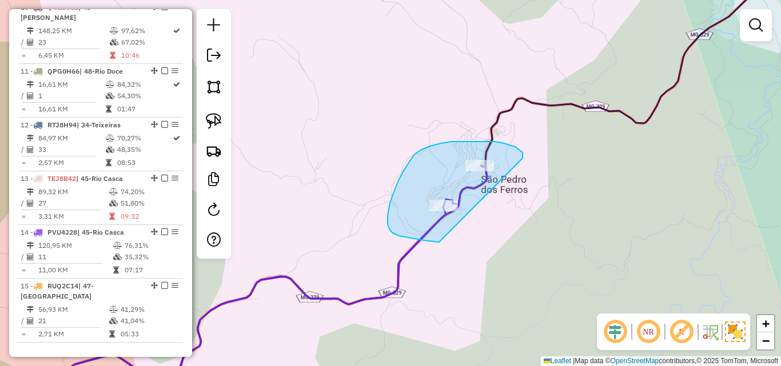
drag, startPoint x: 523, startPoint y: 158, endPoint x: 515, endPoint y: 229, distance: 70.8
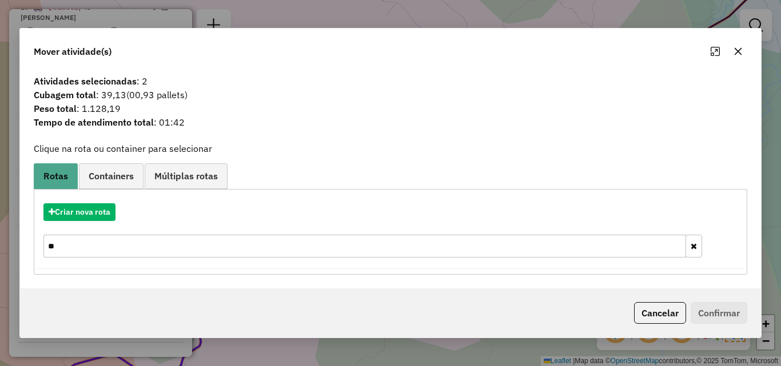
click at [736, 50] on icon "button" at bounding box center [738, 50] width 7 height 7
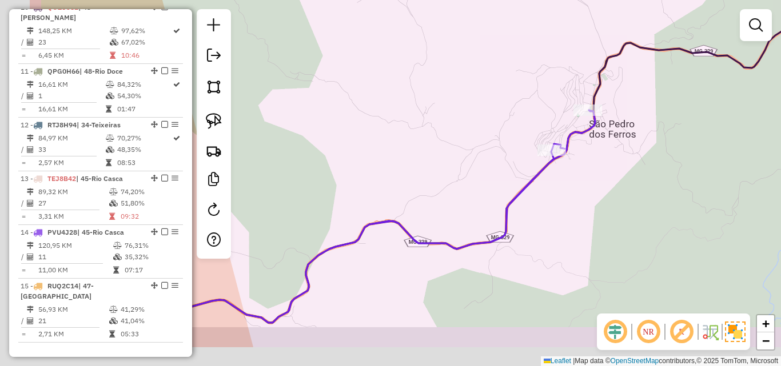
drag, startPoint x: 456, startPoint y: 250, endPoint x: 601, endPoint y: 174, distance: 163.4
click at [601, 174] on div "Janela de atendimento Grade de atendimento Capacidade Transportadoras Veículos …" at bounding box center [390, 183] width 781 height 366
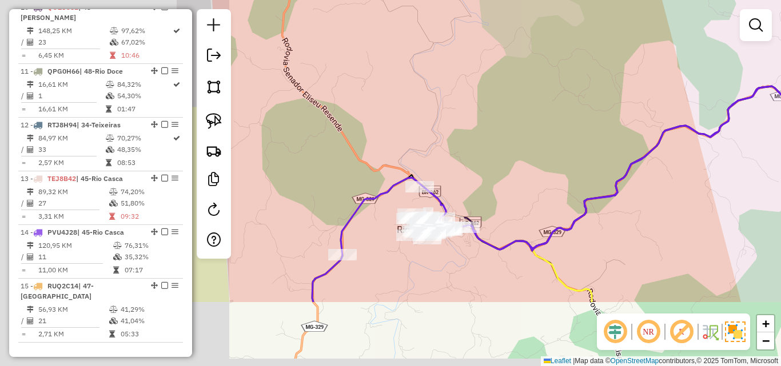
drag, startPoint x: 512, startPoint y: 250, endPoint x: 767, endPoint y: 150, distance: 274.1
click at [767, 150] on div "Janela de atendimento Grade de atendimento Capacidade Transportadoras Veículos …" at bounding box center [390, 183] width 781 height 366
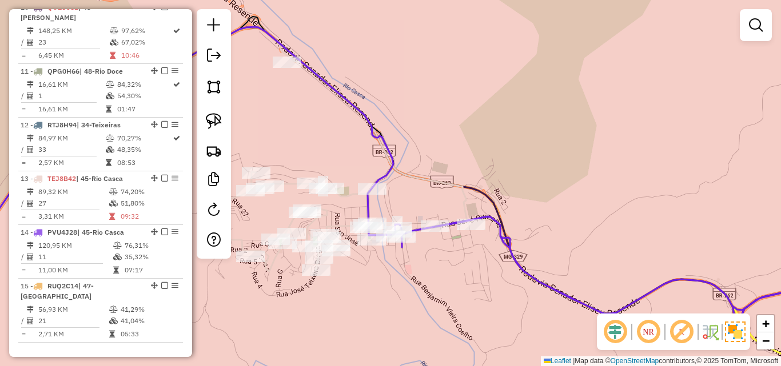
drag, startPoint x: 405, startPoint y: 305, endPoint x: 414, endPoint y: 250, distance: 56.2
click at [414, 250] on div "Janela de atendimento Grade de atendimento Capacidade Transportadoras Veículos …" at bounding box center [390, 183] width 781 height 366
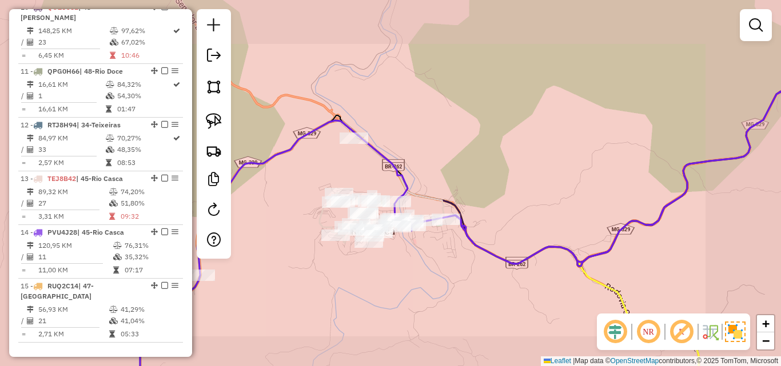
drag, startPoint x: 413, startPoint y: 273, endPoint x: 421, endPoint y: 248, distance: 25.7
click at [420, 249] on div "Janela de atendimento Grade de atendimento Capacidade Transportadoras Veículos …" at bounding box center [390, 183] width 781 height 366
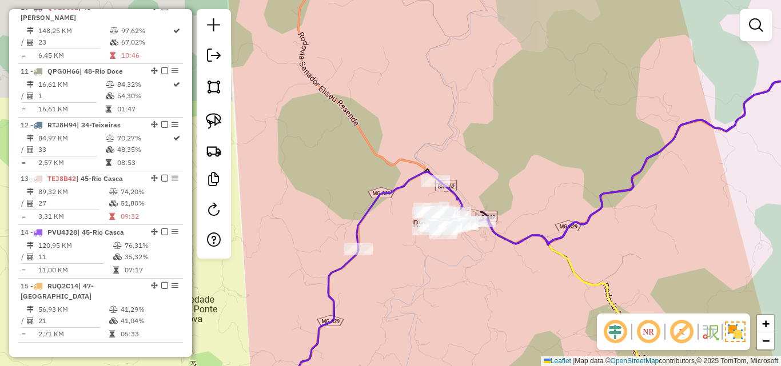
drag, startPoint x: 421, startPoint y: 266, endPoint x: 323, endPoint y: 285, distance: 100.1
click at [324, 285] on div "Janela de atendimento Grade de atendimento Capacidade Transportadoras Veículos …" at bounding box center [390, 183] width 781 height 366
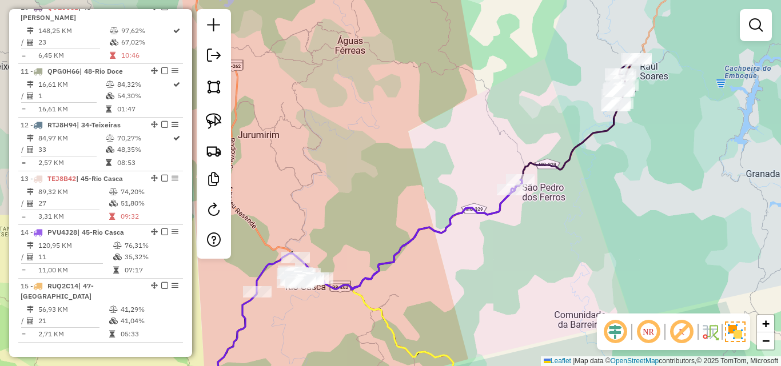
drag, startPoint x: 533, startPoint y: 241, endPoint x: 466, endPoint y: 264, distance: 71.4
click at [463, 289] on div "Janela de atendimento Grade de atendimento Capacidade Transportadoras Veículos …" at bounding box center [390, 183] width 781 height 366
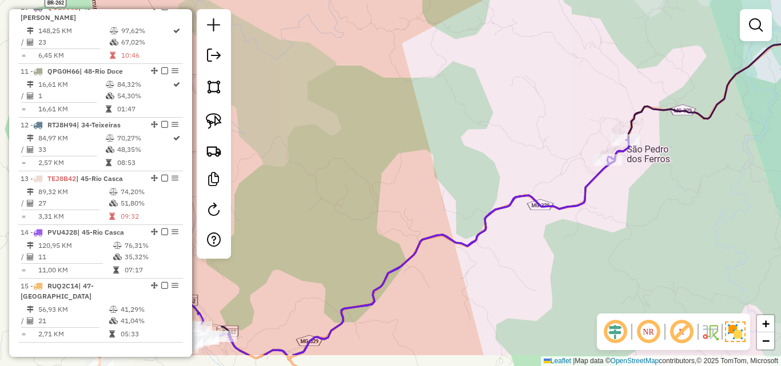
drag, startPoint x: 426, startPoint y: 286, endPoint x: 597, endPoint y: 237, distance: 178.4
click at [597, 238] on div "Janela de atendimento Grade de atendimento Capacidade Transportadoras Veículos …" at bounding box center [390, 183] width 781 height 366
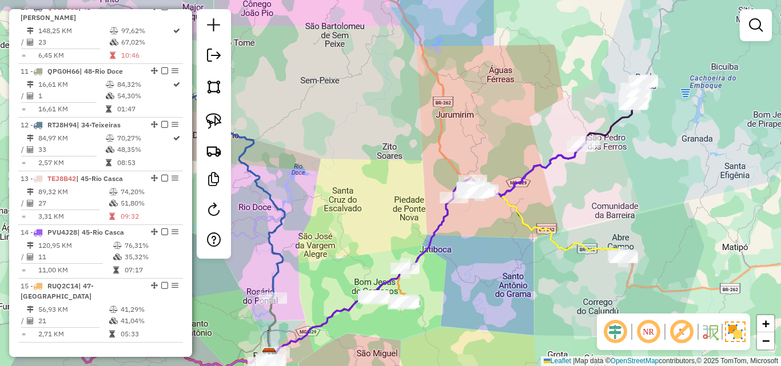
drag, startPoint x: 505, startPoint y: 242, endPoint x: 541, endPoint y: 209, distance: 49.0
click at [541, 209] on div "Janela de atendimento Grade de atendimento Capacidade Transportadoras Veículos …" at bounding box center [390, 183] width 781 height 366
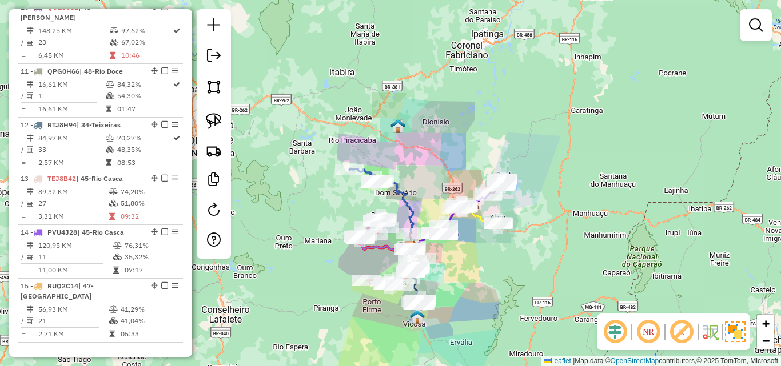
drag, startPoint x: 449, startPoint y: 284, endPoint x: 467, endPoint y: 214, distance: 72.5
click at [467, 214] on div "Janela de atendimento Grade de atendimento Capacidade Transportadoras Veículos …" at bounding box center [390, 183] width 781 height 366
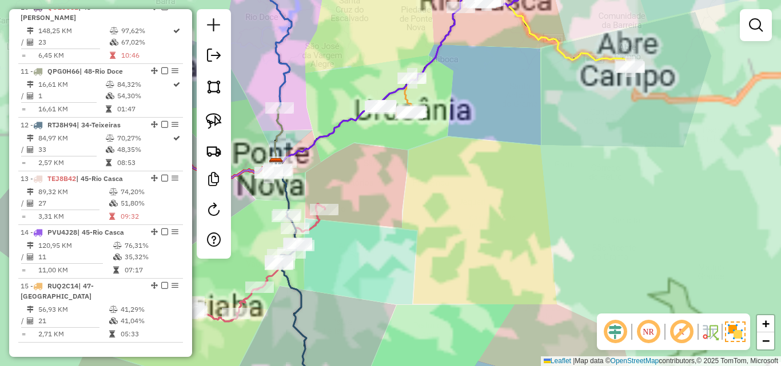
drag, startPoint x: 468, startPoint y: 214, endPoint x: 572, endPoint y: 216, distance: 104.6
click at [572, 216] on div "Janela de atendimento Grade de atendimento Capacidade Transportadoras Veículos …" at bounding box center [390, 183] width 781 height 366
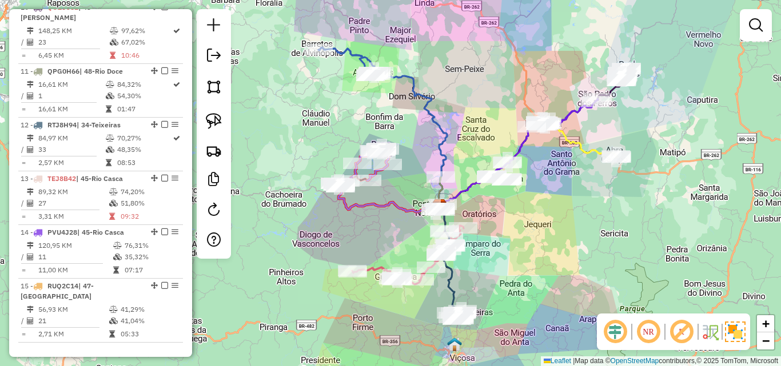
drag, startPoint x: 585, startPoint y: 216, endPoint x: 548, endPoint y: 230, distance: 39.8
click at [548, 230] on div "Janela de atendimento Grade de atendimento Capacidade Transportadoras Veículos …" at bounding box center [390, 183] width 781 height 366
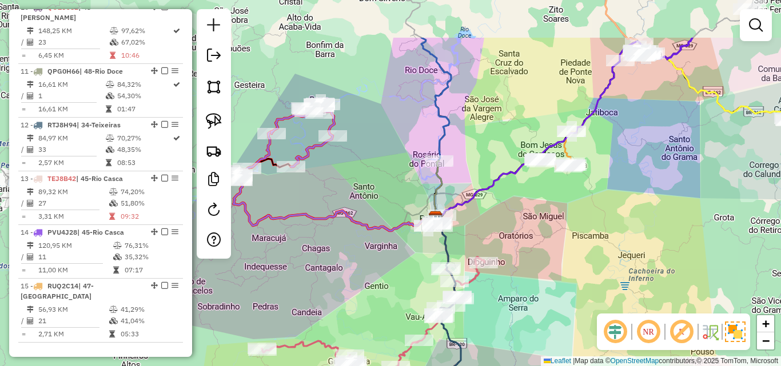
drag, startPoint x: 480, startPoint y: 280, endPoint x: 422, endPoint y: 386, distance: 121.3
click at [422, 366] on html "Aguarde... Pop-up bloqueado! Seu navegador bloqueou automáticamente a abertura …" at bounding box center [390, 183] width 781 height 366
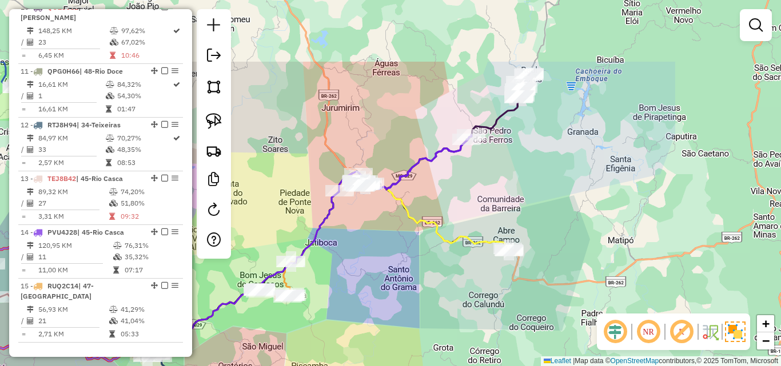
drag, startPoint x: 544, startPoint y: 254, endPoint x: 361, endPoint y: 353, distance: 208.2
click at [361, 353] on div "Janela de atendimento Grade de atendimento Capacidade Transportadoras Veículos …" at bounding box center [390, 183] width 781 height 366
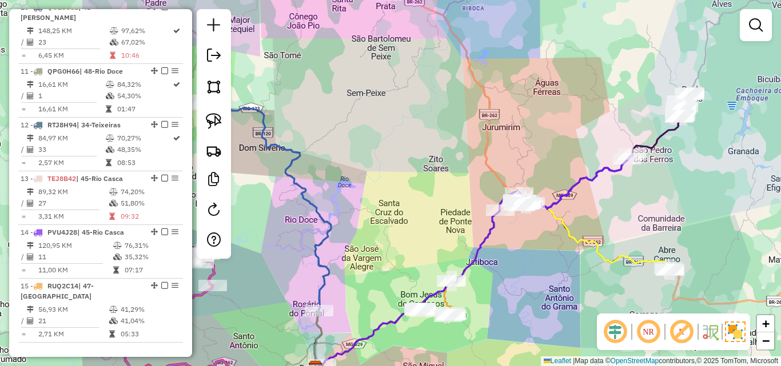
drag, startPoint x: 369, startPoint y: 281, endPoint x: 529, endPoint y: 301, distance: 161.8
click at [529, 301] on div "Janela de atendimento Grade de atendimento Capacidade Transportadoras Veículos …" at bounding box center [390, 183] width 781 height 366
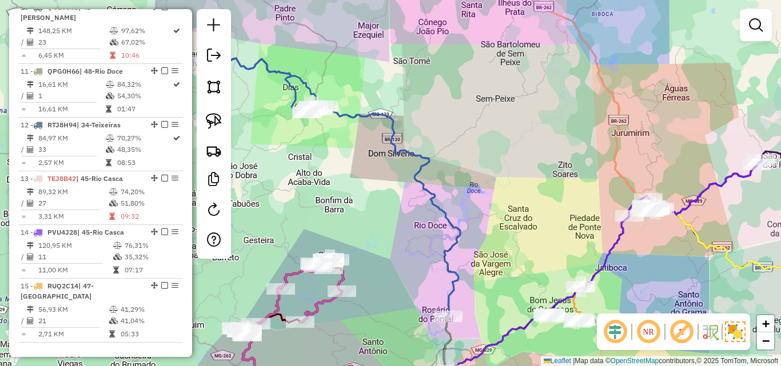
drag, startPoint x: 376, startPoint y: 188, endPoint x: 487, endPoint y: 178, distance: 111.3
click at [487, 178] on div "Janela de atendimento Grade de atendimento Capacidade Transportadoras Veículos …" at bounding box center [390, 183] width 781 height 366
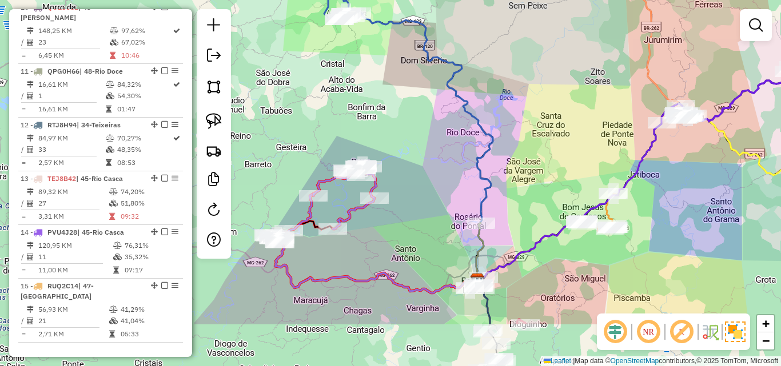
drag, startPoint x: 460, startPoint y: 231, endPoint x: 512, endPoint y: 151, distance: 94.7
click at [512, 151] on div "Janela de atendimento Grade de atendimento Capacidade Transportadoras Veículos …" at bounding box center [390, 183] width 781 height 366
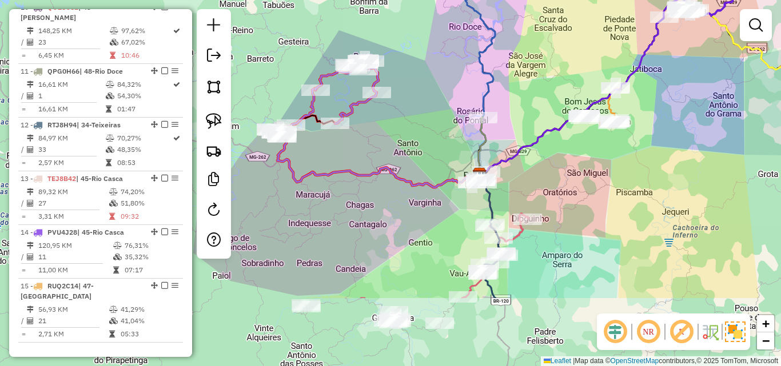
drag, startPoint x: 417, startPoint y: 224, endPoint x: 411, endPoint y: 134, distance: 89.9
click at [418, 115] on div "Janela de atendimento Grade de atendimento Capacidade Transportadoras Veículos …" at bounding box center [390, 183] width 781 height 366
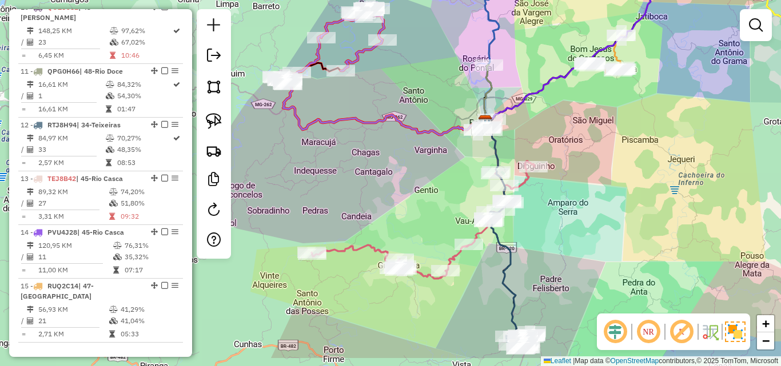
drag, startPoint x: 399, startPoint y: 269, endPoint x: 405, endPoint y: 225, distance: 45.0
click at [405, 225] on div "Janela de atendimento Grade de atendimento Capacidade Transportadoras Veículos …" at bounding box center [390, 183] width 781 height 366
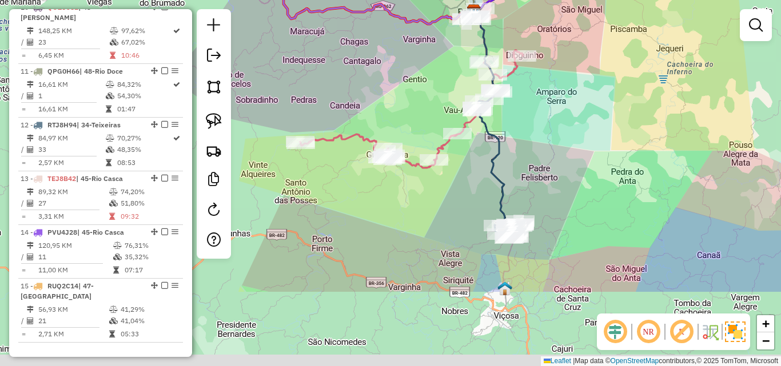
drag, startPoint x: 613, startPoint y: 233, endPoint x: 601, endPoint y: 118, distance: 116.1
click at [601, 118] on div "Janela de atendimento Grade de atendimento Capacidade Transportadoras Veículos …" at bounding box center [390, 183] width 781 height 366
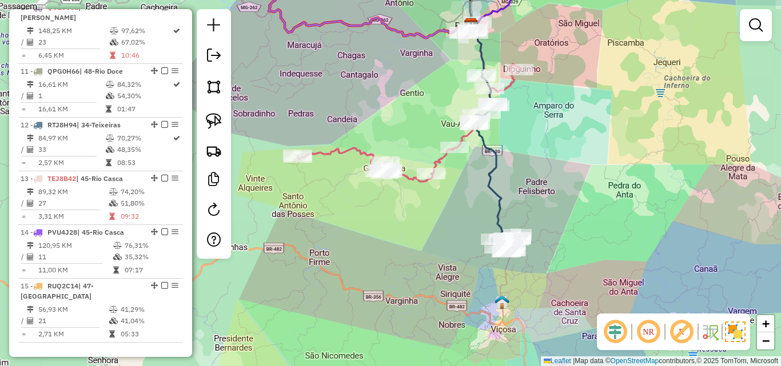
drag, startPoint x: 564, startPoint y: 119, endPoint x: 536, endPoint y: 202, distance: 87.5
click at [536, 202] on div "Janela de atendimento Grade de atendimento Capacidade Transportadoras Veículos …" at bounding box center [390, 183] width 781 height 366
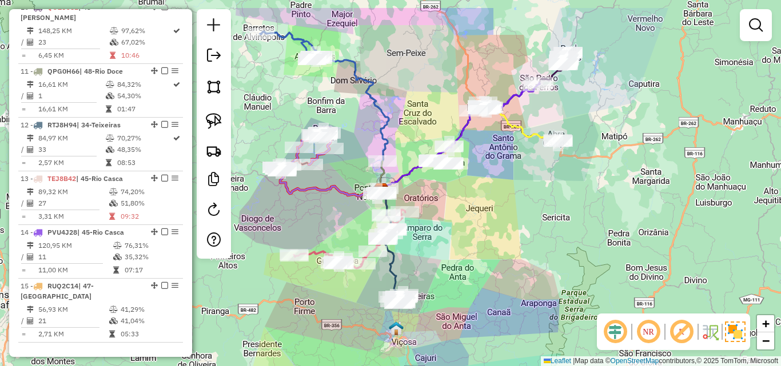
drag, startPoint x: 572, startPoint y: 179, endPoint x: 466, endPoint y: 220, distance: 113.8
click at [466, 220] on div "Janela de atendimento Grade de atendimento Capacidade Transportadoras Veículos …" at bounding box center [390, 183] width 781 height 366
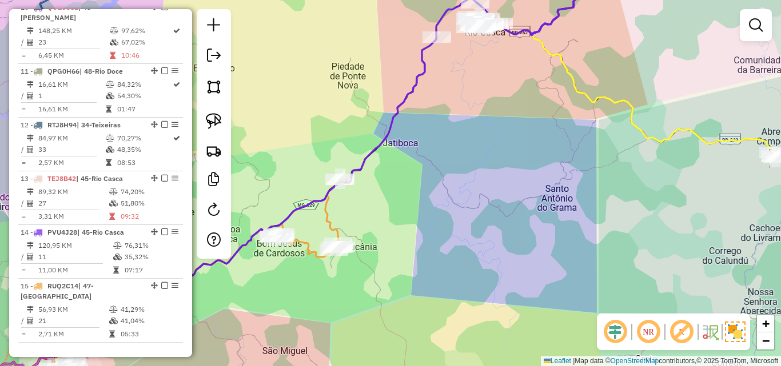
drag, startPoint x: 484, startPoint y: 93, endPoint x: 483, endPoint y: 264, distance: 170.4
click at [483, 264] on div "Janela de atendimento Grade de atendimento Capacidade Transportadoras Veículos …" at bounding box center [390, 183] width 781 height 366
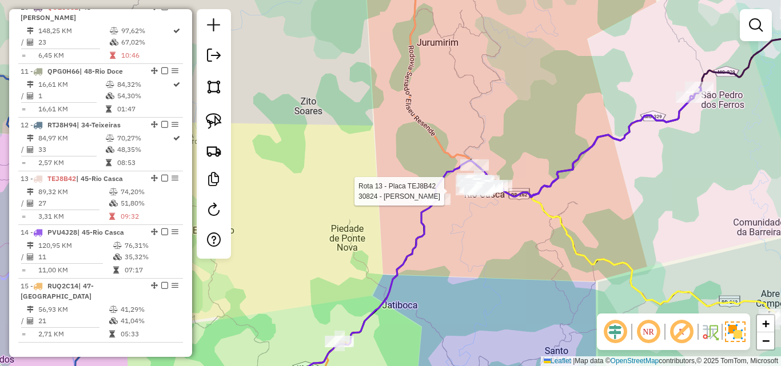
select select "*********"
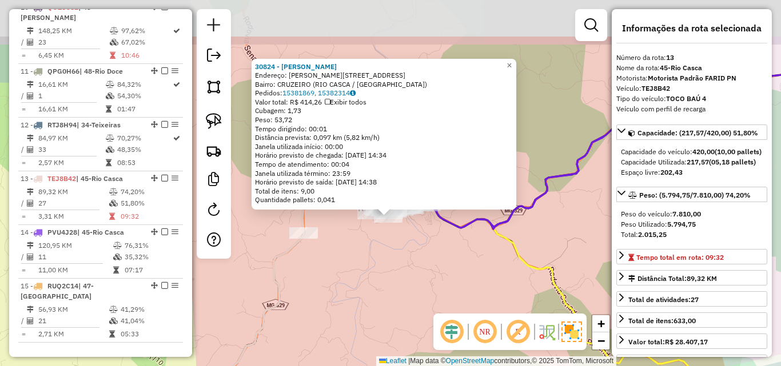
drag, startPoint x: 382, startPoint y: 185, endPoint x: 379, endPoint y: 258, distance: 73.2
click at [379, 258] on div "30824 - [PERSON_NAME]: [PERSON_NAME] 491 Bairro: CRUZEIRO (RIO CASCA / [GEOGRAP…" at bounding box center [390, 183] width 781 height 366
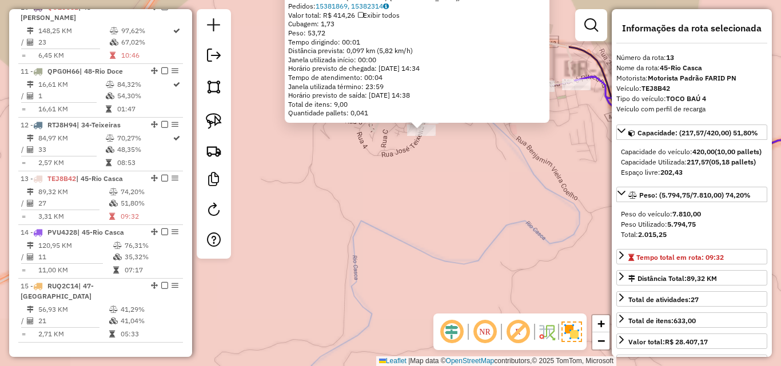
click at [379, 226] on div "30824 - [PERSON_NAME]: [PERSON_NAME] 491 Bairro: CRUZEIRO (RIO CASCA / [GEOGRAP…" at bounding box center [390, 183] width 781 height 366
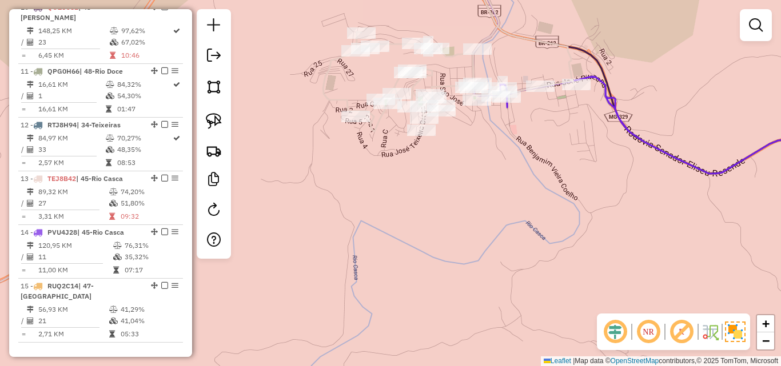
drag, startPoint x: 386, startPoint y: 210, endPoint x: 389, endPoint y: 286, distance: 76.1
click at [389, 286] on div "Janela de atendimento Grade de atendimento Capacidade Transportadoras Veículos …" at bounding box center [390, 183] width 781 height 366
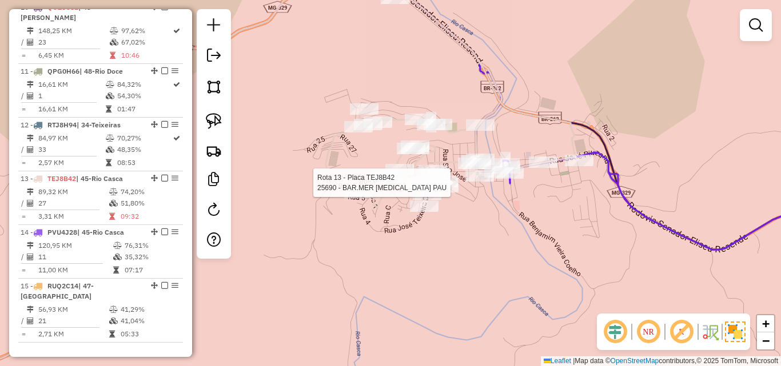
select select "*********"
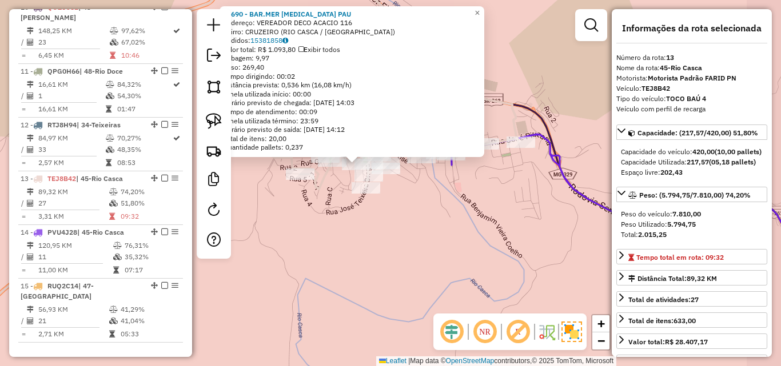
drag, startPoint x: 502, startPoint y: 250, endPoint x: 468, endPoint y: 232, distance: 38.9
click at [468, 232] on div "25690 - BAR.MER [MEDICAL_DATA] PAU Endereço: VEREADOR DECO ACACIO 116 Bairro: C…" at bounding box center [390, 183] width 781 height 366
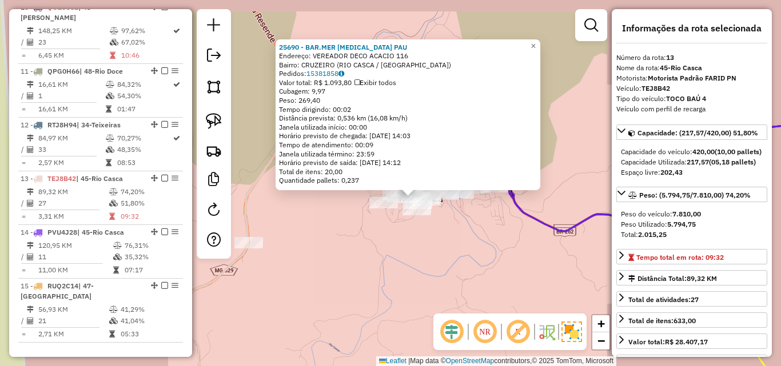
click at [463, 240] on div "25690 - BAR.MER [MEDICAL_DATA] PAU Endereço: VEREADOR DECO ACACIO 116 Bairro: C…" at bounding box center [390, 183] width 781 height 366
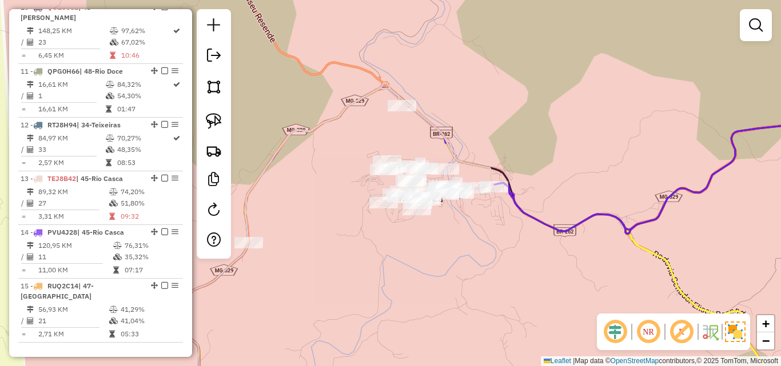
drag, startPoint x: 524, startPoint y: 252, endPoint x: 511, endPoint y: 250, distance: 13.2
click at [512, 250] on div "Janela de atendimento Grade de atendimento Capacidade Transportadoras Veículos …" at bounding box center [390, 183] width 781 height 366
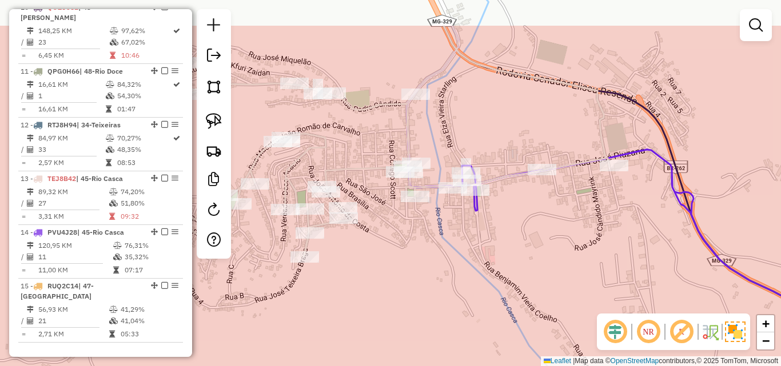
drag, startPoint x: 456, startPoint y: 177, endPoint x: 459, endPoint y: 241, distance: 64.7
click at [459, 241] on div "Janela de atendimento Grade de atendimento Capacidade Transportadoras Veículos …" at bounding box center [390, 183] width 781 height 366
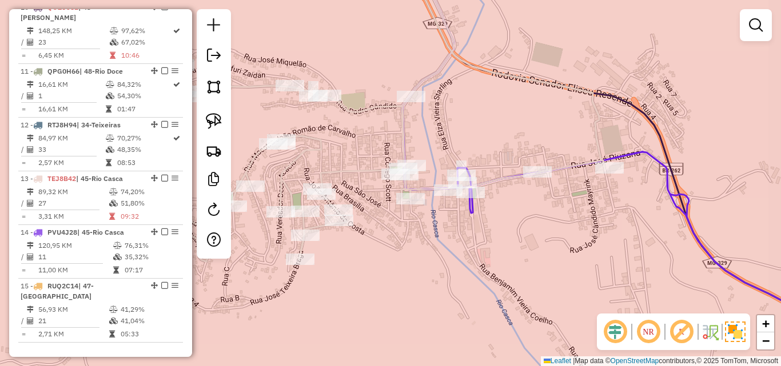
drag, startPoint x: 595, startPoint y: 217, endPoint x: 536, endPoint y: 213, distance: 59.0
click at [536, 213] on div "Janela de atendimento Grade de atendimento Capacidade Transportadoras Veículos …" at bounding box center [390, 183] width 781 height 366
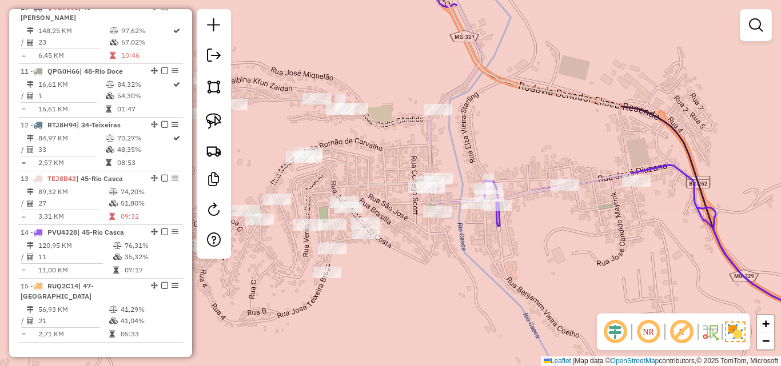
drag, startPoint x: 524, startPoint y: 252, endPoint x: 551, endPoint y: 265, distance: 29.9
click at [551, 265] on div "Janela de atendimento Grade de atendimento Capacidade Transportadoras Veículos …" at bounding box center [390, 183] width 781 height 366
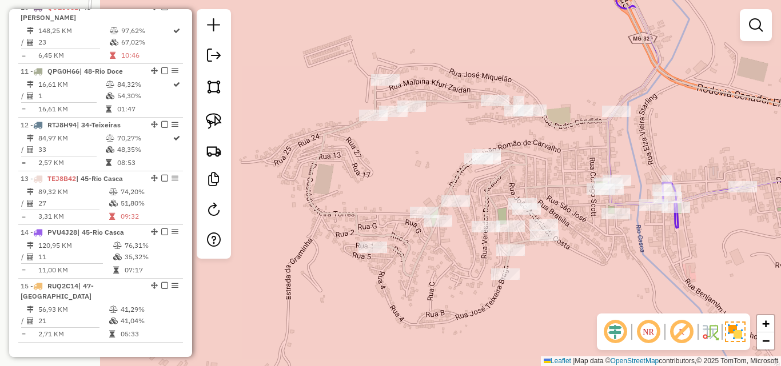
drag, startPoint x: 392, startPoint y: 269, endPoint x: 571, endPoint y: 271, distance: 178.4
click at [571, 271] on div "Janela de atendimento Grade de atendimento Capacidade Transportadoras Veículos …" at bounding box center [390, 183] width 781 height 366
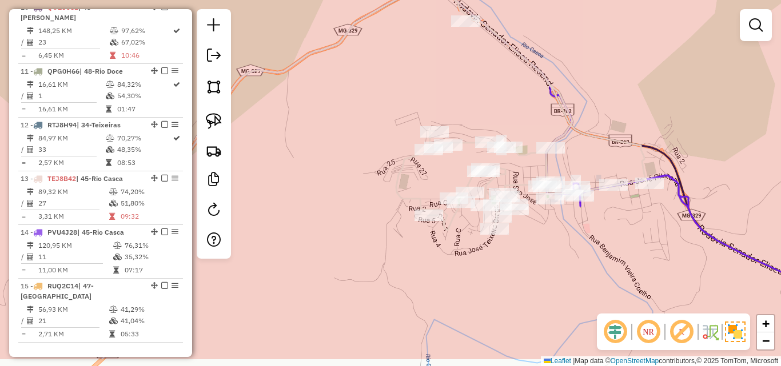
drag, startPoint x: 591, startPoint y: 277, endPoint x: 548, endPoint y: 233, distance: 61.0
click at [548, 233] on div "Janela de atendimento Grade de atendimento Capacidade Transportadoras Veículos …" at bounding box center [390, 183] width 781 height 366
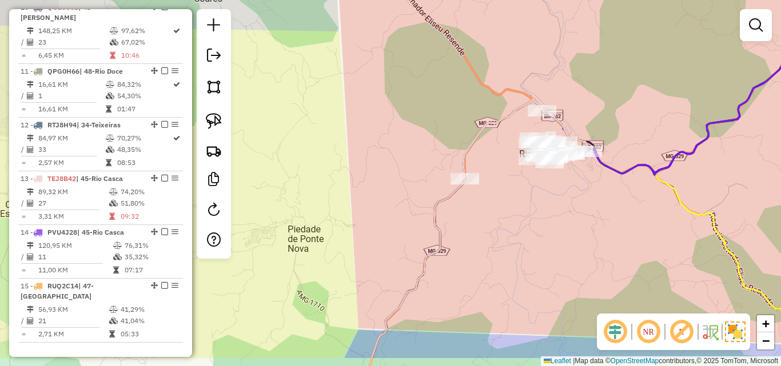
drag, startPoint x: 475, startPoint y: 270, endPoint x: 466, endPoint y: 213, distance: 57.8
click at [466, 213] on div "Janela de atendimento Grade de atendimento Capacidade Transportadoras Veículos …" at bounding box center [390, 183] width 781 height 366
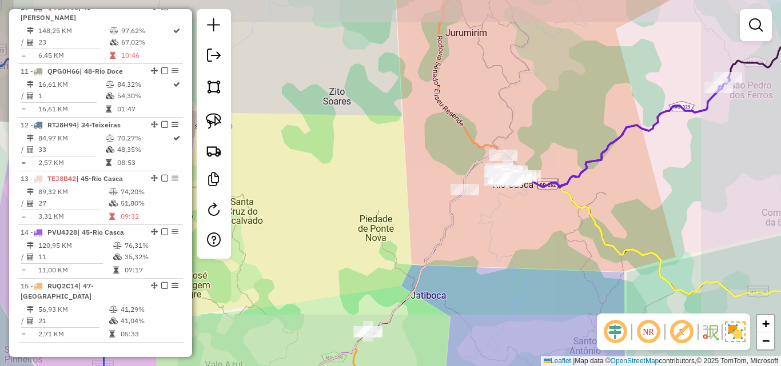
drag, startPoint x: 523, startPoint y: 242, endPoint x: 500, endPoint y: 214, distance: 36.2
click at [500, 216] on div "Janela de atendimento Grade de atendimento Capacidade Transportadoras Veículos …" at bounding box center [390, 183] width 781 height 366
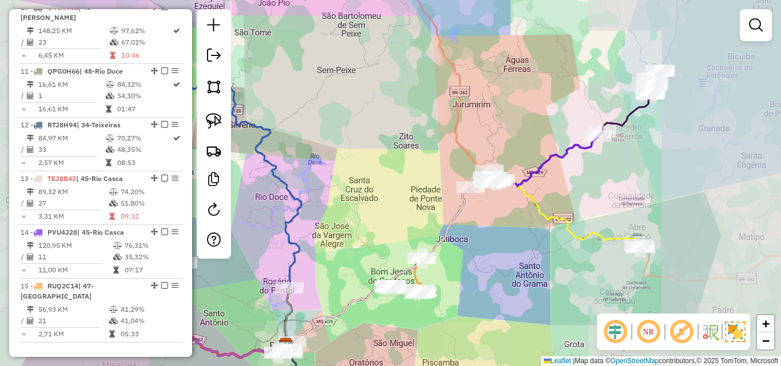
drag, startPoint x: 495, startPoint y: 229, endPoint x: 502, endPoint y: 193, distance: 36.8
click at [502, 193] on div "Janela de atendimento Grade de atendimento Capacidade Transportadoras Veículos …" at bounding box center [390, 183] width 781 height 366
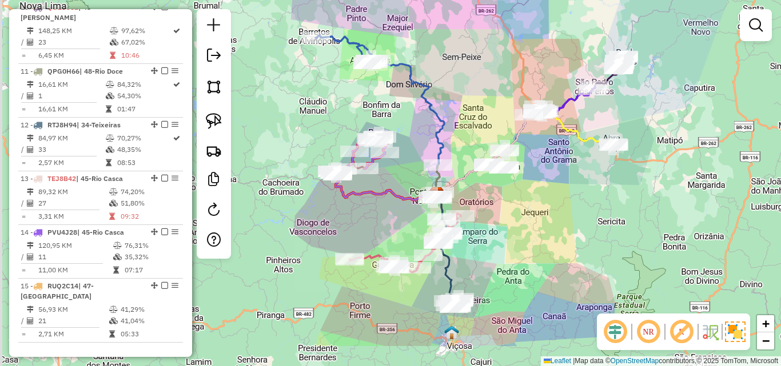
drag, startPoint x: 500, startPoint y: 221, endPoint x: 542, endPoint y: 160, distance: 74.4
click at [542, 160] on div "Janela de atendimento Grade de atendimento Capacidade Transportadoras Veículos …" at bounding box center [390, 183] width 781 height 366
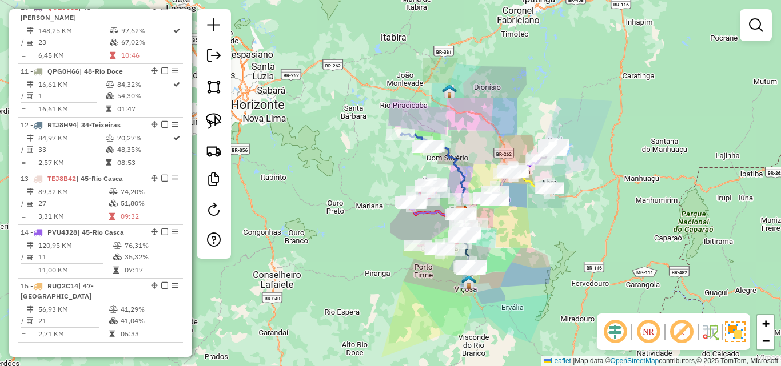
drag, startPoint x: 539, startPoint y: 217, endPoint x: 521, endPoint y: 230, distance: 22.9
click at [521, 230] on div "Janela de atendimento Grade de atendimento Capacidade Transportadoras Veículos …" at bounding box center [390, 183] width 781 height 366
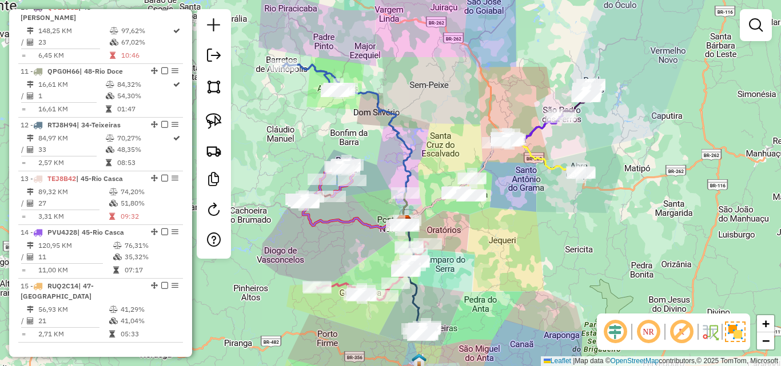
drag, startPoint x: 479, startPoint y: 249, endPoint x: 512, endPoint y: 222, distance: 43.0
click at [512, 222] on div "Janela de atendimento Grade de atendimento Capacidade Transportadoras Veículos …" at bounding box center [390, 183] width 781 height 366
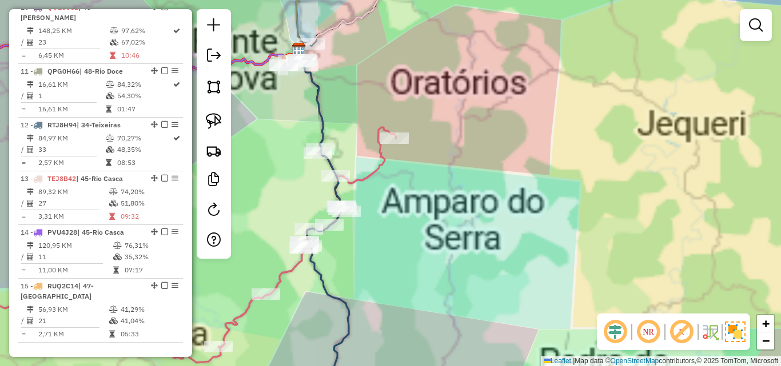
drag, startPoint x: 456, startPoint y: 245, endPoint x: 596, endPoint y: 204, distance: 146.0
click at [596, 204] on div "Janela de atendimento Grade de atendimento Capacidade Transportadoras Veículos …" at bounding box center [390, 183] width 781 height 366
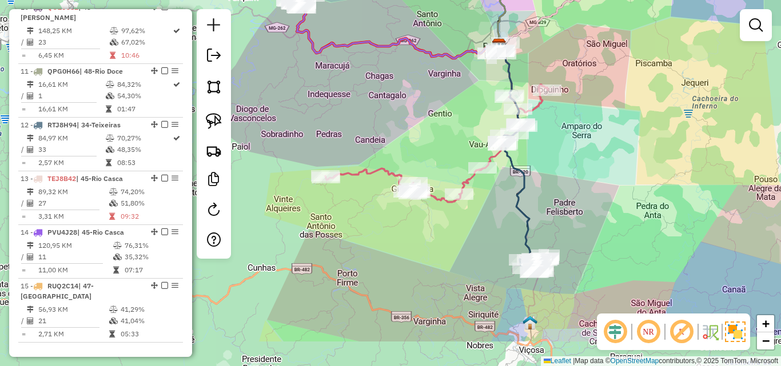
drag, startPoint x: 581, startPoint y: 225, endPoint x: 568, endPoint y: 159, distance: 67.5
click at [568, 159] on div "Janela de atendimento Grade de atendimento Capacidade Transportadoras Veículos …" at bounding box center [390, 183] width 781 height 366
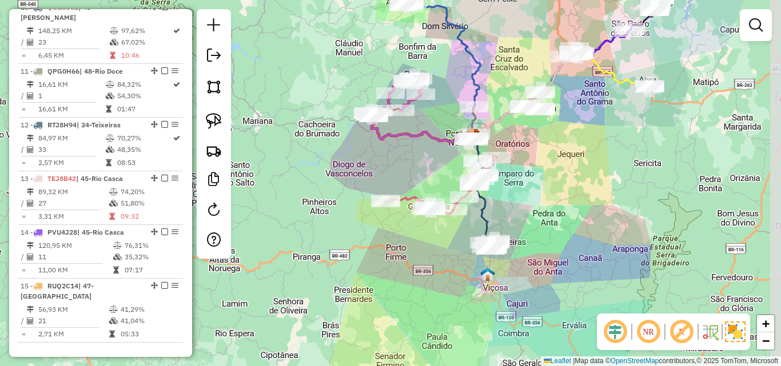
drag, startPoint x: 589, startPoint y: 159, endPoint x: 523, endPoint y: 202, distance: 78.5
click at [521, 203] on div "Janela de atendimento Grade de atendimento Capacidade Transportadoras Veículos …" at bounding box center [390, 183] width 781 height 366
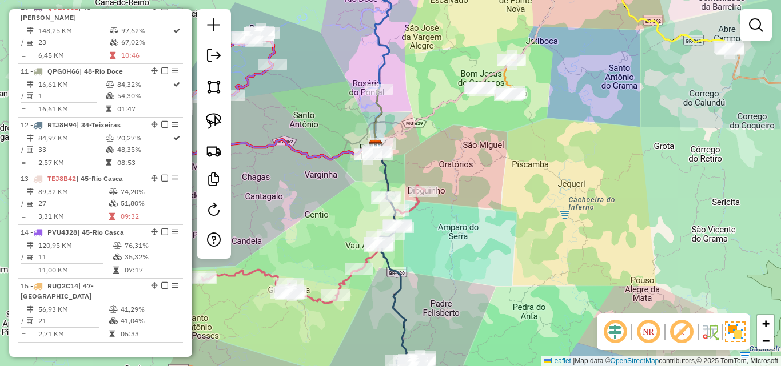
drag, startPoint x: 552, startPoint y: 147, endPoint x: 535, endPoint y: 188, distance: 44.6
click at [535, 188] on div "Janela de atendimento Grade de atendimento Capacidade Transportadoras Veículos …" at bounding box center [390, 183] width 781 height 366
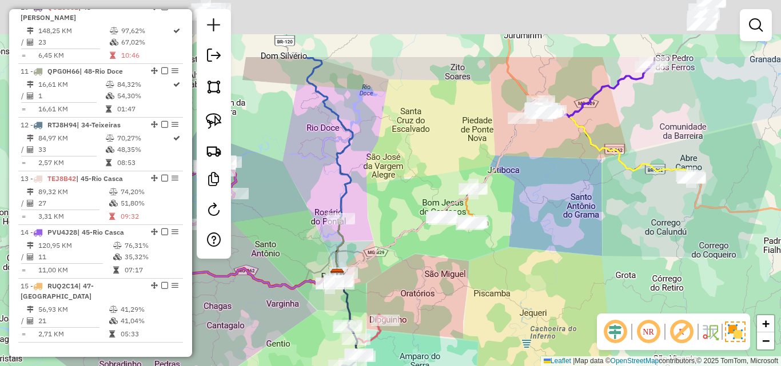
drag, startPoint x: 496, startPoint y: 226, endPoint x: 485, endPoint y: 286, distance: 61.0
click at [473, 293] on div "Janela de atendimento Grade de atendimento Capacidade Transportadoras Veículos …" at bounding box center [390, 183] width 781 height 366
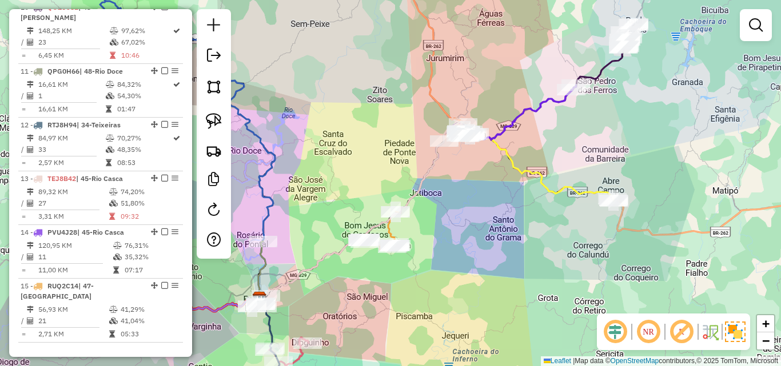
drag, startPoint x: 584, startPoint y: 246, endPoint x: 509, endPoint y: 260, distance: 76.2
click at [509, 260] on div "Janela de atendimento Grade de atendimento Capacidade Transportadoras Veículos …" at bounding box center [390, 183] width 781 height 366
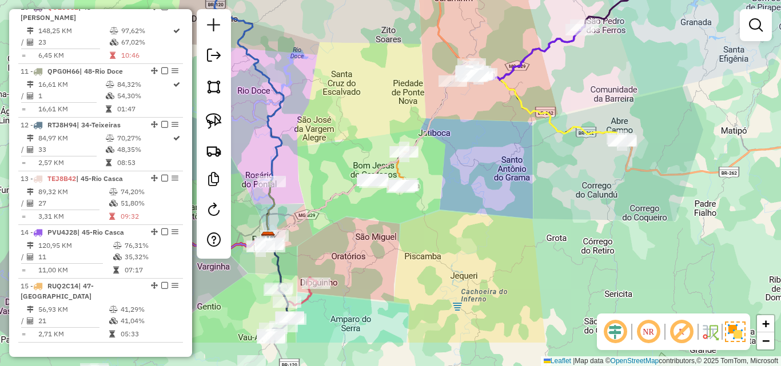
drag, startPoint x: 425, startPoint y: 296, endPoint x: 434, endPoint y: 208, distance: 88.5
click at [434, 218] on div "Janela de atendimento Grade de atendimento Capacidade Transportadoras Veículos …" at bounding box center [390, 183] width 781 height 366
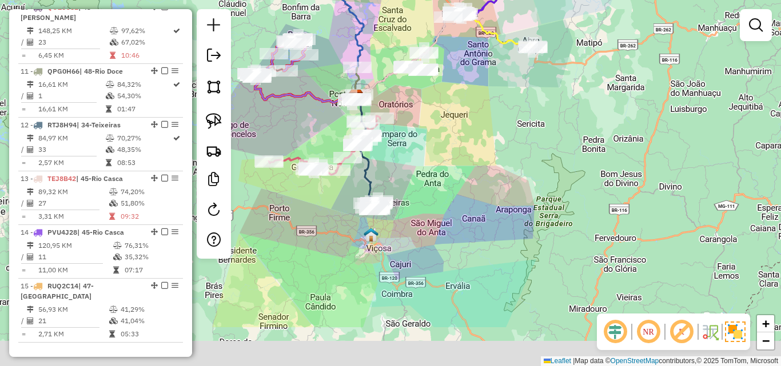
drag, startPoint x: 434, startPoint y: 245, endPoint x: 438, endPoint y: 137, distance: 108.7
click at [438, 147] on div "Janela de atendimento Grade de atendimento Capacidade Transportadoras Veículos …" at bounding box center [390, 183] width 781 height 366
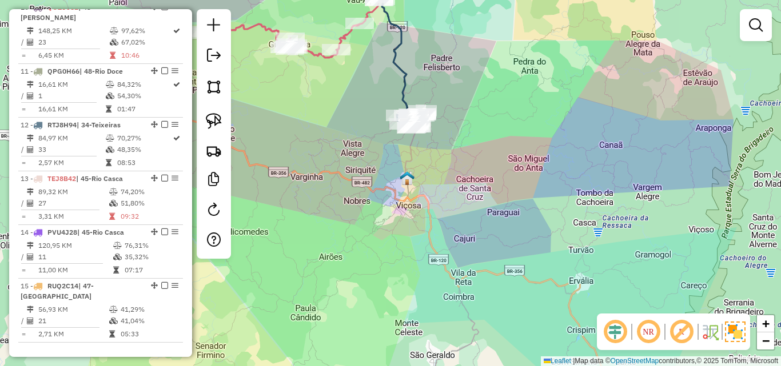
drag, startPoint x: 404, startPoint y: 236, endPoint x: 400, endPoint y: 200, distance: 36.2
click at [400, 200] on div "Janela de atendimento Grade de atendimento Capacidade Transportadoras Veículos …" at bounding box center [390, 183] width 781 height 366
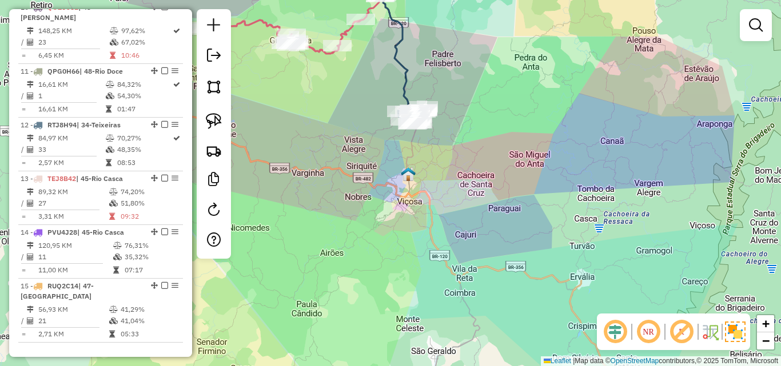
drag, startPoint x: 413, startPoint y: 257, endPoint x: 484, endPoint y: 226, distance: 77.0
click at [484, 226] on div "Janela de atendimento Grade de atendimento Capacidade Transportadoras Veículos …" at bounding box center [390, 183] width 781 height 366
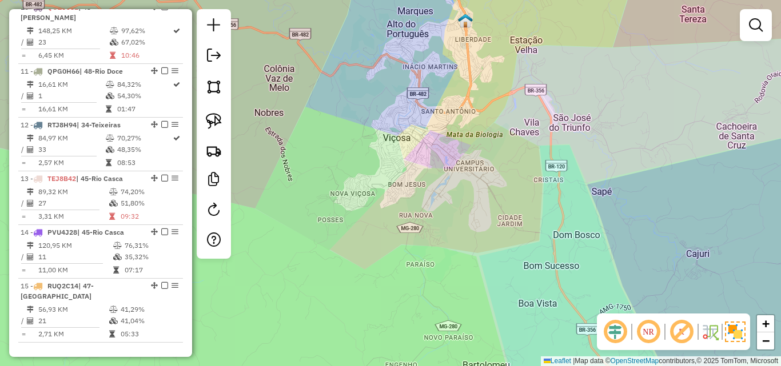
drag, startPoint x: 436, startPoint y: 234, endPoint x: 442, endPoint y: 182, distance: 51.8
click at [442, 182] on div "Janela de atendimento Grade de atendimento Capacidade Transportadoras Veículos …" at bounding box center [390, 183] width 781 height 366
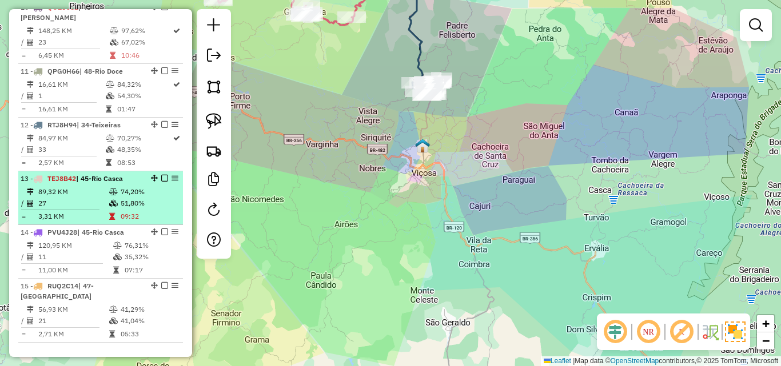
scroll to position [909, 0]
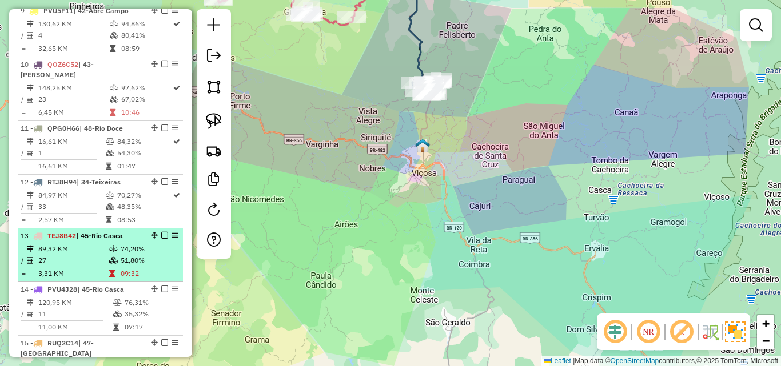
click at [101, 232] on span "| 45-Rio Casca" at bounding box center [99, 236] width 47 height 9
select select "*********"
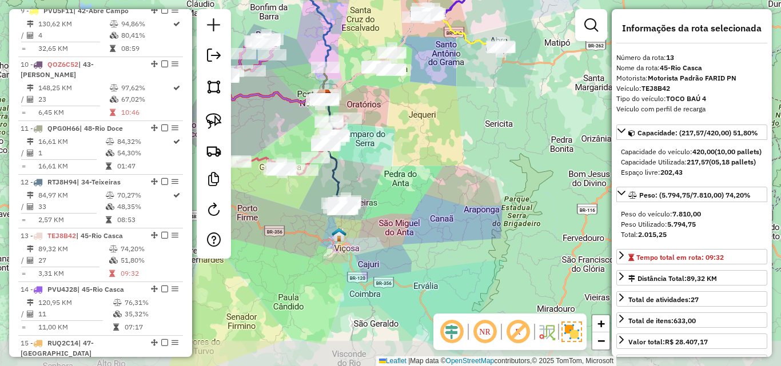
drag, startPoint x: 377, startPoint y: 189, endPoint x: 371, endPoint y: 161, distance: 29.3
click at [371, 161] on div "Janela de atendimento Grade de atendimento Capacidade Transportadoras Veículos …" at bounding box center [390, 183] width 781 height 366
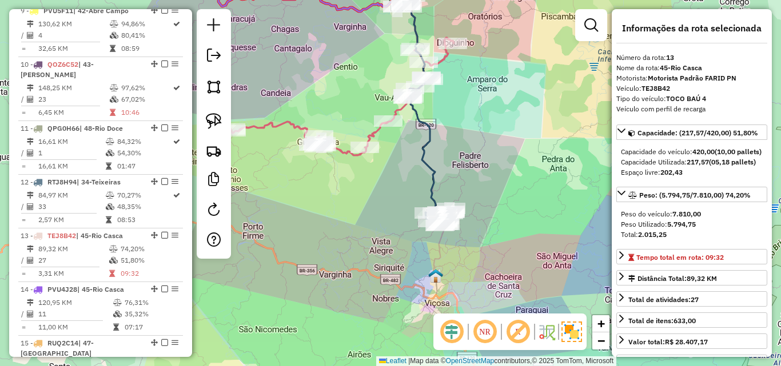
drag, startPoint x: 342, startPoint y: 227, endPoint x: 450, endPoint y: 250, distance: 111.0
click at [448, 260] on div "Janela de atendimento Grade de atendimento Capacidade Transportadoras Veículos …" at bounding box center [390, 183] width 781 height 366
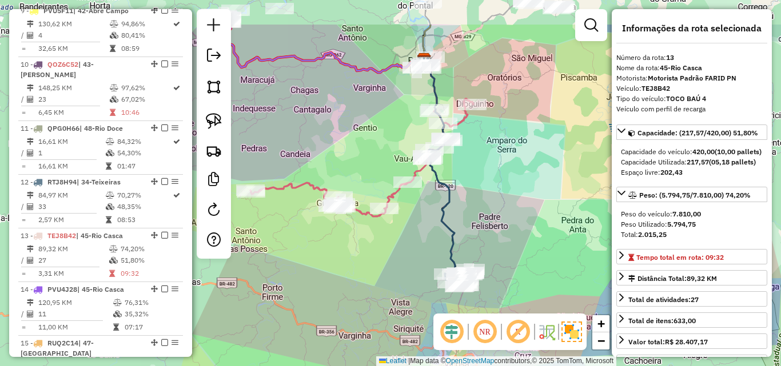
drag, startPoint x: 497, startPoint y: 197, endPoint x: 507, endPoint y: 273, distance: 76.7
click at [507, 273] on div "Janela de atendimento Grade de atendimento Capacidade Transportadoras Veículos …" at bounding box center [390, 183] width 781 height 366
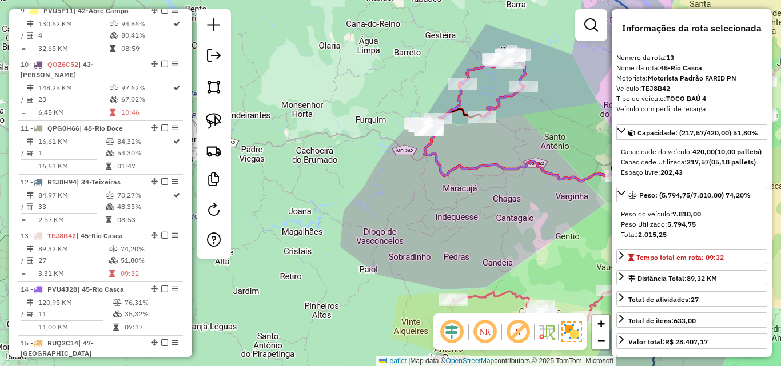
drag, startPoint x: 318, startPoint y: 163, endPoint x: 308, endPoint y: 197, distance: 35.8
click at [308, 197] on div "Janela de atendimento Grade de atendimento Capacidade Transportadoras Veículos …" at bounding box center [390, 183] width 781 height 366
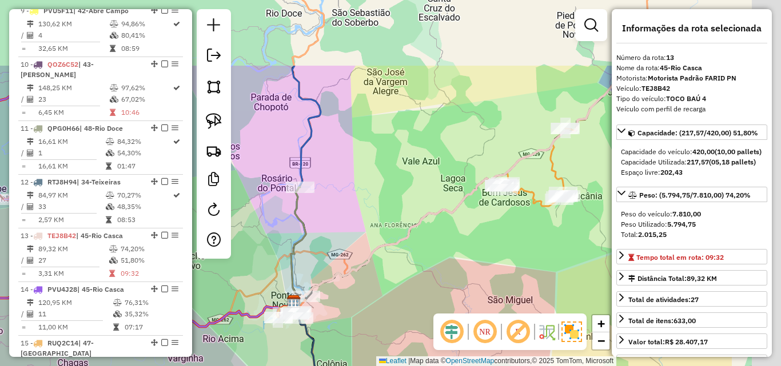
drag, startPoint x: 571, startPoint y: 136, endPoint x: 422, endPoint y: 249, distance: 186.5
click at [422, 250] on div "Janela de atendimento Grade de atendimento Capacidade Transportadoras Veículos …" at bounding box center [390, 183] width 781 height 366
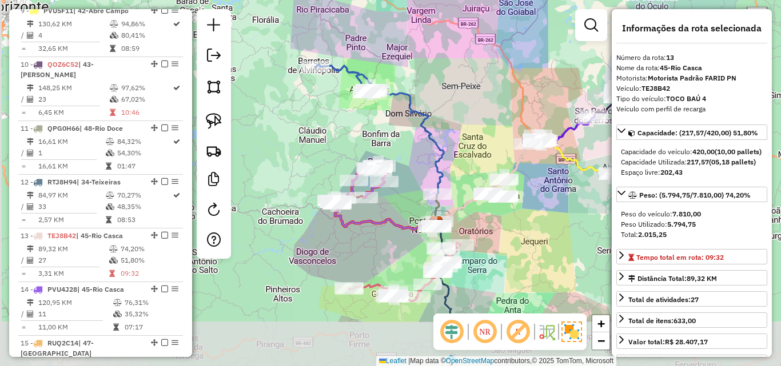
drag, startPoint x: 416, startPoint y: 218, endPoint x: 484, endPoint y: 137, distance: 106.4
click at [484, 137] on div "Janela de atendimento Grade de atendimento Capacidade Transportadoras Veículos …" at bounding box center [390, 183] width 781 height 366
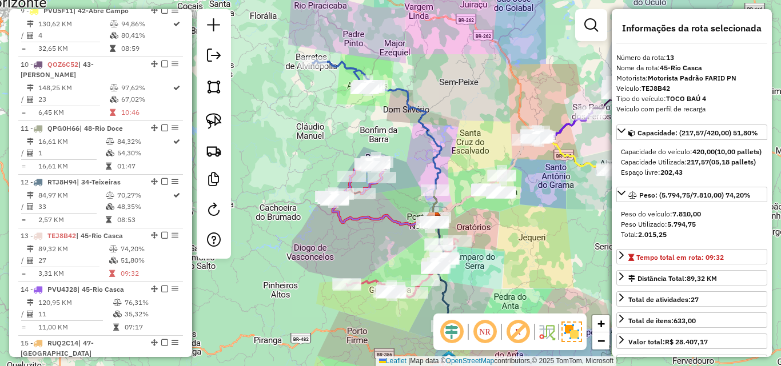
drag, startPoint x: 370, startPoint y: 226, endPoint x: 320, endPoint y: 174, distance: 72.0
click at [333, 177] on icon at bounding box center [383, 201] width 101 height 49
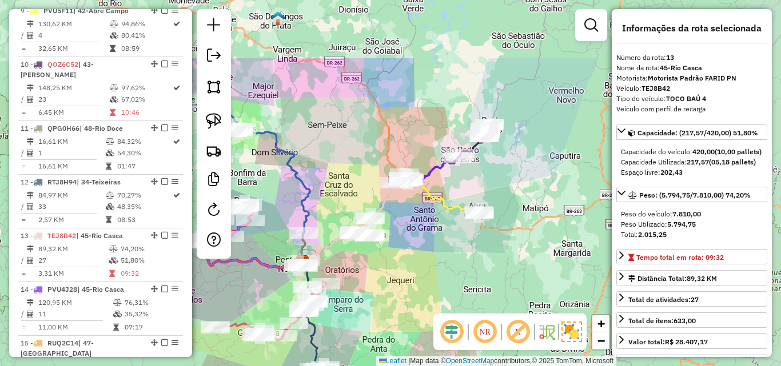
drag, startPoint x: 484, startPoint y: 191, endPoint x: 401, endPoint y: 281, distance: 122.6
click at [401, 286] on div "Janela de atendimento Grade de atendimento Capacidade Transportadoras Veículos …" at bounding box center [390, 183] width 781 height 366
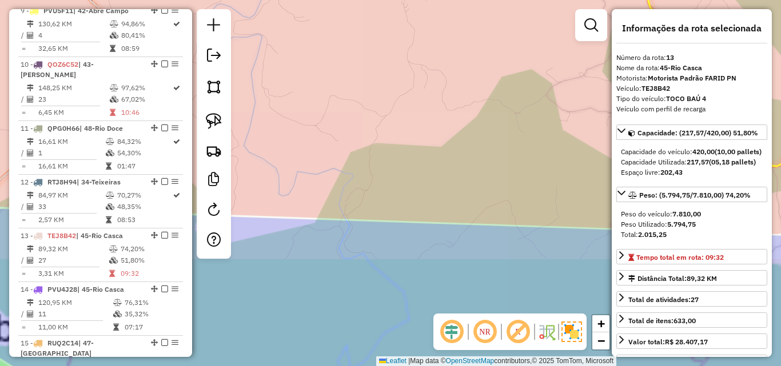
drag, startPoint x: 421, startPoint y: 296, endPoint x: 421, endPoint y: 302, distance: 5.7
click at [421, 303] on div "Janela de atendimento Grade de atendimento Capacidade Transportadoras Veículos …" at bounding box center [390, 183] width 781 height 366
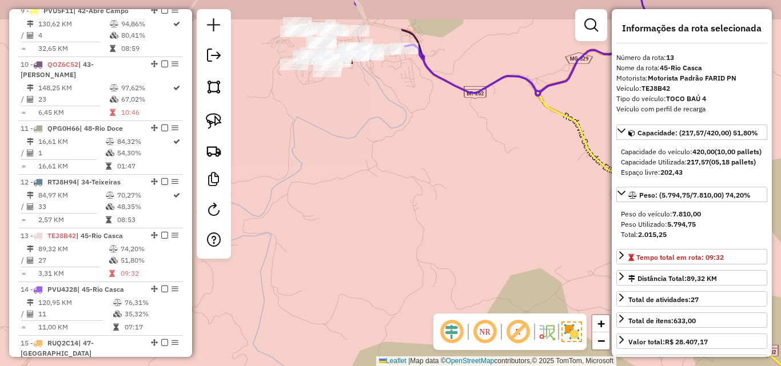
drag, startPoint x: 420, startPoint y: 291, endPoint x: 422, endPoint y: 306, distance: 15.5
click at [422, 306] on div "Janela de atendimento Grade de atendimento Capacidade Transportadoras Veículos …" at bounding box center [390, 183] width 781 height 366
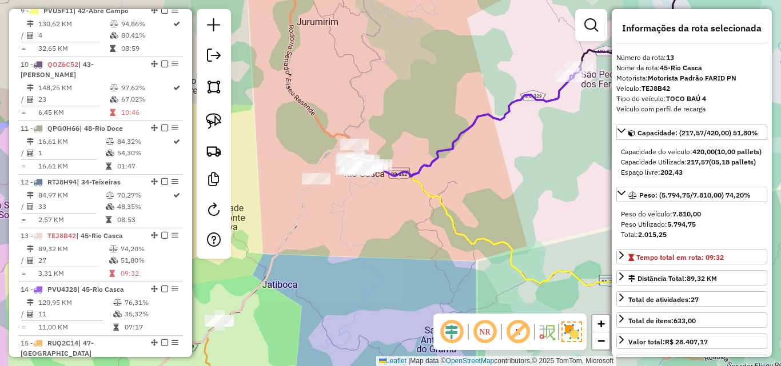
drag, startPoint x: 473, startPoint y: 272, endPoint x: 376, endPoint y: 215, distance: 112.8
click at [376, 215] on div "Janela de atendimento Grade de atendimento Capacidade Transportadoras Veículos …" at bounding box center [390, 183] width 781 height 366
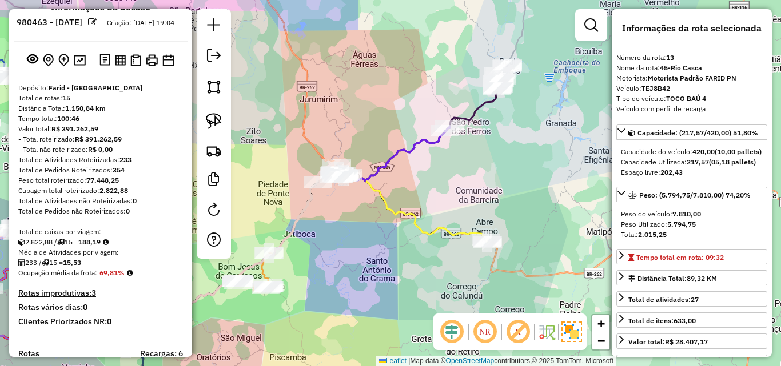
scroll to position [0, 0]
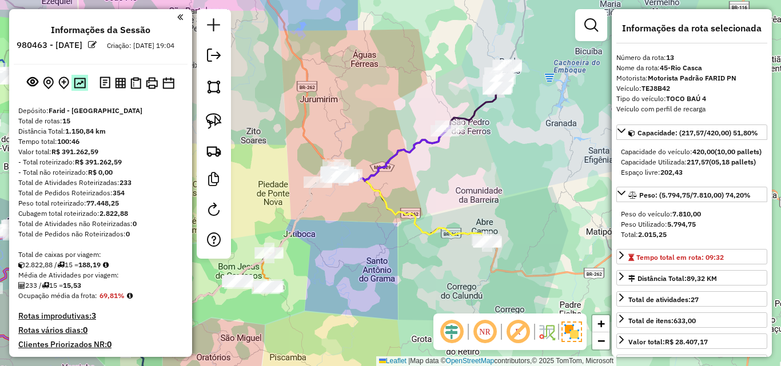
click at [79, 90] on button at bounding box center [79, 82] width 17 height 15
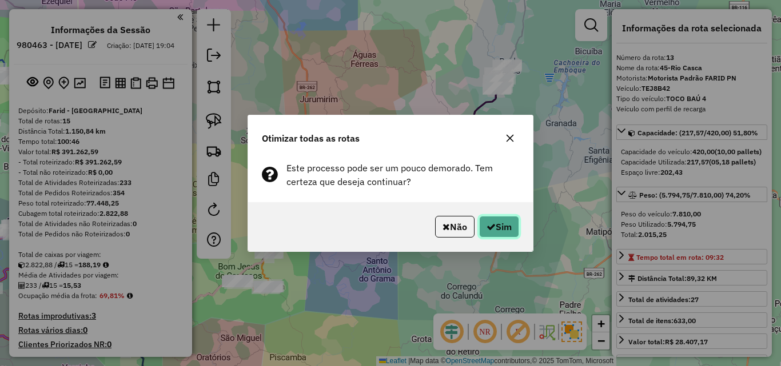
click at [513, 226] on button "Sim" at bounding box center [499, 227] width 40 height 22
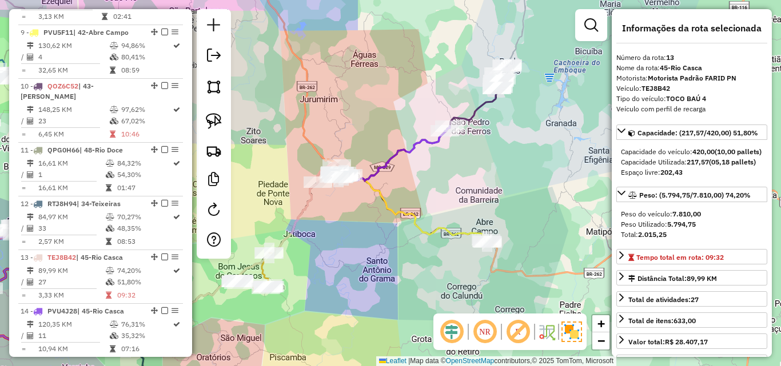
scroll to position [966, 0]
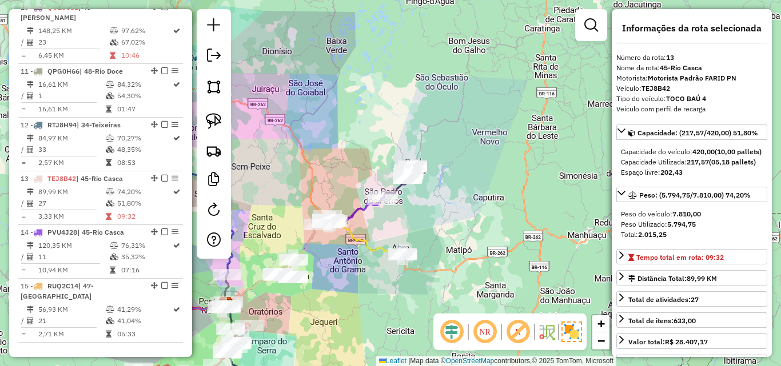
drag, startPoint x: 328, startPoint y: 286, endPoint x: 352, endPoint y: 234, distance: 57.1
click at [352, 234] on div "Janela de atendimento Grade de atendimento Capacidade Transportadoras Veículos …" at bounding box center [390, 183] width 781 height 366
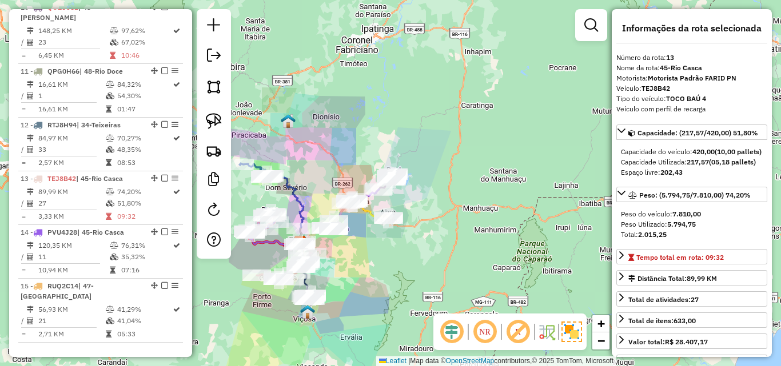
drag, startPoint x: 352, startPoint y: 254, endPoint x: 392, endPoint y: 210, distance: 59.9
click at [392, 210] on div "Janela de atendimento Grade de atendimento Capacidade Transportadoras Veículos …" at bounding box center [390, 183] width 781 height 366
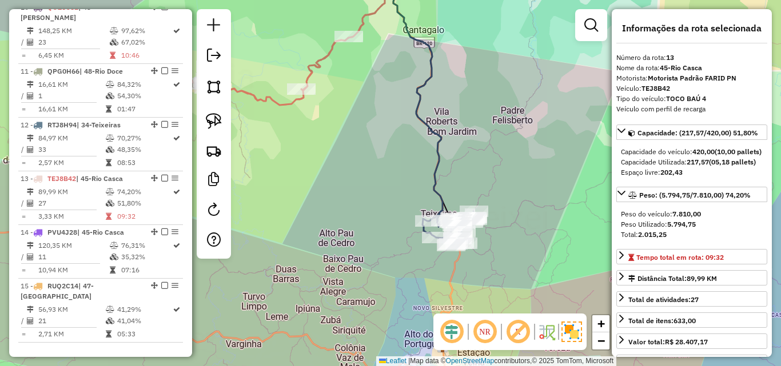
drag, startPoint x: 334, startPoint y: 228, endPoint x: 311, endPoint y: 298, distance: 74.1
click at [311, 298] on div "Janela de atendimento Grade de atendimento Capacidade Transportadoras Veículos …" at bounding box center [390, 183] width 781 height 366
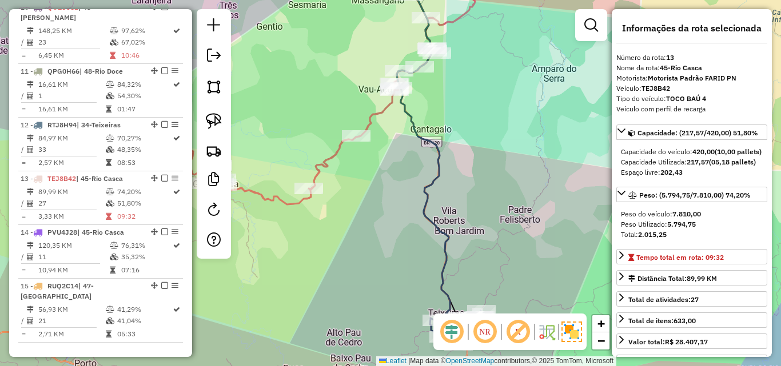
drag, startPoint x: 320, startPoint y: 244, endPoint x: 388, endPoint y: 277, distance: 76.2
click at [388, 278] on div "Janela de atendimento Grade de atendimento Capacidade Transportadoras Veículos …" at bounding box center [390, 183] width 781 height 366
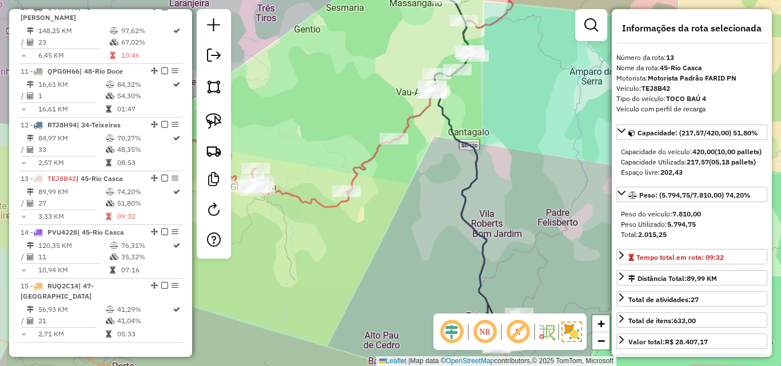
drag, startPoint x: 386, startPoint y: 275, endPoint x: 420, endPoint y: 289, distance: 36.4
click at [420, 289] on div "Janela de atendimento Grade de atendimento Capacidade Transportadoras Veículos …" at bounding box center [390, 183] width 781 height 366
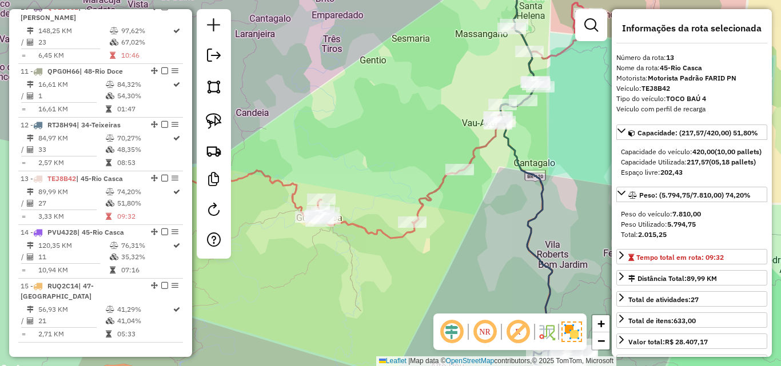
drag, startPoint x: 380, startPoint y: 262, endPoint x: 463, endPoint y: 281, distance: 84.5
click at [463, 281] on div "Janela de atendimento Grade de atendimento Capacidade Transportadoras Veículos …" at bounding box center [390, 183] width 781 height 366
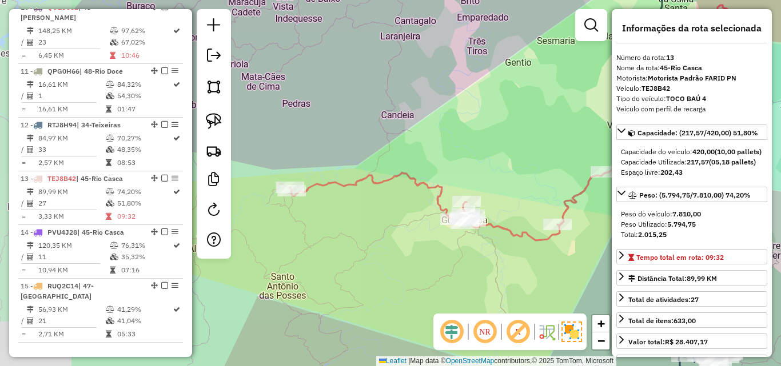
drag, startPoint x: 410, startPoint y: 168, endPoint x: 482, endPoint y: 213, distance: 84.7
click at [482, 212] on div "Janela de atendimento Grade de atendimento Capacidade Transportadoras Veículos …" at bounding box center [390, 183] width 781 height 366
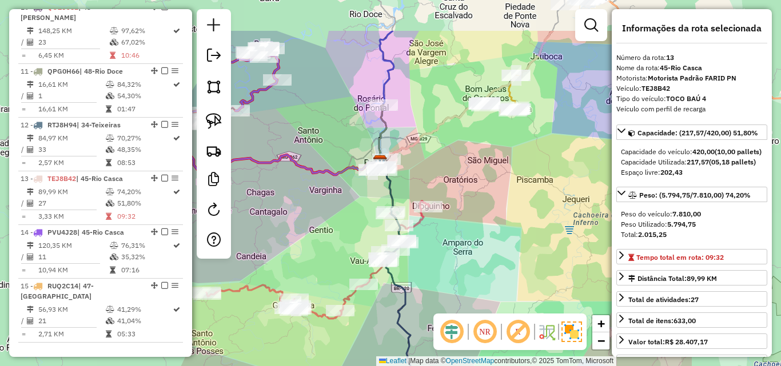
drag, startPoint x: 496, startPoint y: 182, endPoint x: 329, endPoint y: 249, distance: 180.1
click at [329, 249] on div "Janela de atendimento Grade de atendimento Capacidade Transportadoras Veículos …" at bounding box center [390, 183] width 781 height 366
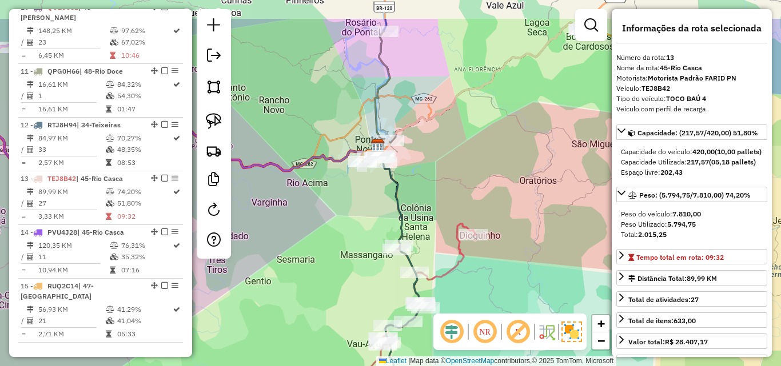
drag, startPoint x: 372, startPoint y: 217, endPoint x: 364, endPoint y: 273, distance: 56.1
click at [364, 273] on div "Janela de atendimento Grade de atendimento Capacidade Transportadoras Veículos …" at bounding box center [390, 183] width 781 height 366
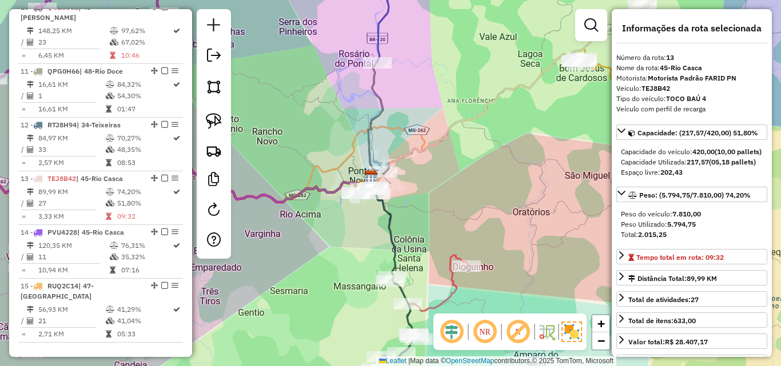
drag, startPoint x: 362, startPoint y: 218, endPoint x: 356, endPoint y: 249, distance: 32.2
click at [356, 249] on div "Janela de atendimento Grade de atendimento Capacidade Transportadoras Veículos …" at bounding box center [390, 183] width 781 height 366
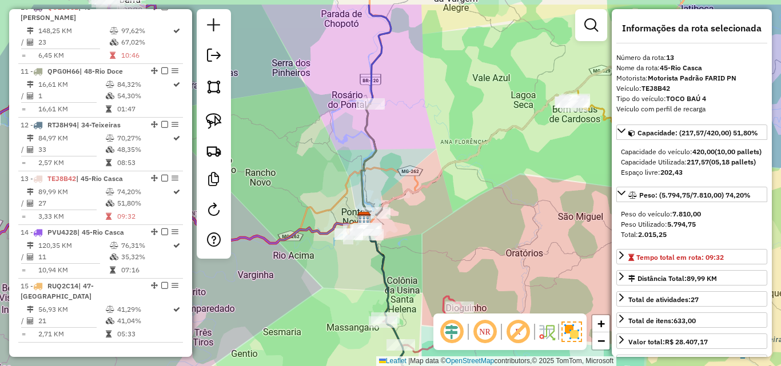
drag, startPoint x: 421, startPoint y: 222, endPoint x: 414, endPoint y: 264, distance: 41.7
click at [414, 264] on div "Janela de atendimento Grade de atendimento Capacidade Transportadoras Veículos …" at bounding box center [390, 183] width 781 height 366
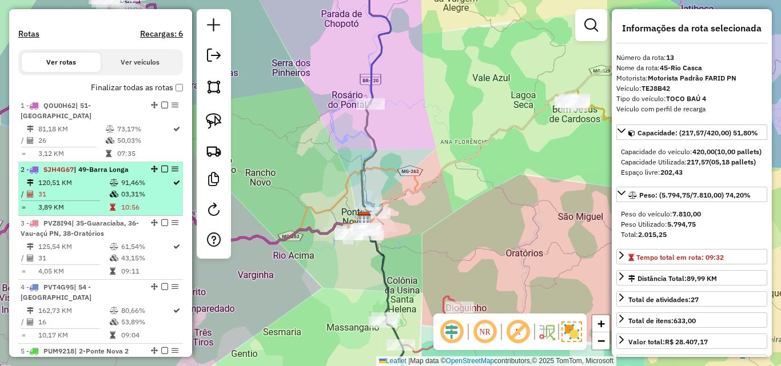
scroll to position [400, 0]
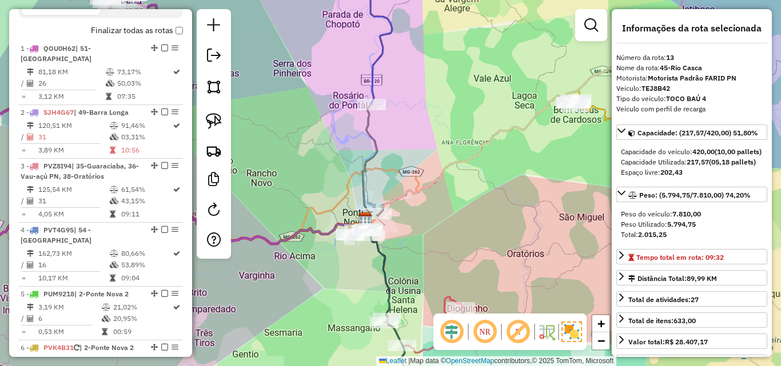
drag, startPoint x: 312, startPoint y: 130, endPoint x: 446, endPoint y: 158, distance: 137.7
click at [446, 158] on div "Janela de atendimento Grade de atendimento Capacidade Transportadoras Veículos …" at bounding box center [390, 183] width 781 height 366
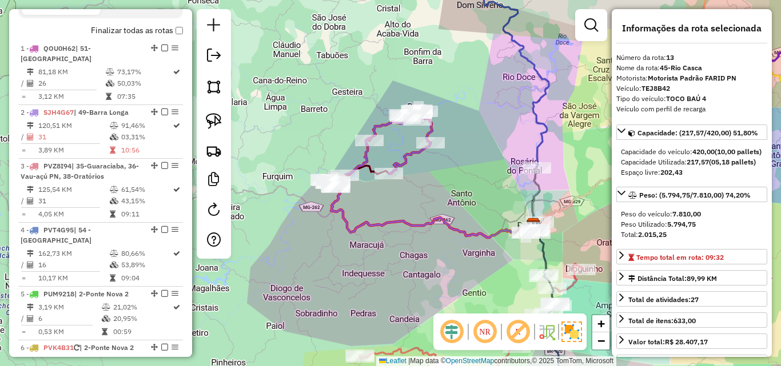
drag, startPoint x: 404, startPoint y: 158, endPoint x: 412, endPoint y: 172, distance: 16.4
click at [470, 182] on div "Janela de atendimento Grade de atendimento Capacidade Transportadoras Veículos …" at bounding box center [390, 183] width 781 height 366
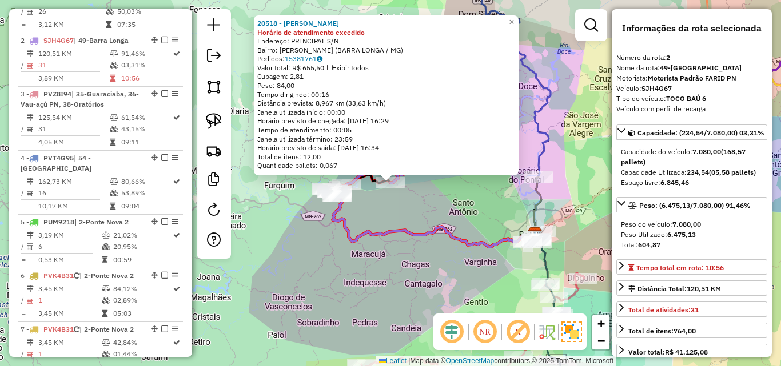
scroll to position [496, 0]
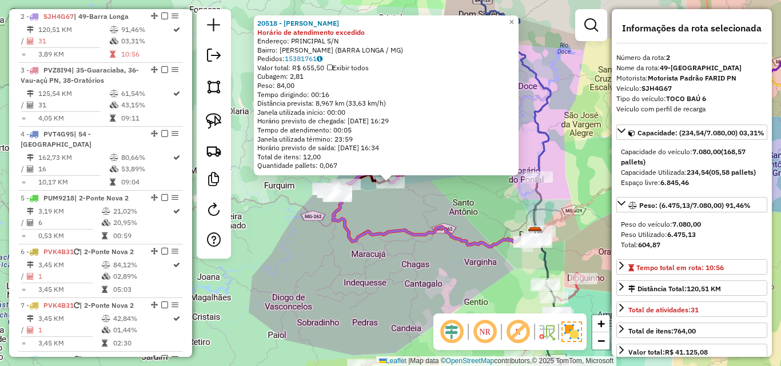
click at [395, 194] on div "20518 - [PERSON_NAME] de atendimento excedido Endereço: PRINCIPAL S/N Bairro: […" at bounding box center [390, 183] width 781 height 366
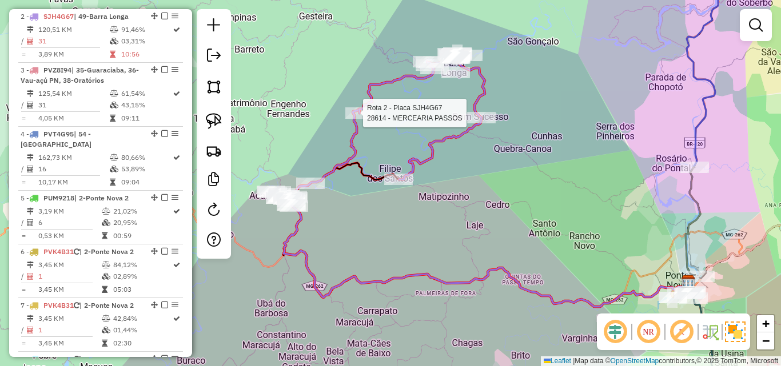
select select "*********"
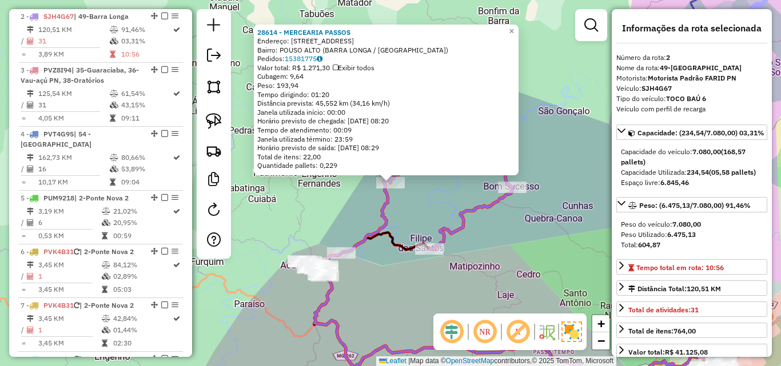
click at [382, 262] on div "28614 - MERCEARIA PASSOS Endereço: [STREET_ADDRESS] Bairro: [GEOGRAPHIC_DATA] (…" at bounding box center [390, 183] width 781 height 366
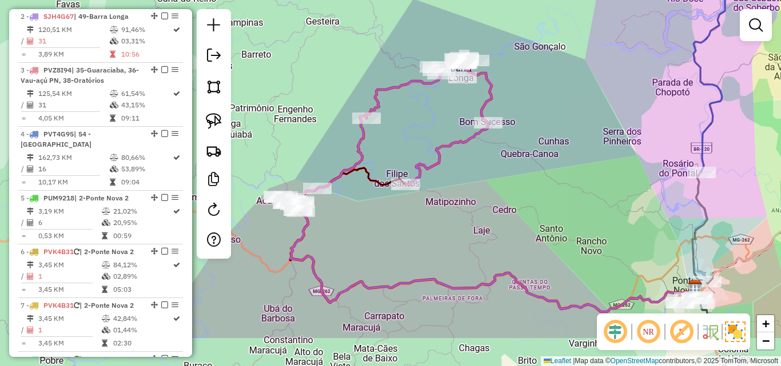
drag, startPoint x: 389, startPoint y: 274, endPoint x: 365, endPoint y: 208, distance: 70.7
click at [365, 209] on div "Janela de atendimento Grade de atendimento Capacidade Transportadoras Veículos …" at bounding box center [390, 183] width 781 height 366
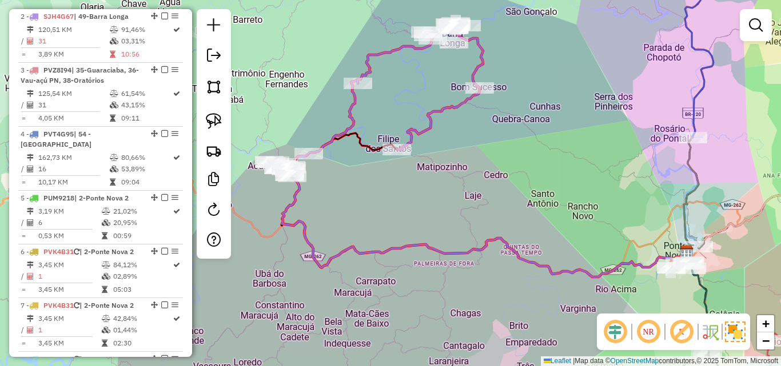
drag, startPoint x: 387, startPoint y: 234, endPoint x: 420, endPoint y: 207, distance: 43.0
click at [420, 207] on div "Janela de atendimento Grade de atendimento Capacidade Transportadoras Veículos …" at bounding box center [390, 183] width 781 height 366
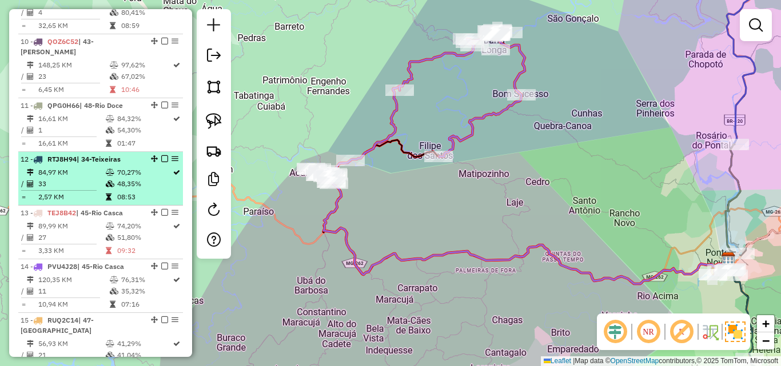
scroll to position [966, 0]
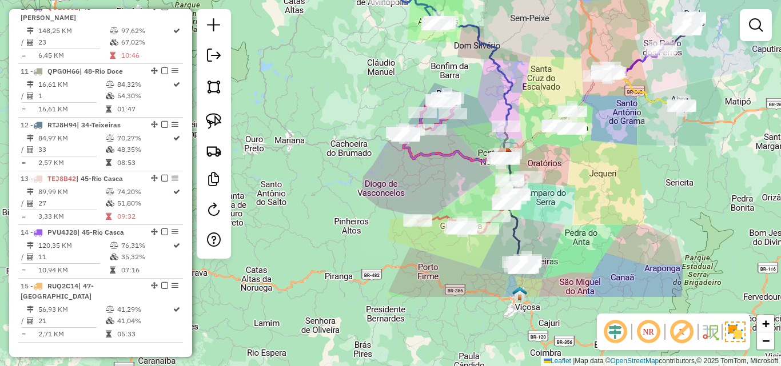
drag, startPoint x: 476, startPoint y: 298, endPoint x: 456, endPoint y: 190, distance: 109.8
click at [456, 190] on div "Janela de atendimento Grade de atendimento Capacidade Transportadoras Veículos …" at bounding box center [390, 183] width 781 height 366
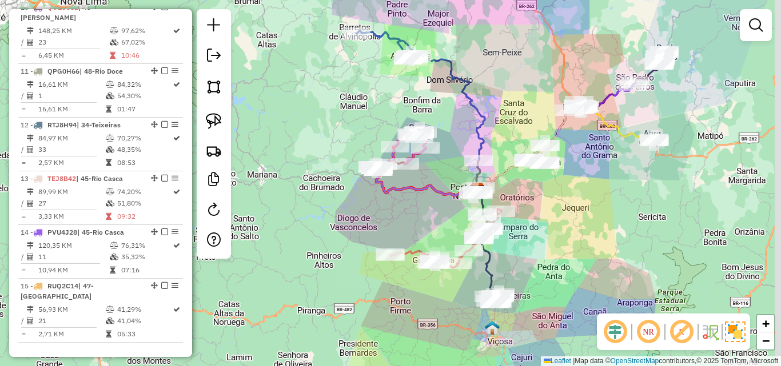
drag, startPoint x: 449, startPoint y: 260, endPoint x: 421, endPoint y: 296, distance: 46.4
click at [422, 297] on div "Janela de atendimento Grade de atendimento Capacidade Transportadoras Veículos …" at bounding box center [390, 183] width 781 height 366
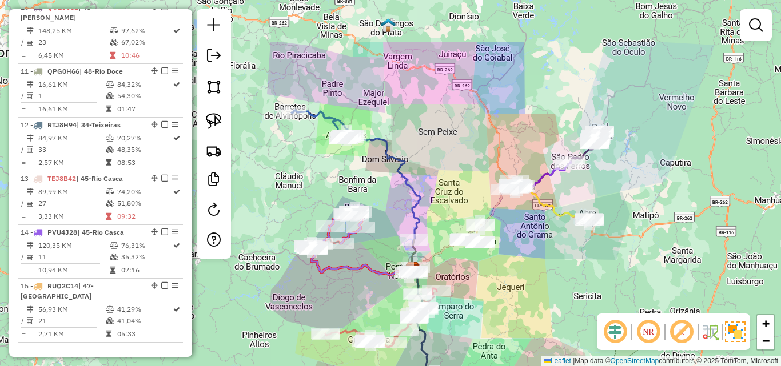
drag, startPoint x: 425, startPoint y: 218, endPoint x: 354, endPoint y: 287, distance: 99.1
click at [354, 296] on div "Janela de atendimento Grade de atendimento Capacidade Transportadoras Veículos …" at bounding box center [390, 183] width 781 height 366
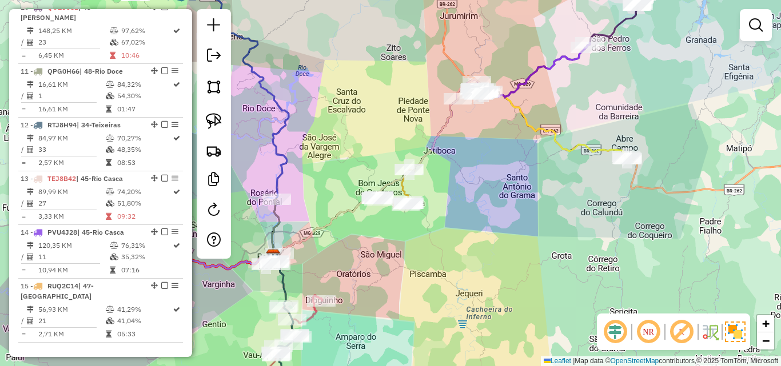
drag, startPoint x: 497, startPoint y: 265, endPoint x: 424, endPoint y: 269, distance: 73.3
click at [424, 269] on div "Janela de atendimento Grade de atendimento Capacidade Transportadoras Veículos …" at bounding box center [390, 183] width 781 height 366
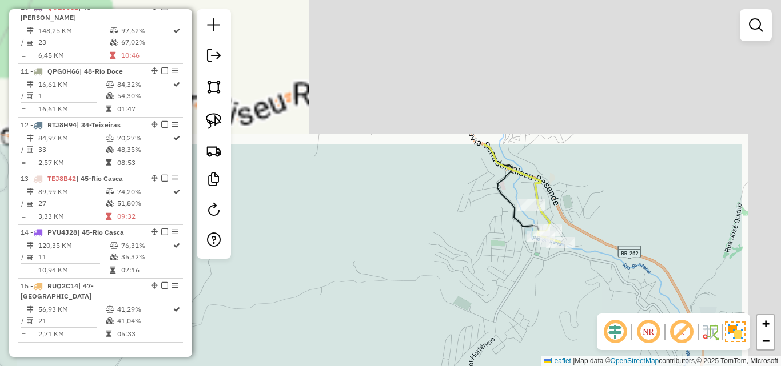
drag, startPoint x: 609, startPoint y: 154, endPoint x: 506, endPoint y: 294, distance: 174.1
click at [487, 344] on div "Janela de atendimento Grade de atendimento Capacidade Transportadoras Veículos …" at bounding box center [390, 183] width 781 height 366
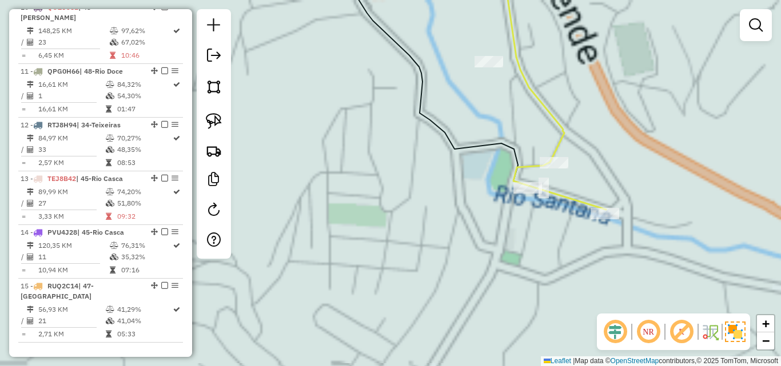
drag, startPoint x: 540, startPoint y: 255, endPoint x: 528, endPoint y: 300, distance: 46.9
click at [528, 300] on div "Janela de atendimento Grade de atendimento Capacidade Transportadoras Veículos …" at bounding box center [390, 183] width 781 height 366
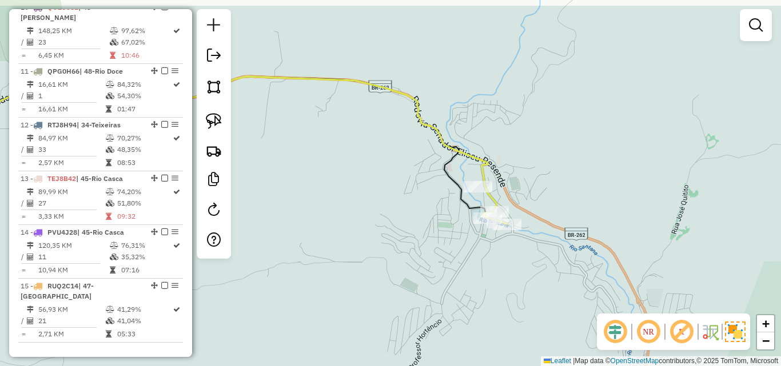
drag, startPoint x: 418, startPoint y: 154, endPoint x: 422, endPoint y: 198, distance: 44.3
click at [422, 198] on div "Janela de atendimento Grade de atendimento Capacidade Transportadoras Veículos …" at bounding box center [390, 183] width 781 height 366
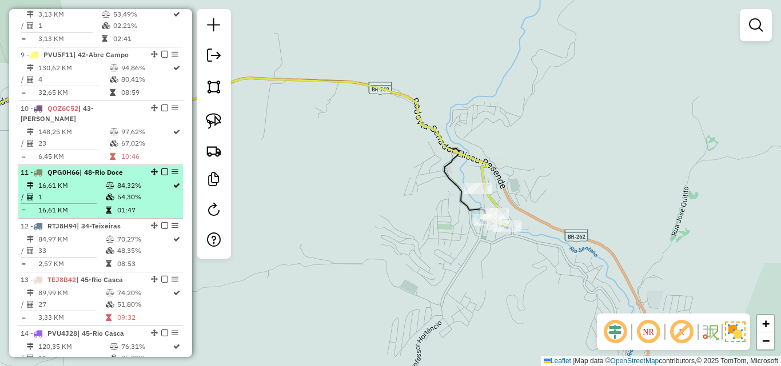
scroll to position [737, 0]
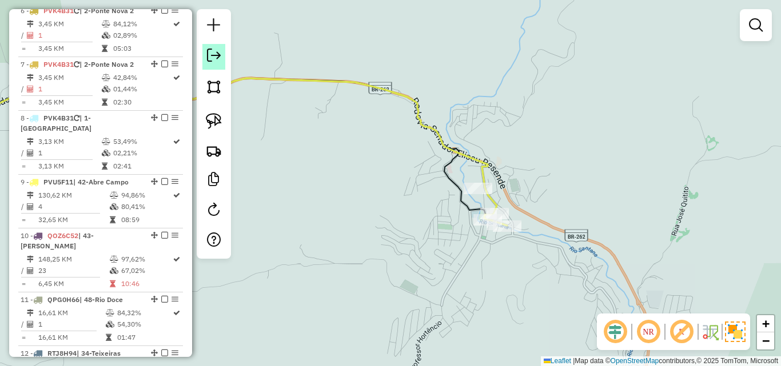
click at [209, 45] on link at bounding box center [213, 57] width 23 height 26
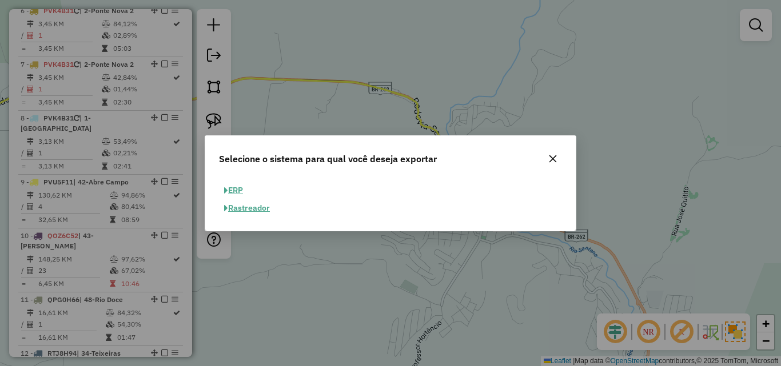
click at [247, 188] on button "ERP" at bounding box center [233, 191] width 29 height 18
select select "**"
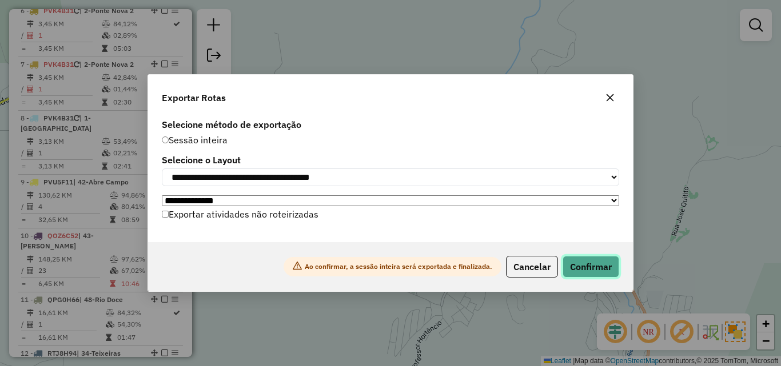
click at [568, 269] on button "Confirmar" at bounding box center [591, 267] width 57 height 22
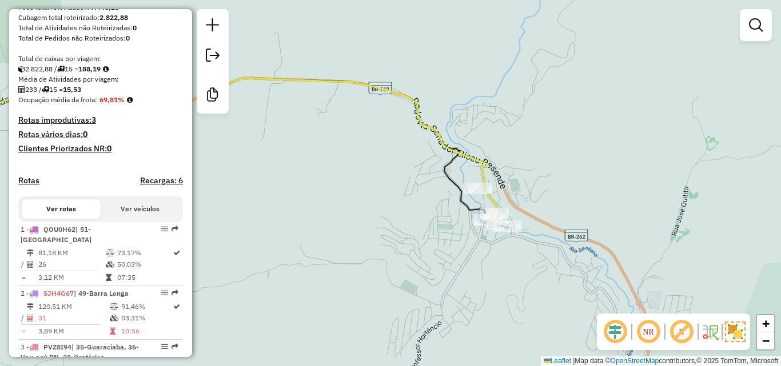
scroll to position [117, 0]
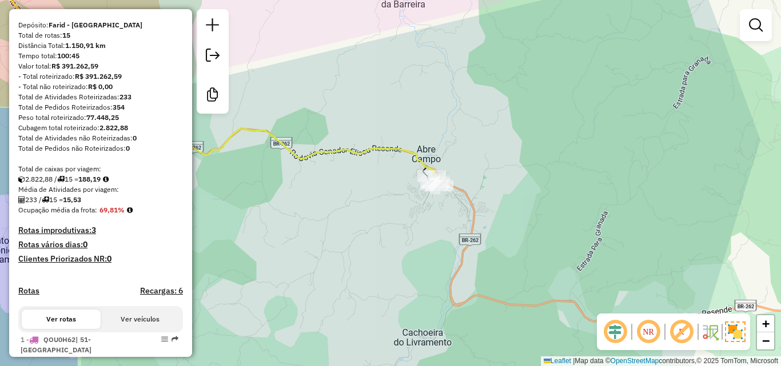
drag, startPoint x: 403, startPoint y: 234, endPoint x: 407, endPoint y: 183, distance: 51.6
click at [407, 184] on div "Janela de atendimento Grade de atendimento Capacidade Transportadoras Veículos …" at bounding box center [390, 183] width 781 height 366
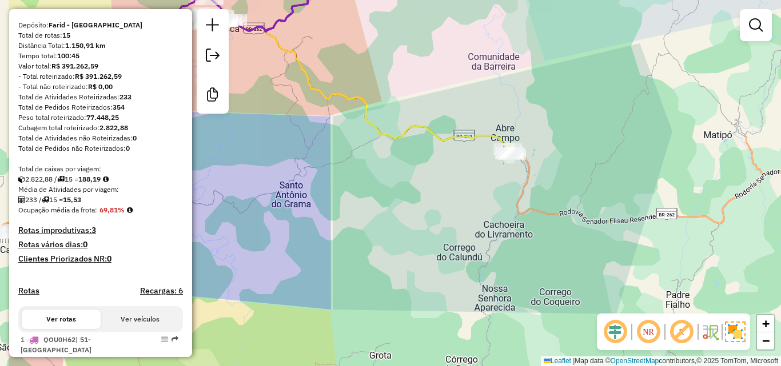
drag, startPoint x: 400, startPoint y: 192, endPoint x: 488, endPoint y: 187, distance: 88.8
click at [488, 187] on div "Janela de atendimento Grade de atendimento Capacidade Transportadoras Veículos …" at bounding box center [390, 183] width 781 height 366
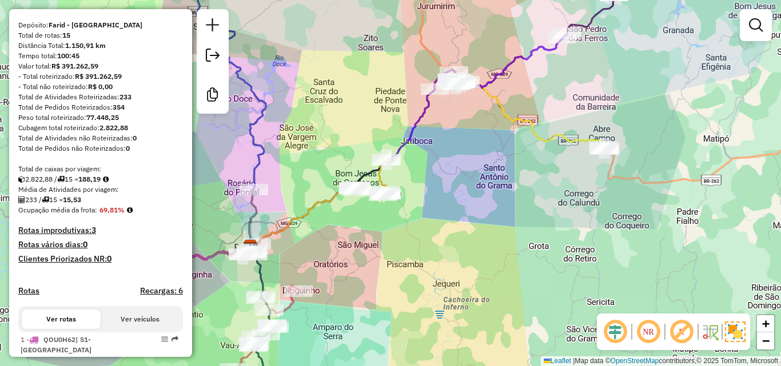
drag, startPoint x: 469, startPoint y: 202, endPoint x: 631, endPoint y: 146, distance: 171.4
click at [631, 146] on div "Janela de atendimento Grade de atendimento Capacidade Transportadoras Veículos …" at bounding box center [390, 183] width 781 height 366
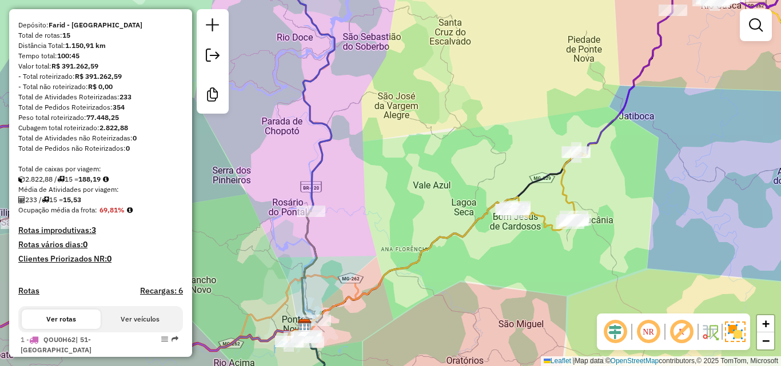
drag, startPoint x: 321, startPoint y: 261, endPoint x: 320, endPoint y: 169, distance: 92.0
click at [317, 212] on icon at bounding box center [309, 269] width 15 height 115
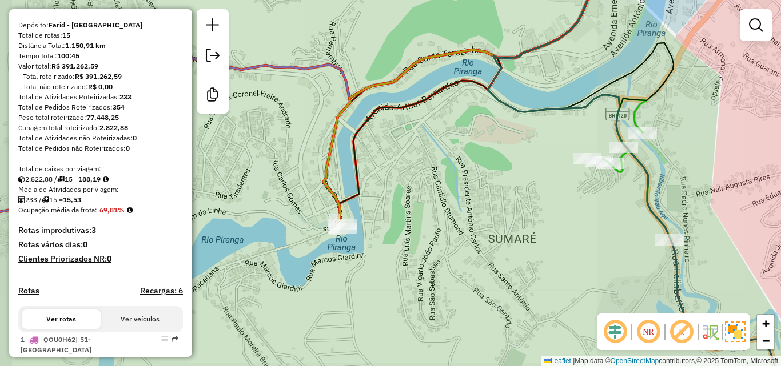
drag, startPoint x: 449, startPoint y: 213, endPoint x: 389, endPoint y: 246, distance: 69.1
click at [389, 246] on div "Janela de atendimento Grade de atendimento Capacidade Transportadoras Veículos …" at bounding box center [390, 183] width 781 height 366
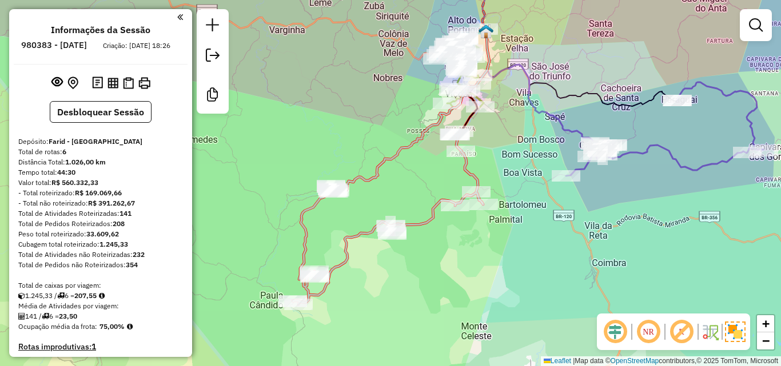
scroll to position [676, 0]
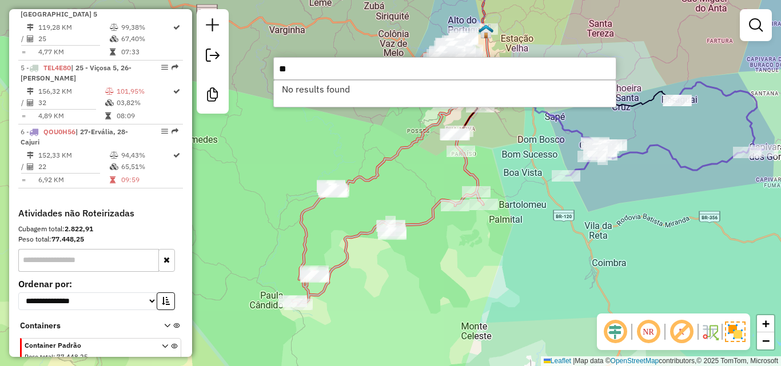
type input "*"
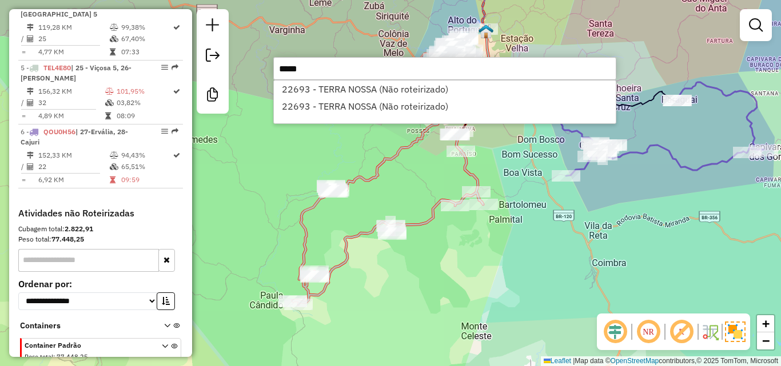
type input "*****"
click at [436, 262] on div "Janela de atendimento Grade de atendimento Capacidade Transportadoras Veículos …" at bounding box center [390, 183] width 781 height 366
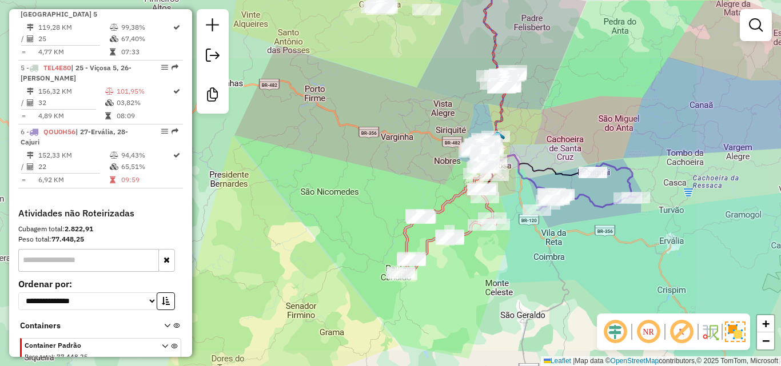
drag, startPoint x: 500, startPoint y: 268, endPoint x: 485, endPoint y: 266, distance: 14.9
click at [485, 266] on div "Janela de atendimento Grade de atendimento Capacidade Transportadoras Veículos …" at bounding box center [390, 183] width 781 height 366
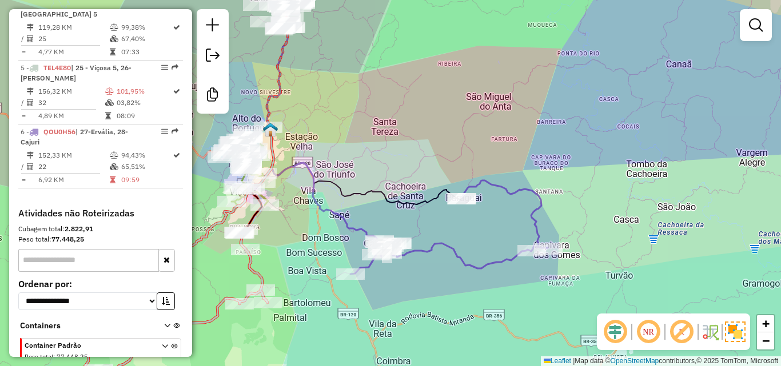
drag, startPoint x: 298, startPoint y: 129, endPoint x: 382, endPoint y: 143, distance: 84.6
click at [382, 143] on div "Janela de atendimento Grade de atendimento Capacidade Transportadoras Veículos …" at bounding box center [390, 183] width 781 height 366
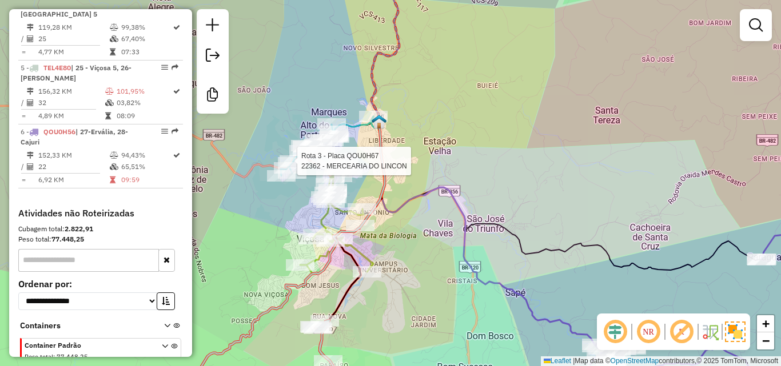
select select "*********"
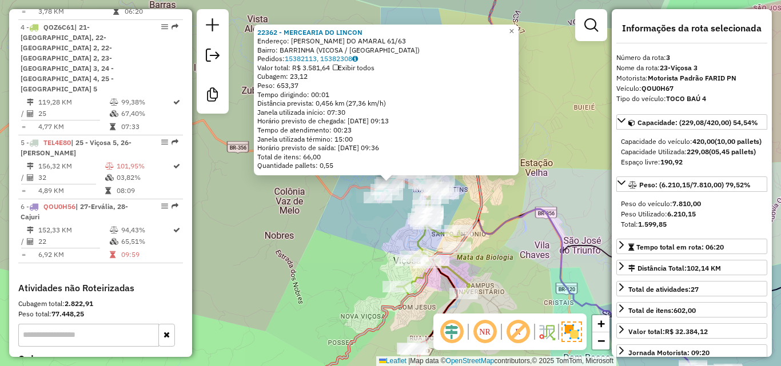
scroll to position [568, 0]
